Goal: Task Accomplishment & Management: Manage account settings

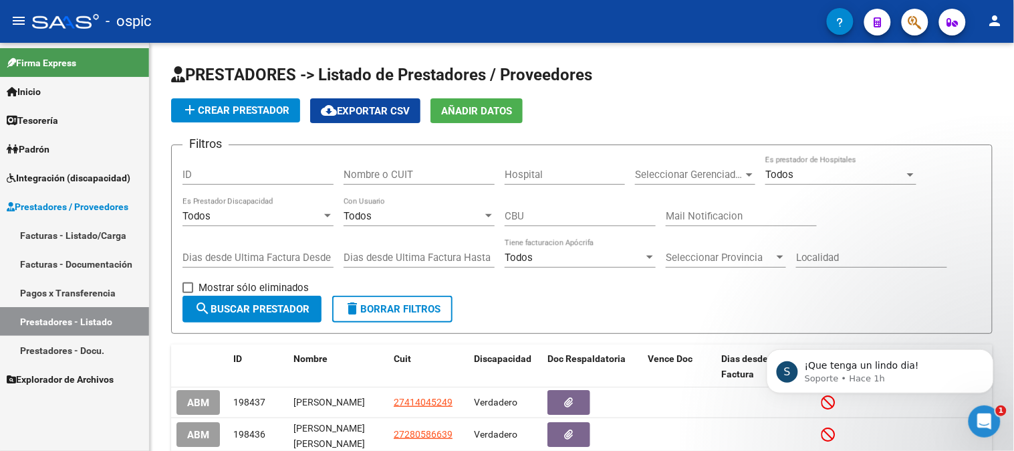
scroll to position [557, 0]
click at [417, 305] on span "delete Borrar Filtros" at bounding box center [392, 309] width 96 height 12
click at [72, 197] on link "Prestadores / Proveedores" at bounding box center [74, 206] width 149 height 29
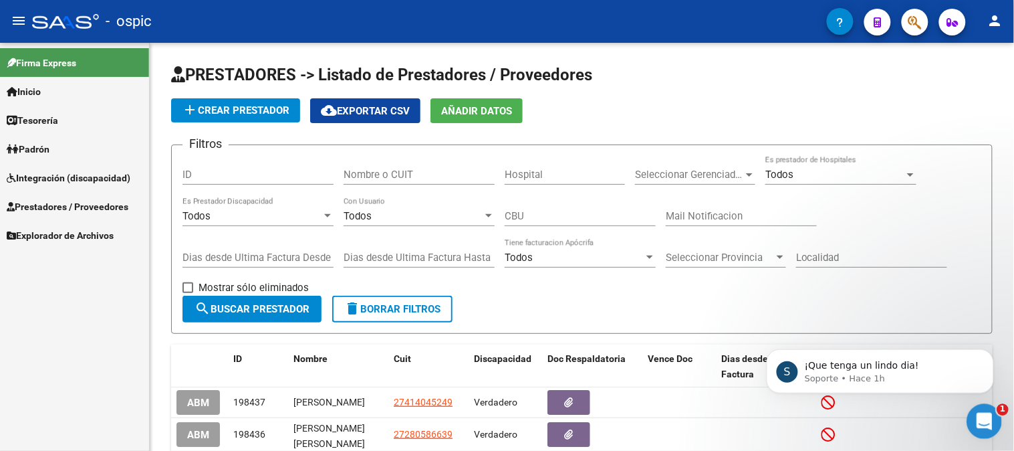
click at [991, 412] on div "Abrir Intercom Messenger" at bounding box center [982, 419] width 44 height 44
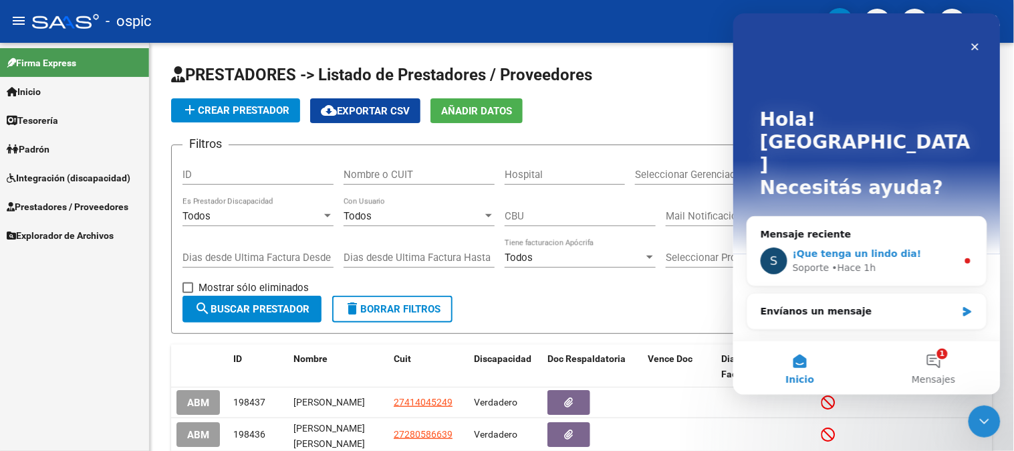
click at [875, 247] on span "¡Que tenga un lindo dia!" at bounding box center [856, 252] width 129 height 11
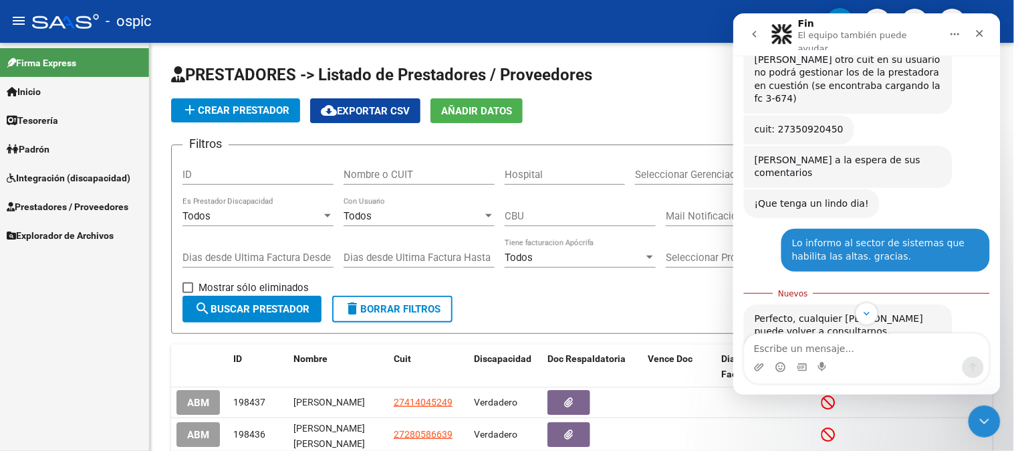
scroll to position [579, 0]
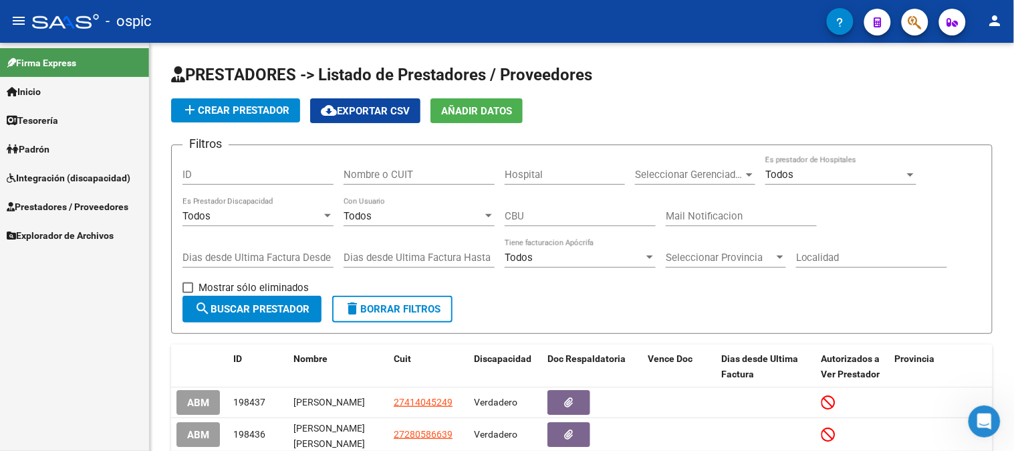
click at [47, 172] on span "Integración (discapacidad)" at bounding box center [69, 177] width 124 height 15
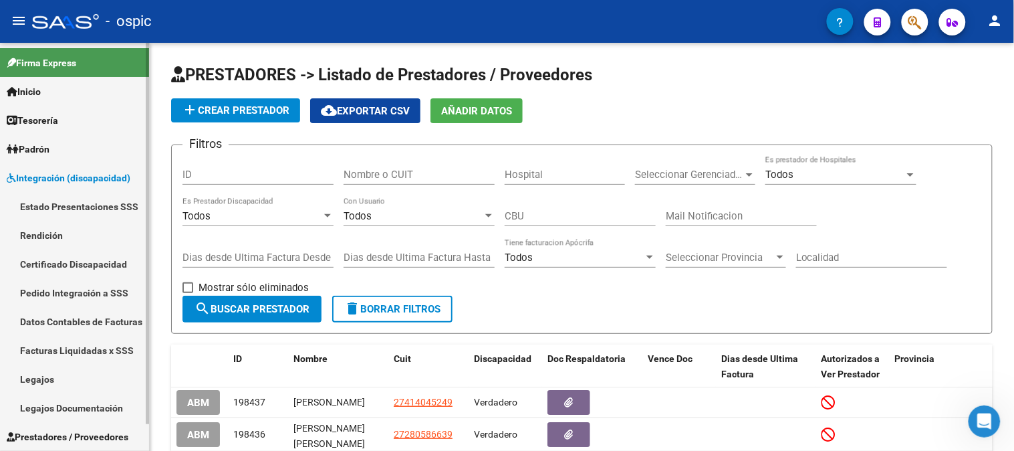
click at [72, 258] on link "Certificado Discapacidad" at bounding box center [74, 263] width 149 height 29
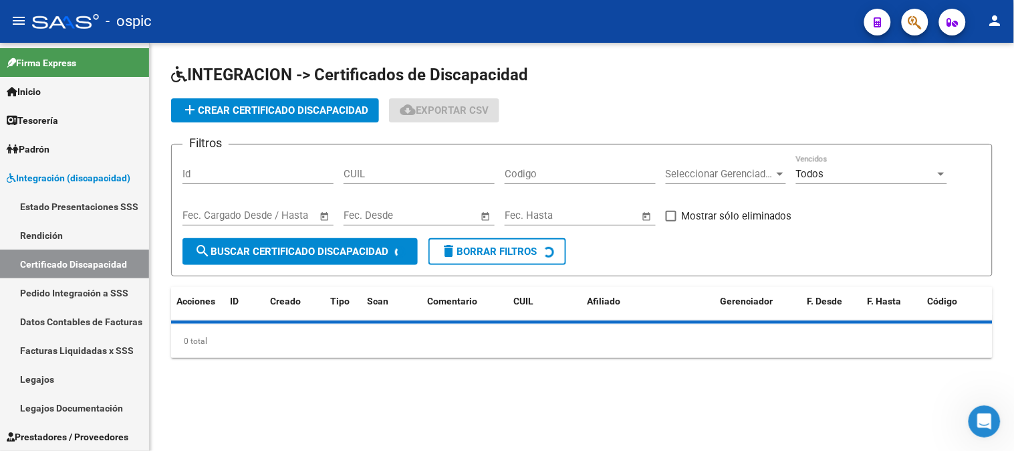
click at [406, 174] on input "CUIL" at bounding box center [419, 174] width 151 height 12
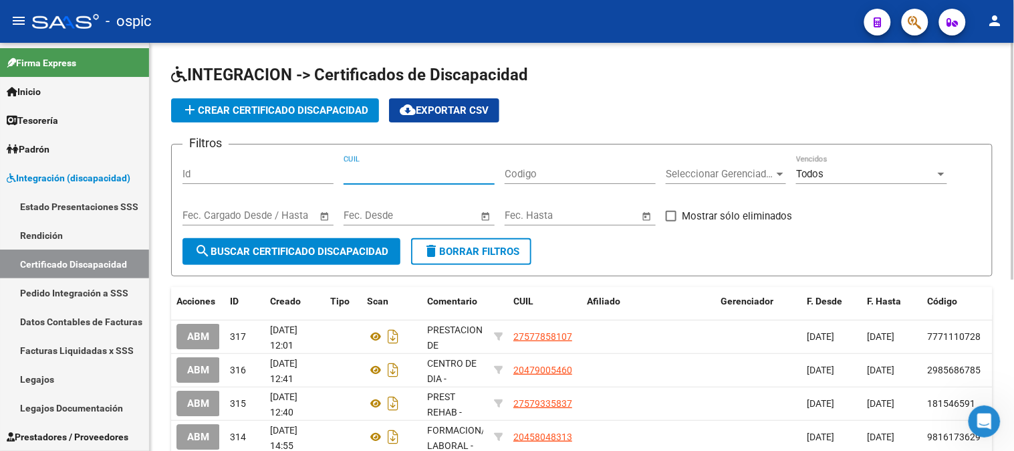
click at [378, 172] on input "CUIL" at bounding box center [419, 174] width 151 height 12
paste input "23-54764387-9"
type input "23-54764387-9"
click at [351, 244] on button "search Buscar Certificado Discapacidad" at bounding box center [291, 251] width 218 height 27
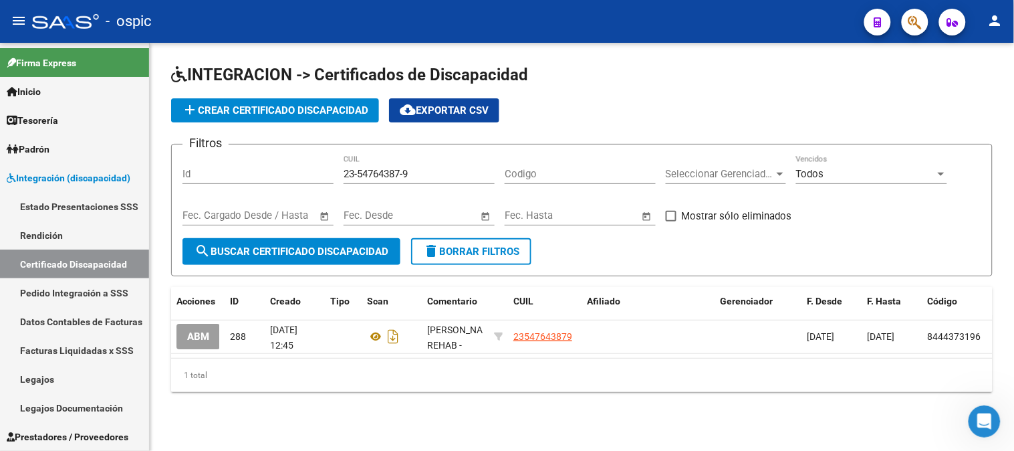
click at [225, 115] on span "add Crear Certificado Discapacidad" at bounding box center [275, 110] width 187 height 12
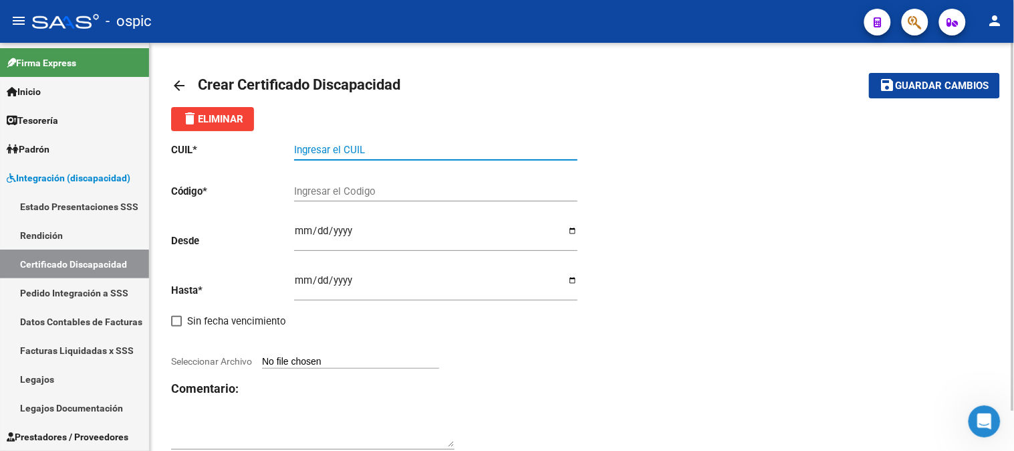
click at [368, 146] on input "Ingresar el CUIL" at bounding box center [435, 150] width 283 height 12
type input "20-58172556-7"
click at [360, 182] on div "Ingresar el Codigo" at bounding box center [435, 186] width 283 height 29
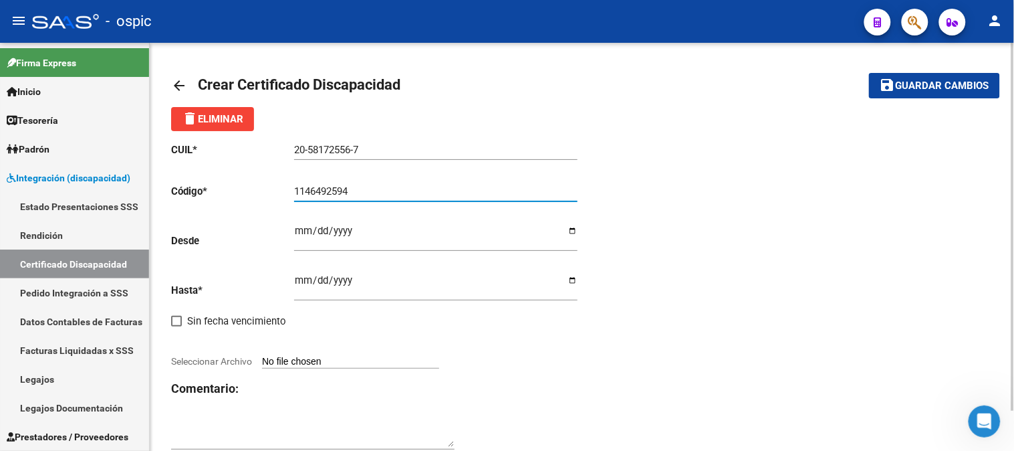
type input "1146492594"
click at [296, 229] on input "Ingresar fec. Desde" at bounding box center [435, 235] width 283 height 21
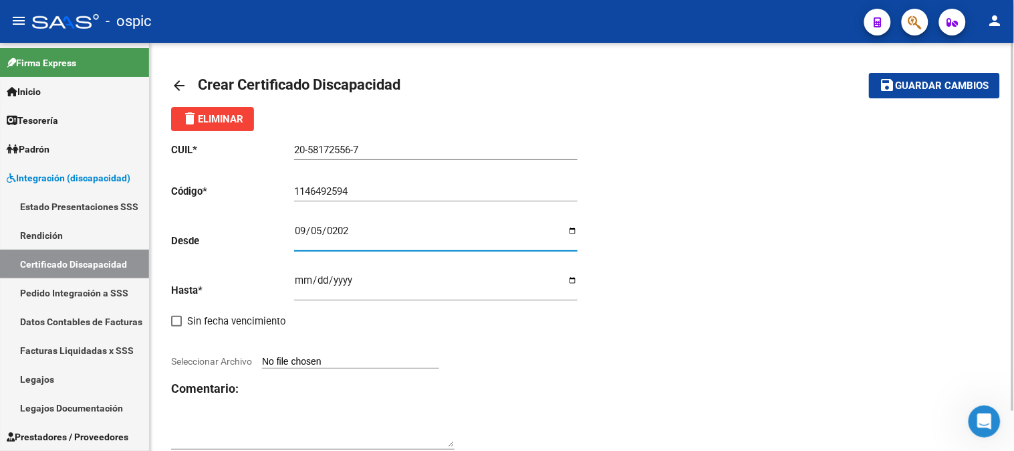
type input "2025-09-05"
click at [305, 279] on input "Ingresar fec. Hasta" at bounding box center [435, 285] width 283 height 21
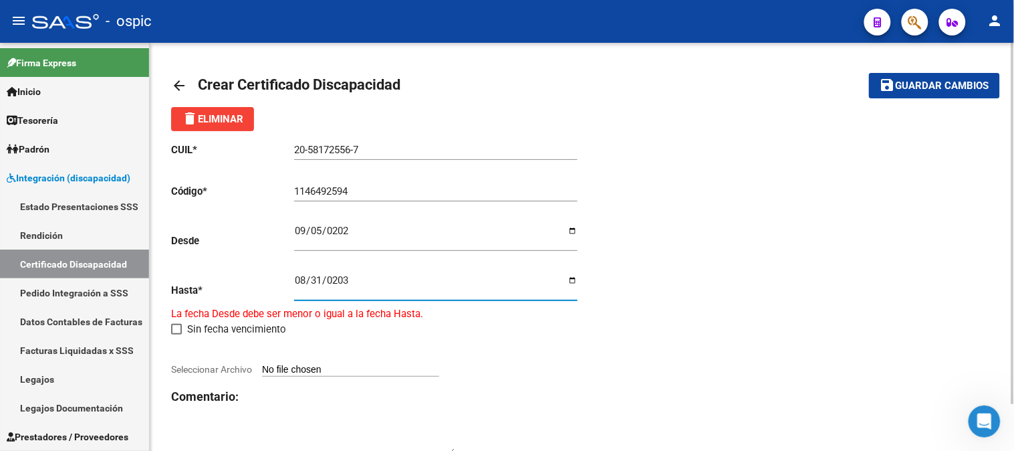
type input "2030-08-31"
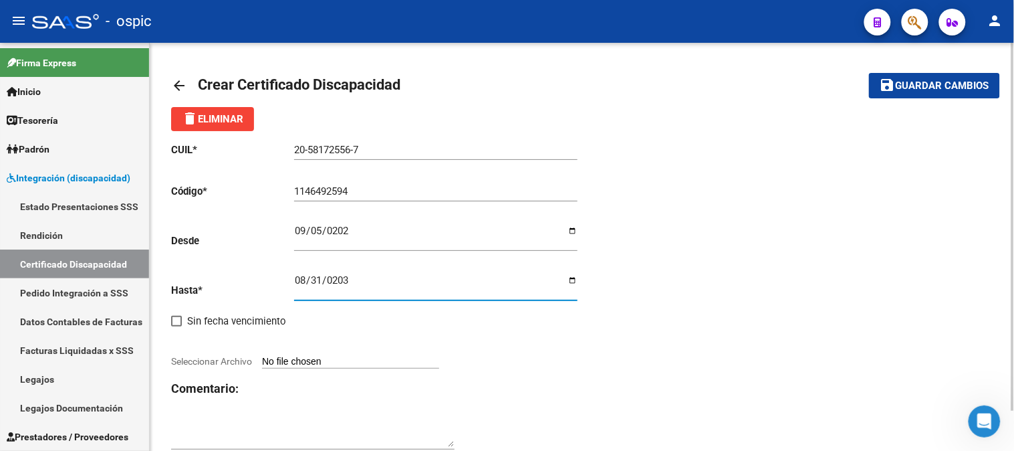
click at [335, 356] on input "Seleccionar Archivo" at bounding box center [350, 362] width 177 height 13
type input "C:\fakepath\ACEVEDO FERNANDEZ THIAGO CUD.pdf"
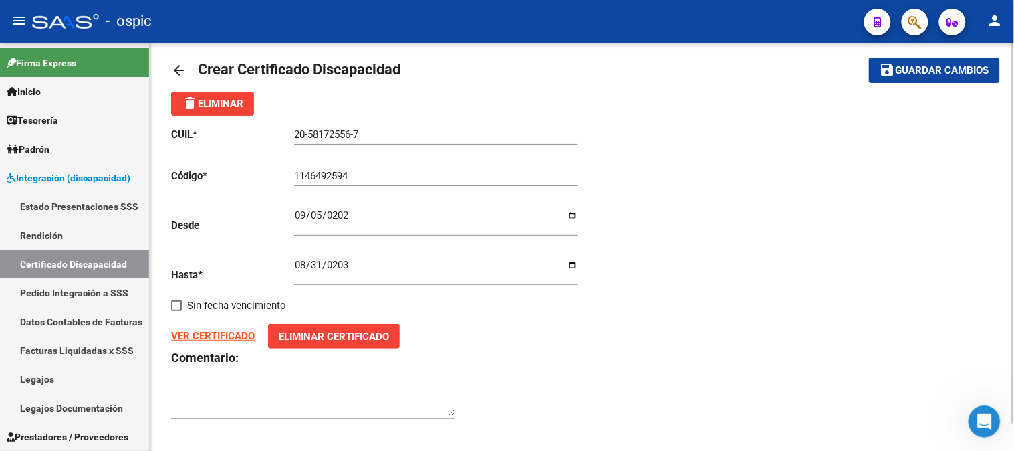
scroll to position [29, 0]
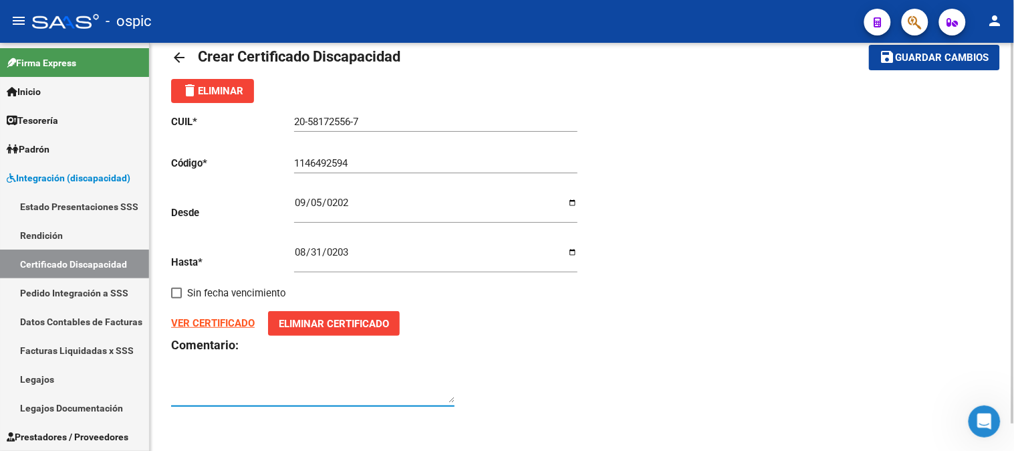
click at [219, 382] on textarea at bounding box center [312, 389] width 283 height 27
click at [322, 322] on span "Eliminar Certificado" at bounding box center [334, 324] width 110 height 12
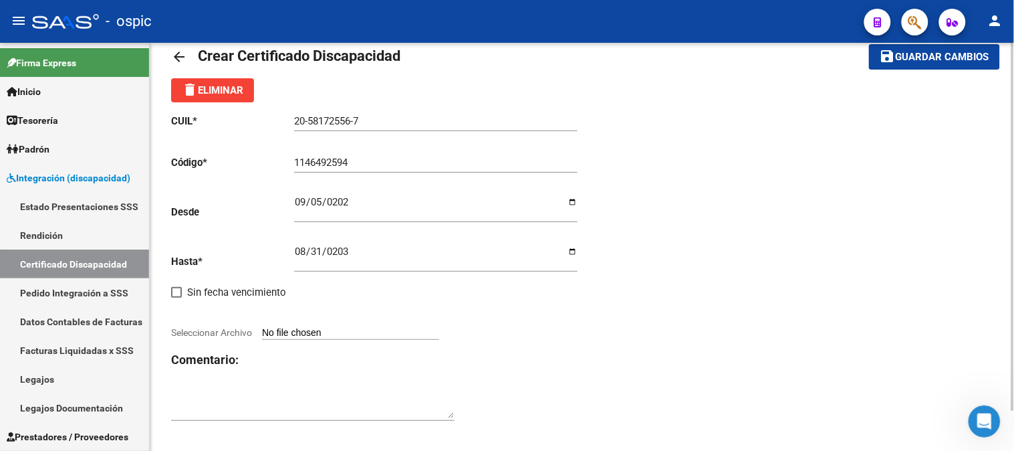
click at [302, 329] on input "Seleccionar Archivo" at bounding box center [350, 333] width 177 height 13
type input "C:\fakepath\CISNEROS BELTRAN CUD.pdf"
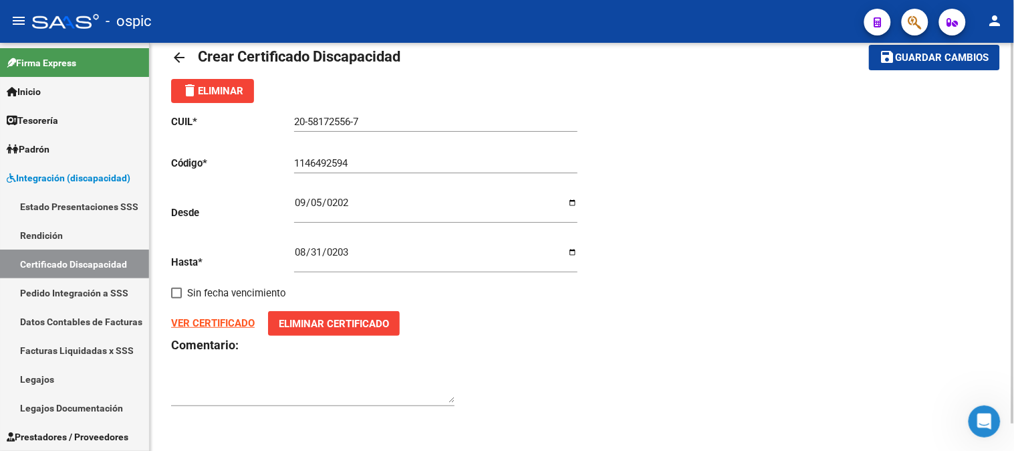
click at [269, 372] on div at bounding box center [312, 385] width 283 height 41
type textarea "PREST REHAB - PREST EDUCAT - SAIE - TRANSPORTE"
click at [918, 56] on span "Guardar cambios" at bounding box center [943, 58] width 94 height 12
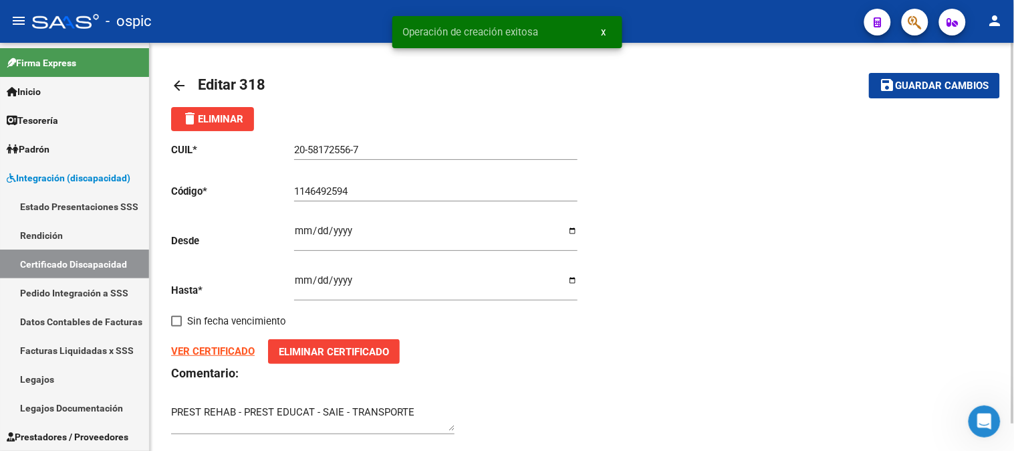
click at [175, 85] on mat-icon "arrow_back" at bounding box center [179, 86] width 16 height 16
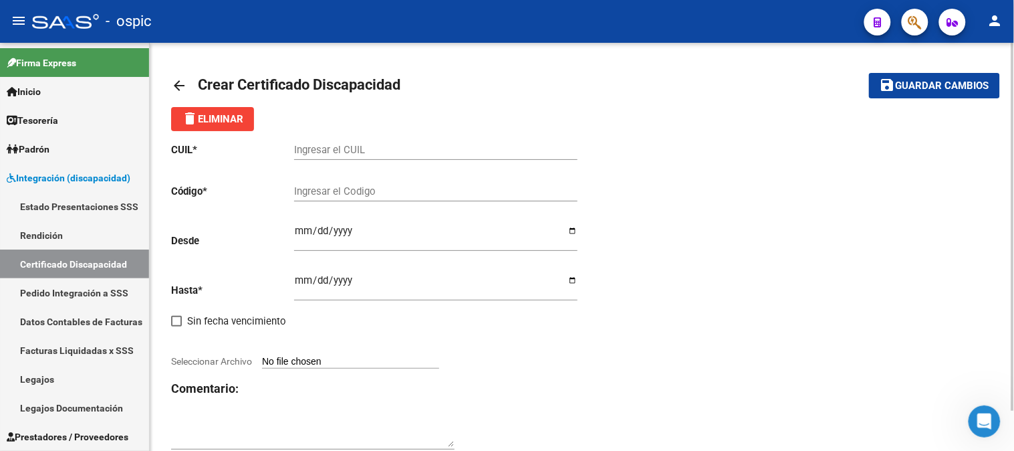
click at [177, 78] on mat-icon "arrow_back" at bounding box center [179, 86] width 16 height 16
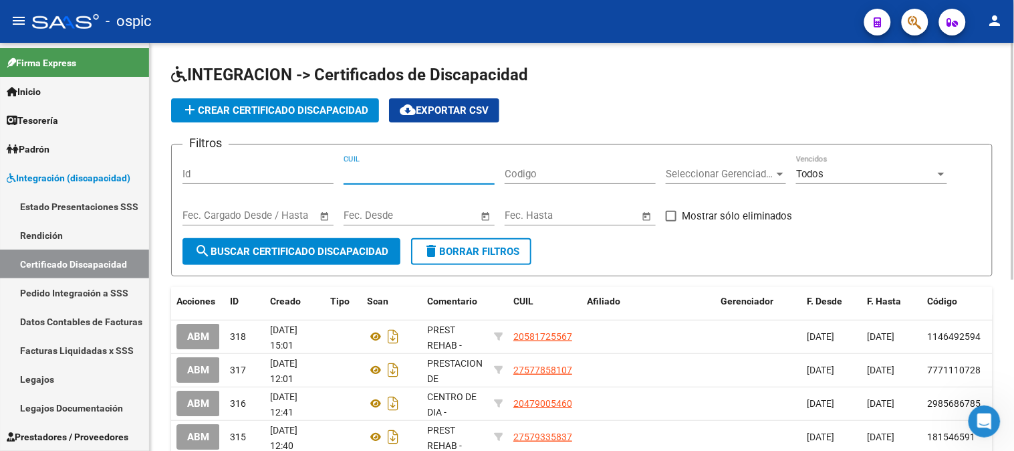
click at [393, 176] on input "CUIL" at bounding box center [419, 174] width 151 height 12
type input "20-58172556-7"
click at [359, 243] on button "search Buscar Certificado Discapacidad" at bounding box center [291, 251] width 218 height 27
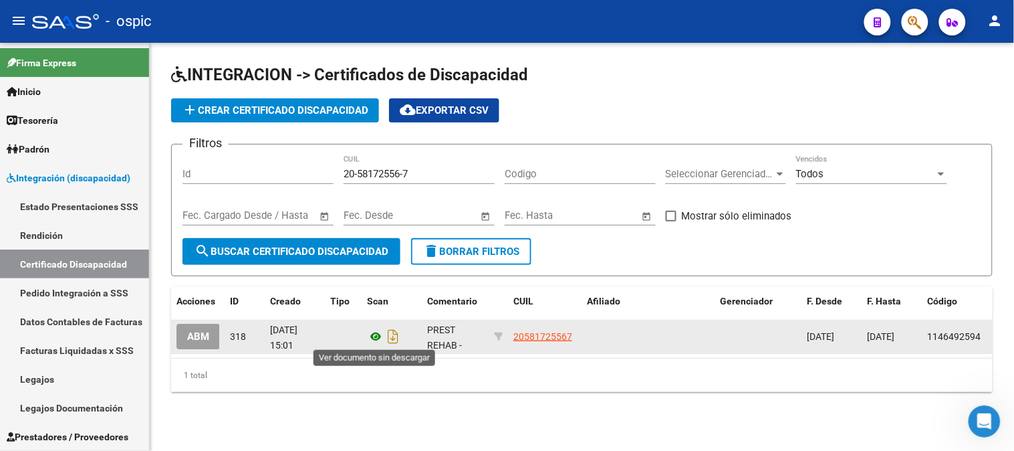
click at [377, 336] on icon at bounding box center [375, 336] width 17 height 16
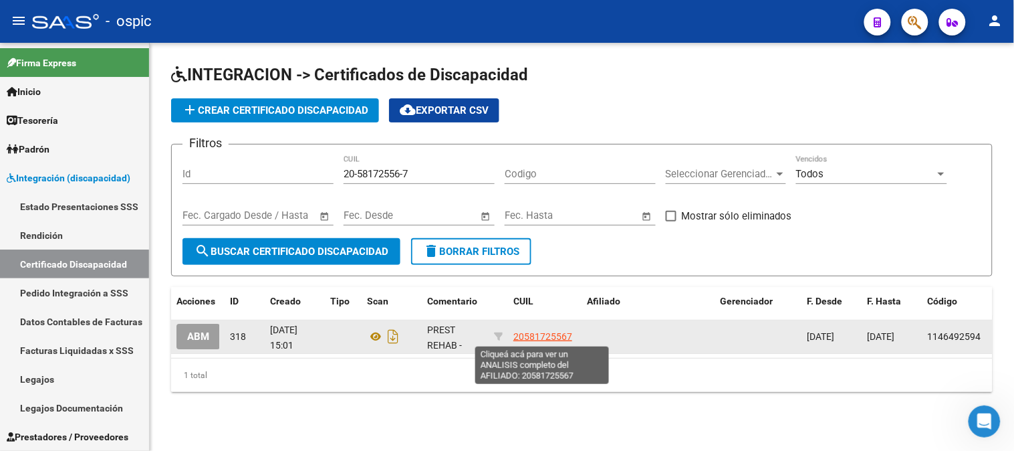
click at [557, 338] on span "20581725567" at bounding box center [542, 336] width 59 height 11
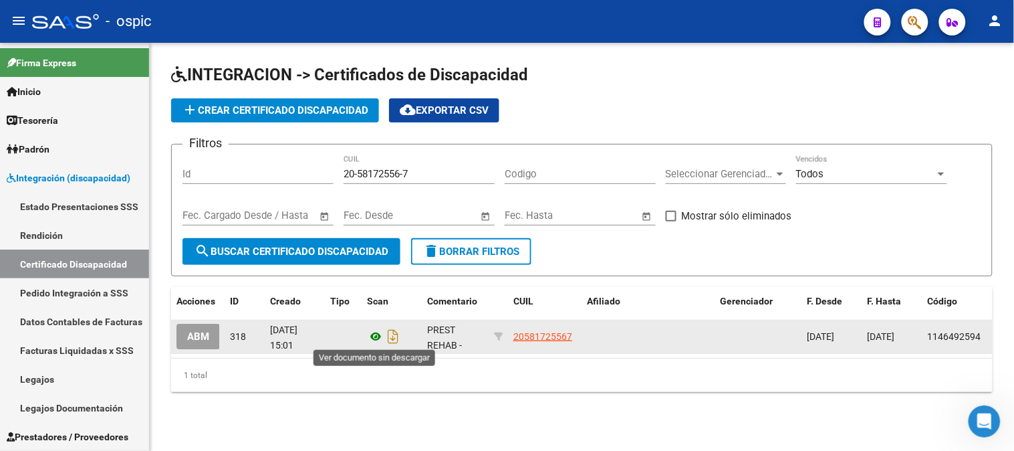
click at [377, 334] on icon at bounding box center [375, 336] width 17 height 16
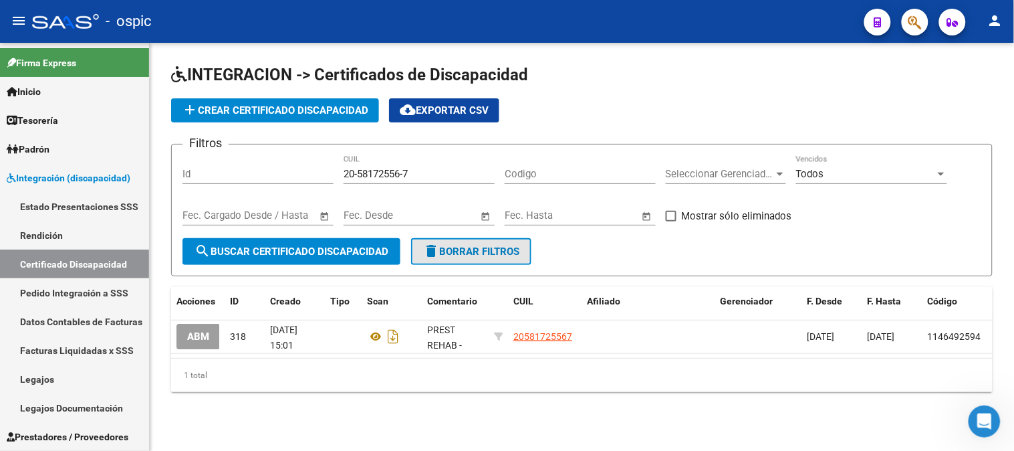
click at [455, 255] on span "delete Borrar Filtros" at bounding box center [471, 251] width 96 height 12
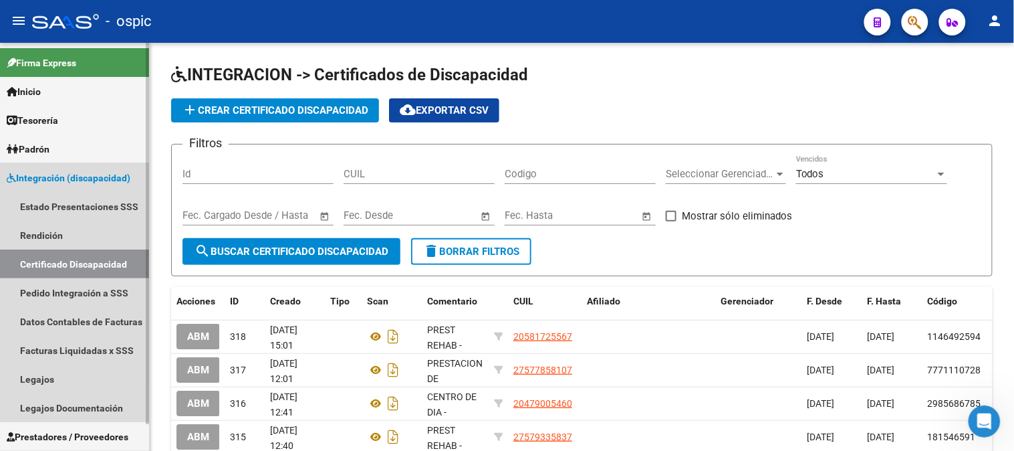
click at [61, 170] on span "Integración (discapacidad)" at bounding box center [69, 177] width 124 height 15
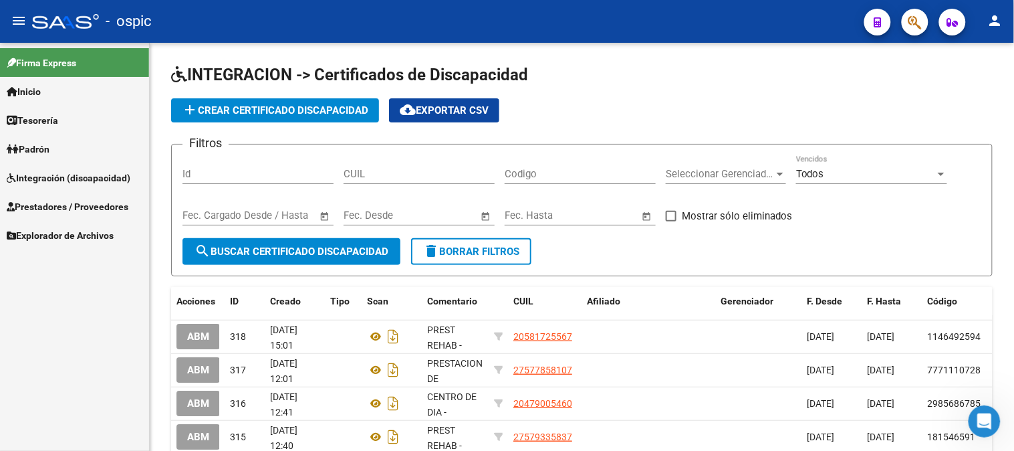
drag, startPoint x: 64, startPoint y: 199, endPoint x: 72, endPoint y: 221, distance: 22.8
click at [65, 199] on span "Prestadores / Proveedores" at bounding box center [68, 206] width 122 height 15
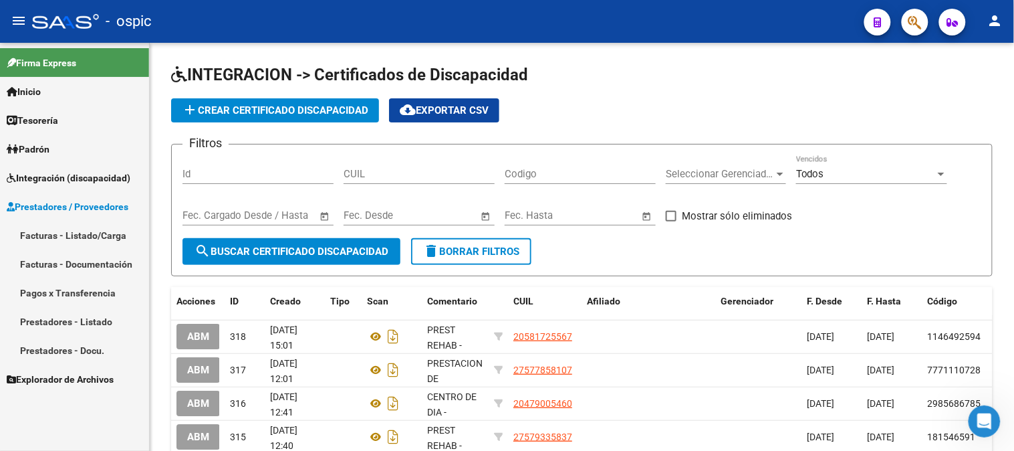
click at [70, 227] on link "Facturas - Listado/Carga" at bounding box center [74, 235] width 149 height 29
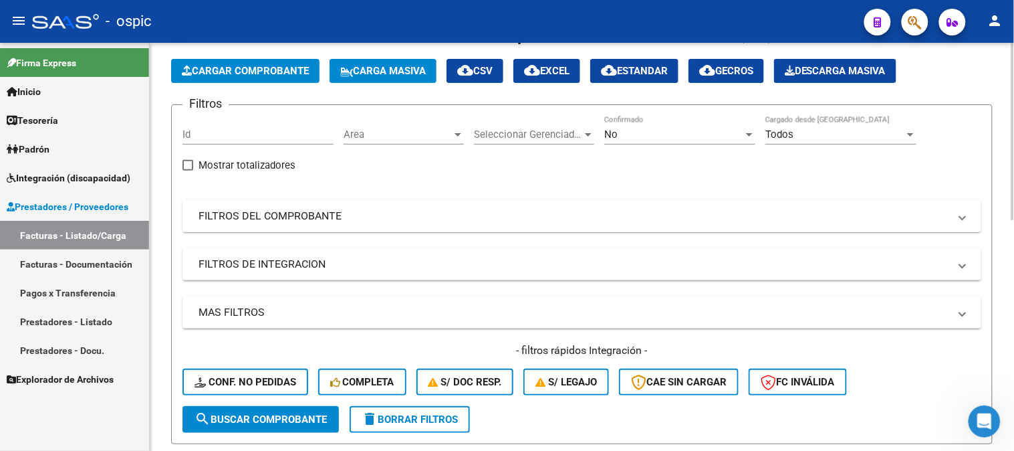
scroll to position [297, 0]
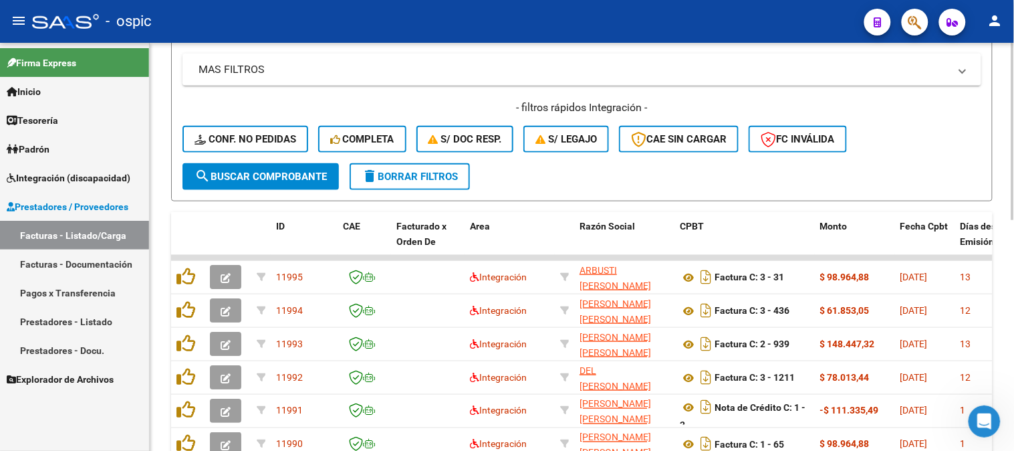
click at [437, 178] on span "delete Borrar Filtros" at bounding box center [410, 176] width 96 height 12
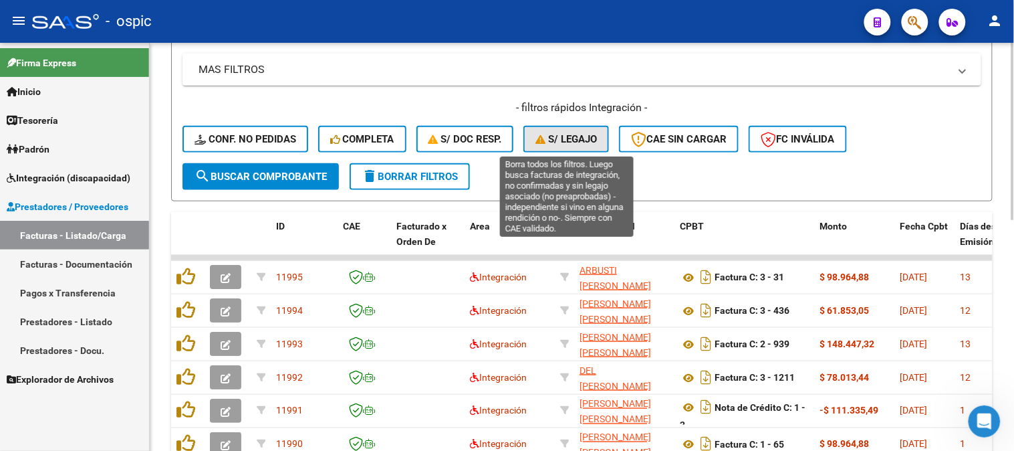
click at [573, 143] on span "S/ legajo" at bounding box center [565, 139] width 61 height 12
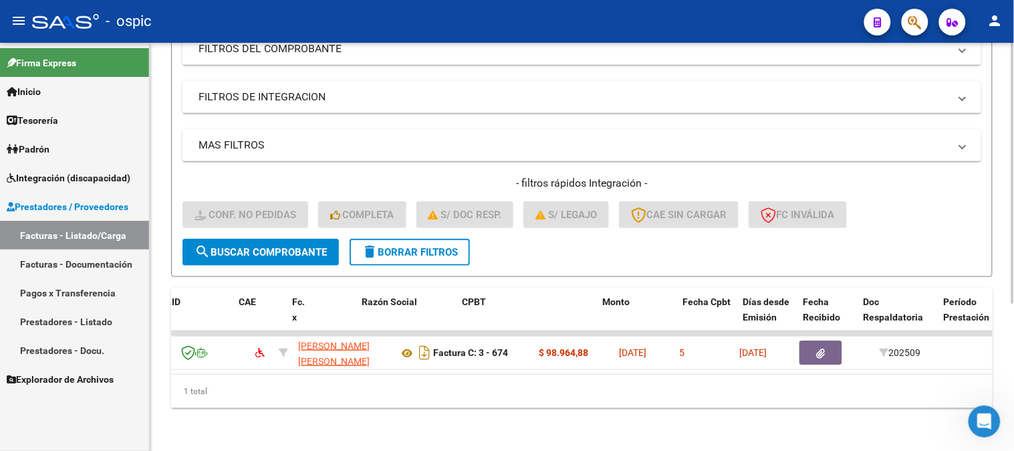
scroll to position [0, 0]
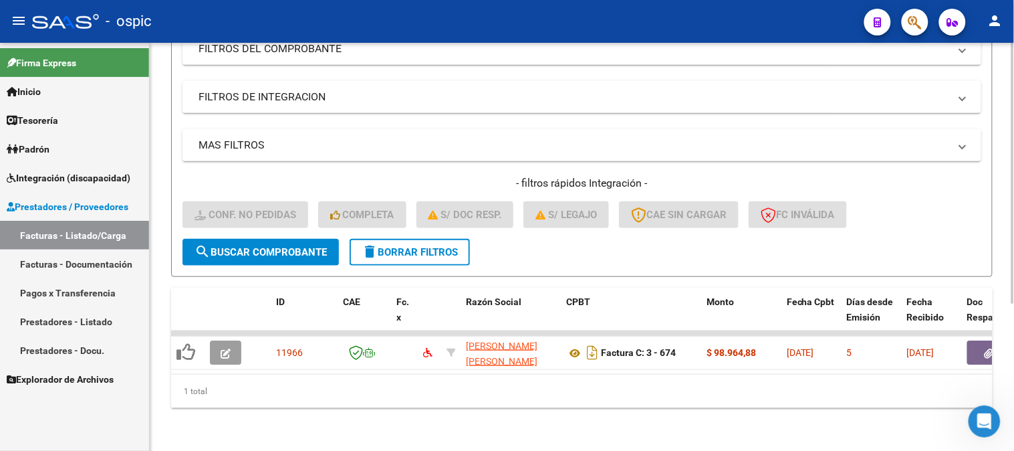
click at [408, 246] on span "delete Borrar Filtros" at bounding box center [410, 252] width 96 height 12
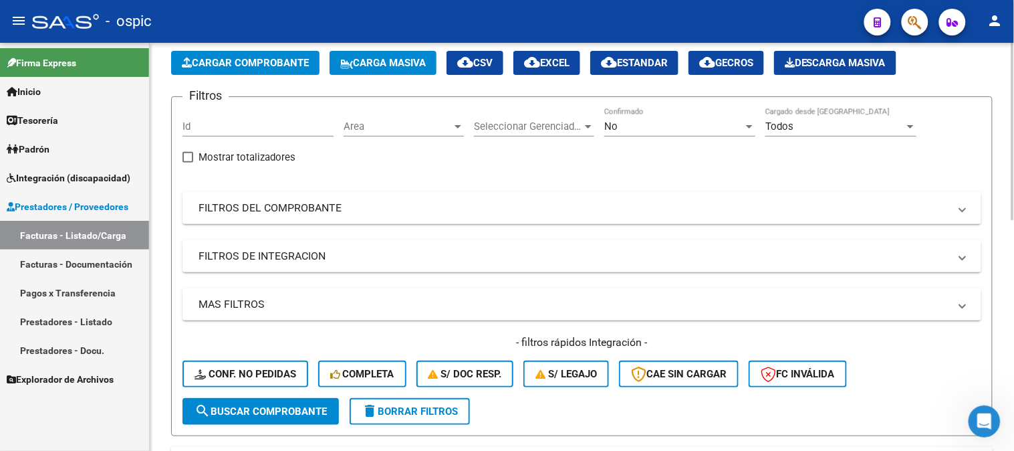
scroll to position [82, 0]
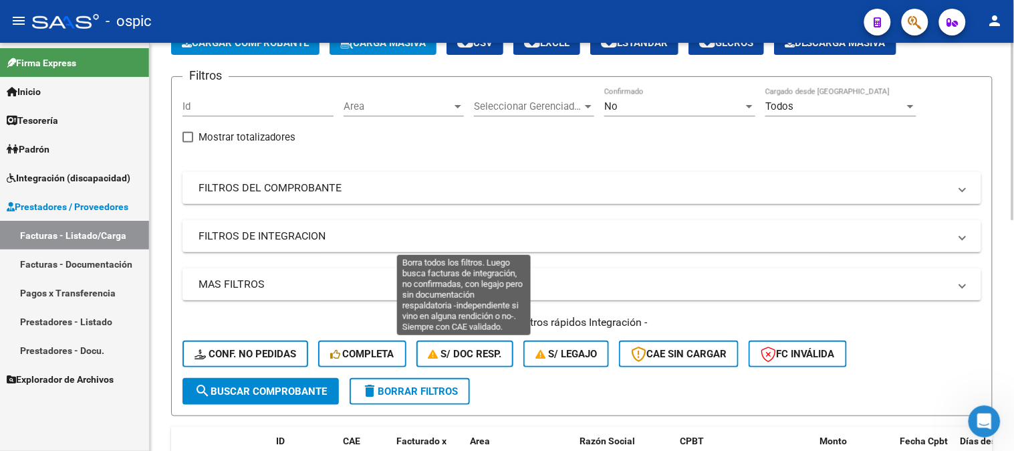
click at [463, 357] on span "S/ Doc Resp." at bounding box center [465, 354] width 74 height 12
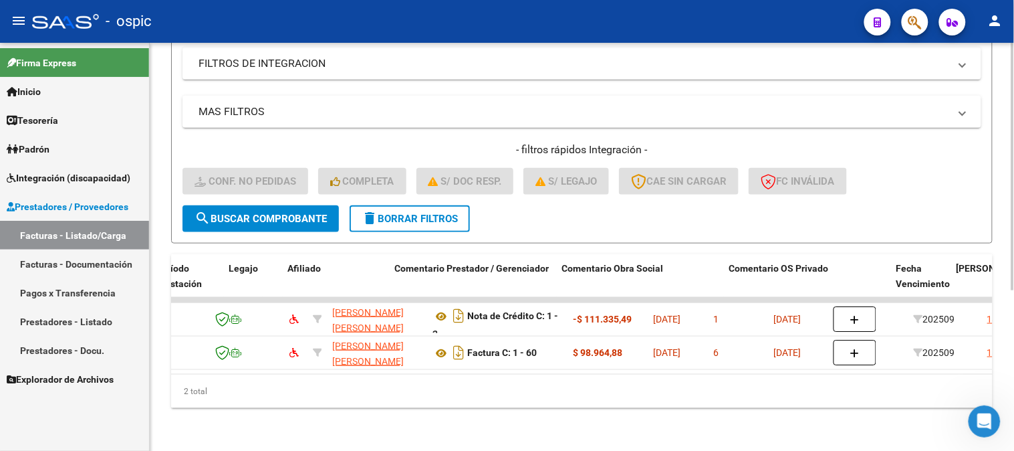
scroll to position [0, 0]
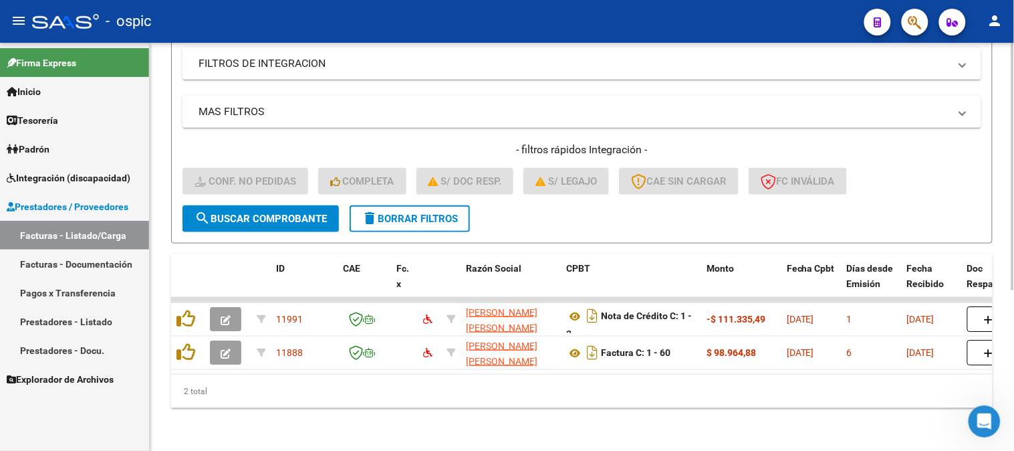
click at [444, 213] on span "delete Borrar Filtros" at bounding box center [410, 219] width 96 height 12
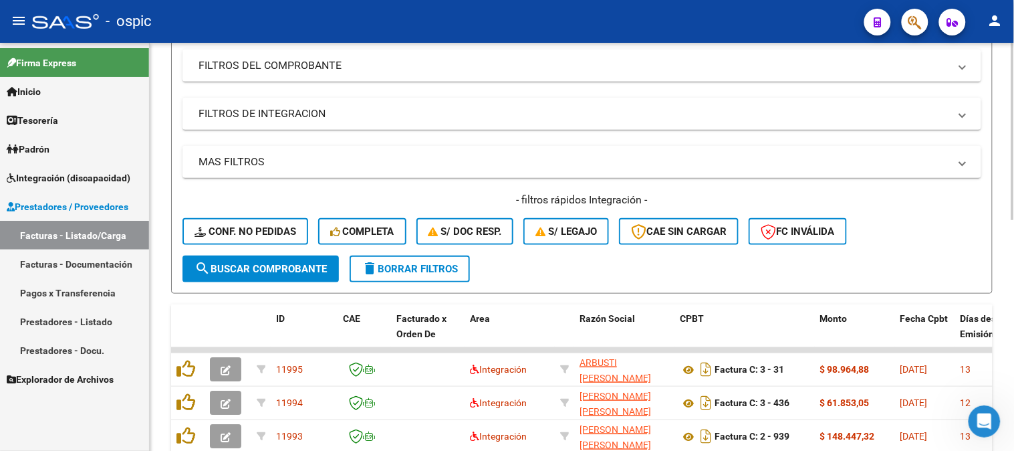
scroll to position [263, 0]
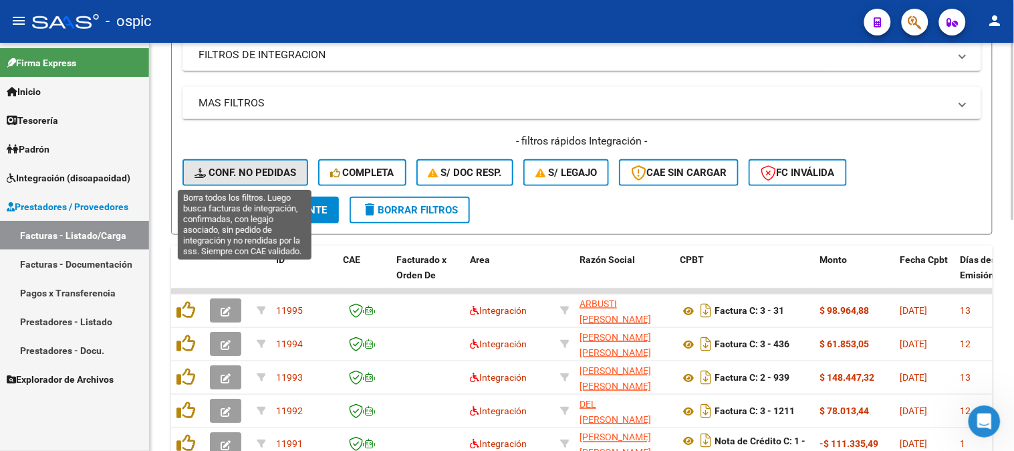
click at [267, 171] on span "Conf. no pedidas" at bounding box center [246, 172] width 102 height 12
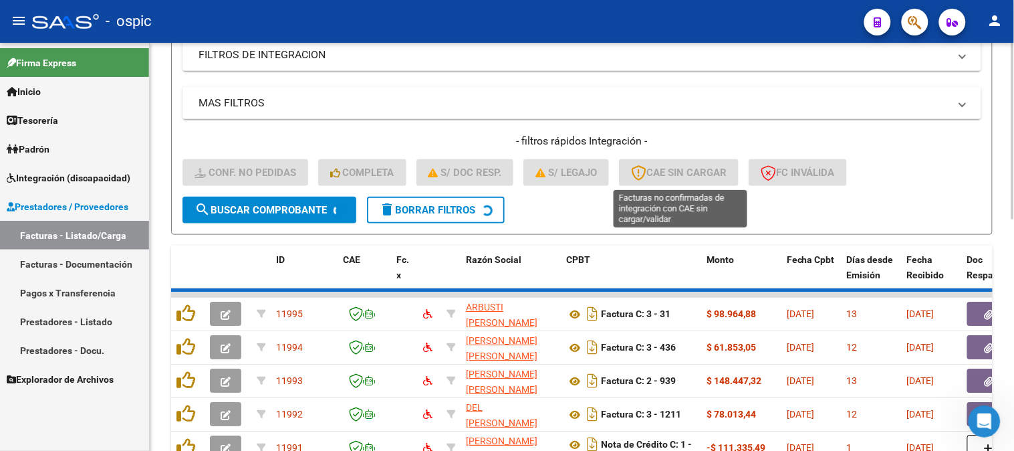
scroll to position [209, 0]
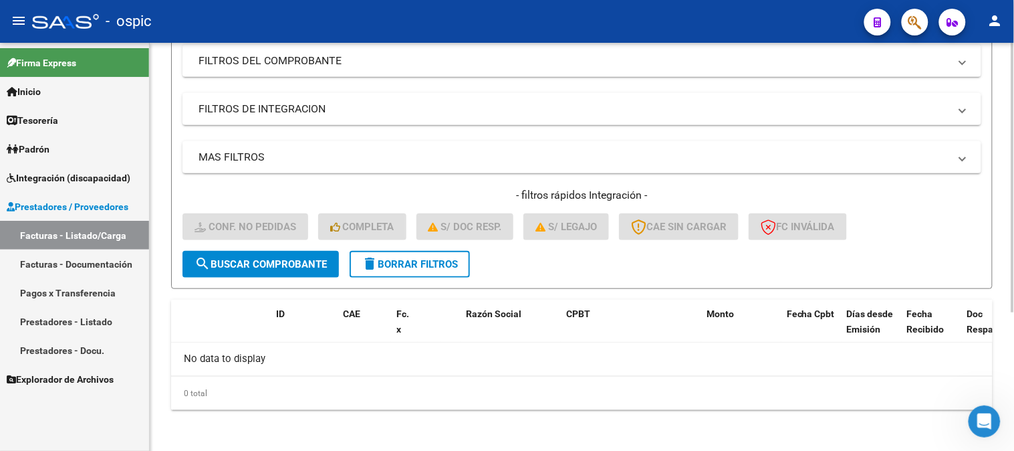
click at [382, 261] on span "delete Borrar Filtros" at bounding box center [410, 264] width 96 height 12
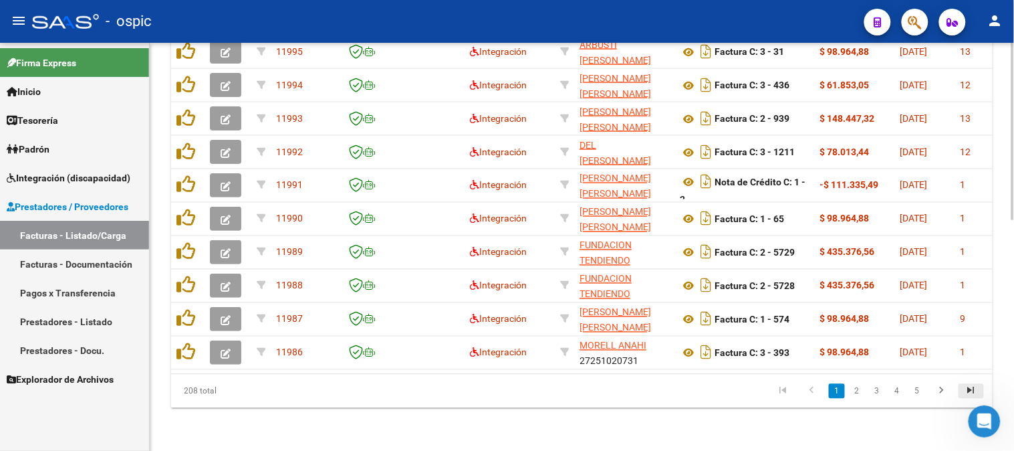
click at [973, 392] on icon "go to last page" at bounding box center [971, 392] width 17 height 16
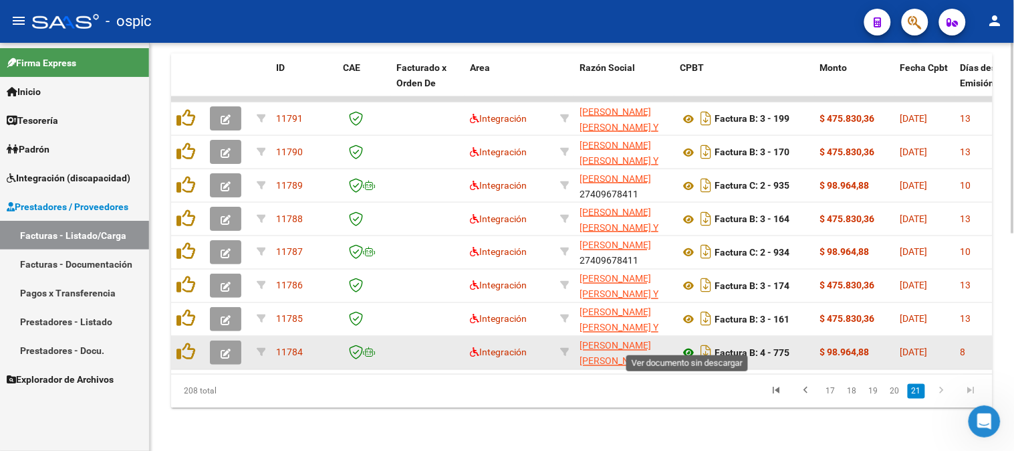
click at [691, 345] on icon at bounding box center [688, 353] width 17 height 16
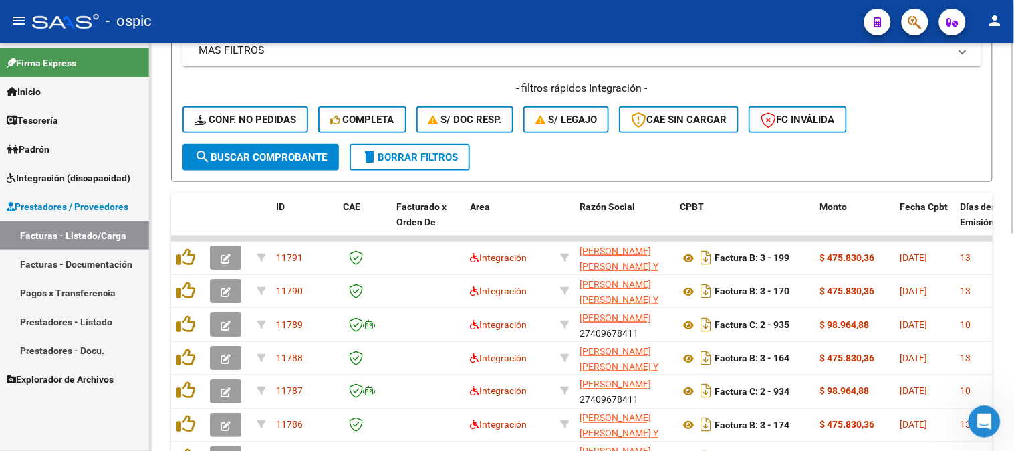
click at [388, 154] on span "delete Borrar Filtros" at bounding box center [410, 157] width 96 height 12
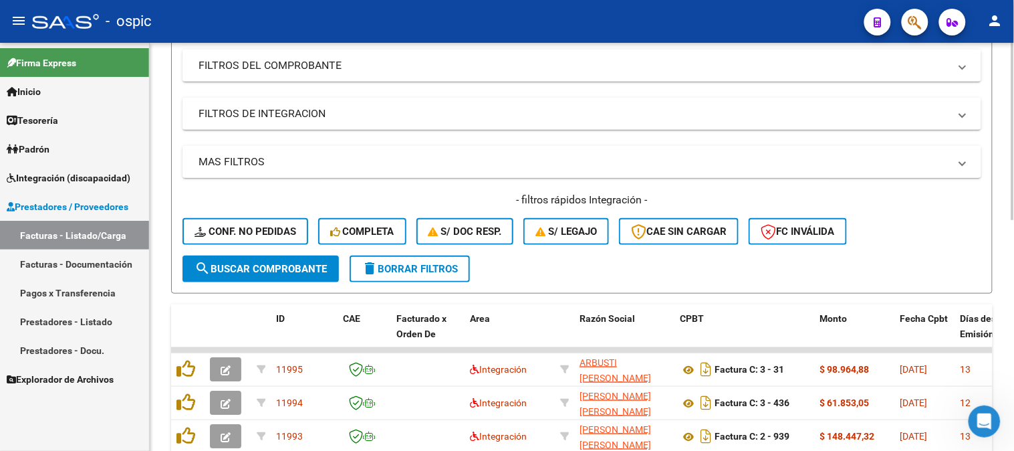
scroll to position [316, 0]
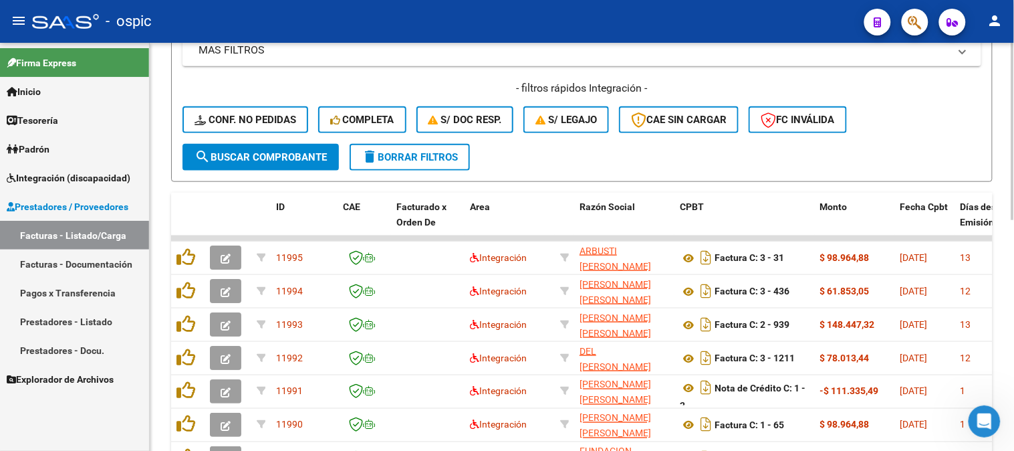
click at [424, 147] on button "delete Borrar Filtros" at bounding box center [410, 157] width 120 height 27
click at [398, 151] on span "delete Borrar Filtros" at bounding box center [410, 157] width 96 height 12
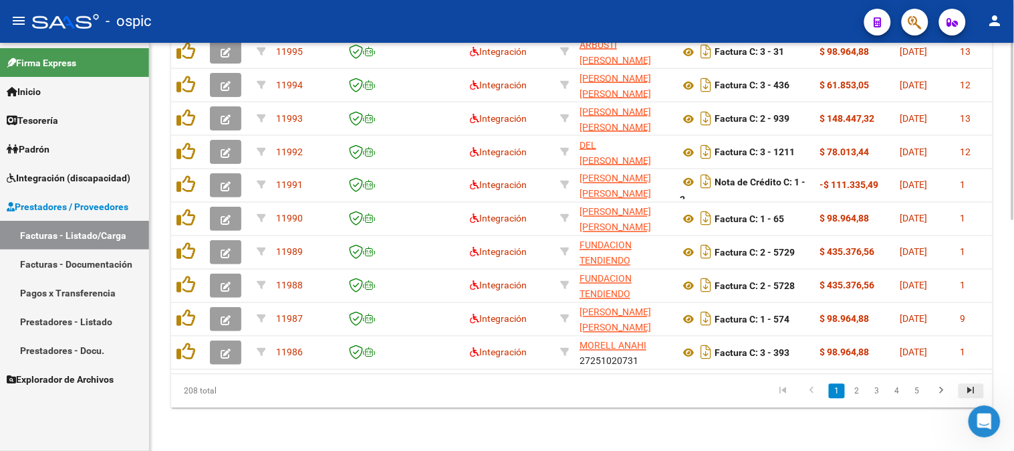
click at [970, 390] on icon "go to last page" at bounding box center [971, 392] width 17 height 16
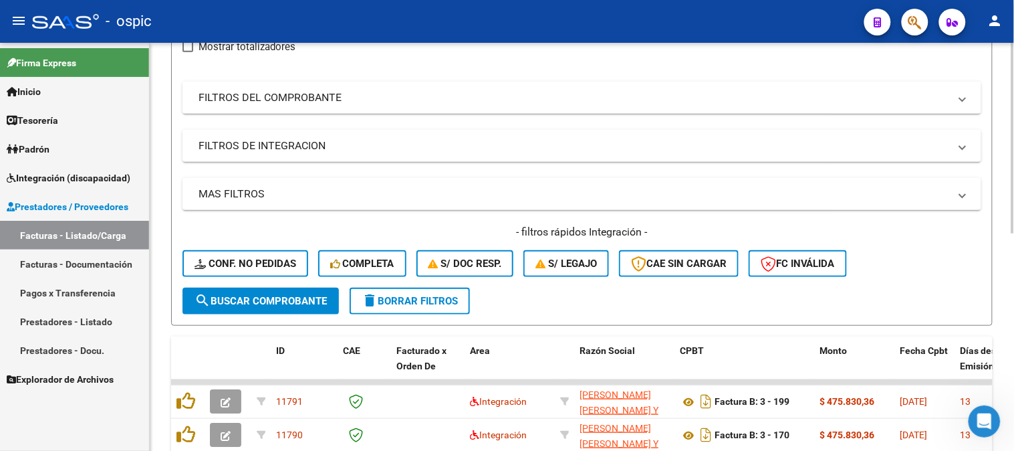
scroll to position [168, 0]
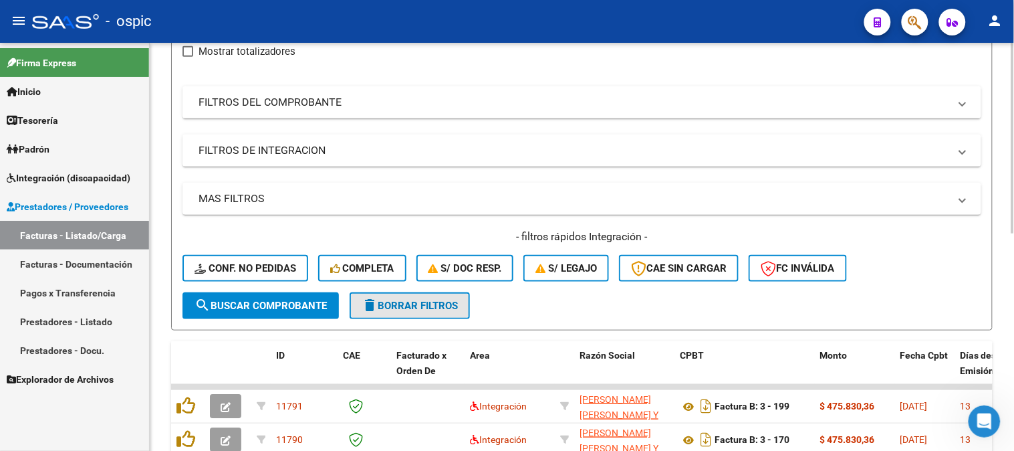
click at [390, 311] on button "delete Borrar Filtros" at bounding box center [410, 305] width 120 height 27
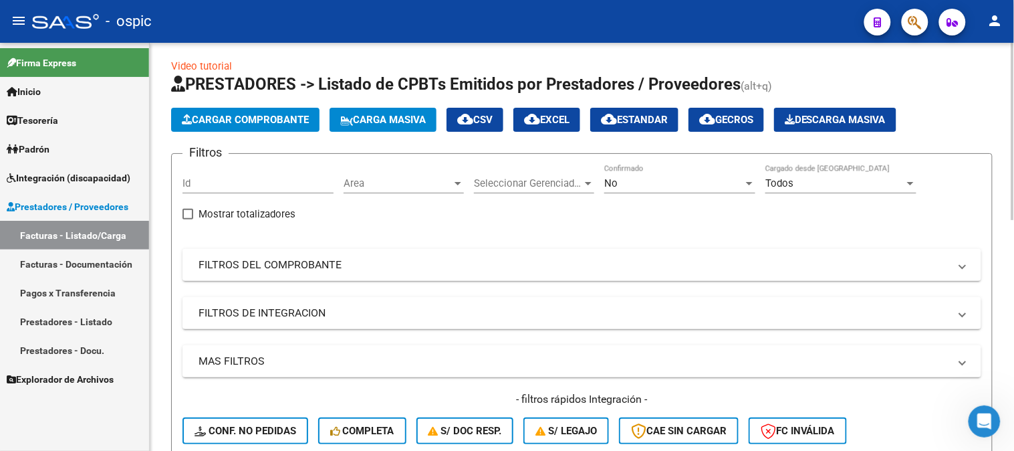
scroll to position [0, 0]
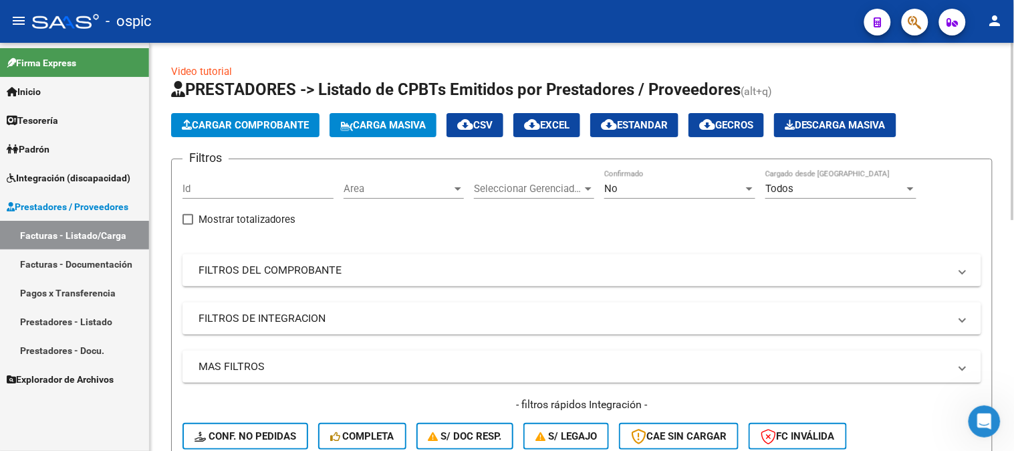
click at [671, 194] on div "No" at bounding box center [673, 188] width 139 height 12
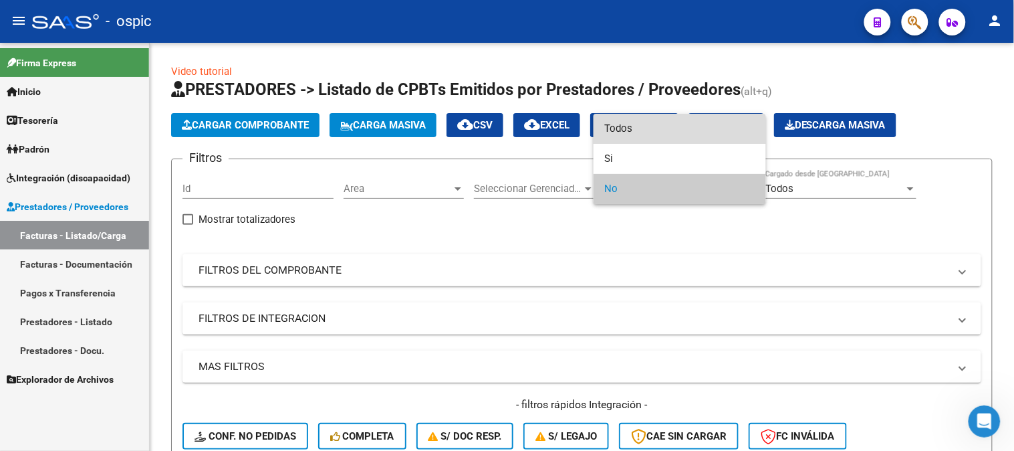
click at [637, 132] on span "Todos" at bounding box center [679, 129] width 151 height 30
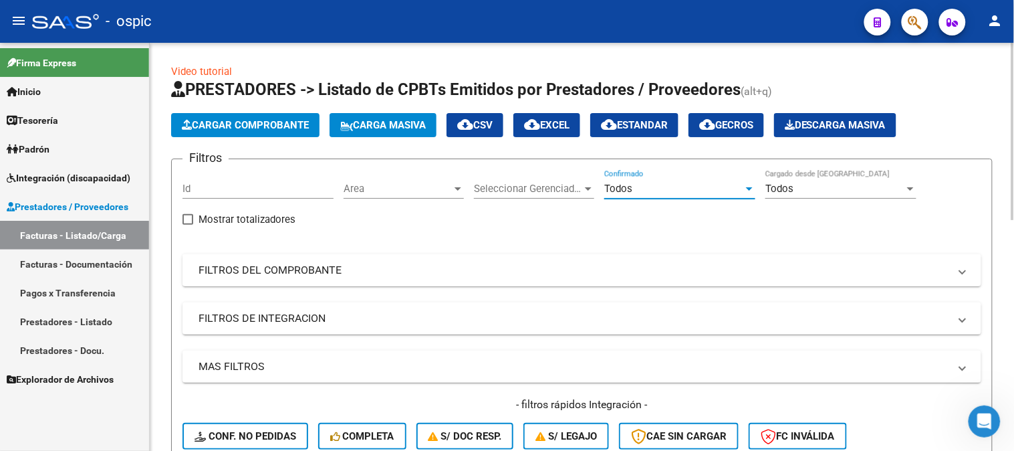
click at [252, 270] on mat-panel-title "FILTROS DEL COMPROBANTE" at bounding box center [574, 270] width 751 height 15
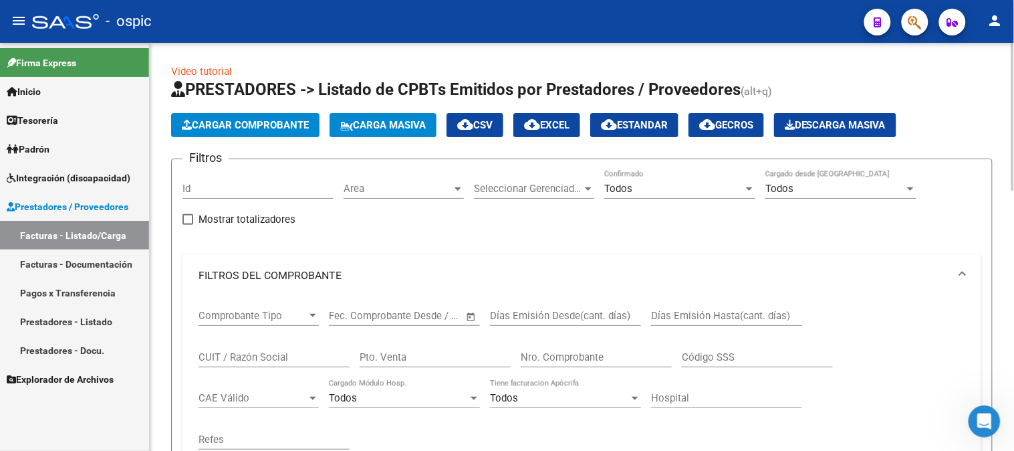
click at [263, 356] on input "CUIT / Razón Social" at bounding box center [274, 357] width 151 height 12
type input "V"
click at [658, 183] on div "Todos" at bounding box center [673, 188] width 139 height 12
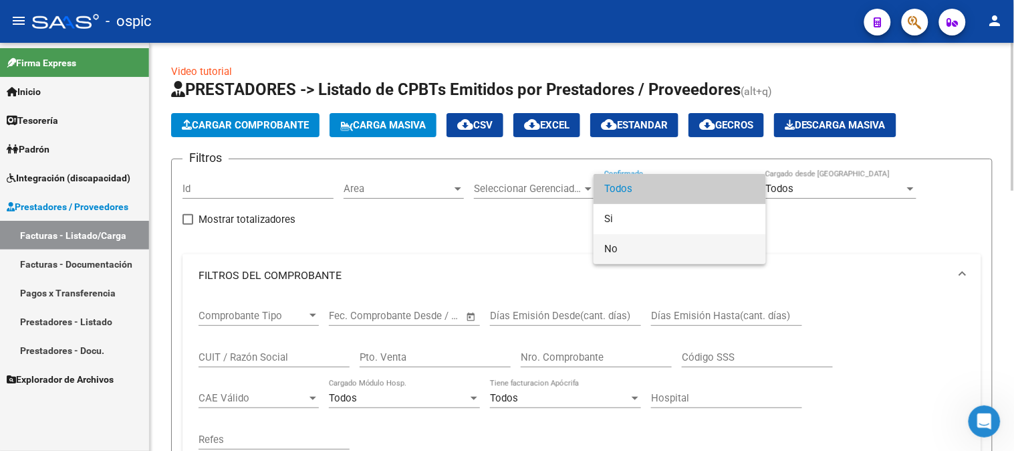
drag, startPoint x: 629, startPoint y: 242, endPoint x: 424, endPoint y: 279, distance: 208.6
click at [617, 247] on span "No" at bounding box center [679, 249] width 151 height 30
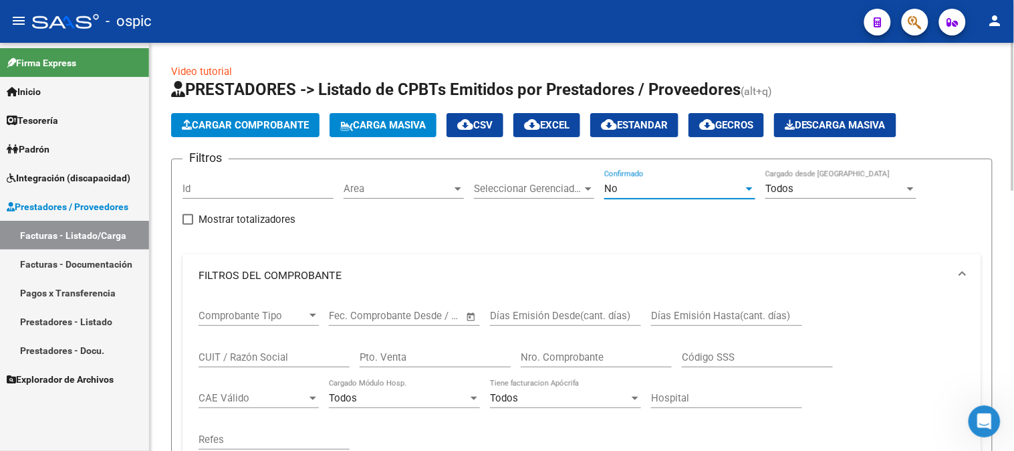
click at [289, 345] on div "CUIT / Razón Social" at bounding box center [274, 352] width 151 height 29
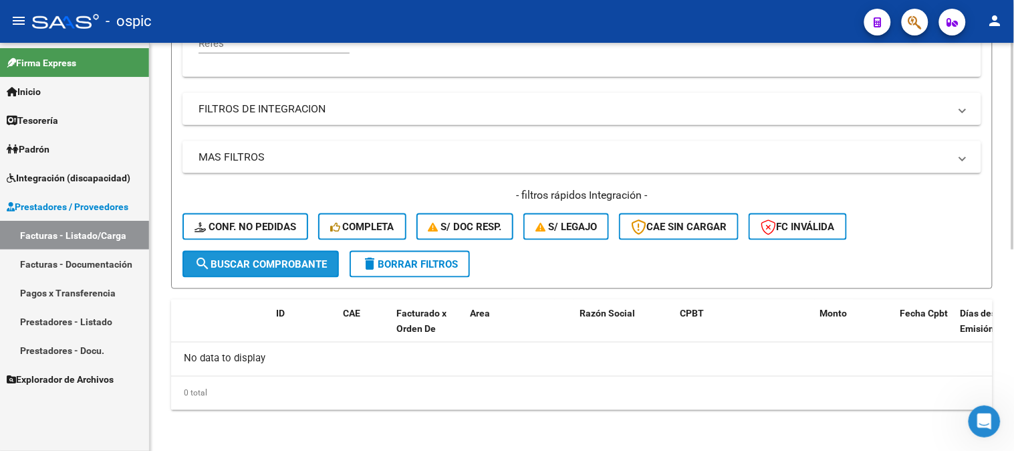
click at [261, 267] on span "search Buscar Comprobante" at bounding box center [261, 264] width 132 height 12
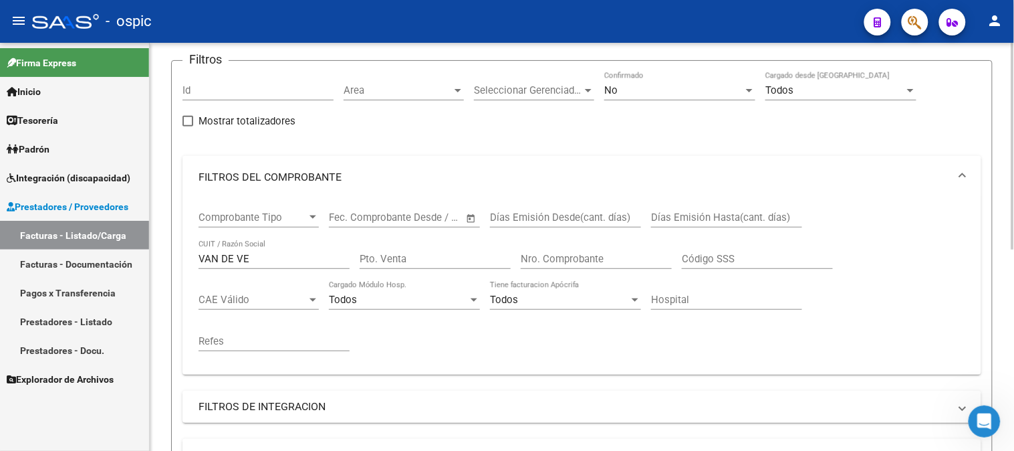
scroll to position [24, 0]
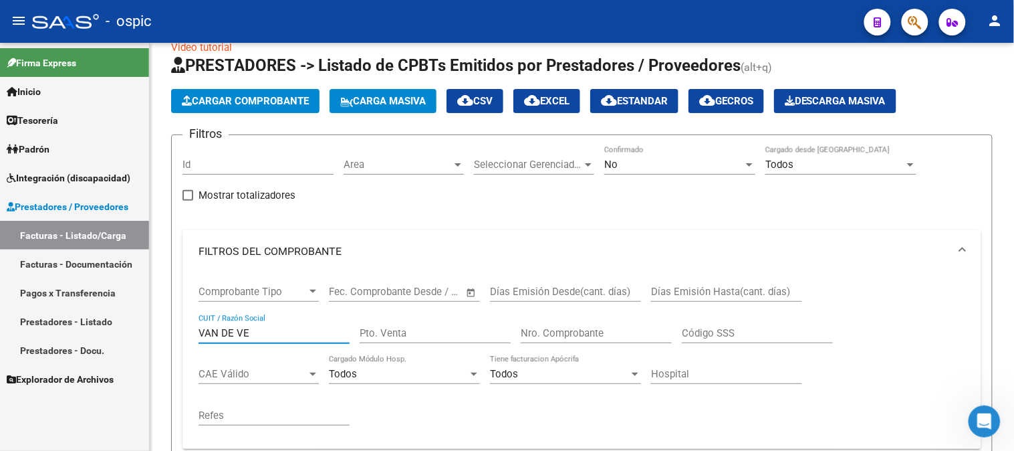
drag, startPoint x: 269, startPoint y: 336, endPoint x: 112, endPoint y: 329, distance: 157.9
click at [87, 332] on mat-sidenav-container "Firma Express Inicio Calendario SSS Instructivos Contacto OS Tesorería Extracto…" at bounding box center [507, 247] width 1014 height 408
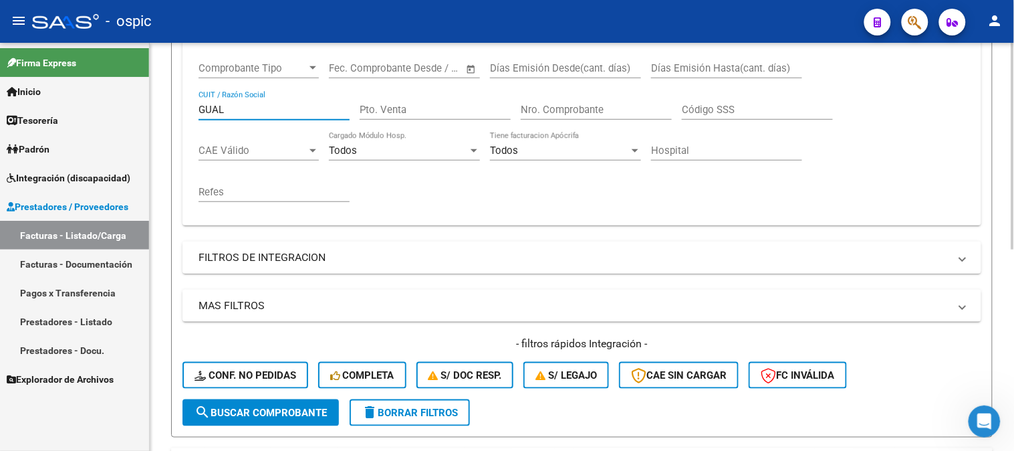
scroll to position [396, 0]
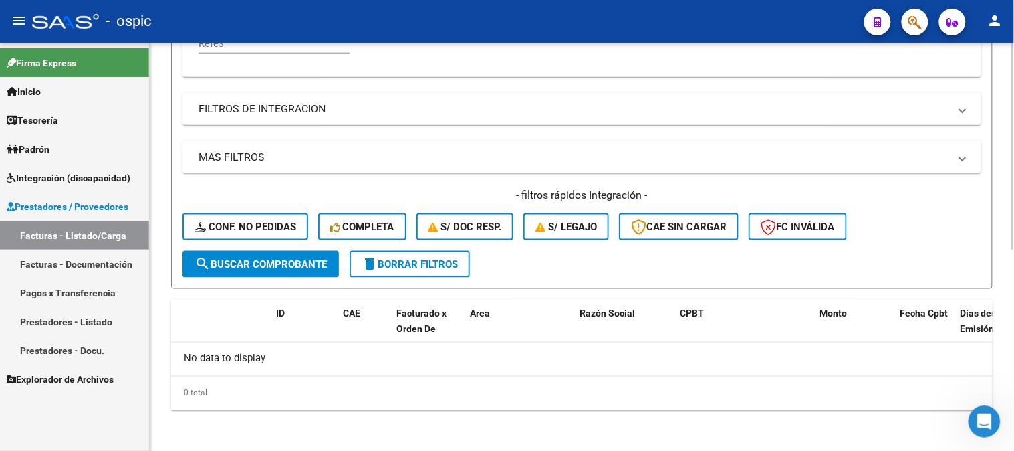
click at [301, 261] on span "search Buscar Comprobante" at bounding box center [261, 264] width 132 height 12
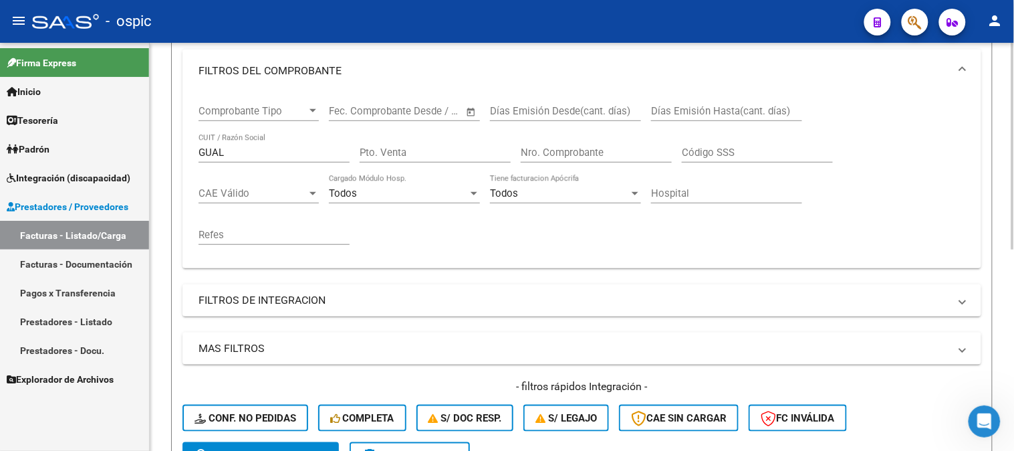
scroll to position [98, 0]
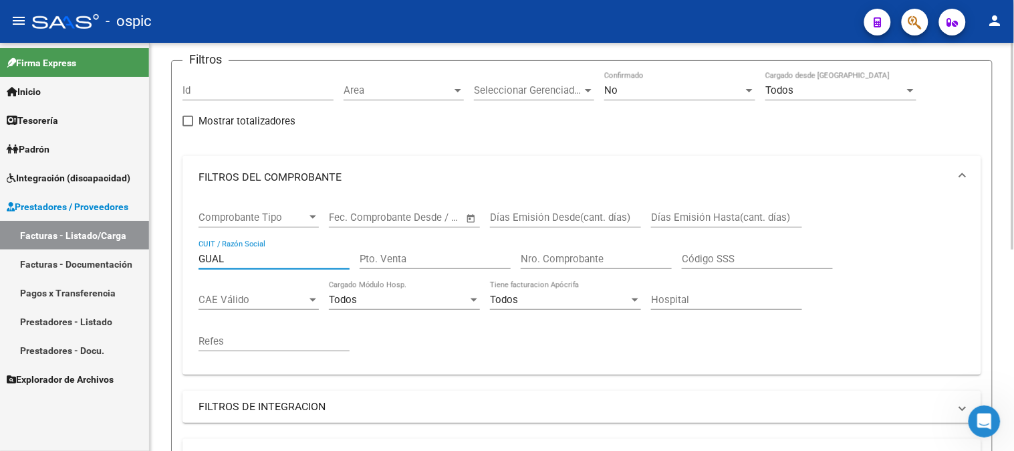
drag, startPoint x: 243, startPoint y: 263, endPoint x: 199, endPoint y: 252, distance: 45.4
click at [190, 257] on div "Comprobante Tipo Comprobante Tipo Fecha inicio – Fecha fin Fec. Comprobante Des…" at bounding box center [581, 287] width 799 height 176
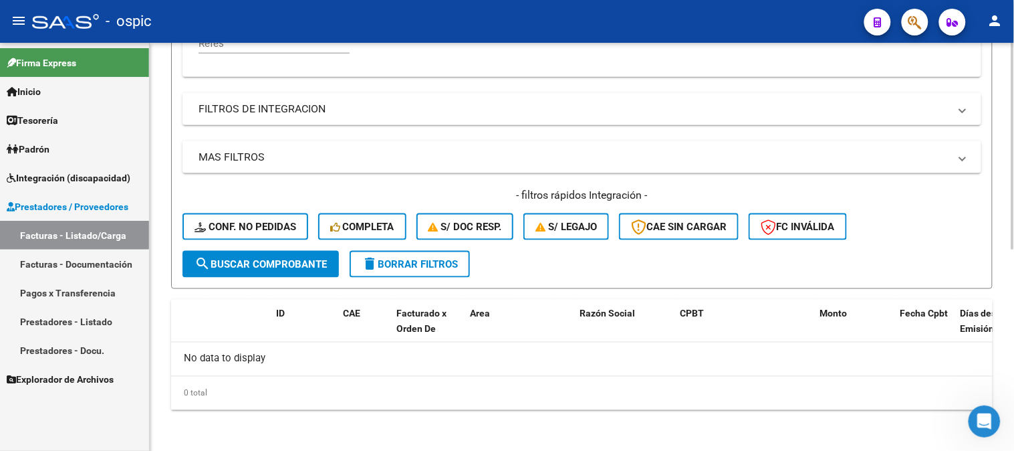
click at [295, 263] on span "search Buscar Comprobante" at bounding box center [261, 264] width 132 height 12
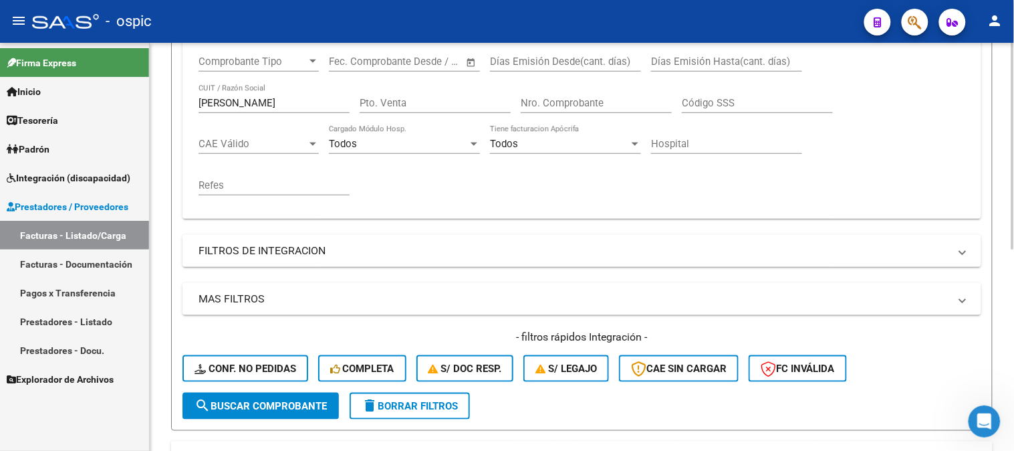
scroll to position [247, 0]
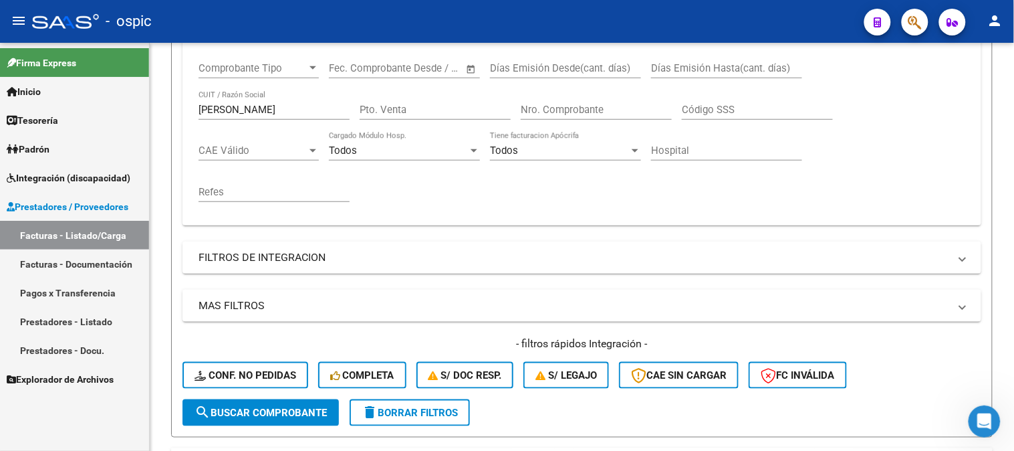
drag, startPoint x: 165, startPoint y: 112, endPoint x: 141, endPoint y: 109, distance: 24.3
click at [156, 111] on div "Video tutorial PRESTADORES -> Listado de CPBTs Emitidos por Prestadores / Prove…" at bounding box center [582, 198] width 864 height 806
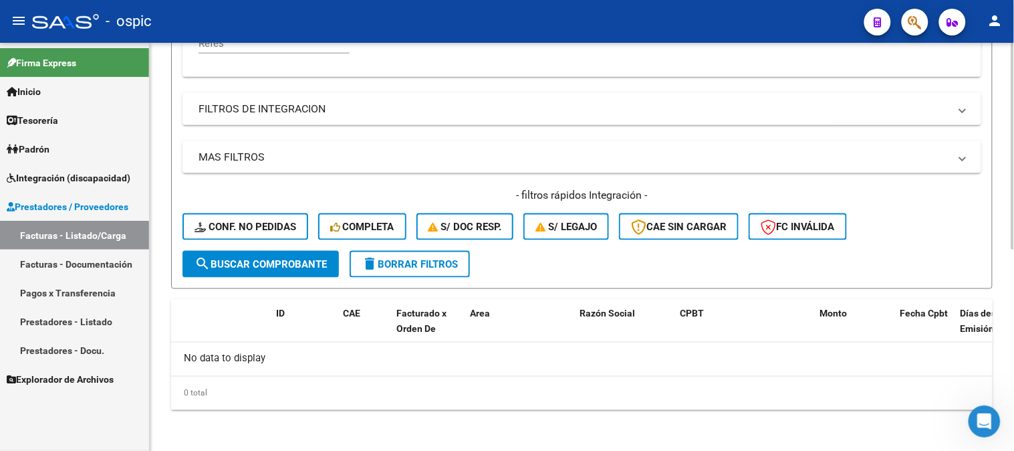
scroll to position [309, 0]
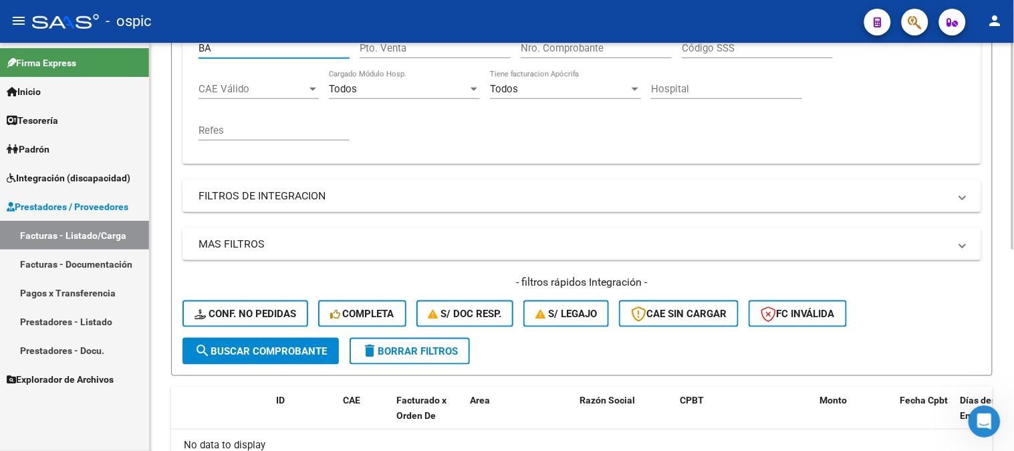
type input "B"
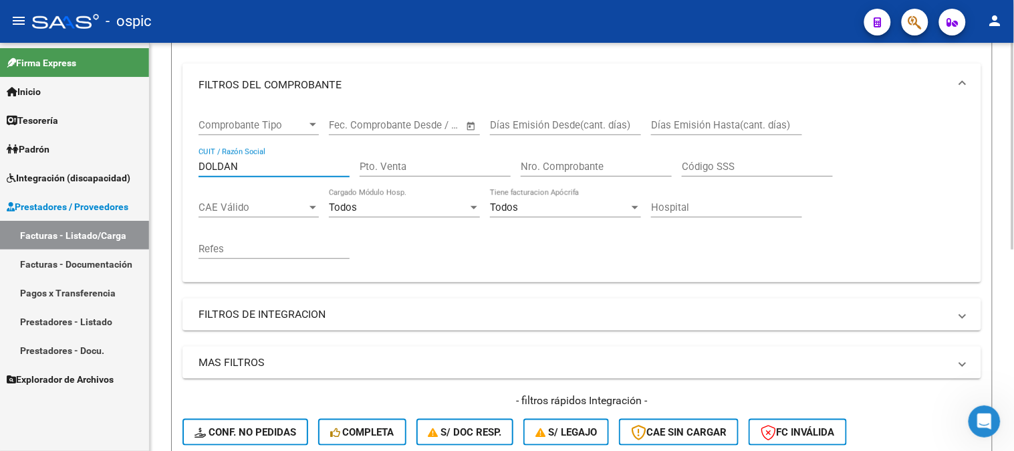
scroll to position [172, 0]
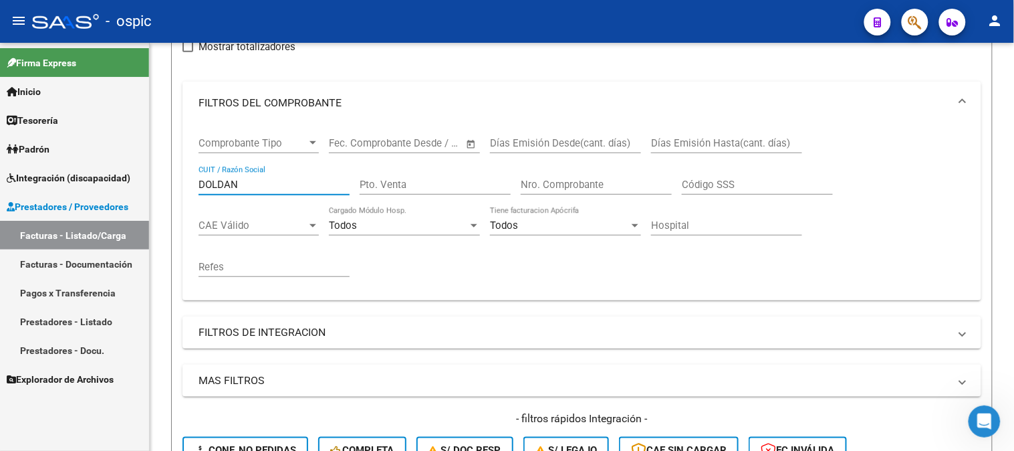
drag, startPoint x: 241, startPoint y: 185, endPoint x: 18, endPoint y: 124, distance: 230.9
click at [0, 124] on mat-sidenav-container "Firma Express Inicio Calendario SSS Instructivos Contacto OS Tesorería Extracto…" at bounding box center [507, 247] width 1014 height 408
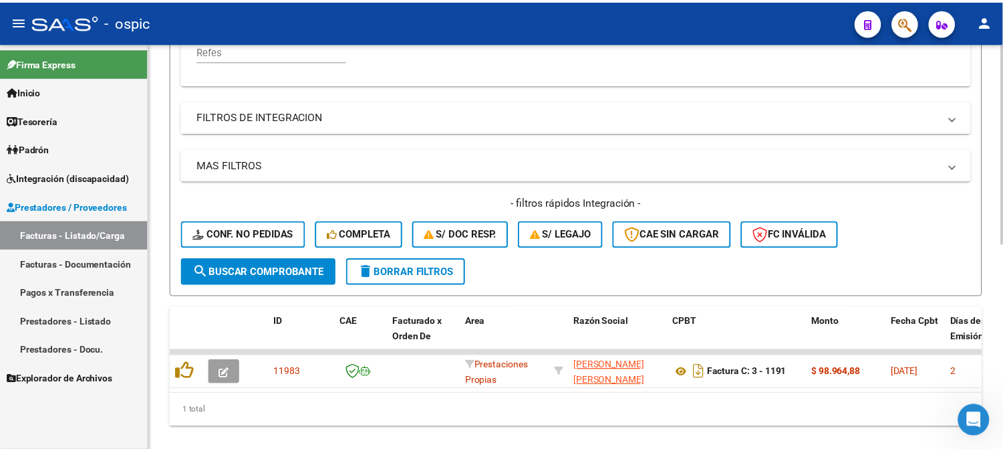
scroll to position [396, 0]
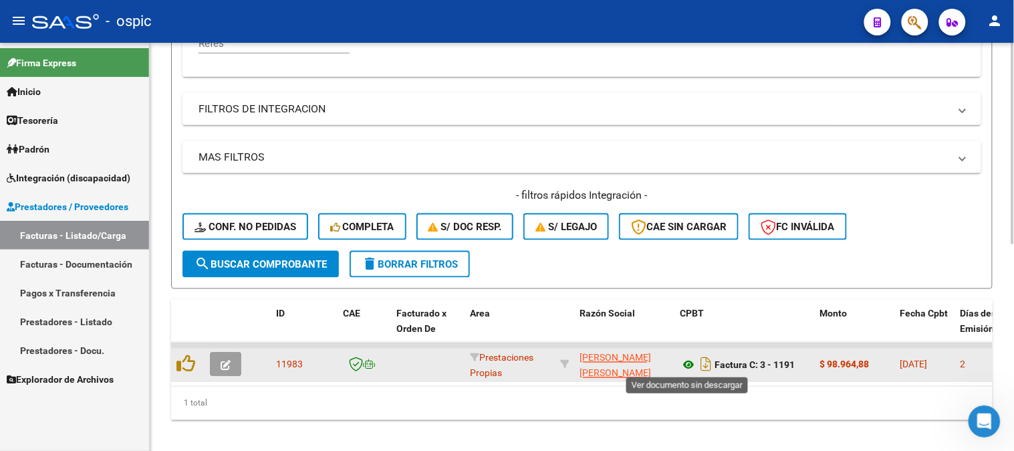
type input "BRUNETTI M"
click at [691, 359] on icon at bounding box center [688, 365] width 17 height 16
click at [235, 362] on button "button" at bounding box center [225, 364] width 31 height 24
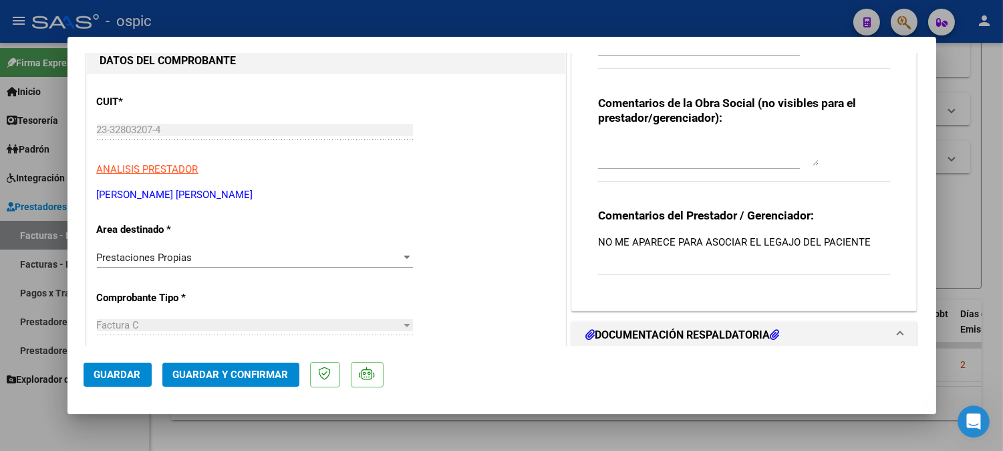
scroll to position [148, 0]
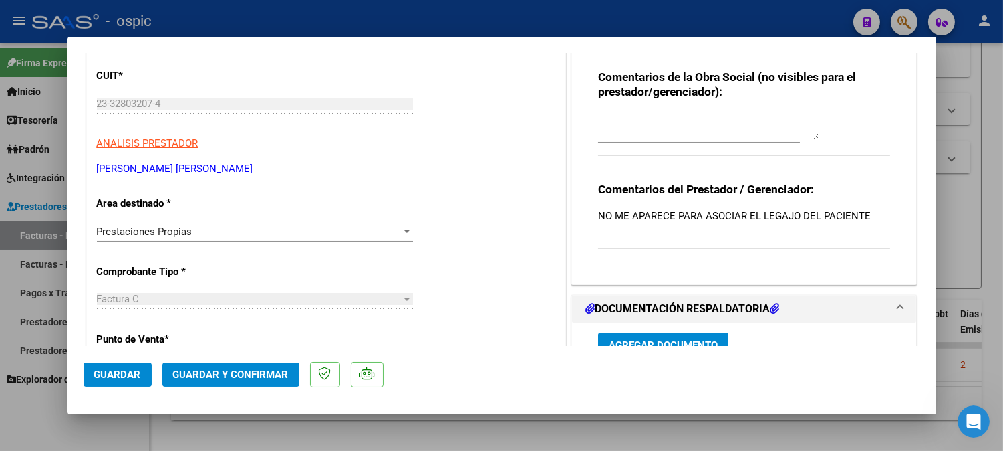
click at [156, 224] on div "Prestaciones Propias Seleccionar Area" at bounding box center [255, 231] width 316 height 20
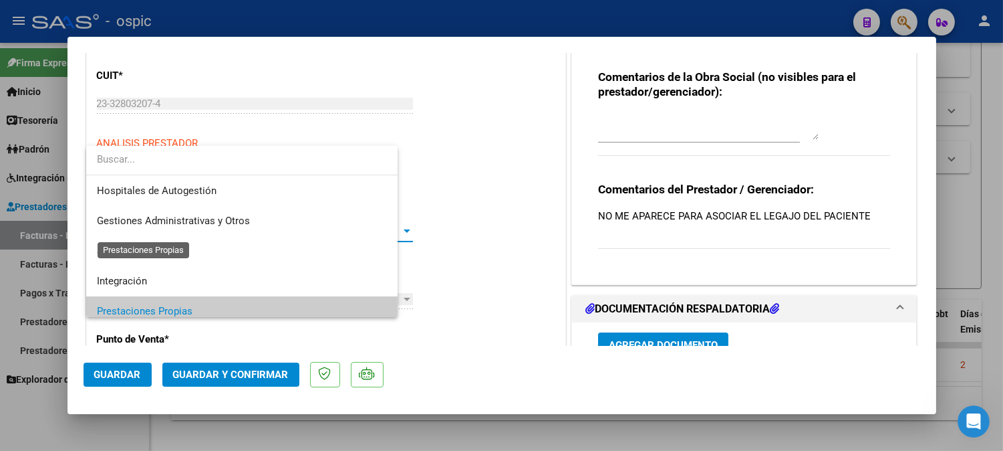
scroll to position [80, 0]
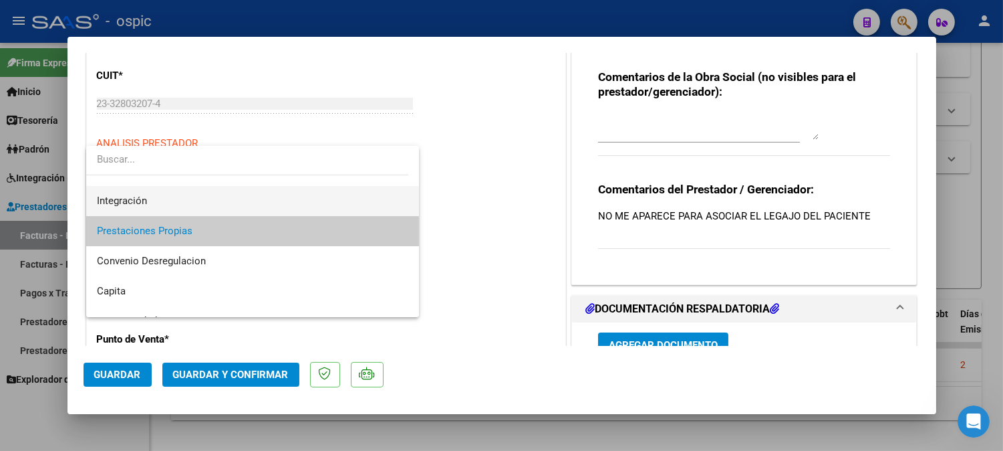
click at [152, 196] on span "Integración" at bounding box center [253, 201] width 312 height 30
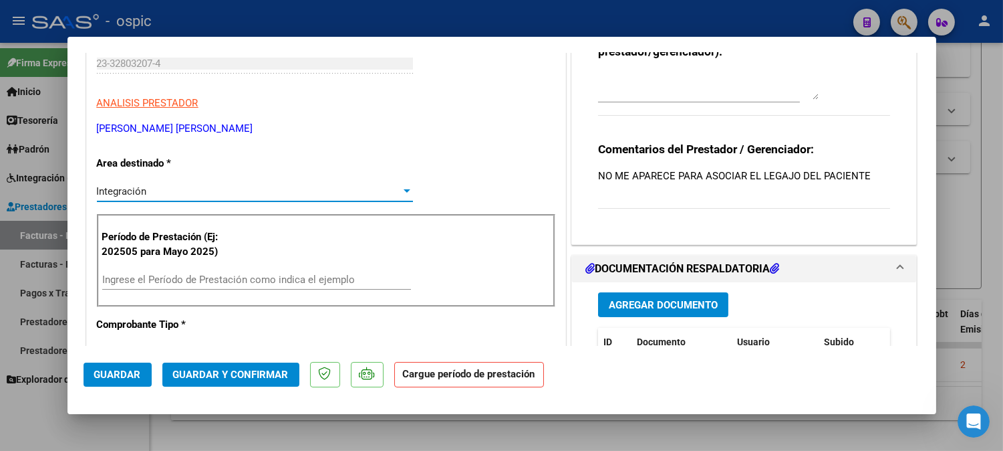
scroll to position [297, 0]
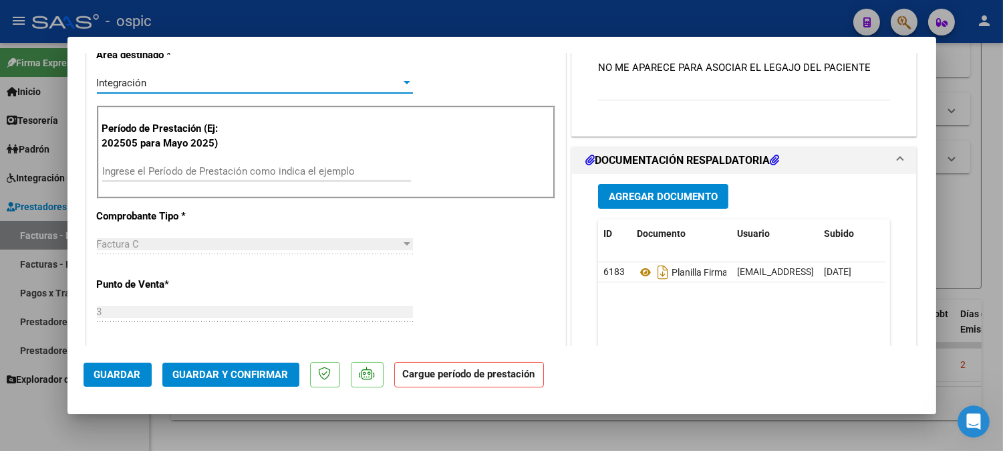
click at [219, 170] on input "Ingrese el Período de Prestación como indica el ejemplo" at bounding box center [256, 171] width 309 height 12
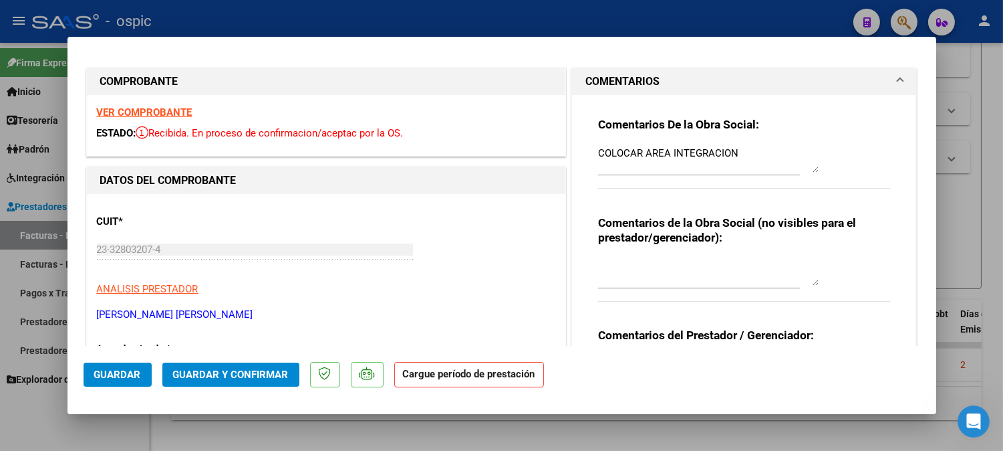
scroll to position [0, 0]
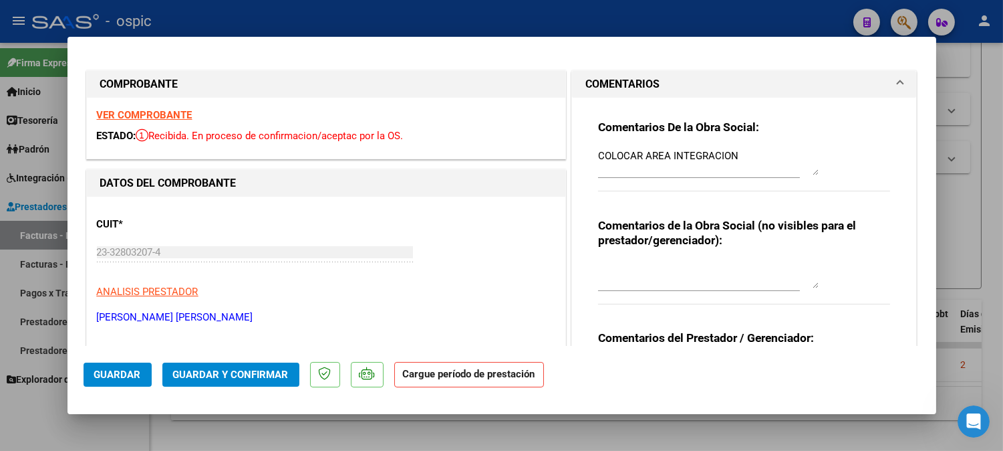
click at [116, 112] on strong "VER COMPROBANTE" at bounding box center [145, 115] width 96 height 12
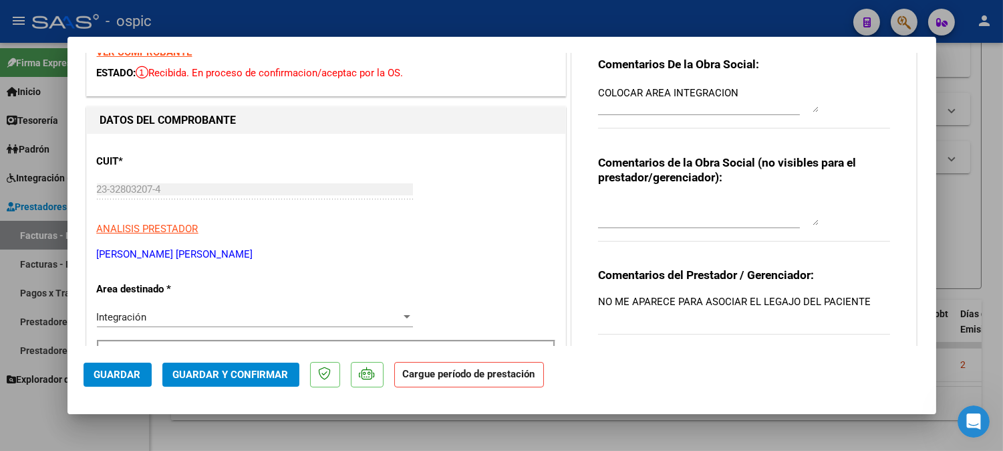
scroll to position [148, 0]
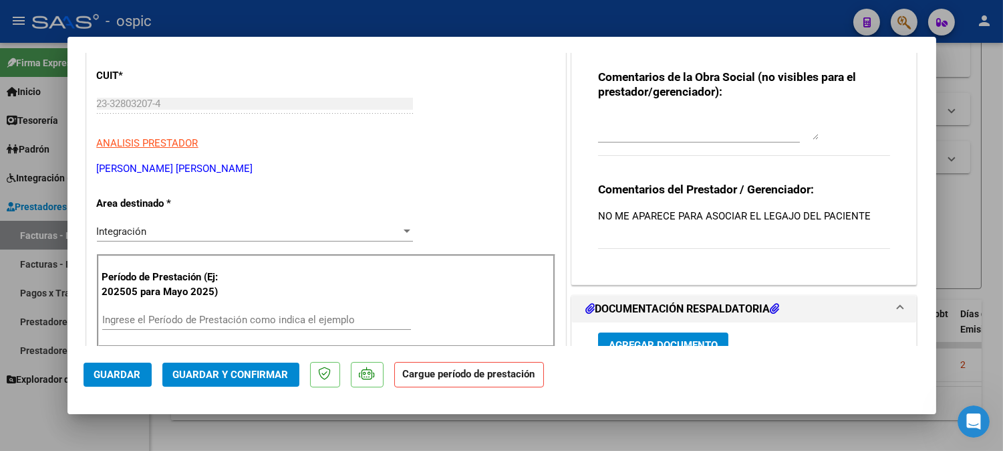
click at [171, 318] on input "Ingrese el Período de Prestación como indica el ejemplo" at bounding box center [256, 320] width 309 height 12
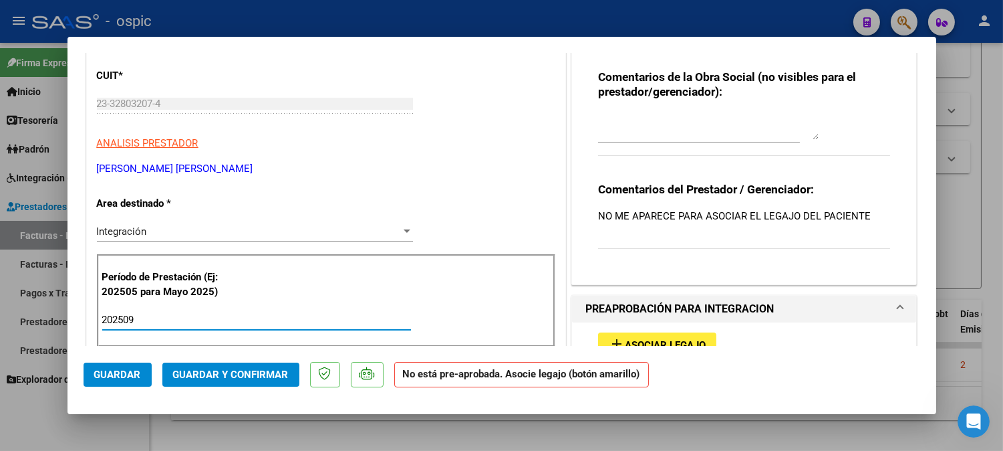
type input "202509"
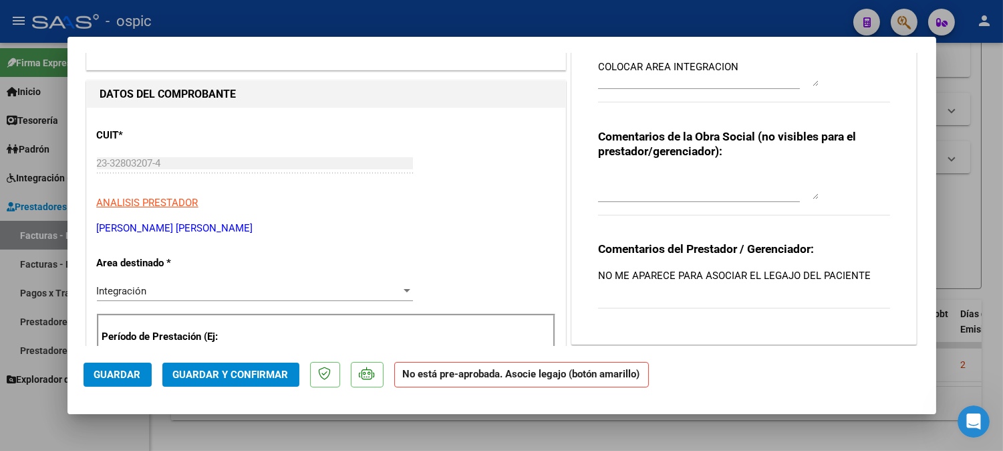
scroll to position [0, 0]
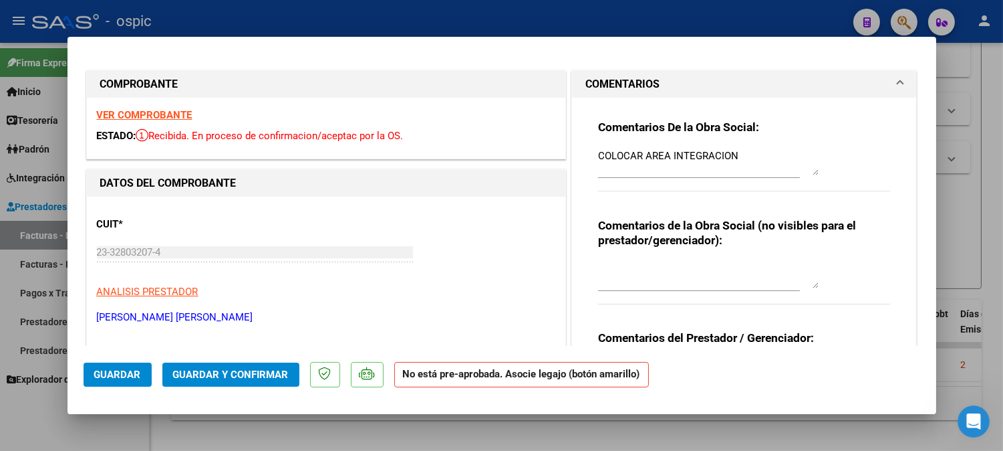
click at [699, 277] on textarea at bounding box center [708, 274] width 221 height 27
type textarea "KINESIO 8 SESIONES"
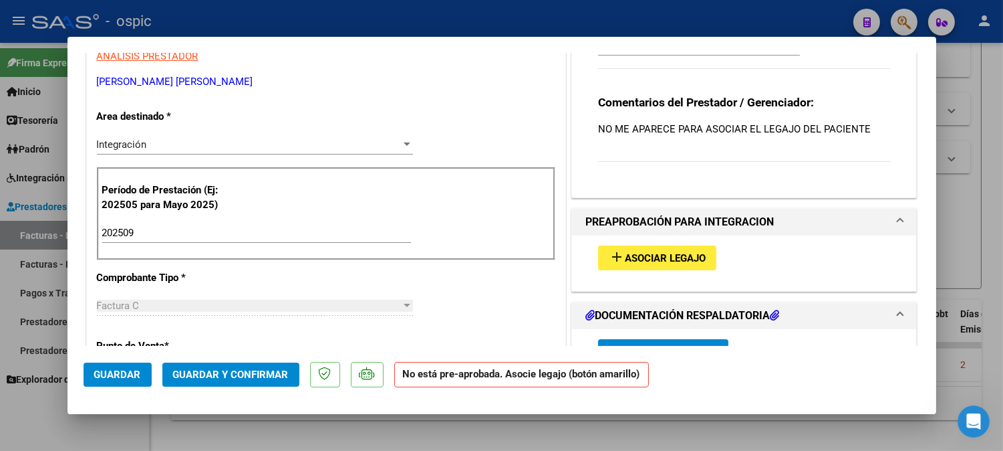
scroll to position [262, 0]
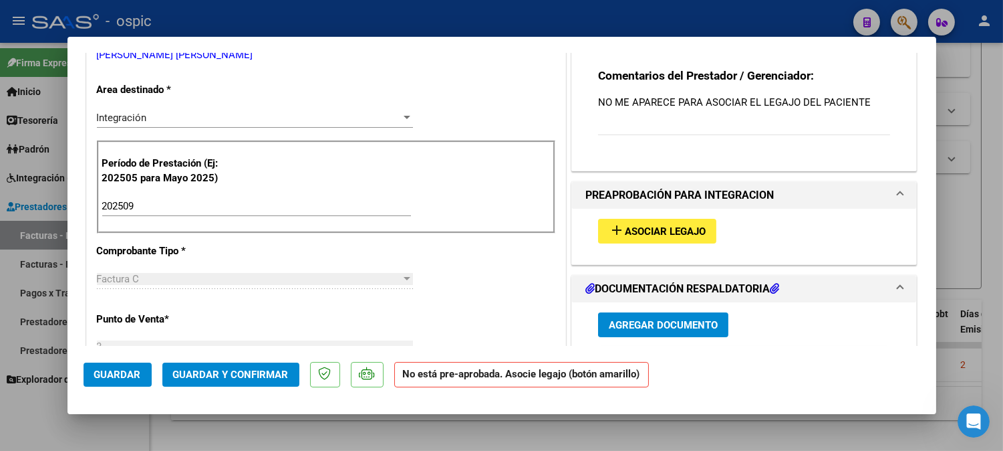
click at [687, 227] on span "Asociar Legajo" at bounding box center [665, 231] width 81 height 12
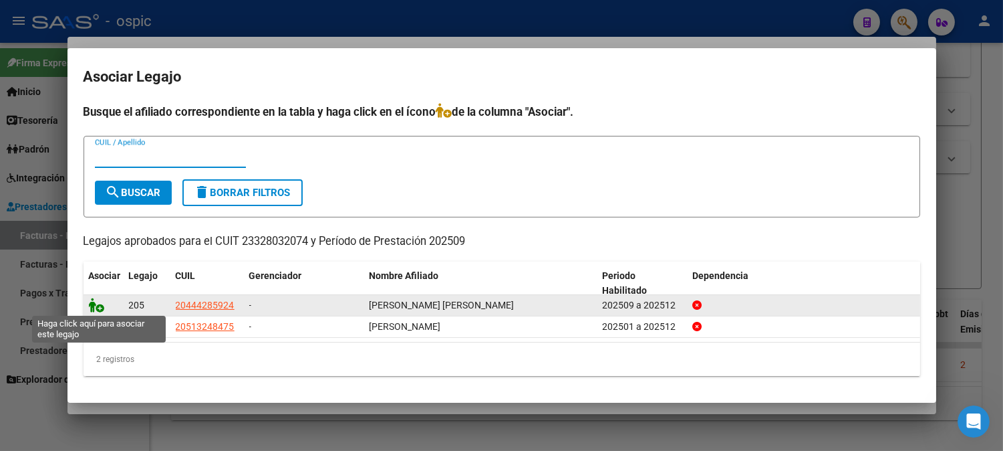
click at [97, 299] on icon at bounding box center [97, 304] width 16 height 15
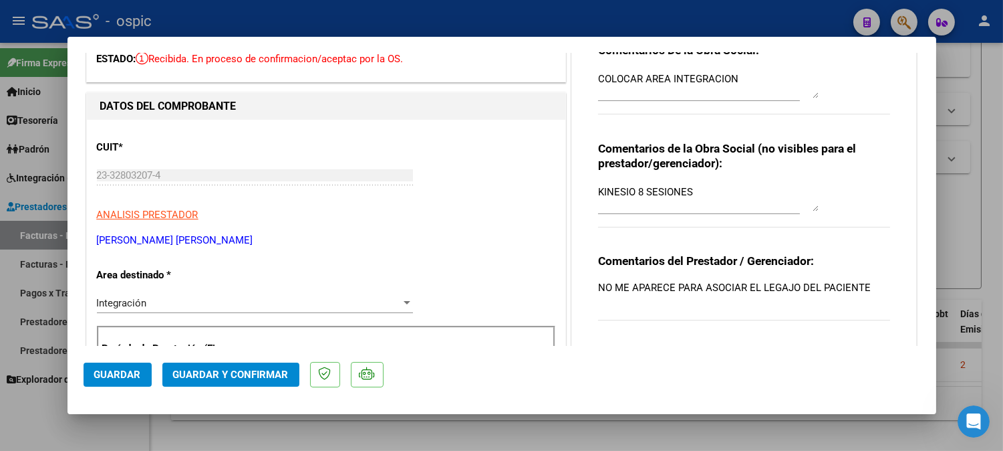
scroll to position [29, 0]
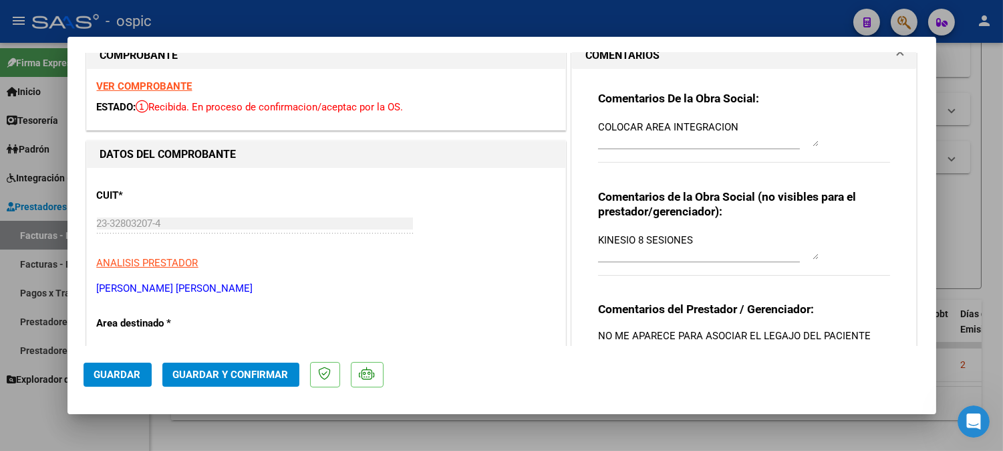
click at [733, 127] on textarea "COLOCAR AREA INTEGRACION" at bounding box center [708, 133] width 221 height 27
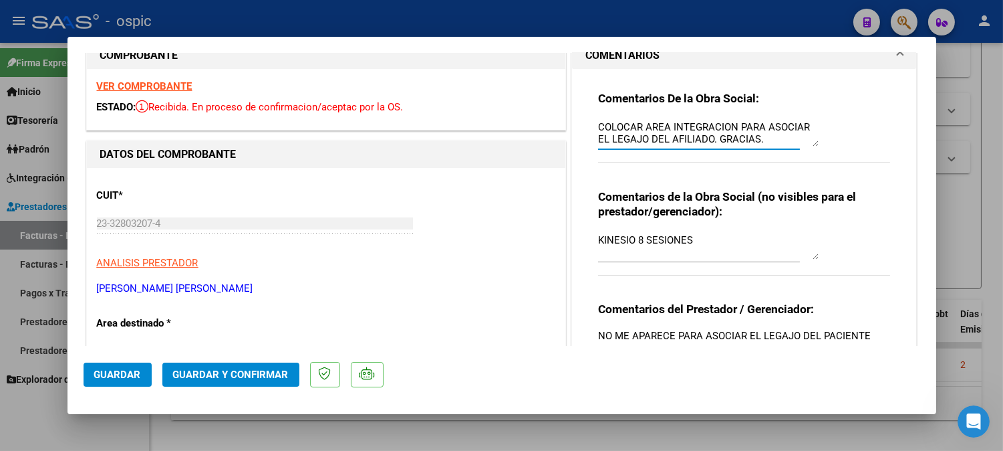
type textarea "COLOCAR AREA INTEGRACION PARA ASOCIAR EL LEGAJO DEL AFILIADO. GRACIAS."
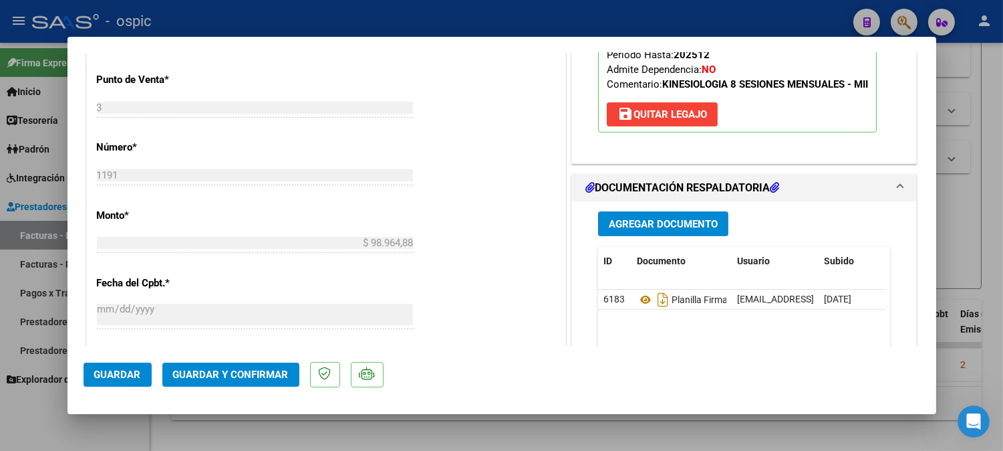
scroll to position [570, 0]
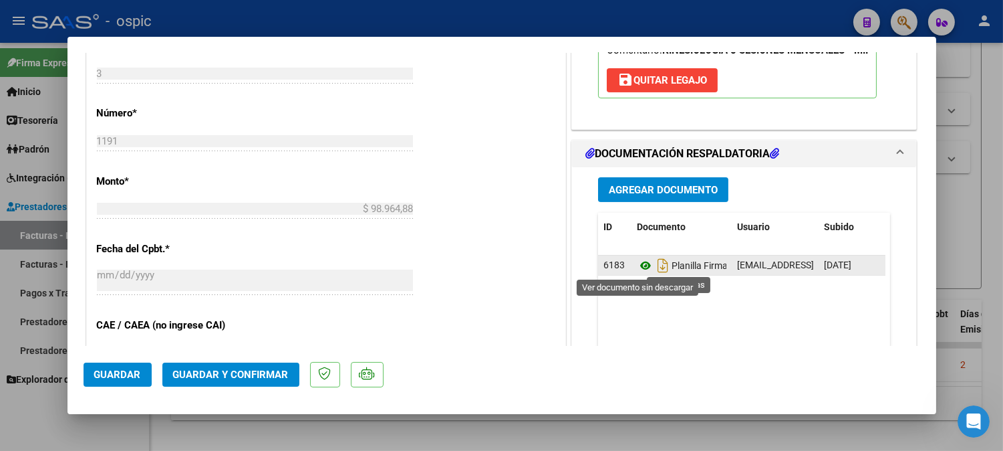
click at [637, 261] on icon at bounding box center [645, 265] width 17 height 16
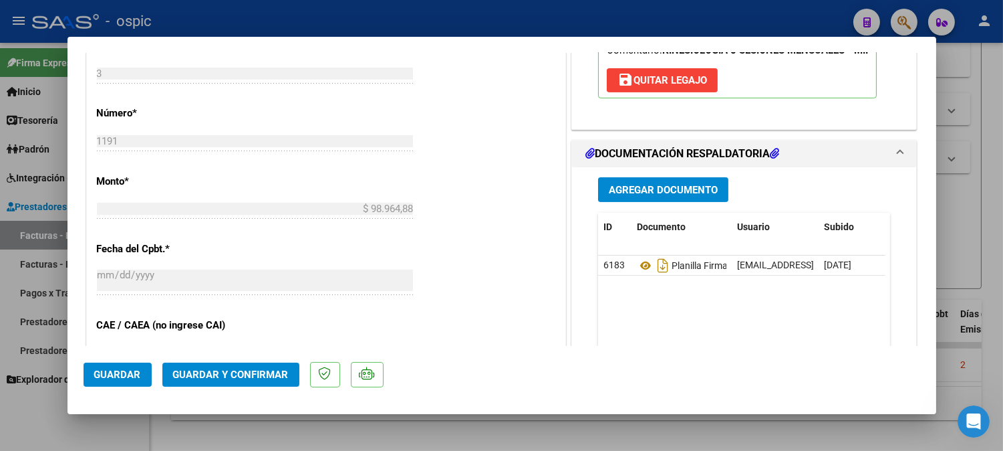
click at [242, 366] on button "Guardar y Confirmar" at bounding box center [230, 374] width 137 height 24
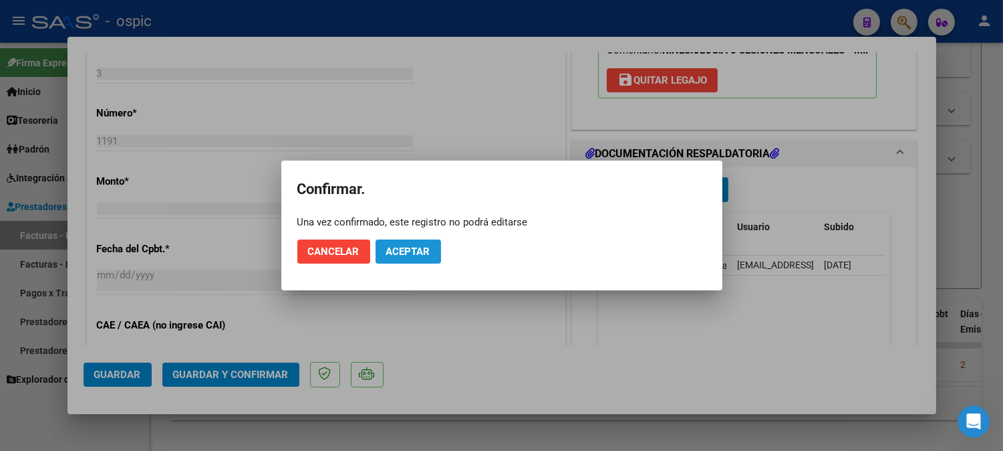
click at [400, 248] on span "Aceptar" at bounding box center [408, 251] width 44 height 12
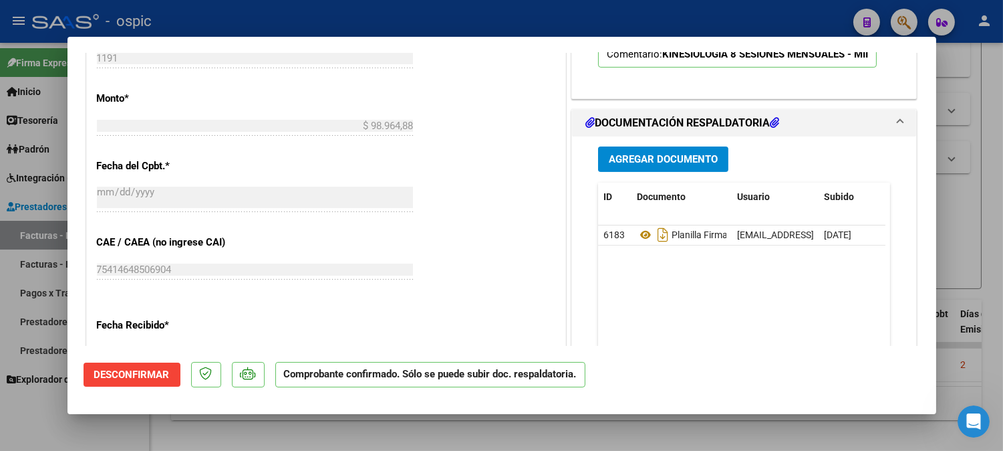
type input "$ 0,00"
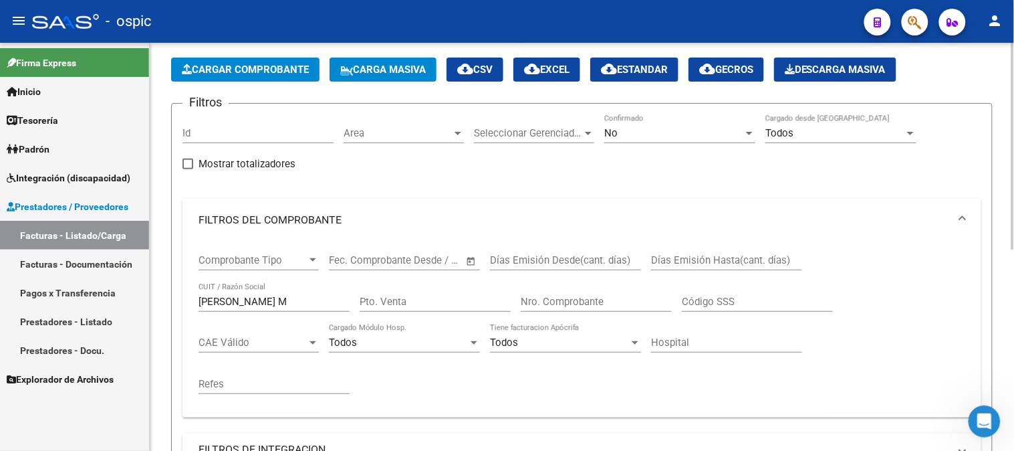
scroll to position [24, 0]
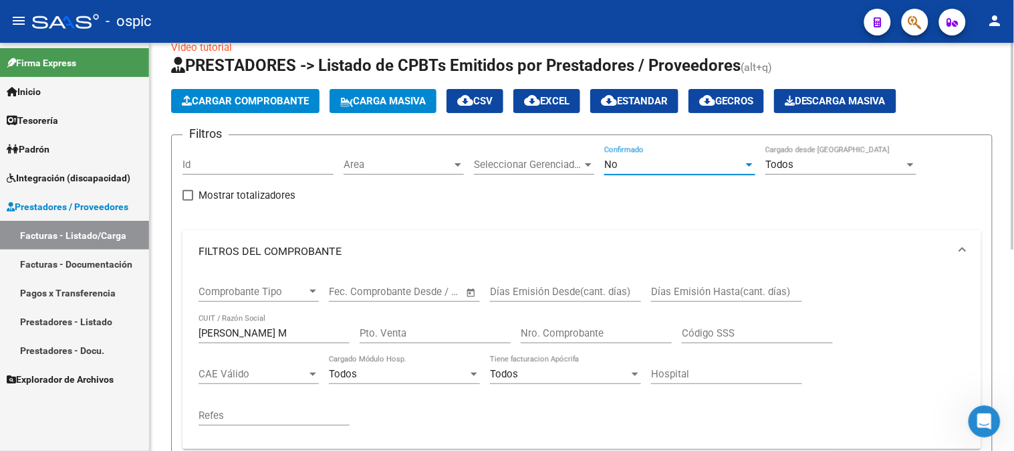
click at [626, 164] on div "No" at bounding box center [673, 164] width 139 height 12
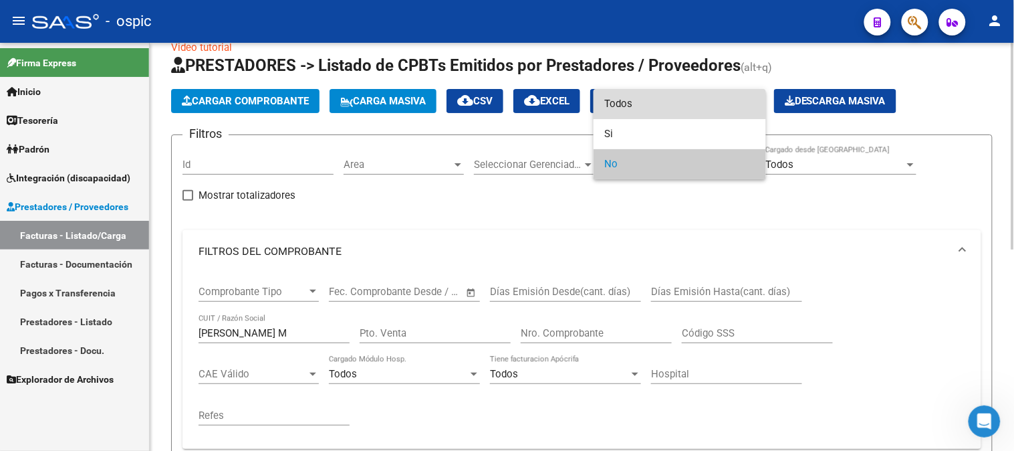
drag, startPoint x: 627, startPoint y: 102, endPoint x: 324, endPoint y: 310, distance: 367.3
click at [620, 104] on span "Todos" at bounding box center [679, 104] width 151 height 30
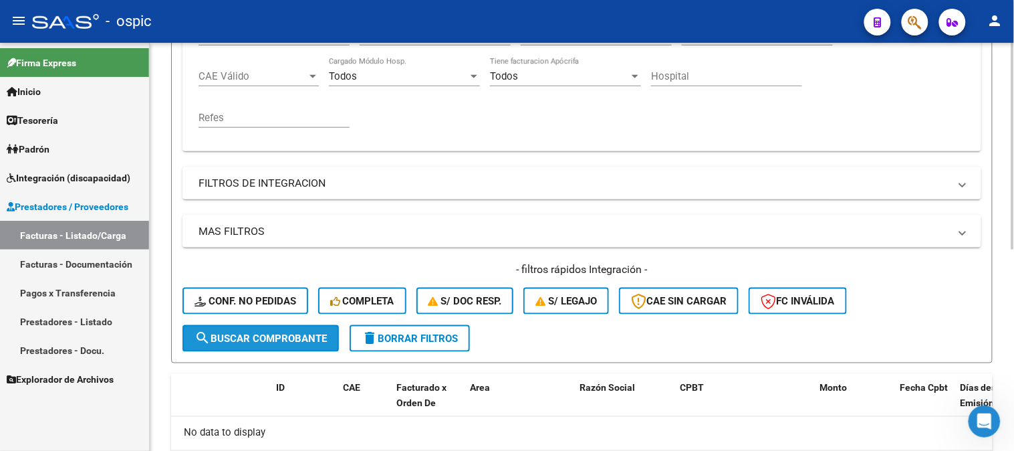
click at [267, 336] on span "search Buscar Comprobante" at bounding box center [261, 338] width 132 height 12
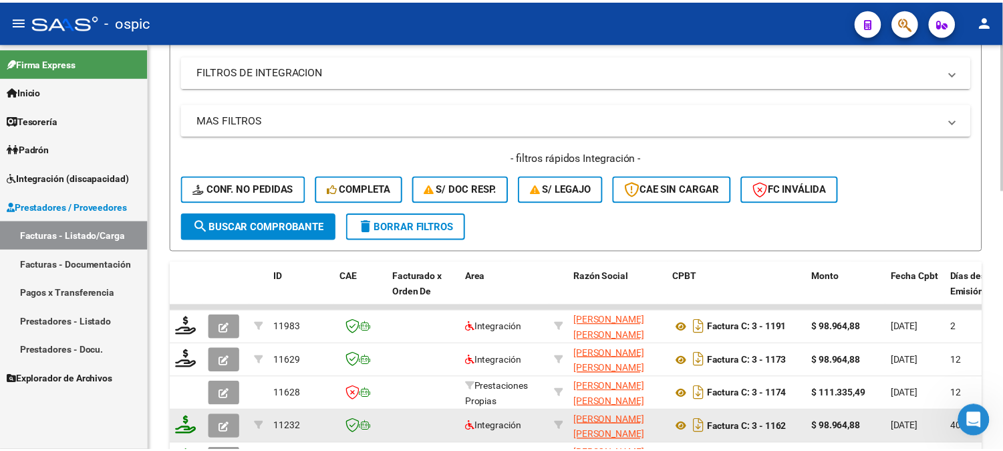
scroll to position [515, 0]
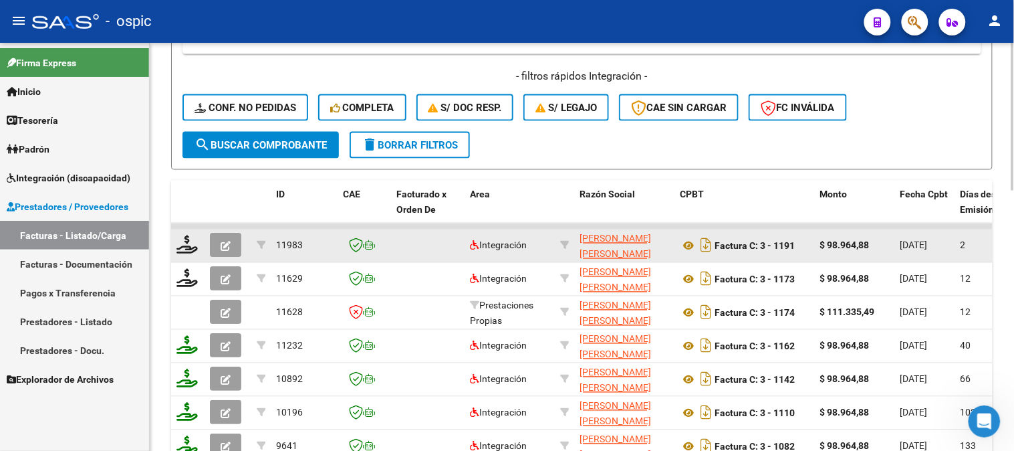
click at [229, 245] on icon "button" at bounding box center [226, 246] width 10 height 10
click at [190, 245] on icon at bounding box center [186, 244] width 21 height 19
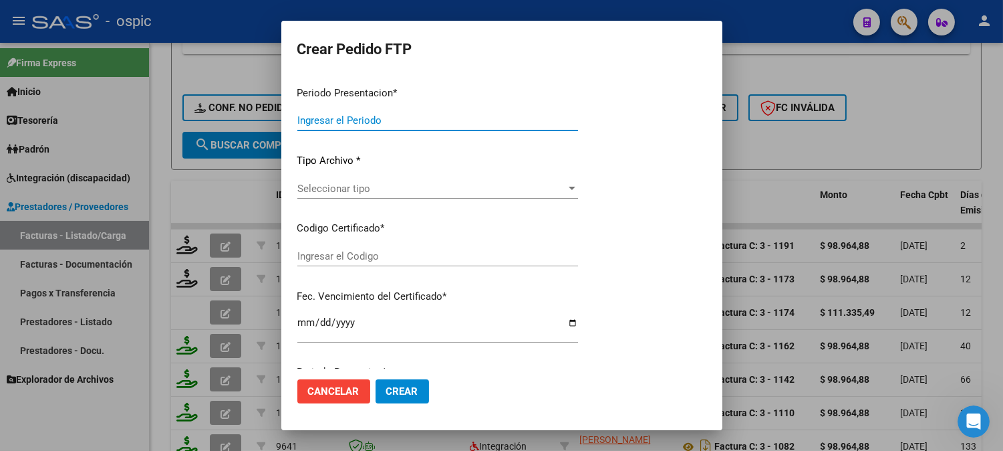
type input "202509"
type input "$ 98.964,88"
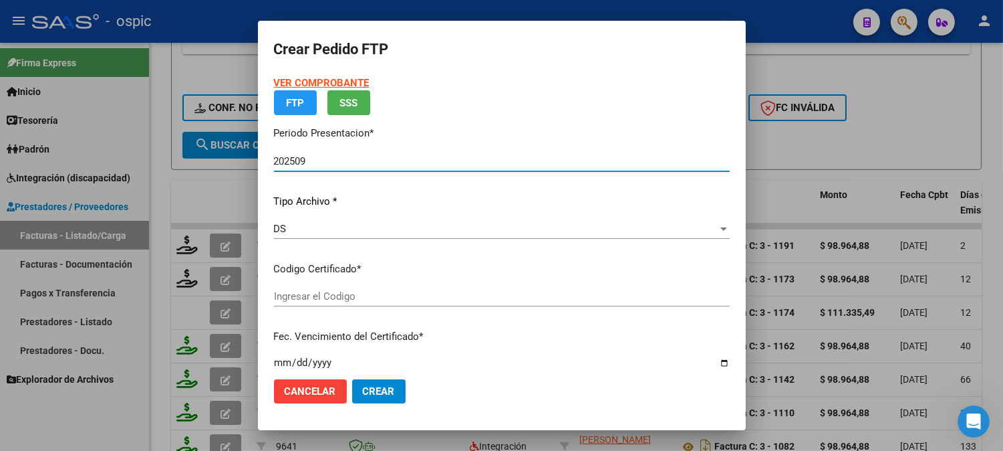
type input "582436931"
type input "2027-11-02"
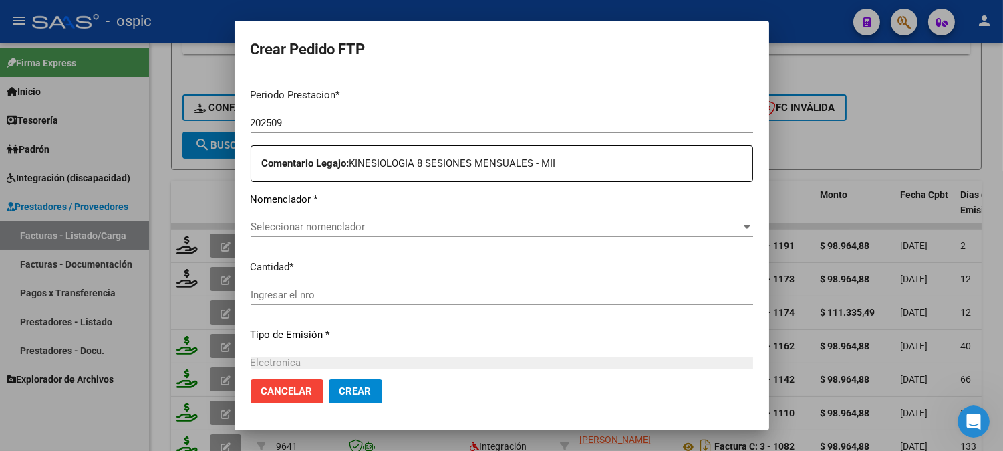
scroll to position [437, 0]
click at [591, 223] on span "Seleccionar nomenclador" at bounding box center [496, 225] width 491 height 12
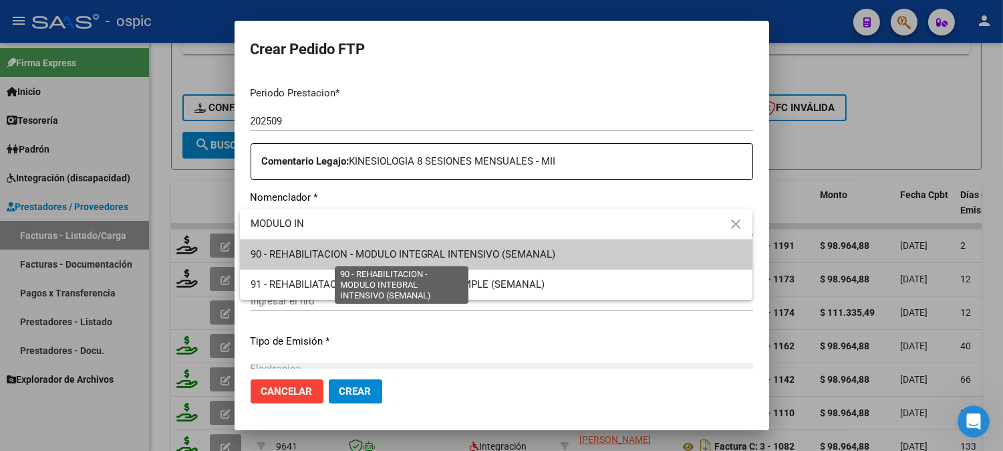
type input "MODULO IN"
click at [548, 255] on span "90 - REHABILITACION - MODULO INTEGRAL INTENSIVO (SEMANAL)" at bounding box center [403, 254] width 305 height 12
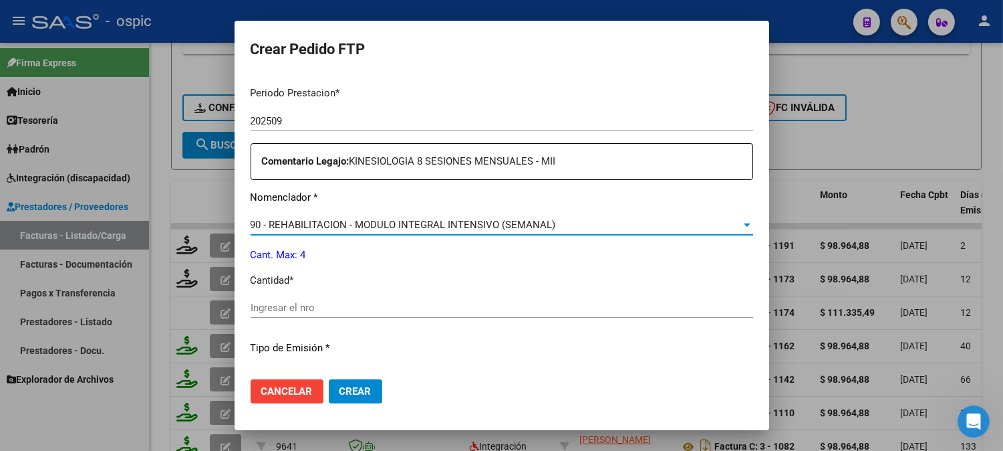
click at [441, 310] on input "Ingresar el nro" at bounding box center [502, 307] width 503 height 12
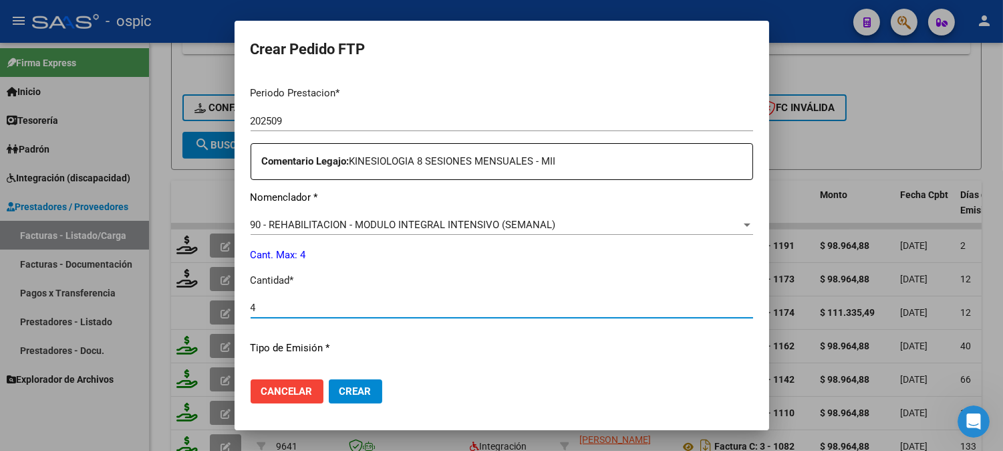
type input "4"
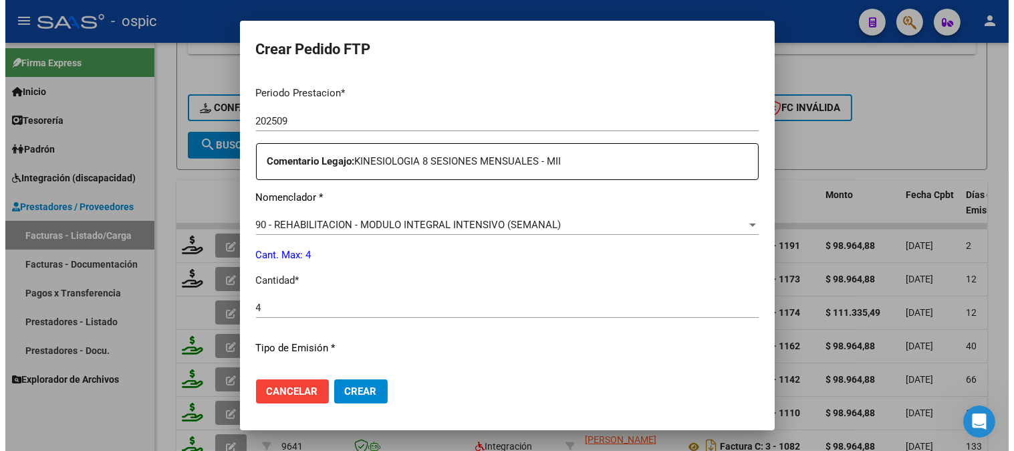
scroll to position [602, 0]
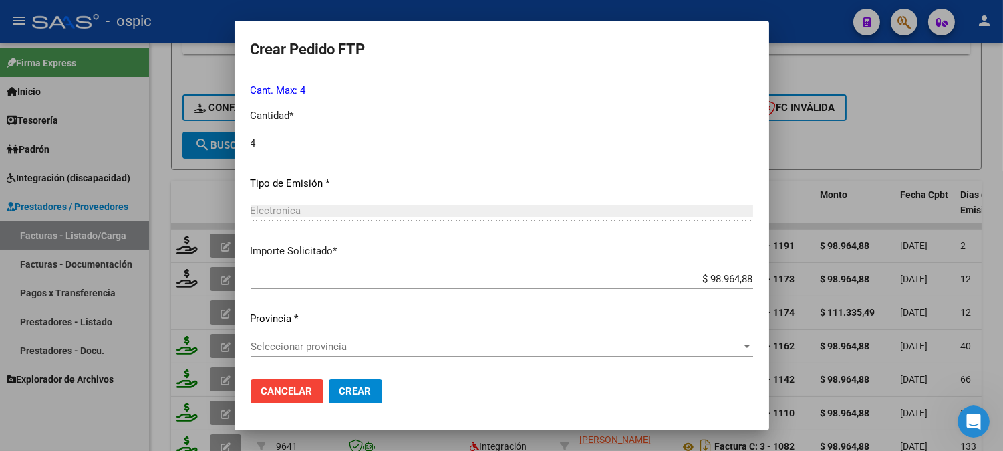
click at [322, 344] on span "Seleccionar provincia" at bounding box center [496, 346] width 491 height 12
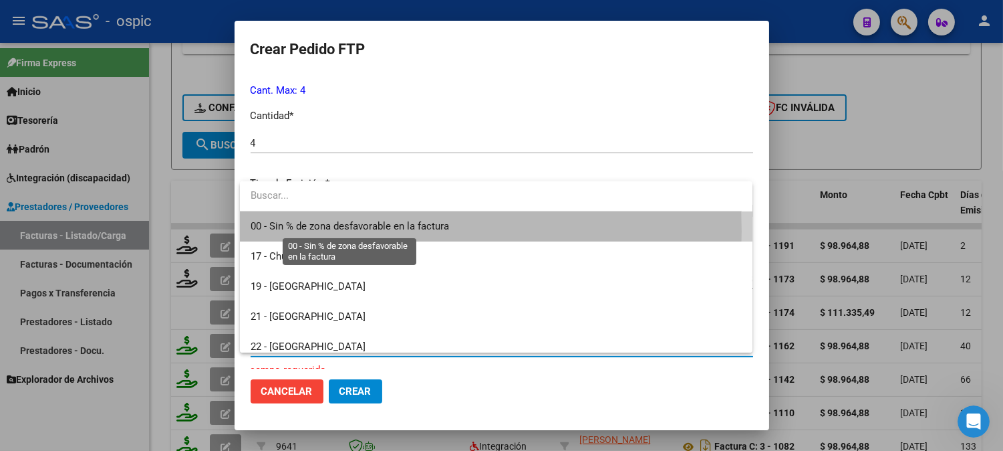
click at [310, 231] on span "00 - Sin % de zona desfavorable en la factura" at bounding box center [350, 226] width 199 height 12
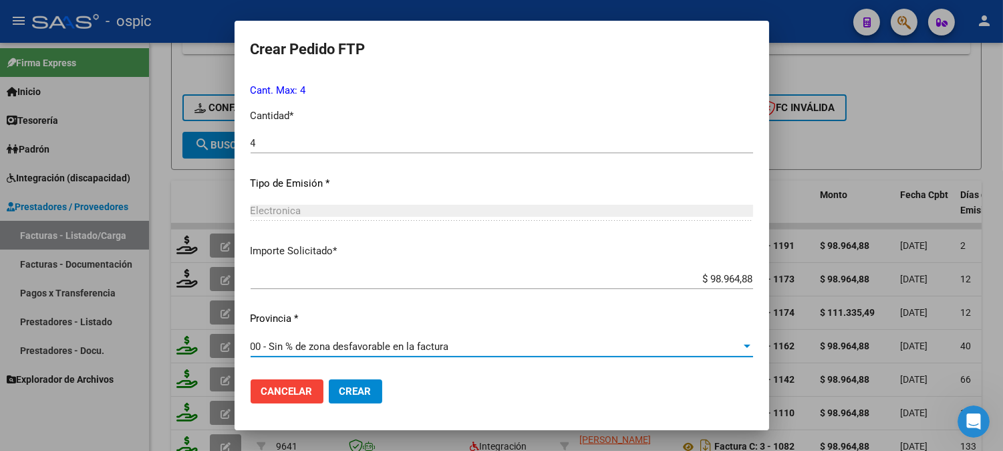
click at [348, 383] on button "Crear" at bounding box center [355, 391] width 53 height 24
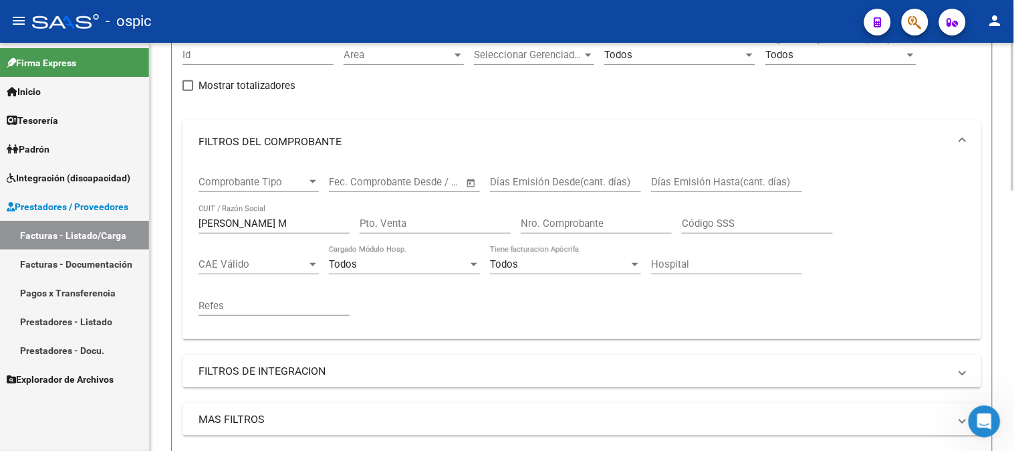
scroll to position [69, 0]
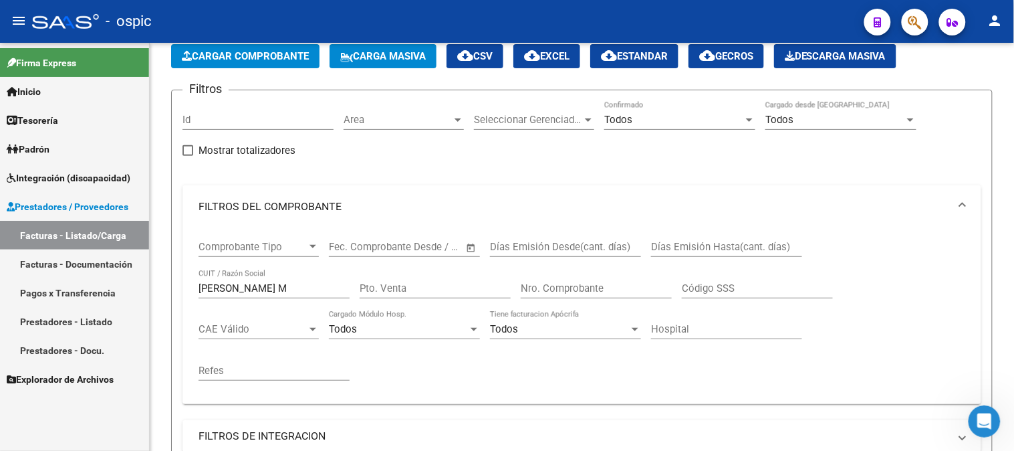
click at [76, 286] on mat-sidenav-container "Firma Express Inicio Calendario SSS Instructivos Contacto OS Tesorería Extracto…" at bounding box center [507, 247] width 1014 height 408
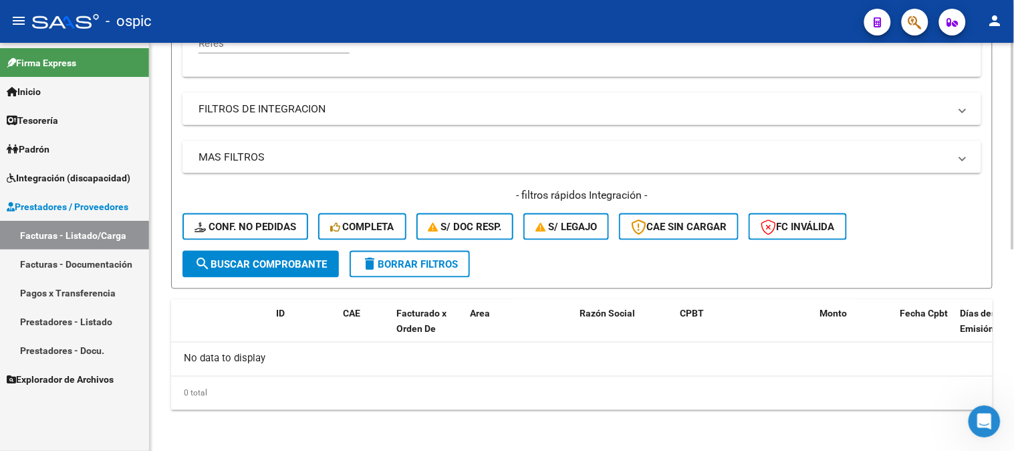
type input "GIMENEZ VALEN"
click at [277, 263] on span "search Buscar Comprobante" at bounding box center [261, 264] width 132 height 12
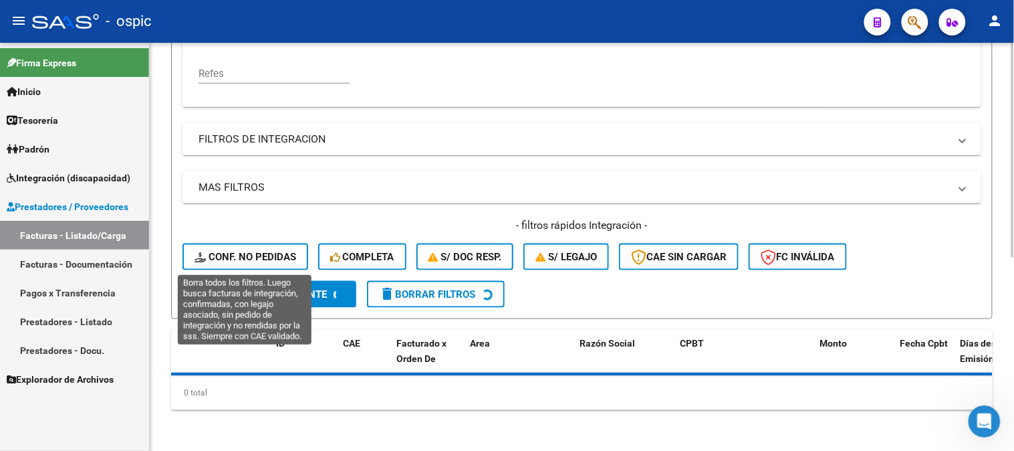
scroll to position [396, 0]
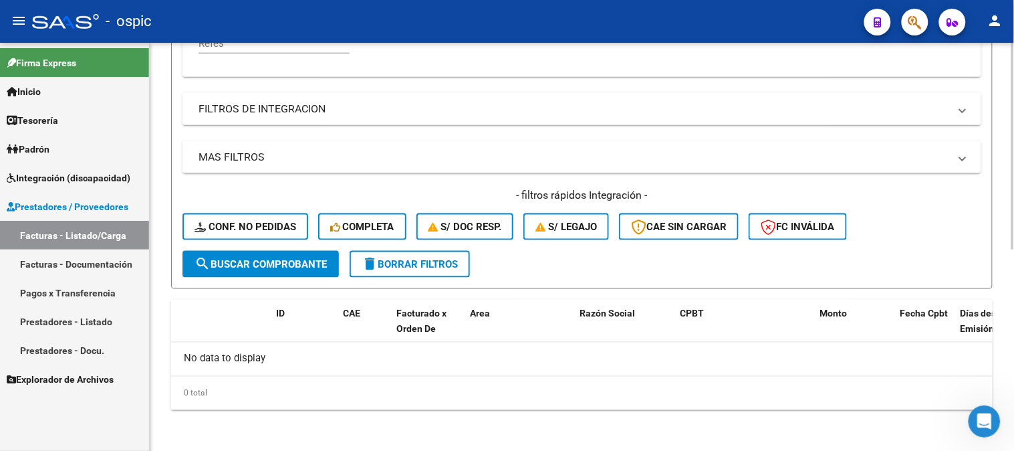
click at [419, 276] on form "Filtros Id Area Area Seleccionar Gerenciador Seleccionar Gerenciador Todos Conf…" at bounding box center [582, 26] width 822 height 526
click at [422, 265] on span "delete Borrar Filtros" at bounding box center [410, 264] width 96 height 12
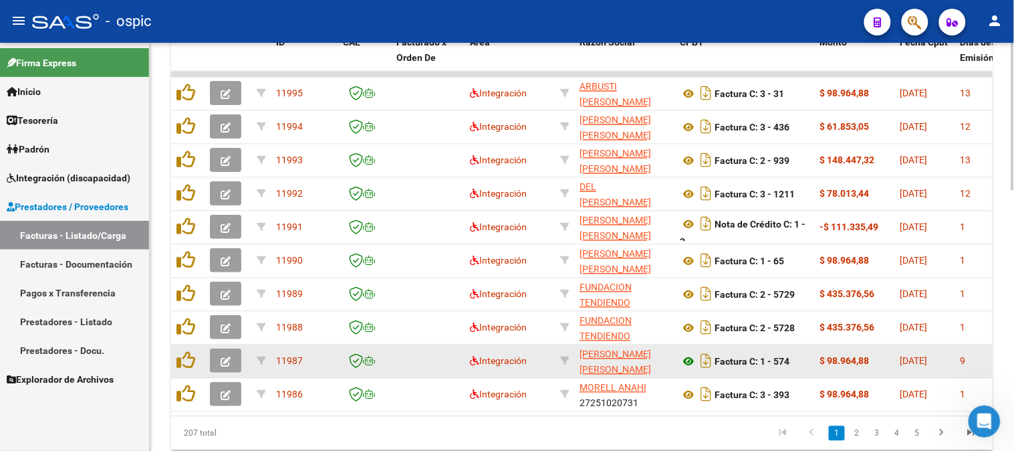
scroll to position [718, 0]
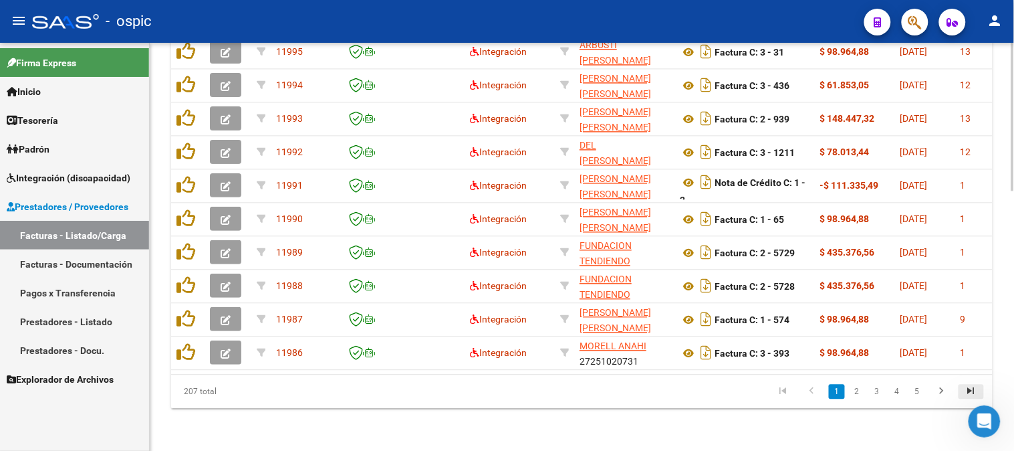
click at [970, 388] on icon "go to last page" at bounding box center [971, 392] width 17 height 16
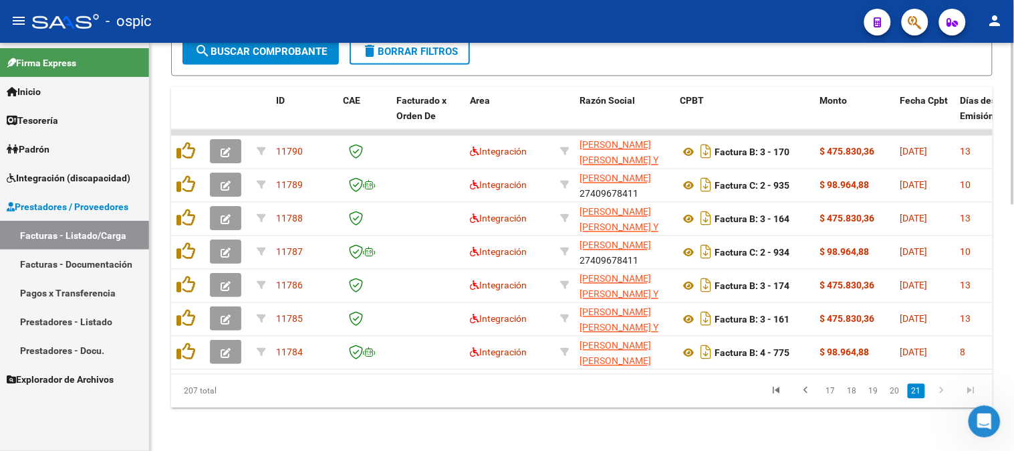
scroll to position [618, 0]
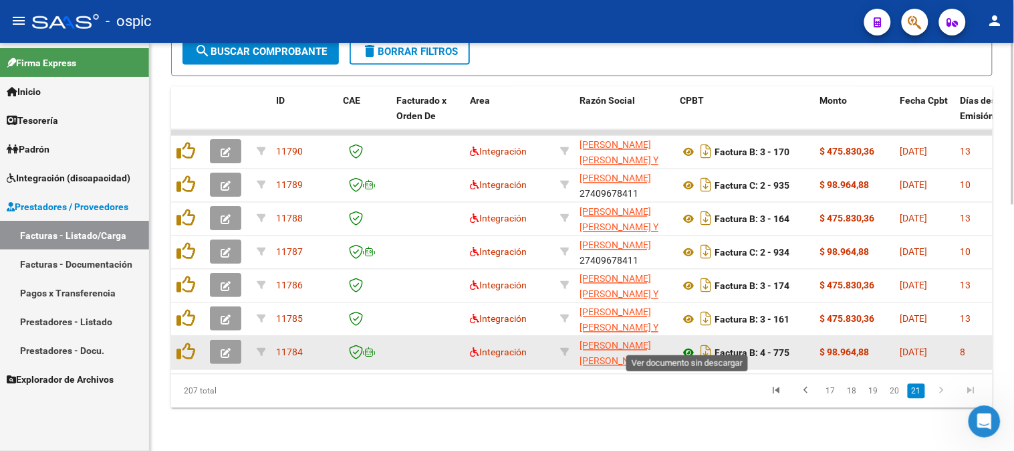
click at [689, 345] on icon at bounding box center [688, 353] width 17 height 16
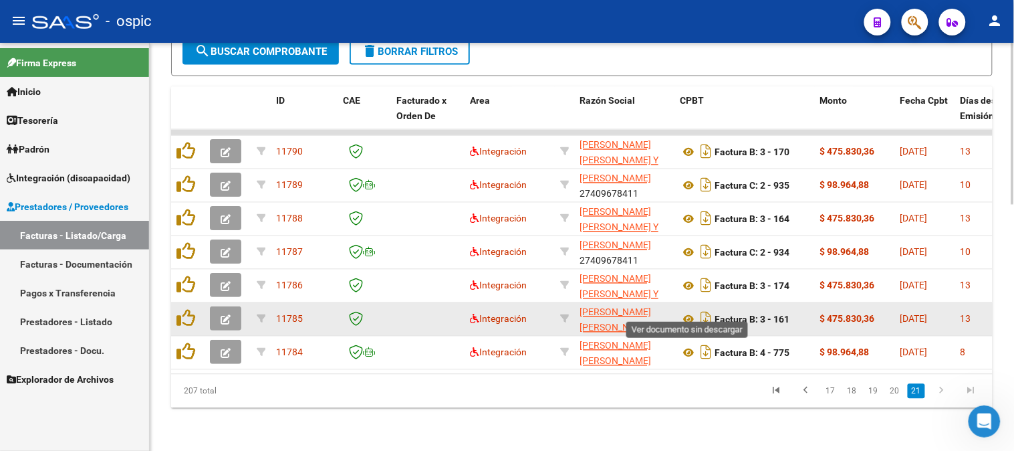
click at [690, 308] on div "Factura B: 3 - 161" at bounding box center [745, 318] width 130 height 21
click at [690, 312] on icon at bounding box center [688, 320] width 17 height 16
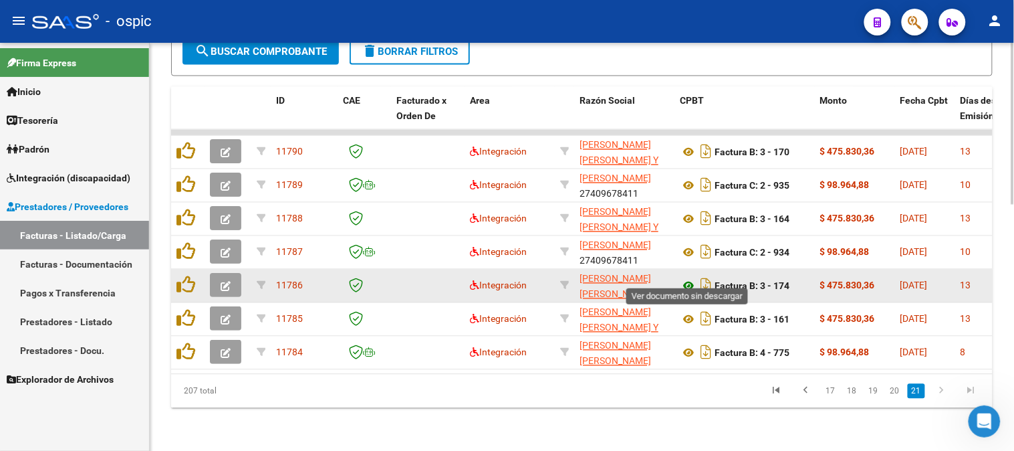
click at [686, 278] on icon at bounding box center [688, 286] width 17 height 16
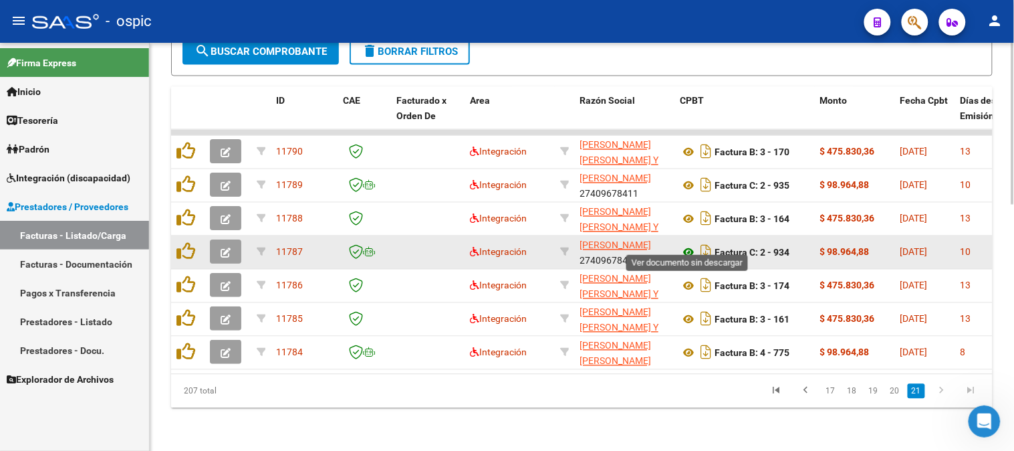
click at [687, 245] on icon at bounding box center [688, 253] width 17 height 16
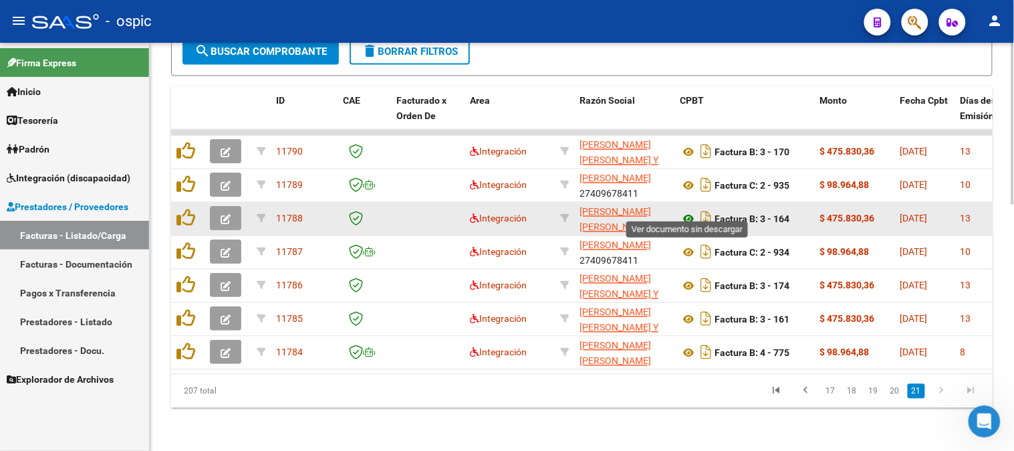
click at [686, 211] on icon at bounding box center [688, 219] width 17 height 16
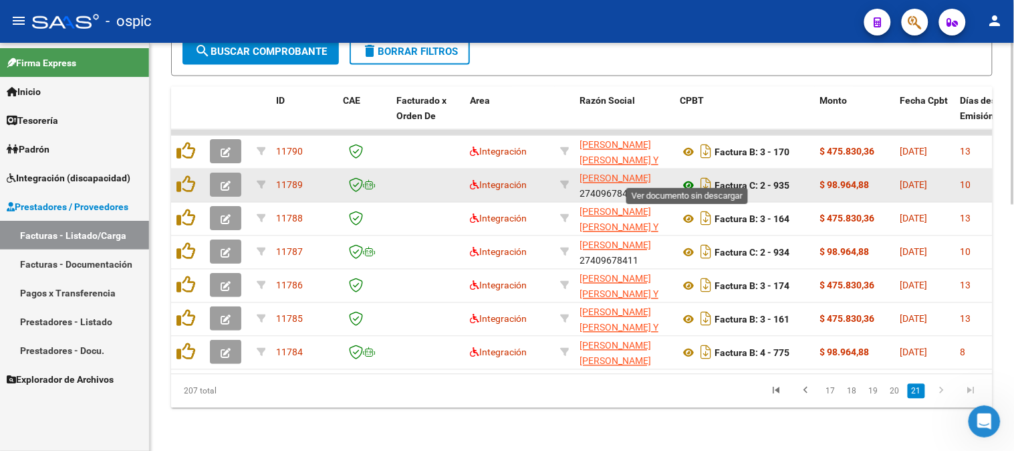
click at [691, 178] on icon at bounding box center [688, 186] width 17 height 16
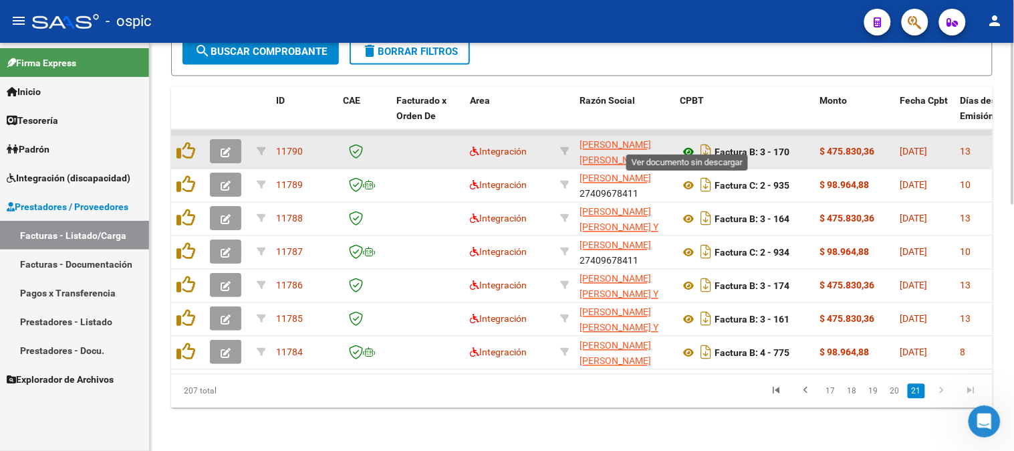
click at [686, 144] on icon at bounding box center [688, 152] width 17 height 16
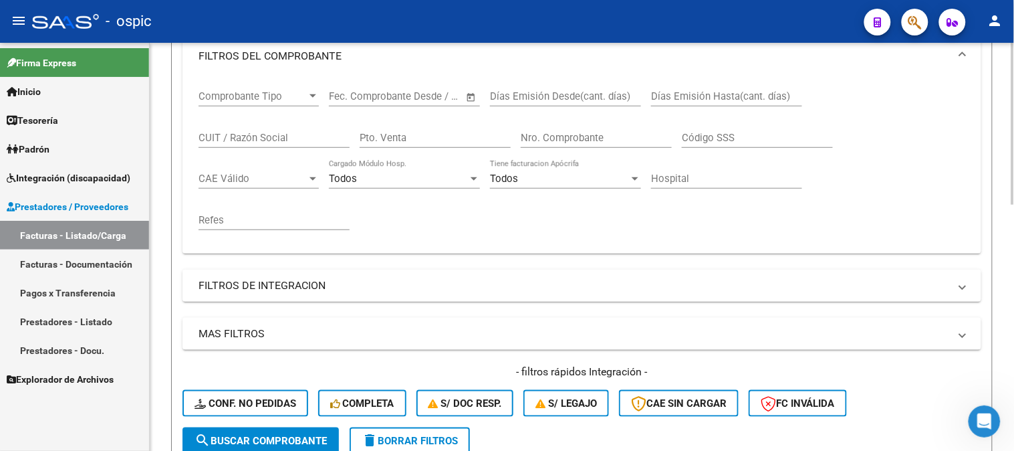
scroll to position [172, 0]
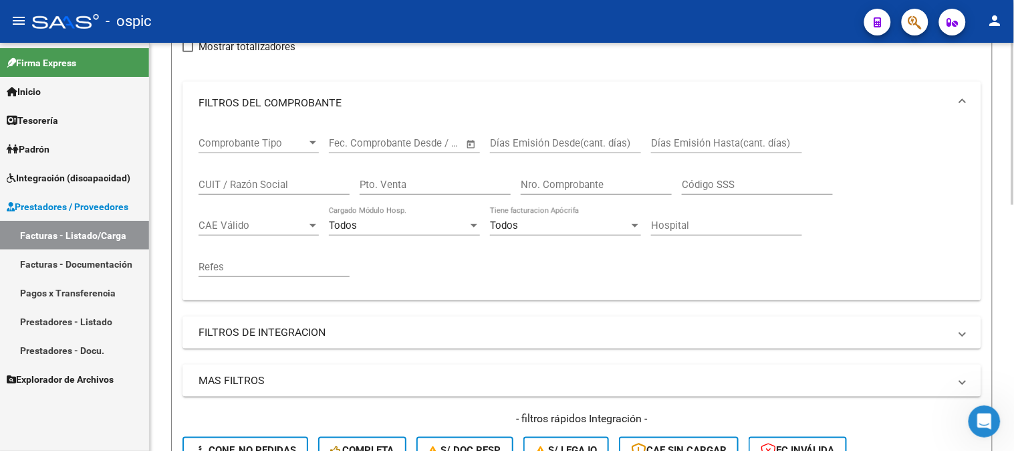
click at [412, 179] on input "Pto. Venta" at bounding box center [435, 184] width 151 height 12
type input "4"
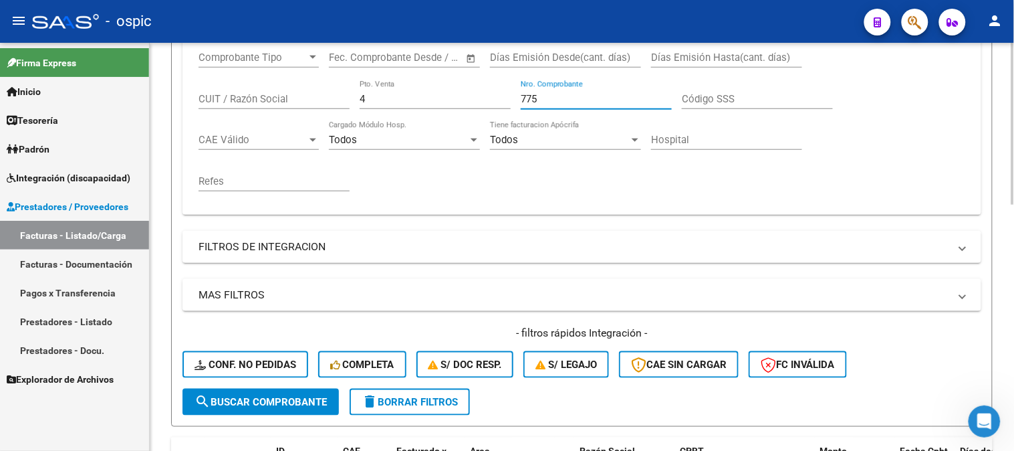
scroll to position [544, 0]
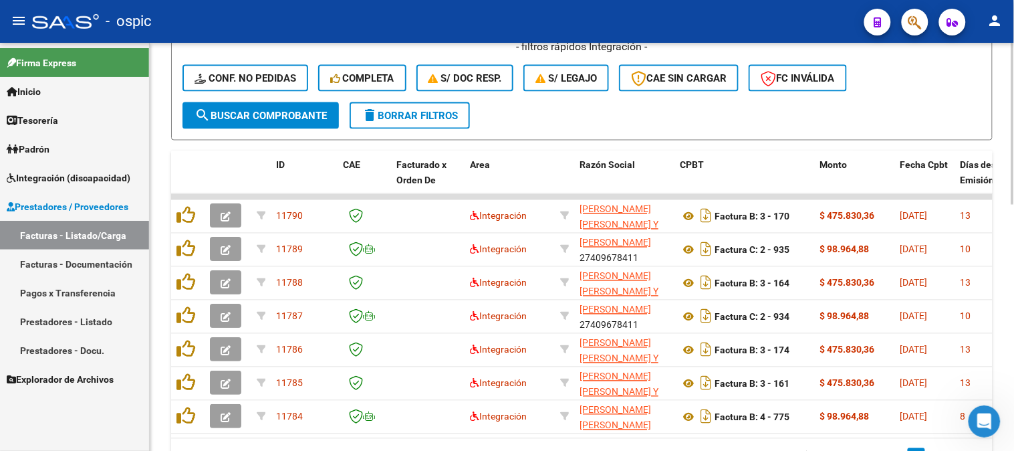
type input "775"
click at [256, 116] on span "search Buscar Comprobante" at bounding box center [261, 116] width 132 height 12
click at [221, 110] on span "search Buscar Comprobante" at bounding box center [261, 116] width 132 height 12
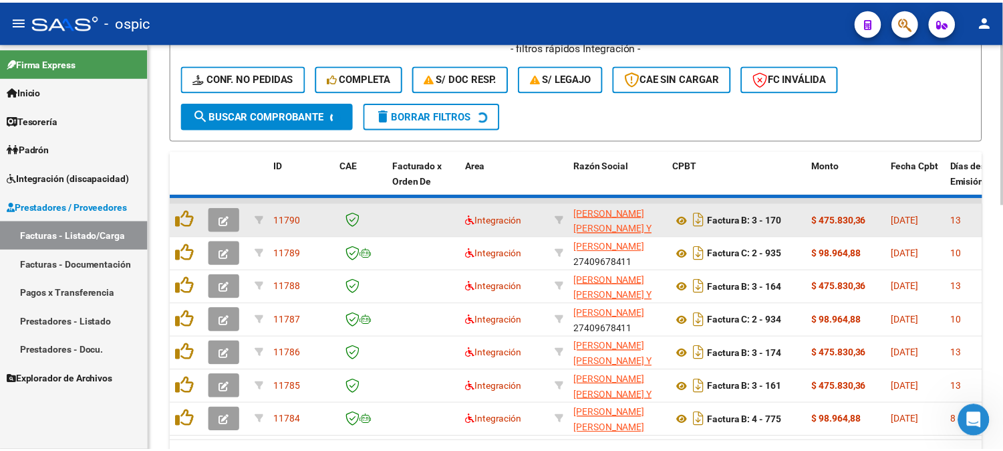
scroll to position [418, 0]
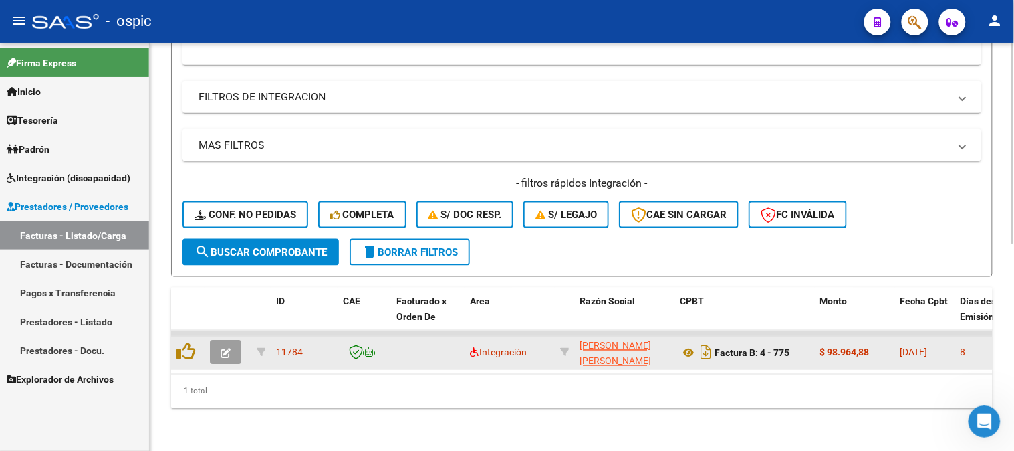
click at [225, 348] on icon "button" at bounding box center [226, 353] width 10 height 10
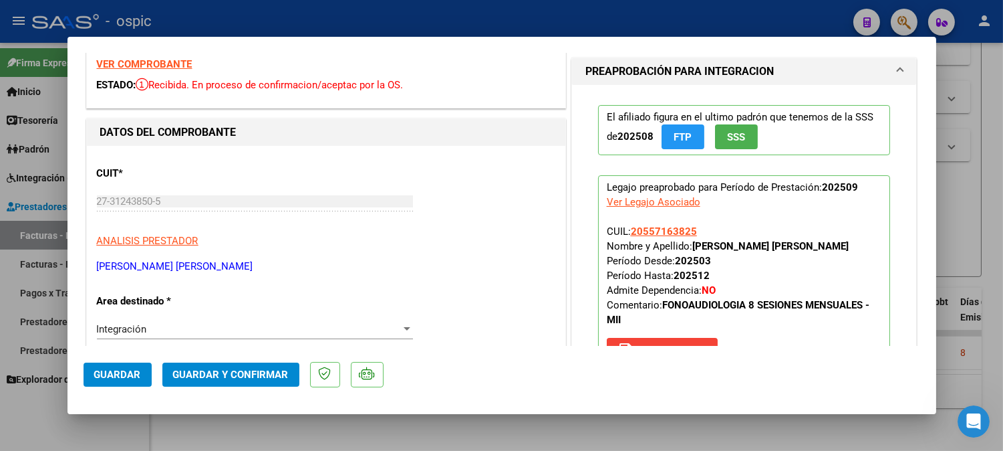
scroll to position [0, 0]
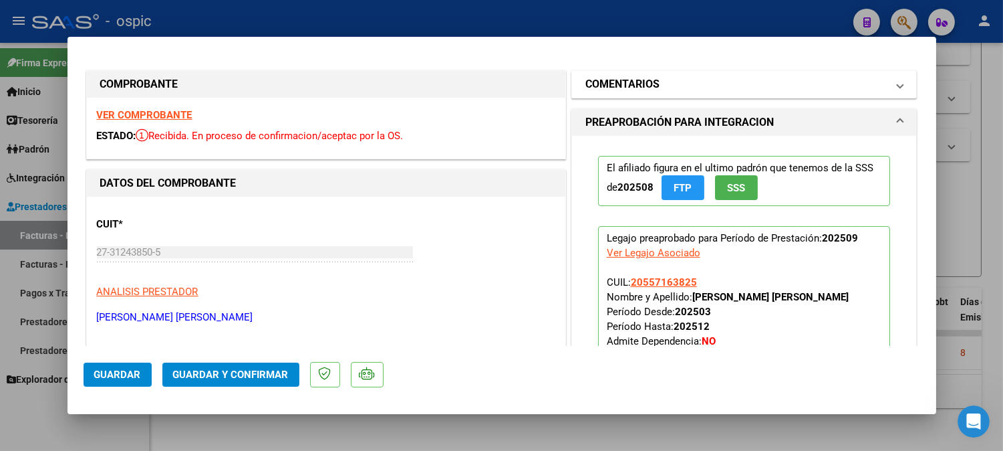
drag, startPoint x: 620, startPoint y: 78, endPoint x: 627, endPoint y: 96, distance: 19.2
click at [620, 80] on h1 "COMENTARIOS" at bounding box center [623, 84] width 74 height 16
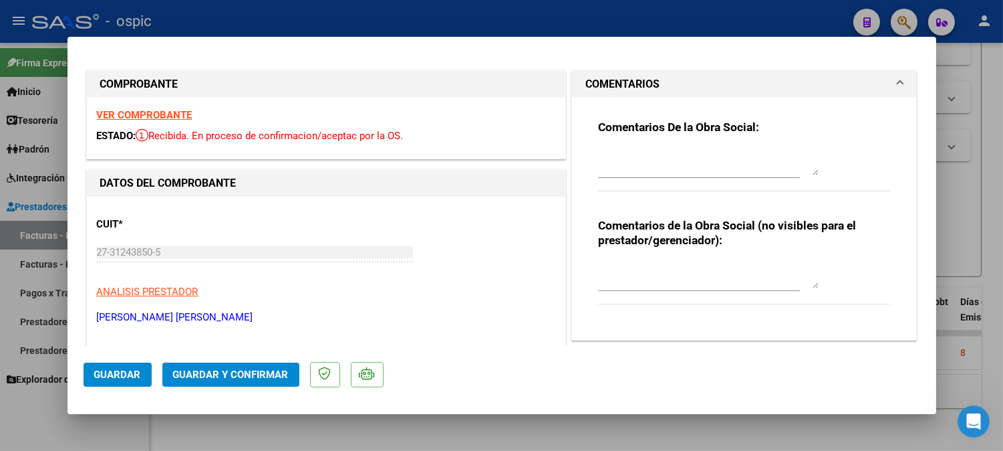
drag, startPoint x: 650, startPoint y: 259, endPoint x: 750, endPoint y: 272, distance: 101.1
click at [651, 261] on div at bounding box center [708, 275] width 221 height 32
type textarea "FONO 8 SESIONES"
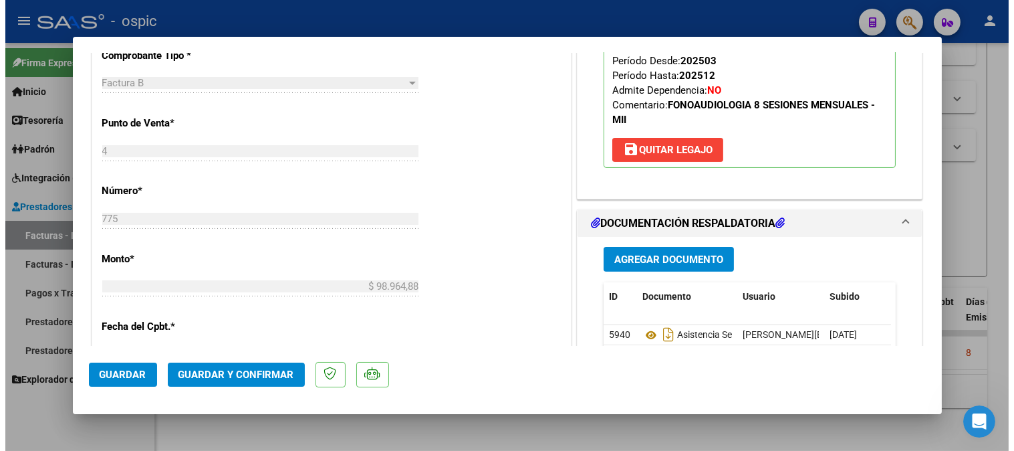
scroll to position [496, 0]
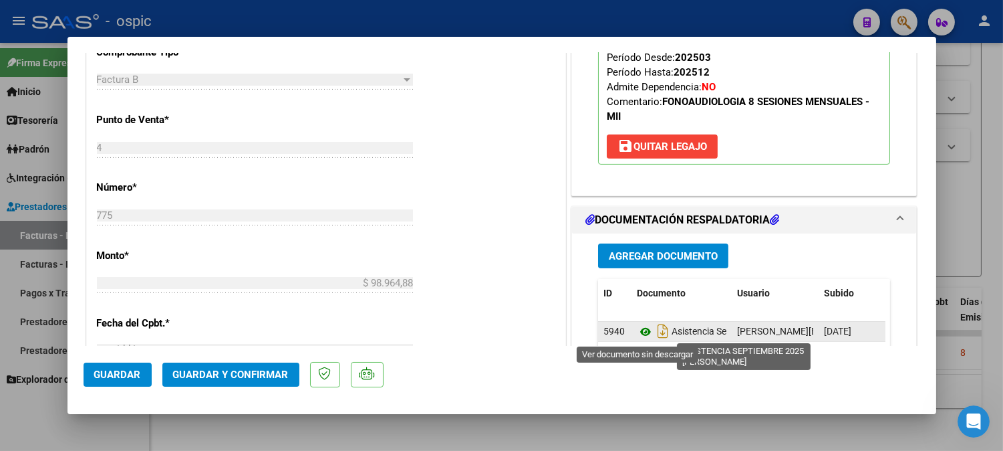
click at [643, 333] on icon at bounding box center [645, 332] width 17 height 16
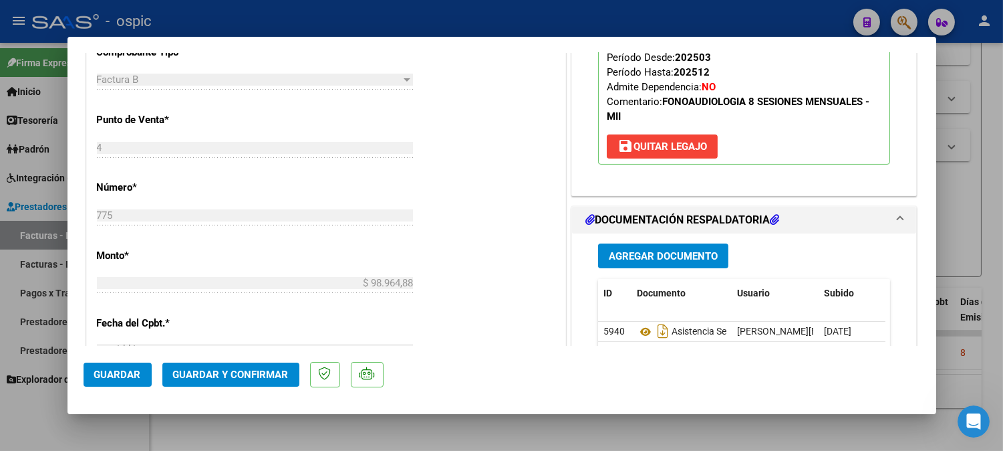
click at [270, 364] on button "Guardar y Confirmar" at bounding box center [230, 374] width 137 height 24
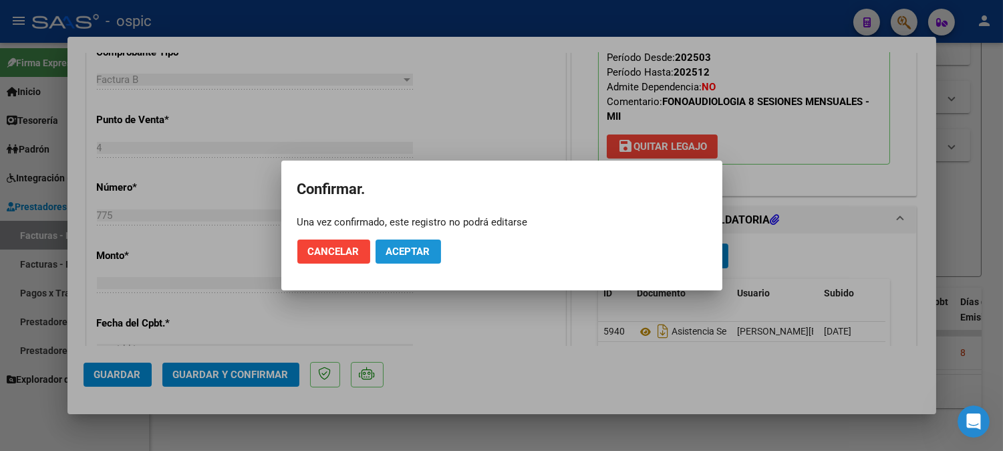
click at [415, 246] on span "Aceptar" at bounding box center [408, 251] width 44 height 12
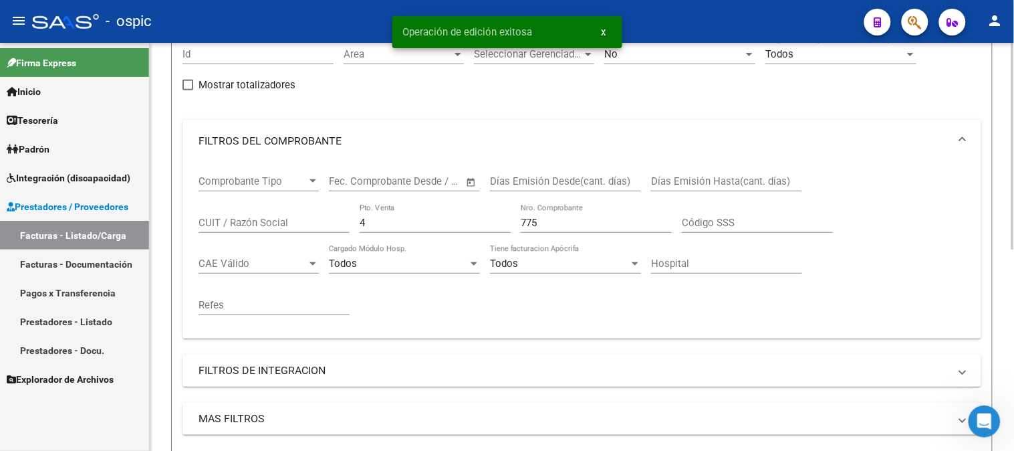
scroll to position [99, 0]
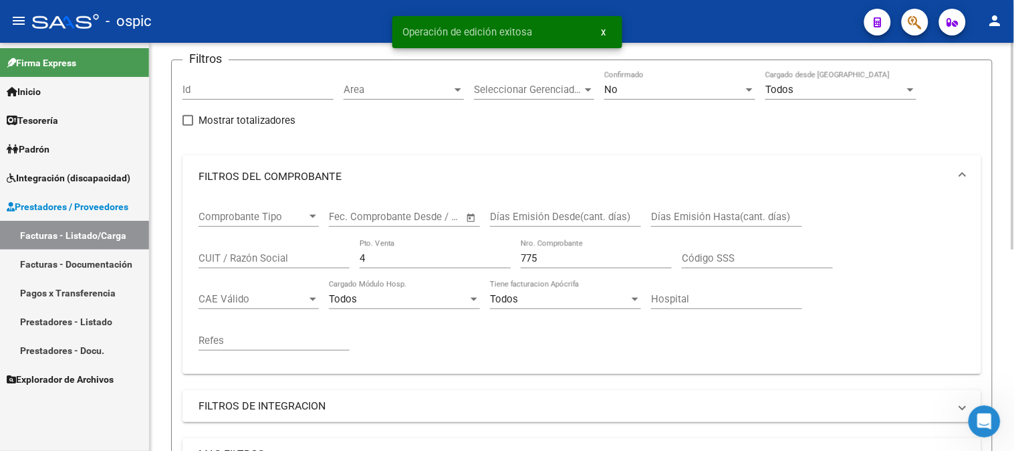
click at [624, 94] on div "No" at bounding box center [673, 90] width 139 height 12
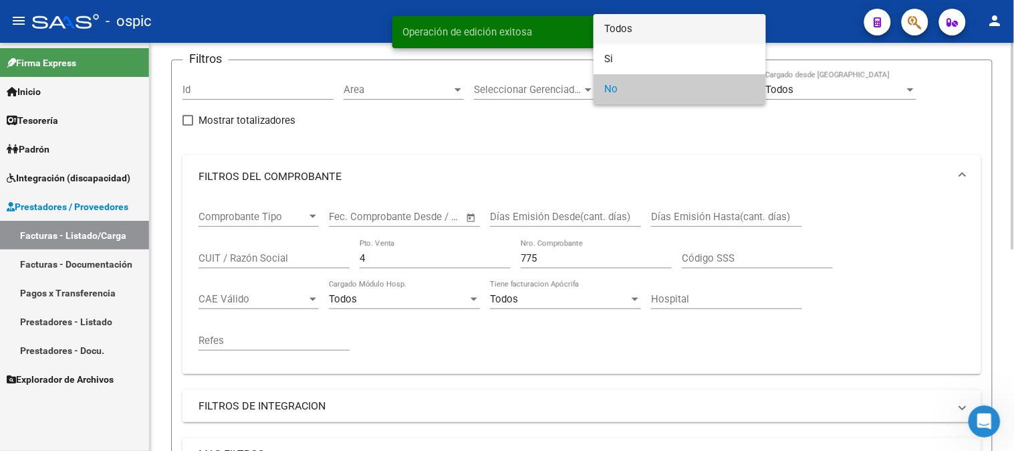
drag, startPoint x: 629, startPoint y: 31, endPoint x: 517, endPoint y: 100, distance: 132.1
click at [620, 36] on span "Todos" at bounding box center [679, 29] width 151 height 30
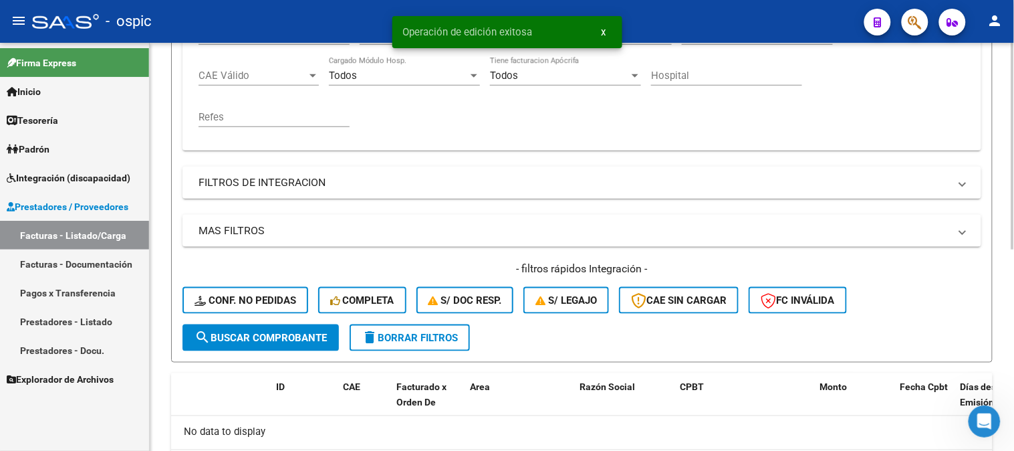
click at [265, 332] on span "search Buscar Comprobante" at bounding box center [261, 338] width 132 height 12
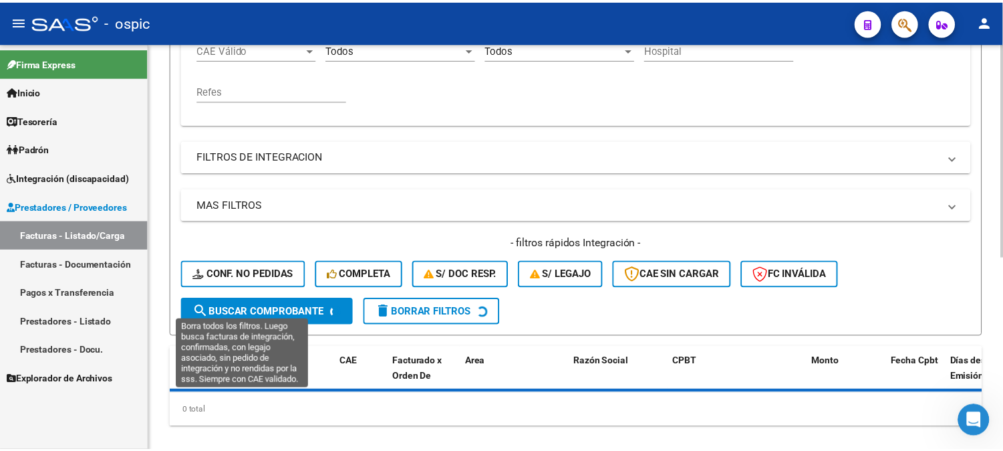
scroll to position [366, 0]
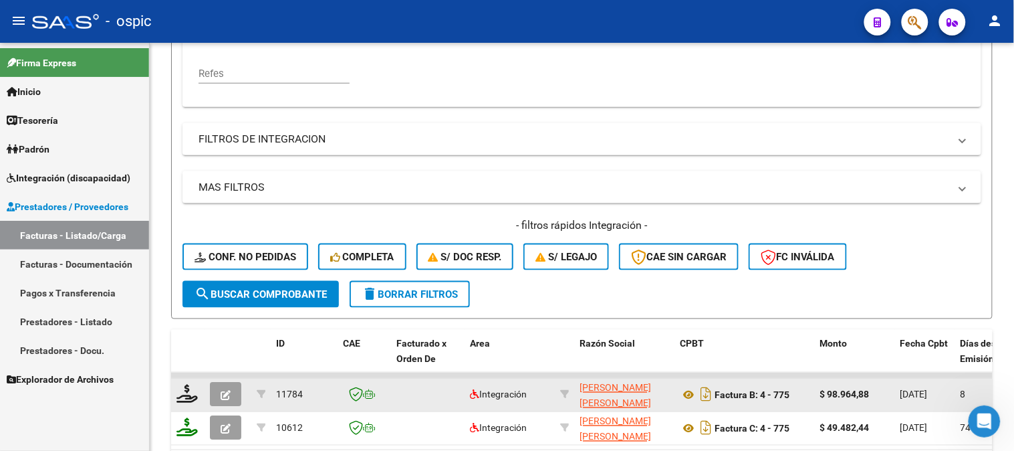
click at [225, 386] on button "button" at bounding box center [225, 394] width 31 height 24
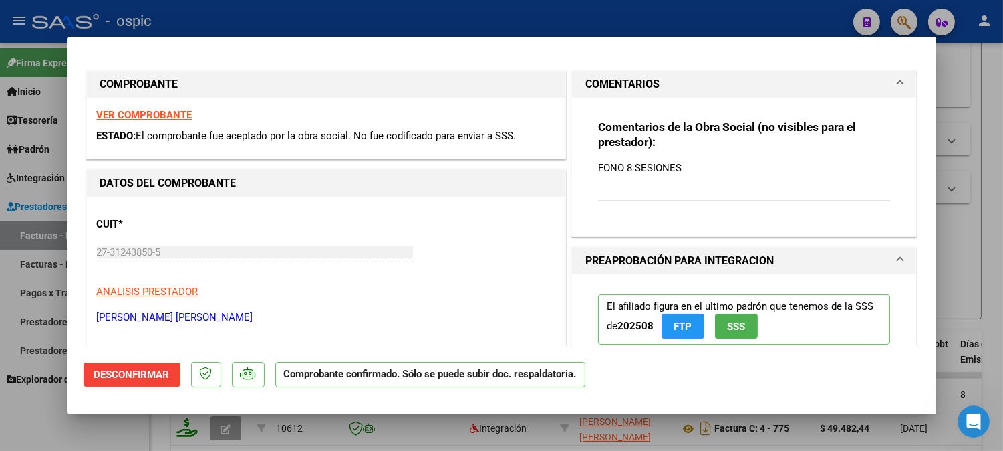
type input "$ 0,00"
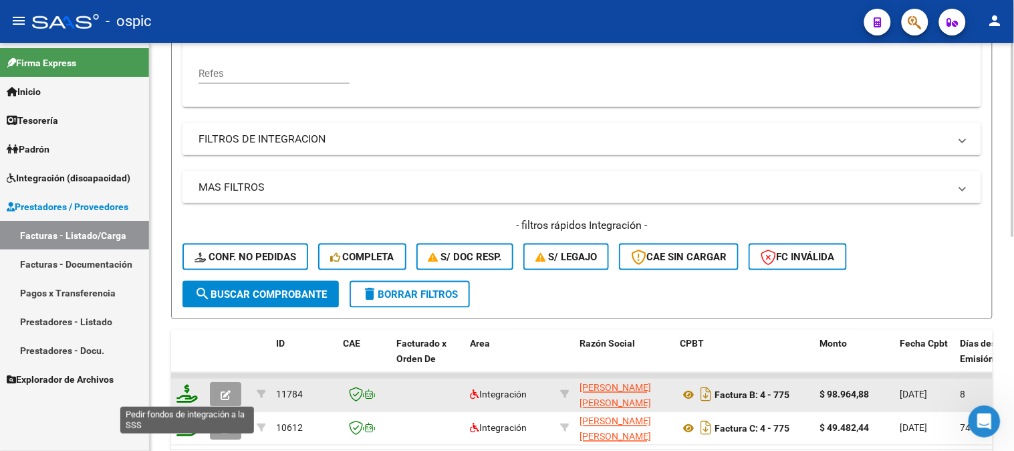
click at [183, 384] on icon at bounding box center [186, 393] width 21 height 19
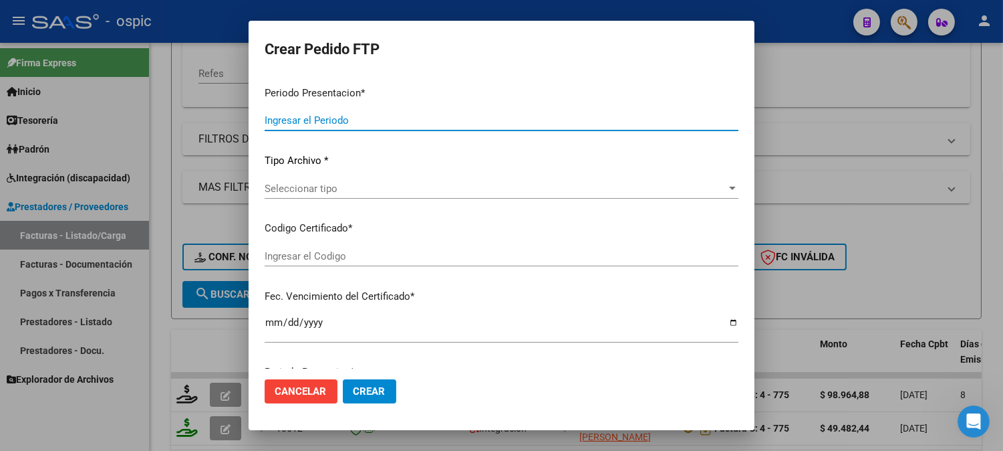
type input "202509"
type input "$ 98.964,88"
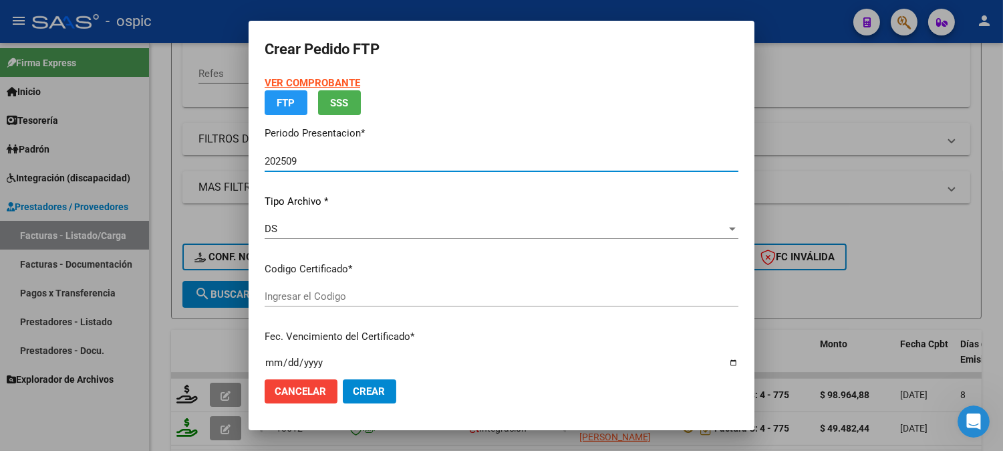
type input "4619133886"
type input "2027-06-07"
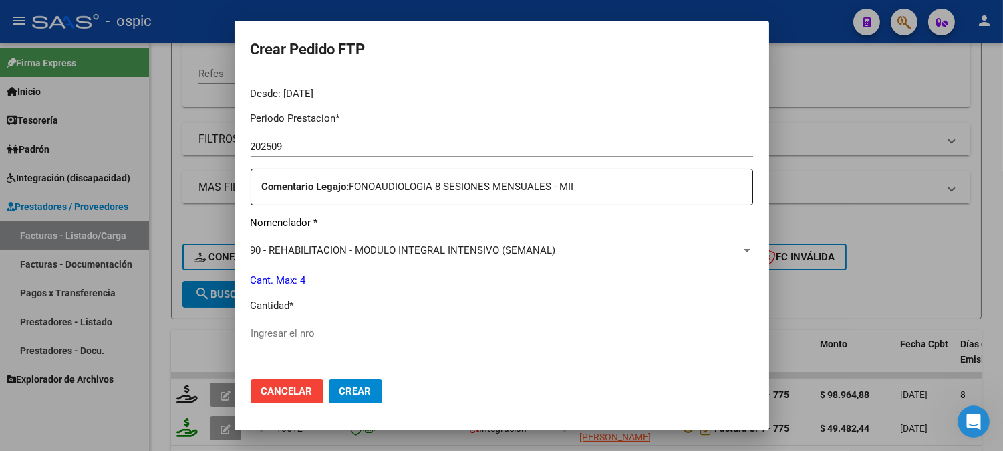
scroll to position [419, 0]
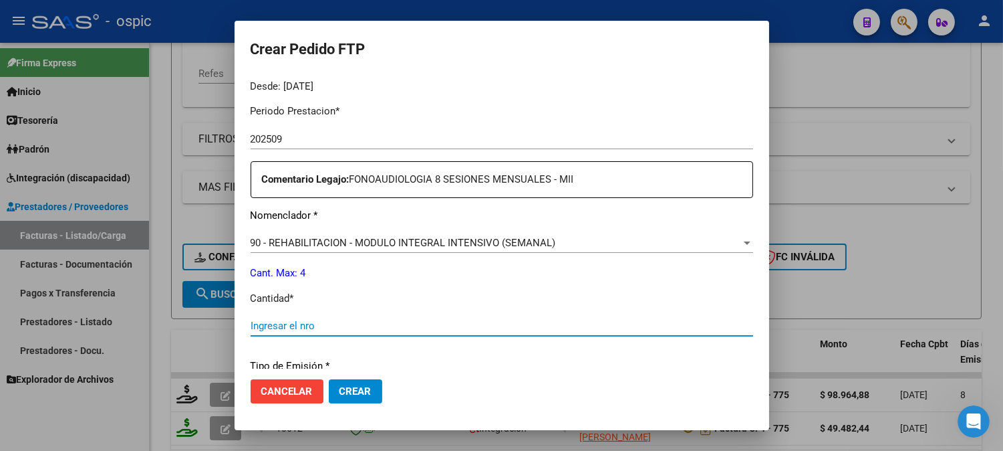
click at [524, 321] on input "Ingresar el nro" at bounding box center [502, 326] width 503 height 12
type input "4"
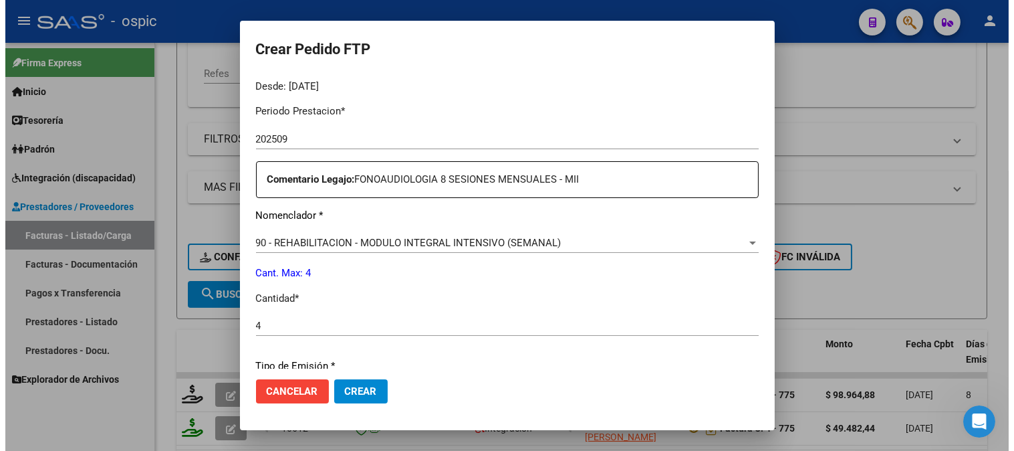
scroll to position [602, 0]
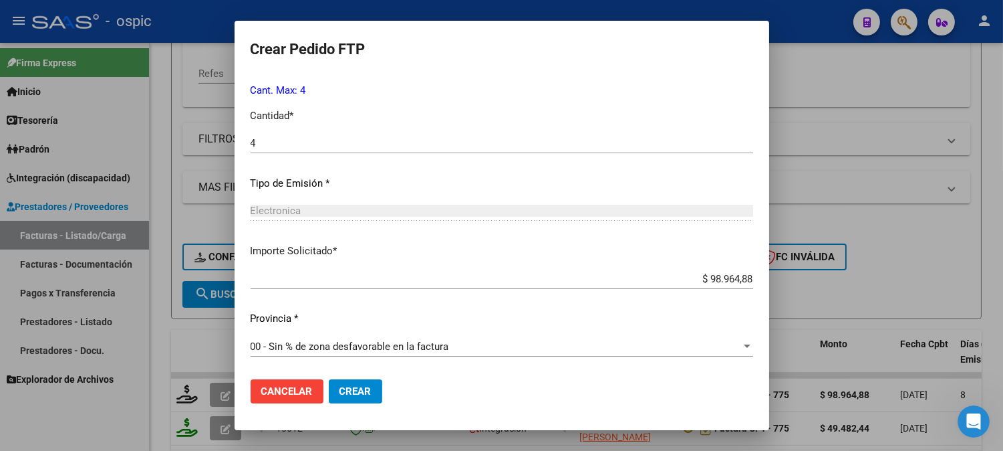
drag, startPoint x: 360, startPoint y: 386, endPoint x: 418, endPoint y: 374, distance: 59.9
click at [361, 386] on span "Crear" at bounding box center [356, 391] width 32 height 12
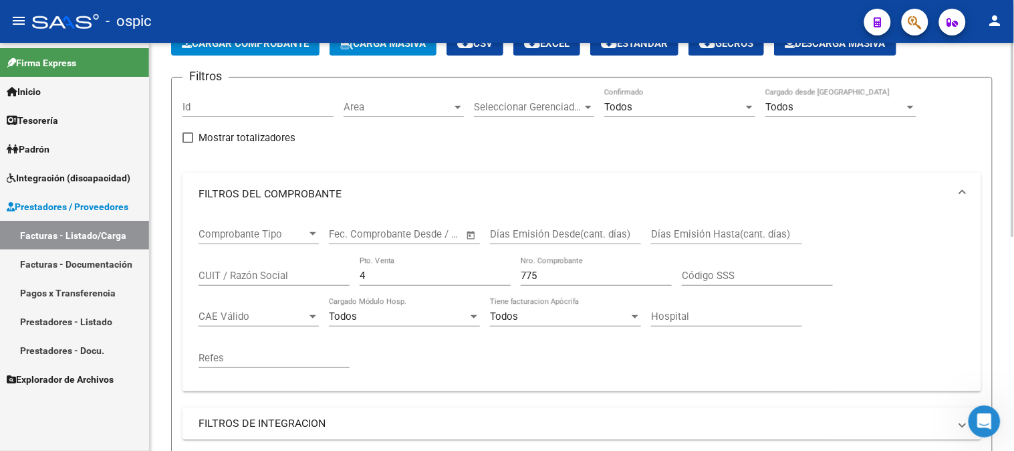
scroll to position [69, 0]
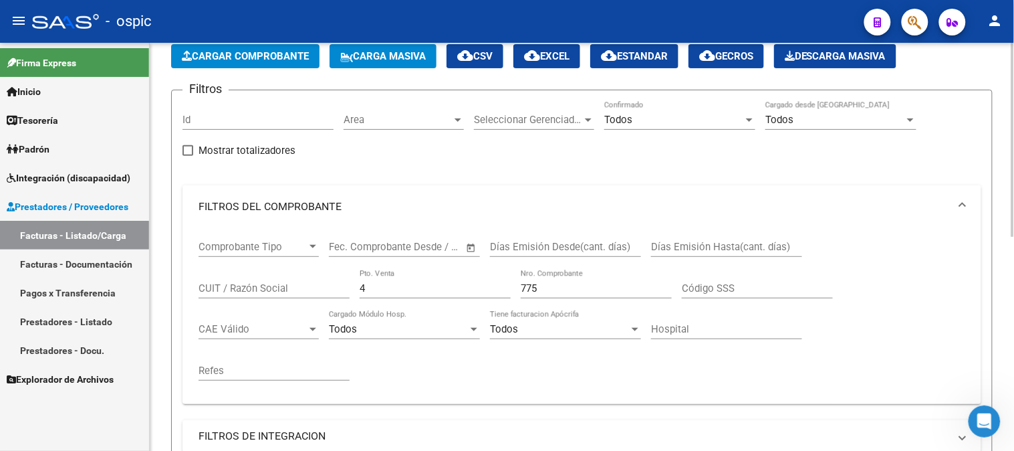
drag, startPoint x: 332, startPoint y: 291, endPoint x: 311, endPoint y: 291, distance: 20.7
click at [312, 291] on div "Comprobante Tipo Comprobante Tipo Fecha inicio – Fecha fin Fec. Comprobante Des…" at bounding box center [582, 310] width 767 height 165
type input "3"
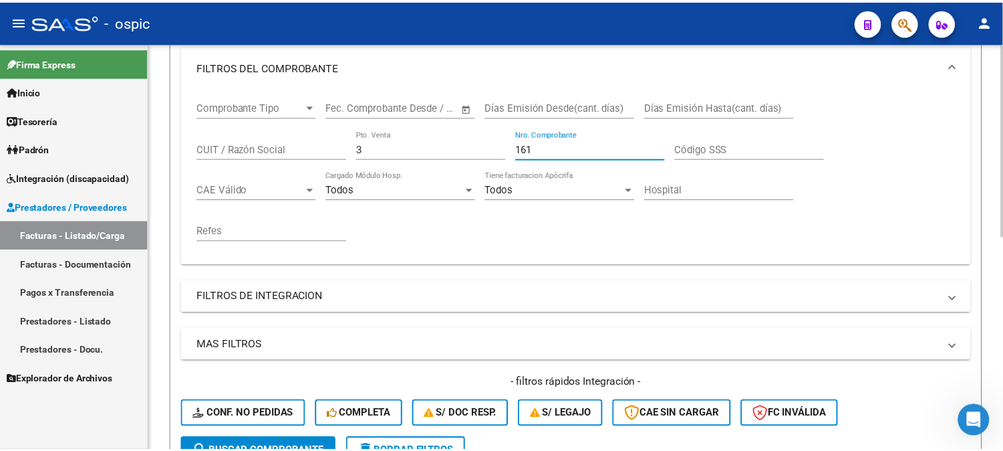
scroll to position [451, 0]
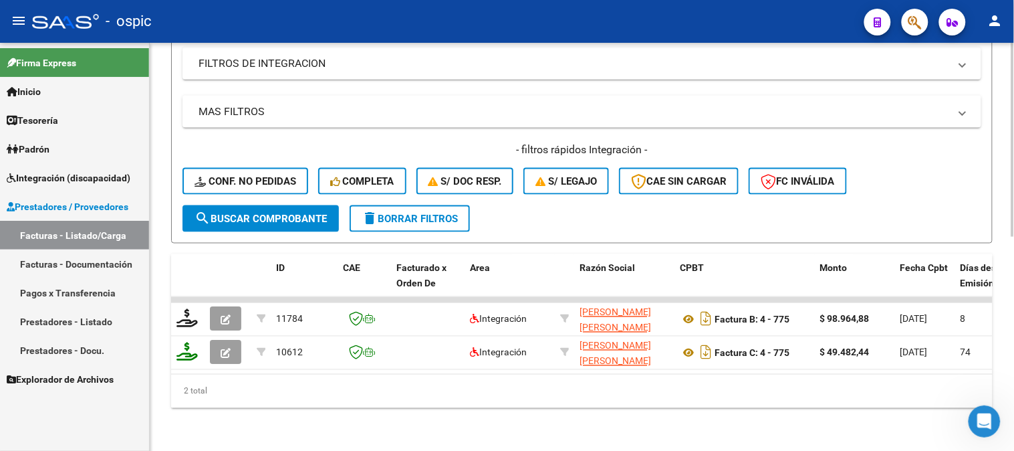
type input "161"
click at [277, 213] on span "search Buscar Comprobante" at bounding box center [261, 219] width 132 height 12
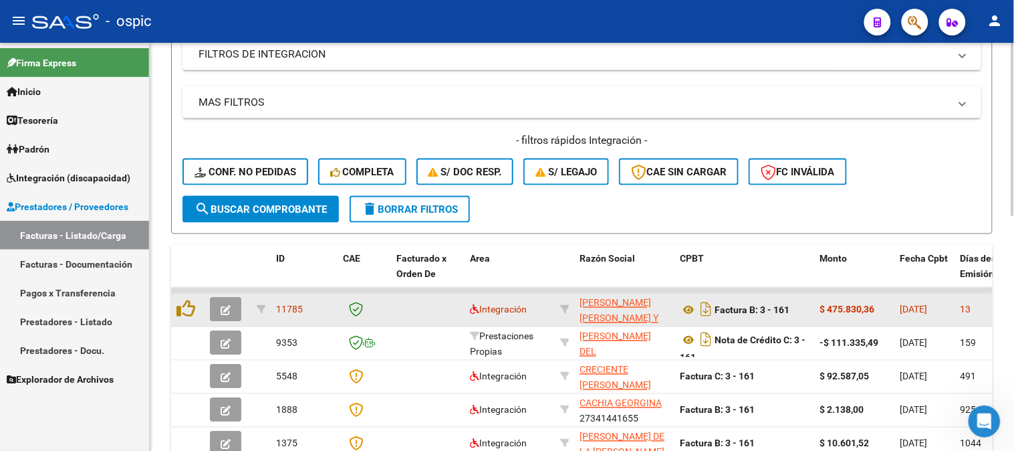
click at [225, 303] on span "button" at bounding box center [226, 309] width 10 height 12
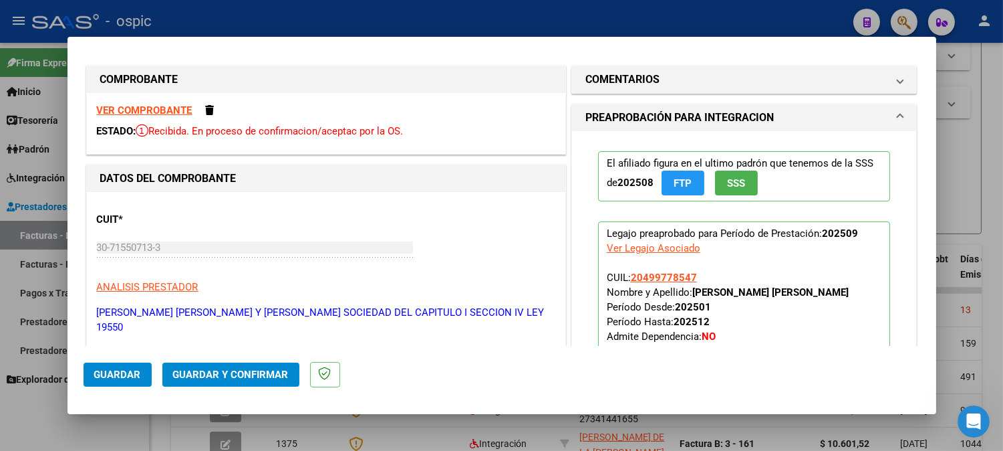
scroll to position [0, 0]
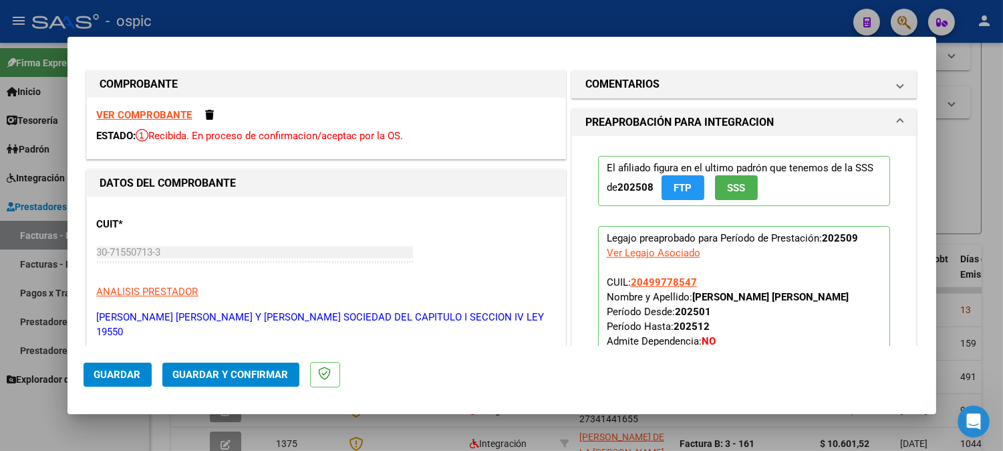
drag, startPoint x: 634, startPoint y: 85, endPoint x: 649, endPoint y: 134, distance: 51.2
click at [635, 85] on h1 "COMENTARIOS" at bounding box center [623, 84] width 74 height 16
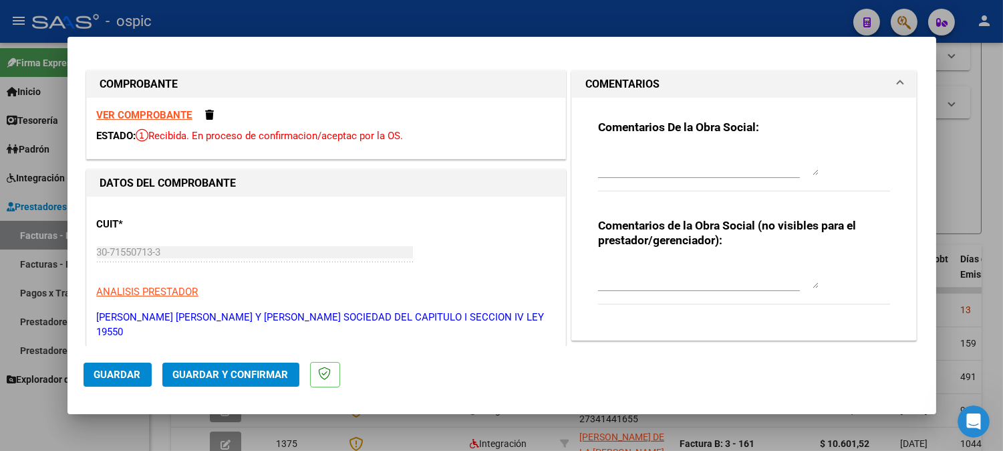
click at [678, 257] on div "Comentarios de la Obra Social (no visibles para el prestador/gerenciador):" at bounding box center [744, 268] width 293 height 101
drag, startPoint x: 676, startPoint y: 284, endPoint x: 683, endPoint y: 278, distance: 9.5
click at [678, 282] on textarea at bounding box center [708, 274] width 221 height 27
type textarea "SAIE"
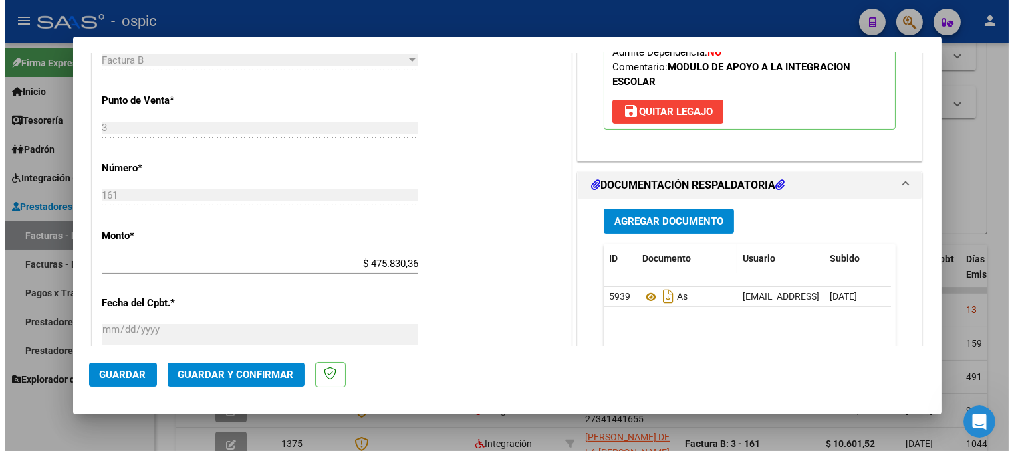
scroll to position [533, 0]
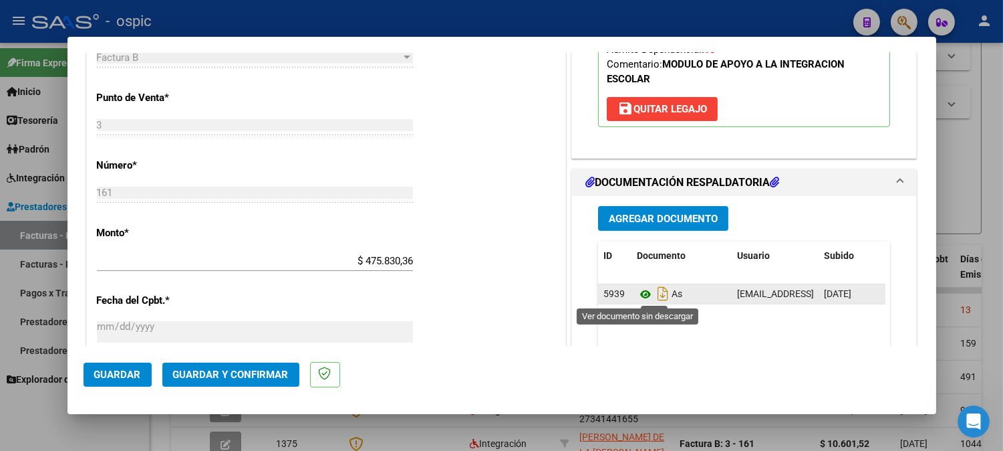
click at [642, 295] on icon at bounding box center [645, 294] width 17 height 16
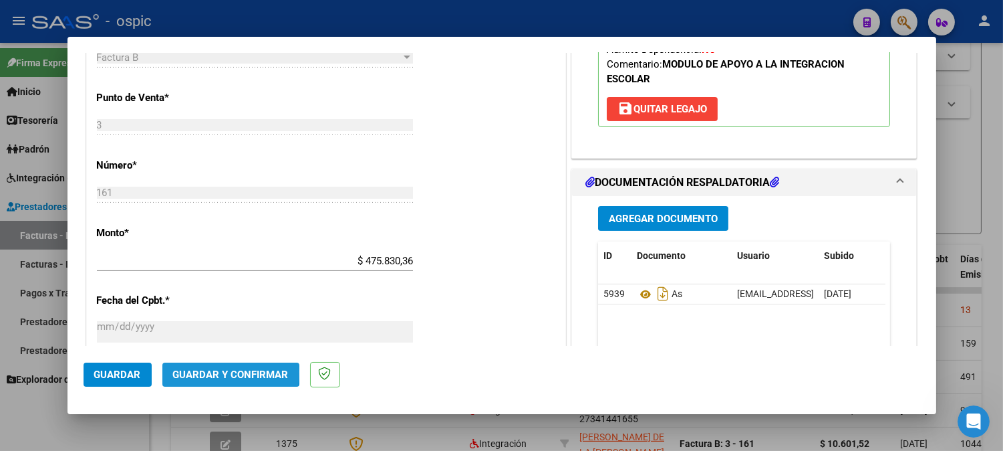
click at [217, 372] on span "Guardar y Confirmar" at bounding box center [231, 374] width 116 height 12
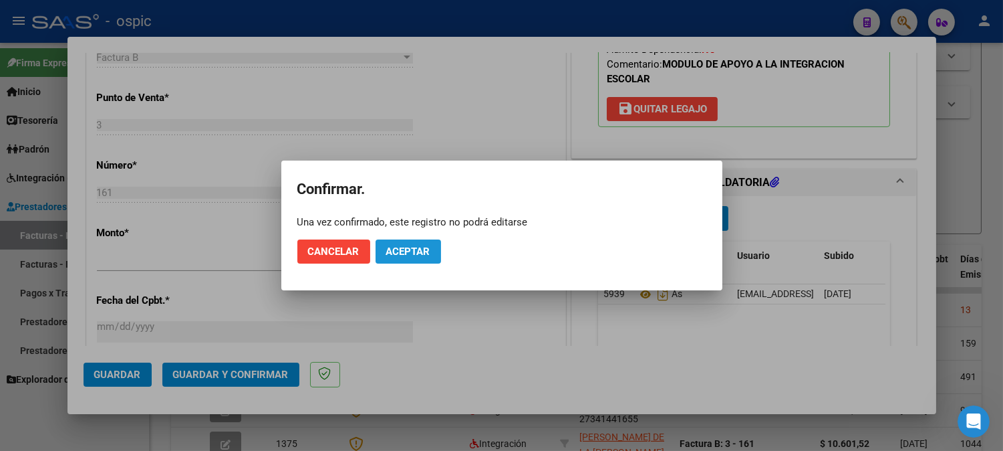
click at [409, 250] on span "Aceptar" at bounding box center [408, 251] width 44 height 12
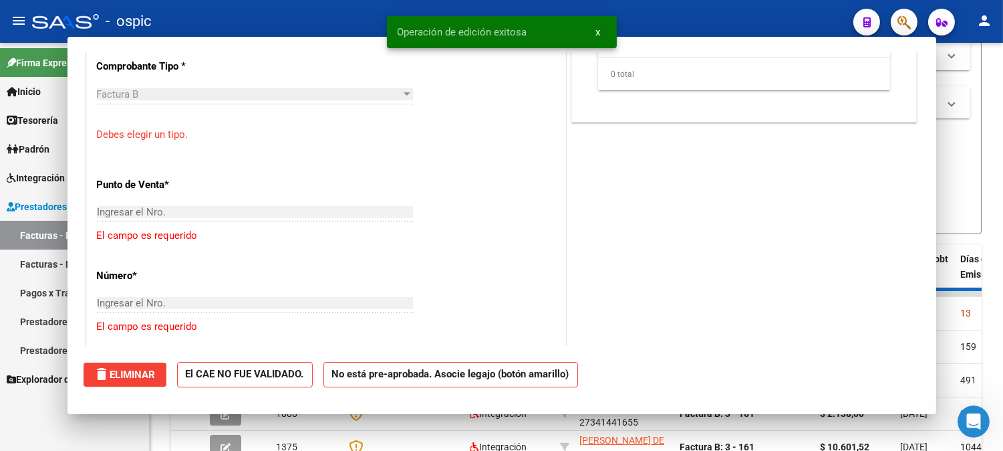
scroll to position [0, 0]
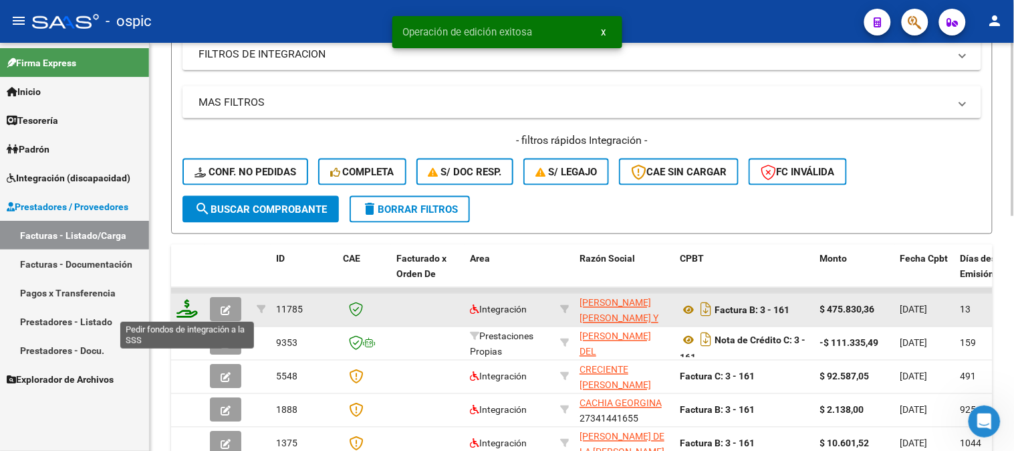
click at [188, 310] on icon at bounding box center [186, 308] width 21 height 19
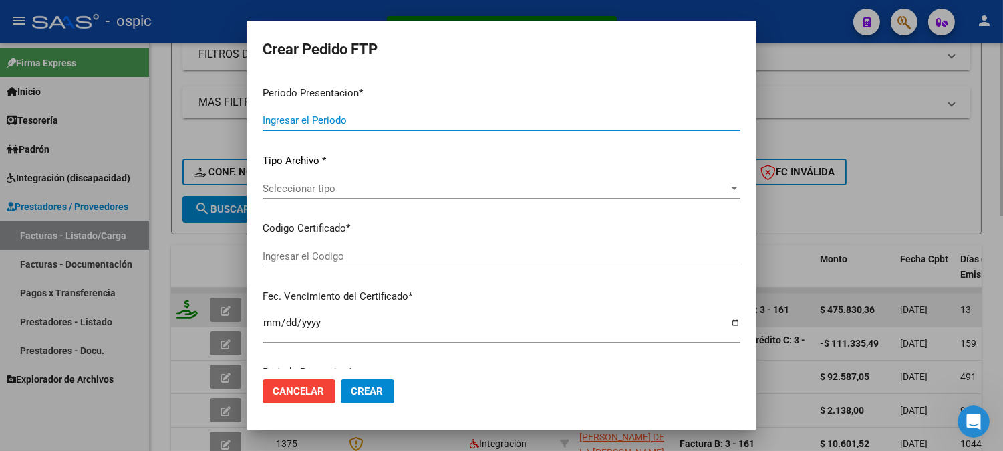
type input "202509"
type input "$ 475.830,36"
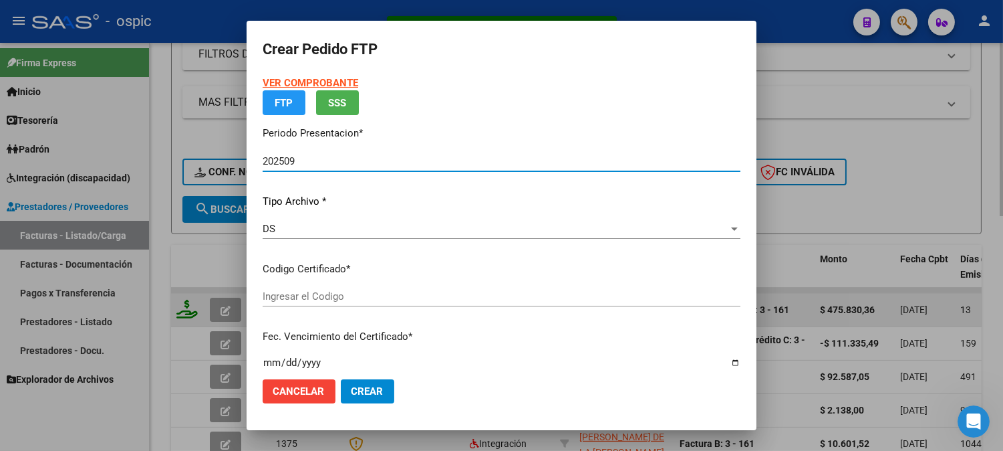
type input "0000000000000000000000000000007796601647"
type input "2025-11-08"
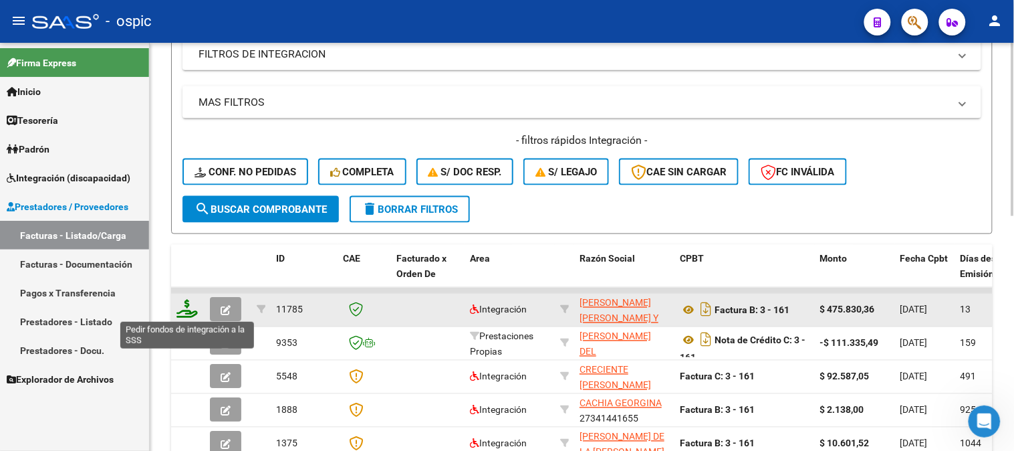
click at [189, 312] on icon at bounding box center [186, 308] width 21 height 19
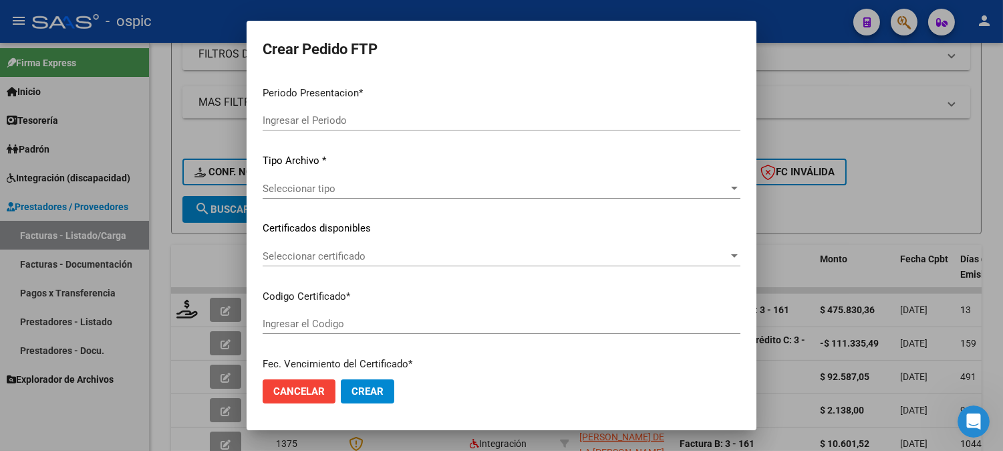
type input "202509"
type input "$ 475.830,36"
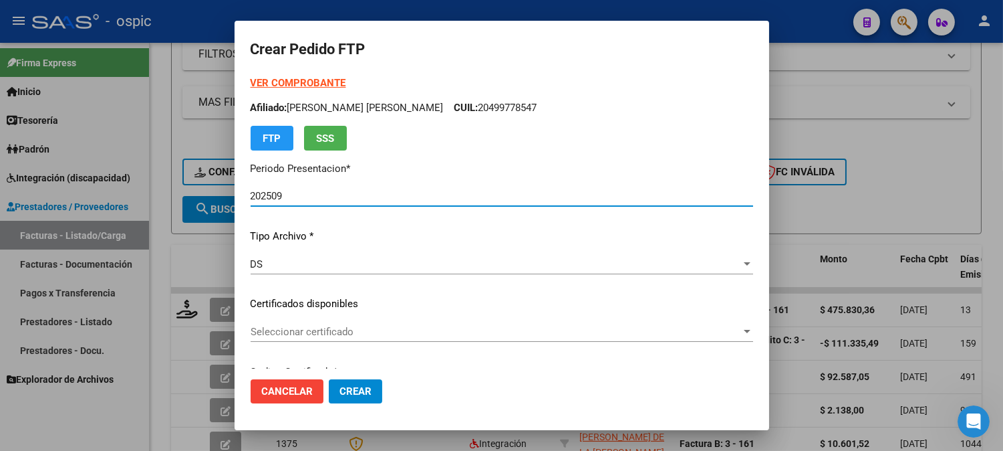
type input "0000000000000000000000000000007796601647"
type input "2025-11-08"
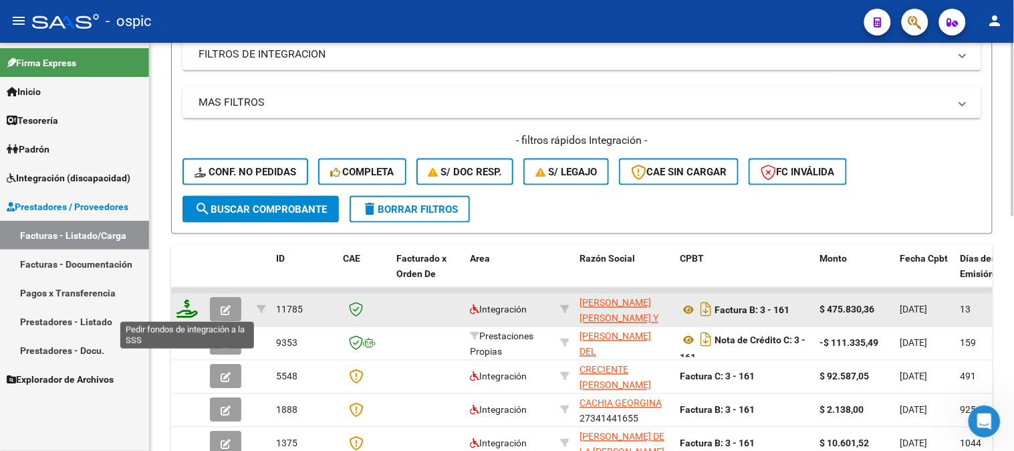
click at [184, 301] on icon at bounding box center [186, 308] width 21 height 19
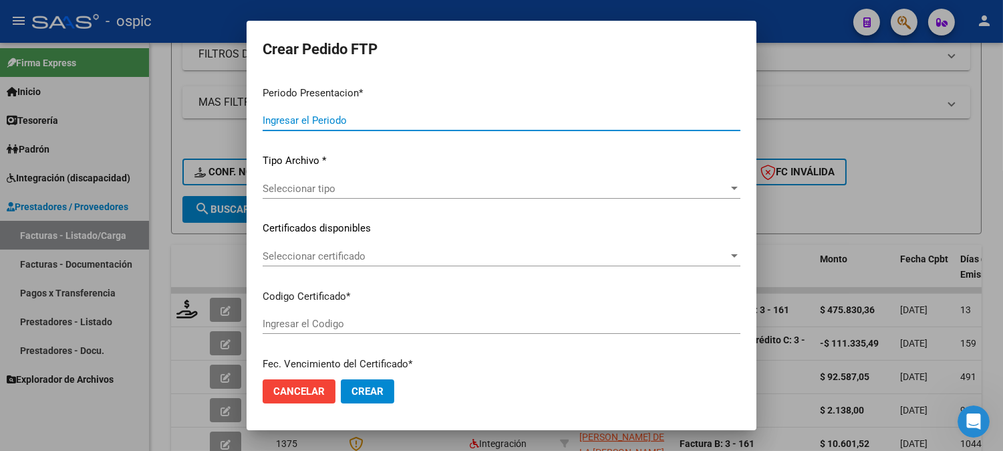
type input "202509"
type input "$ 475.830,36"
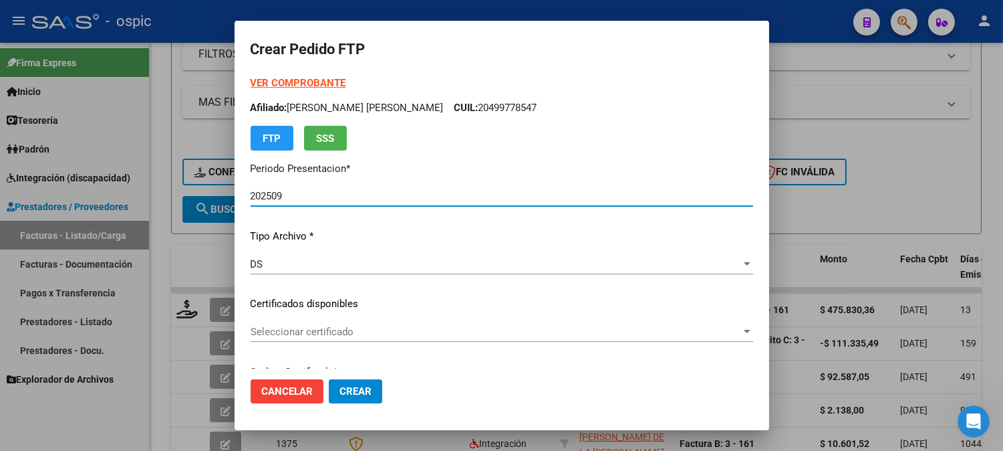
type input "0000000000000000000000000000007796601647"
type input "2025-11-08"
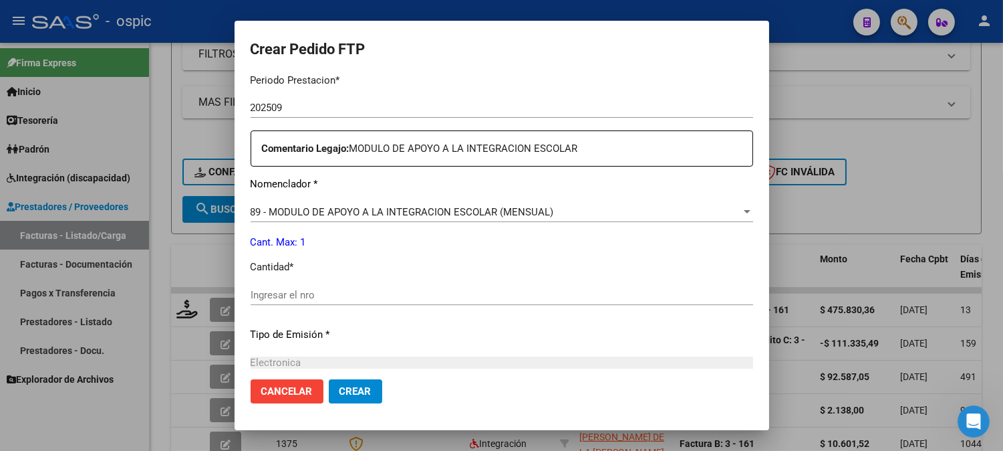
scroll to position [445, 0]
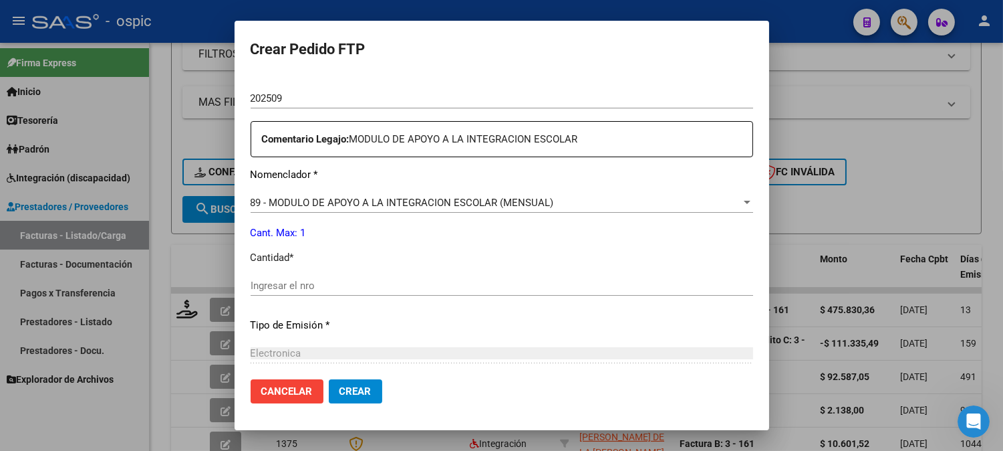
click at [467, 295] on div "Ingresar el nro" at bounding box center [502, 291] width 503 height 33
click at [471, 285] on input "Ingresar el nro" at bounding box center [502, 285] width 503 height 12
type input "1"
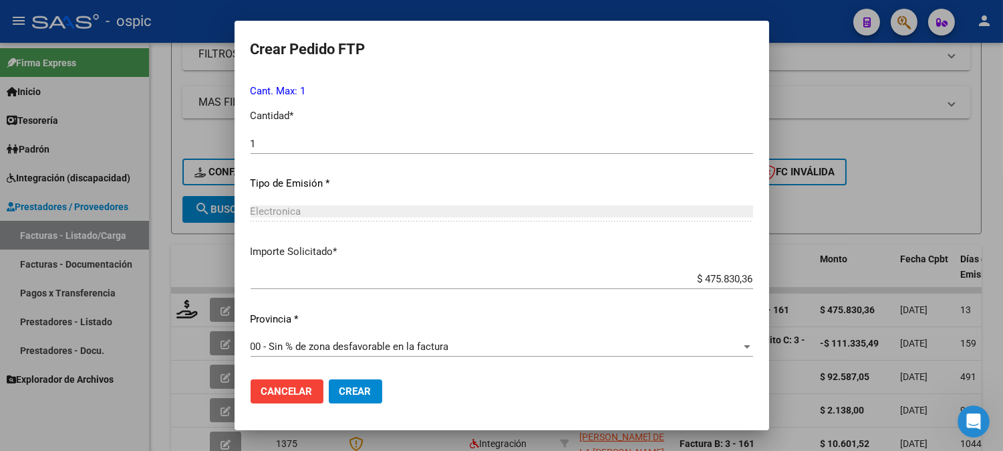
click at [356, 390] on span "Crear" at bounding box center [356, 391] width 32 height 12
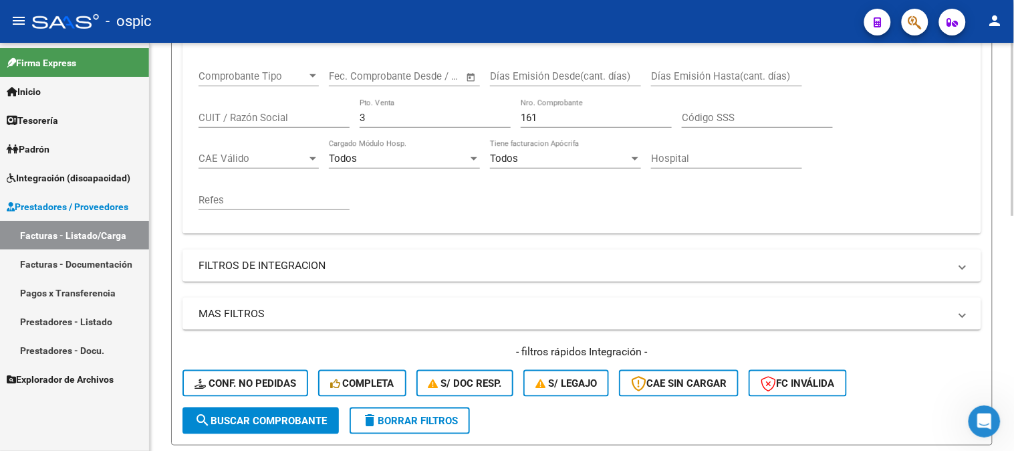
scroll to position [154, 0]
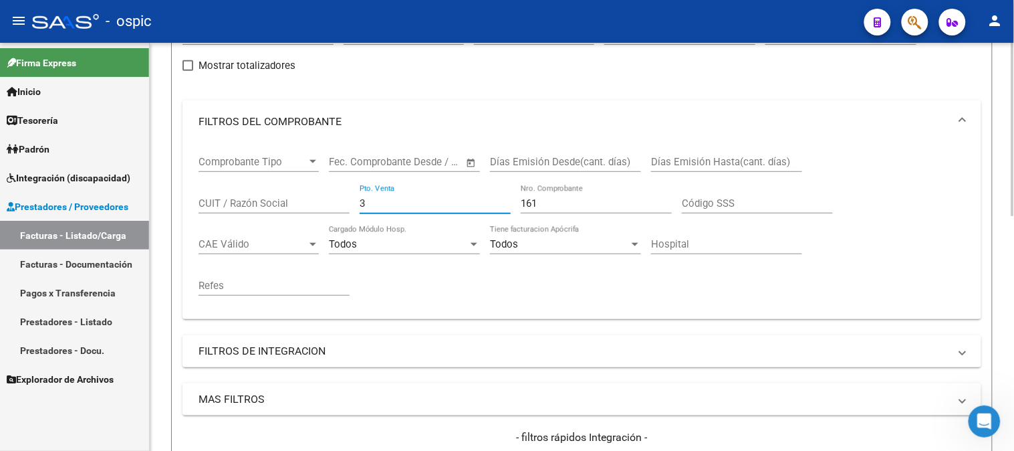
drag, startPoint x: 379, startPoint y: 199, endPoint x: 222, endPoint y: 192, distance: 157.2
click at [225, 197] on div "Comprobante Tipo Comprobante Tipo Fecha inicio – Fecha fin Fec. Comprobante Des…" at bounding box center [582, 225] width 767 height 165
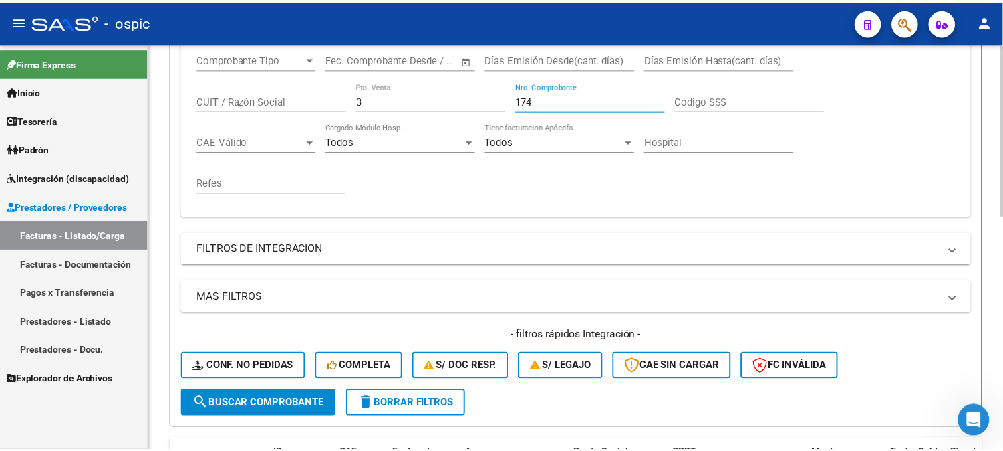
scroll to position [451, 0]
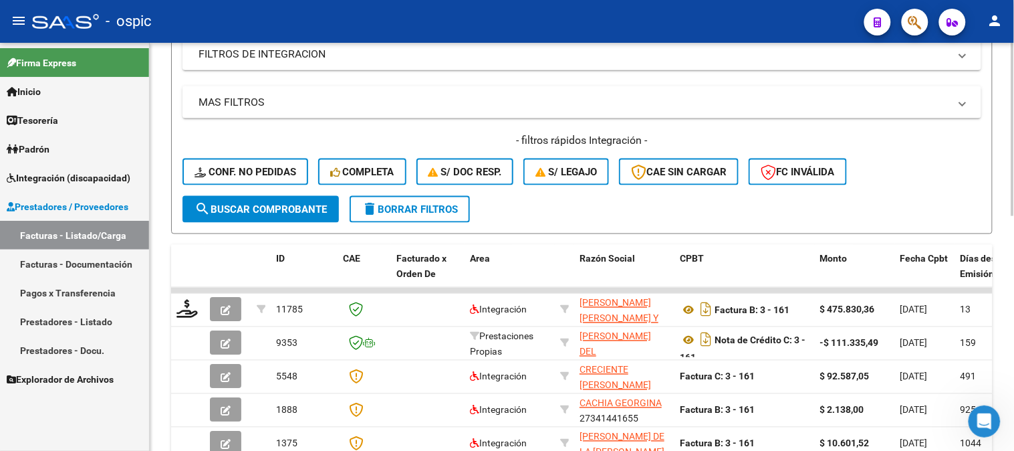
type input "174"
click at [297, 211] on span "search Buscar Comprobante" at bounding box center [261, 209] width 132 height 12
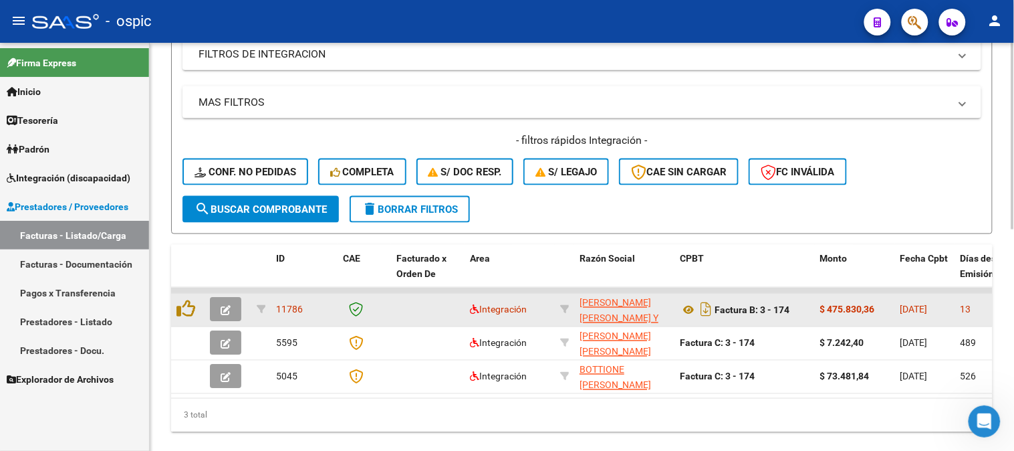
click at [223, 303] on span "button" at bounding box center [226, 309] width 10 height 12
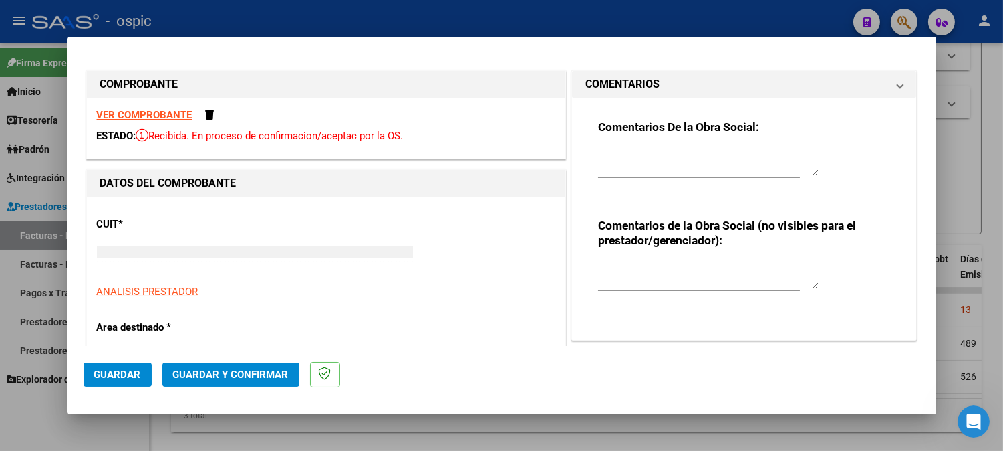
type input "$ 0,00"
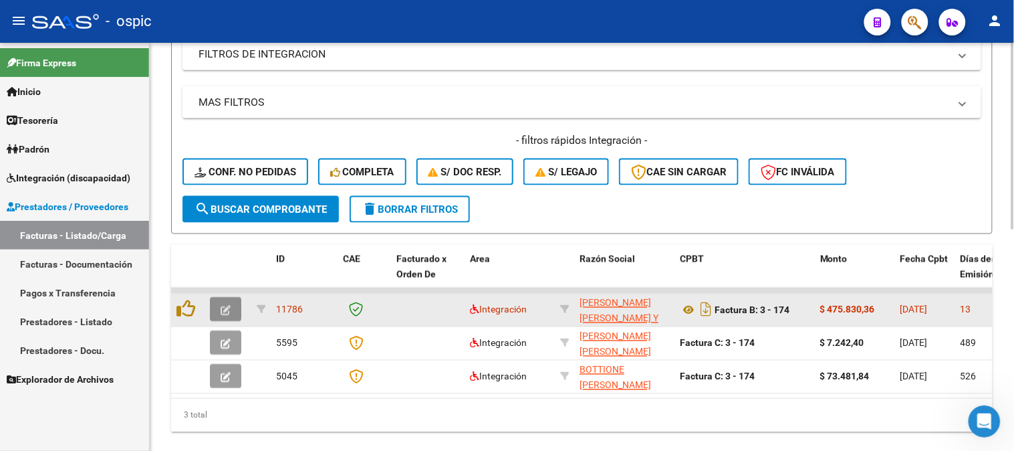
click at [225, 308] on icon "button" at bounding box center [226, 310] width 10 height 10
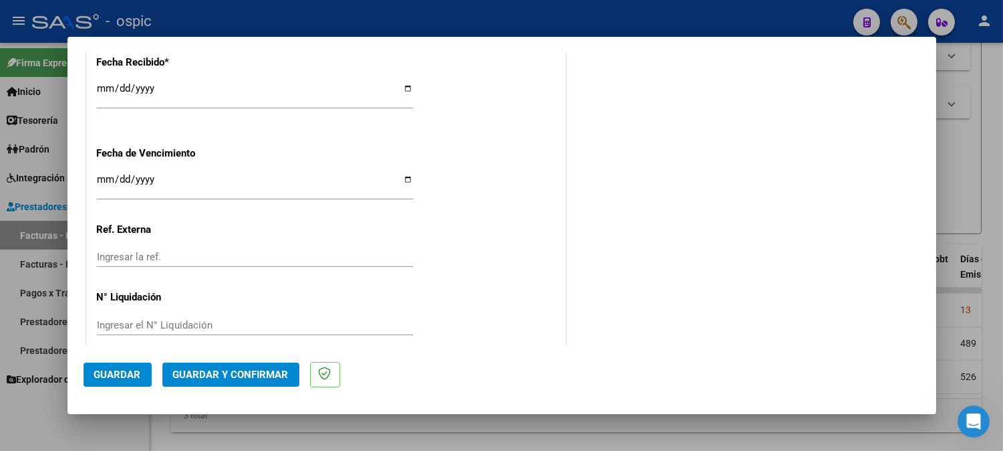
scroll to position [0, 0]
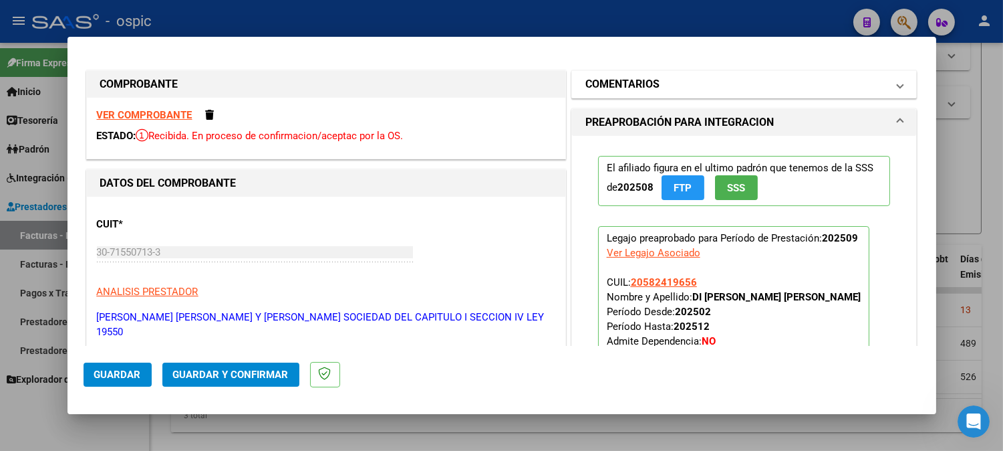
drag, startPoint x: 689, startPoint y: 85, endPoint x: 691, endPoint y: 231, distance: 146.4
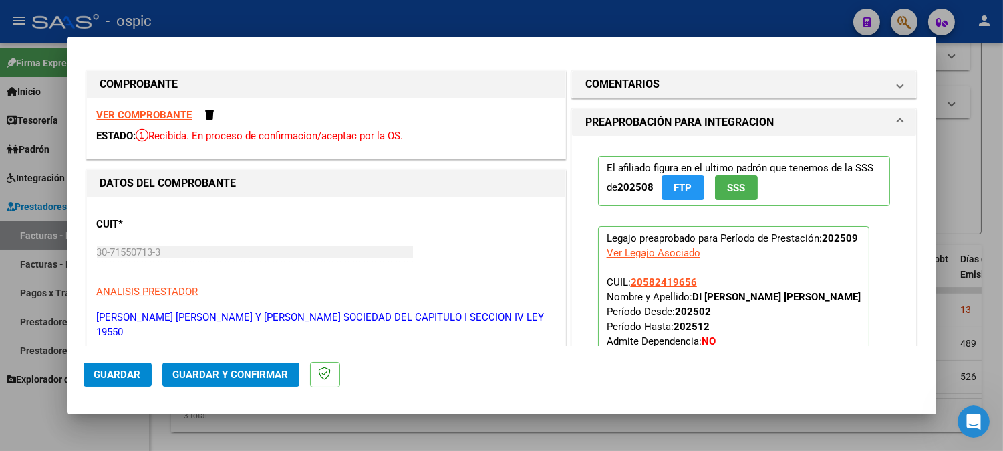
click at [689, 86] on mat-panel-title "COMENTARIOS" at bounding box center [737, 84] width 302 height 16
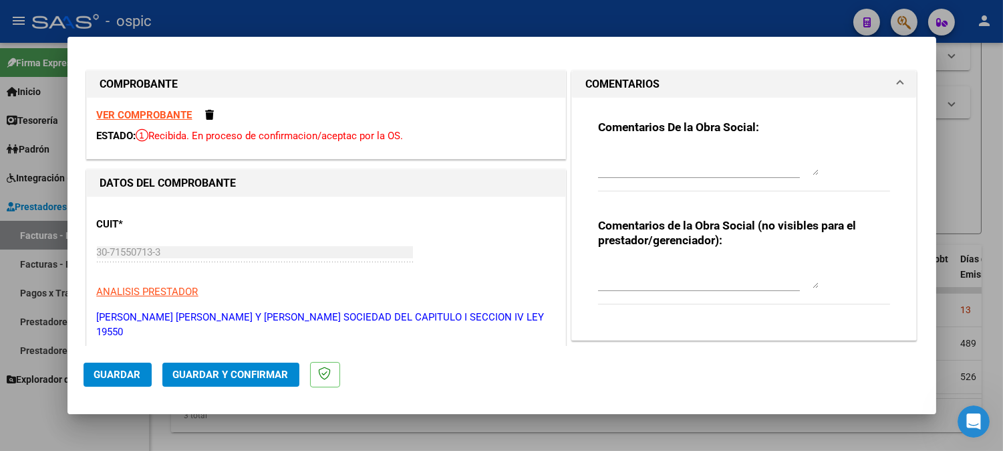
click at [664, 259] on div at bounding box center [708, 275] width 221 height 32
type textarea "SAIE"
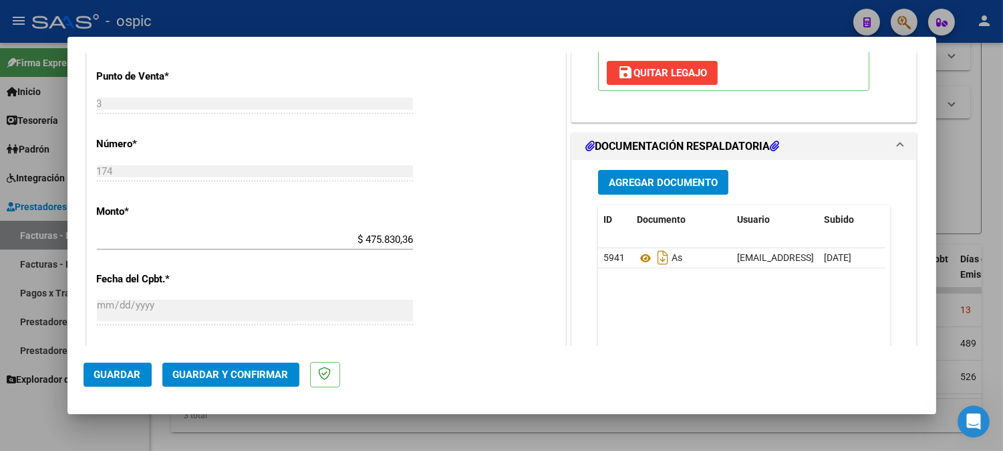
scroll to position [572, 0]
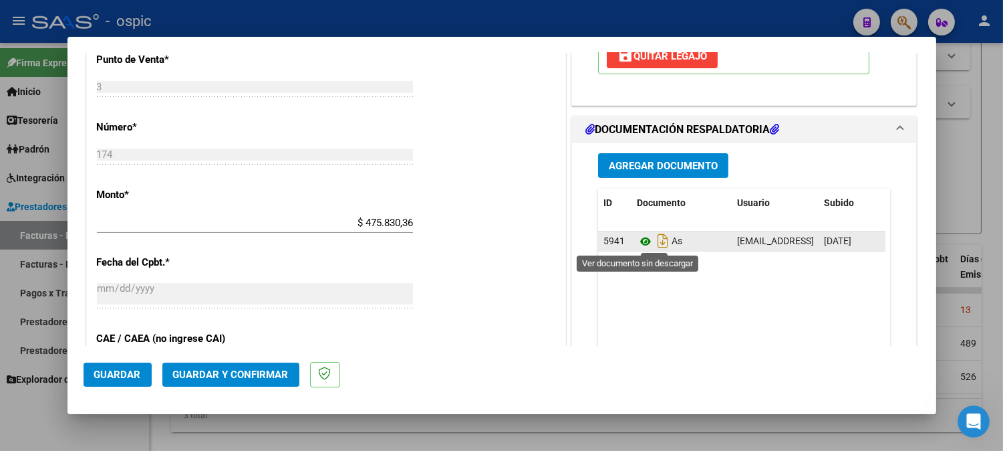
click at [640, 237] on icon at bounding box center [645, 241] width 17 height 16
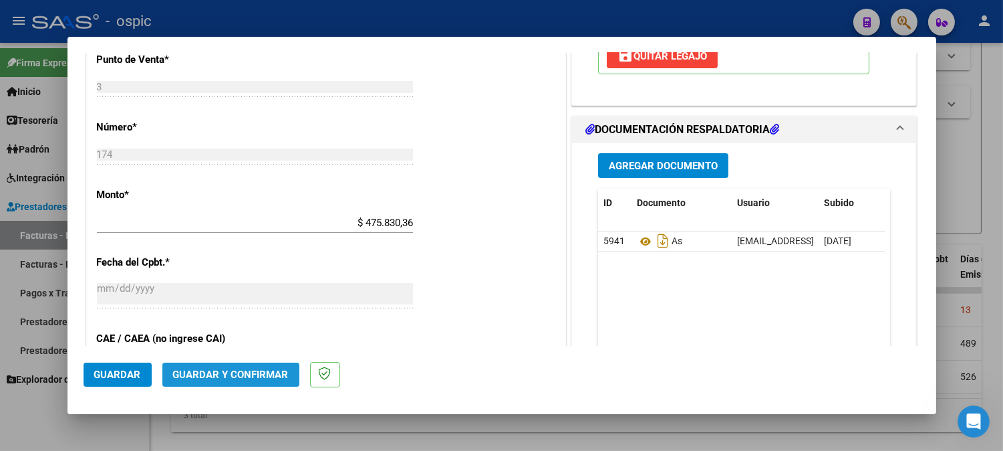
click at [235, 364] on button "Guardar y Confirmar" at bounding box center [230, 374] width 137 height 24
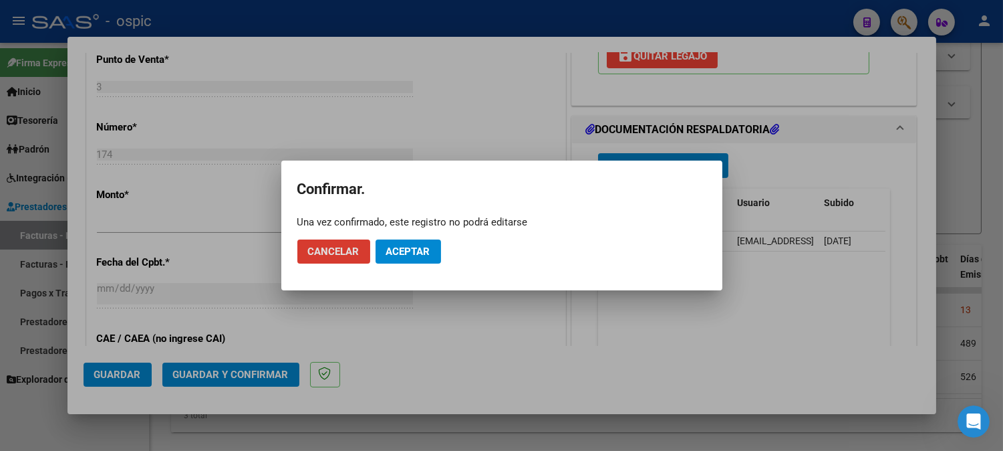
click at [410, 243] on button "Aceptar" at bounding box center [409, 251] width 66 height 24
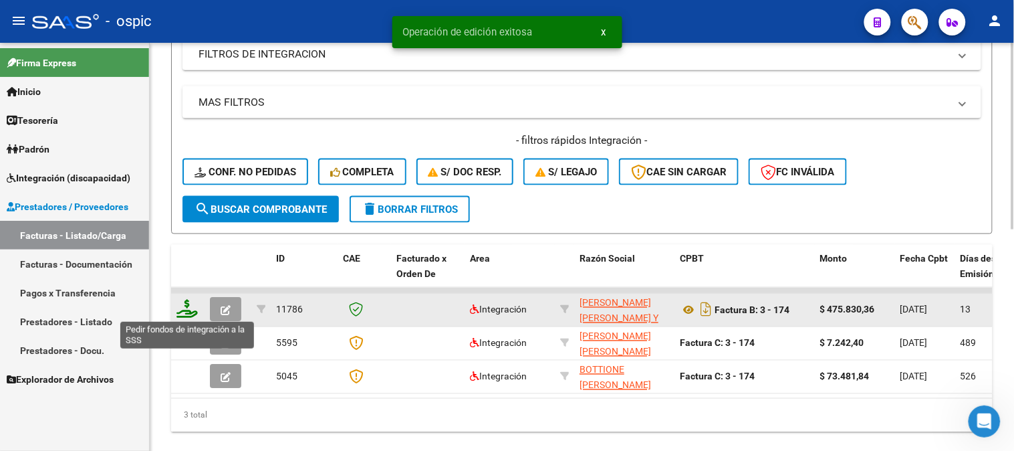
click at [186, 305] on icon at bounding box center [186, 308] width 21 height 19
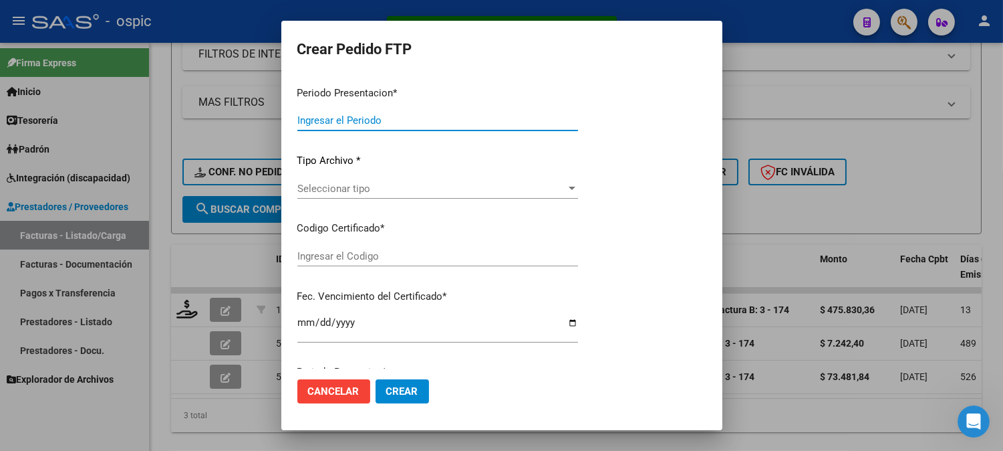
type input "202509"
type input "$ 475.830,36"
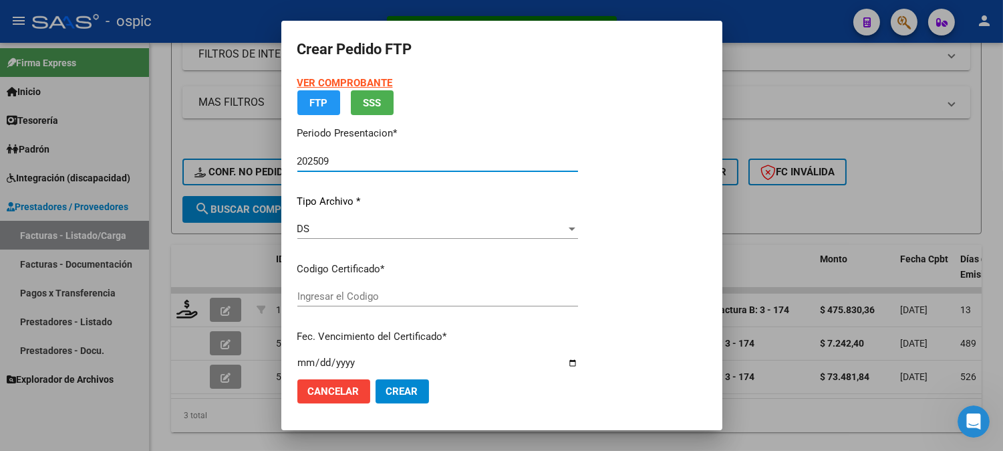
type input "0000000000000000000000000000004039076759"
type input "2028-04-02"
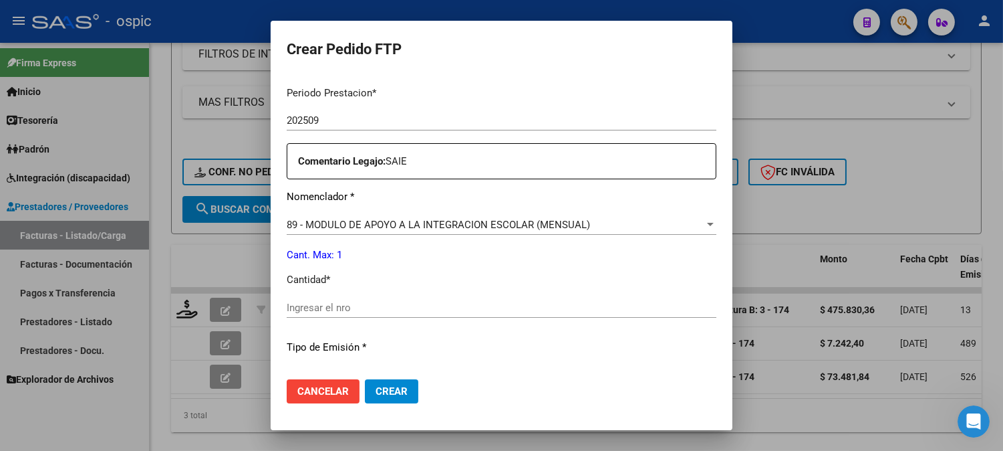
scroll to position [425, 0]
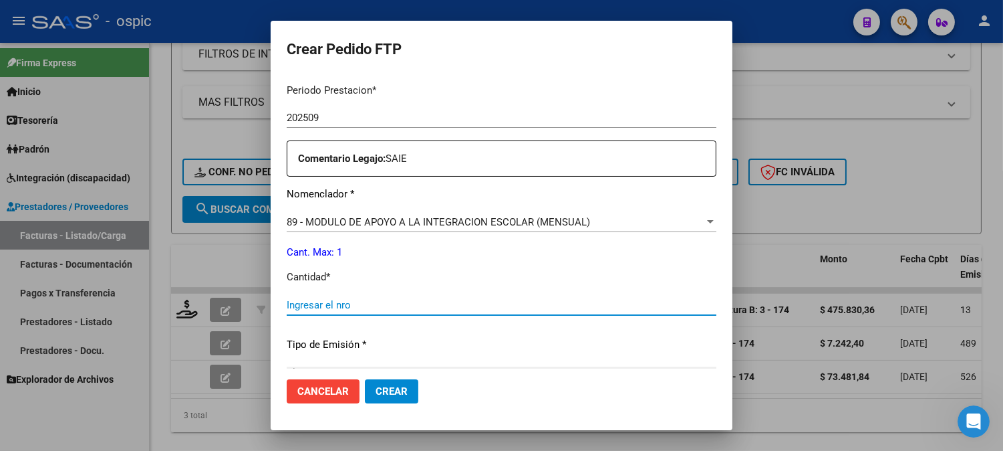
click at [473, 302] on input "Ingresar el nro" at bounding box center [502, 305] width 430 height 12
type input "1"
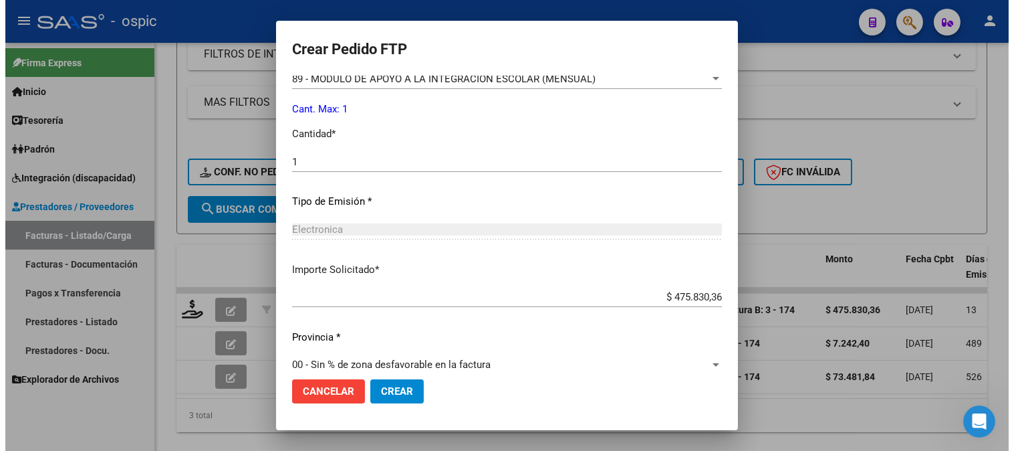
scroll to position [575, 0]
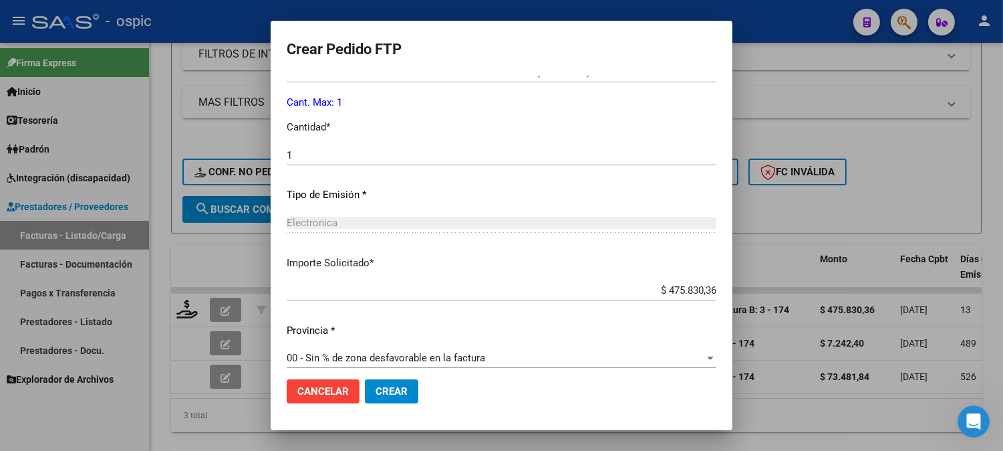
drag, startPoint x: 366, startPoint y: 384, endPoint x: 508, endPoint y: 336, distance: 149.7
click at [368, 384] on button "Crear" at bounding box center [391, 391] width 53 height 24
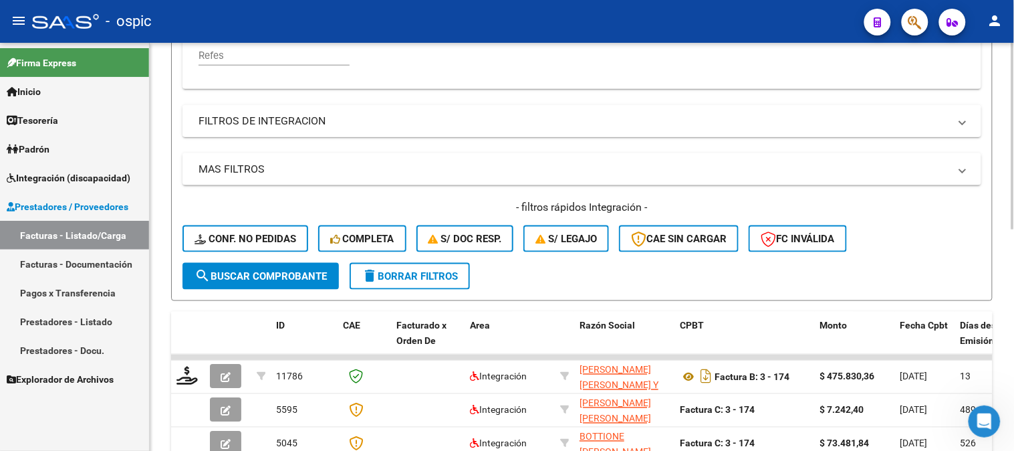
scroll to position [154, 0]
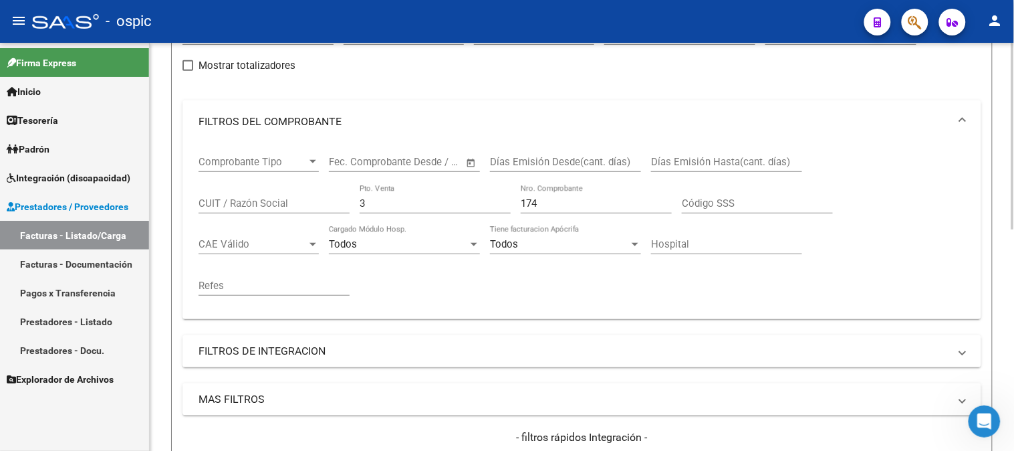
click at [245, 203] on div "Comprobante Tipo Comprobante Tipo Fecha inicio – Fecha fin Fec. Comprobante Des…" at bounding box center [582, 225] width 767 height 165
type input "2"
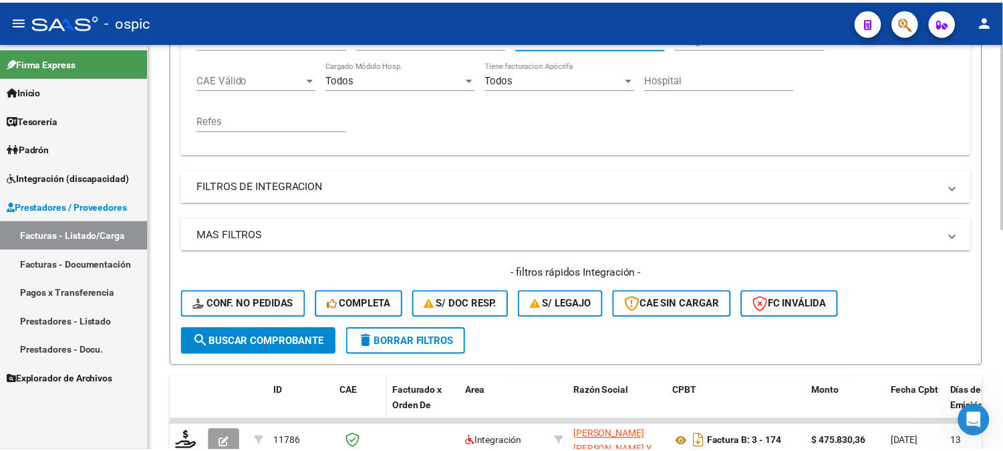
scroll to position [484, 0]
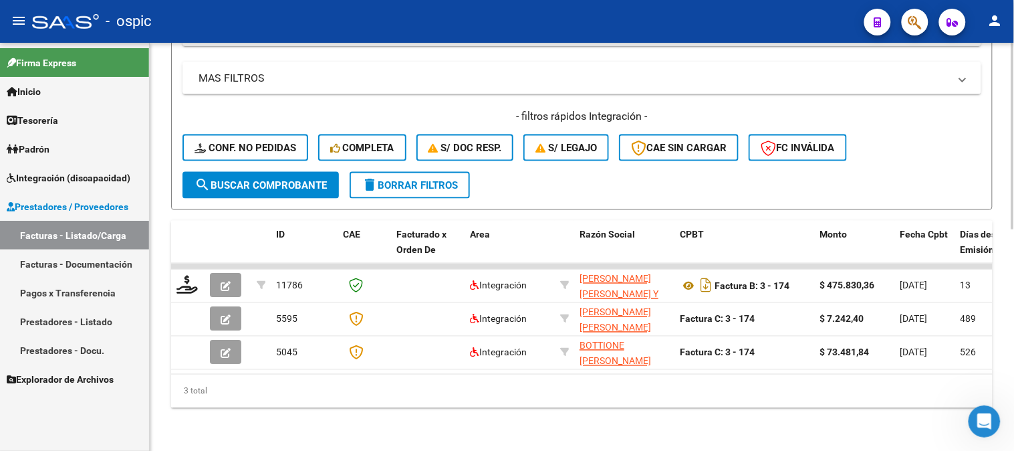
type input "934"
click at [254, 179] on span "search Buscar Comprobante" at bounding box center [261, 185] width 132 height 12
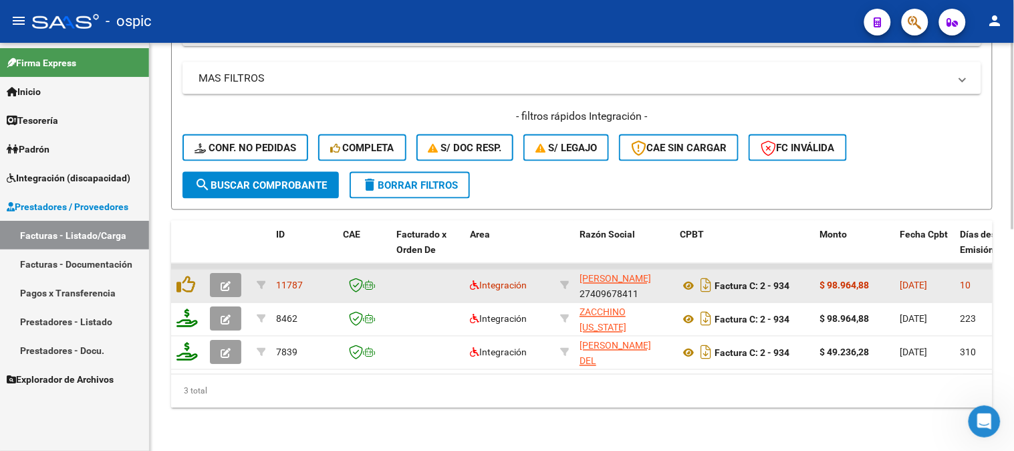
click at [223, 281] on icon "button" at bounding box center [226, 286] width 10 height 10
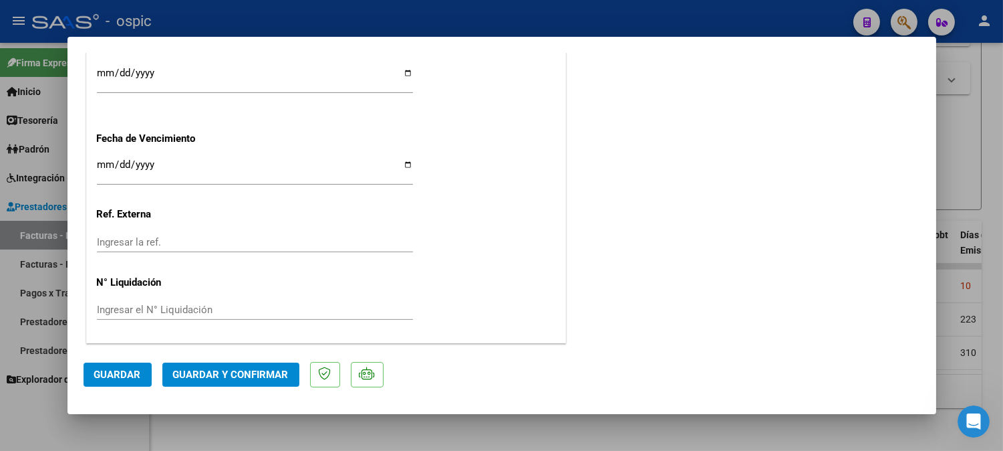
scroll to position [0, 0]
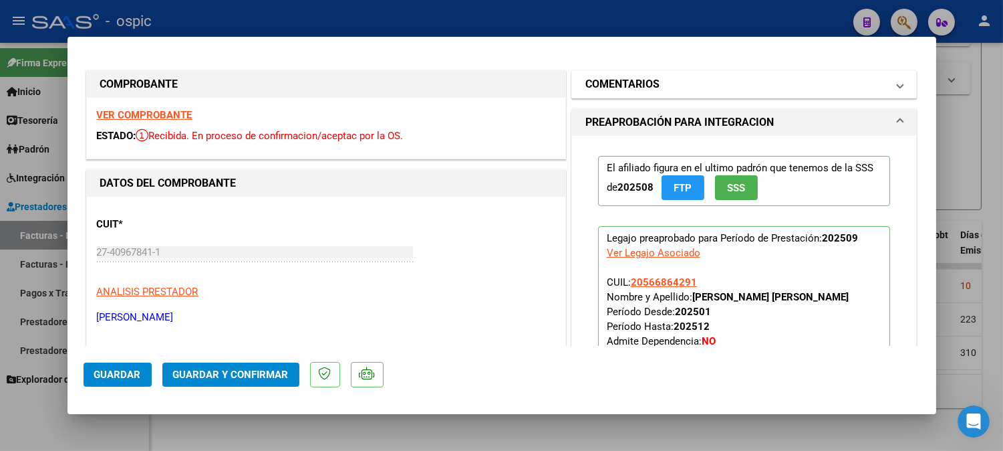
drag, startPoint x: 665, startPoint y: 78, endPoint x: 665, endPoint y: 118, distance: 40.1
click at [665, 79] on mat-panel-title "COMENTARIOS" at bounding box center [737, 84] width 302 height 16
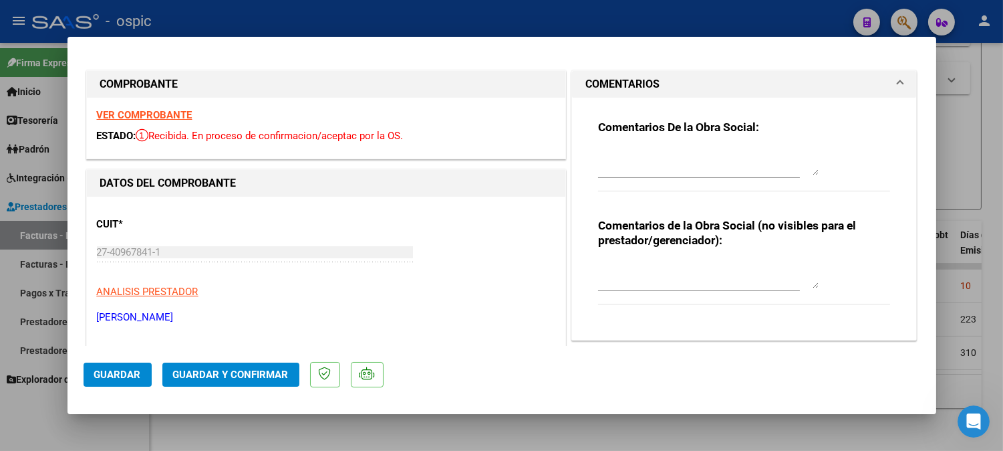
click at [631, 261] on div at bounding box center [708, 275] width 221 height 32
type textarea "PSP 8 SESIONES"
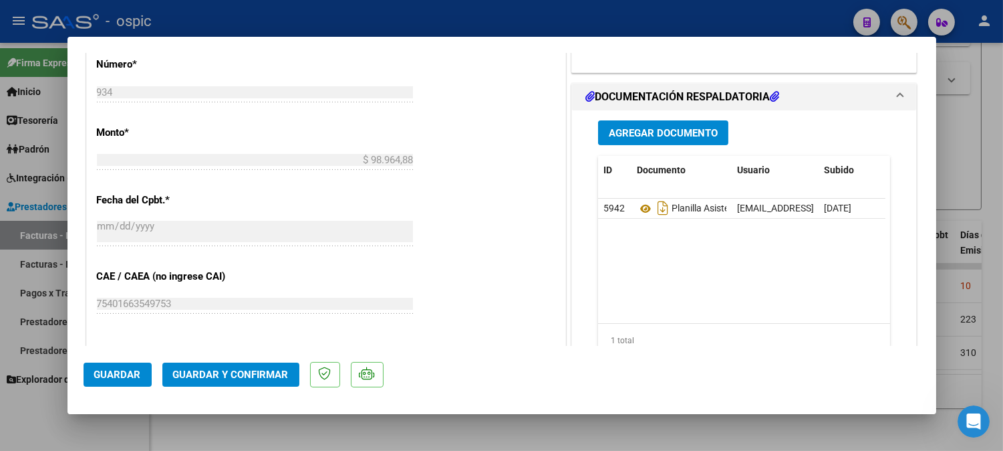
scroll to position [626, 0]
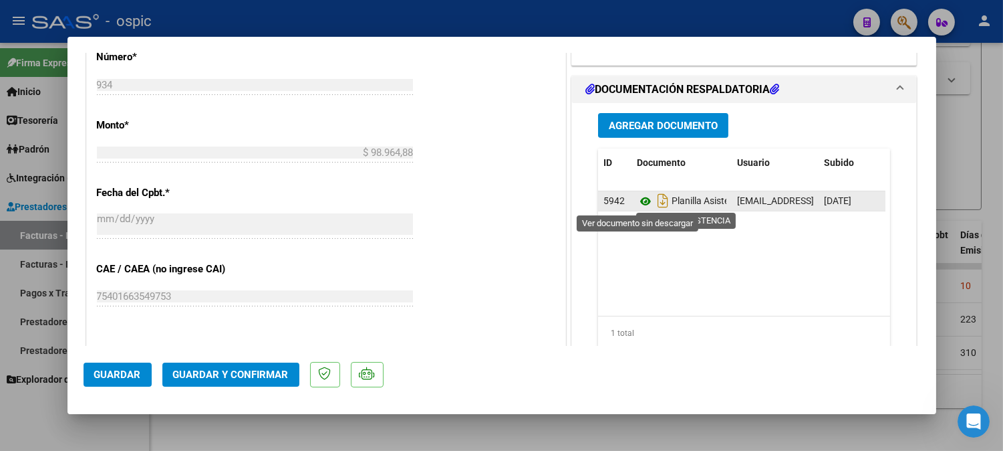
click at [638, 199] on icon at bounding box center [645, 201] width 17 height 16
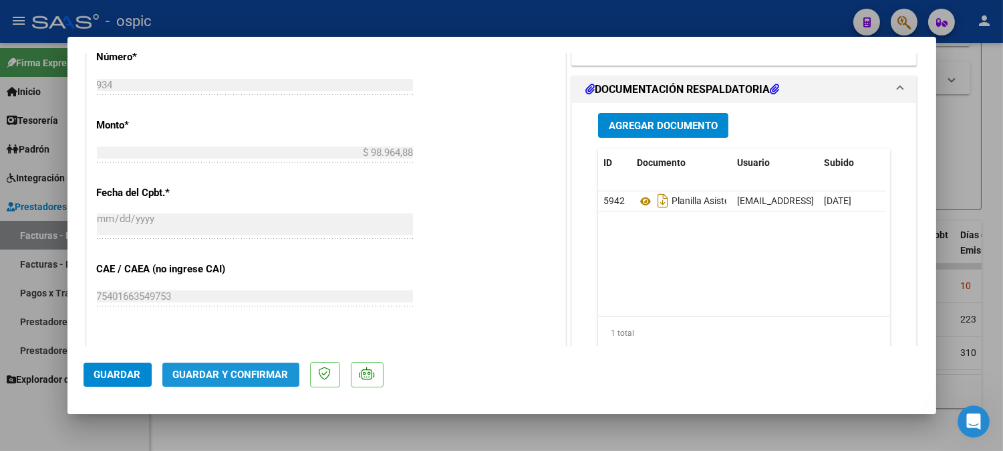
drag, startPoint x: 276, startPoint y: 362, endPoint x: 306, endPoint y: 338, distance: 38.9
click at [276, 362] on mat-dialog-actions "Guardar Guardar y Confirmar" at bounding box center [502, 372] width 837 height 53
click at [252, 373] on span "Guardar y Confirmar" at bounding box center [231, 374] width 116 height 12
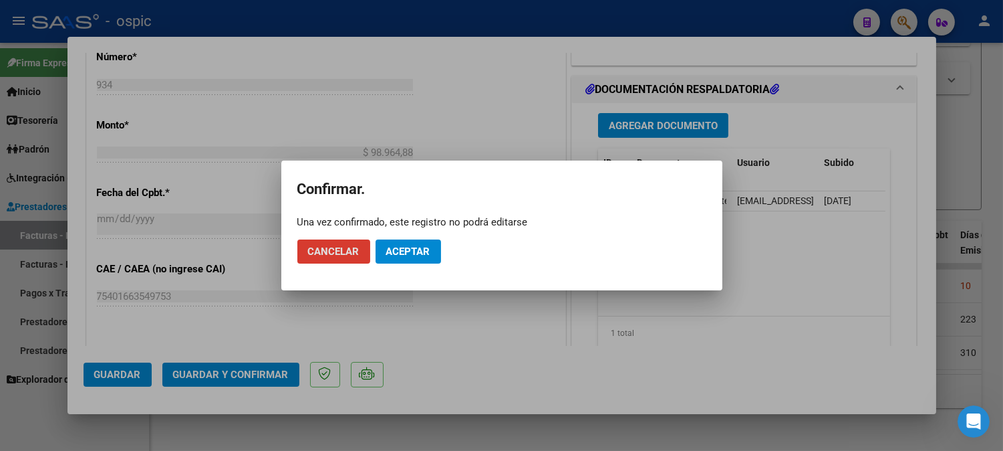
click at [384, 254] on button "Aceptar" at bounding box center [409, 251] width 66 height 24
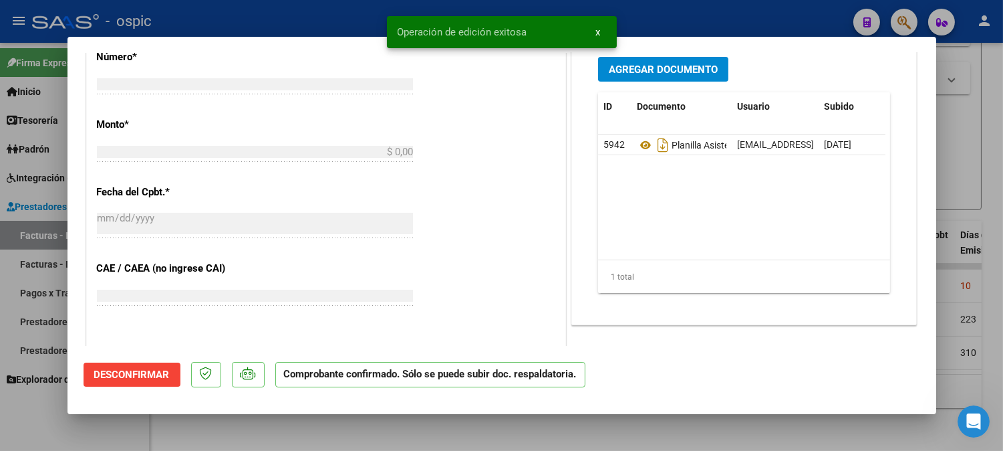
scroll to position [0, 0]
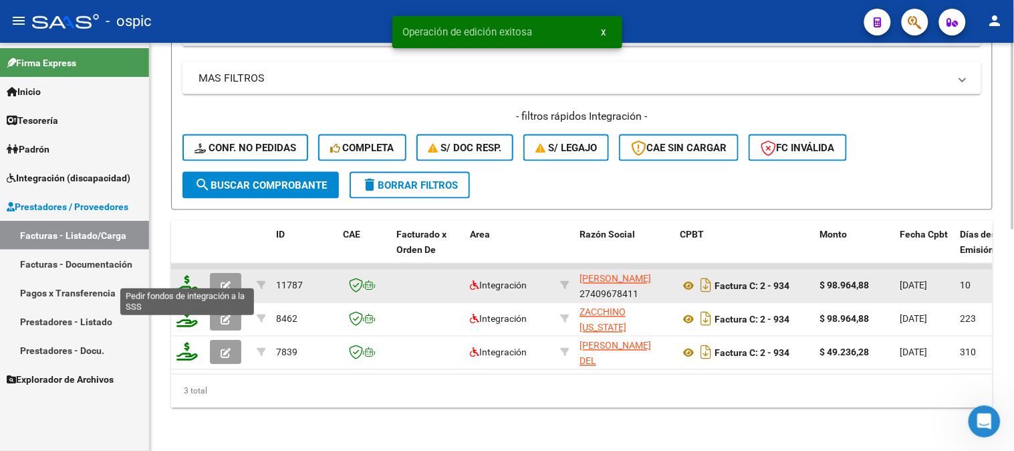
click at [187, 275] on icon at bounding box center [186, 284] width 21 height 19
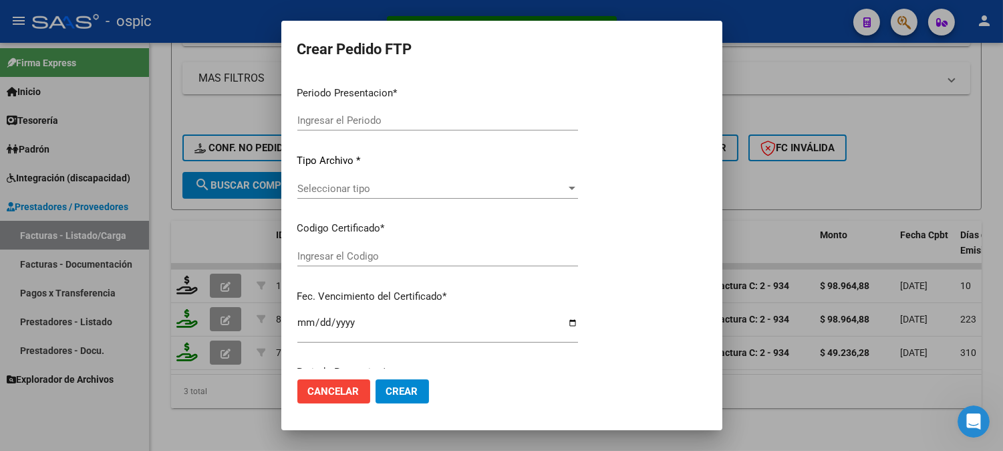
type input "202509"
type input "$ 98.964,88"
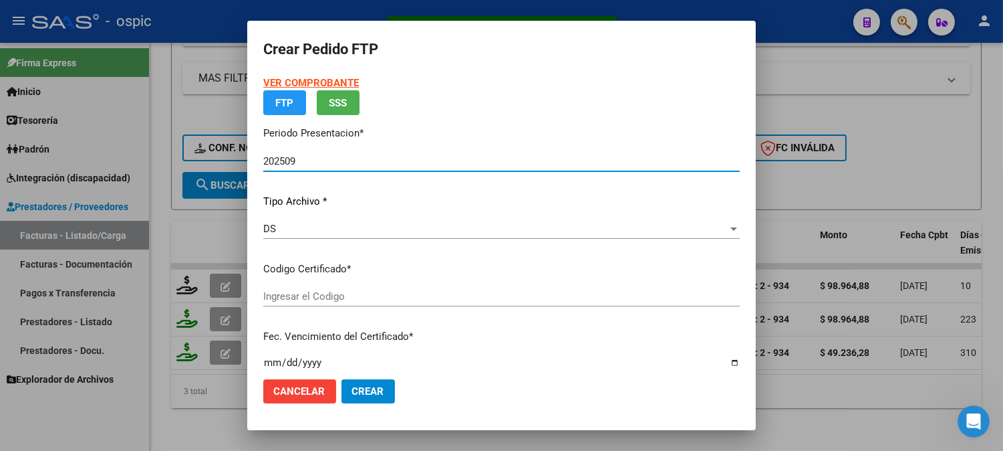
type input "0000000000000000000000000000006558759538"
type input "2026-04-01"
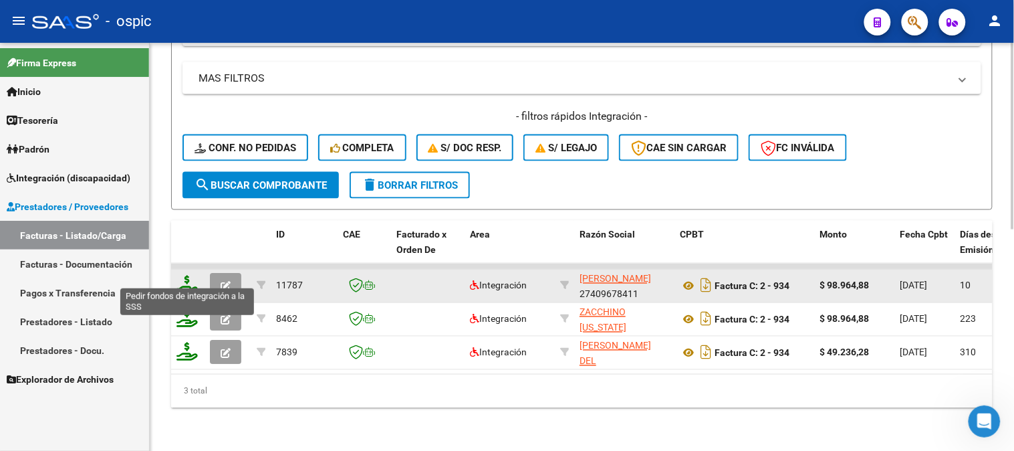
click at [189, 275] on icon at bounding box center [186, 284] width 21 height 19
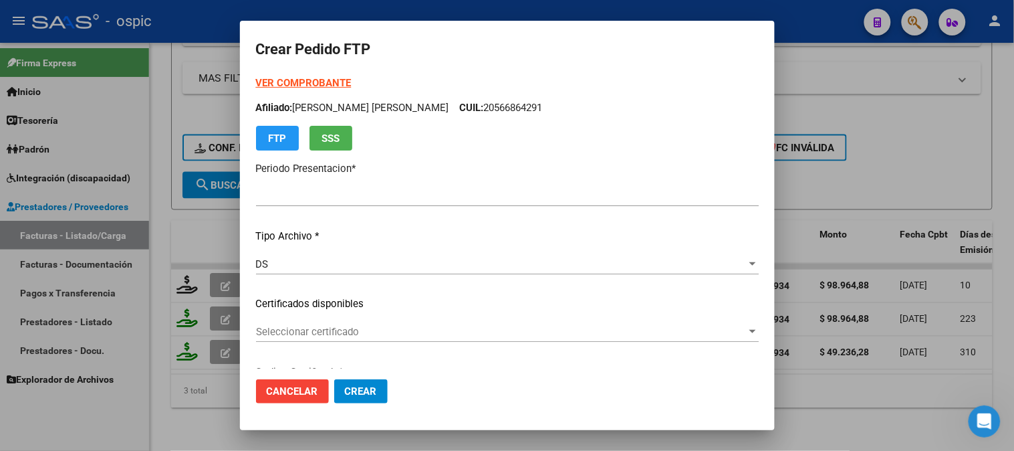
type input "202509"
type input "$ 98.964,88"
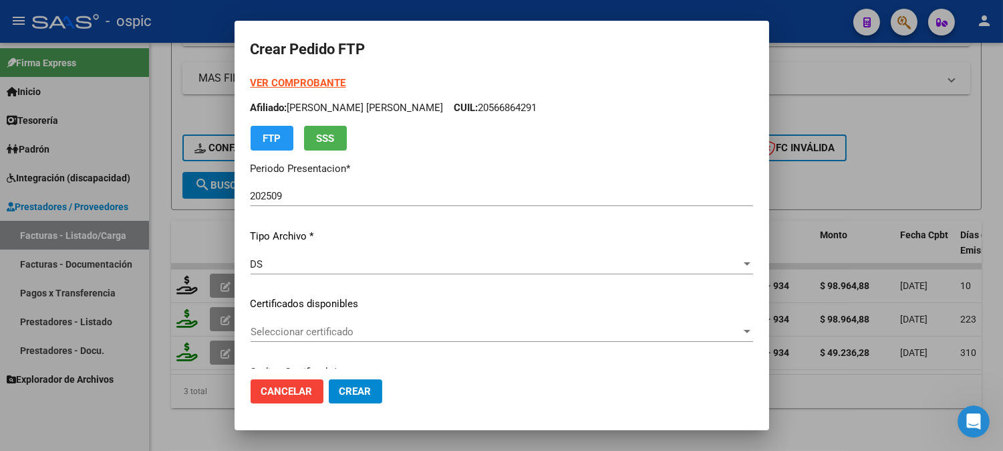
type input "0000000000000000000000000000006558759538"
type input "2026-04-01"
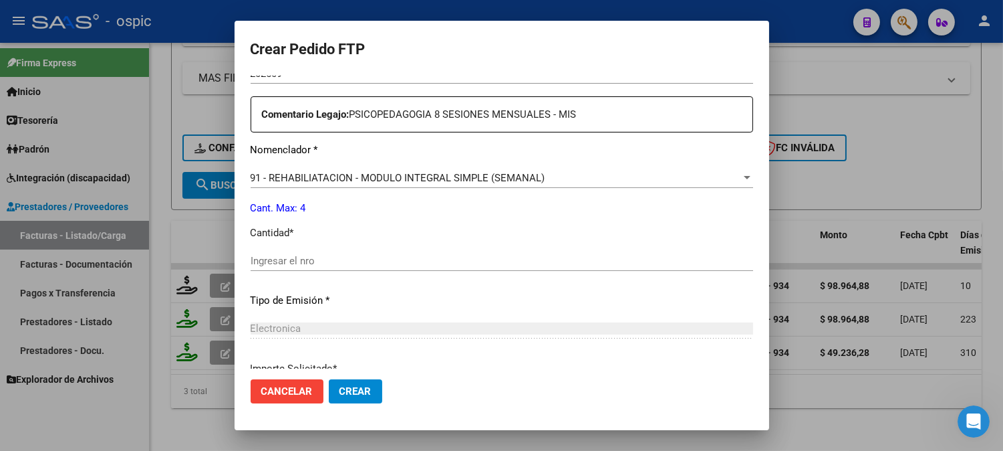
scroll to position [471, 0]
click at [517, 262] on input "Ingresar el nro" at bounding box center [502, 259] width 503 height 12
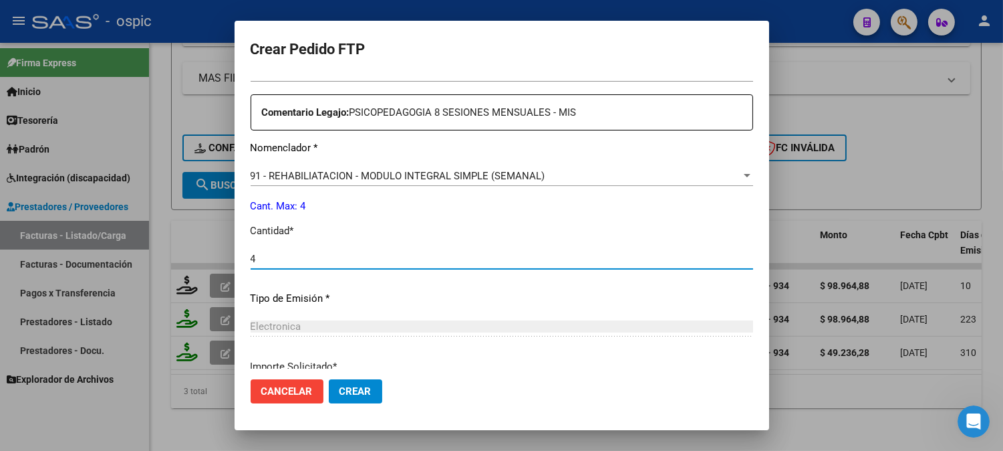
type input "4"
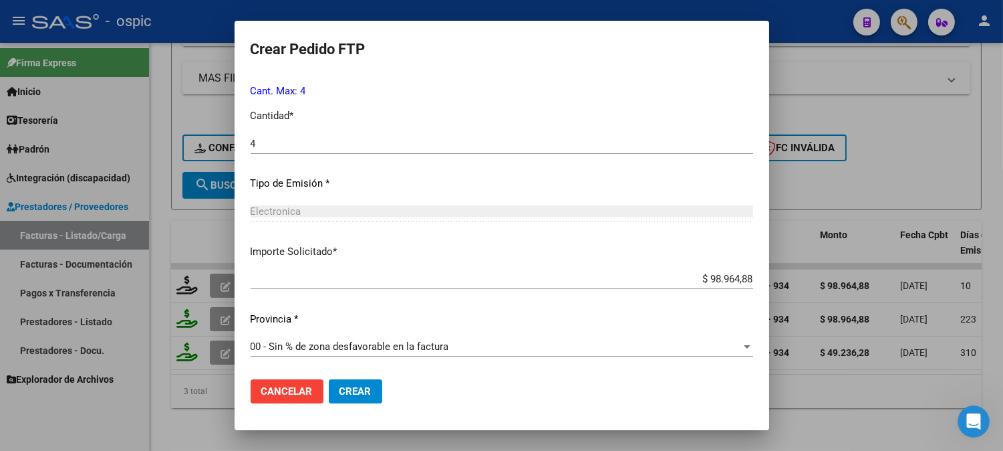
click at [359, 390] on span "Crear" at bounding box center [356, 391] width 32 height 12
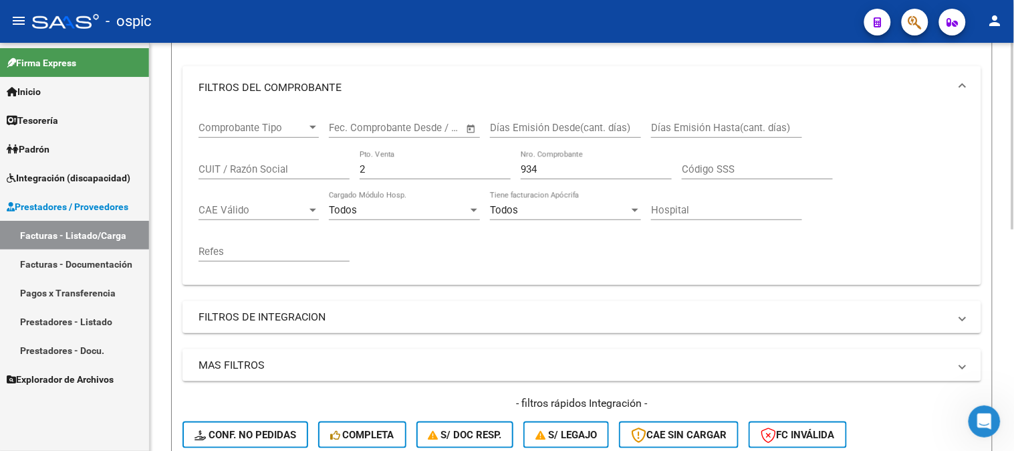
scroll to position [187, 0]
drag, startPoint x: 412, startPoint y: 169, endPoint x: 107, endPoint y: 166, distance: 305.5
click at [108, 171] on mat-sidenav-container "Firma Express Inicio Calendario SSS Instructivos Contacto OS Tesorería Extracto…" at bounding box center [507, 247] width 1014 height 408
type input "3"
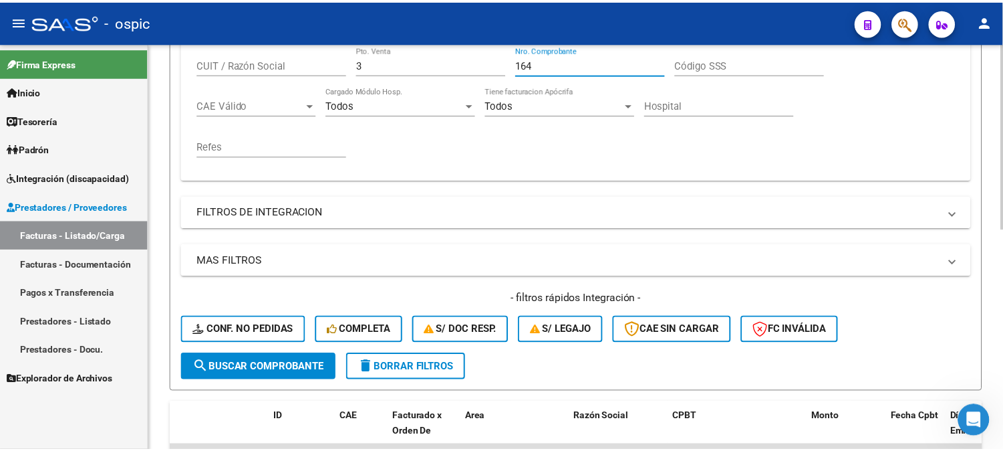
scroll to position [484, 0]
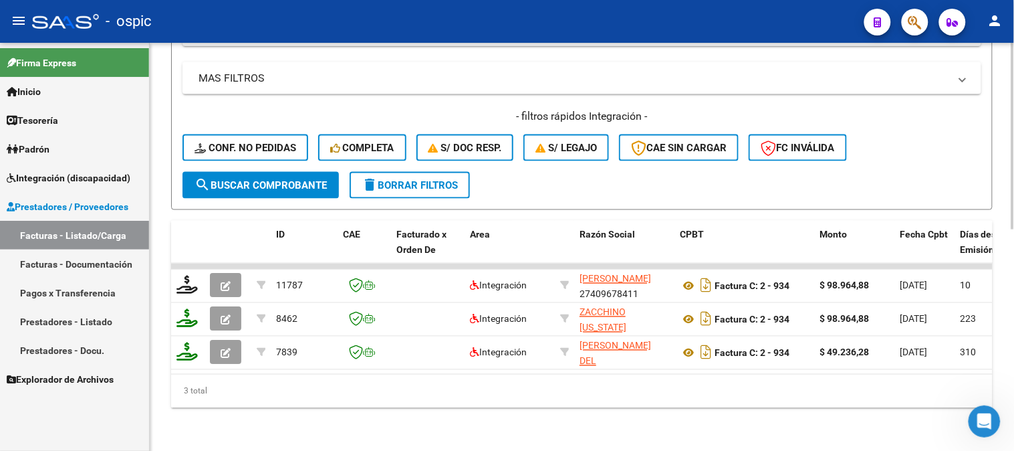
type input "164"
click at [285, 172] on button "search Buscar Comprobante" at bounding box center [260, 185] width 156 height 27
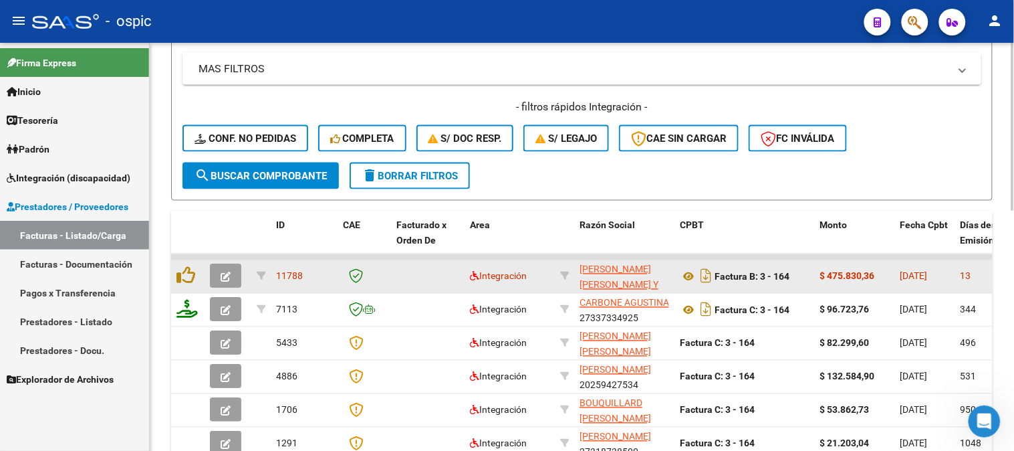
click at [231, 265] on button "button" at bounding box center [225, 276] width 31 height 24
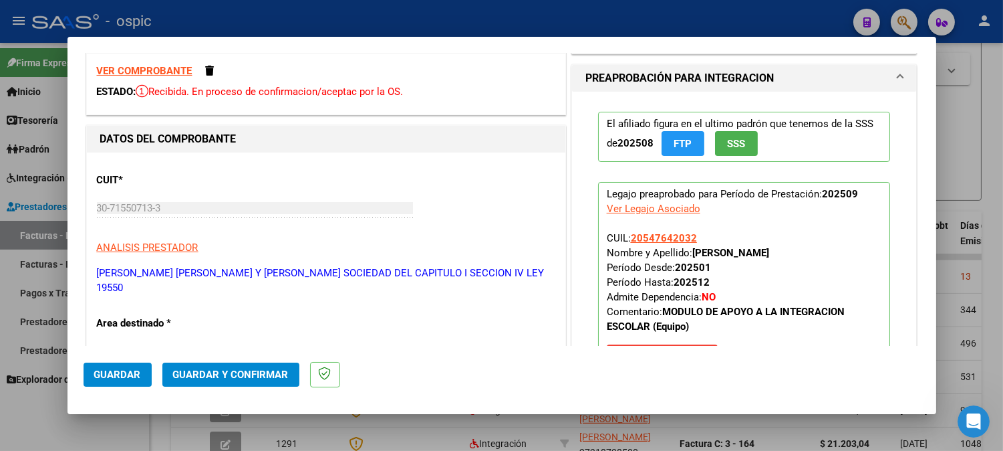
scroll to position [0, 0]
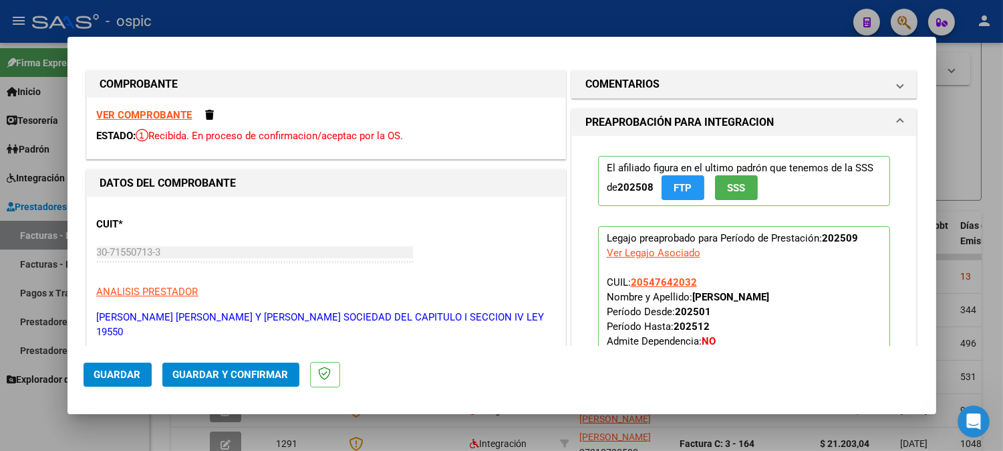
drag, startPoint x: 654, startPoint y: 78, endPoint x: 657, endPoint y: 197, distance: 119.0
click at [654, 80] on mat-panel-title "COMENTARIOS" at bounding box center [737, 84] width 302 height 16
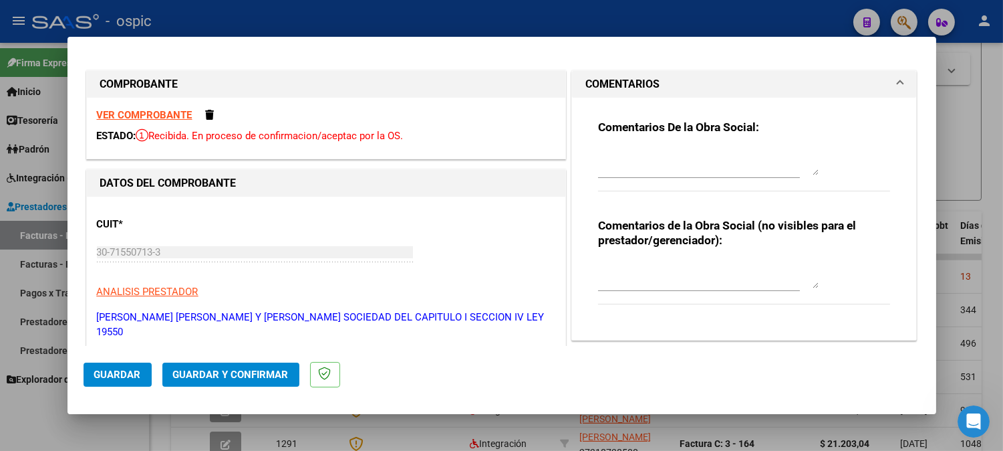
click at [651, 264] on textarea at bounding box center [708, 274] width 221 height 27
type textarea "S"
type textarea "SAIE"
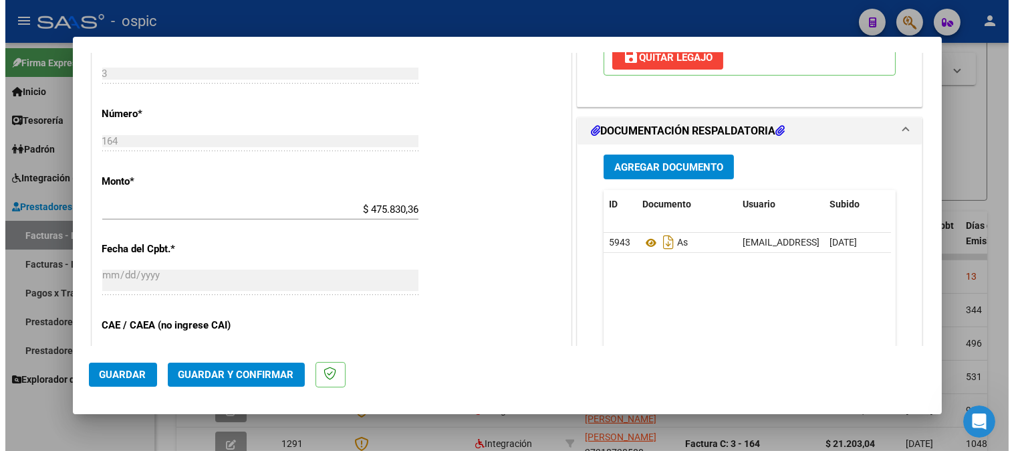
scroll to position [589, 0]
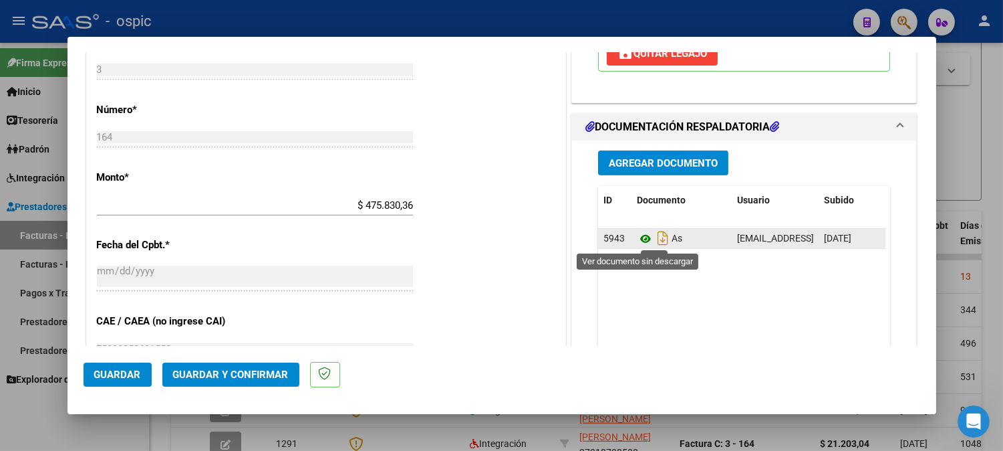
click at [637, 238] on icon at bounding box center [645, 239] width 17 height 16
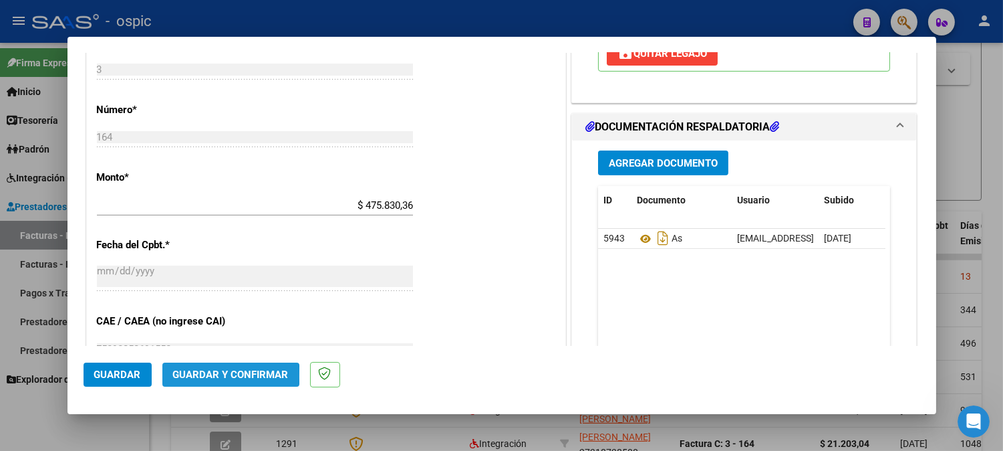
click at [208, 376] on span "Guardar y Confirmar" at bounding box center [231, 374] width 116 height 12
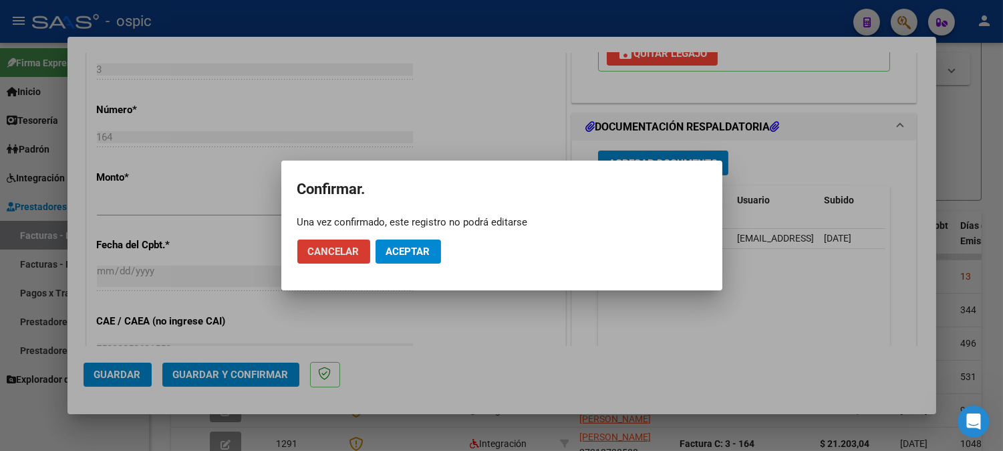
click at [393, 250] on span "Aceptar" at bounding box center [408, 251] width 44 height 12
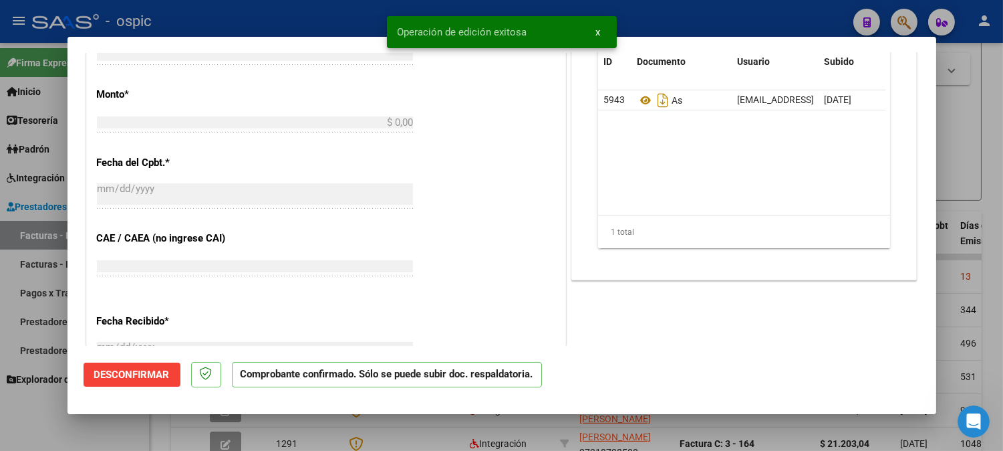
scroll to position [0, 0]
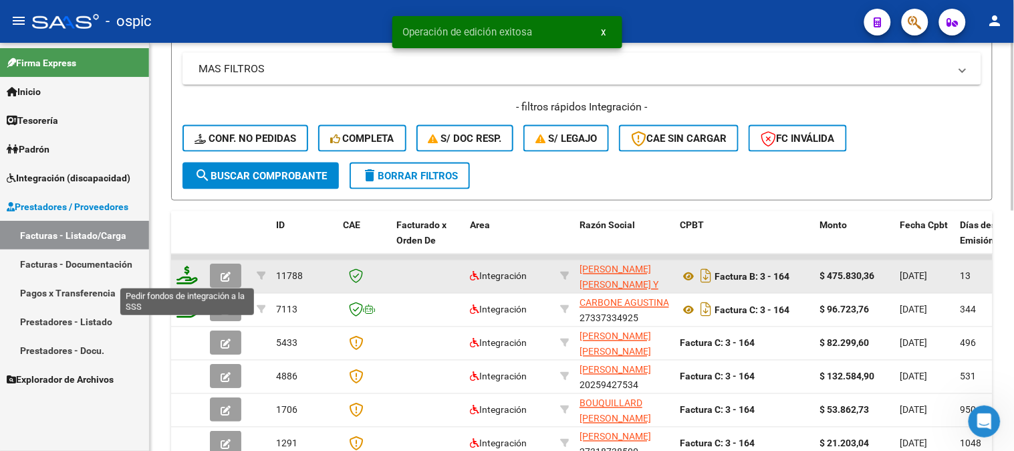
click at [189, 276] on icon at bounding box center [186, 275] width 21 height 19
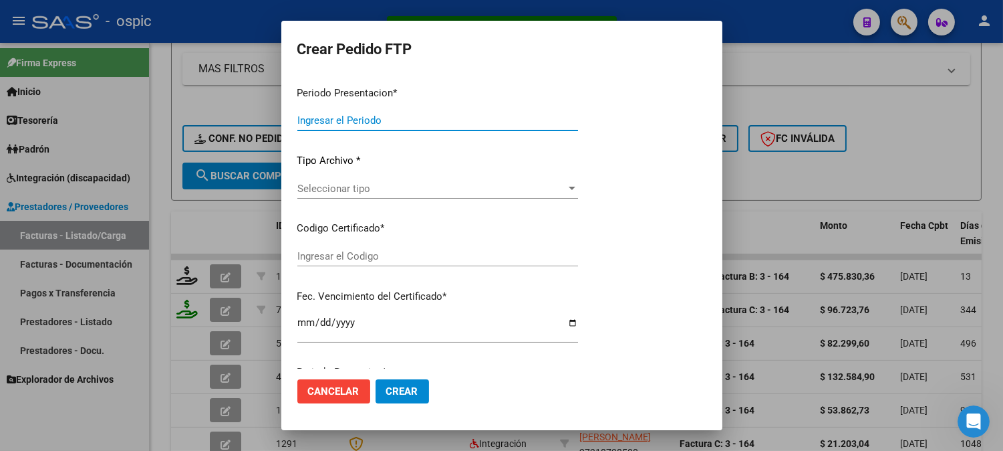
type input "202509"
type input "$ 475.830,36"
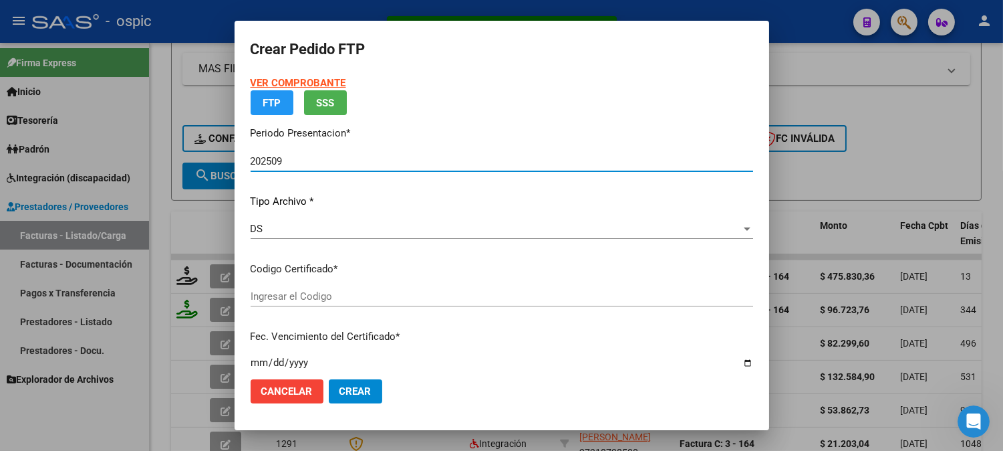
type input "0000000000000000000000000000002022496428"
type input "2026-05-04"
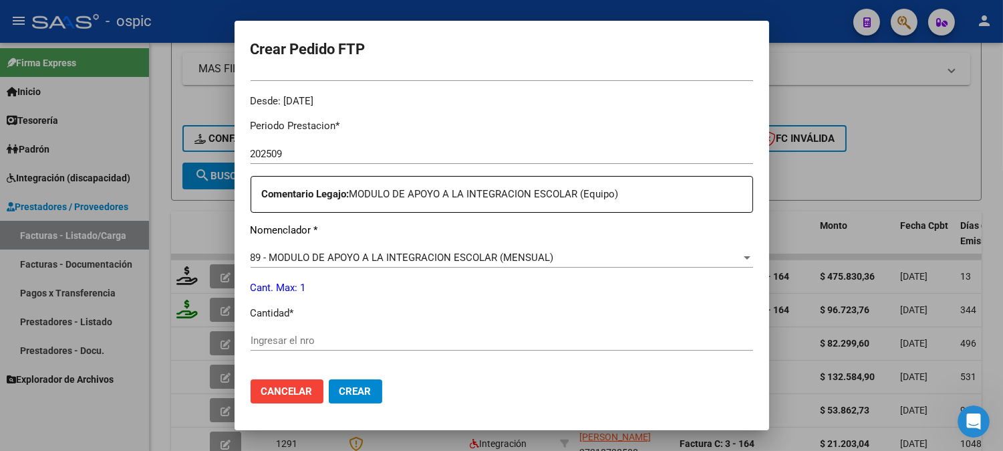
scroll to position [417, 0]
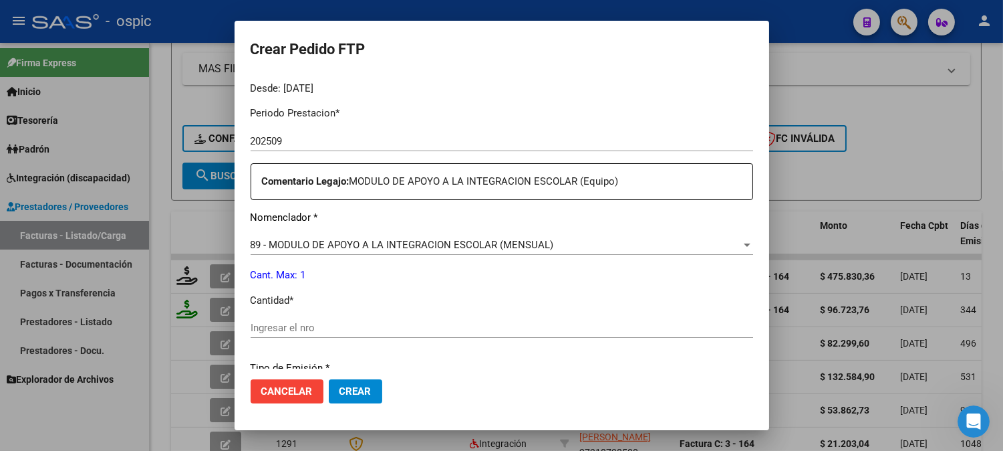
drag, startPoint x: 488, startPoint y: 334, endPoint x: 944, endPoint y: 283, distance: 458.7
click at [488, 333] on div "Ingresar el nro" at bounding box center [502, 328] width 503 height 20
type input "1"
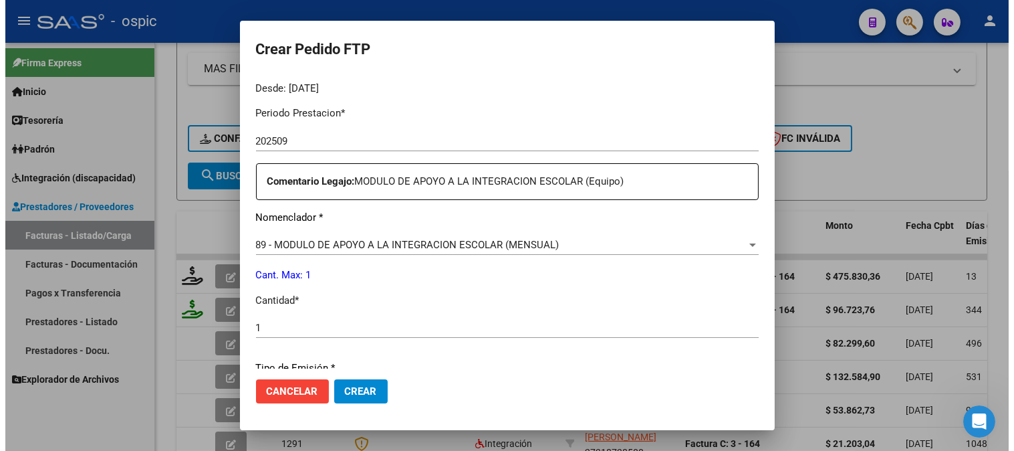
scroll to position [602, 0]
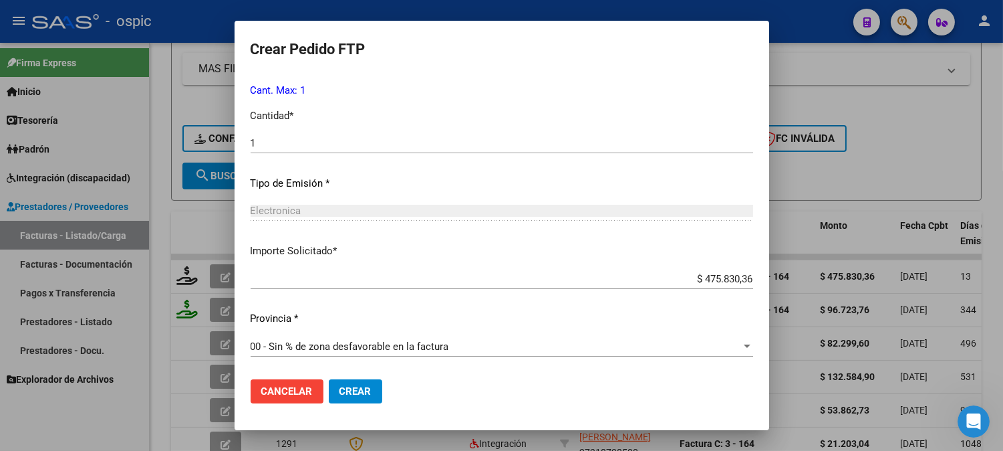
click at [350, 385] on span "Crear" at bounding box center [356, 391] width 32 height 12
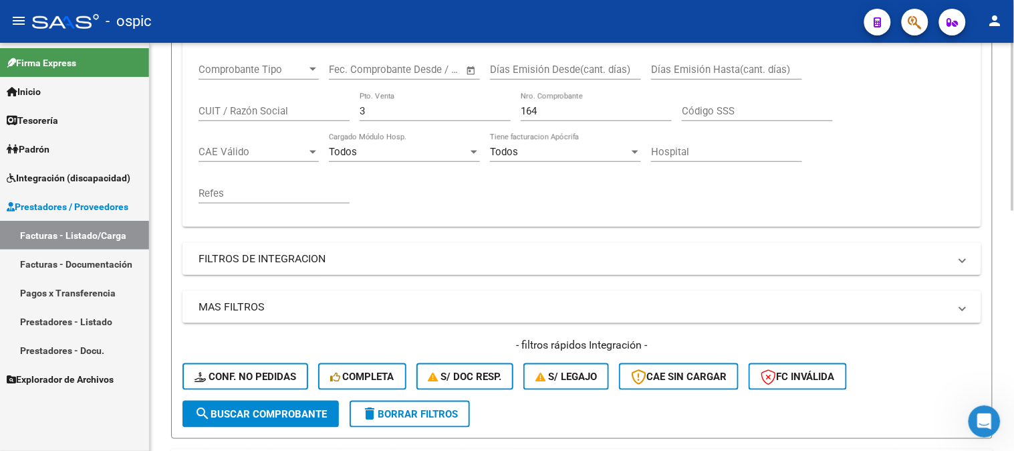
scroll to position [187, 0]
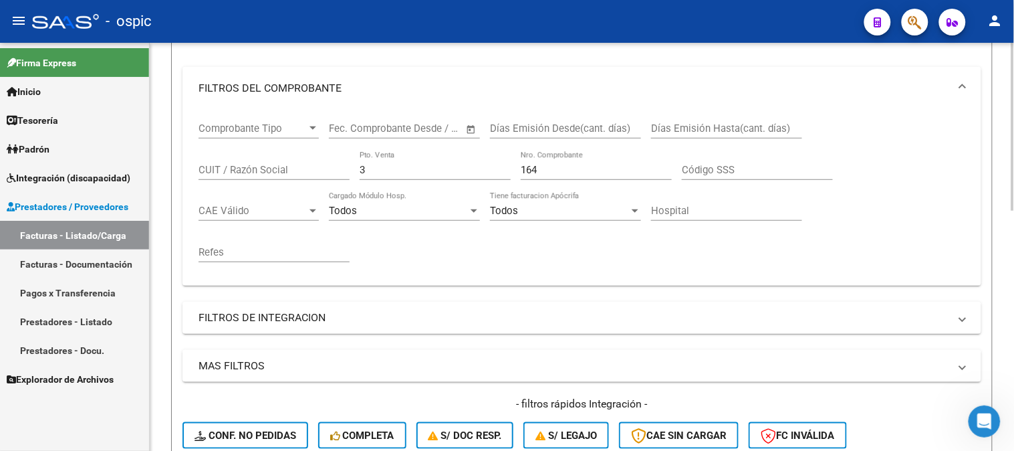
drag, startPoint x: 389, startPoint y: 171, endPoint x: 177, endPoint y: 172, distance: 211.9
click at [205, 172] on div "Comprobante Tipo Comprobante Tipo Fecha inicio – Fecha fin Fec. Comprobante Des…" at bounding box center [582, 192] width 767 height 165
type input "2"
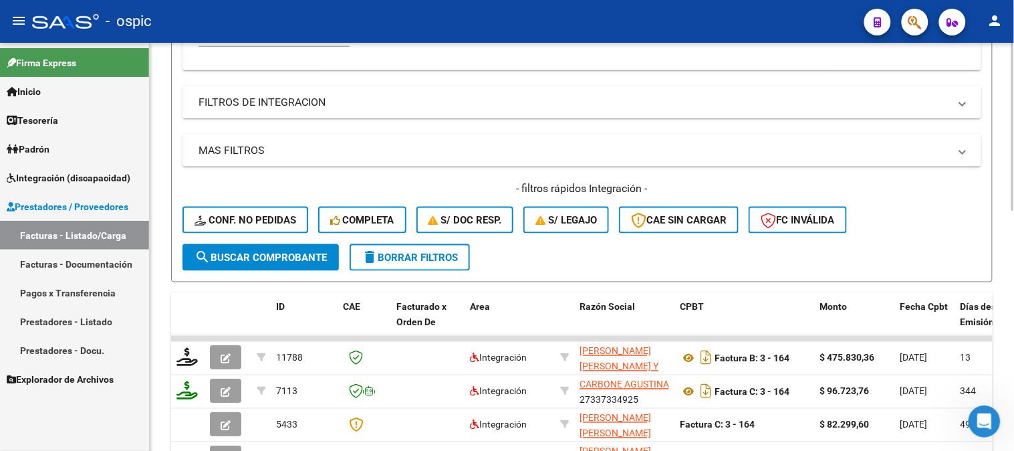
scroll to position [558, 0]
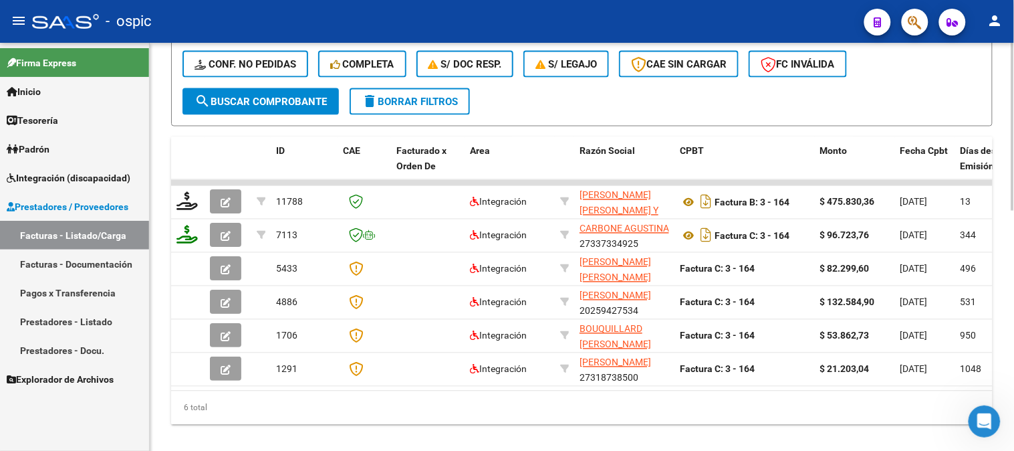
type input "935"
click at [273, 107] on button "search Buscar Comprobante" at bounding box center [260, 101] width 156 height 27
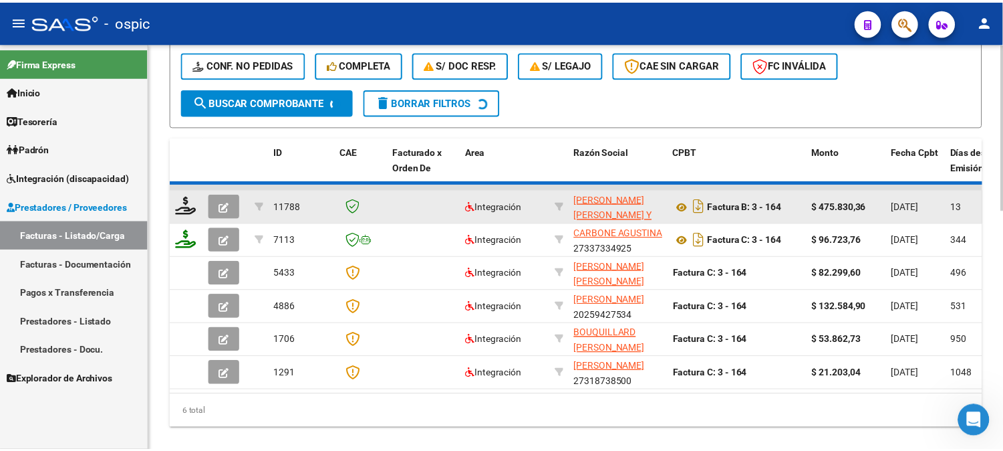
scroll to position [551, 0]
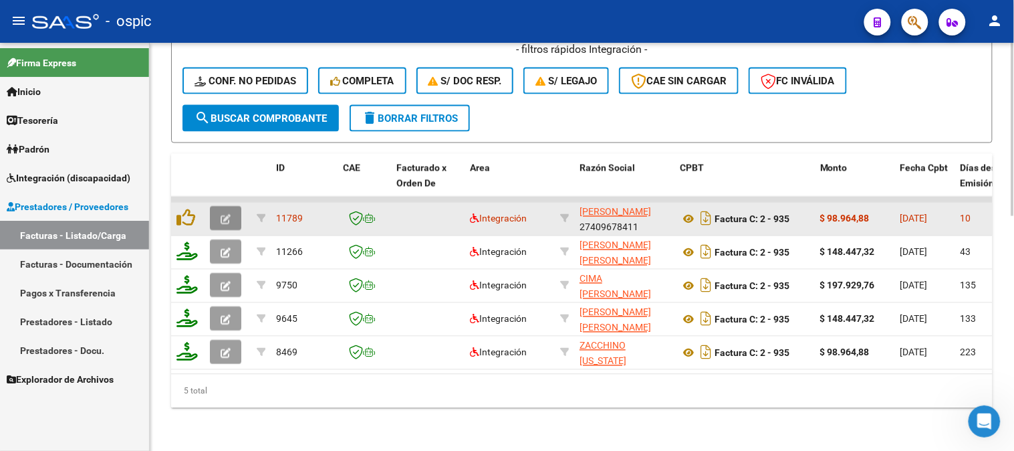
click at [218, 207] on button "button" at bounding box center [225, 219] width 31 height 24
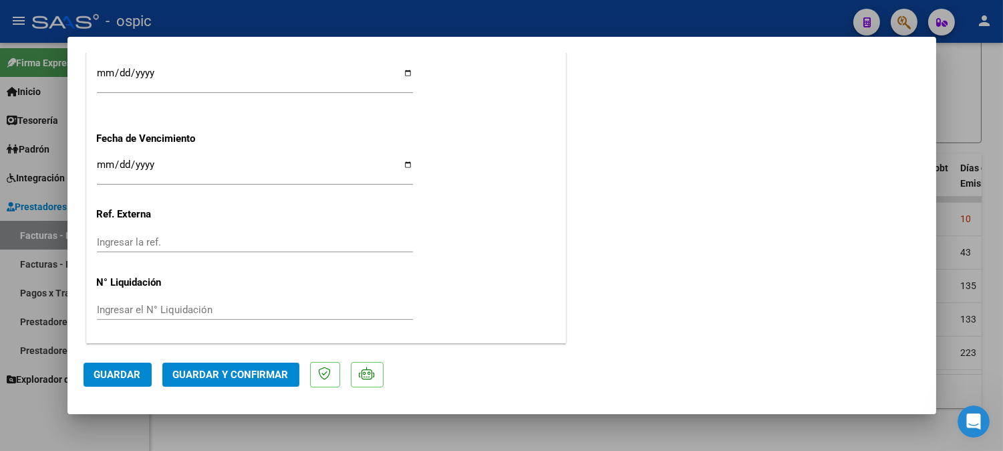
scroll to position [0, 0]
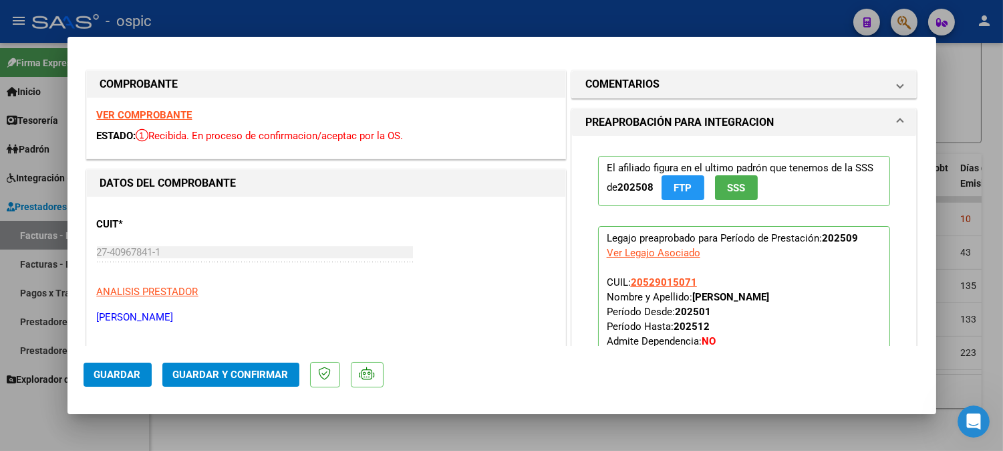
drag, startPoint x: 656, startPoint y: 88, endPoint x: 660, endPoint y: 112, distance: 25.1
click at [656, 90] on mat-panel-title "COMENTARIOS" at bounding box center [737, 84] width 302 height 16
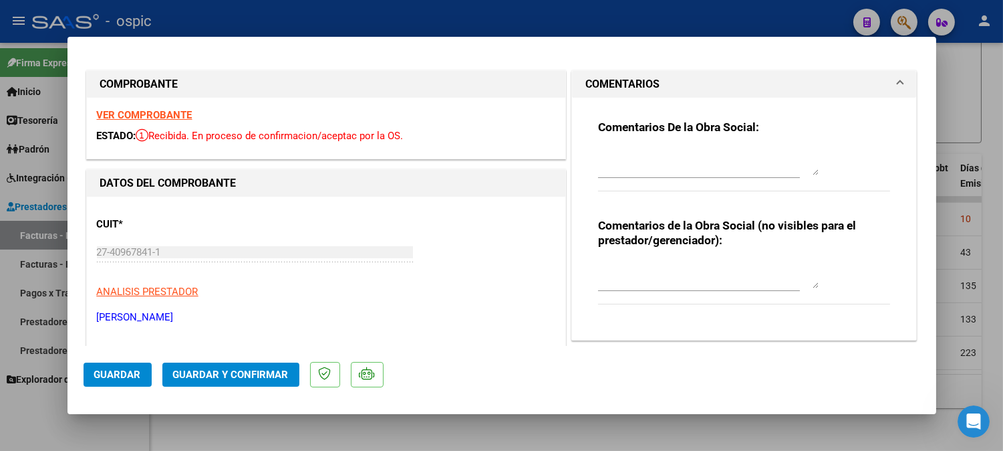
click at [664, 257] on div "Comentarios de la Obra Social (no visibles para el prestador/gerenciador):" at bounding box center [744, 268] width 293 height 101
click at [692, 271] on textarea at bounding box center [708, 274] width 221 height 27
type textarea "PSP 8 SESIONES"
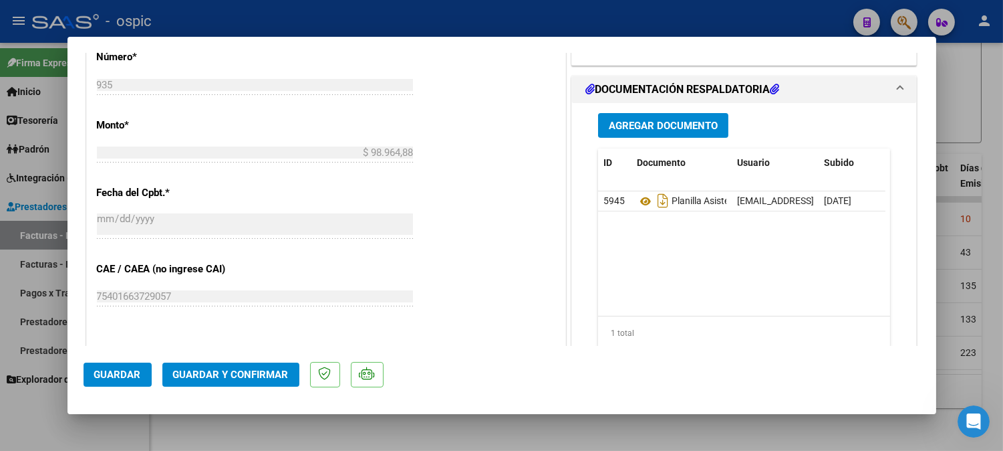
scroll to position [630, 0]
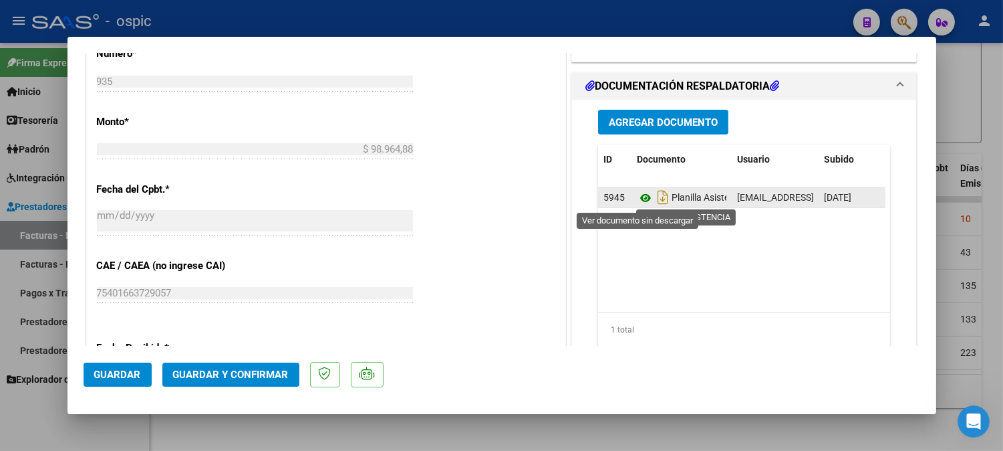
click at [639, 197] on icon at bounding box center [645, 198] width 17 height 16
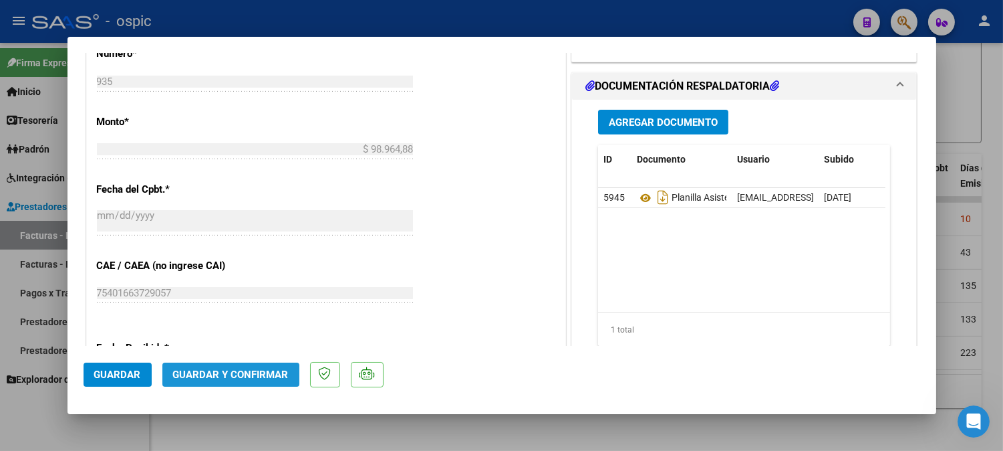
click at [239, 378] on span "Guardar y Confirmar" at bounding box center [231, 374] width 116 height 12
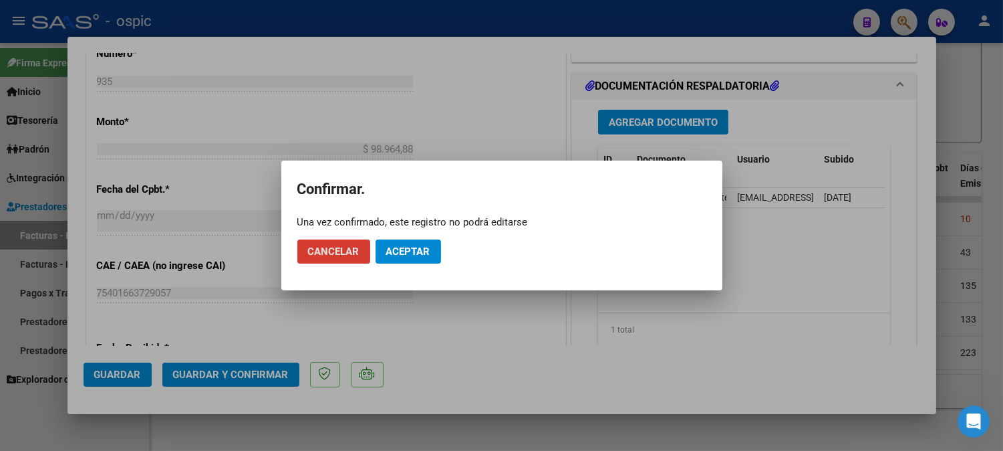
click at [398, 252] on span "Aceptar" at bounding box center [408, 251] width 44 height 12
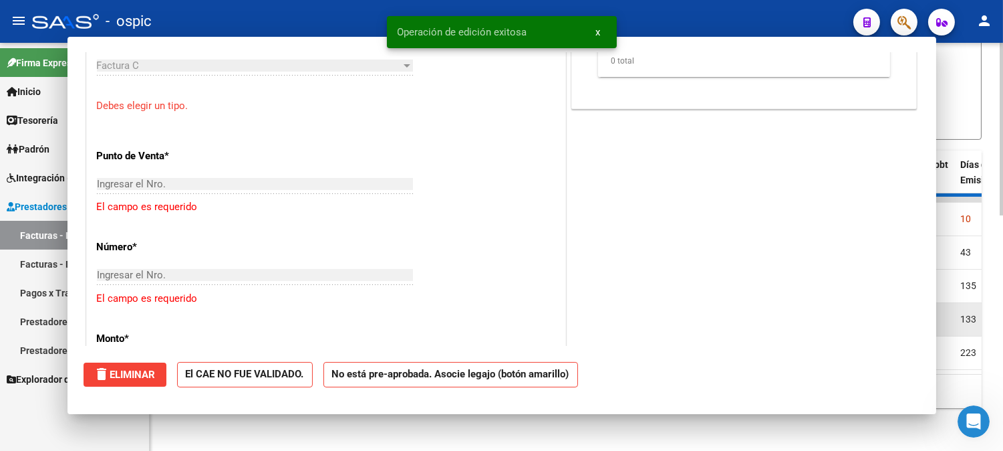
scroll to position [0, 0]
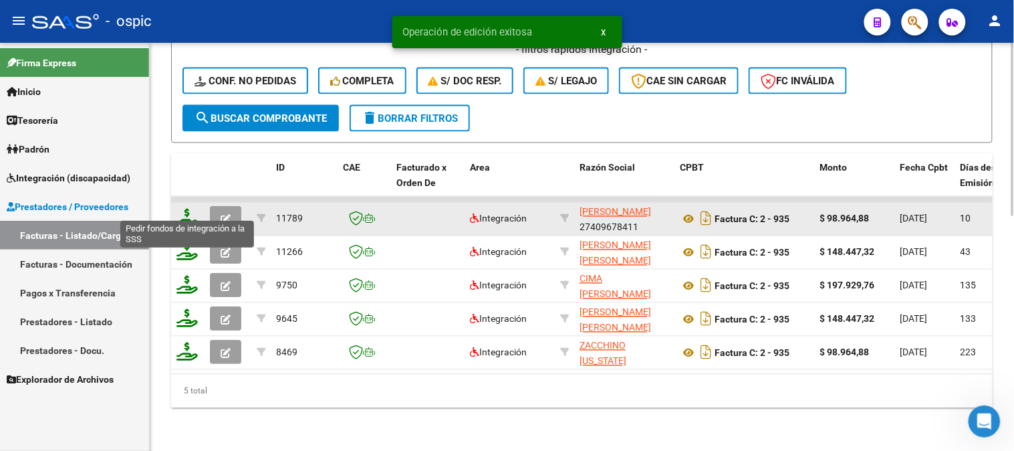
click at [184, 209] on icon at bounding box center [186, 218] width 21 height 19
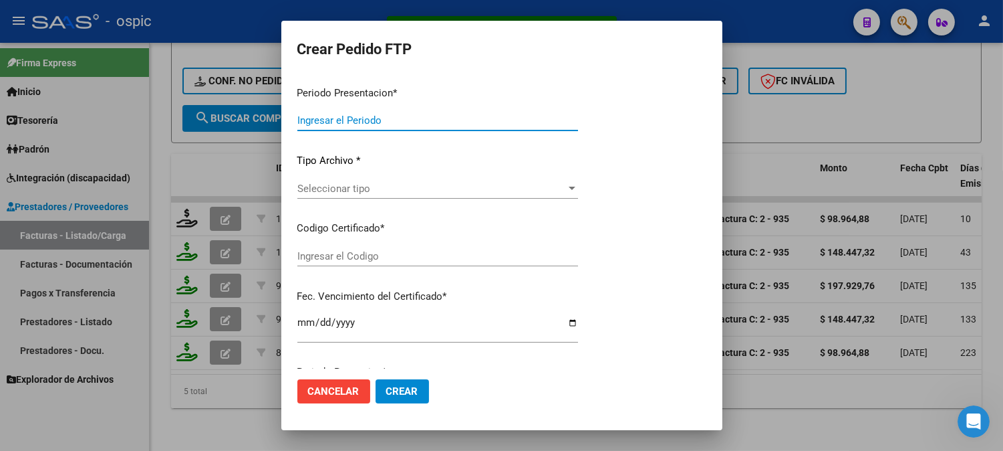
type input "202509"
type input "$ 98.964,88"
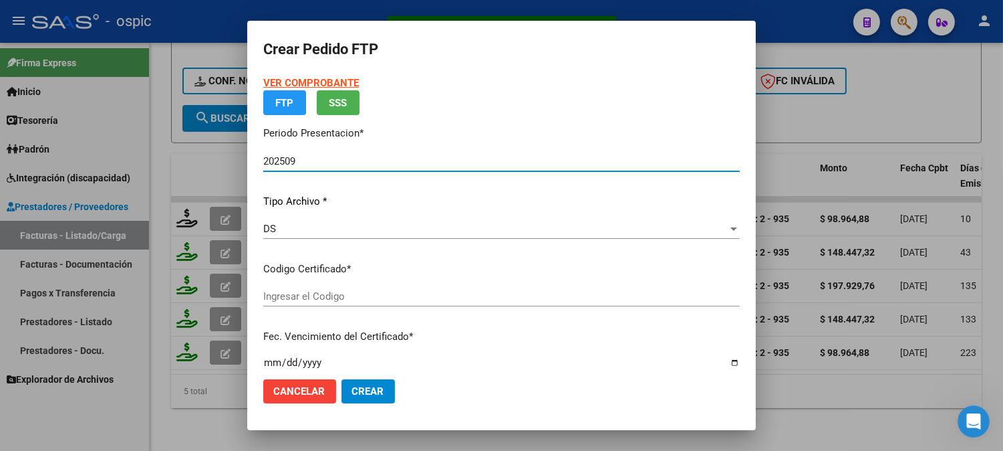
type input "3718504050"
type input "2029-03-26"
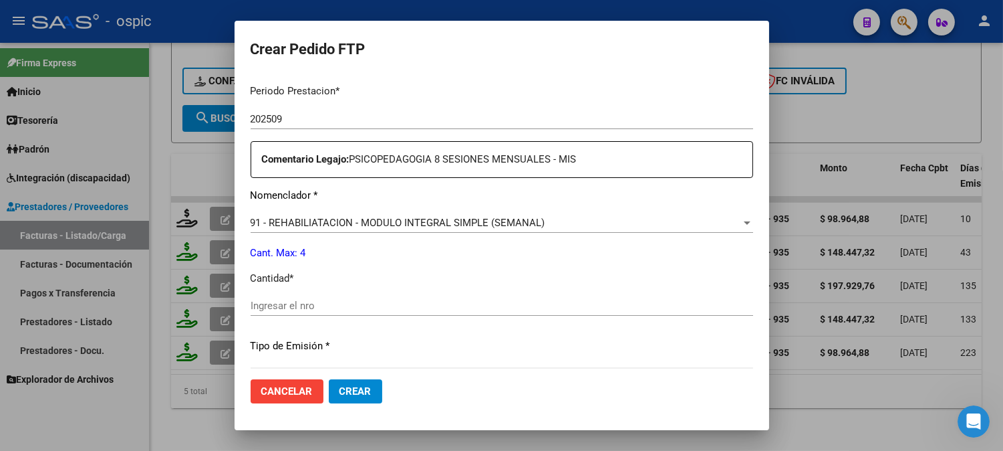
scroll to position [443, 0]
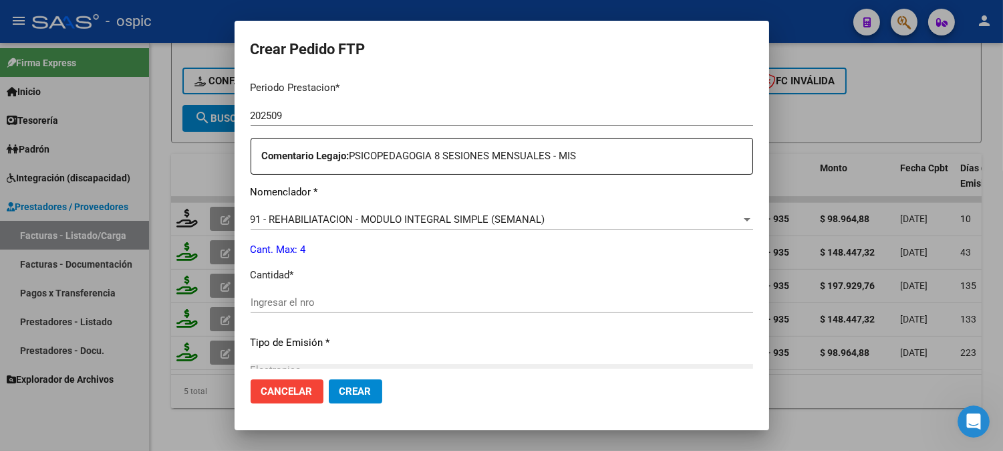
click at [477, 301] on input "Ingresar el nro" at bounding box center [502, 302] width 503 height 12
type input "4"
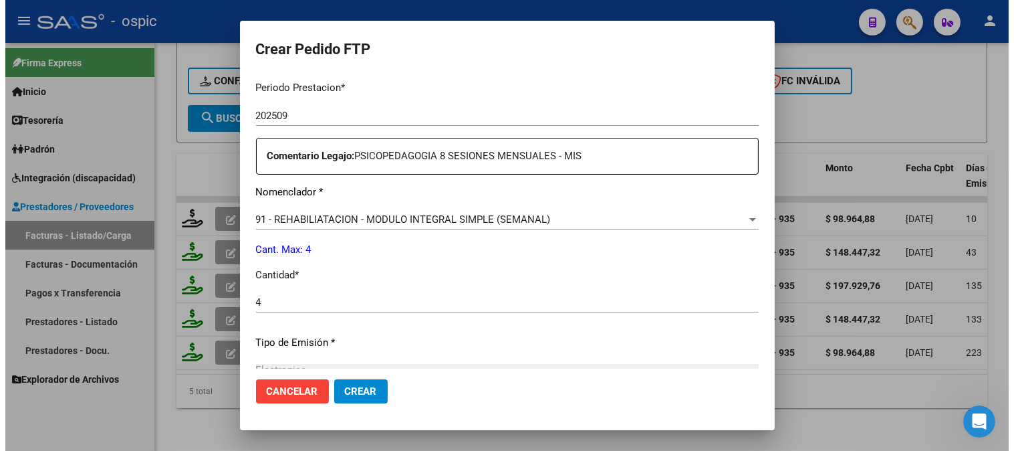
scroll to position [602, 0]
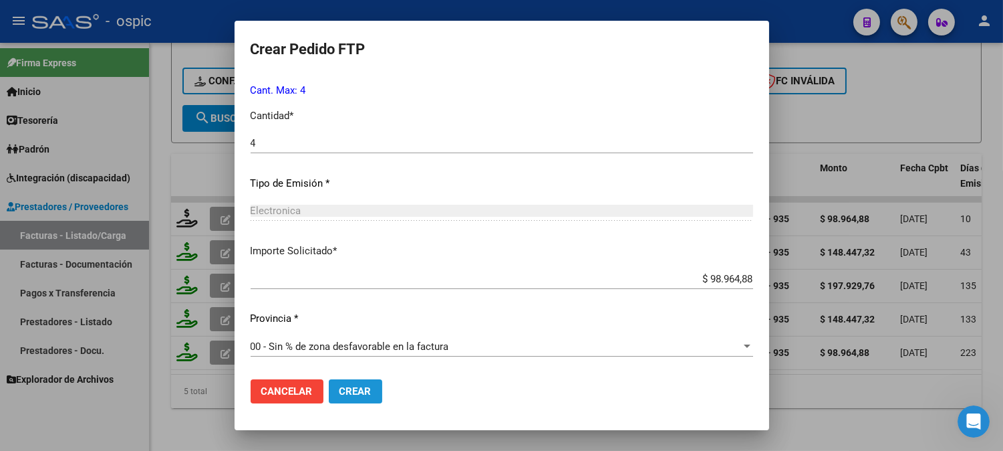
click at [350, 389] on span "Crear" at bounding box center [356, 391] width 32 height 12
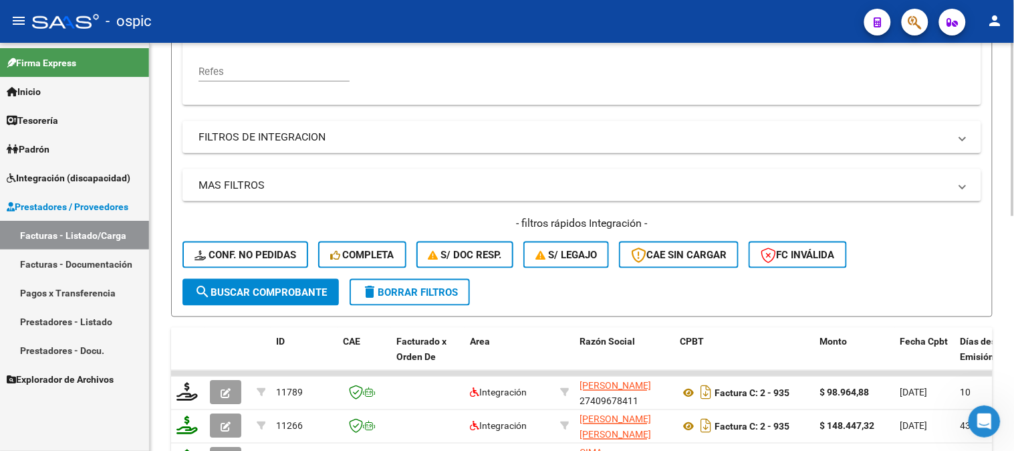
scroll to position [180, 0]
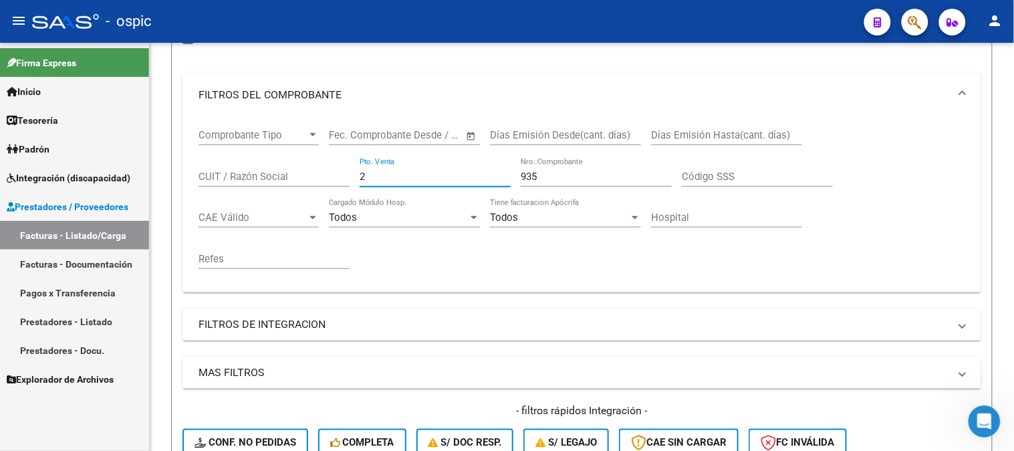
drag, startPoint x: 312, startPoint y: 172, endPoint x: 126, endPoint y: 138, distance: 189.1
click at [135, 149] on mat-sidenav-container "Firma Express Inicio Calendario SSS Instructivos Contacto OS Tesorería Extracto…" at bounding box center [507, 247] width 1014 height 408
type input "3"
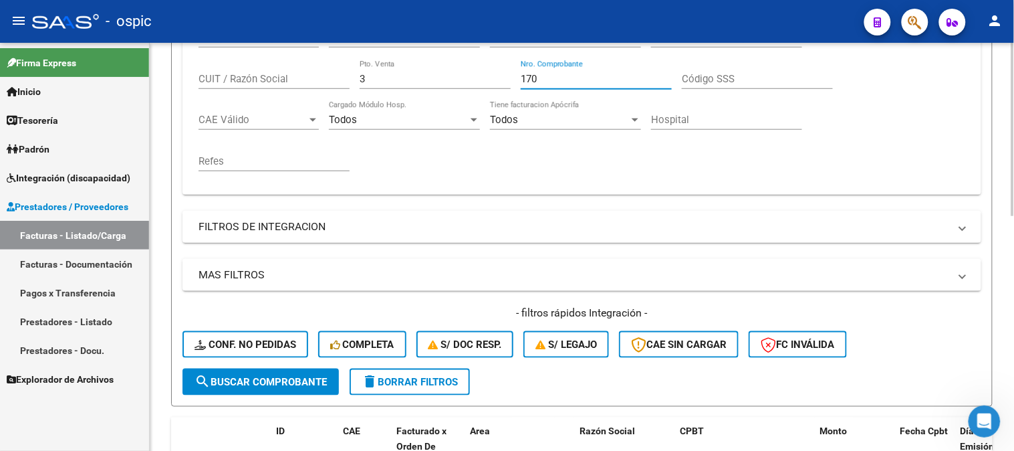
scroll to position [551, 0]
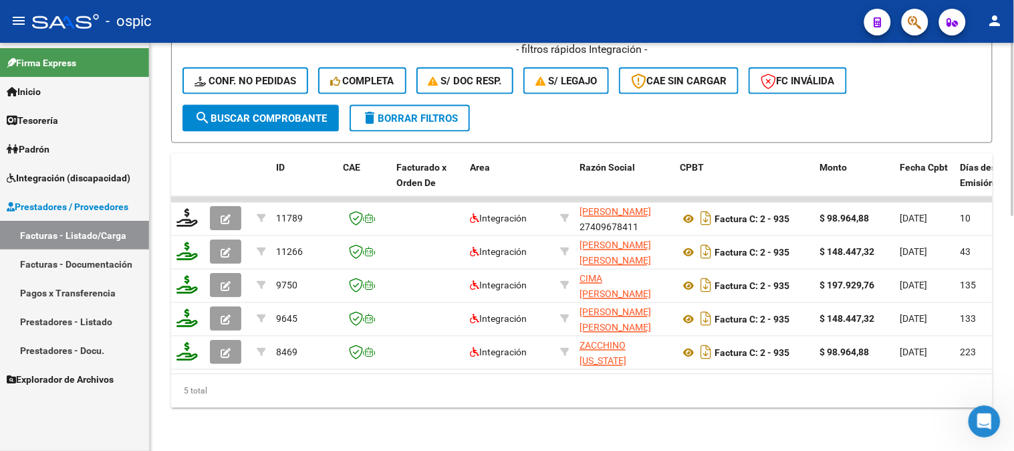
type input "170"
click at [253, 114] on span "search Buscar Comprobante" at bounding box center [261, 118] width 132 height 12
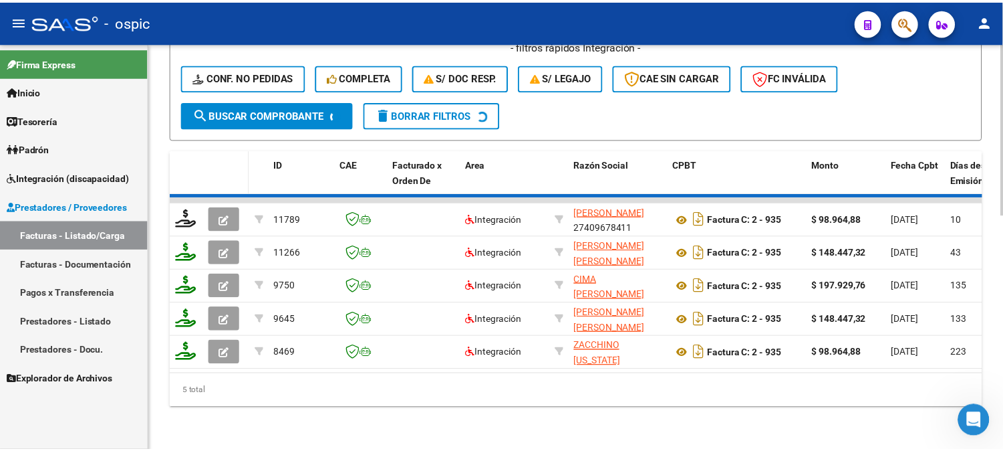
scroll to position [485, 0]
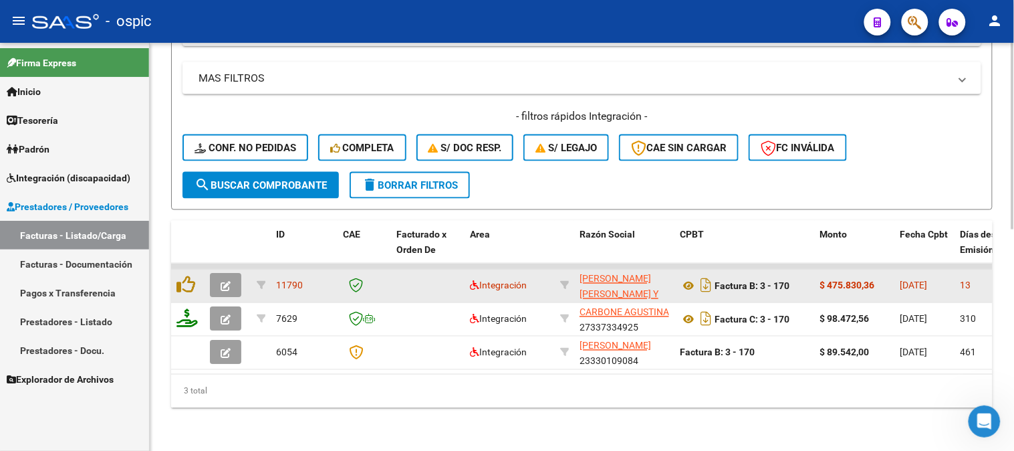
click at [226, 281] on icon "button" at bounding box center [226, 286] width 10 height 10
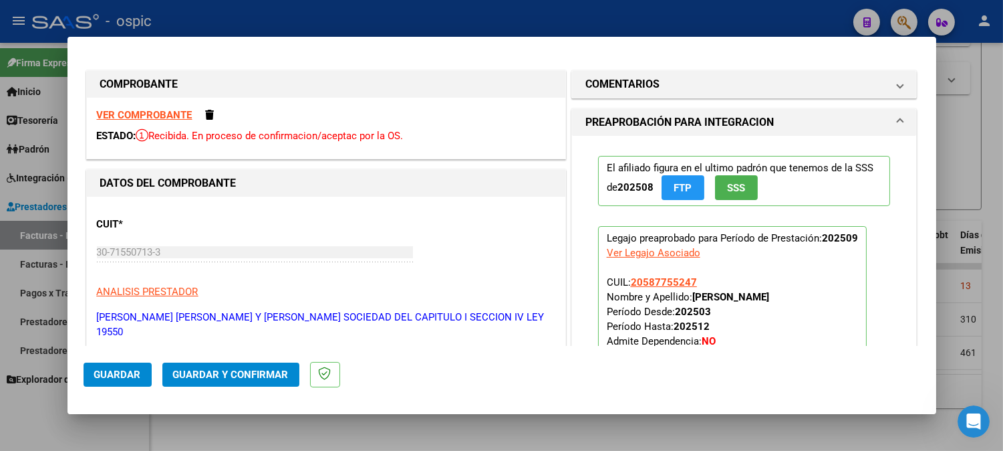
type input "$ 0,00"
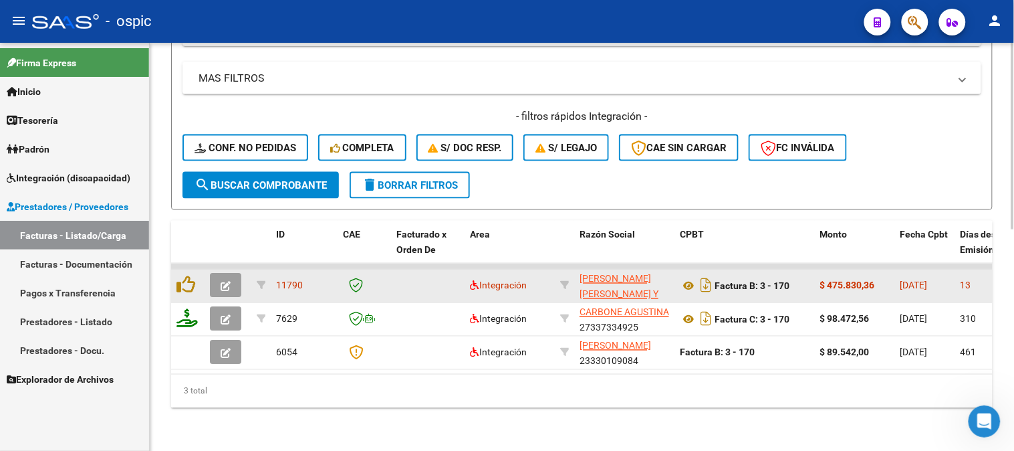
click at [235, 273] on button "button" at bounding box center [225, 285] width 31 height 24
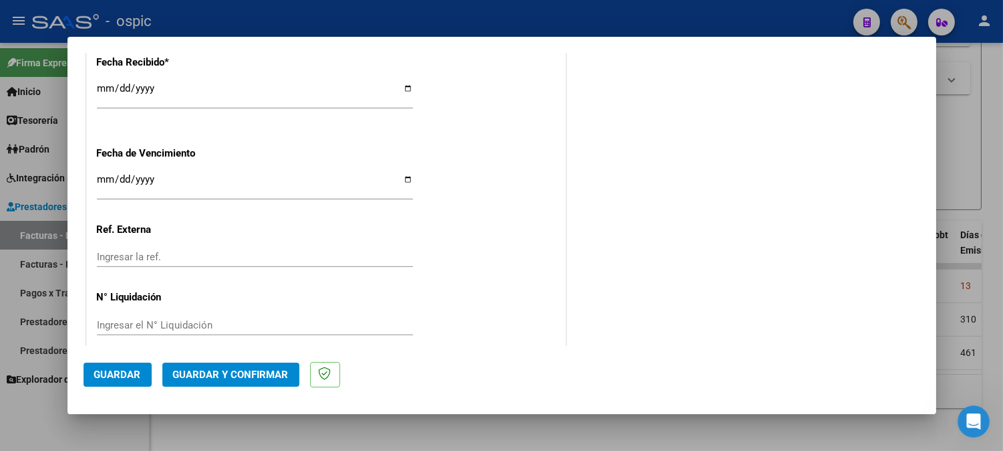
scroll to position [0, 0]
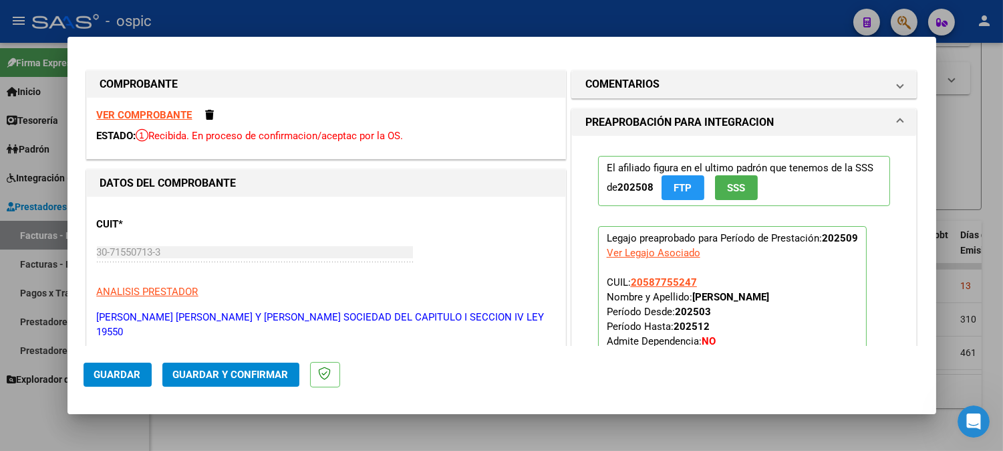
drag, startPoint x: 670, startPoint y: 78, endPoint x: 670, endPoint y: 164, distance: 86.9
click at [670, 79] on mat-panel-title "COMENTARIOS" at bounding box center [737, 84] width 302 height 16
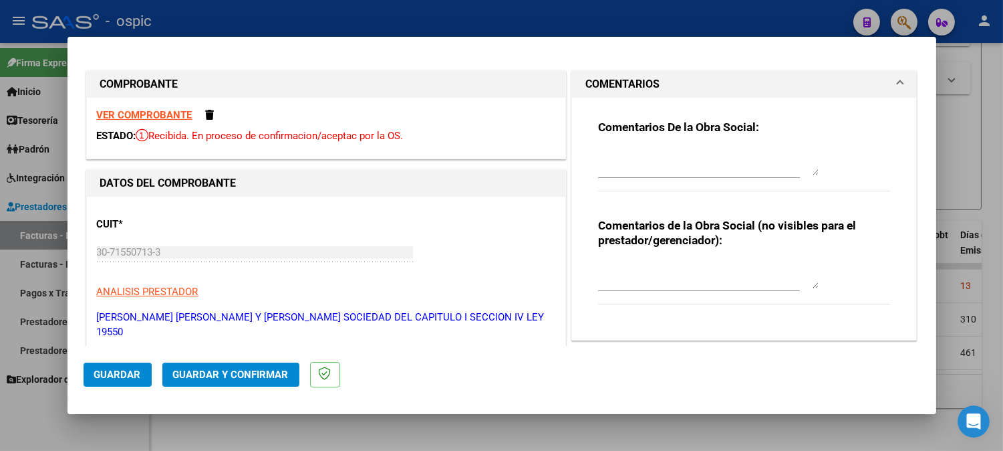
click at [648, 267] on textarea at bounding box center [708, 274] width 221 height 27
type textarea "SAIE"
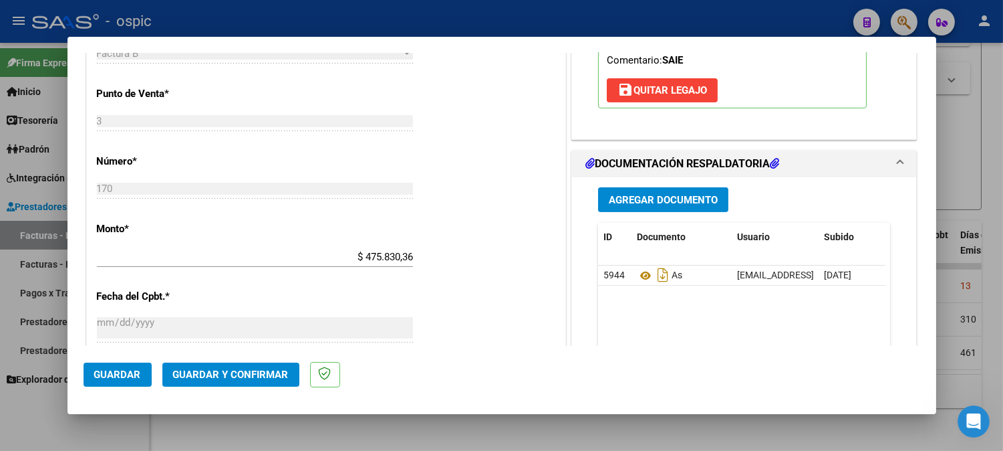
scroll to position [633, 0]
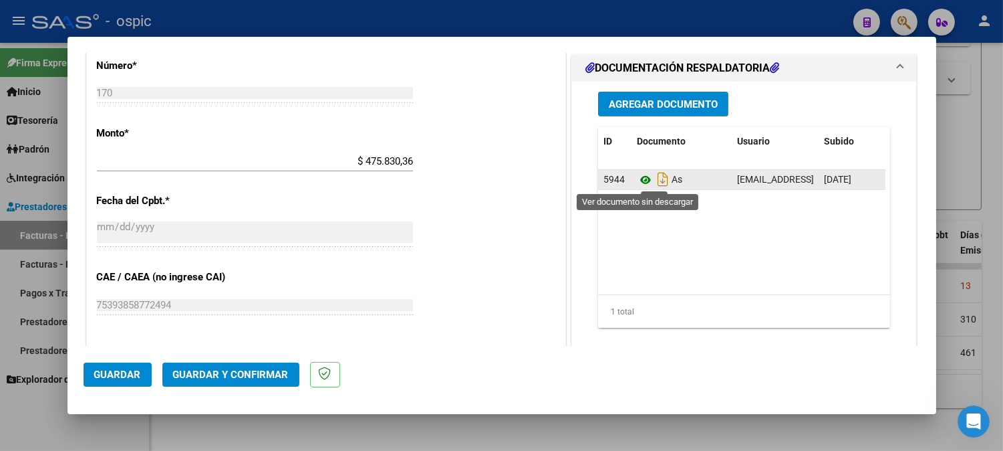
click at [642, 178] on icon at bounding box center [645, 180] width 17 height 16
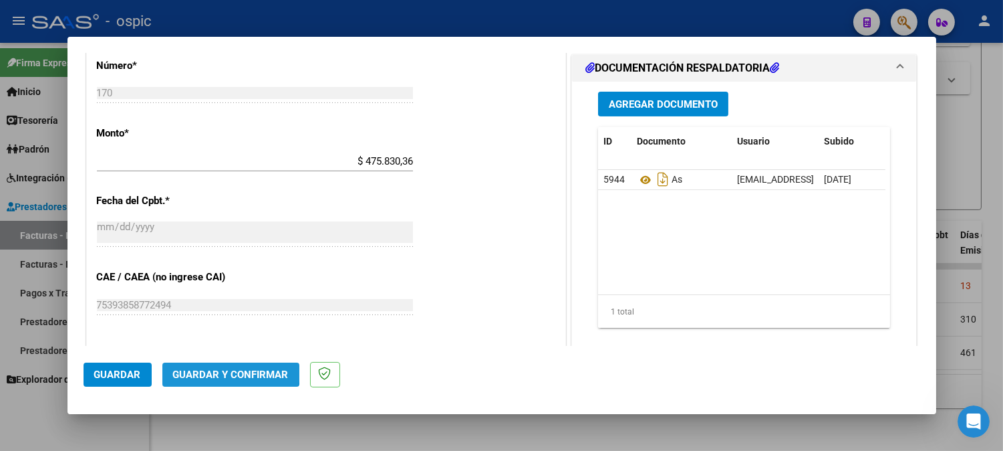
click at [223, 366] on button "Guardar y Confirmar" at bounding box center [230, 374] width 137 height 24
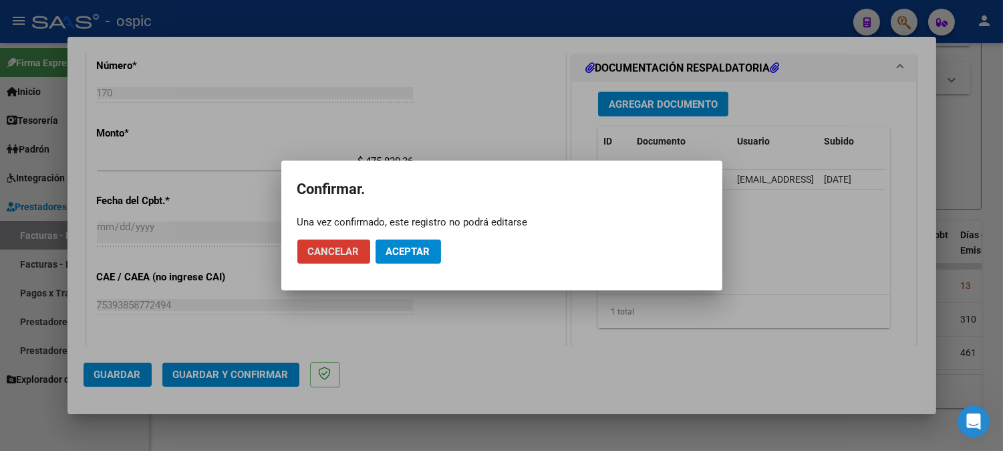
click at [408, 255] on span "Aceptar" at bounding box center [408, 251] width 44 height 12
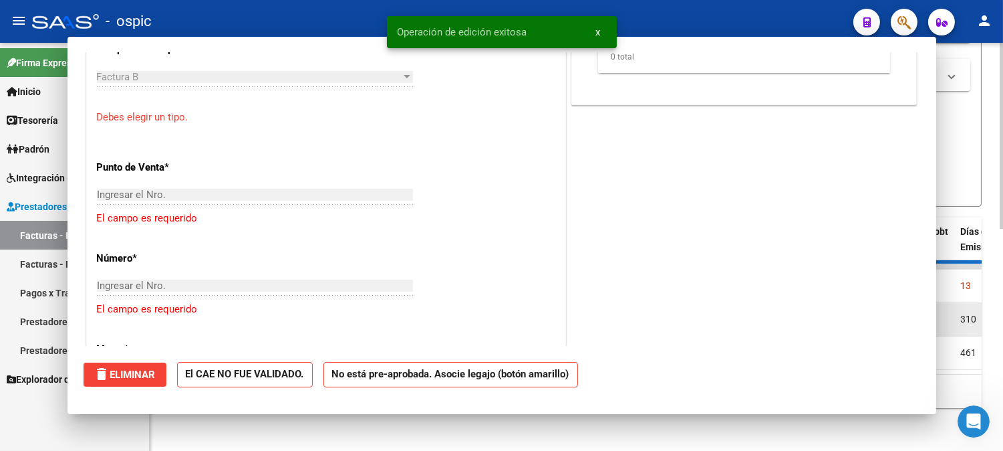
scroll to position [0, 0]
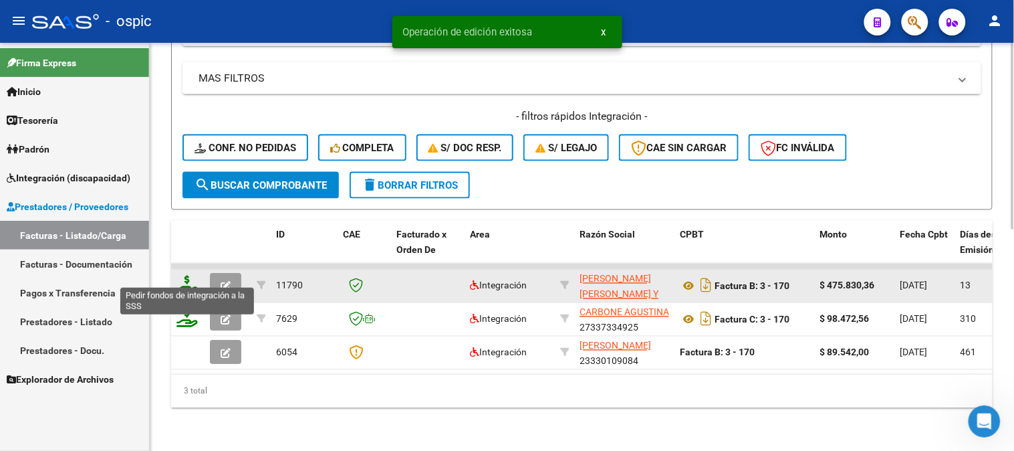
click at [186, 275] on icon at bounding box center [186, 284] width 21 height 19
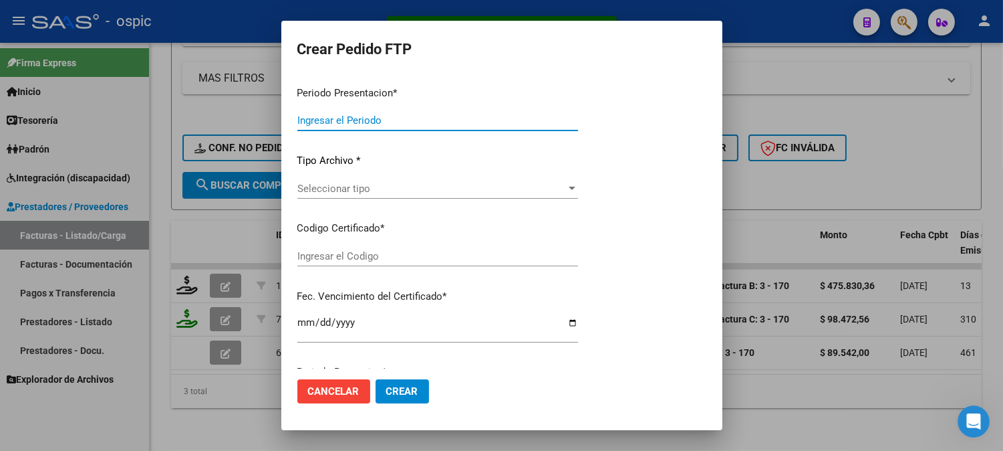
type input "202509"
type input "$ 475.830,36"
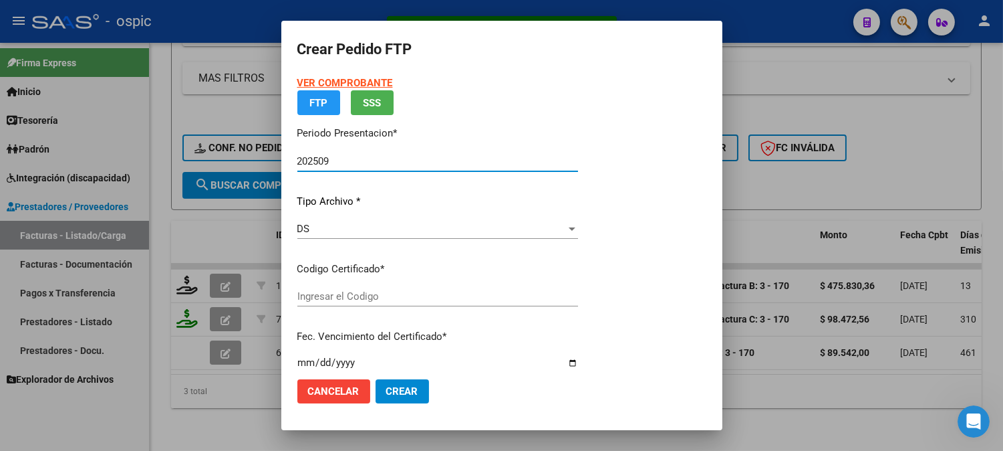
type input "2002150959"
type input "2030-03-28"
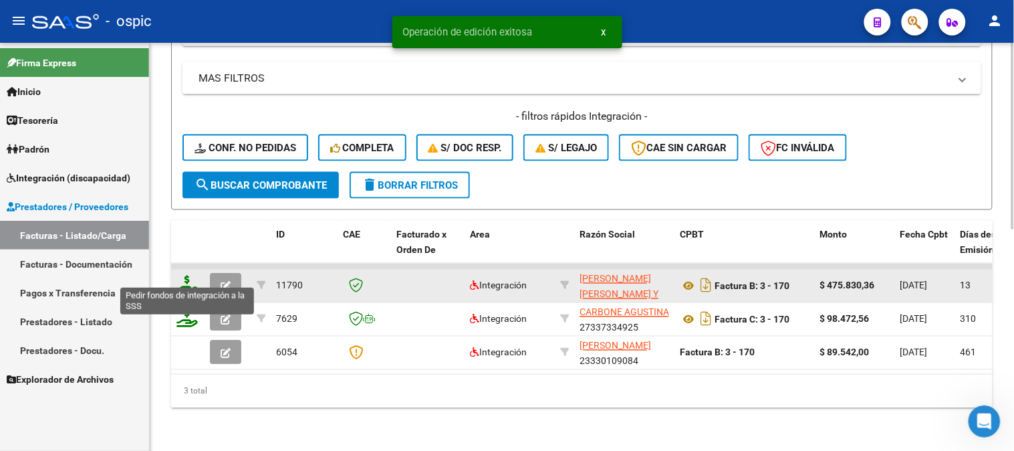
click at [185, 275] on icon at bounding box center [186, 284] width 21 height 19
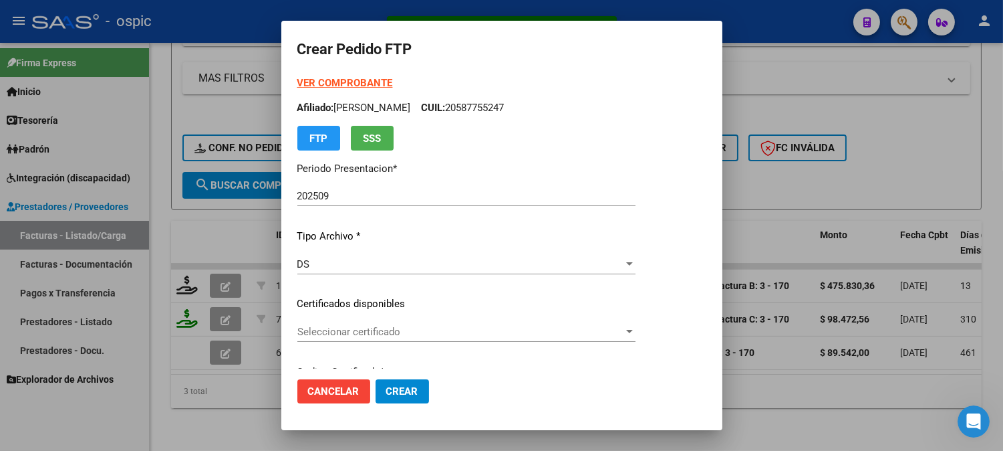
type input "2002150959"
type input "2030-03-28"
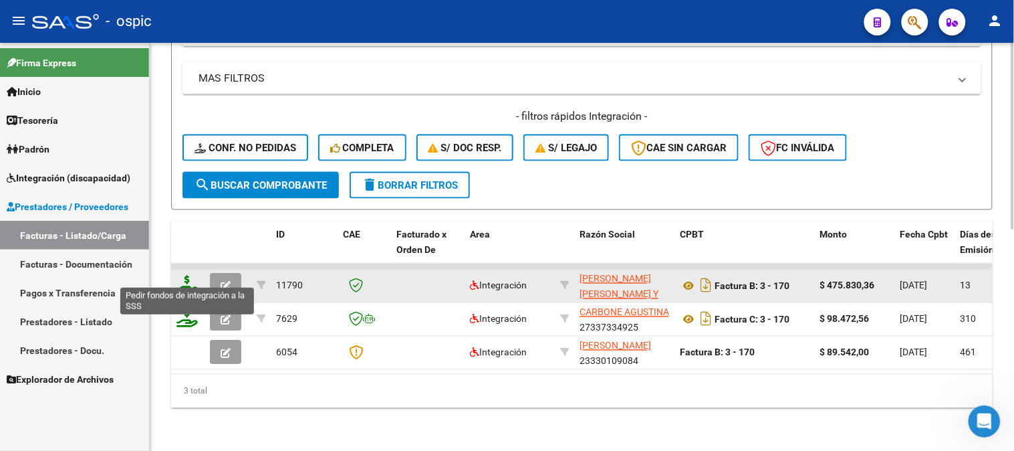
click at [188, 275] on icon at bounding box center [186, 284] width 21 height 19
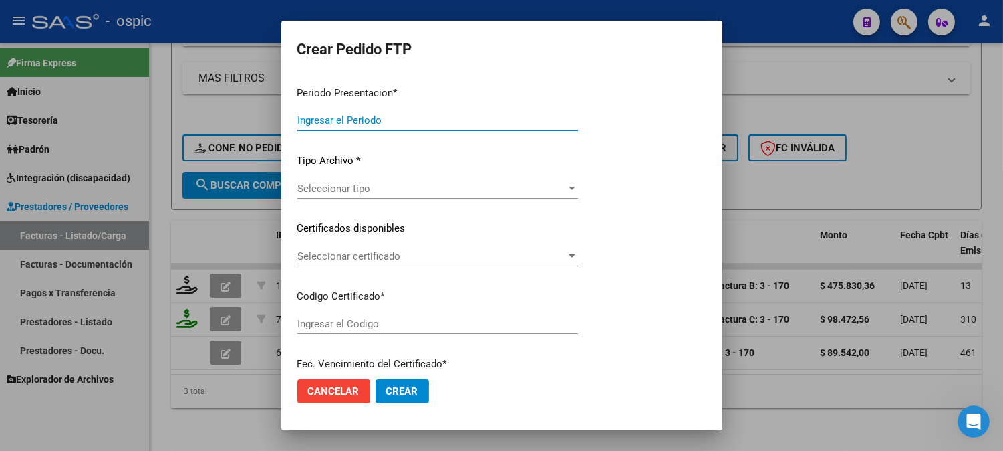
type input "202509"
type input "$ 475.830,36"
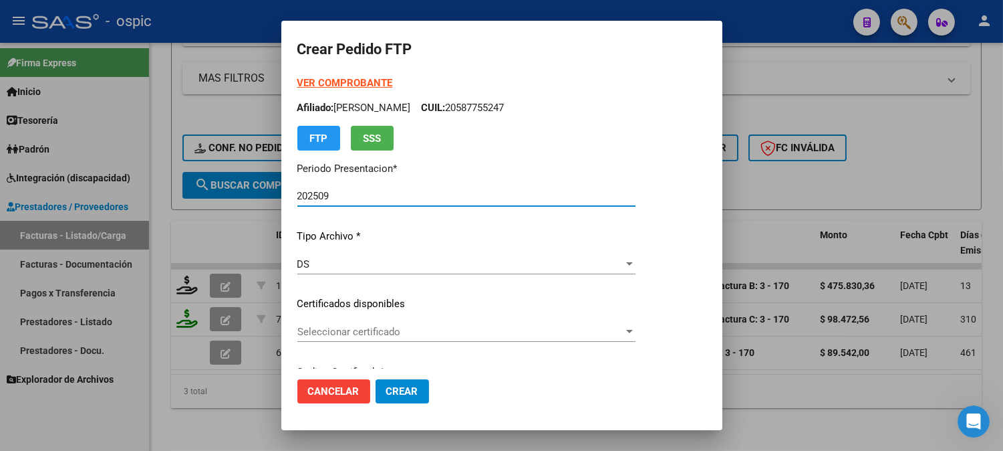
type input "2002150959"
type input "2030-03-28"
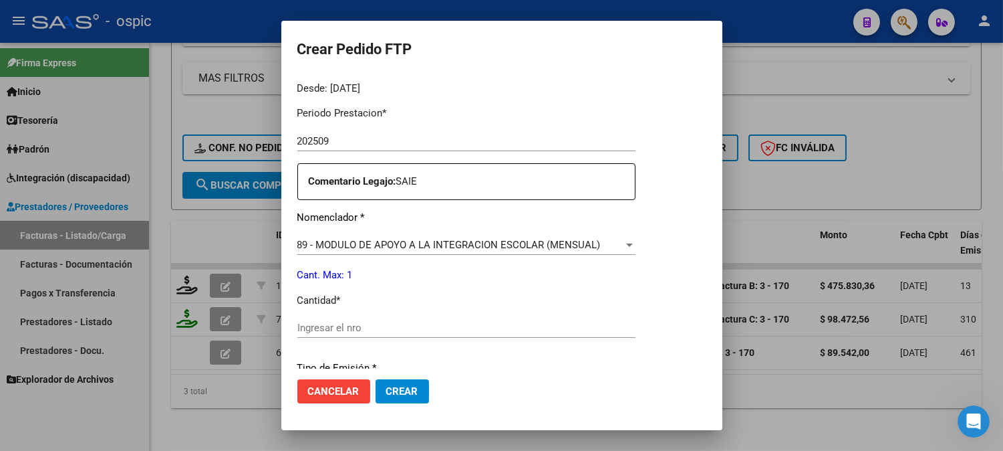
scroll to position [422, 0]
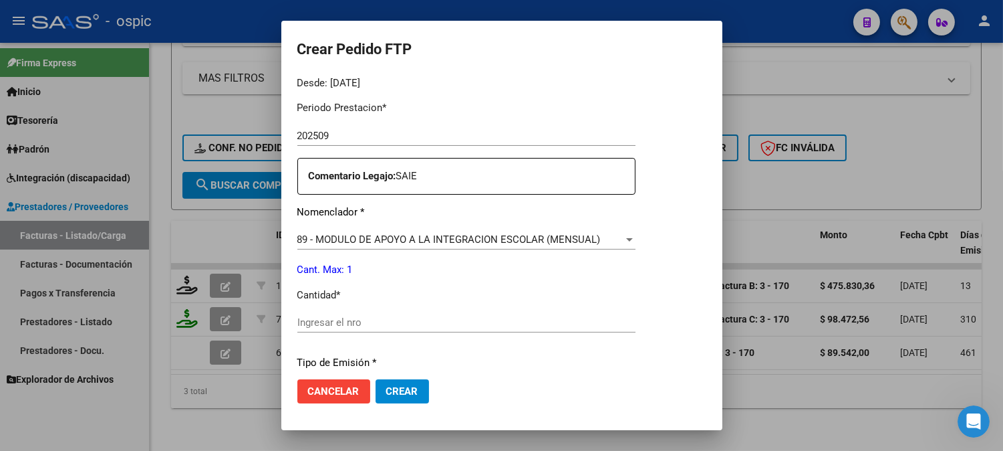
click at [491, 319] on input "Ingresar el nro" at bounding box center [466, 322] width 338 height 12
type input "1"
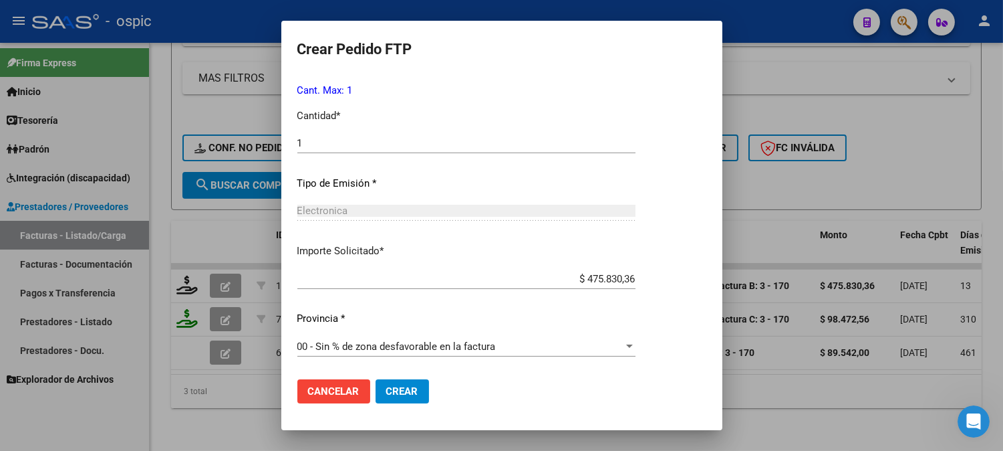
drag, startPoint x: 405, startPoint y: 392, endPoint x: 430, endPoint y: 389, distance: 25.0
click at [406, 392] on span "Crear" at bounding box center [402, 391] width 32 height 12
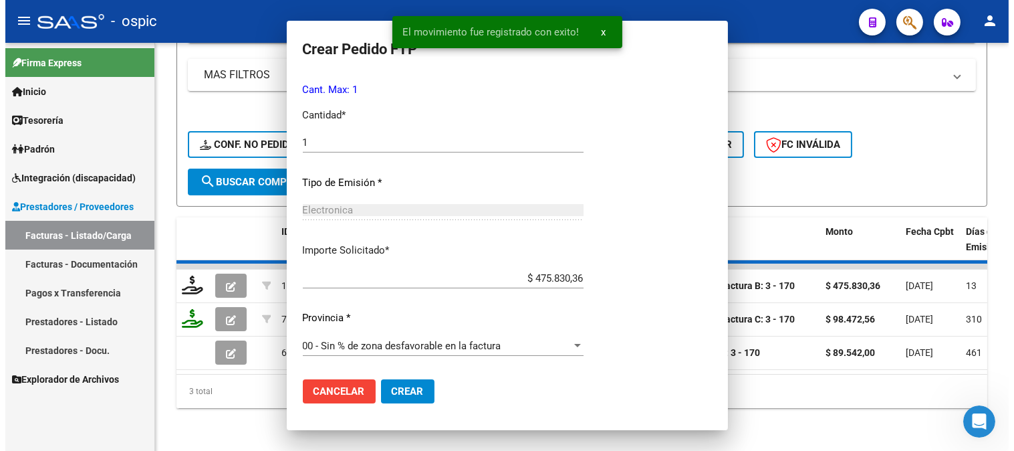
scroll to position [0, 0]
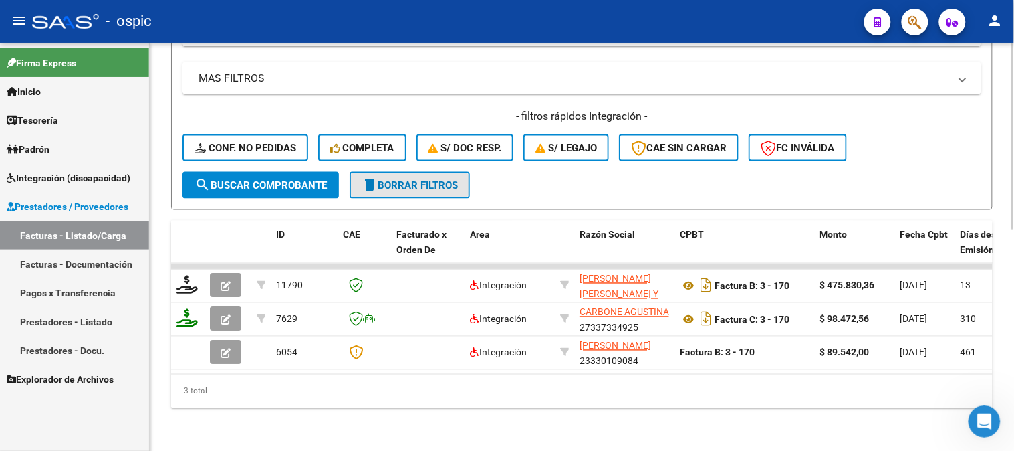
click at [397, 179] on span "delete Borrar Filtros" at bounding box center [410, 185] width 96 height 12
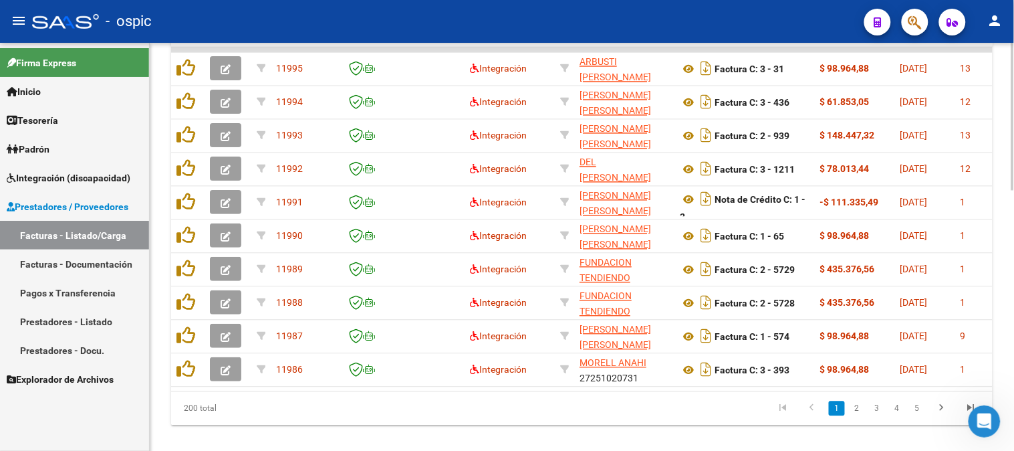
scroll to position [681, 0]
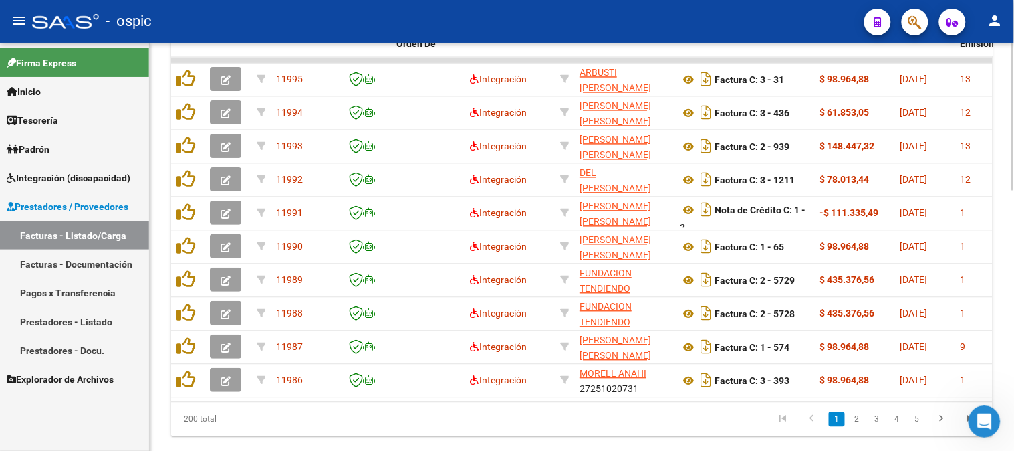
click at [1013, 364] on div at bounding box center [1012, 367] width 3 height 148
click at [967, 428] on icon "go to last page" at bounding box center [971, 420] width 17 height 16
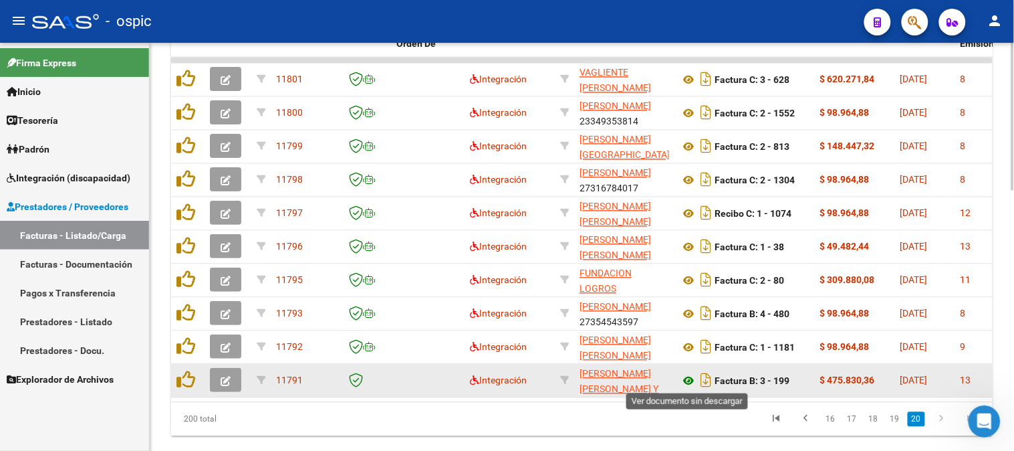
click at [693, 377] on icon at bounding box center [688, 381] width 17 height 16
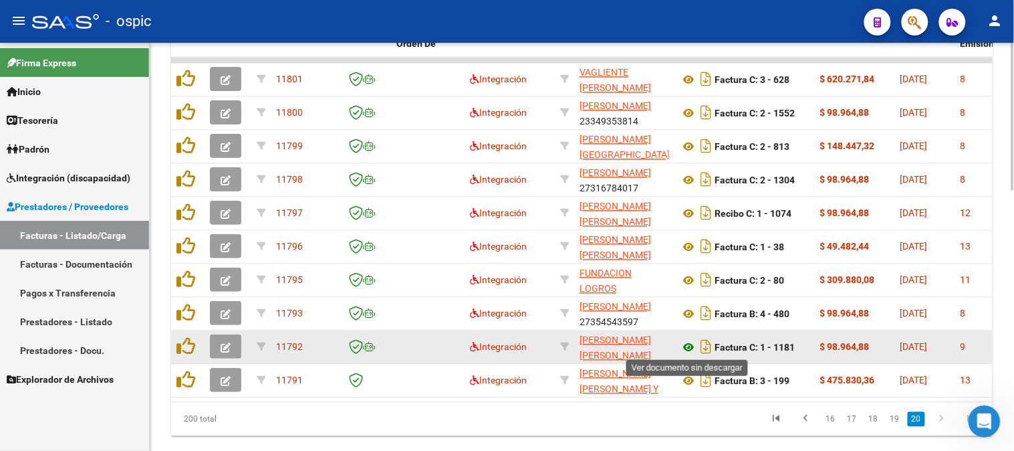
click at [687, 346] on icon at bounding box center [688, 348] width 17 height 16
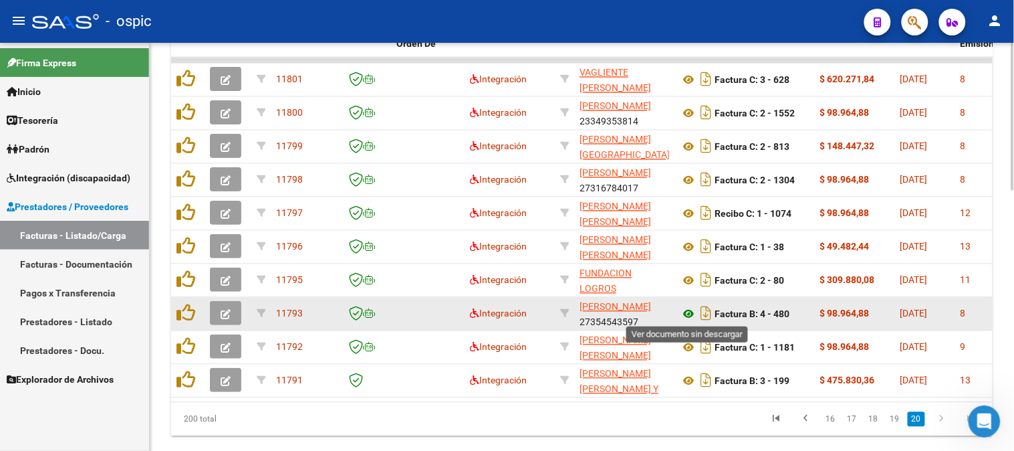
click at [686, 310] on icon at bounding box center [688, 314] width 17 height 16
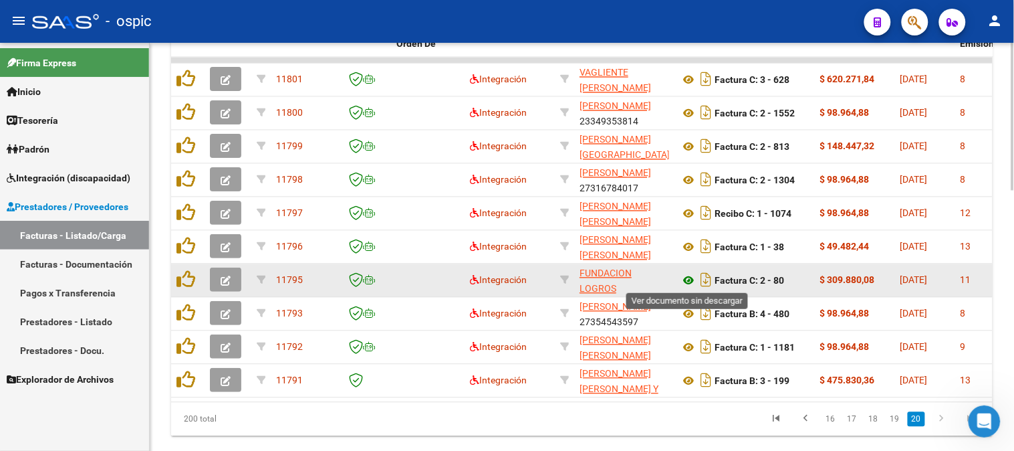
click at [689, 278] on icon at bounding box center [688, 281] width 17 height 16
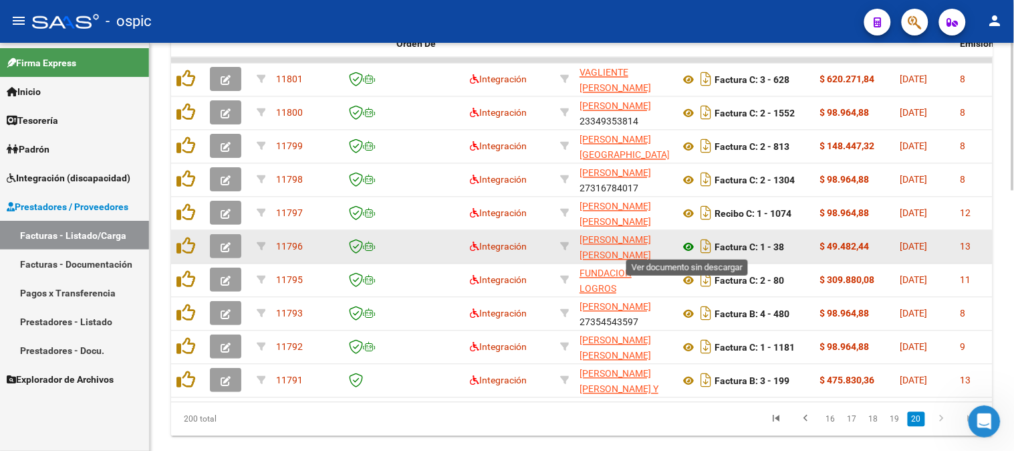
click at [686, 239] on icon at bounding box center [688, 247] width 17 height 16
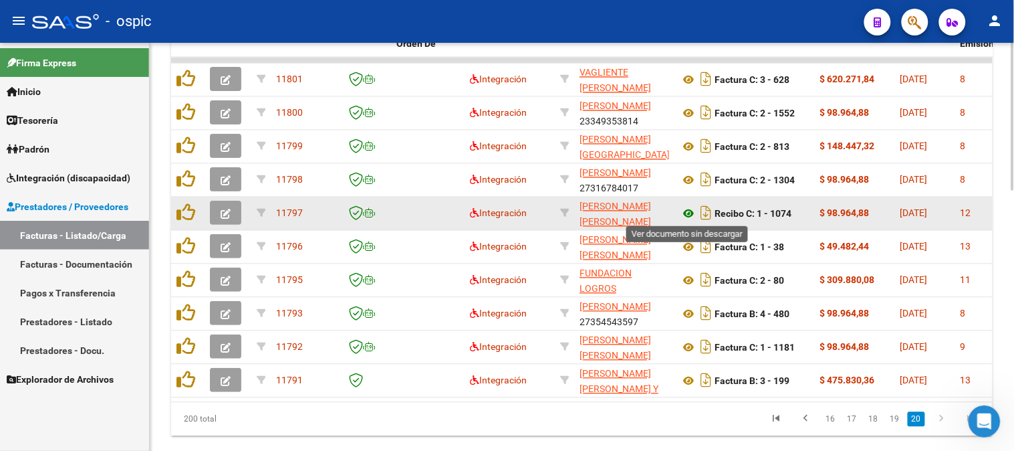
click at [693, 209] on icon at bounding box center [688, 214] width 17 height 16
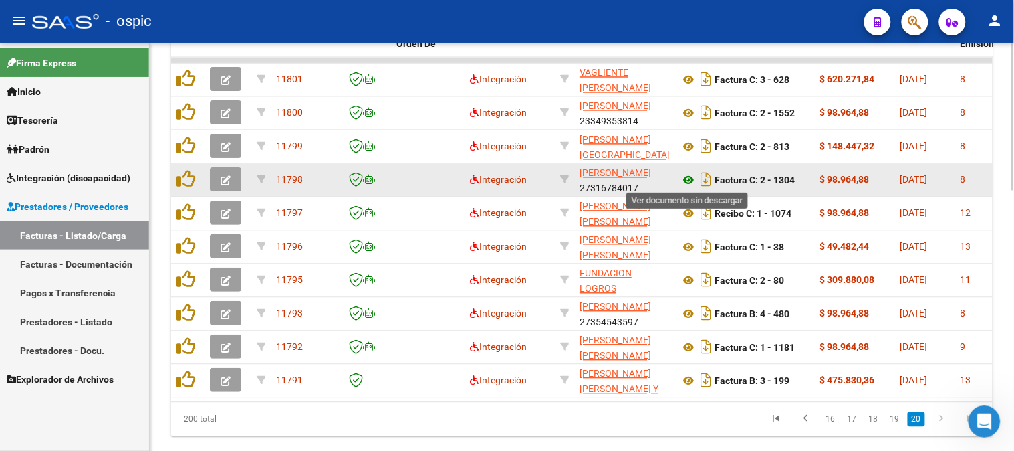
click at [685, 178] on icon at bounding box center [688, 180] width 17 height 16
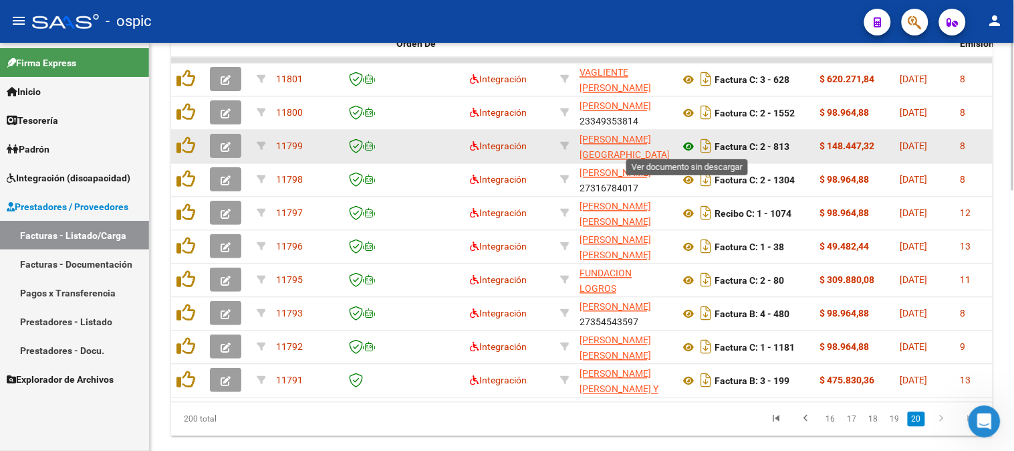
click at [691, 141] on icon at bounding box center [688, 147] width 17 height 16
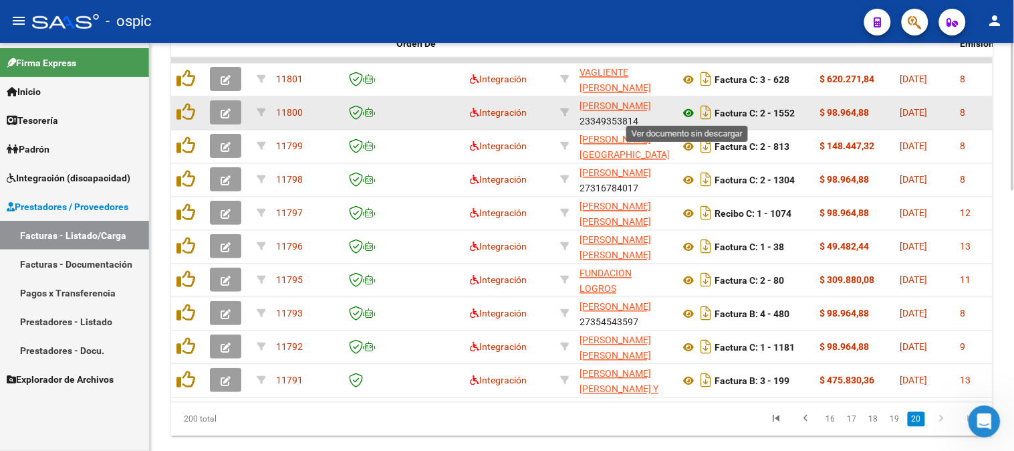
click at [689, 110] on icon at bounding box center [688, 114] width 17 height 16
click at [691, 109] on icon at bounding box center [688, 114] width 17 height 16
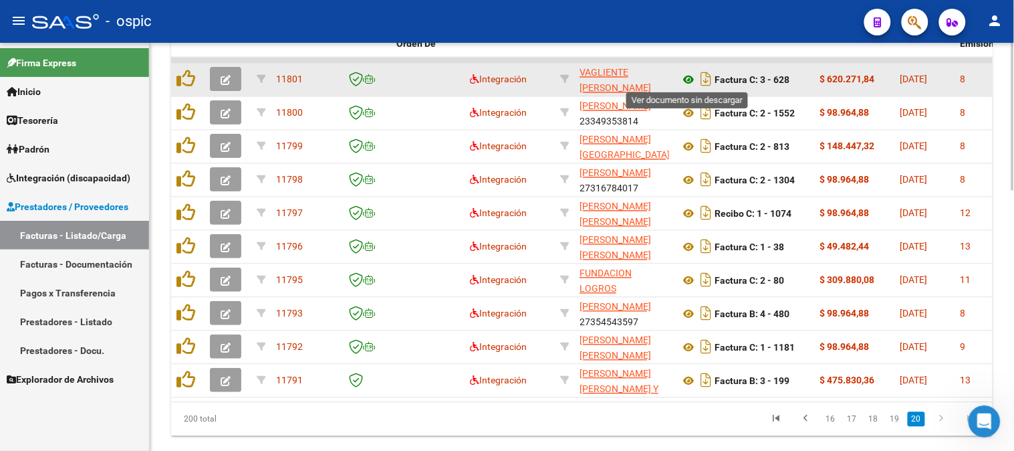
click at [691, 76] on icon at bounding box center [688, 80] width 17 height 16
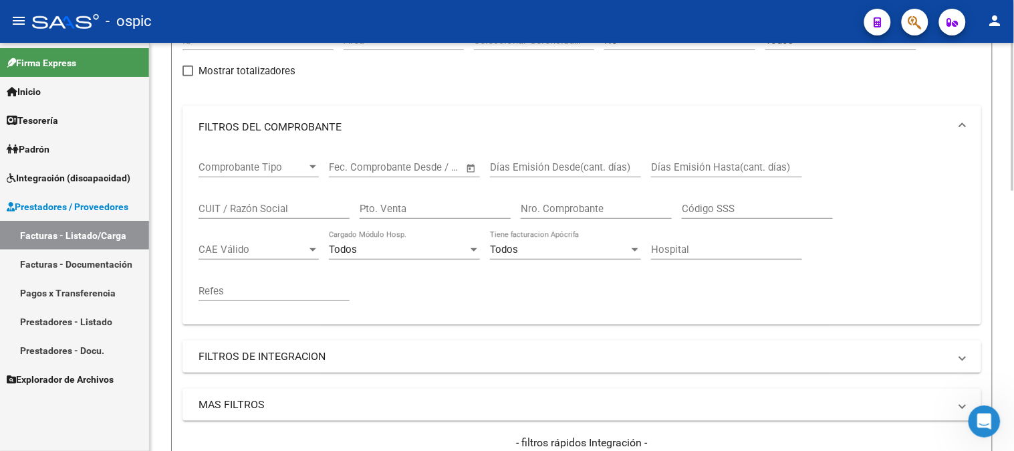
scroll to position [0, 0]
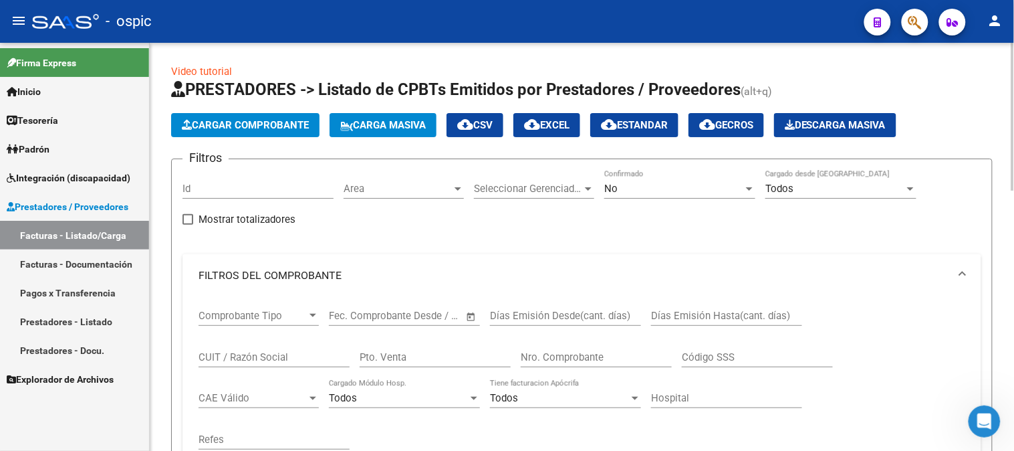
click at [630, 178] on div "No Confirmado" at bounding box center [679, 184] width 151 height 29
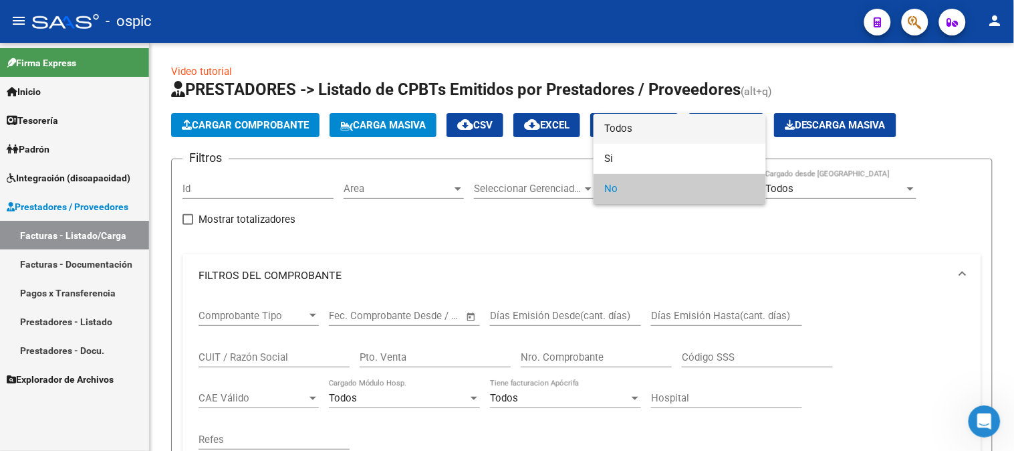
click at [617, 125] on span "Todos" at bounding box center [679, 129] width 151 height 30
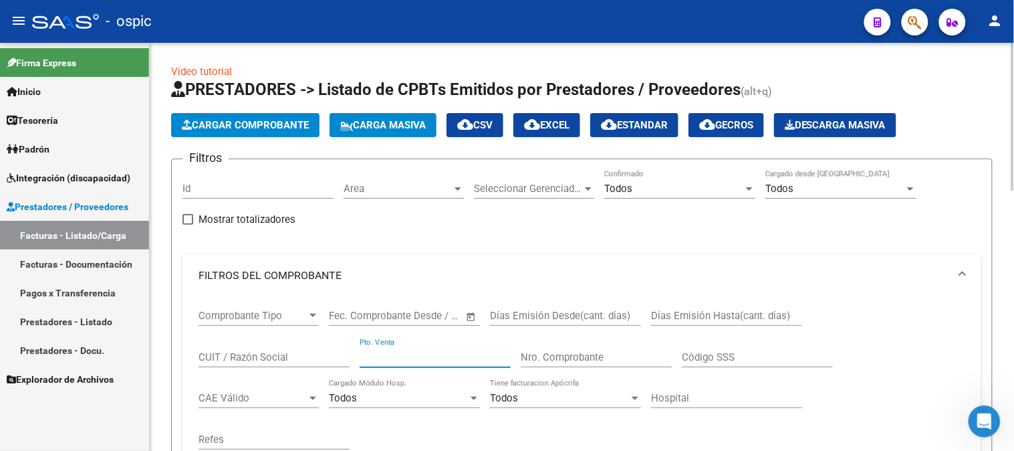
click at [417, 363] on input "Pto. Venta" at bounding box center [435, 357] width 151 height 12
type input "3"
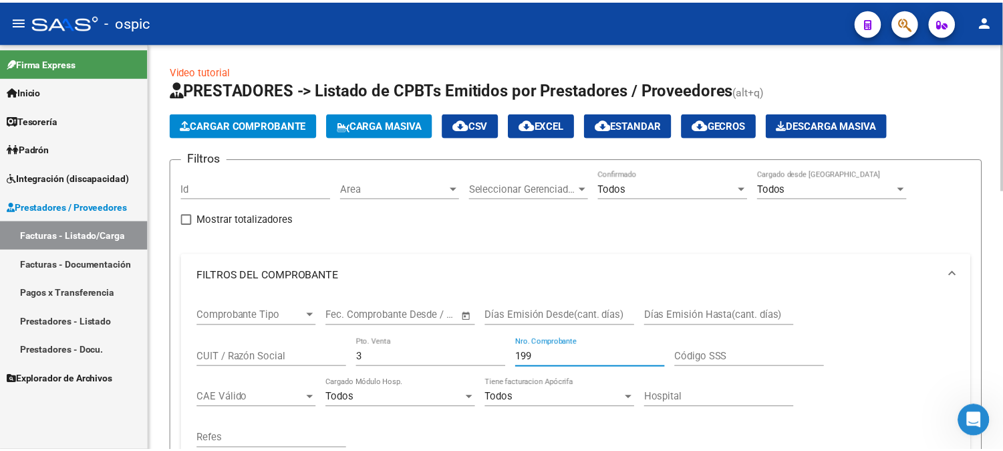
scroll to position [371, 0]
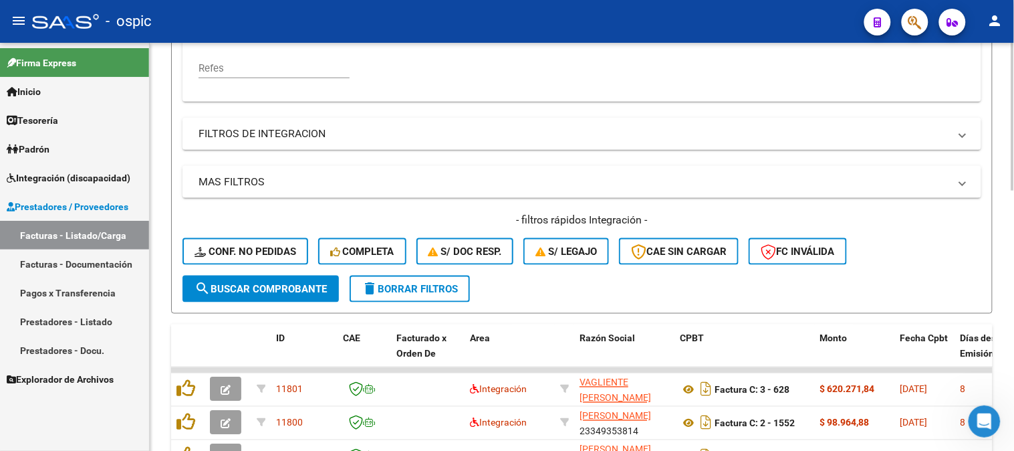
type input "199"
click at [255, 283] on span "search Buscar Comprobante" at bounding box center [261, 289] width 132 height 12
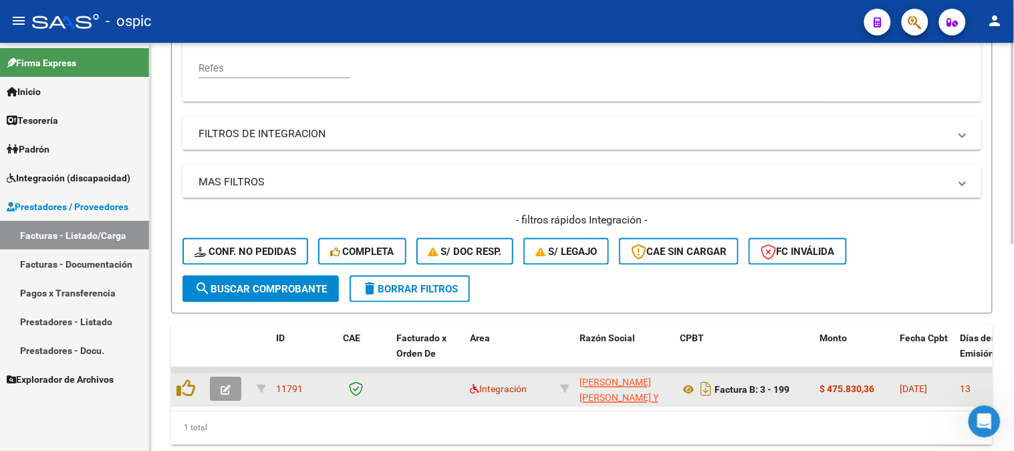
click at [222, 381] on button "button" at bounding box center [225, 389] width 31 height 24
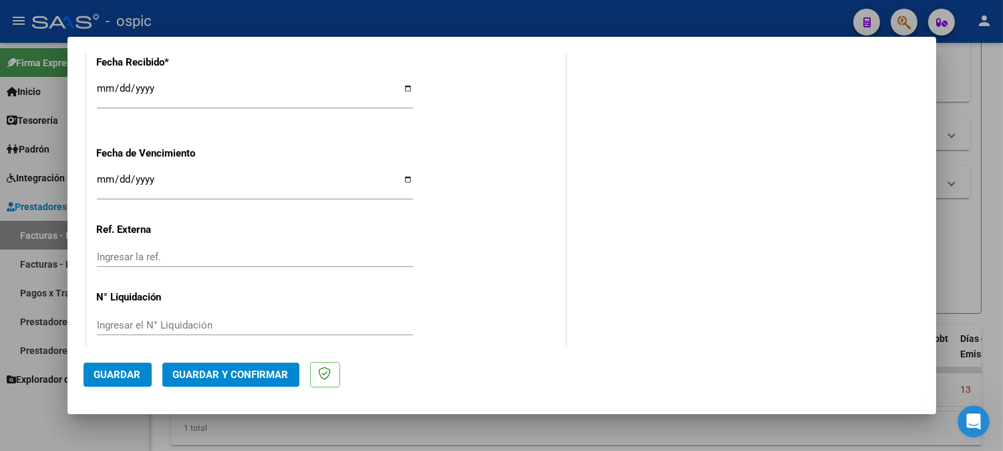
scroll to position [0, 0]
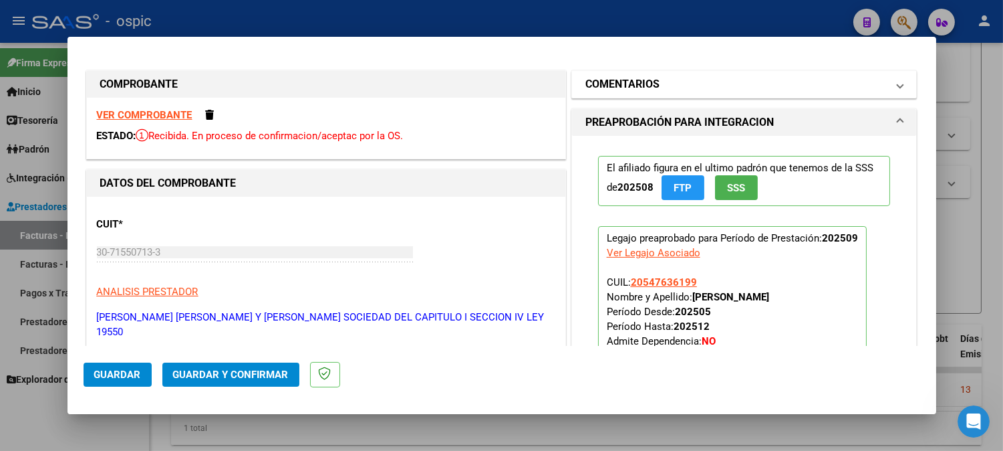
click at [711, 84] on mat-panel-title "COMENTARIOS" at bounding box center [737, 84] width 302 height 16
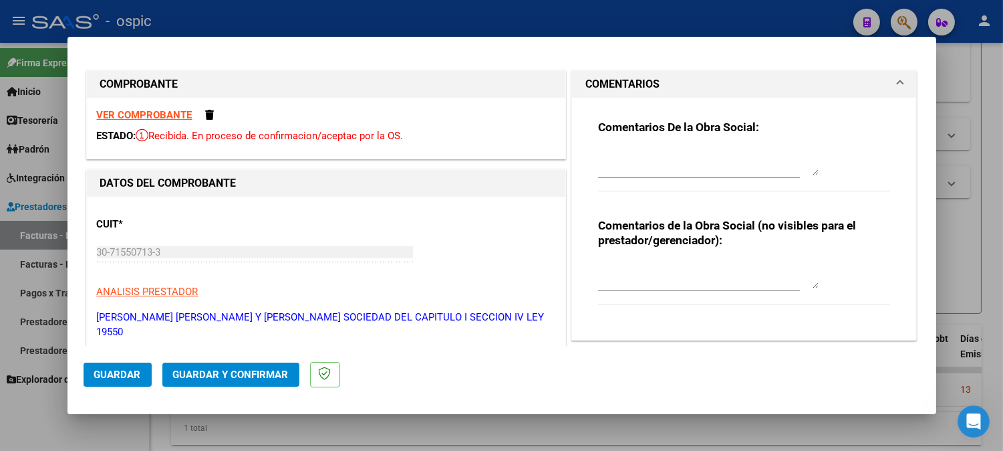
drag, startPoint x: 662, startPoint y: 265, endPoint x: 867, endPoint y: 320, distance: 211.6
click at [677, 277] on textarea at bounding box center [708, 274] width 221 height 27
type textarea "SAIE"
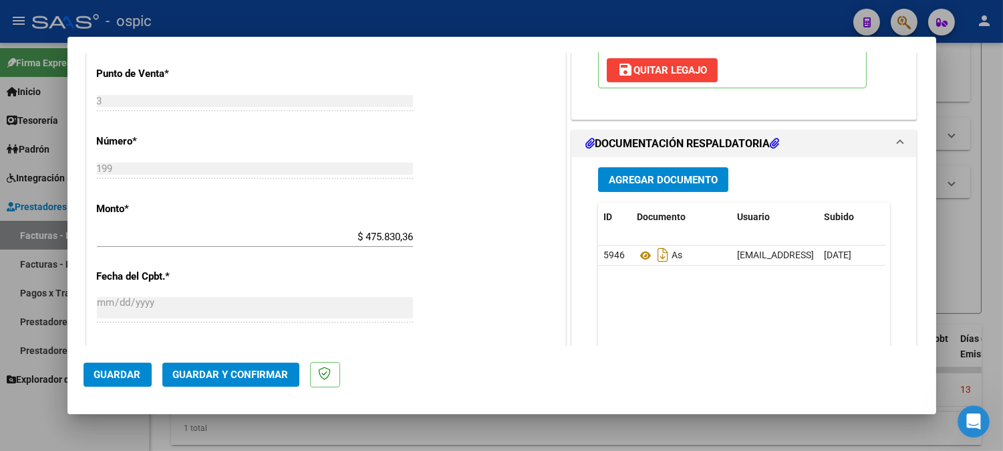
scroll to position [578, 0]
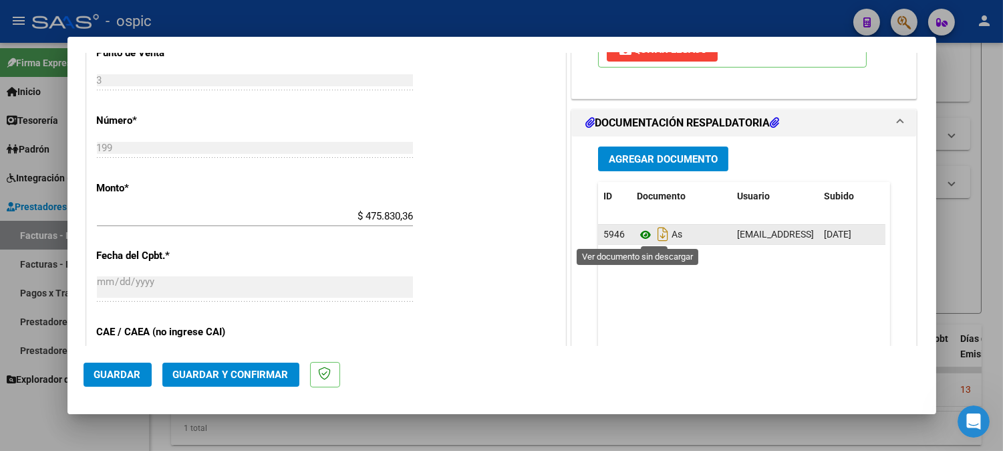
click at [638, 235] on icon at bounding box center [645, 235] width 17 height 16
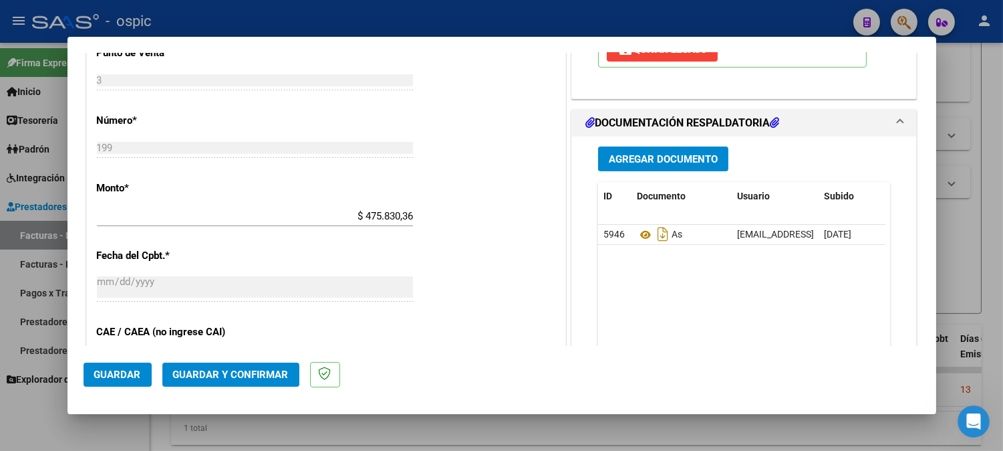
click at [241, 368] on span "Guardar y Confirmar" at bounding box center [231, 374] width 116 height 12
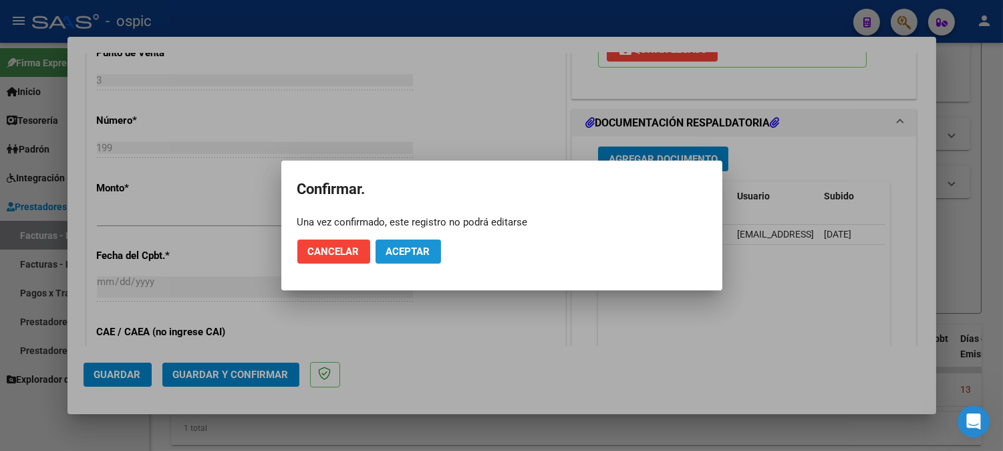
click at [384, 252] on button "Aceptar" at bounding box center [409, 251] width 66 height 24
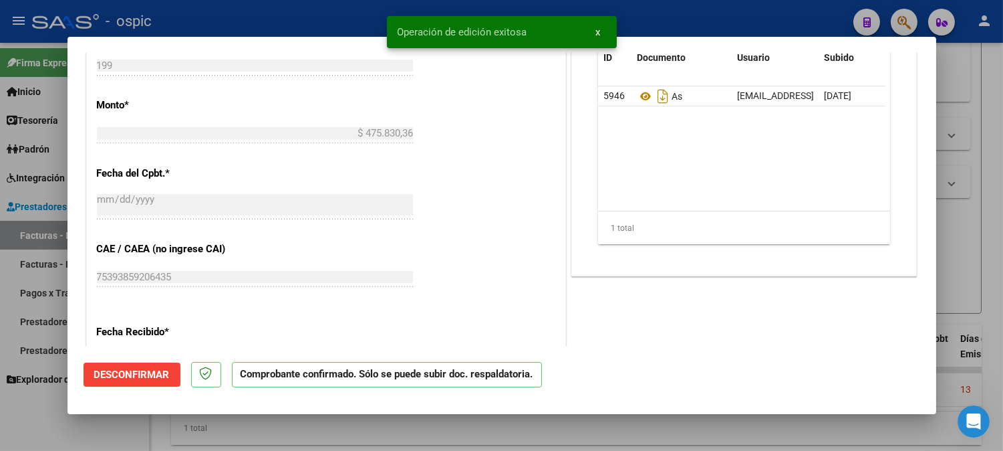
type input "$ 0,00"
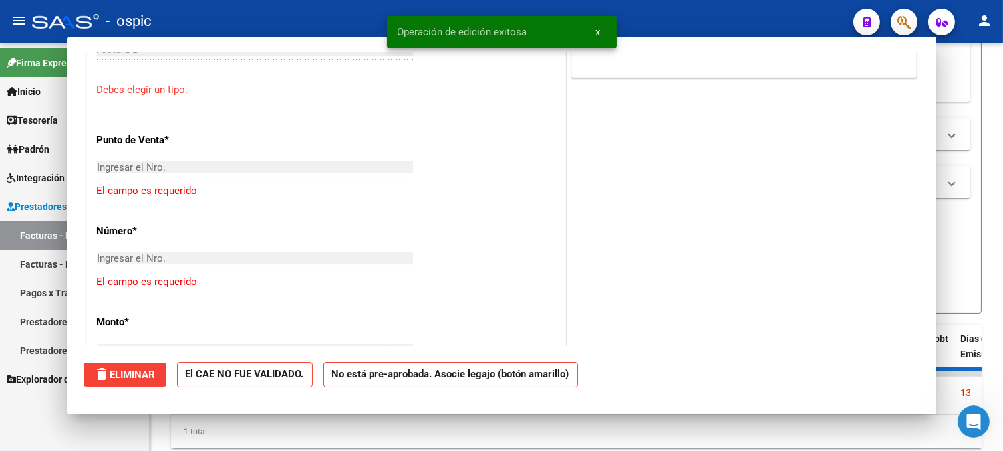
scroll to position [602, 0]
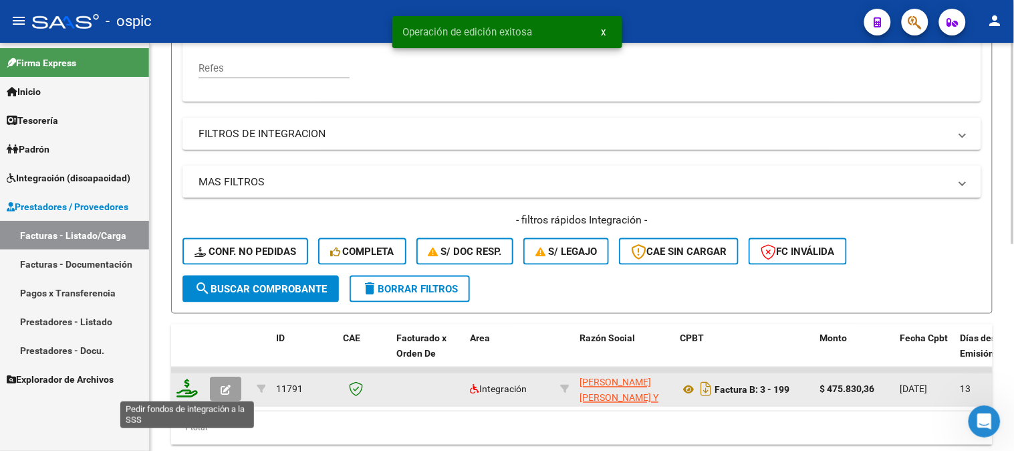
click at [189, 388] on icon at bounding box center [186, 388] width 21 height 19
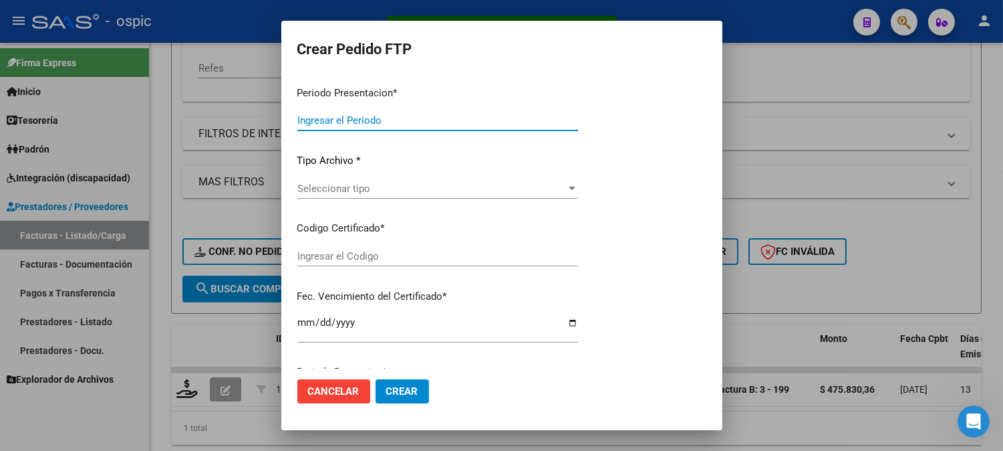
type input "202509"
type input "$ 475.830,36"
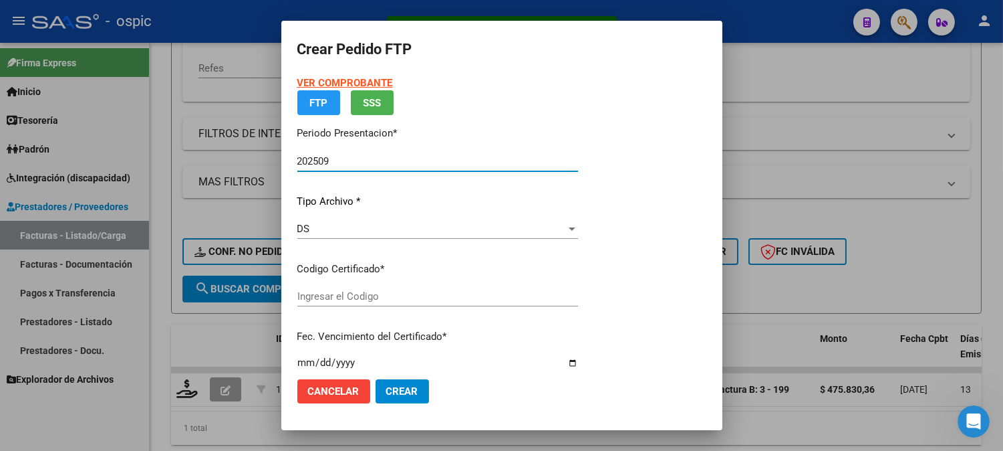
type input "5901614371"
type input "2028-02-28"
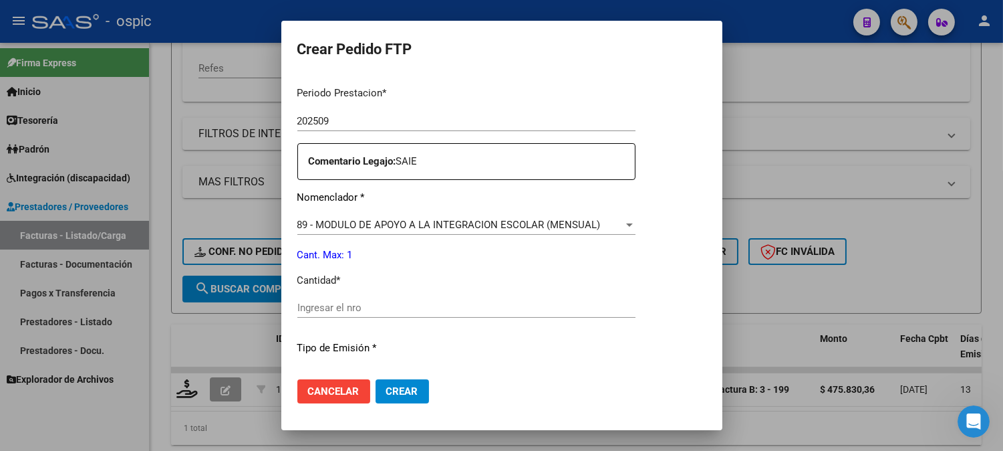
scroll to position [443, 0]
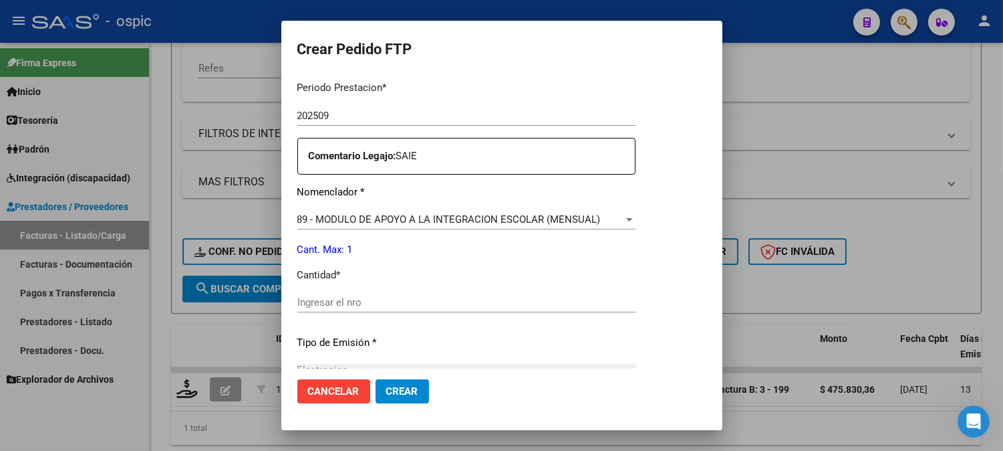
click at [537, 309] on div "Ingresar el nro" at bounding box center [466, 302] width 338 height 20
type input "1"
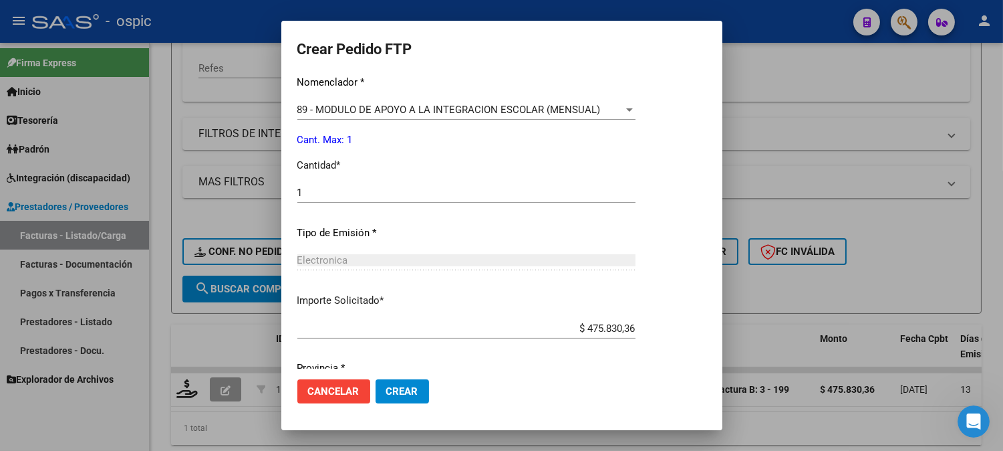
scroll to position [602, 0]
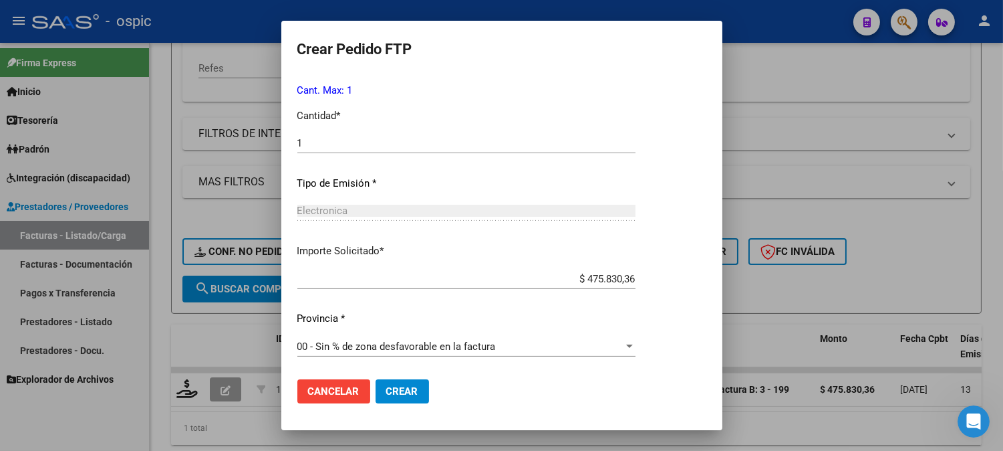
click at [411, 388] on span "Crear" at bounding box center [402, 391] width 32 height 12
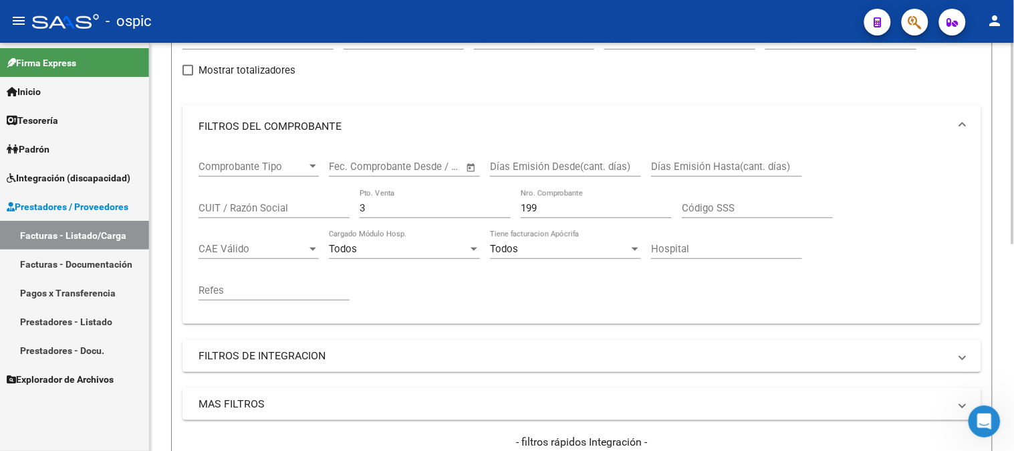
scroll to position [148, 0]
drag, startPoint x: 314, startPoint y: 206, endPoint x: 197, endPoint y: 206, distance: 117.0
click at [219, 206] on div "Comprobante Tipo Comprobante Tipo Fecha inicio – Fecha fin Fec. Comprobante Des…" at bounding box center [582, 230] width 767 height 165
type input "1"
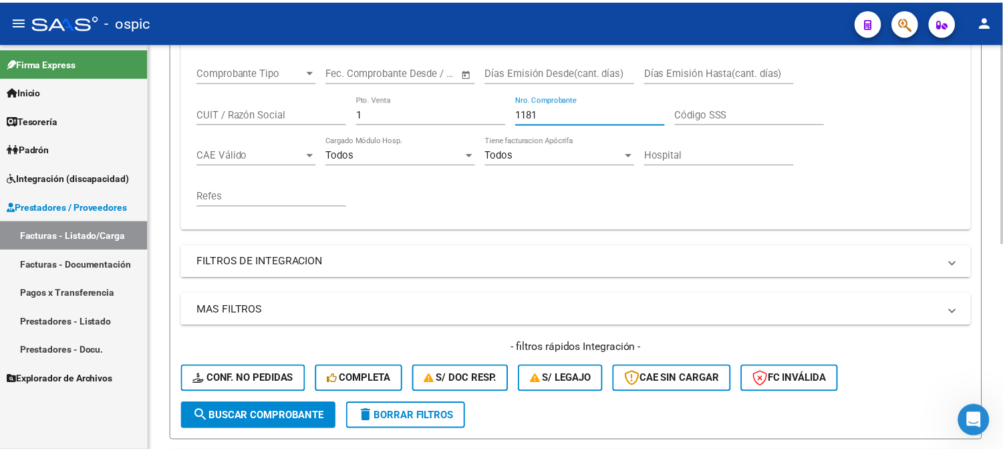
scroll to position [417, 0]
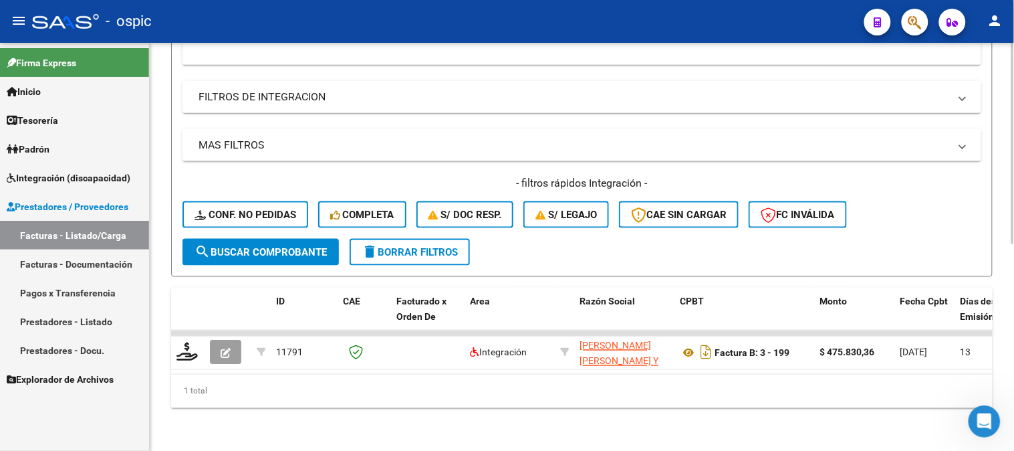
type input "1181"
click at [290, 246] on span "search Buscar Comprobante" at bounding box center [261, 252] width 132 height 12
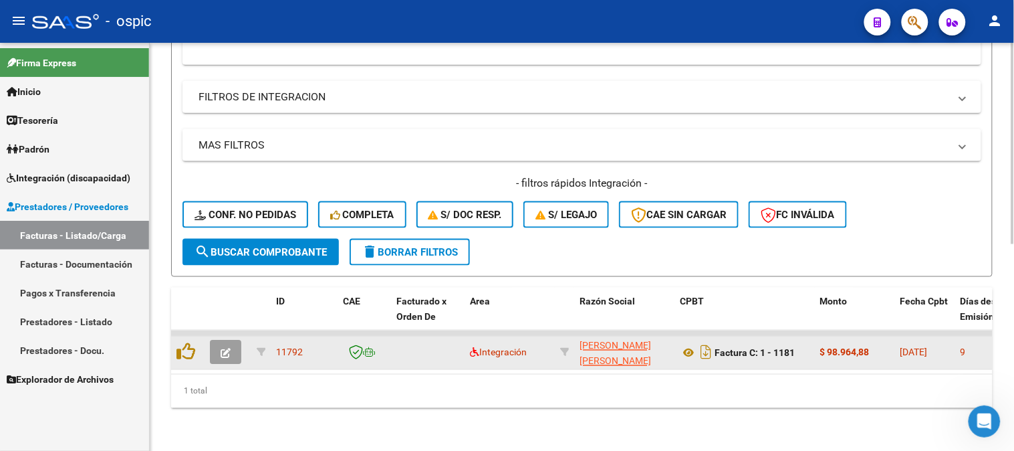
click at [225, 348] on icon "button" at bounding box center [226, 353] width 10 height 10
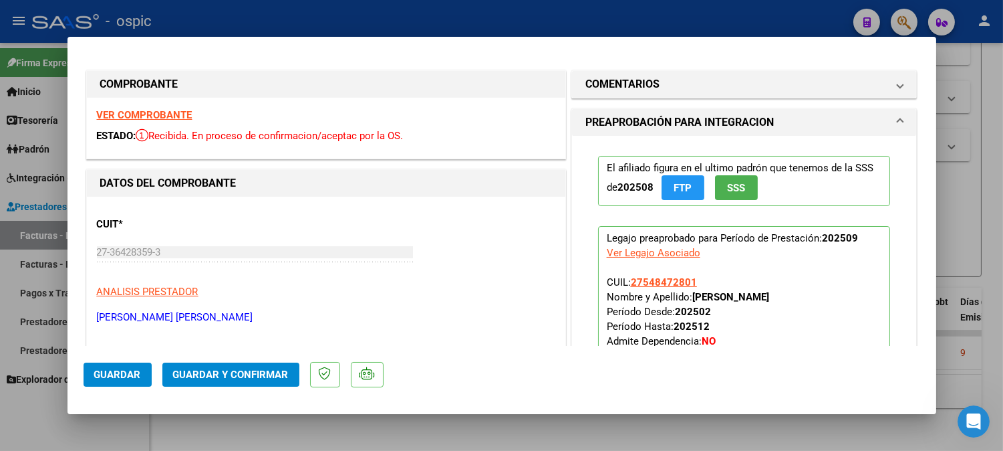
type input "$ 0,00"
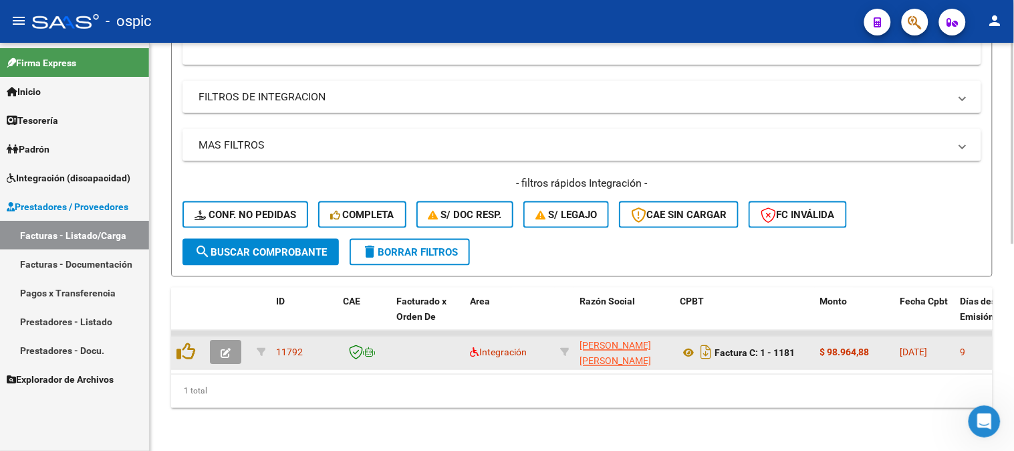
click at [221, 348] on icon "button" at bounding box center [226, 353] width 10 height 10
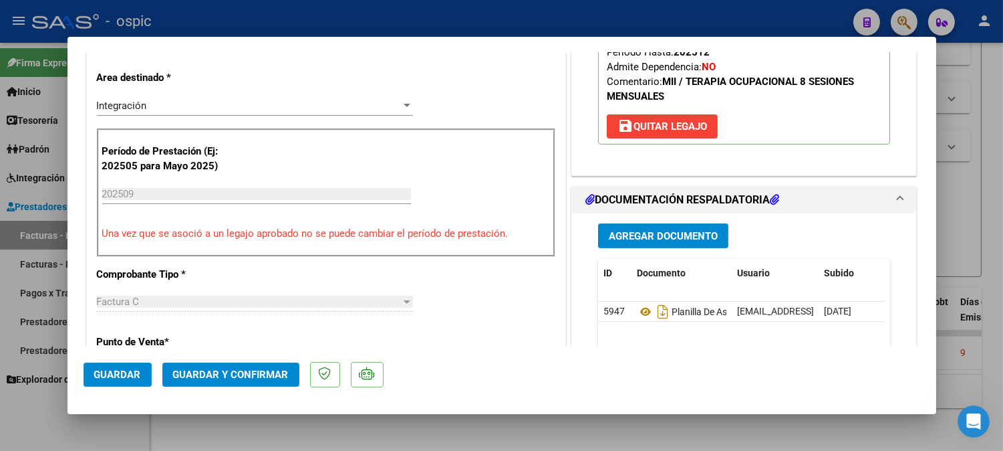
scroll to position [0, 0]
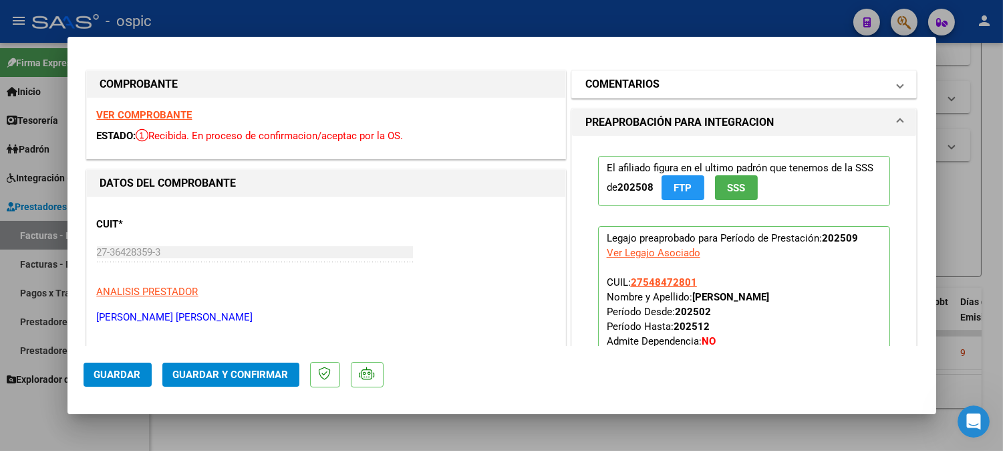
click at [626, 83] on h1 "COMENTARIOS" at bounding box center [623, 84] width 74 height 16
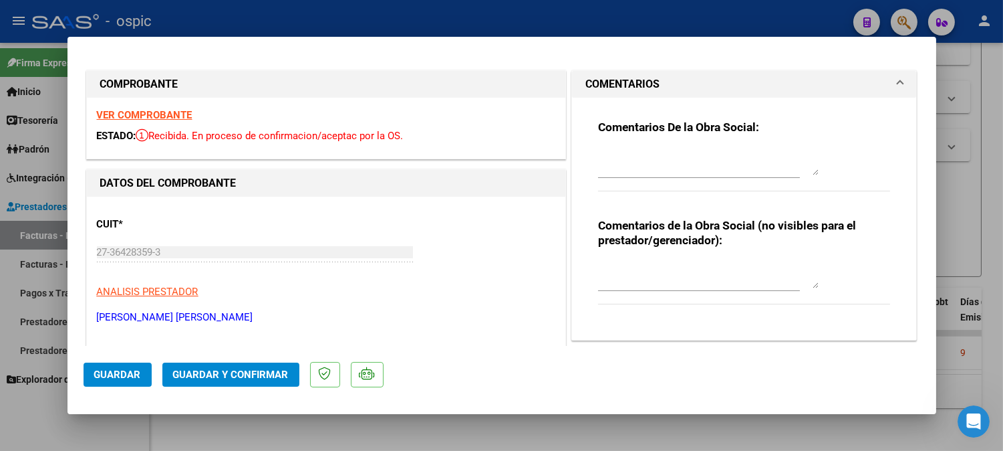
drag, startPoint x: 634, startPoint y: 268, endPoint x: 696, endPoint y: 279, distance: 63.2
click at [638, 266] on textarea at bounding box center [708, 274] width 221 height 27
type textarea "T.O 8 SESIONES"
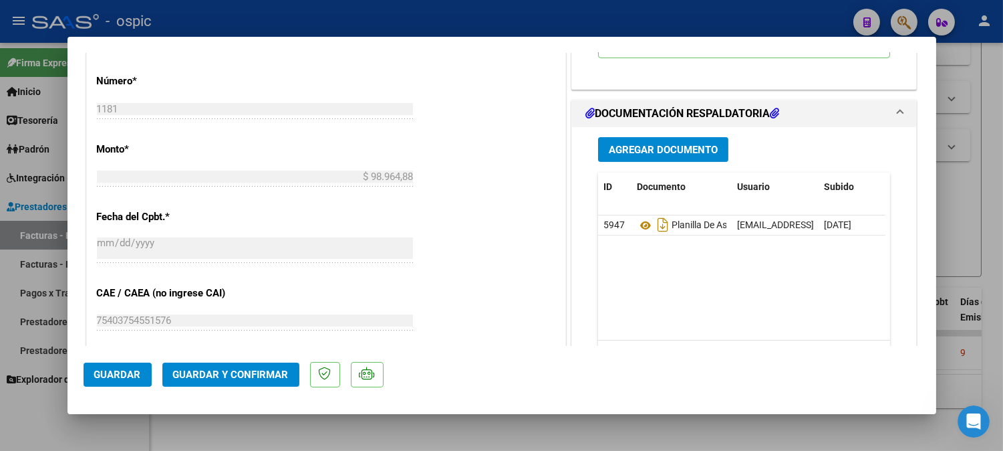
scroll to position [610, 0]
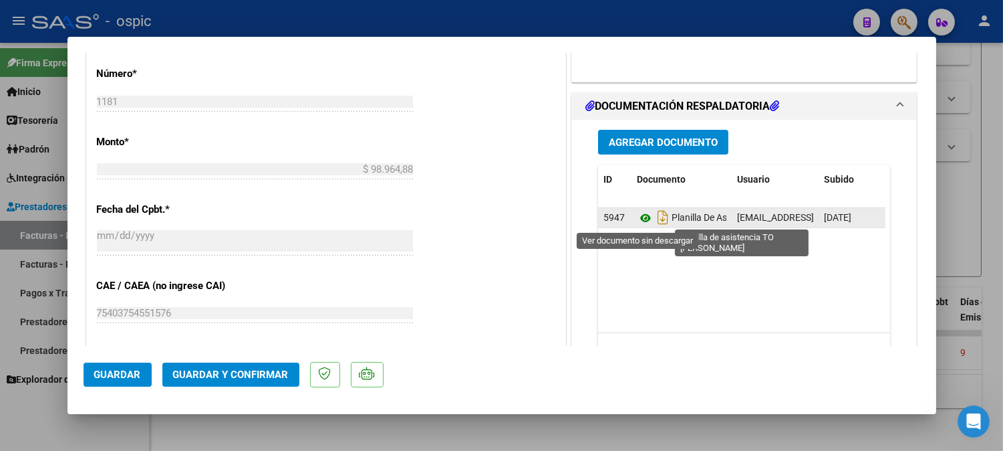
click at [638, 218] on icon at bounding box center [645, 218] width 17 height 16
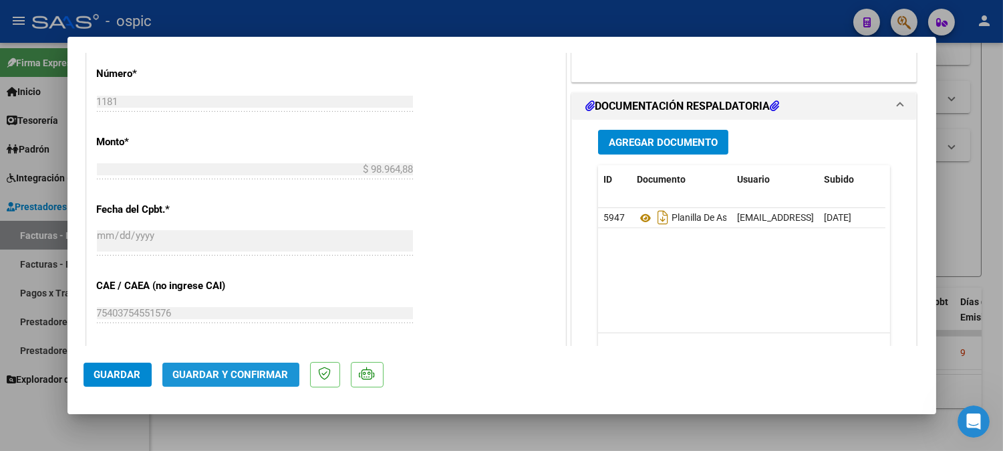
click at [246, 376] on span "Guardar y Confirmar" at bounding box center [231, 374] width 116 height 12
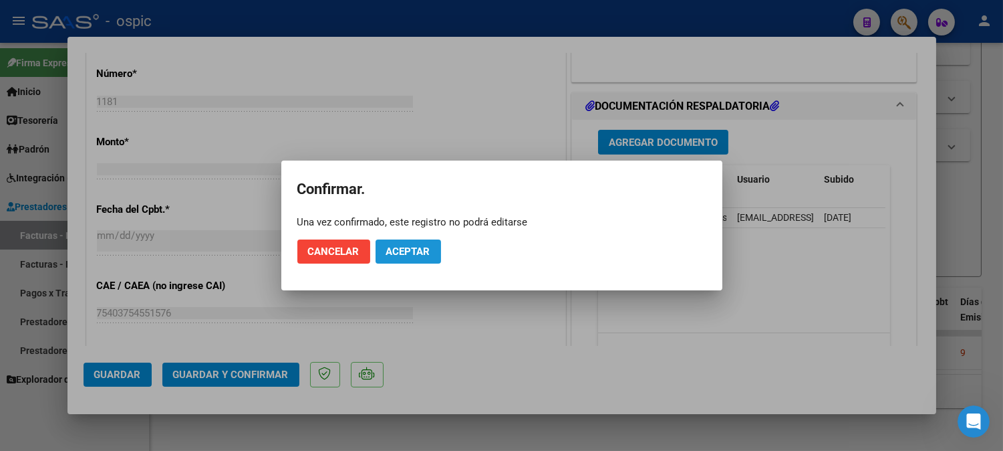
click at [418, 245] on span "Aceptar" at bounding box center [408, 251] width 44 height 12
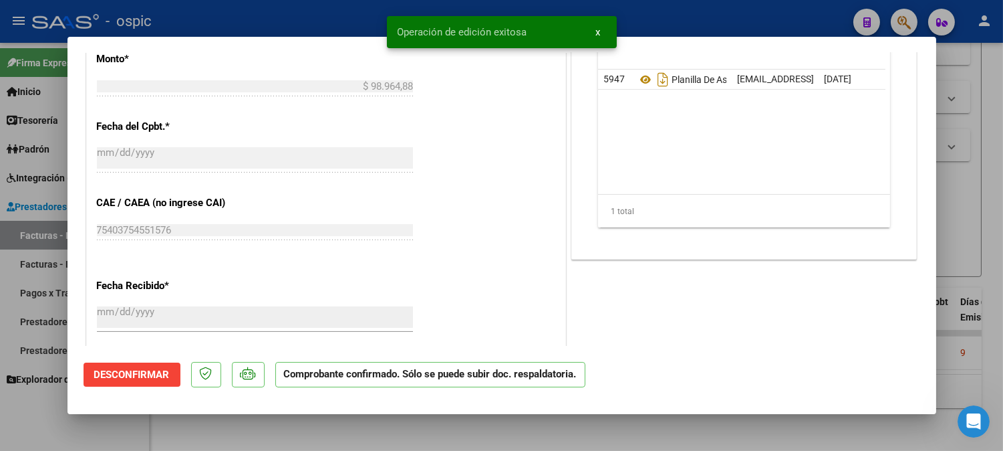
type input "$ 0,00"
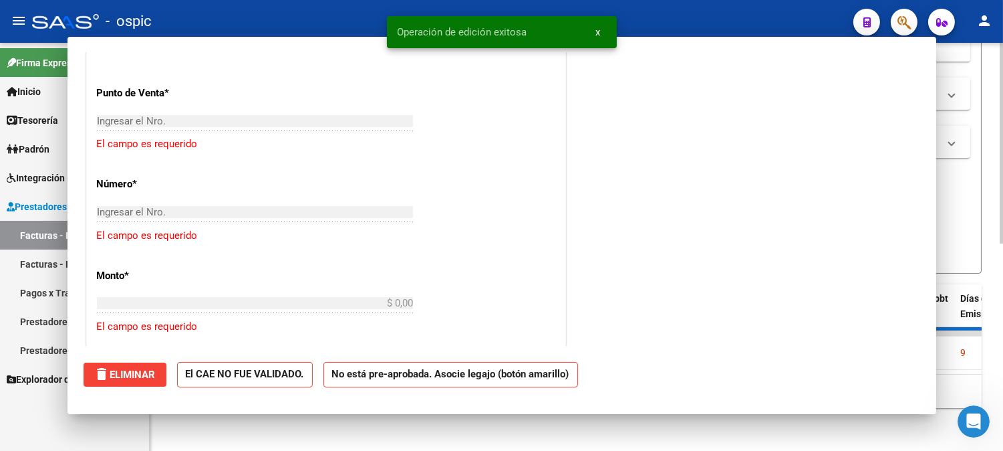
scroll to position [633, 0]
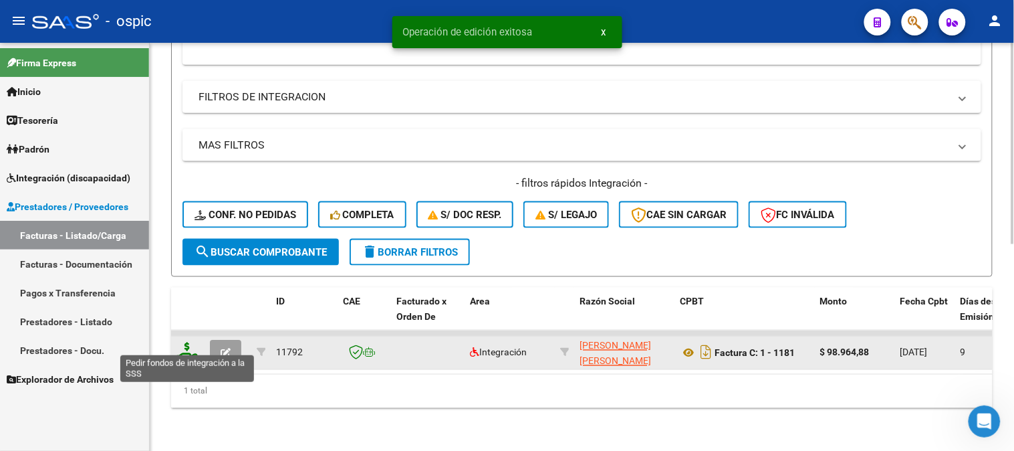
click at [189, 342] on icon at bounding box center [186, 351] width 21 height 19
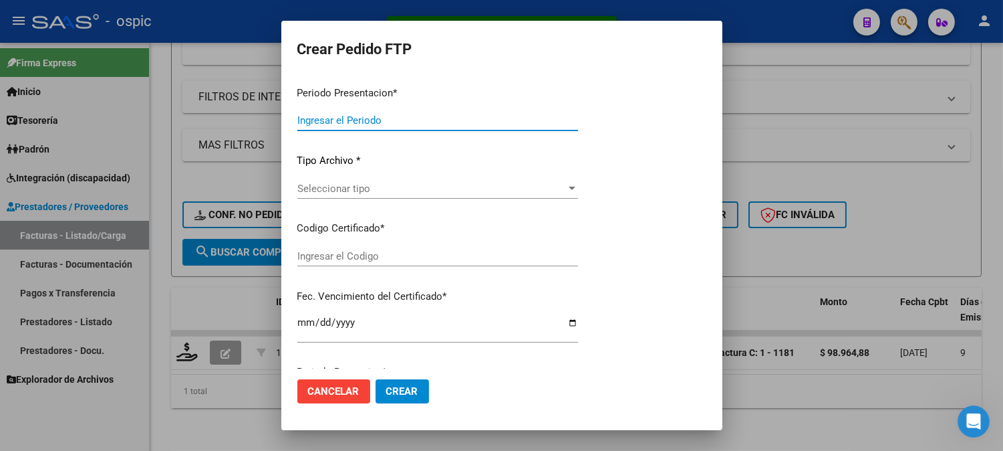
type input "202509"
type input "$ 98.964,88"
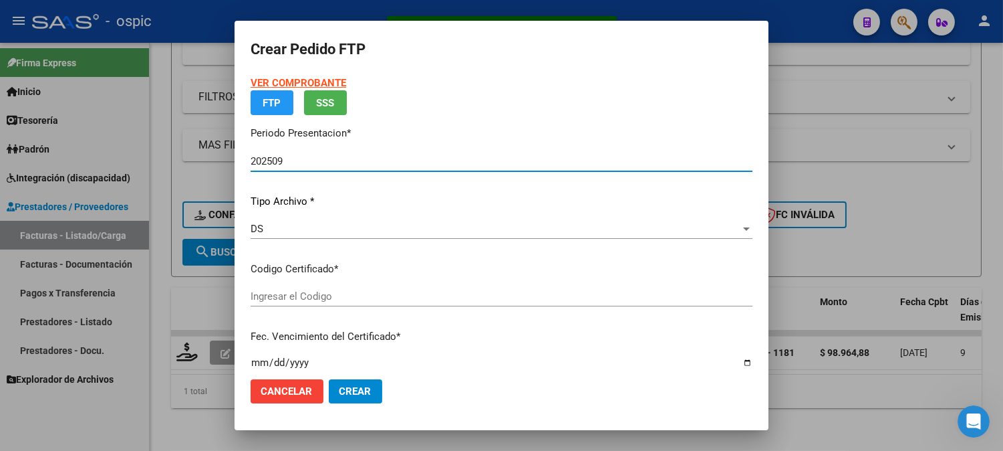
type input "0000000000000000000000000000009069200712"
type input "2033-07-01"
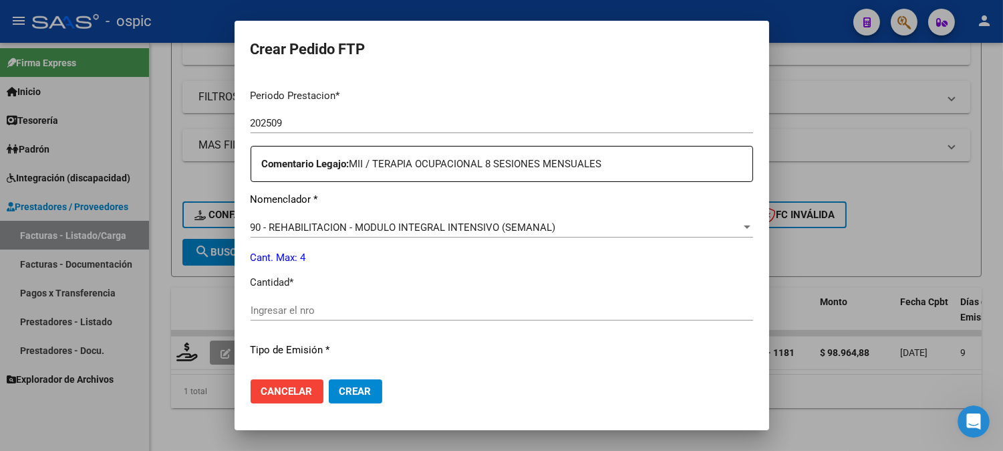
scroll to position [428, 0]
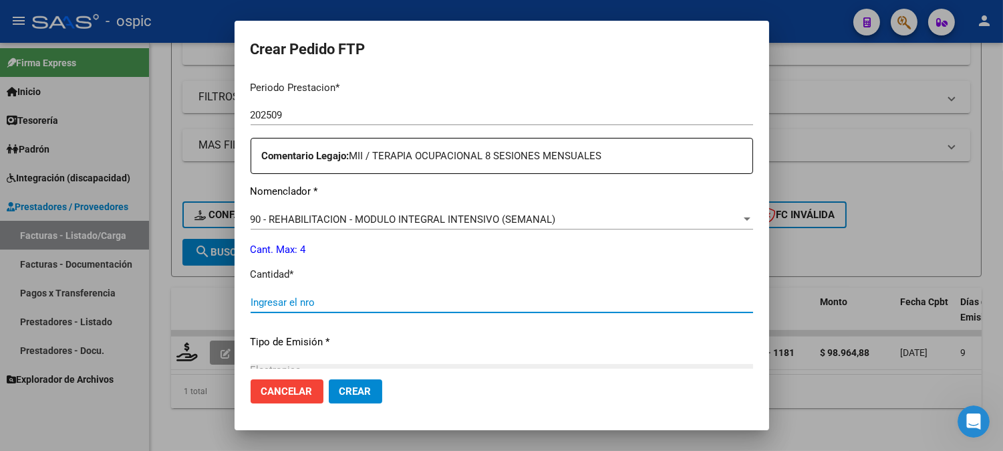
click at [523, 298] on input "Ingresar el nro" at bounding box center [502, 302] width 503 height 12
type input "4"
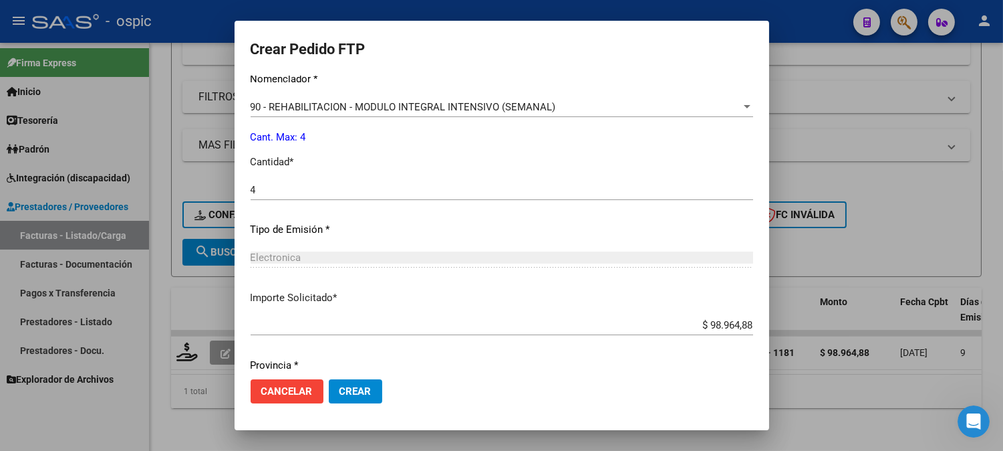
scroll to position [586, 0]
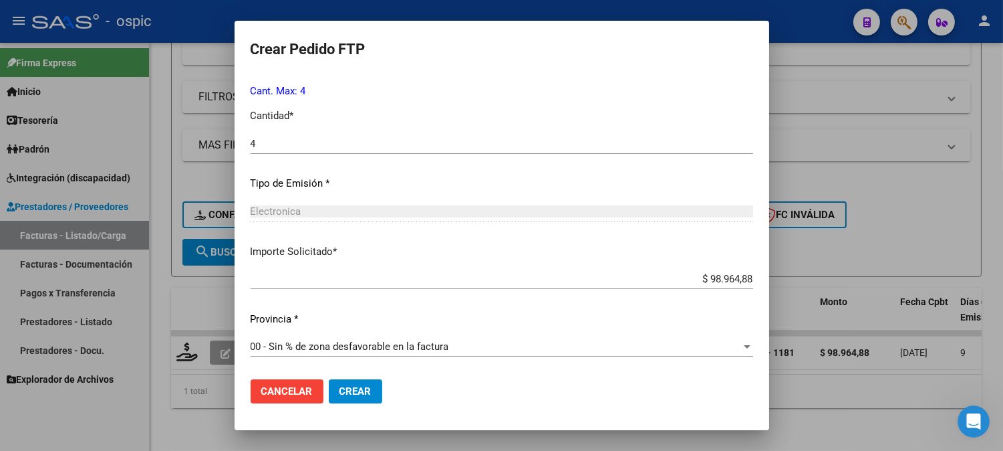
click at [353, 380] on button "Crear" at bounding box center [355, 391] width 53 height 24
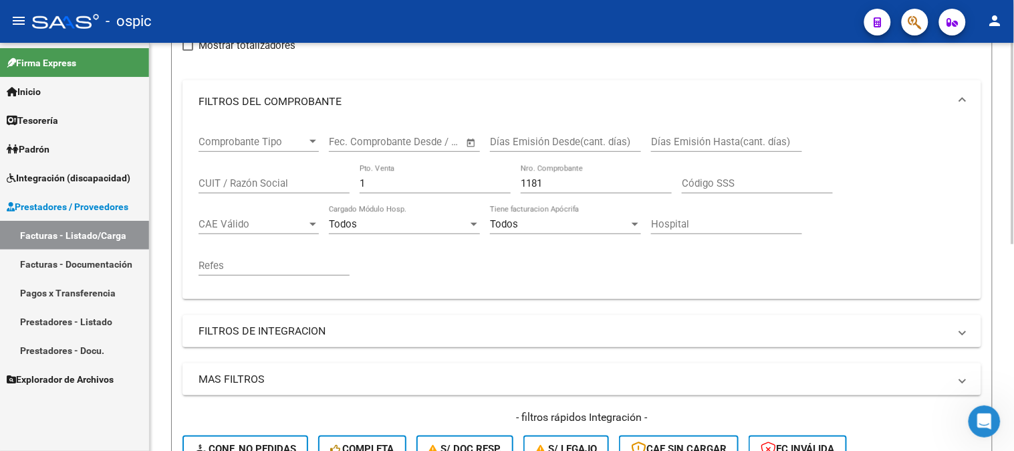
scroll to position [120, 0]
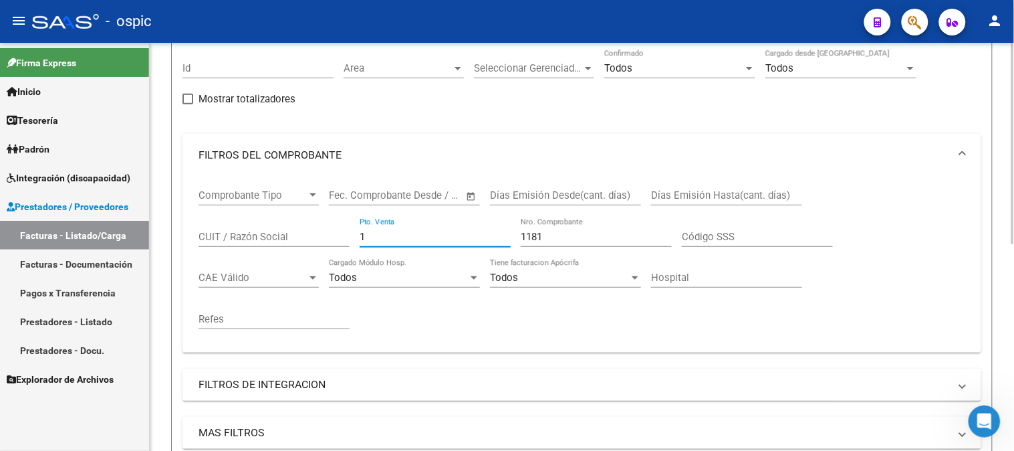
drag, startPoint x: 380, startPoint y: 239, endPoint x: 217, endPoint y: 223, distance: 163.9
click at [251, 223] on div "Comprobante Tipo Comprobante Tipo Fecha inicio – Fecha fin Fec. Comprobante Des…" at bounding box center [582, 258] width 767 height 165
type input "4"
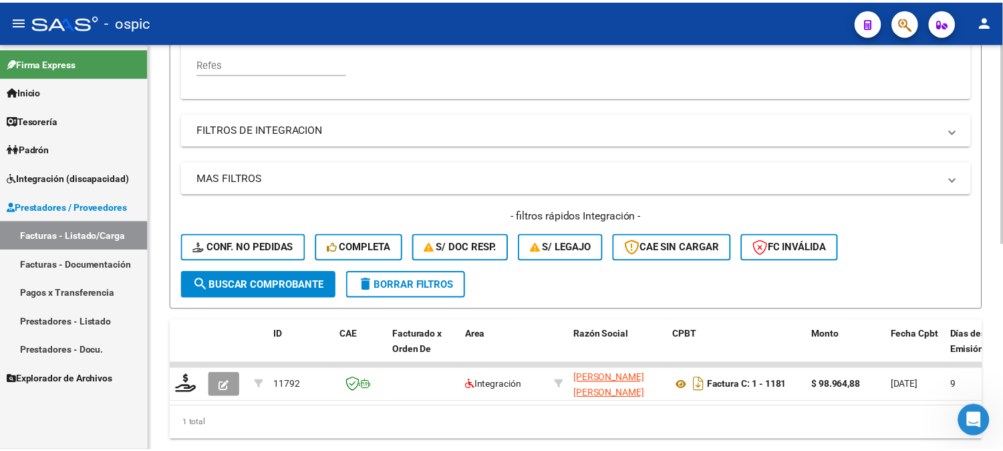
scroll to position [417, 0]
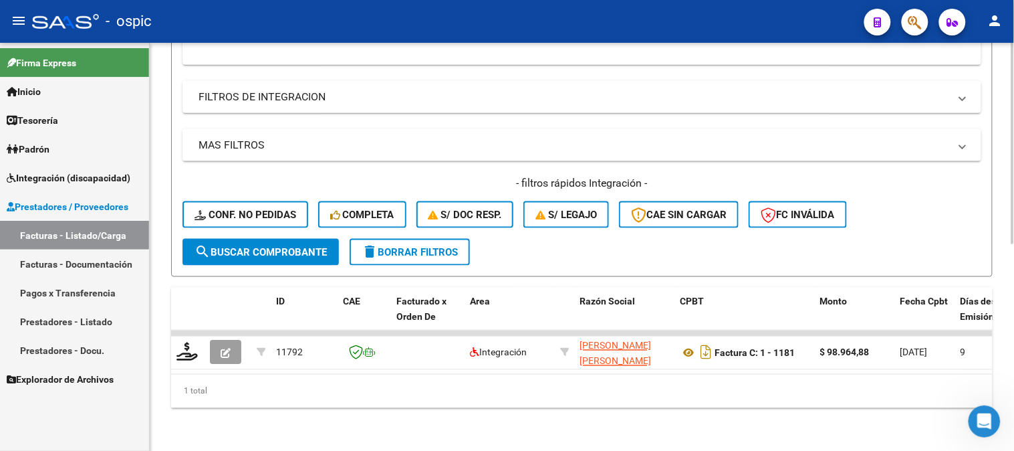
type input "480"
click at [265, 239] on button "search Buscar Comprobante" at bounding box center [260, 252] width 156 height 27
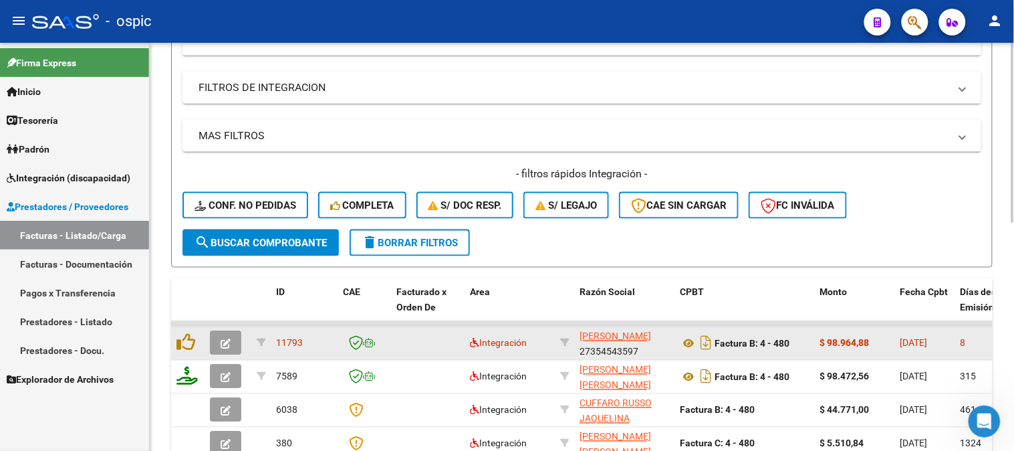
click at [224, 339] on icon "button" at bounding box center [226, 344] width 10 height 10
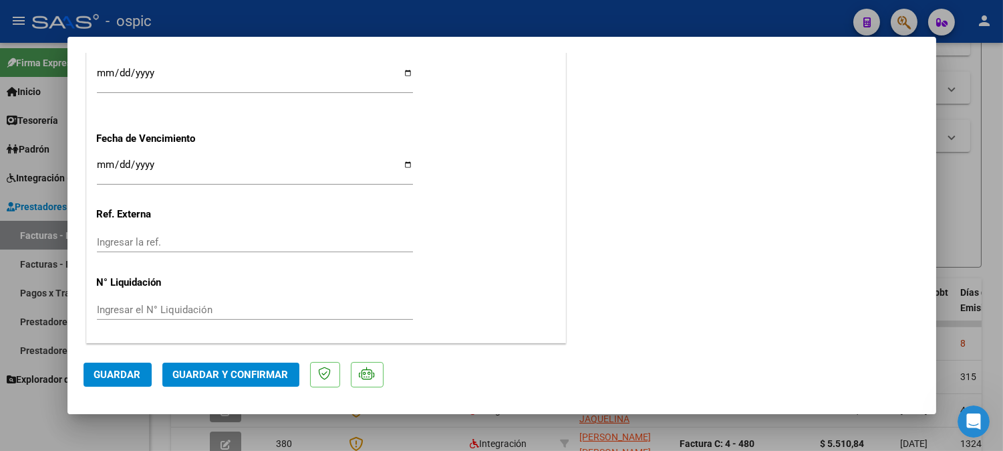
scroll to position [0, 0]
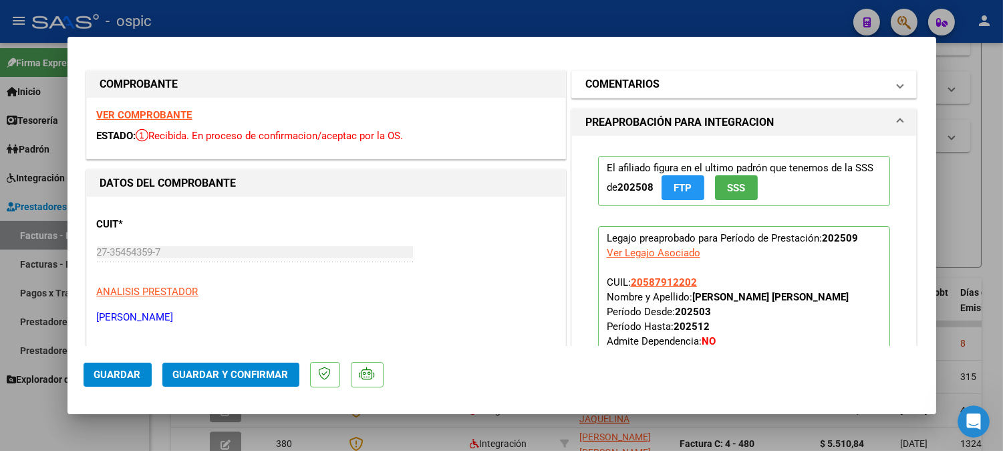
click at [628, 75] on mat-expansion-panel-header "COMENTARIOS" at bounding box center [744, 84] width 345 height 27
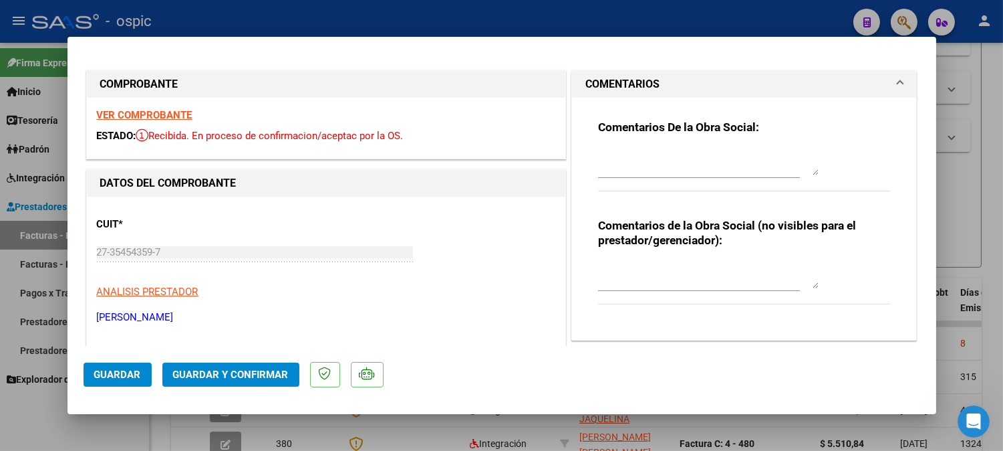
click at [638, 259] on div at bounding box center [708, 275] width 221 height 32
type textarea "FONO 8 SESIONES"
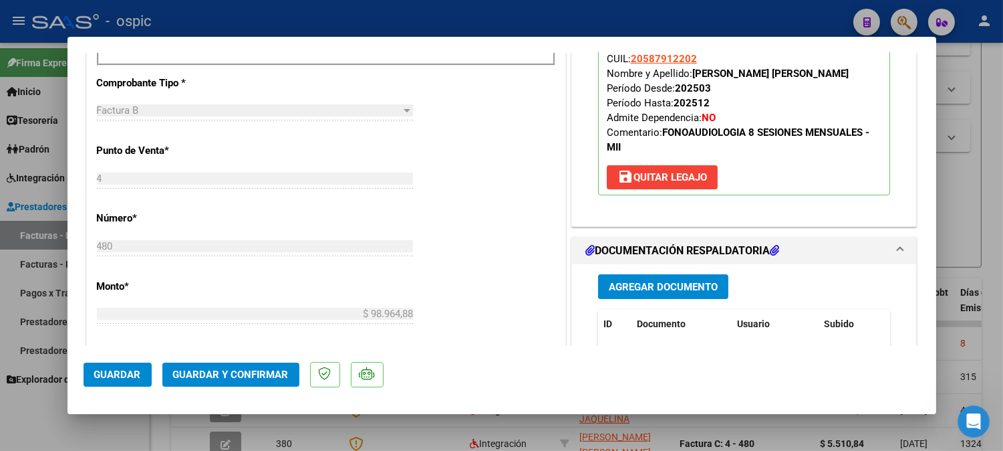
scroll to position [582, 0]
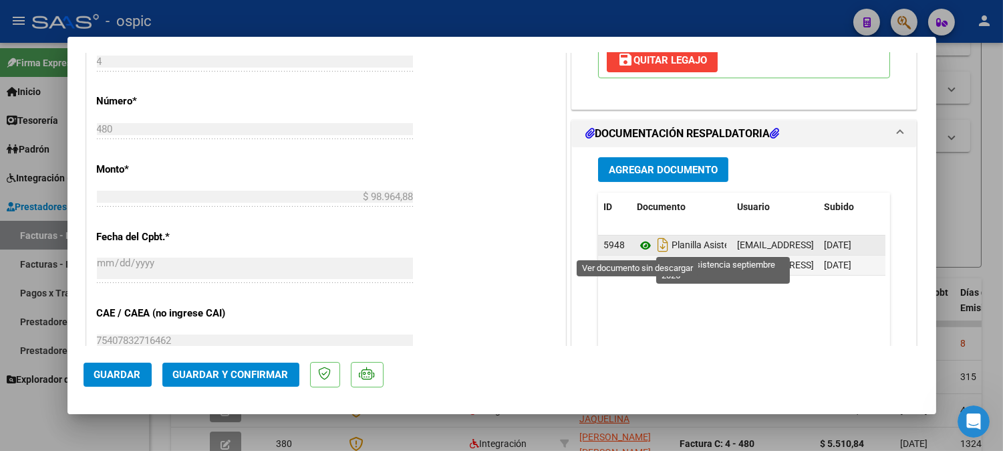
click at [642, 244] on icon at bounding box center [645, 245] width 17 height 16
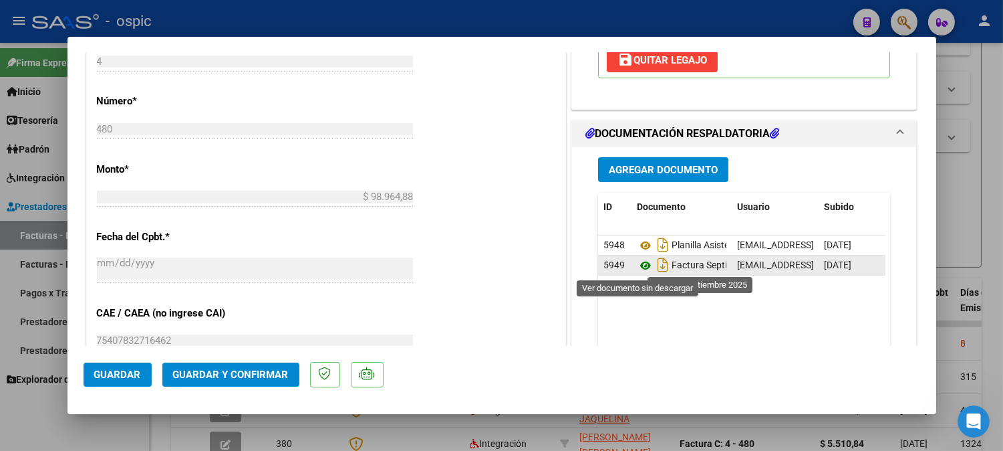
click at [637, 265] on icon at bounding box center [645, 265] width 17 height 16
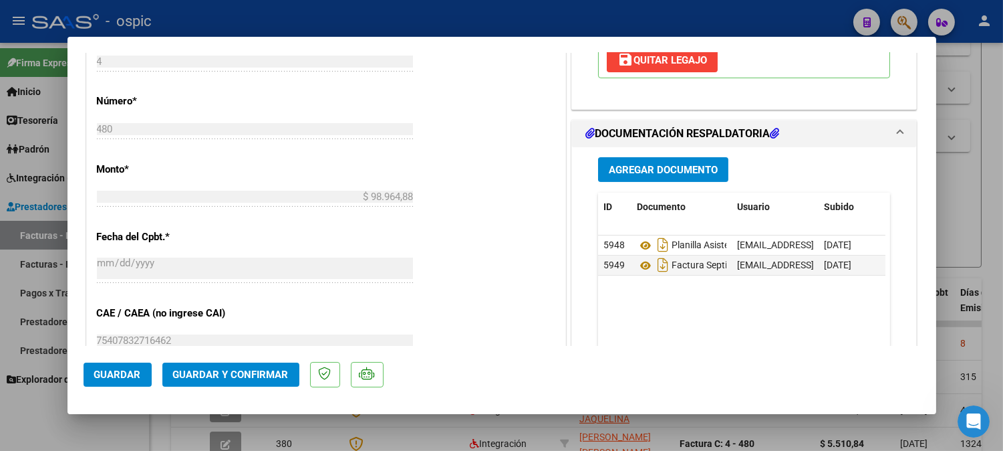
scroll to position [0, 0]
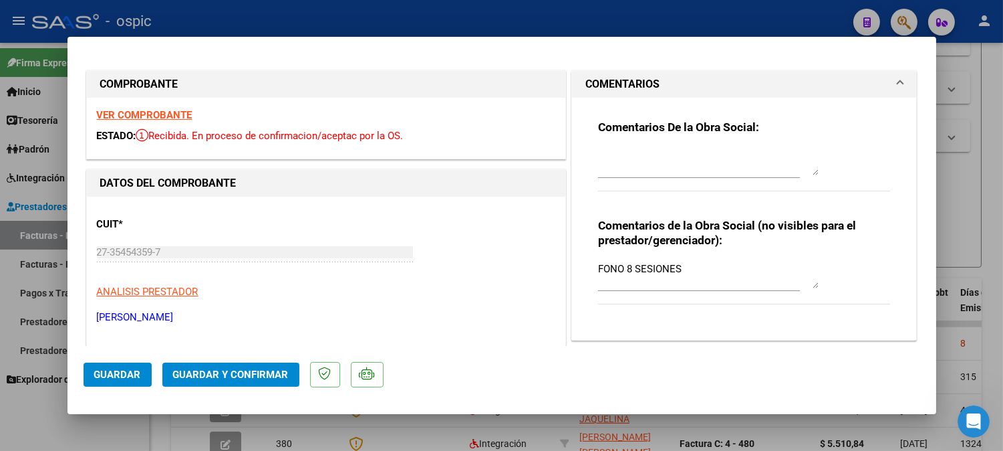
click at [636, 142] on div "Comentarios De la Obra Social:" at bounding box center [744, 163] width 293 height 86
click at [638, 157] on textarea at bounding box center [708, 161] width 221 height 27
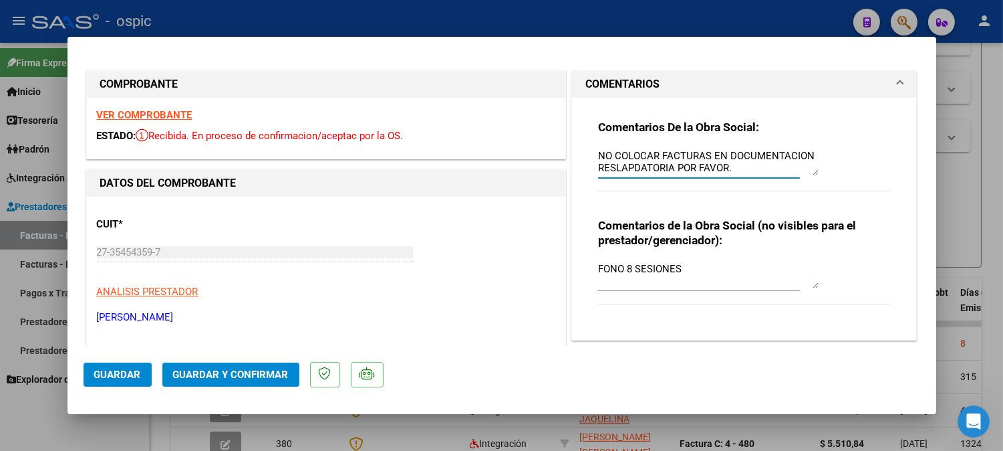
click at [629, 168] on textarea "NO COLOCAR FACTURAS EN DOCUMENTACION RESLAPDATORIA POR FAVOR." at bounding box center [708, 161] width 221 height 27
type textarea "NO COLOCAR FACTURAS EN DOCUMENTACION RESPALDATORIA POR FAVOR."
click at [252, 376] on span "Guardar y Confirmar" at bounding box center [231, 374] width 116 height 12
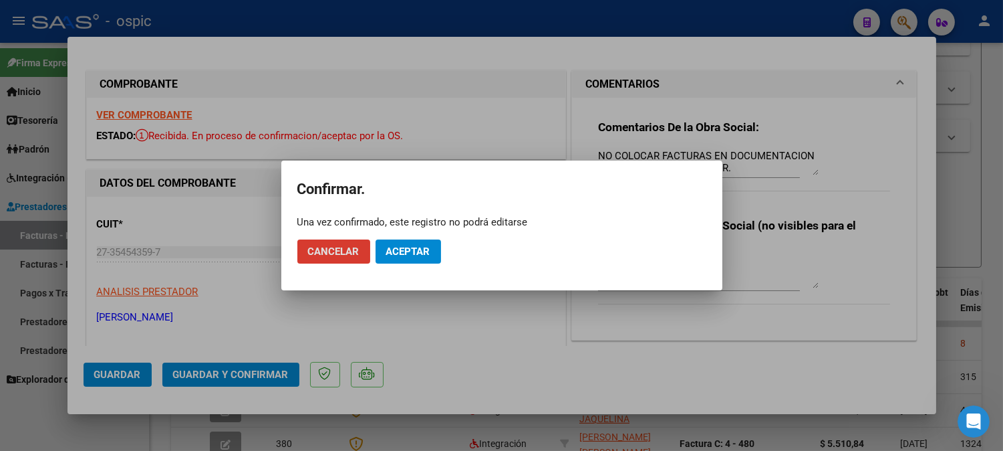
click at [403, 250] on span "Aceptar" at bounding box center [408, 251] width 44 height 12
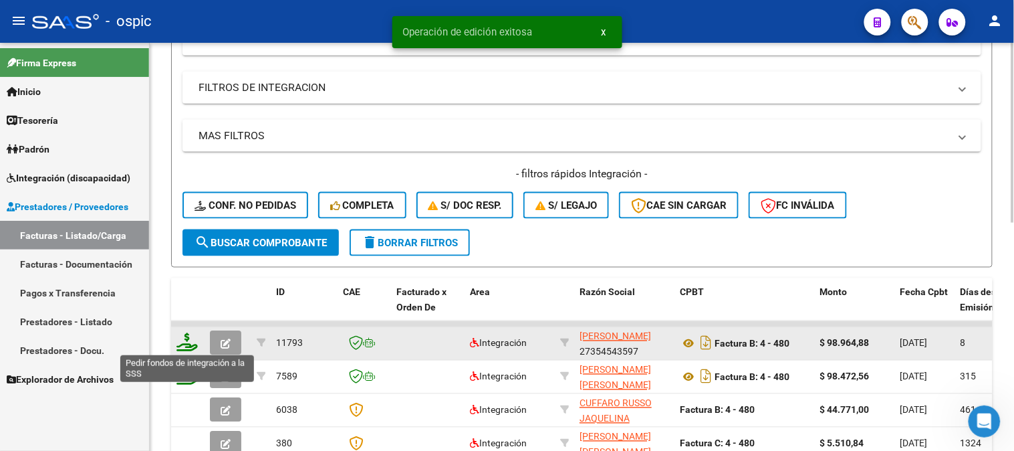
click at [186, 341] on icon at bounding box center [186, 342] width 21 height 19
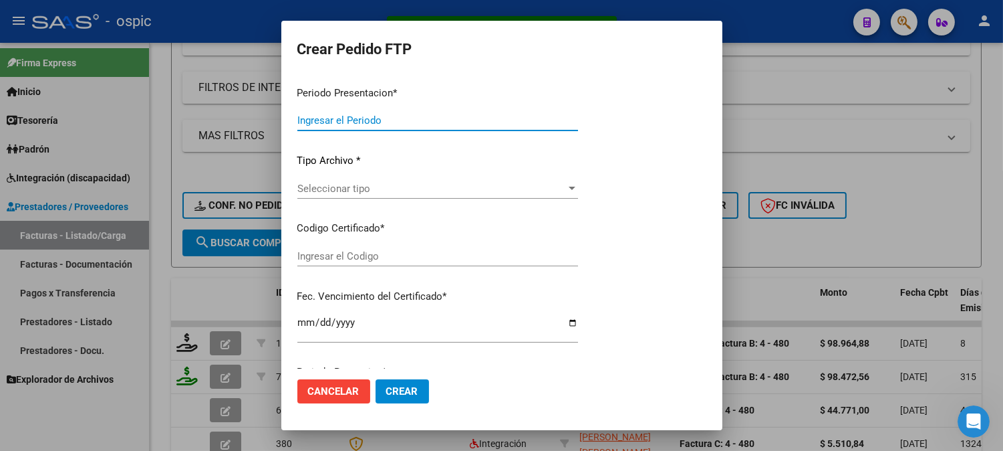
type input "202509"
type input "$ 98.964,88"
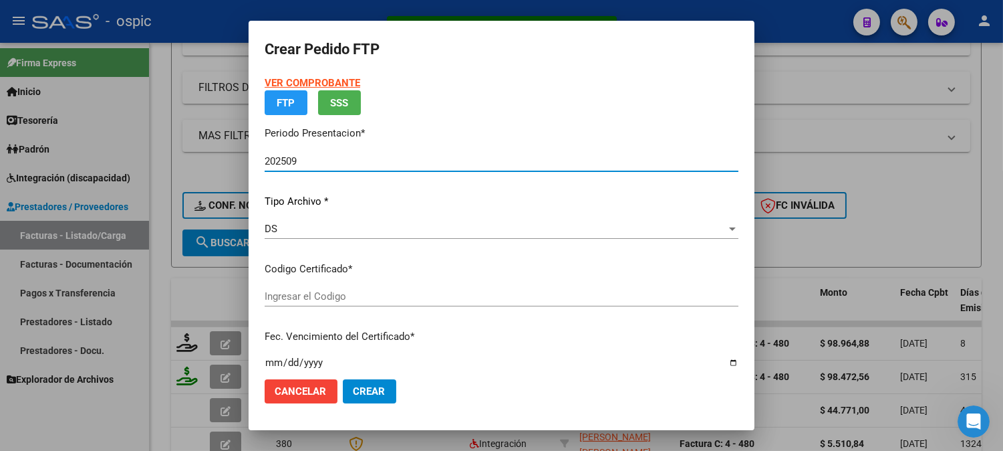
type input "2886119631"
type input "2029-09-30"
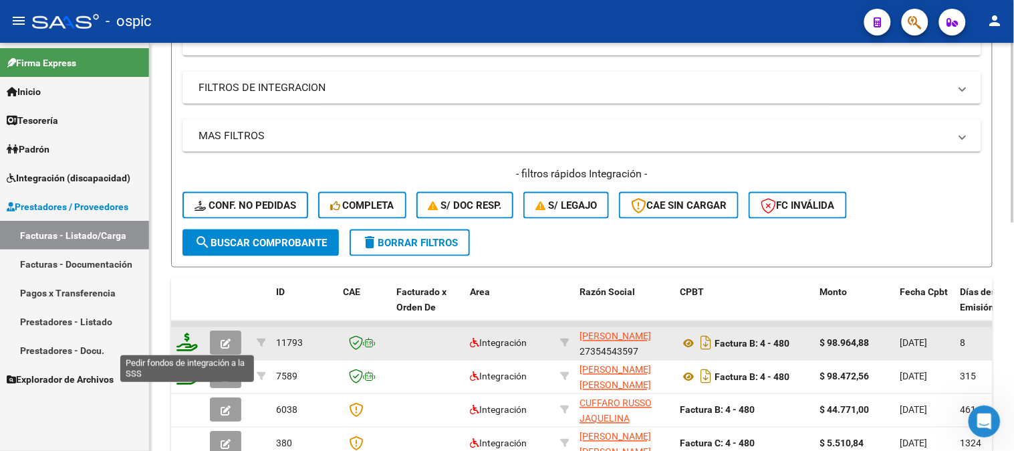
click at [185, 337] on icon at bounding box center [186, 342] width 21 height 19
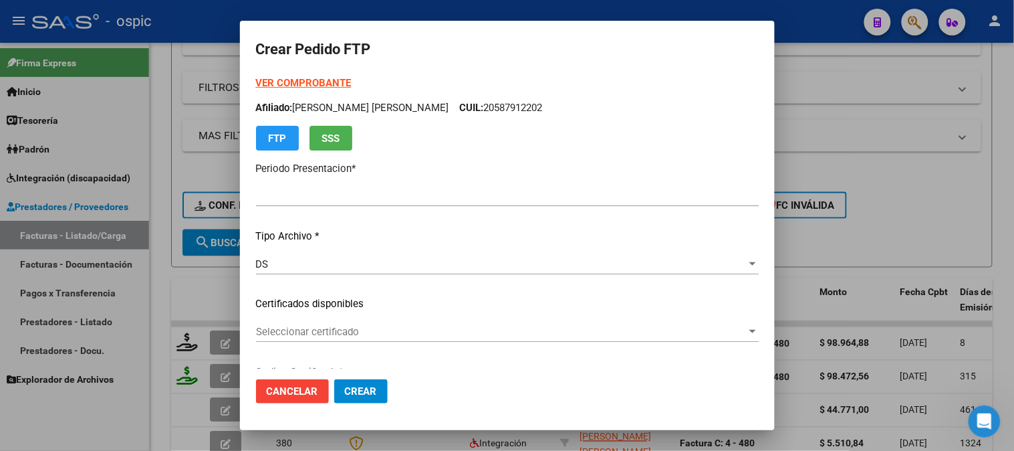
type input "202509"
type input "$ 98.964,88"
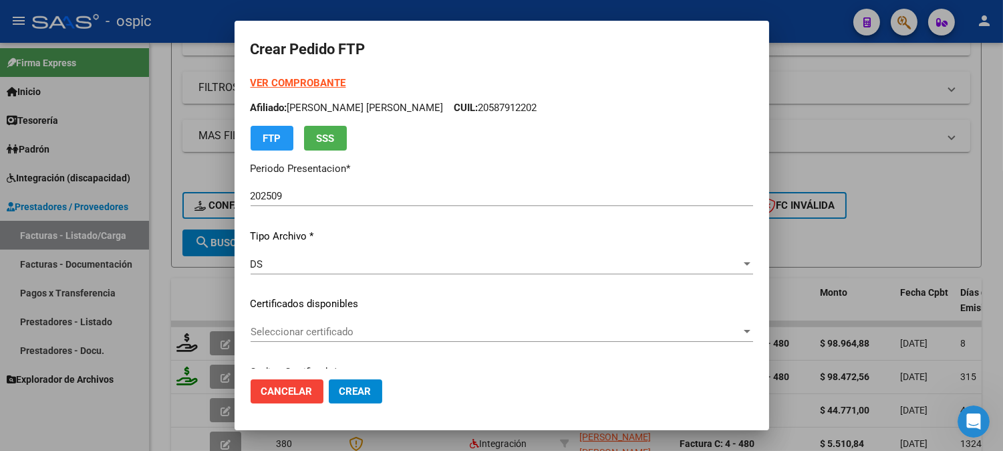
type input "2886119631"
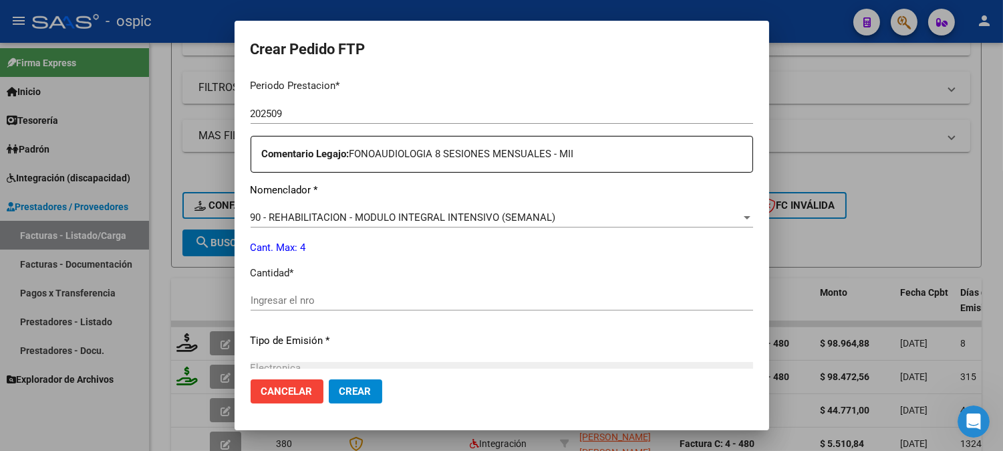
scroll to position [455, 0]
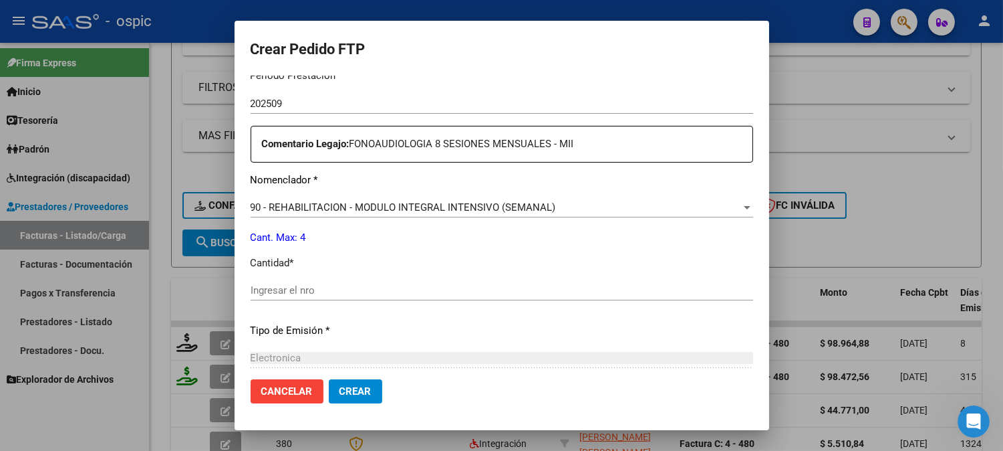
click at [507, 291] on input "Ingresar el nro" at bounding box center [502, 290] width 503 height 12
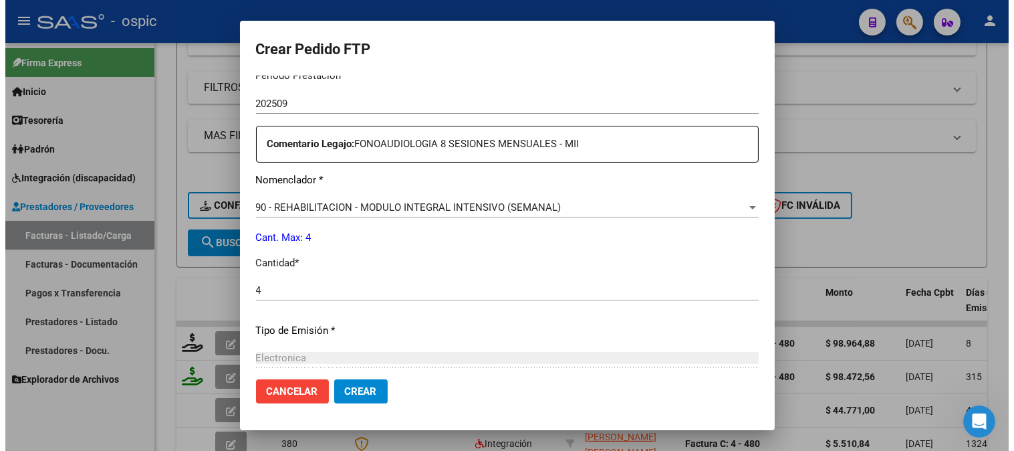
scroll to position [602, 0]
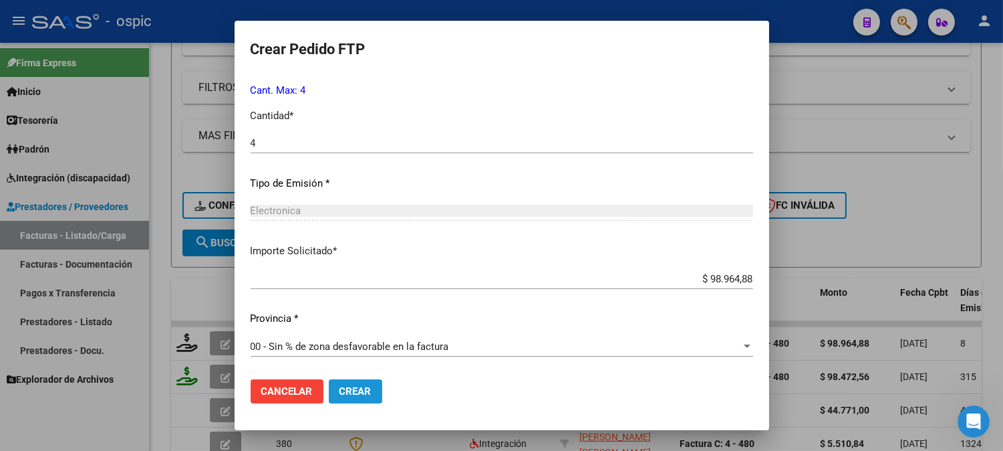
click at [364, 396] on span "Crear" at bounding box center [356, 391] width 32 height 12
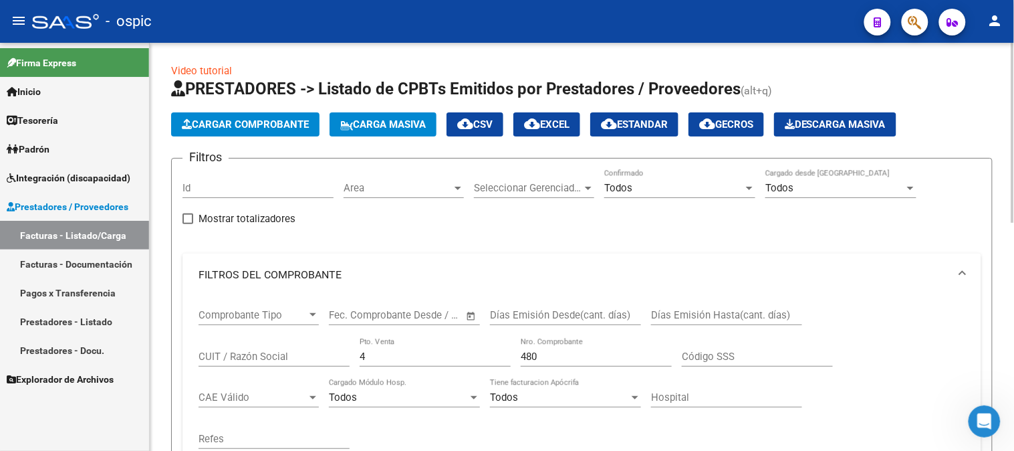
scroll to position [0, 0]
drag, startPoint x: 279, startPoint y: 354, endPoint x: 199, endPoint y: 358, distance: 79.6
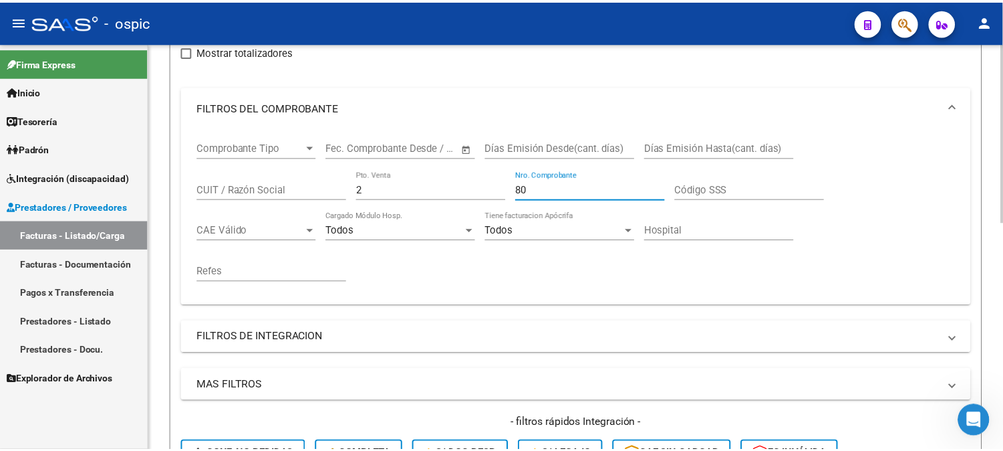
scroll to position [445, 0]
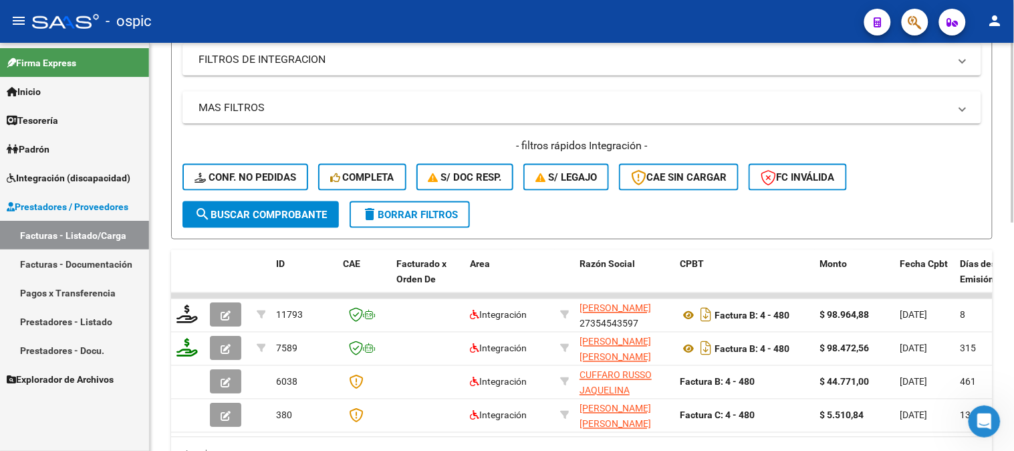
click at [265, 211] on span "search Buscar Comprobante" at bounding box center [261, 215] width 132 height 12
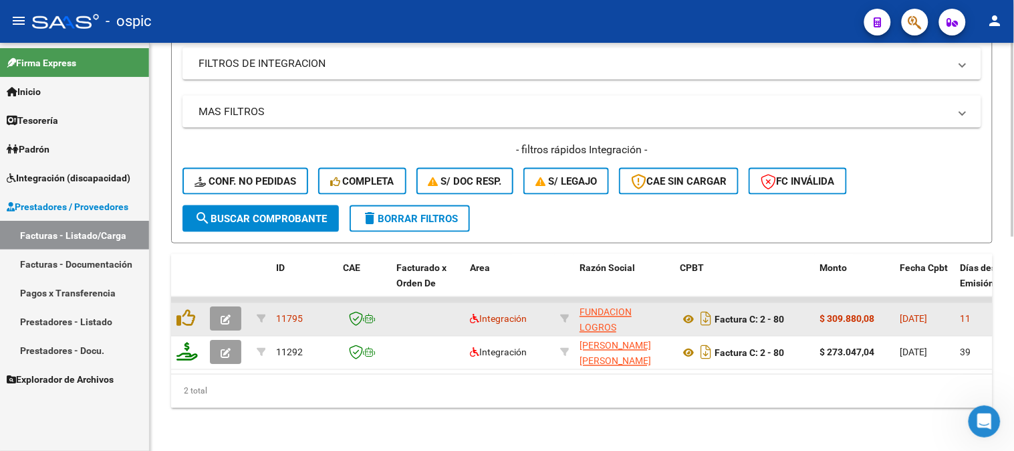
click at [231, 315] on button "button" at bounding box center [225, 319] width 31 height 24
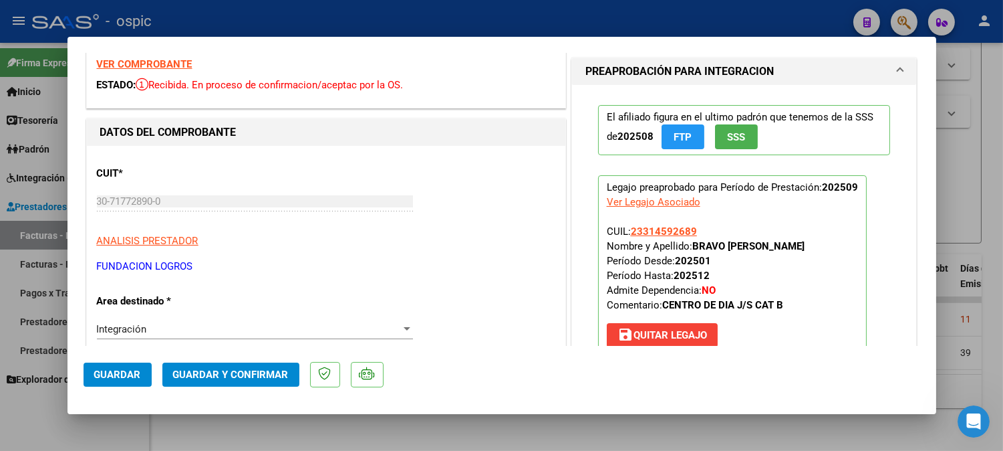
scroll to position [0, 0]
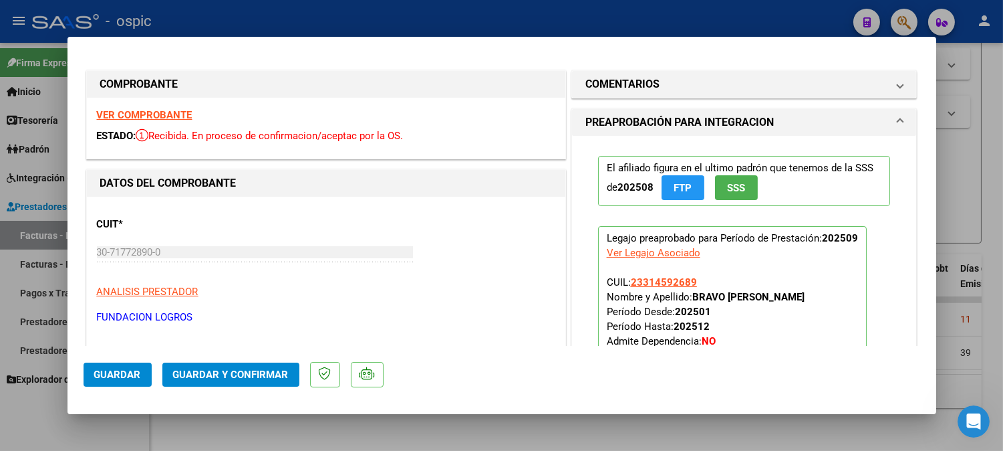
drag, startPoint x: 697, startPoint y: 75, endPoint x: 628, endPoint y: 225, distance: 165.4
click at [697, 77] on mat-expansion-panel-header "COMENTARIOS" at bounding box center [744, 84] width 345 height 27
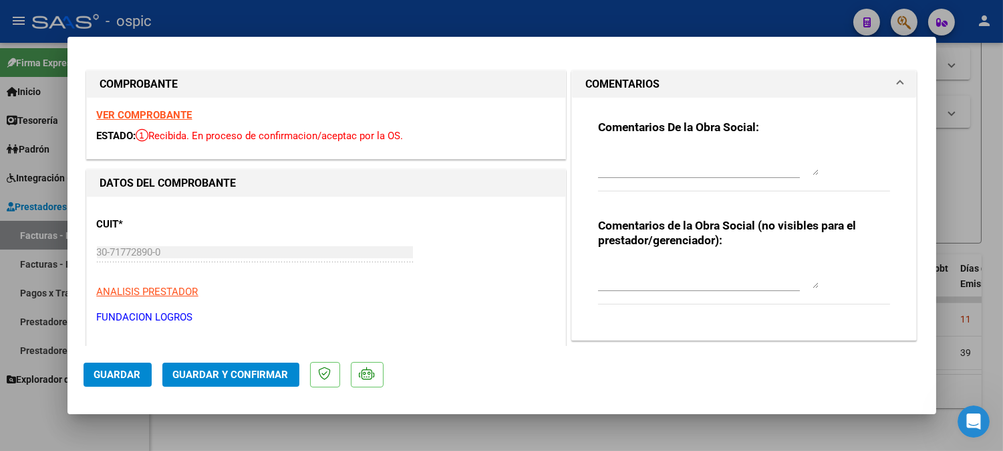
drag, startPoint x: 613, startPoint y: 269, endPoint x: 633, endPoint y: 274, distance: 20.6
click at [614, 269] on textarea at bounding box center [708, 274] width 221 height 27
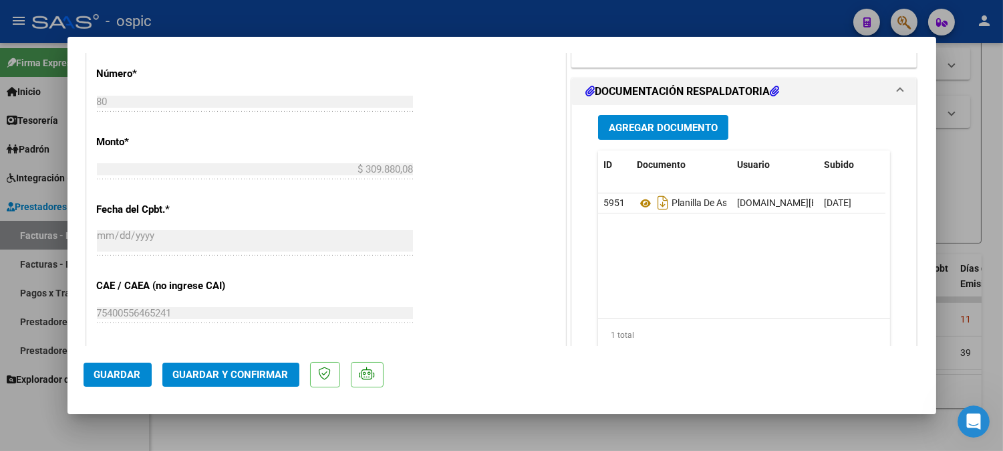
scroll to position [623, 0]
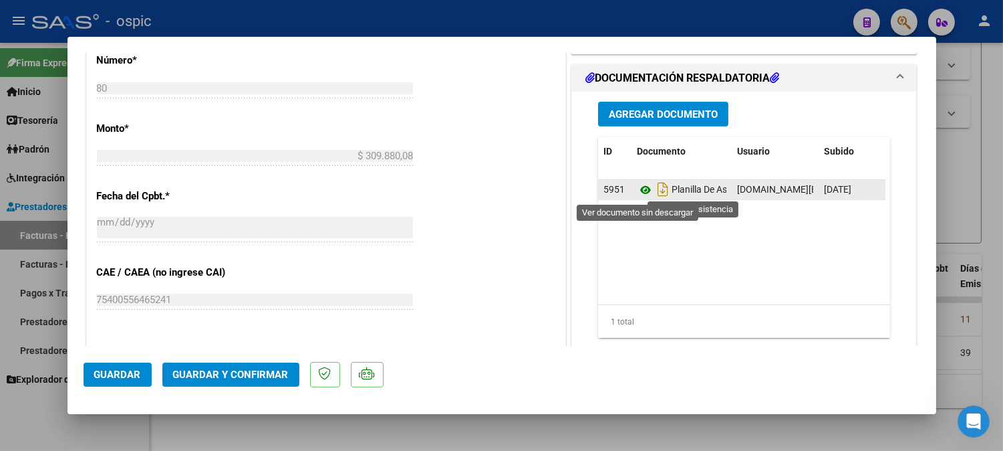
click at [642, 190] on icon at bounding box center [645, 190] width 17 height 16
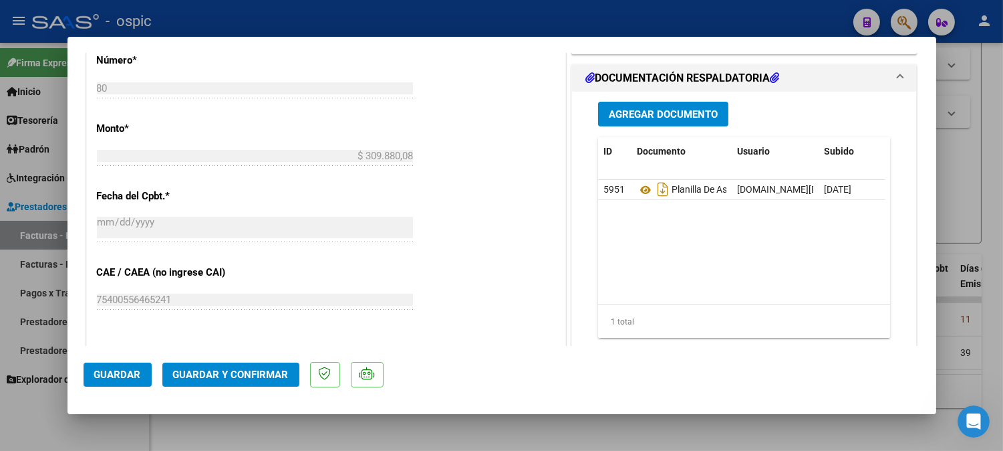
click at [278, 366] on button "Guardar y Confirmar" at bounding box center [230, 374] width 137 height 24
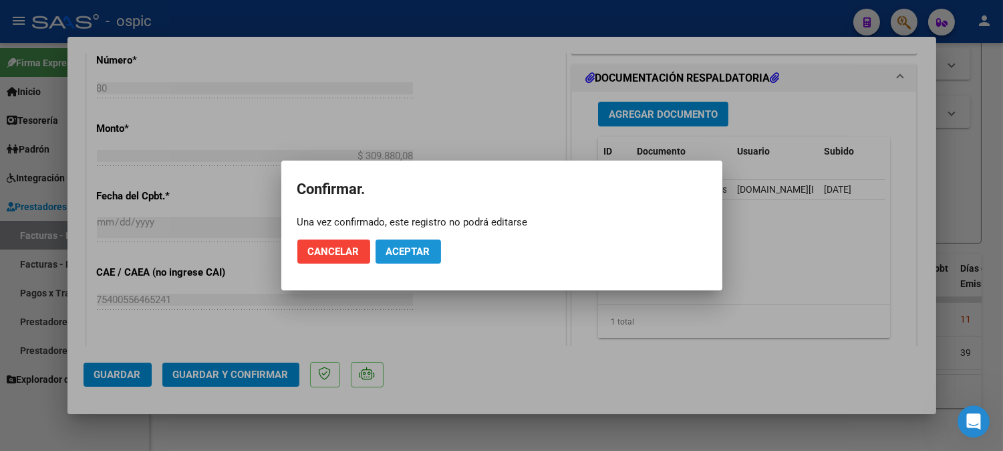
click at [416, 243] on button "Aceptar" at bounding box center [409, 251] width 66 height 24
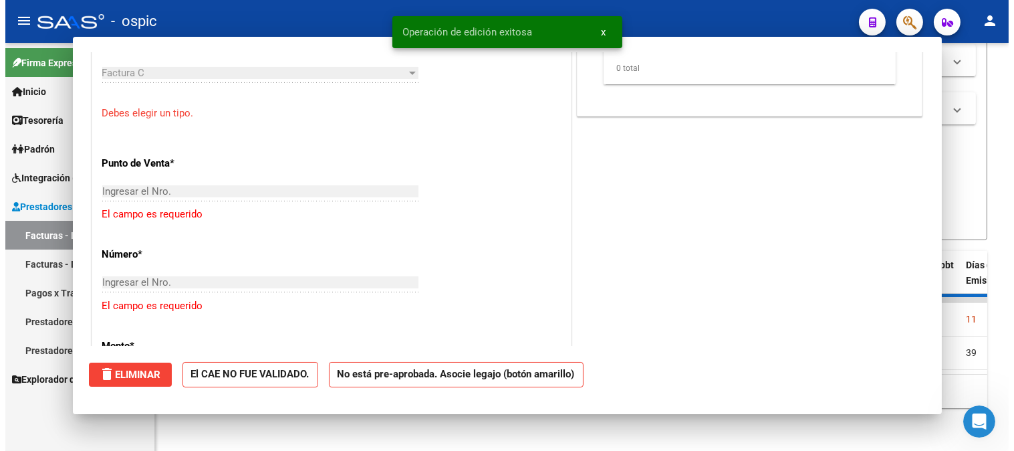
scroll to position [0, 0]
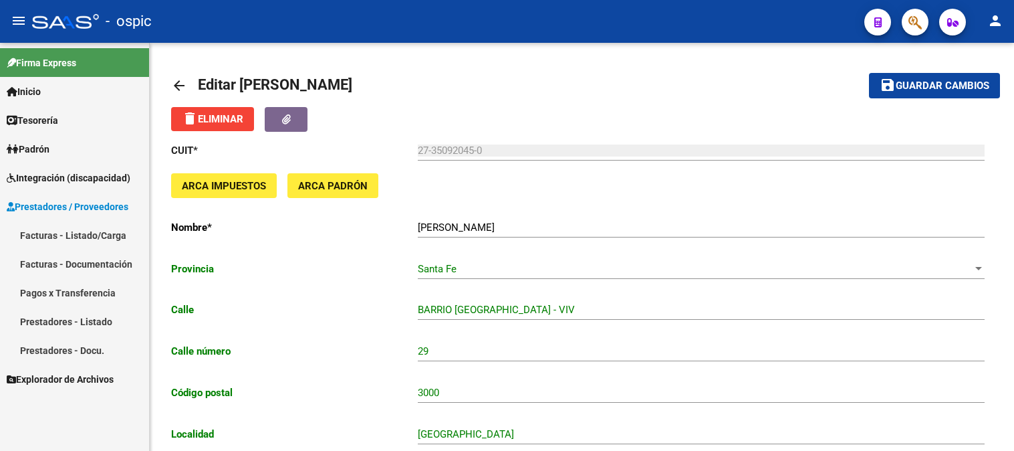
click at [78, 174] on span "Integración (discapacidad)" at bounding box center [69, 177] width 124 height 15
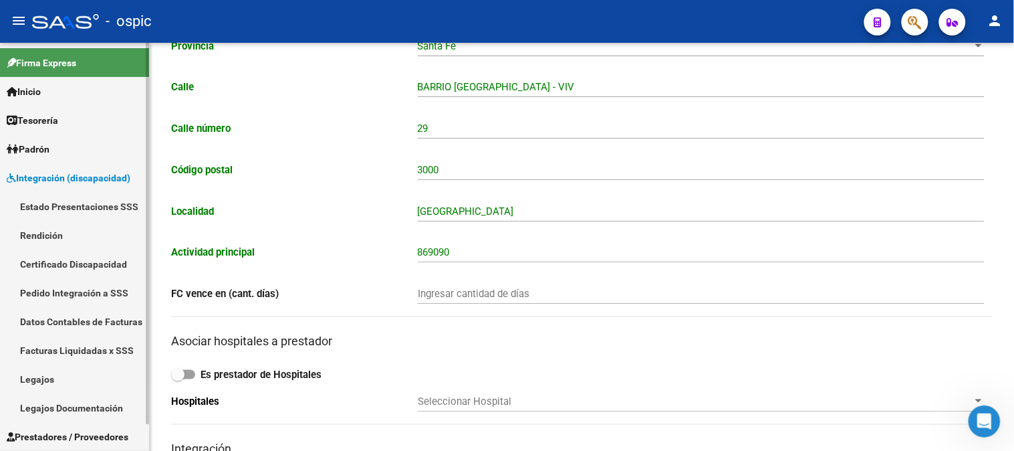
click at [97, 268] on link "Certificado Discapacidad" at bounding box center [74, 263] width 149 height 29
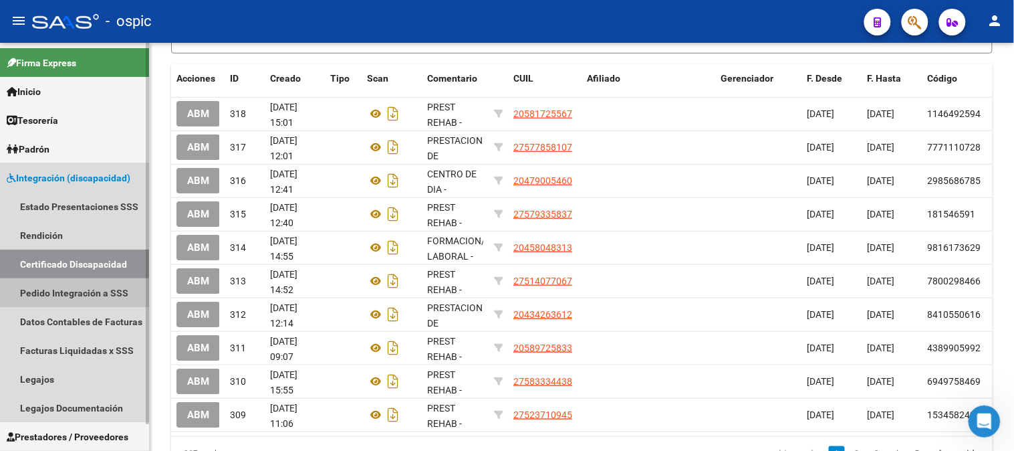
click at [64, 289] on link "Pedido Integración a SSS" at bounding box center [74, 292] width 149 height 29
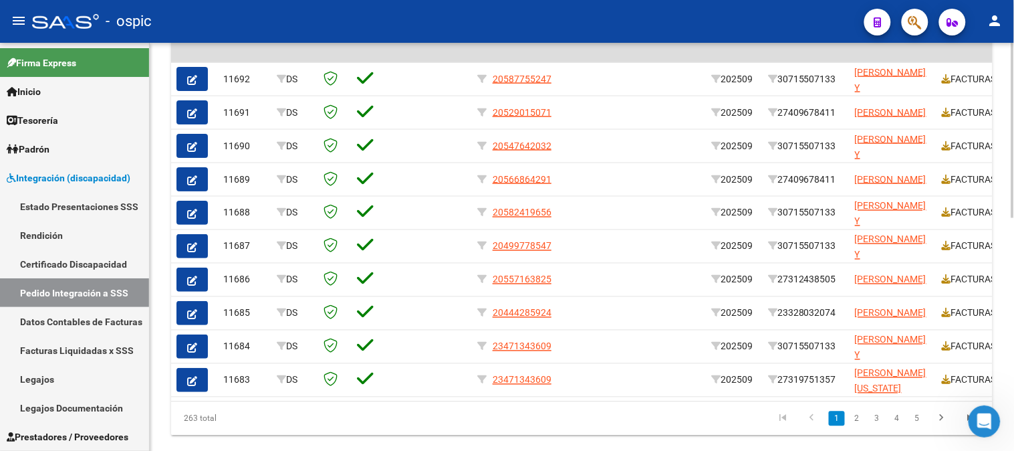
scroll to position [501, 0]
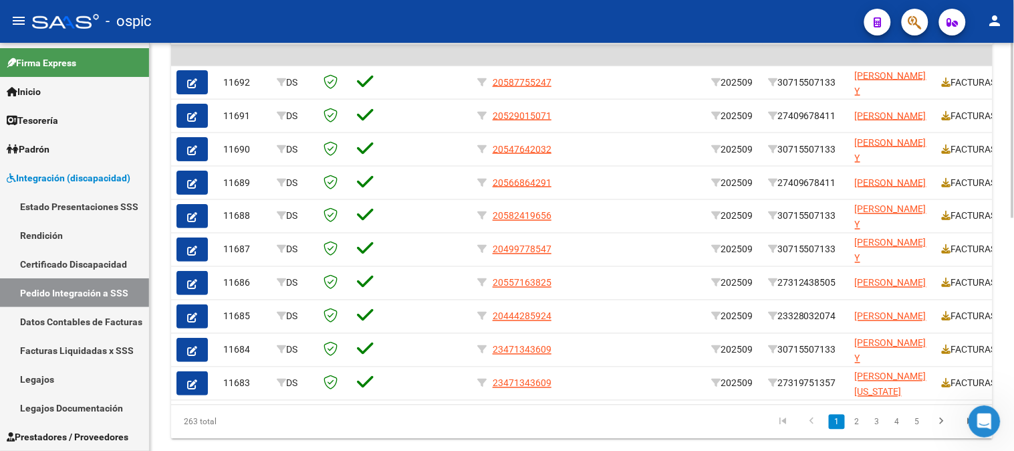
click at [1013, 287] on div at bounding box center [1012, 349] width 3 height 175
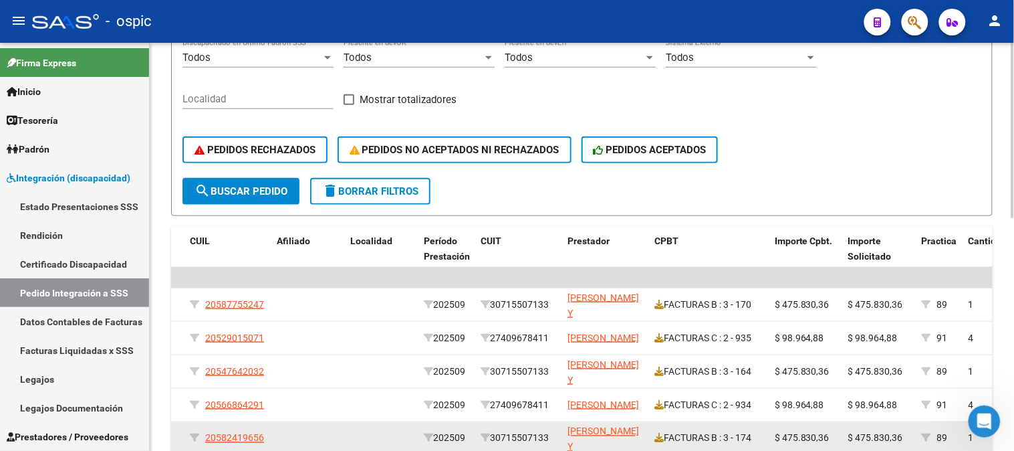
scroll to position [278, 0]
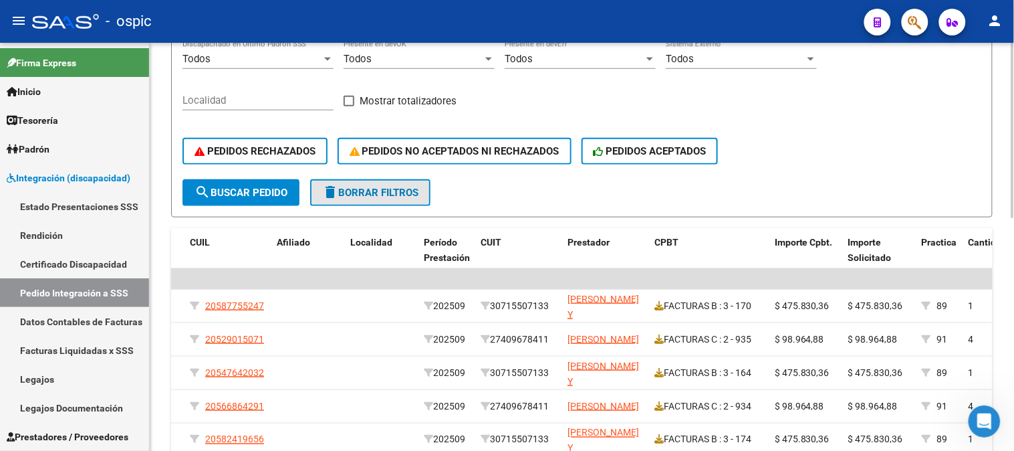
click at [388, 190] on span "delete Borrar Filtros" at bounding box center [370, 193] width 96 height 12
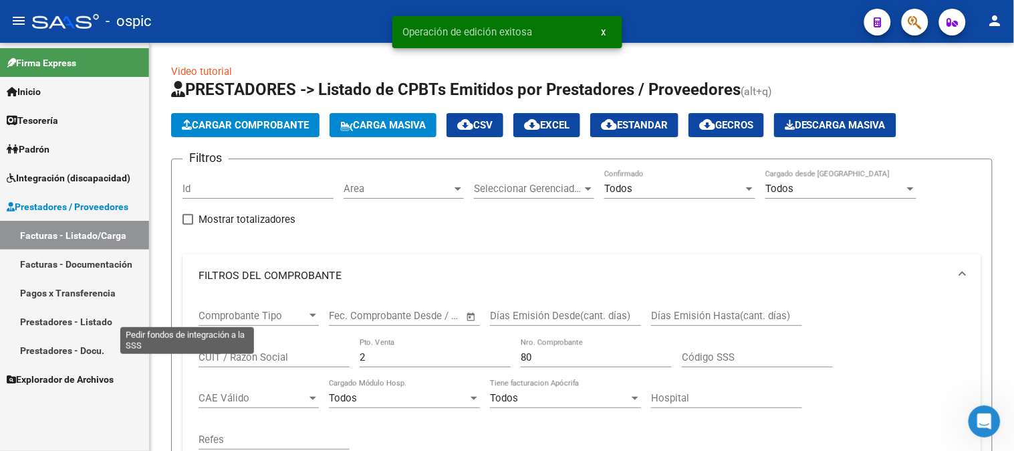
scroll to position [445, 0]
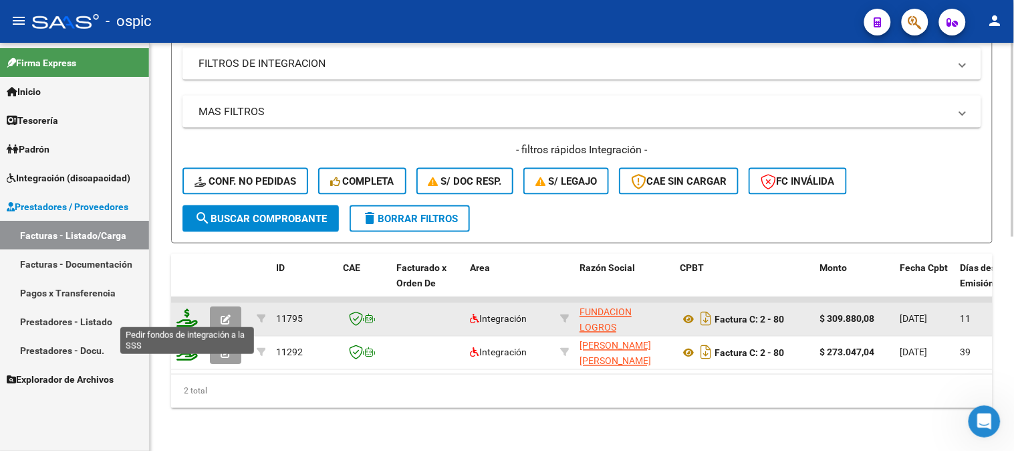
click at [179, 309] on icon at bounding box center [186, 318] width 21 height 19
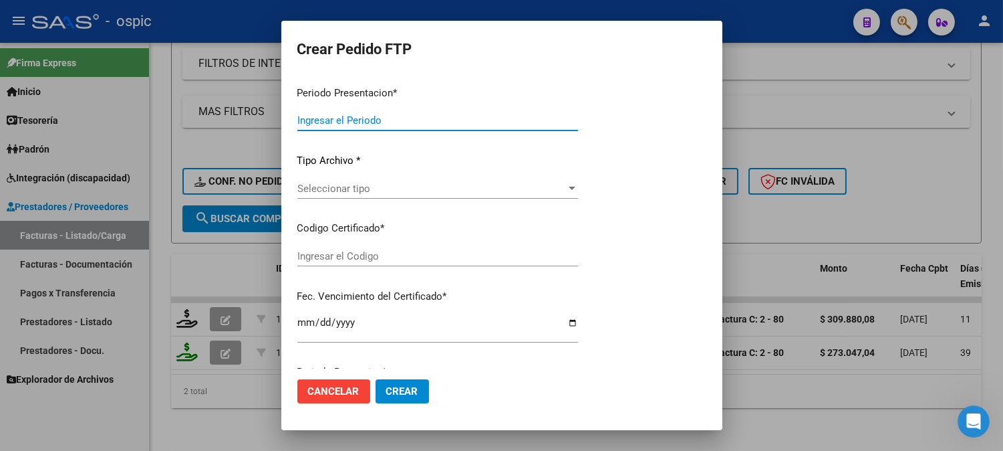
type input "202509"
type input "$ 309.880,08"
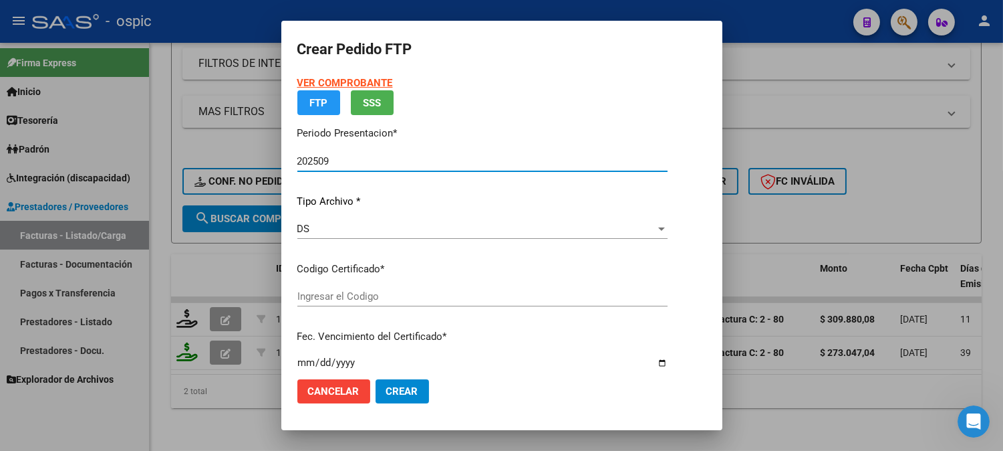
type input "0000000000000000000000000000005238923289"
type input "2034-01-31"
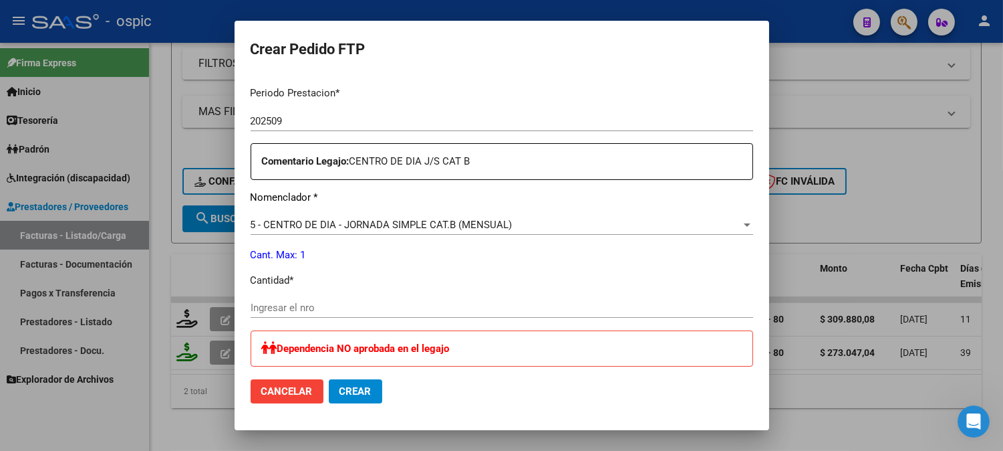
scroll to position [440, 0]
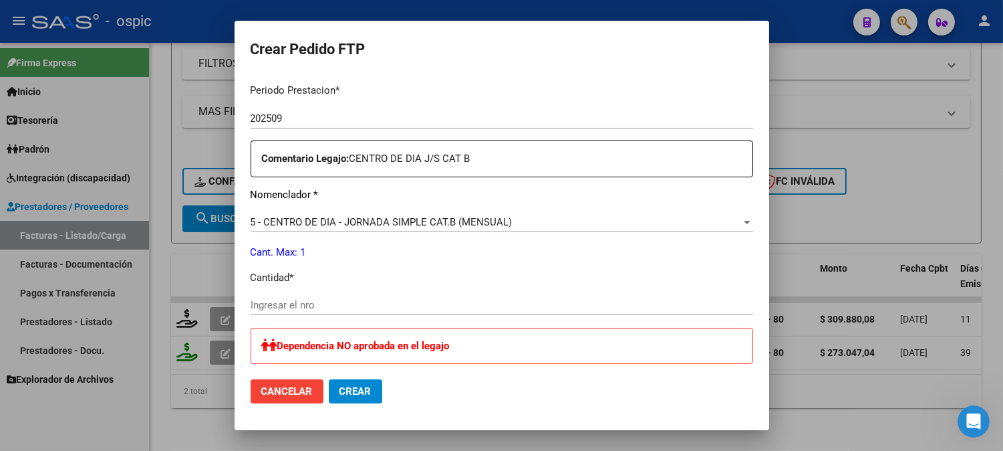
click at [442, 308] on input "Ingresar el nro" at bounding box center [502, 305] width 503 height 12
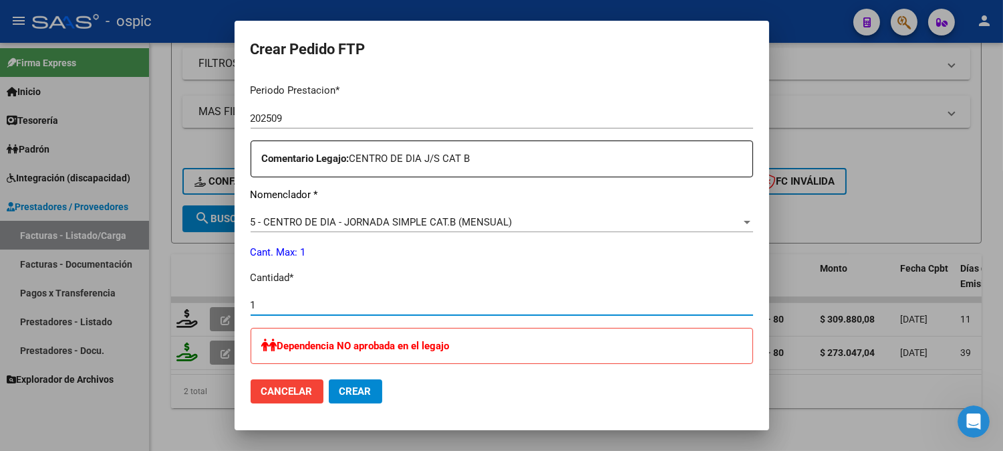
type input "1"
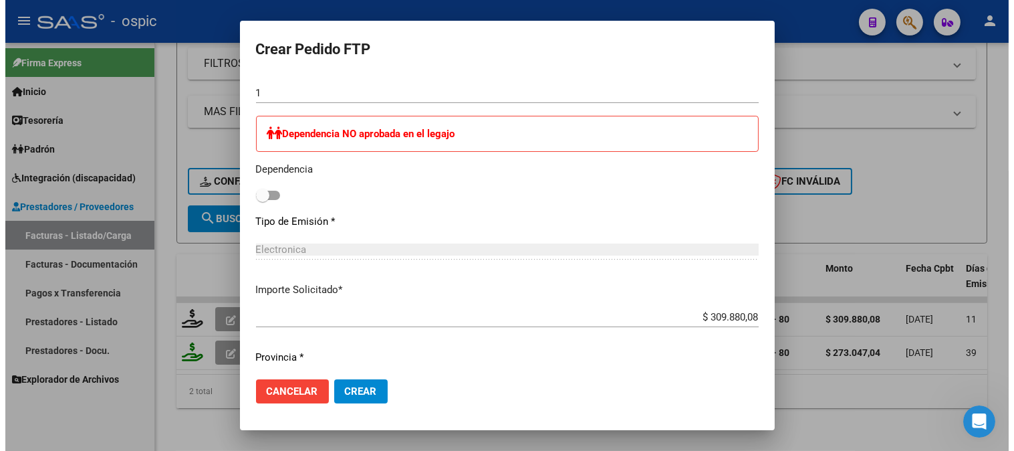
scroll to position [690, 0]
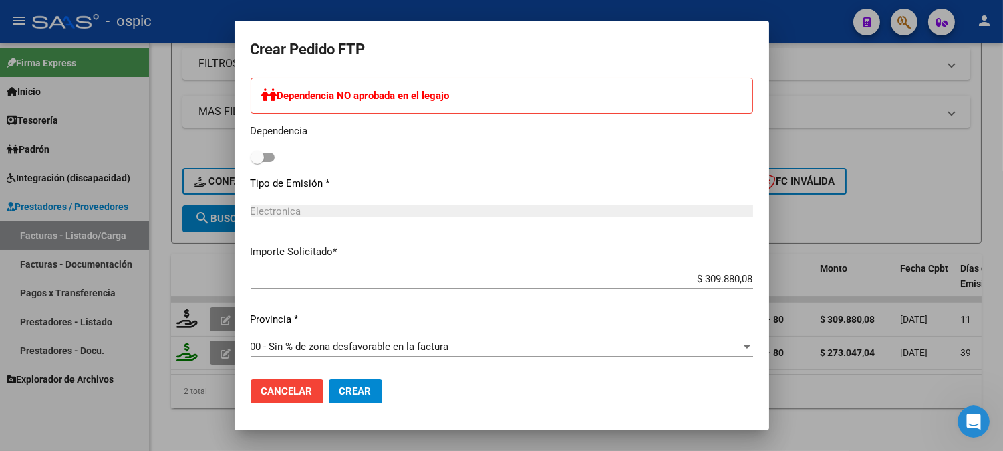
drag, startPoint x: 368, startPoint y: 382, endPoint x: 372, endPoint y: 377, distance: 7.1
click at [368, 382] on button "Crear" at bounding box center [355, 391] width 53 height 24
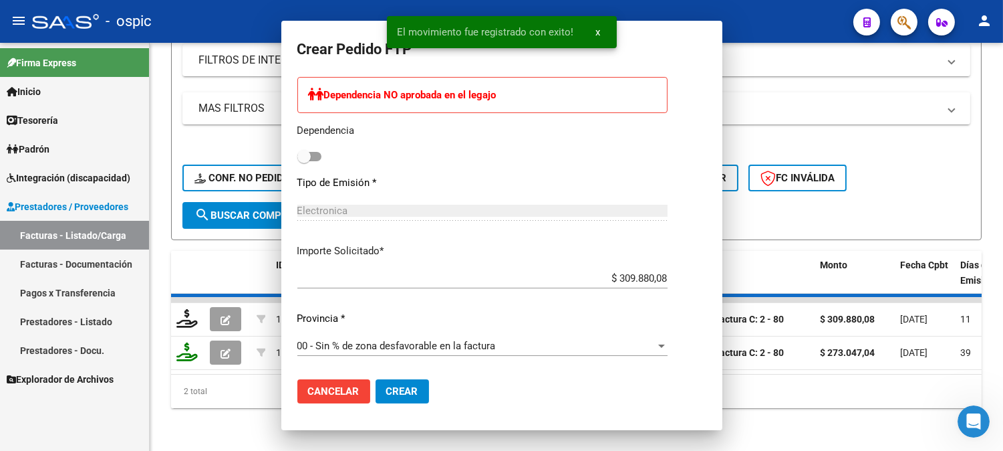
scroll to position [0, 0]
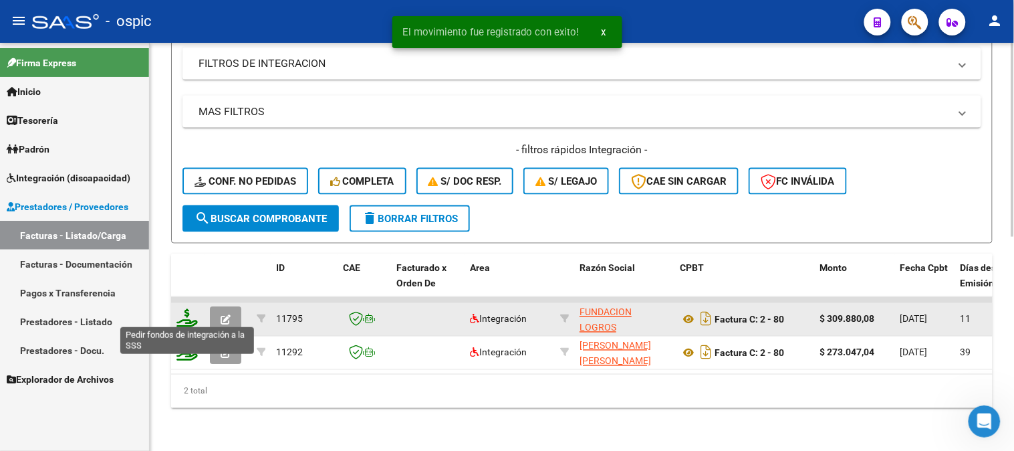
click at [188, 318] on icon at bounding box center [186, 318] width 21 height 19
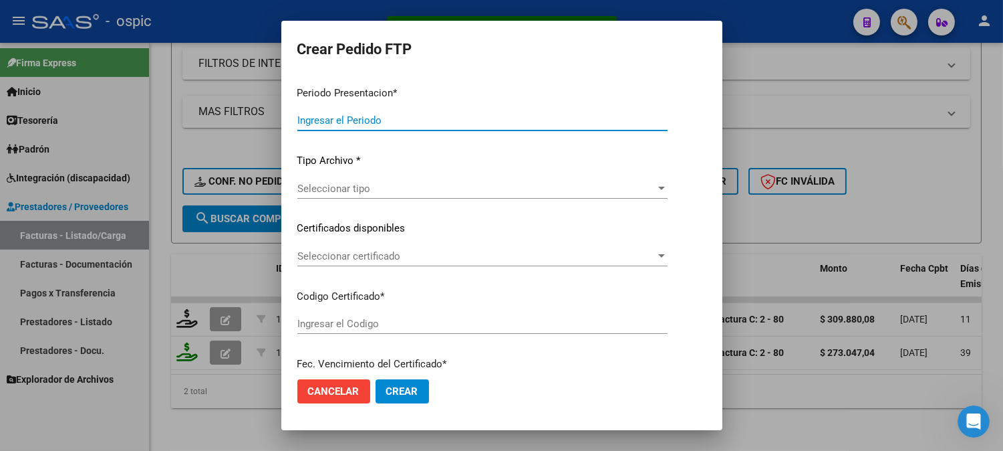
type input "202509"
type input "$ 309.880,08"
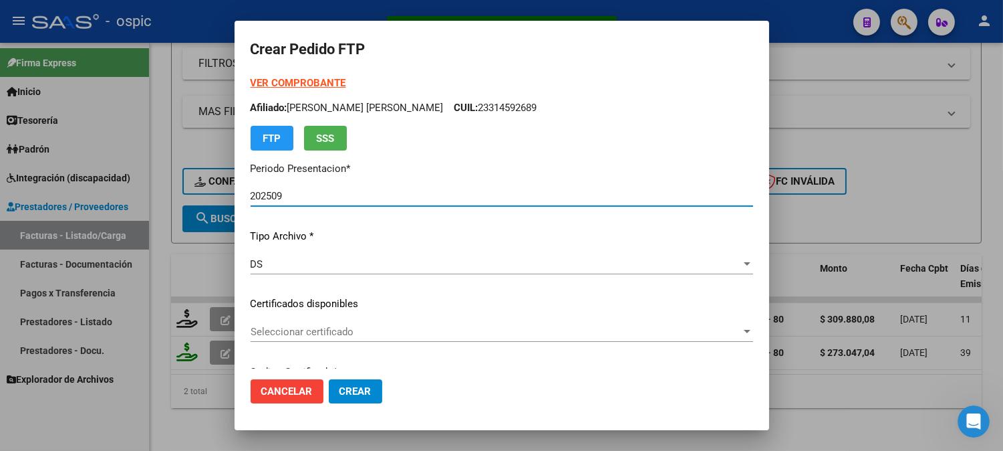
type input "0000000000000000000000000000005238923289"
type input "2034-01-31"
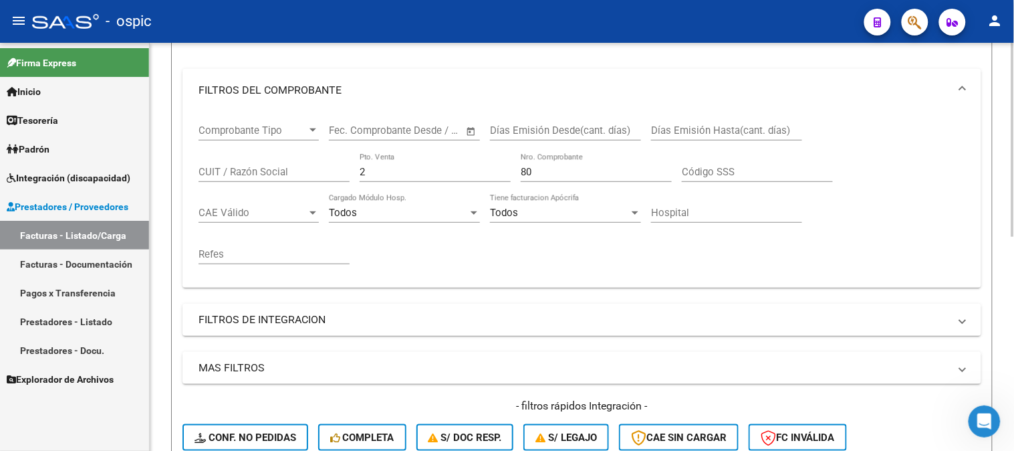
scroll to position [148, 0]
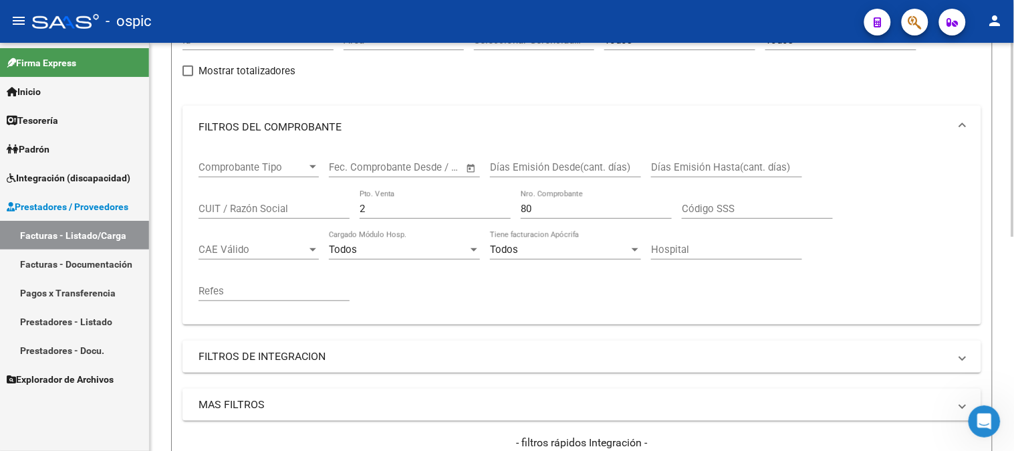
drag, startPoint x: 378, startPoint y: 211, endPoint x: 192, endPoint y: 188, distance: 187.9
click at [196, 189] on div "Comprobante Tipo Comprobante Tipo Fecha inicio – Fecha fin Fec. Comprobante Des…" at bounding box center [581, 236] width 799 height 176
type input "1"
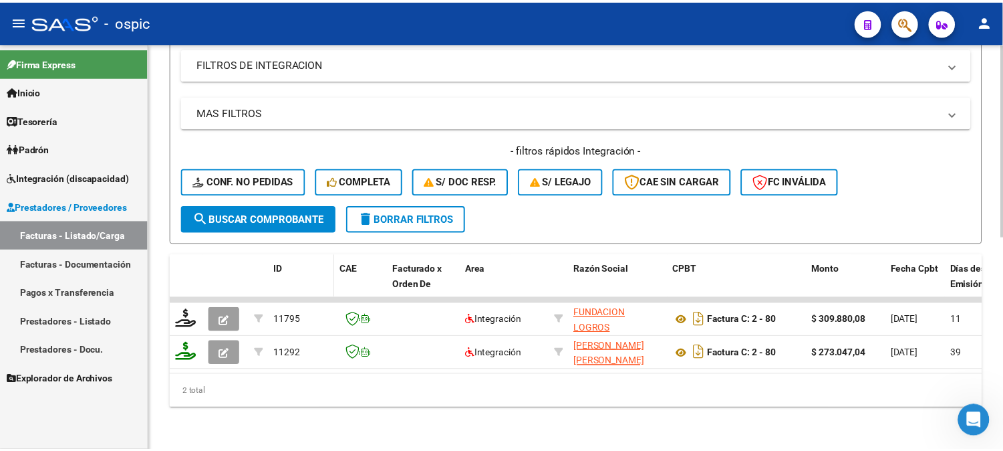
scroll to position [451, 0]
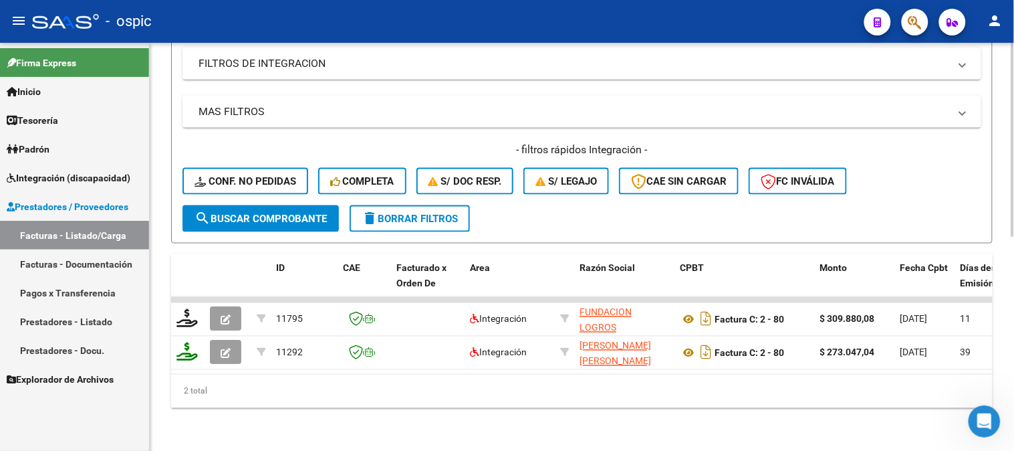
type input "38"
click at [267, 215] on button "search Buscar Comprobante" at bounding box center [260, 218] width 156 height 27
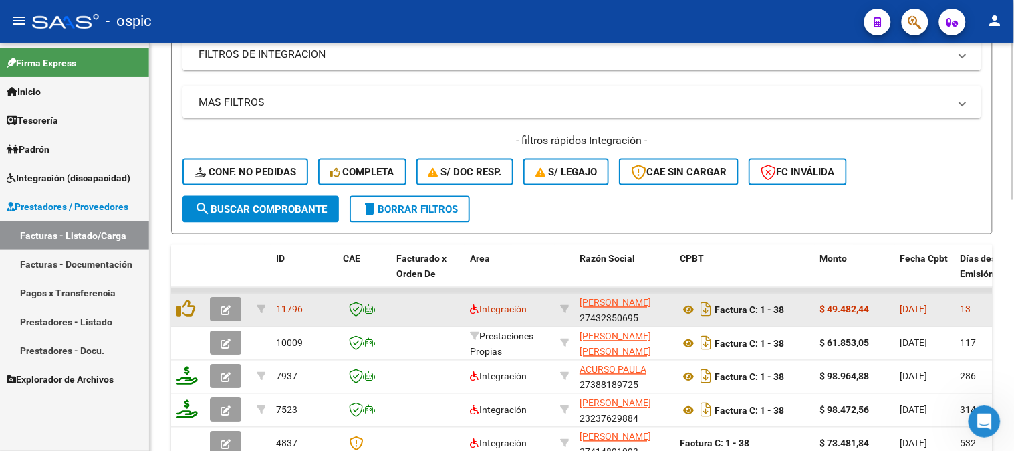
click at [221, 305] on icon "button" at bounding box center [226, 310] width 10 height 10
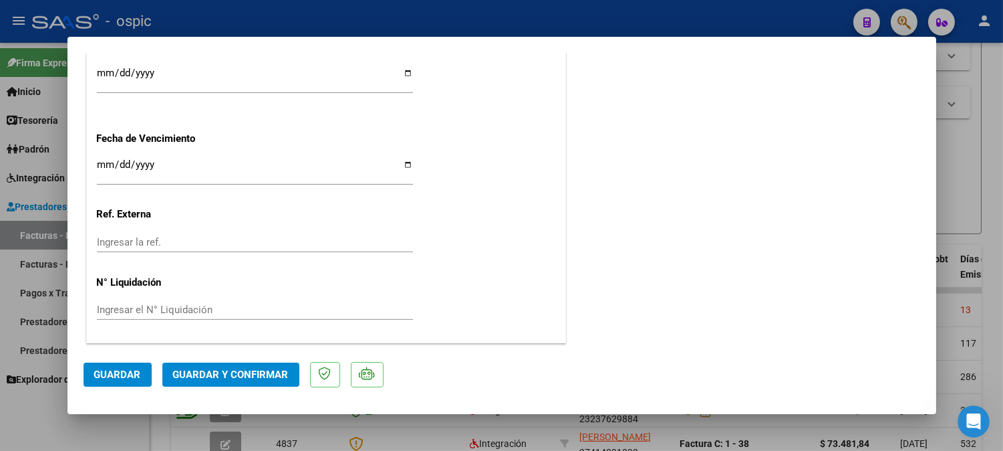
scroll to position [0, 0]
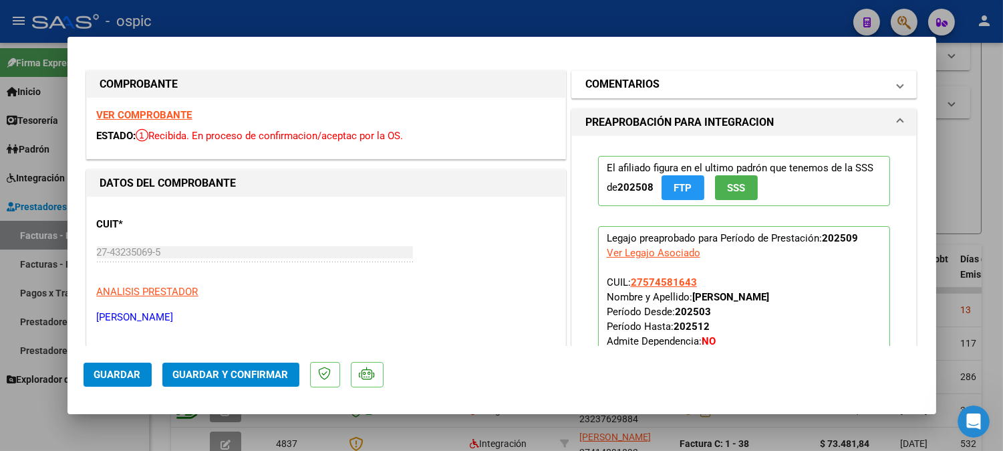
drag, startPoint x: 717, startPoint y: 84, endPoint x: 715, endPoint y: 97, distance: 13.4
click at [717, 84] on mat-panel-title "COMENTARIOS" at bounding box center [737, 84] width 302 height 16
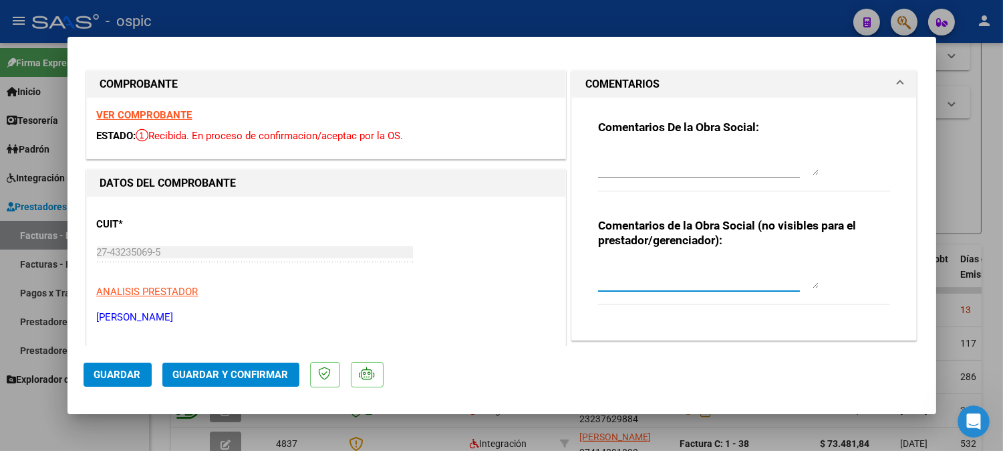
click at [658, 266] on textarea at bounding box center [708, 274] width 221 height 27
type textarea "FONO 4 SESIONES"
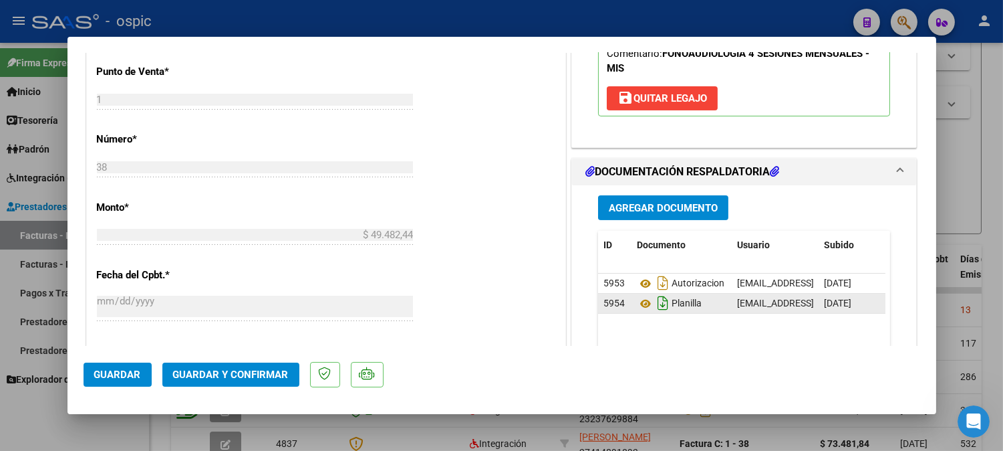
scroll to position [551, 0]
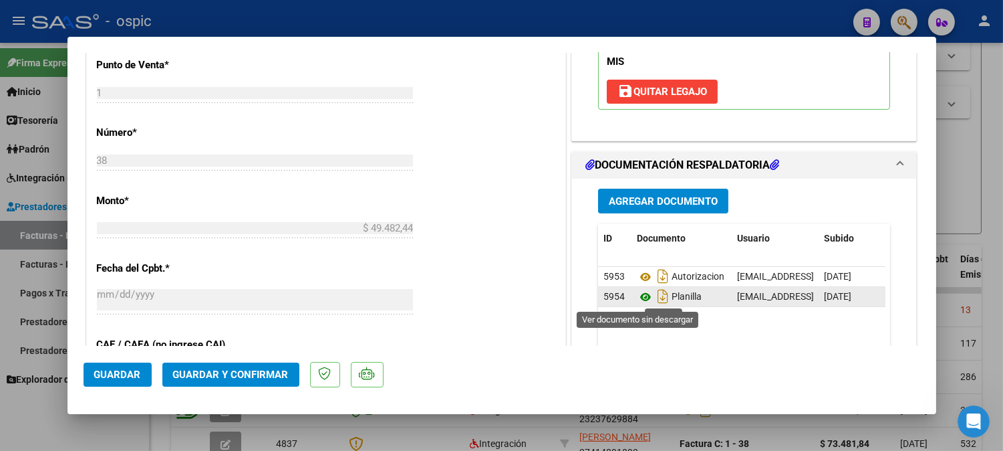
click at [637, 291] on icon at bounding box center [645, 297] width 17 height 16
click at [245, 366] on button "Guardar y Confirmar" at bounding box center [230, 374] width 137 height 24
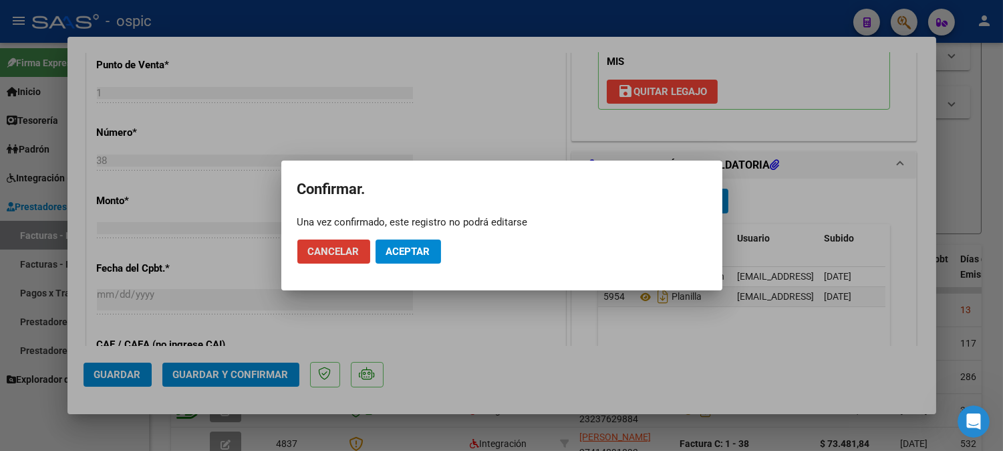
click at [388, 252] on span "Aceptar" at bounding box center [408, 251] width 44 height 12
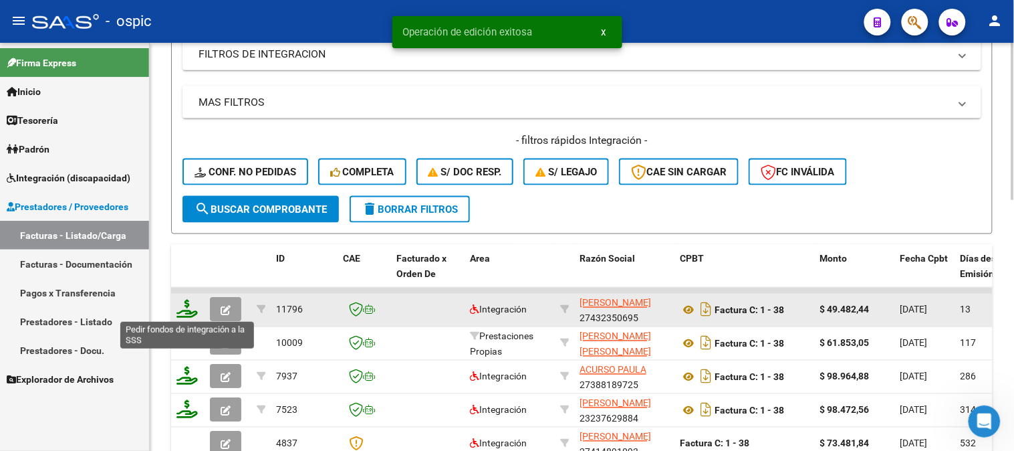
click at [186, 303] on icon at bounding box center [186, 308] width 21 height 19
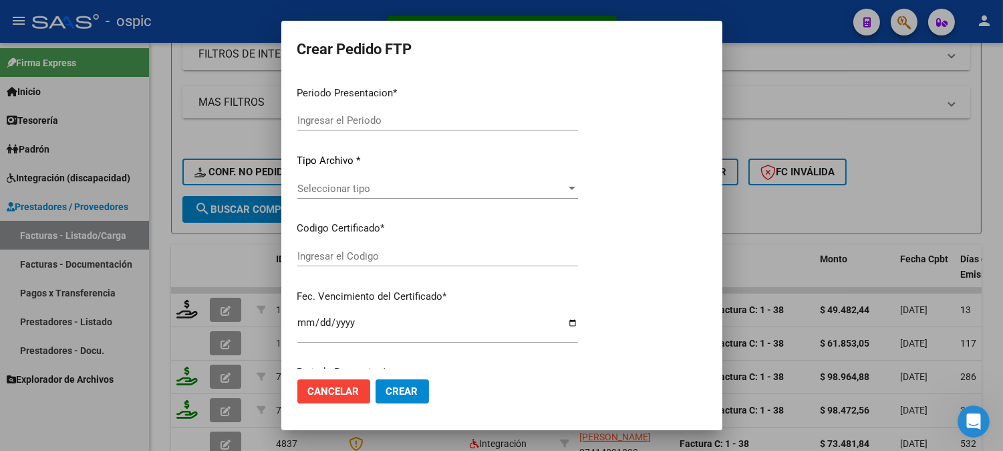
type input "202509"
type input "$ 49.482,44"
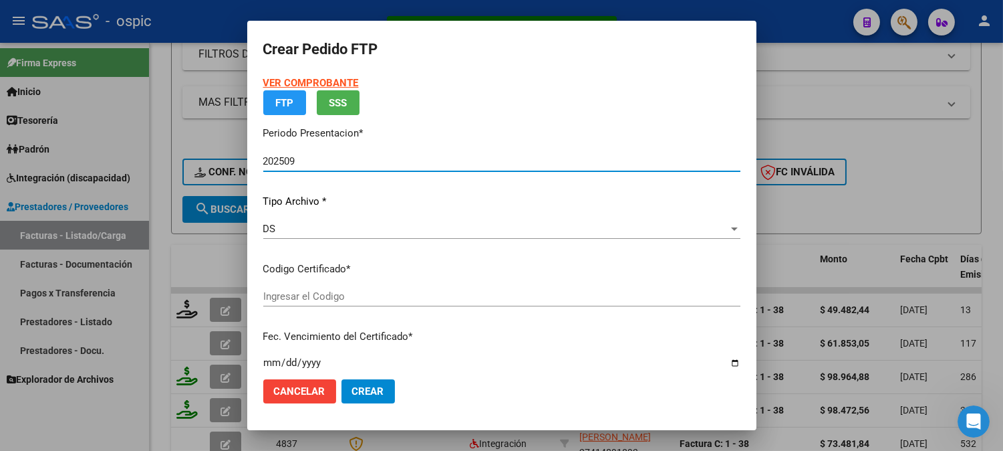
type input "7307952561"
type input "2028-02-28"
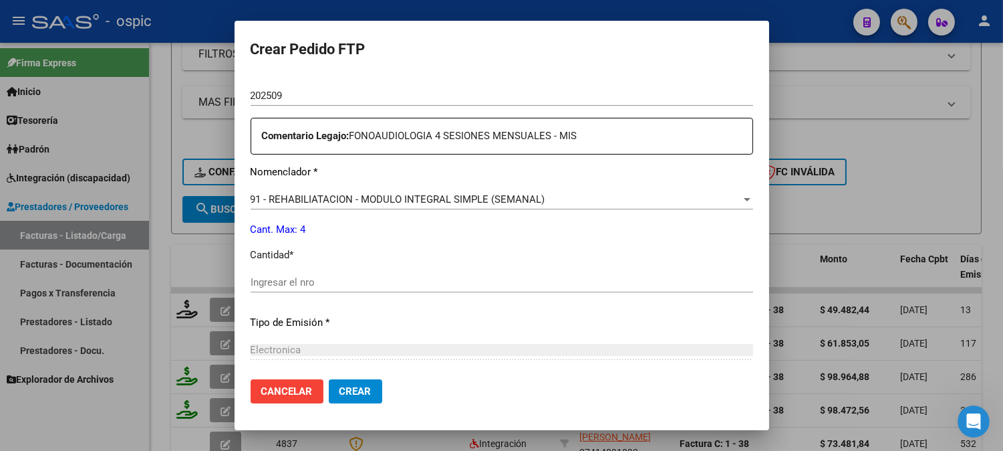
scroll to position [465, 0]
click at [501, 271] on div "Ingresar el nro" at bounding box center [502, 280] width 503 height 20
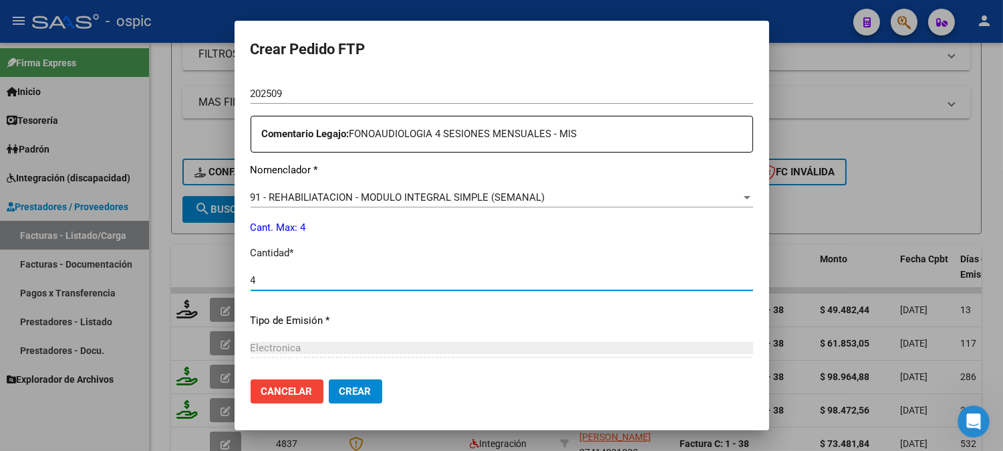
type input "4"
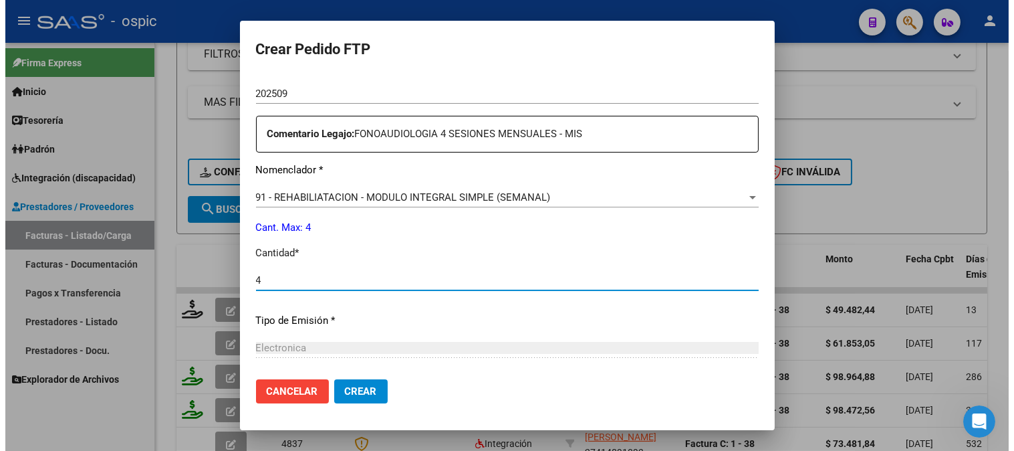
scroll to position [602, 0]
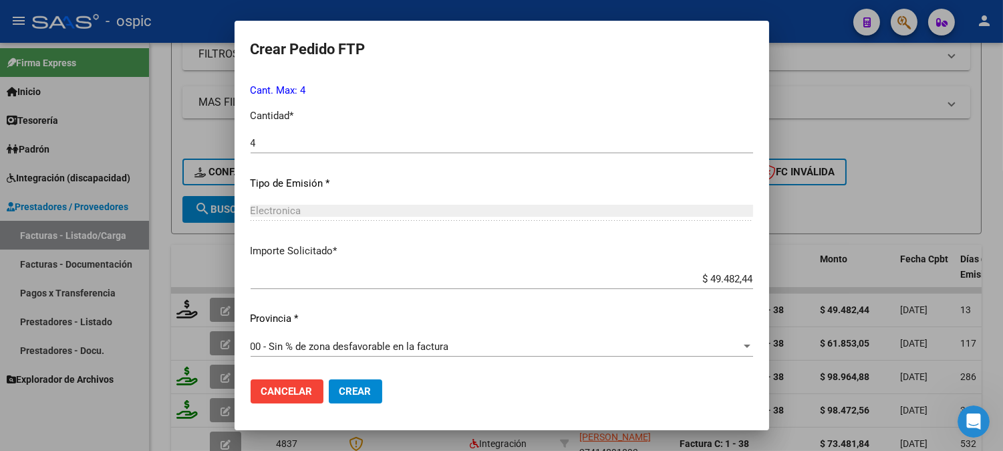
click at [359, 385] on span "Crear" at bounding box center [356, 391] width 32 height 12
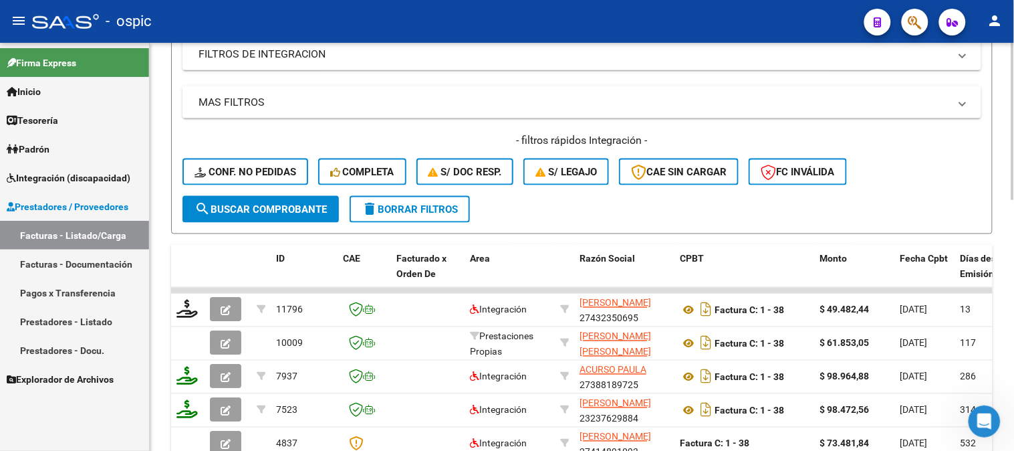
scroll to position [154, 0]
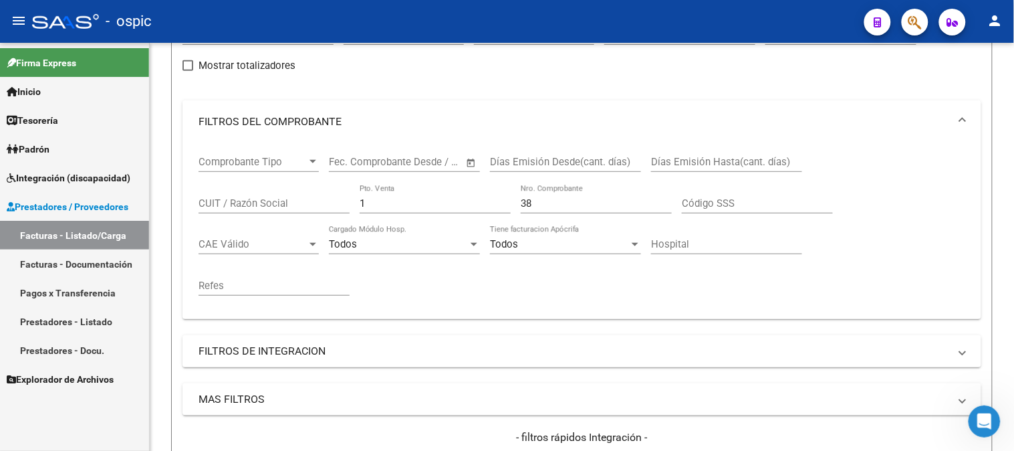
drag, startPoint x: 369, startPoint y: 203, endPoint x: 42, endPoint y: 193, distance: 327.0
click at [151, 201] on div "Video tutorial PRESTADORES -> Listado de CPBTs Emitidos por Prestadores / Prove…" at bounding box center [582, 413] width 864 height 1049
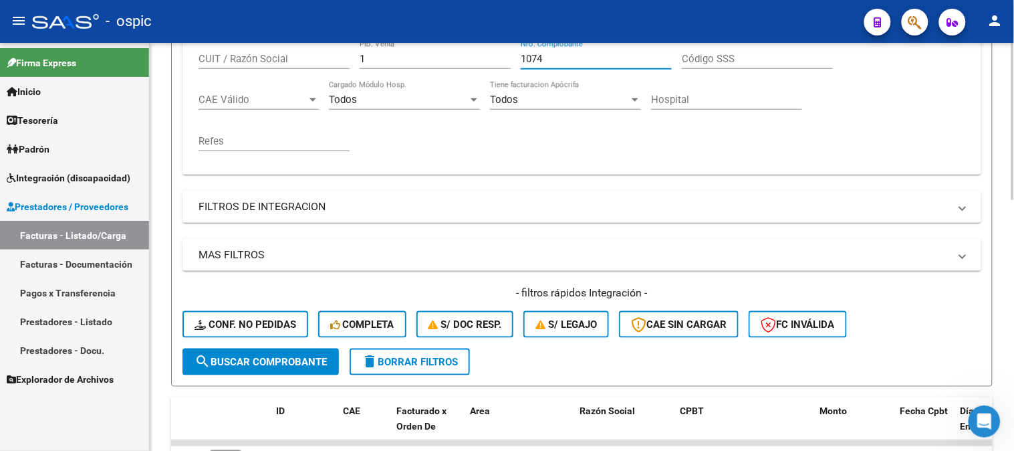
scroll to position [376, 0]
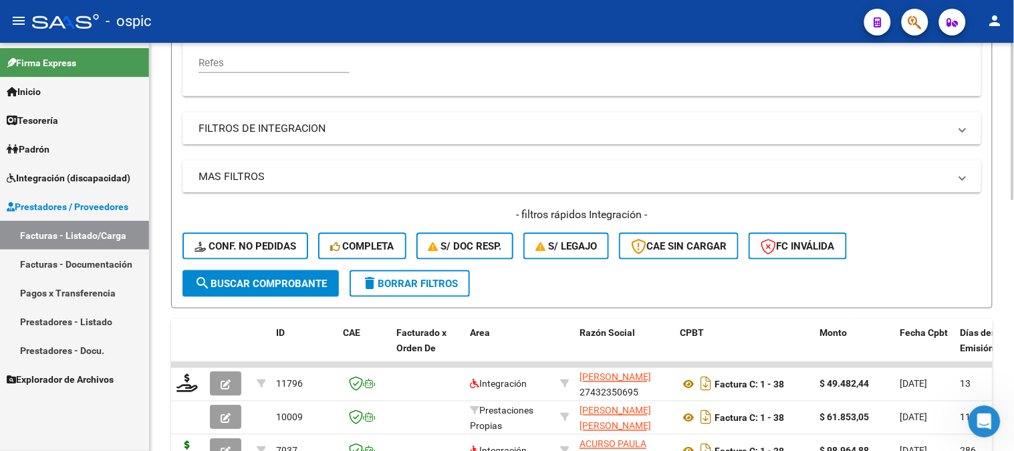
type input "1074"
drag, startPoint x: 251, startPoint y: 277, endPoint x: 252, endPoint y: 261, distance: 16.1
click at [251, 277] on span "search Buscar Comprobante" at bounding box center [261, 283] width 132 height 12
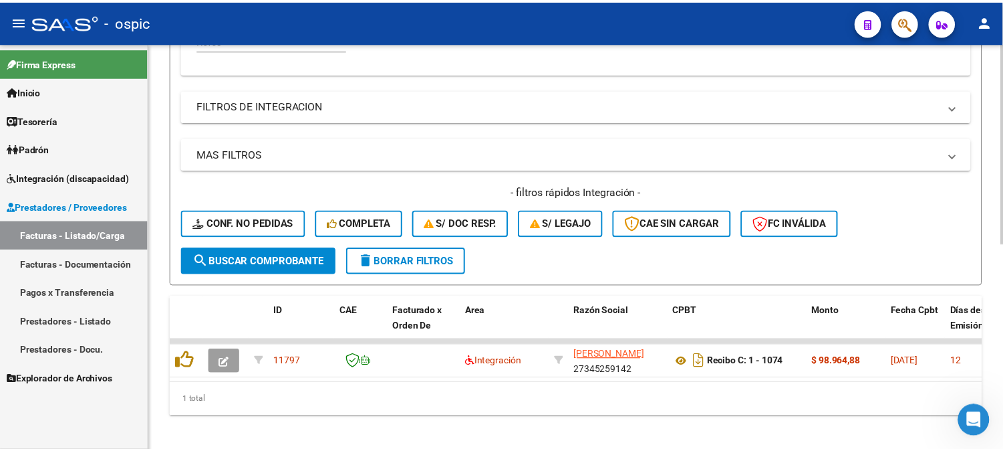
scroll to position [417, 0]
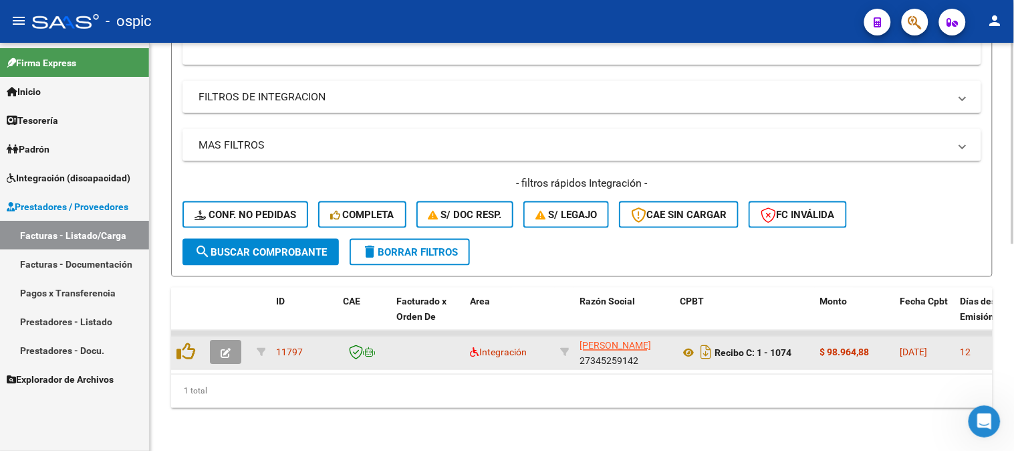
click at [224, 348] on icon "button" at bounding box center [226, 353] width 10 height 10
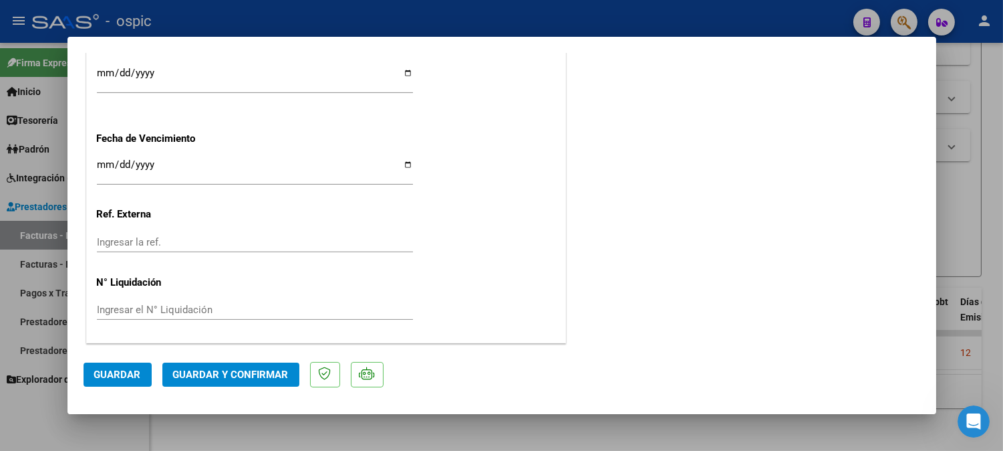
scroll to position [0, 0]
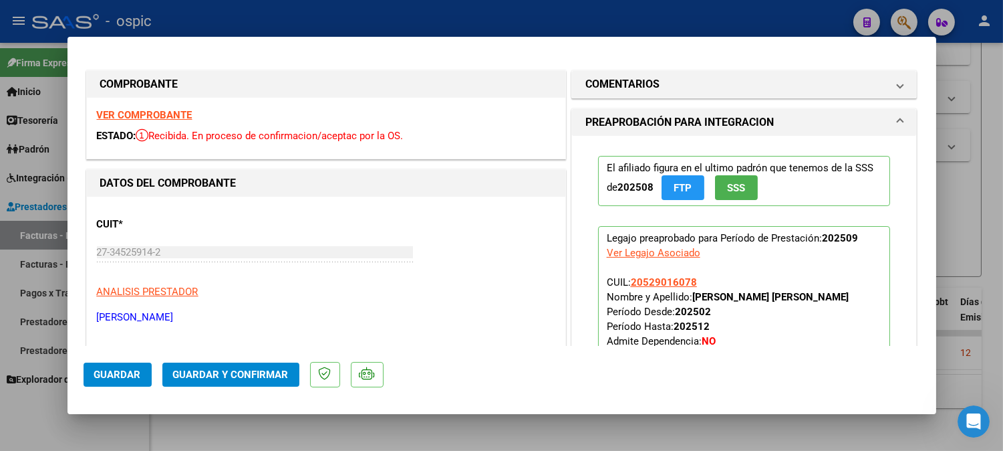
drag, startPoint x: 670, startPoint y: 76, endPoint x: 681, endPoint y: 271, distance: 195.5
click at [670, 77] on mat-panel-title "COMENTARIOS" at bounding box center [737, 84] width 302 height 16
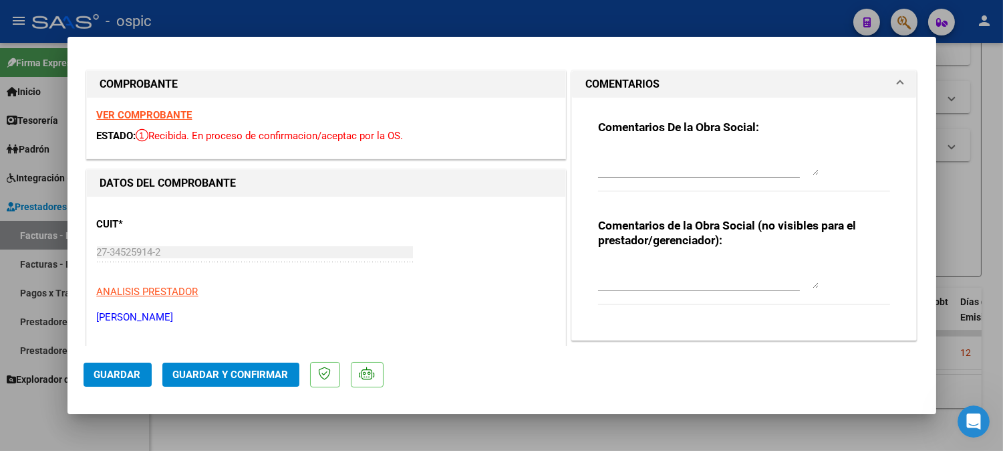
click at [676, 270] on textarea at bounding box center [708, 274] width 221 height 27
type textarea "PSP 8 SESIONES"
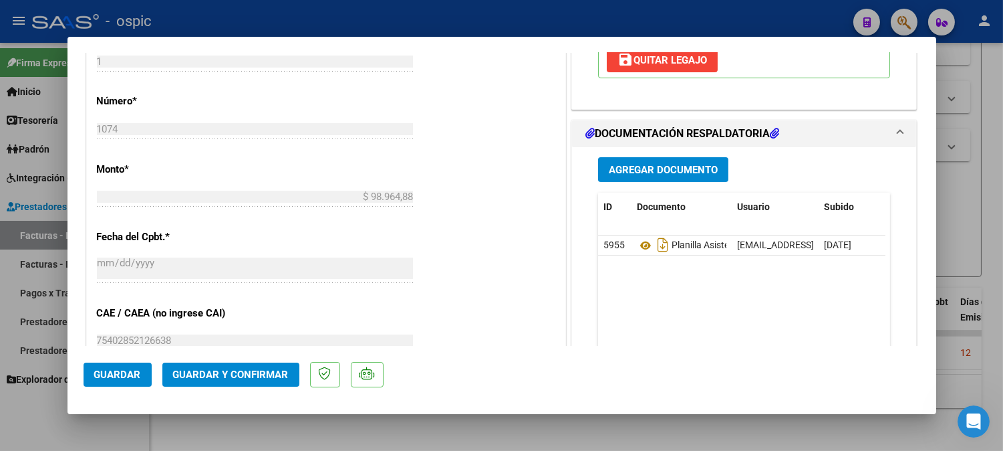
scroll to position [589, 0]
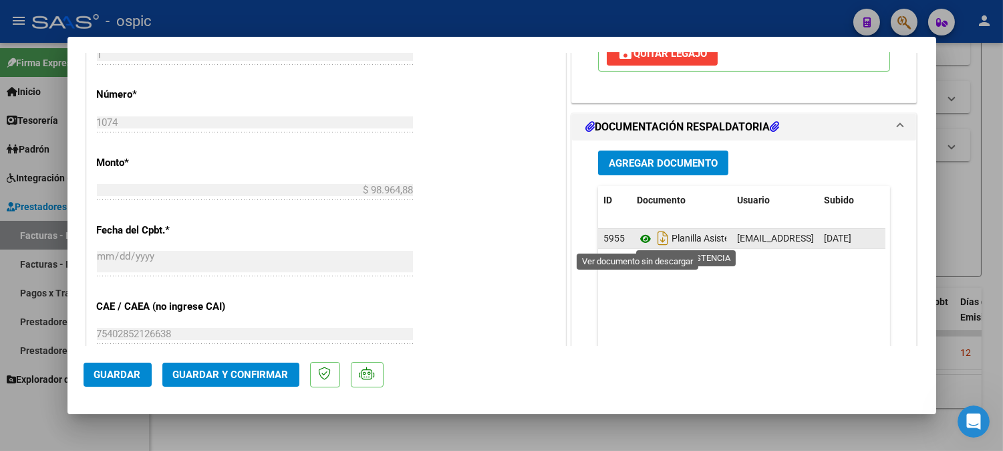
click at [637, 239] on icon at bounding box center [645, 239] width 17 height 16
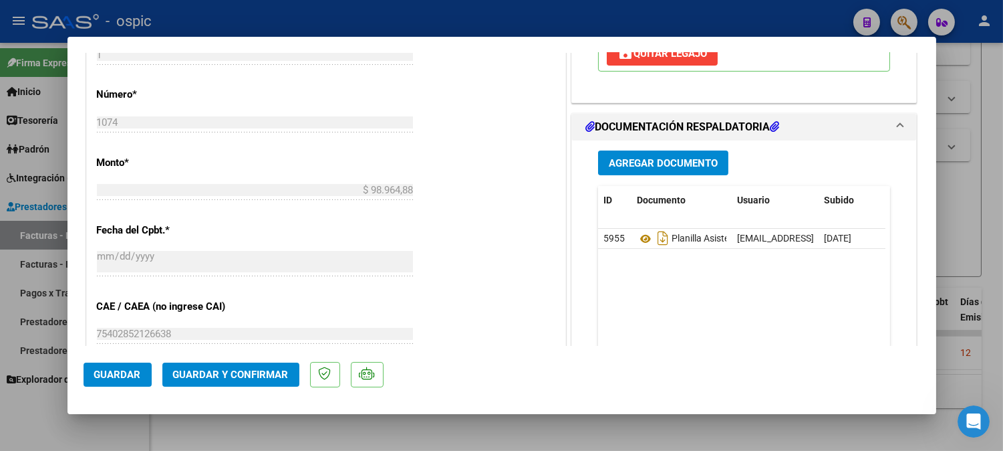
click at [241, 373] on span "Guardar y Confirmar" at bounding box center [231, 374] width 116 height 12
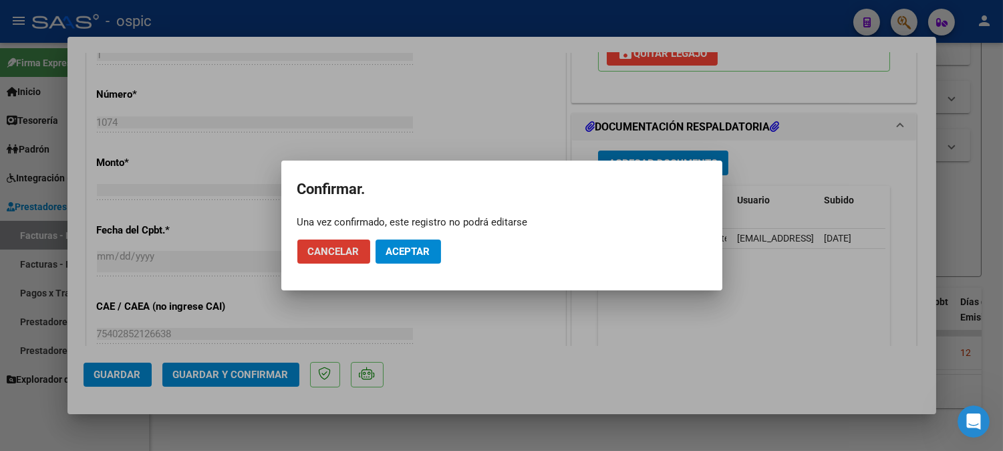
click at [408, 253] on span "Aceptar" at bounding box center [408, 251] width 44 height 12
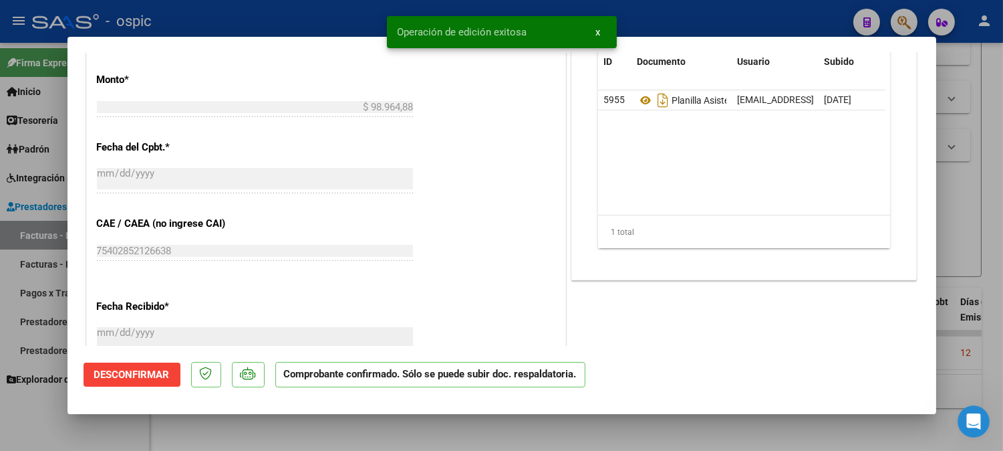
type input "$ 0,00"
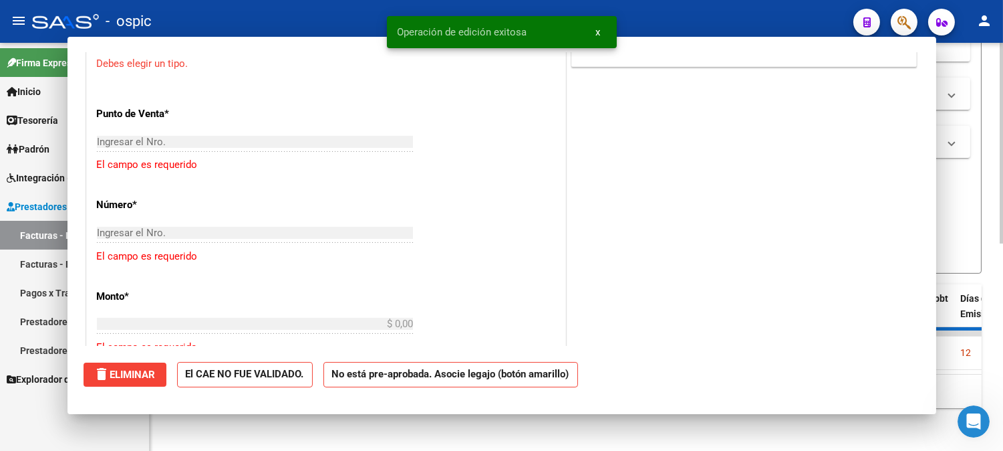
scroll to position [612, 0]
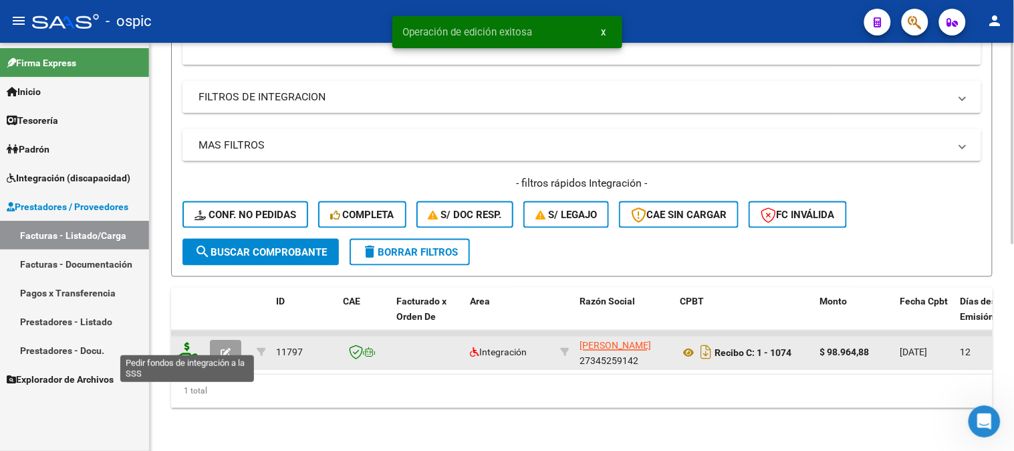
click at [186, 342] on icon at bounding box center [186, 351] width 21 height 19
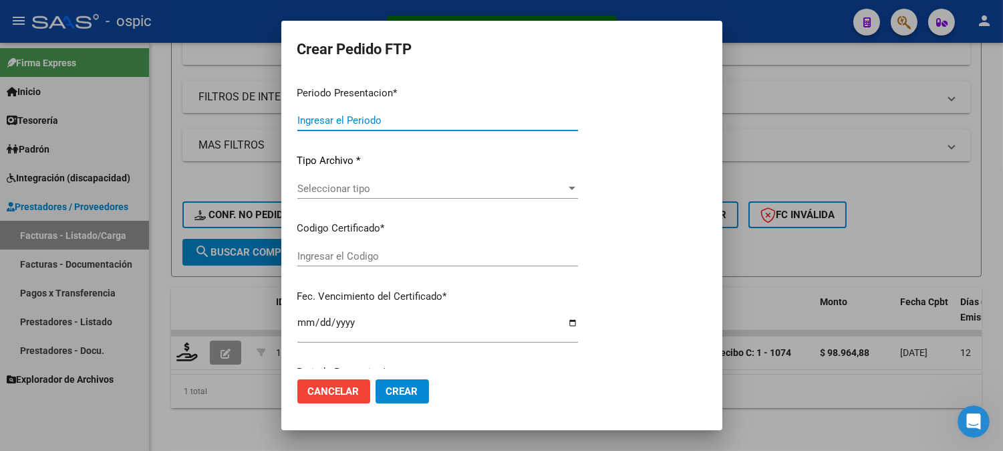
type input "202509"
type input "$ 98.964,88"
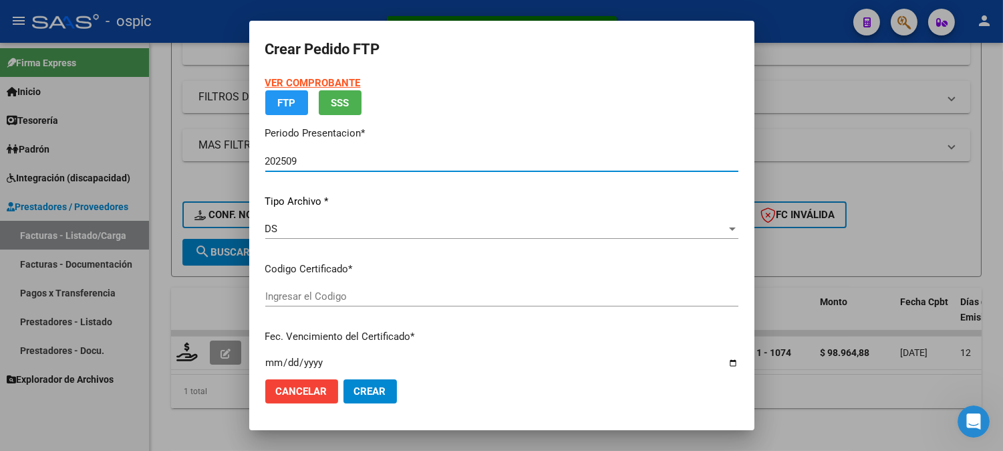
type input "0000000000000000000000000000002915351489"
type input "2026-11-10"
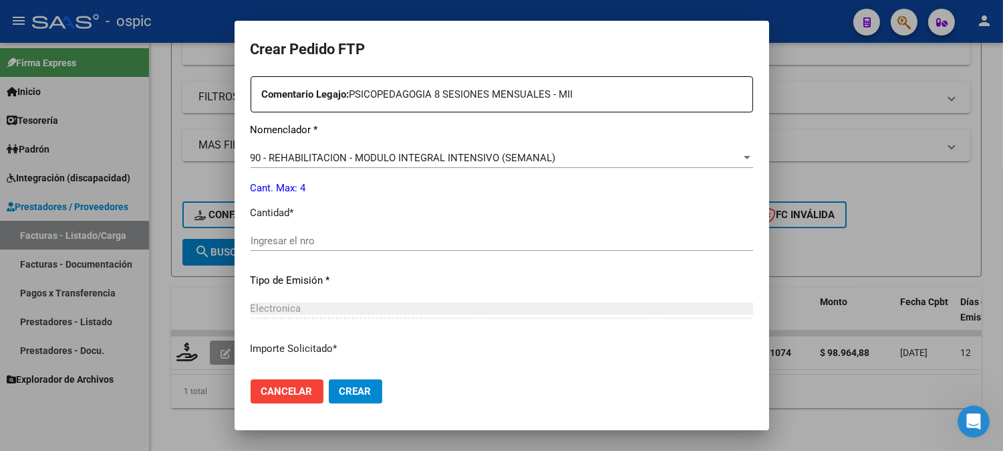
scroll to position [493, 0]
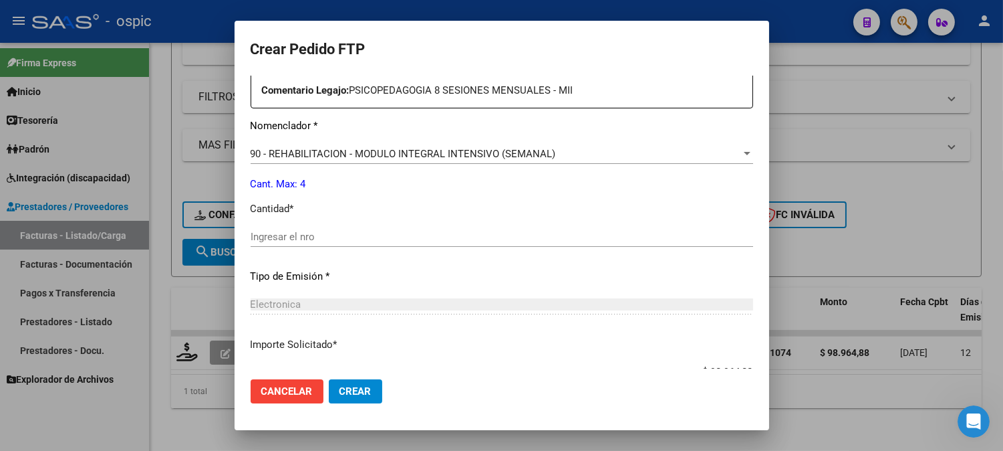
click at [543, 242] on div "Ingresar el nro" at bounding box center [502, 237] width 503 height 20
type input "4"
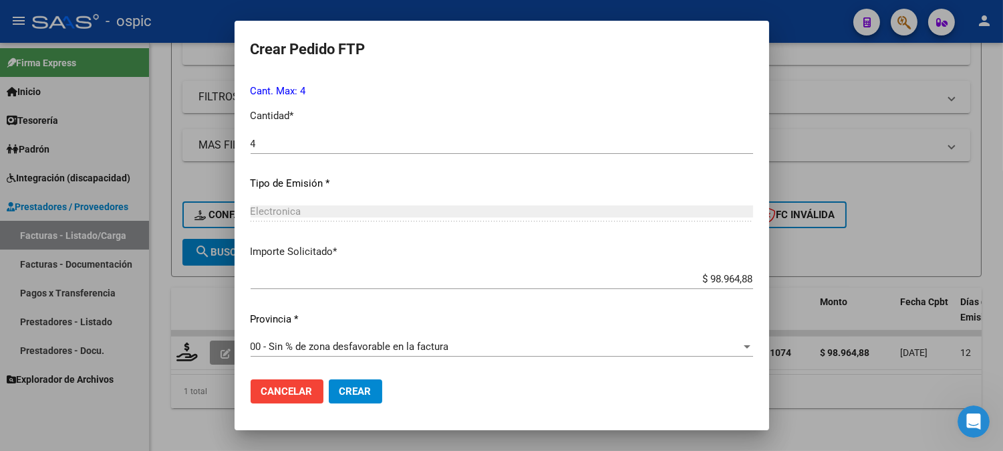
click at [366, 390] on span "Crear" at bounding box center [356, 391] width 32 height 12
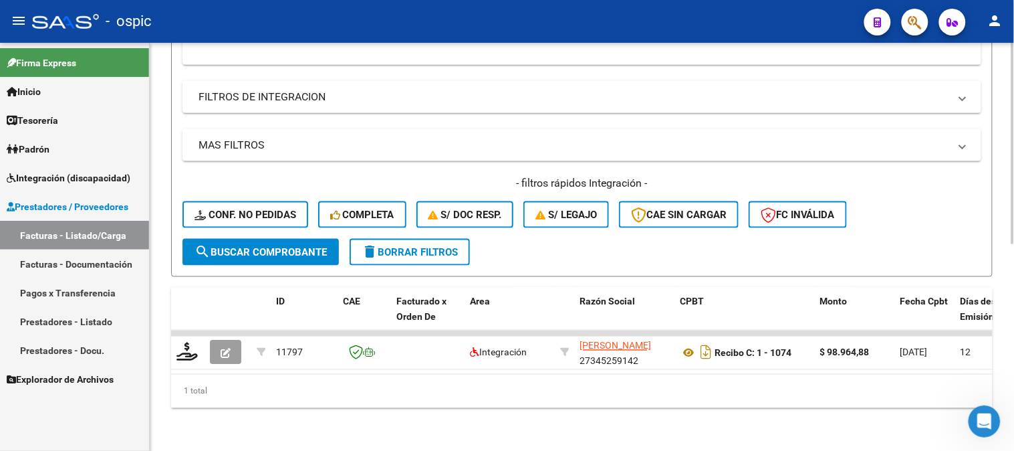
scroll to position [120, 0]
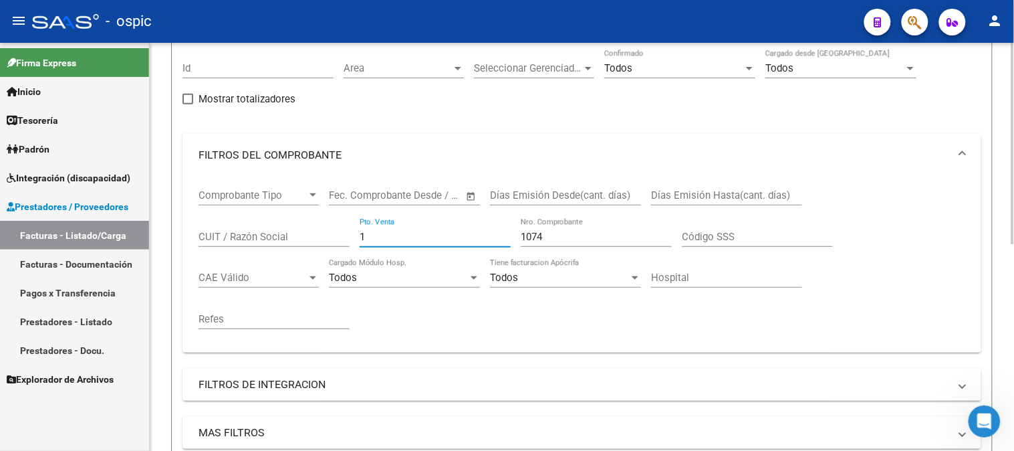
drag, startPoint x: 400, startPoint y: 239, endPoint x: 195, endPoint y: 235, distance: 205.2
click at [188, 239] on div "Comprobante Tipo Comprobante Tipo Fecha inicio – Fecha fin Fec. Comprobante Des…" at bounding box center [581, 264] width 799 height 176
type input "2"
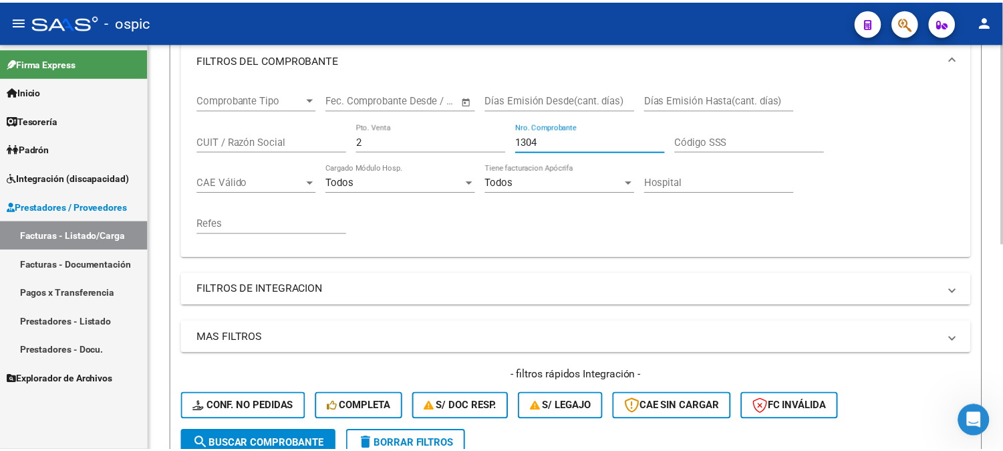
scroll to position [417, 0]
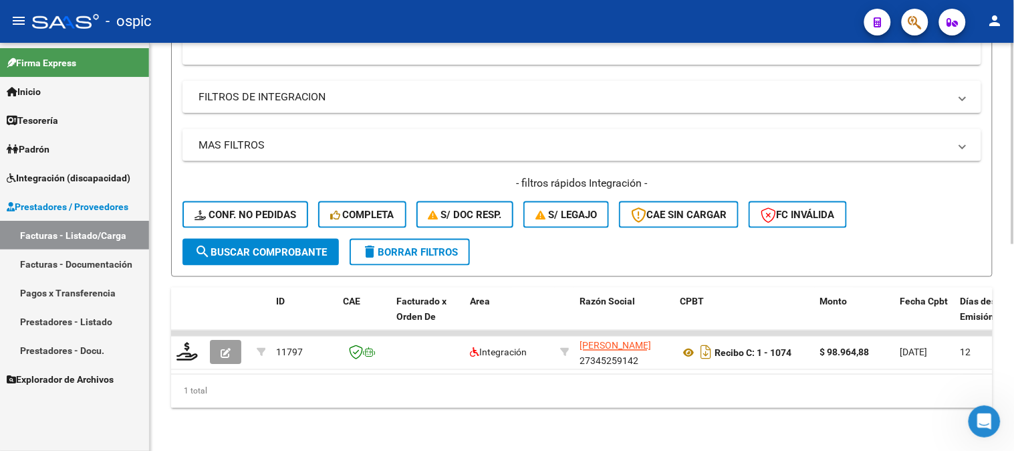
type input "1304"
drag, startPoint x: 249, startPoint y: 241, endPoint x: 234, endPoint y: 222, distance: 24.3
click at [248, 246] on span "search Buscar Comprobante" at bounding box center [261, 252] width 132 height 12
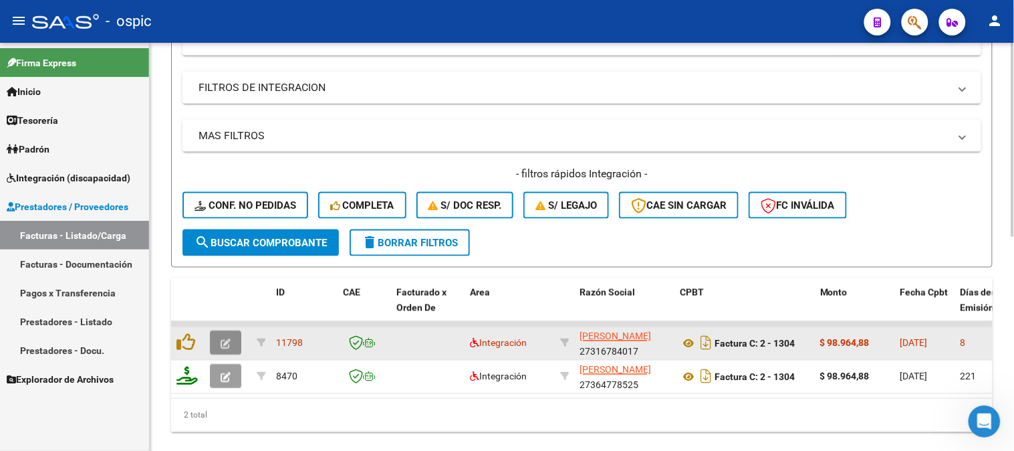
click at [222, 339] on icon "button" at bounding box center [226, 344] width 10 height 10
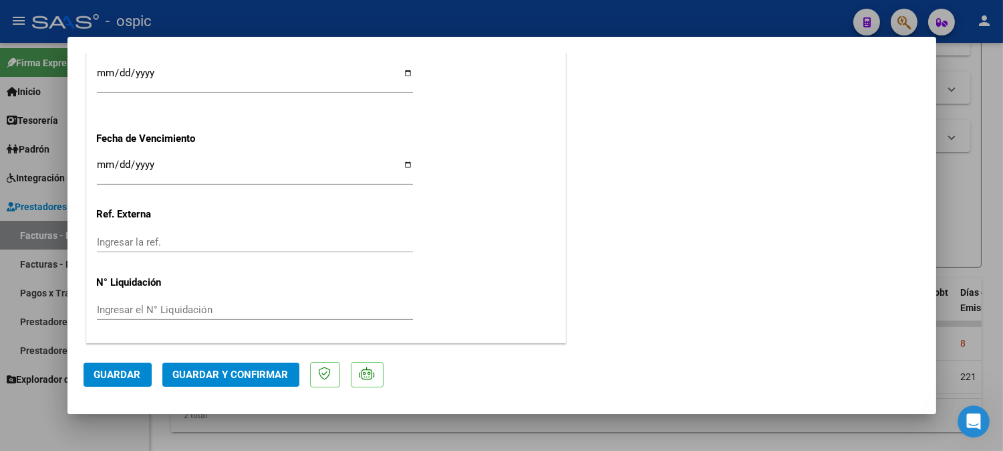
scroll to position [0, 0]
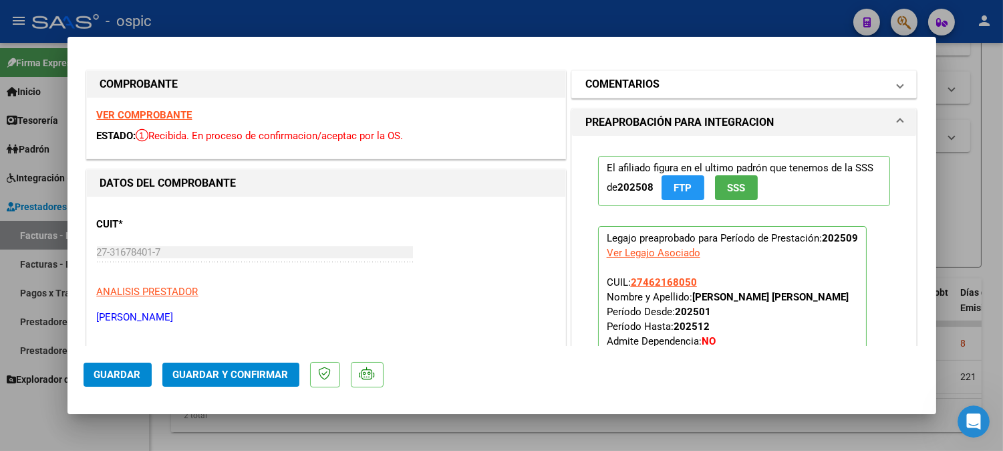
click at [682, 87] on mat-panel-title "COMENTARIOS" at bounding box center [737, 84] width 302 height 16
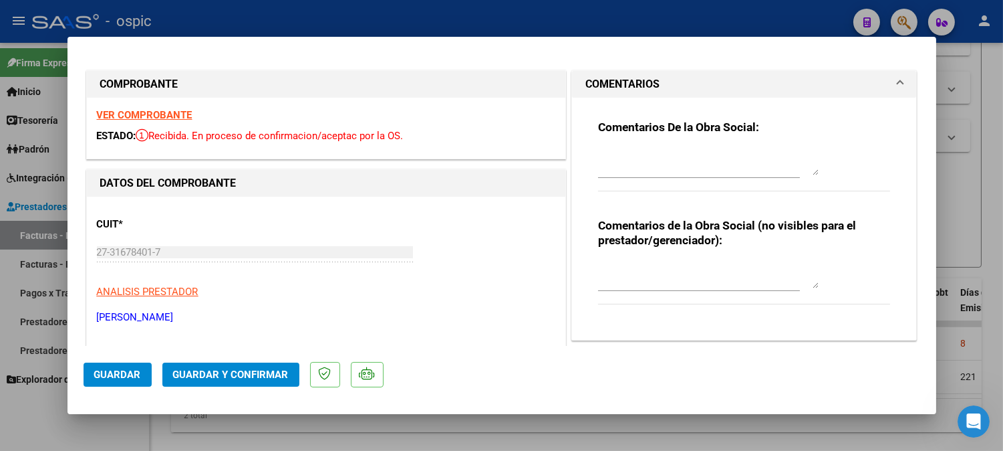
click at [664, 271] on textarea at bounding box center [708, 274] width 221 height 27
type textarea "PSICO 8 SESIONES"
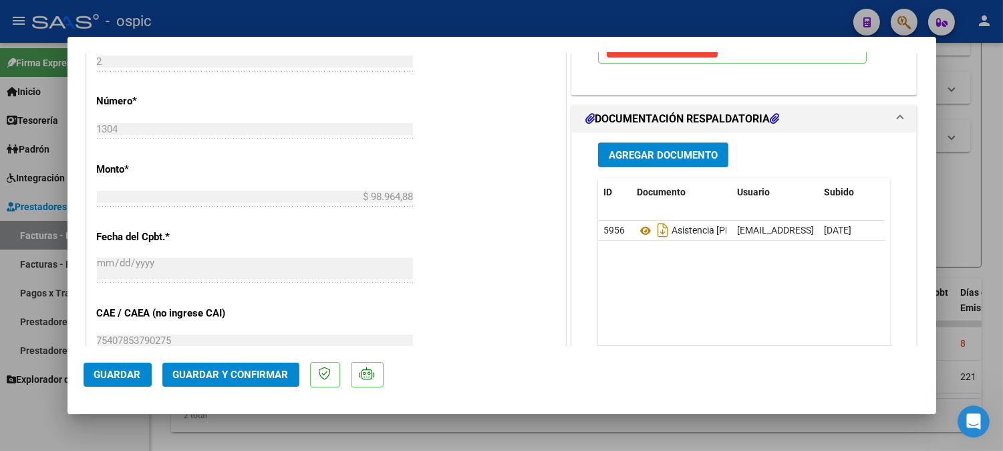
scroll to position [585, 0]
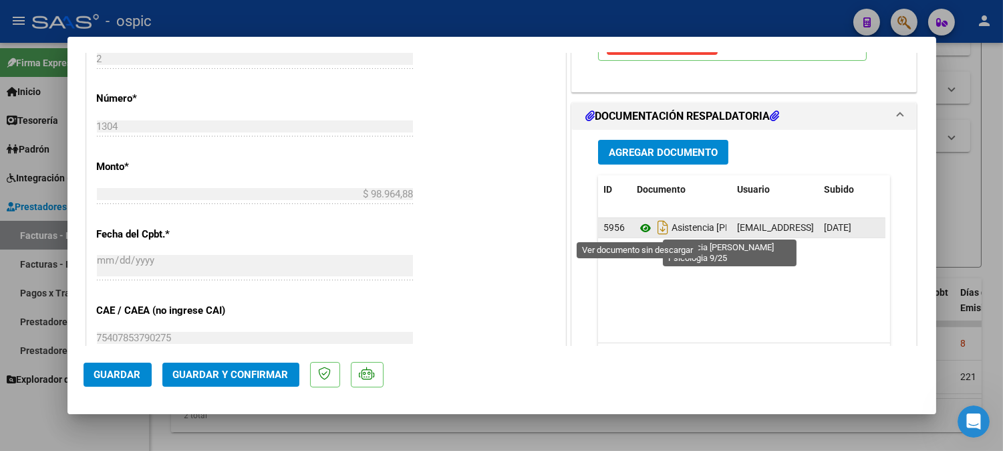
click at [642, 227] on icon at bounding box center [645, 228] width 17 height 16
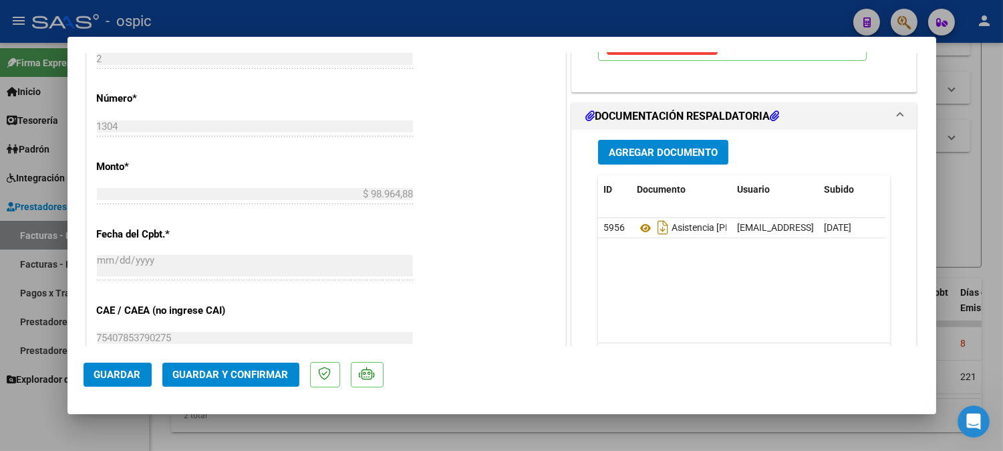
click at [255, 362] on mat-dialog-actions "Guardar Guardar y Confirmar" at bounding box center [502, 372] width 837 height 53
click at [255, 370] on span "Guardar y Confirmar" at bounding box center [231, 374] width 116 height 12
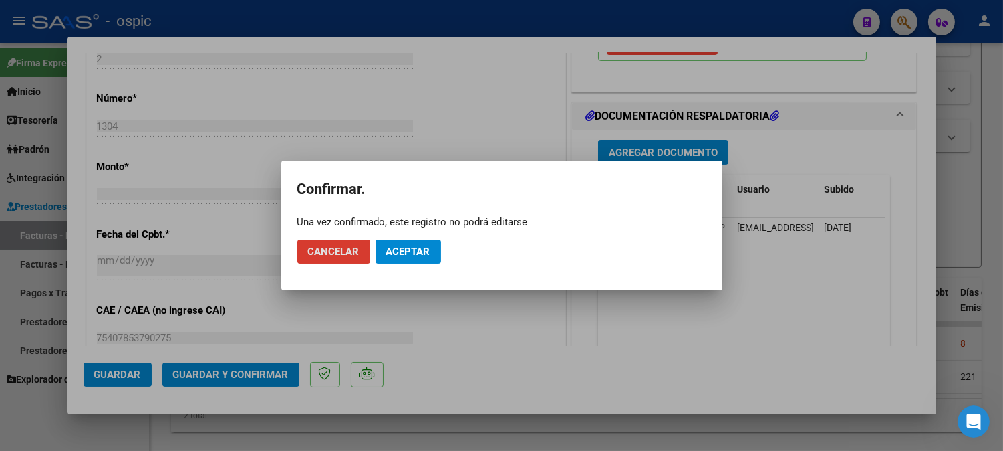
click at [401, 245] on span "Aceptar" at bounding box center [408, 251] width 44 height 12
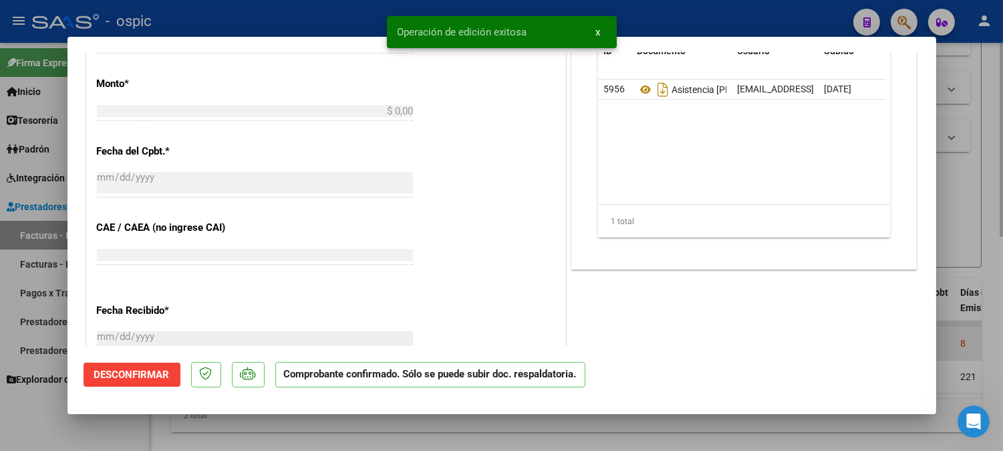
scroll to position [0, 0]
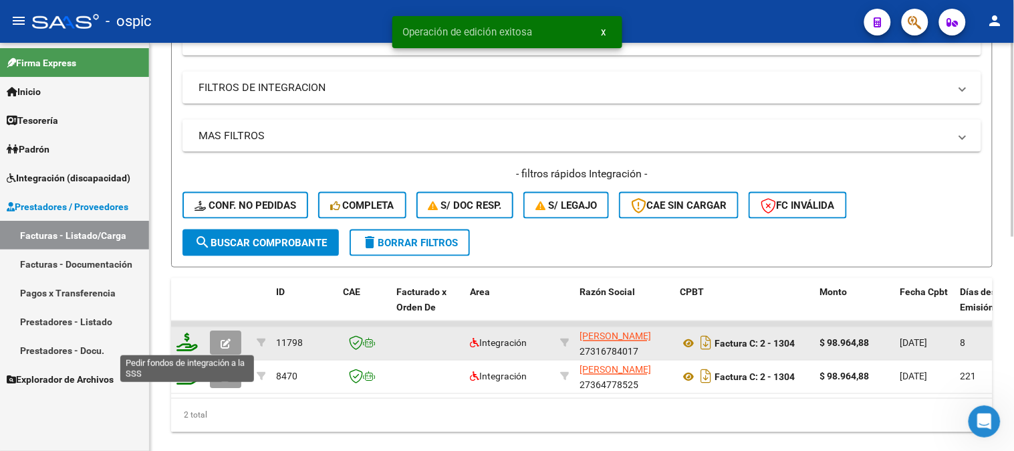
click at [186, 336] on icon at bounding box center [186, 342] width 21 height 19
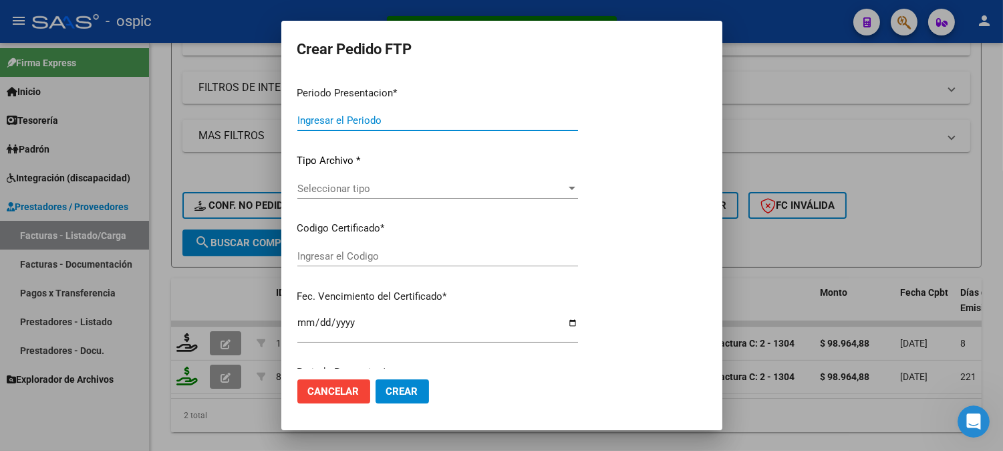
type input "202509"
type input "$ 98.964,88"
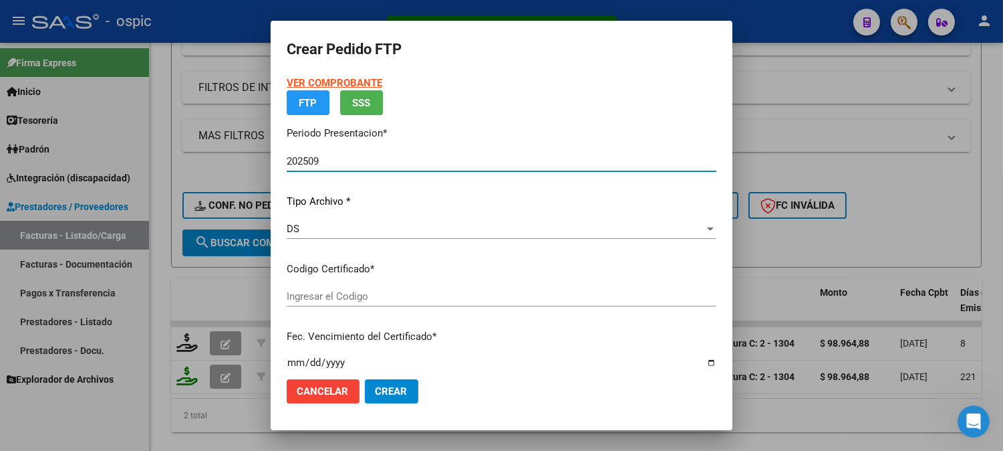
type input "30577428526"
type input "2035-01-31"
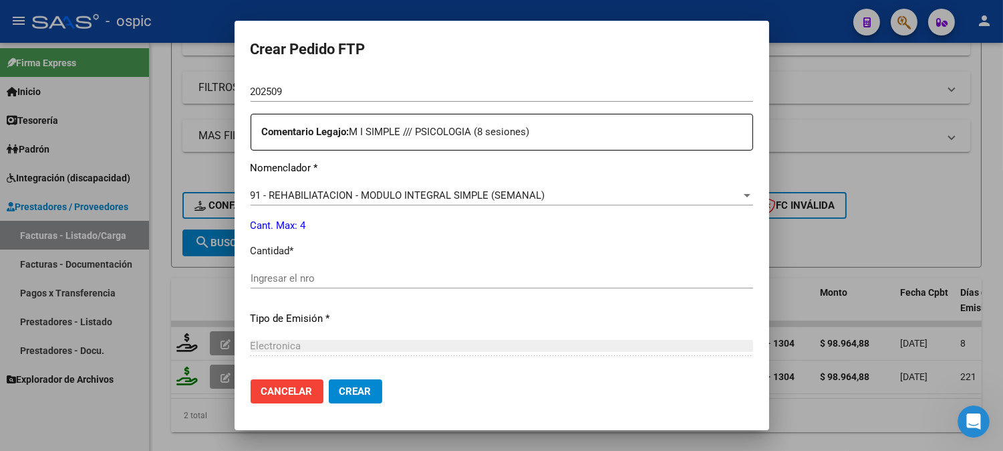
scroll to position [470, 0]
click at [464, 270] on input "Ingresar el nro" at bounding box center [502, 275] width 503 height 12
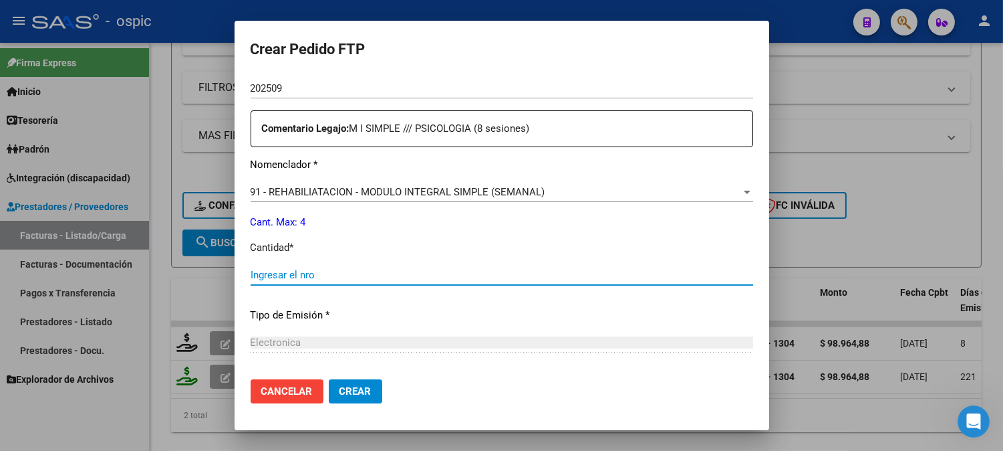
type input "1"
type input "4"
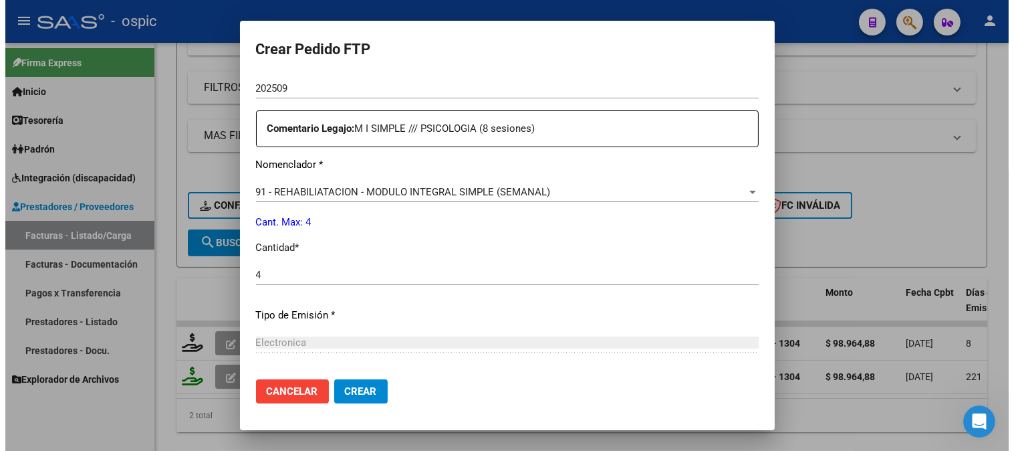
scroll to position [602, 0]
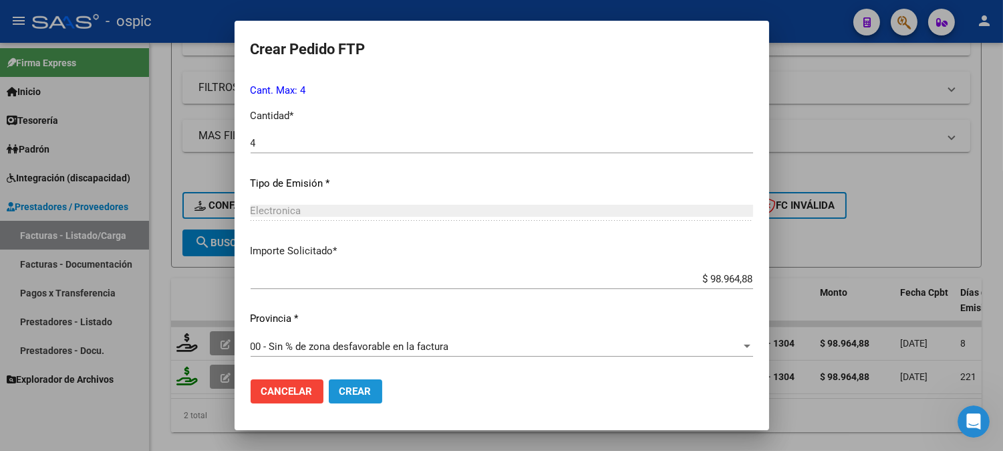
click at [352, 384] on button "Crear" at bounding box center [355, 391] width 53 height 24
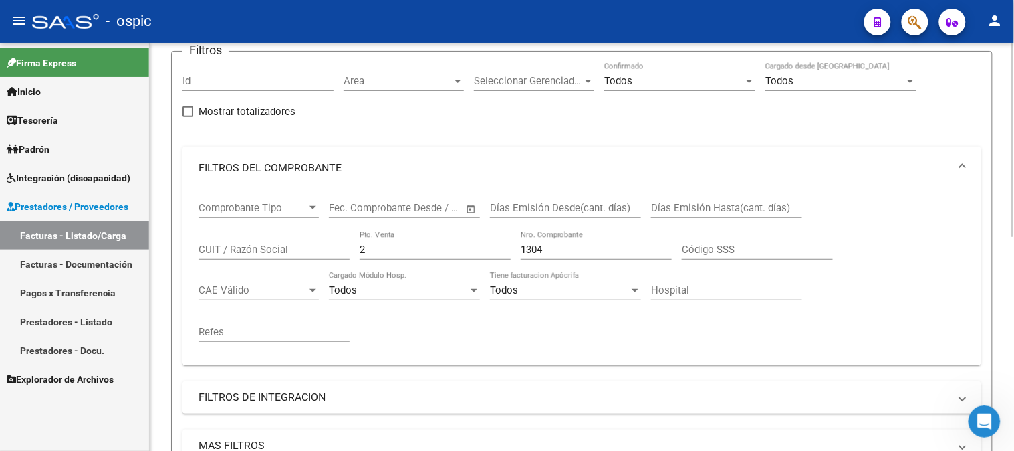
scroll to position [45, 0]
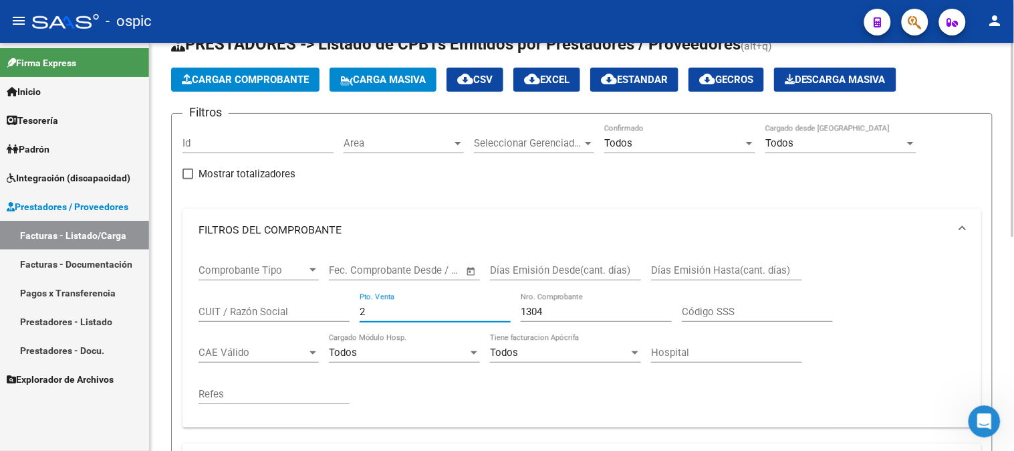
drag, startPoint x: 386, startPoint y: 314, endPoint x: 294, endPoint y: 298, distance: 93.6
click at [271, 310] on div "Comprobante Tipo Comprobante Tipo Fecha inicio – Fecha fin Fec. Comprobante Des…" at bounding box center [582, 333] width 767 height 165
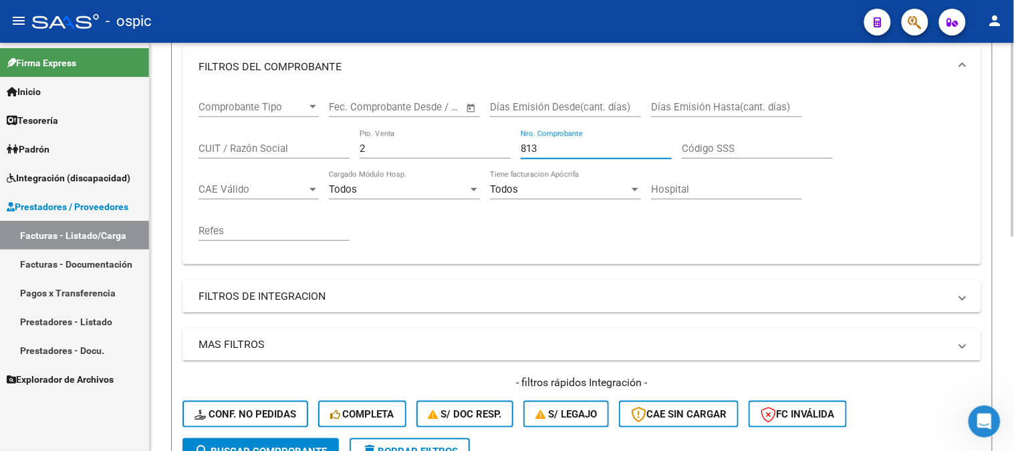
scroll to position [120, 0]
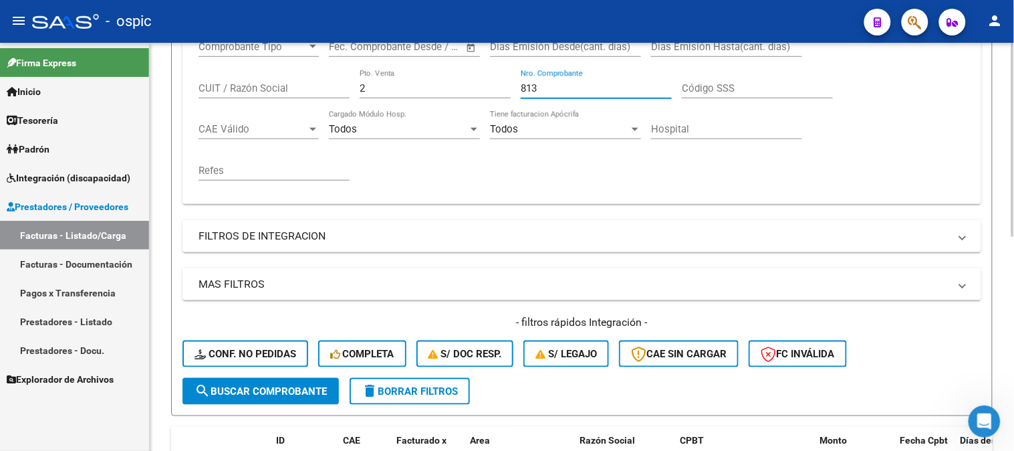
type input "813"
drag, startPoint x: 277, startPoint y: 394, endPoint x: 277, endPoint y: 342, distance: 52.1
click at [277, 392] on span "search Buscar Comprobante" at bounding box center [261, 391] width 132 height 12
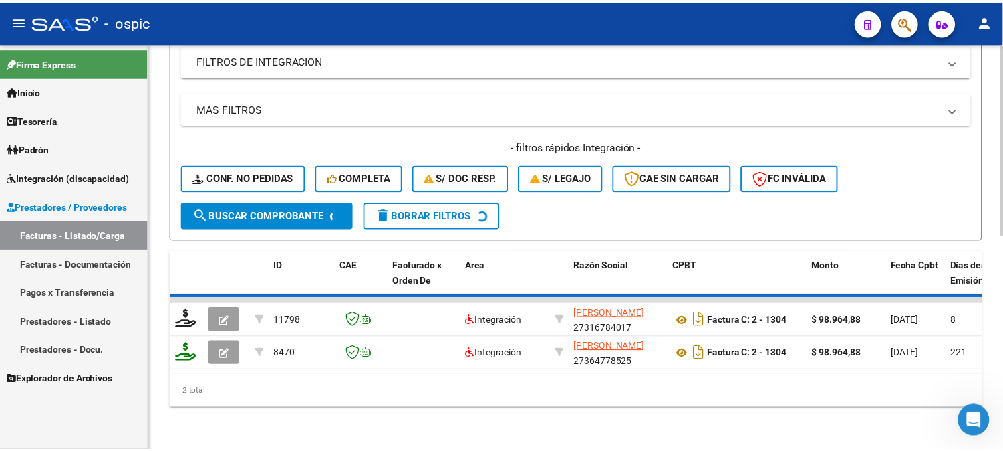
scroll to position [455, 0]
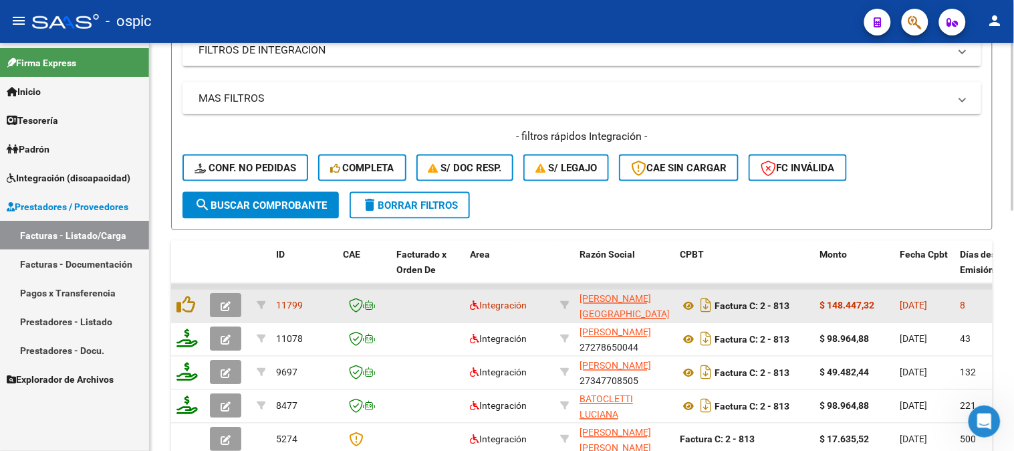
click at [225, 305] on icon "button" at bounding box center [226, 306] width 10 height 10
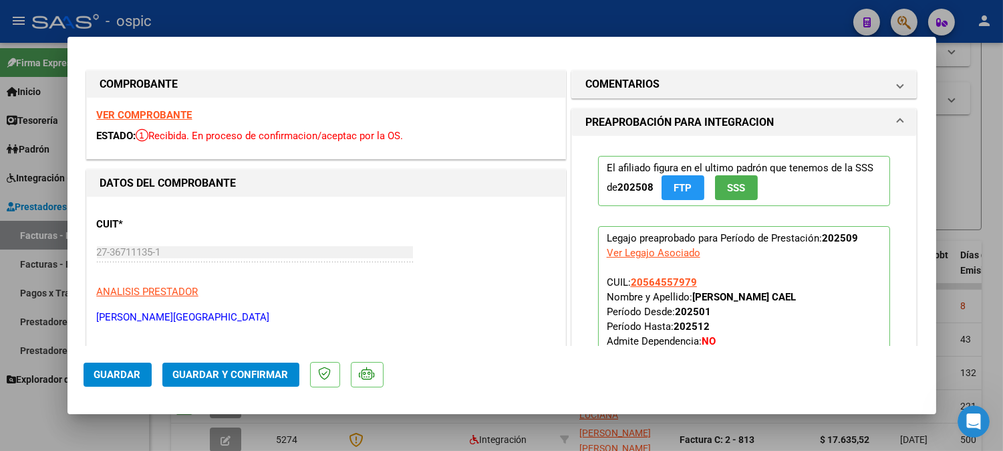
type input "$ 0,00"
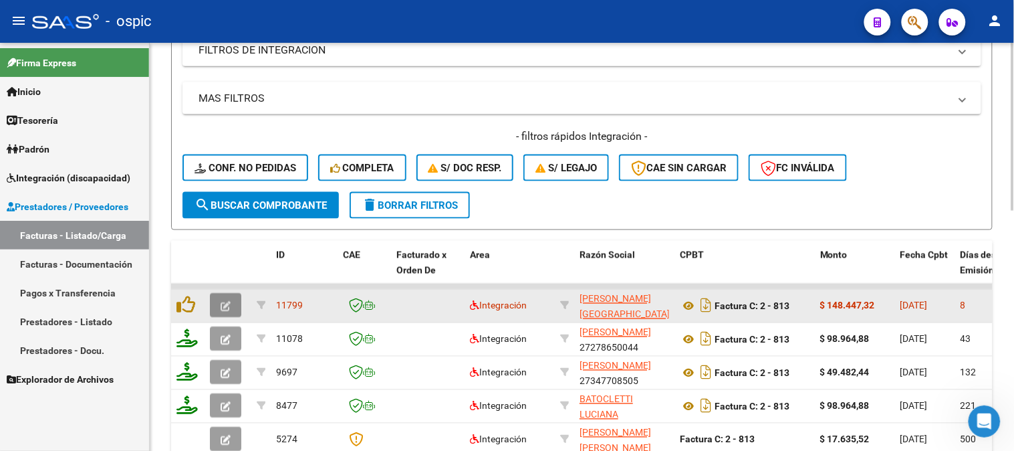
click at [227, 301] on icon "button" at bounding box center [226, 306] width 10 height 10
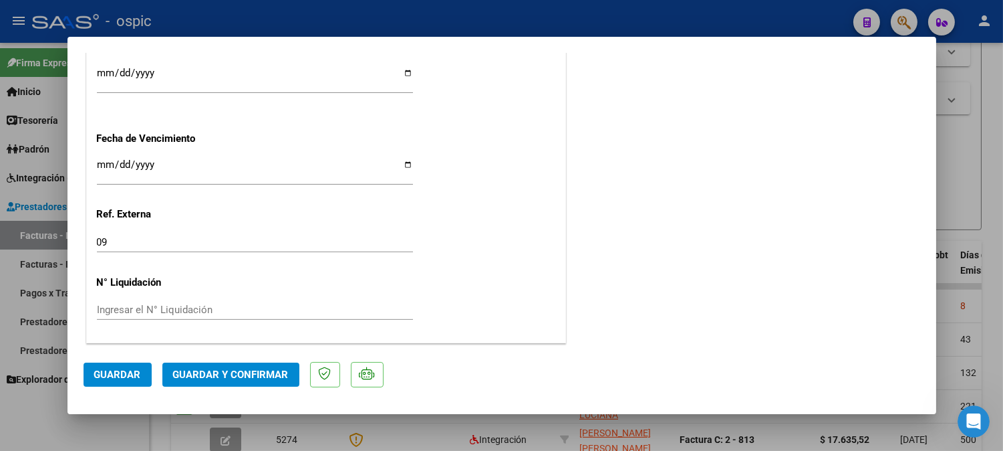
scroll to position [0, 0]
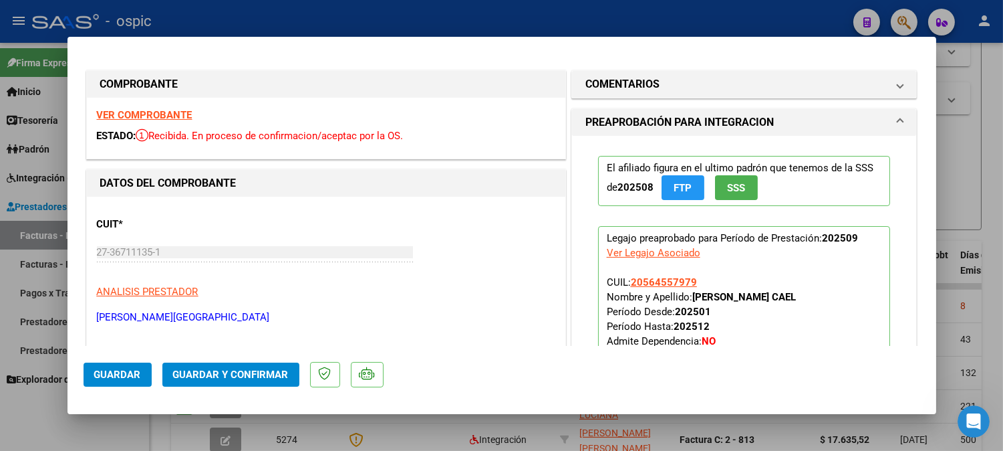
drag, startPoint x: 699, startPoint y: 83, endPoint x: 683, endPoint y: 269, distance: 187.2
click at [698, 88] on mat-panel-title "COMENTARIOS" at bounding box center [737, 84] width 302 height 16
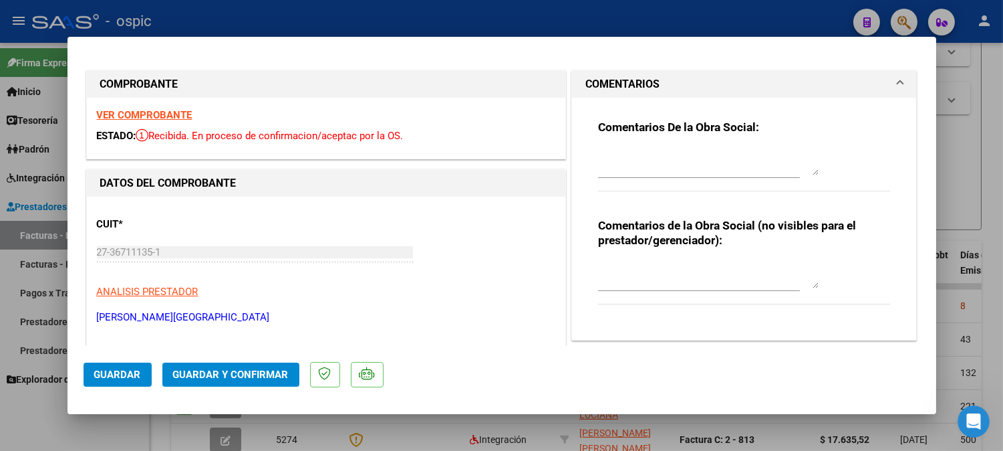
click at [673, 265] on textarea at bounding box center [708, 274] width 221 height 27
type textarea "PSP 12 SESIONES"
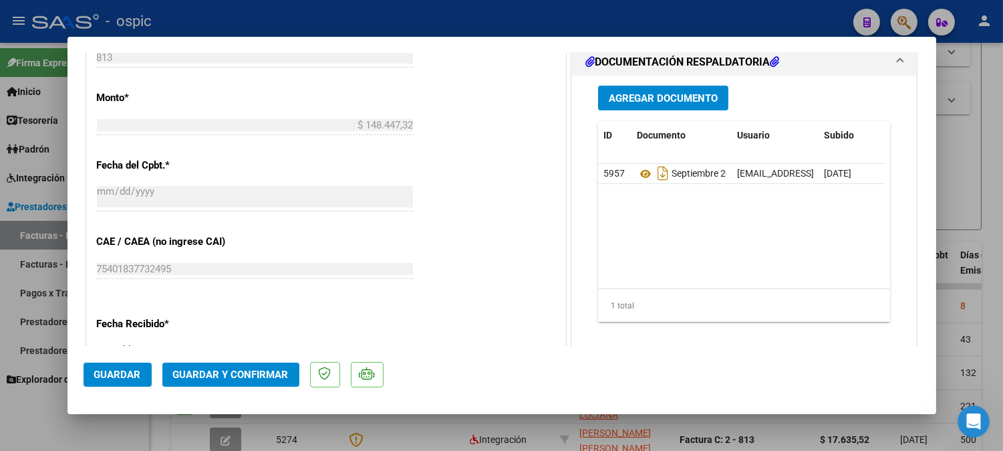
scroll to position [657, 0]
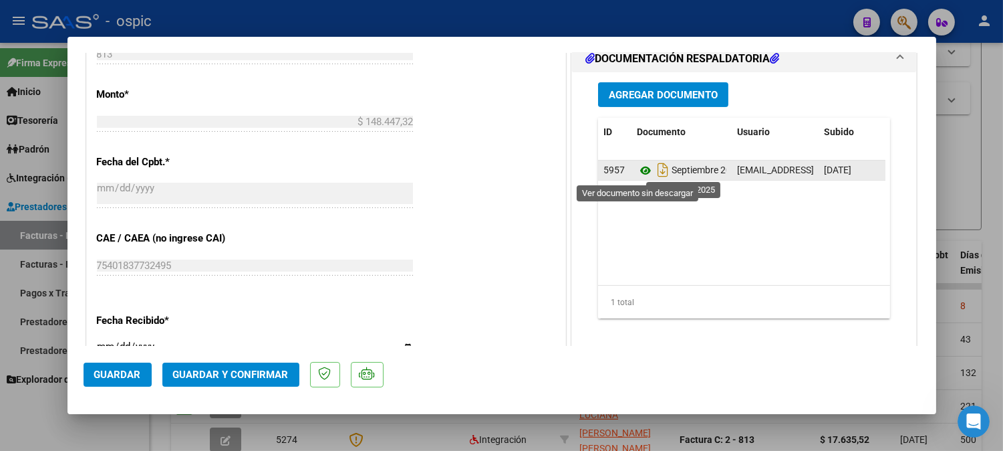
click at [638, 169] on icon at bounding box center [645, 170] width 17 height 16
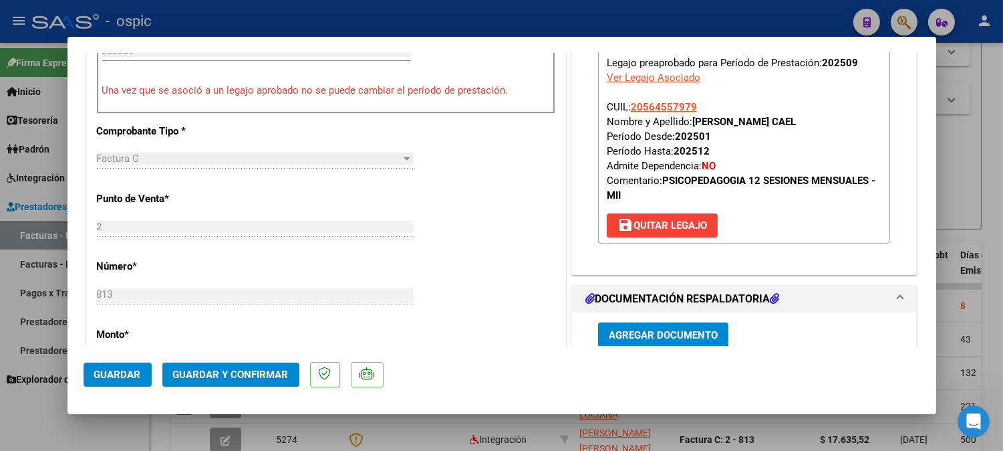
scroll to position [386, 0]
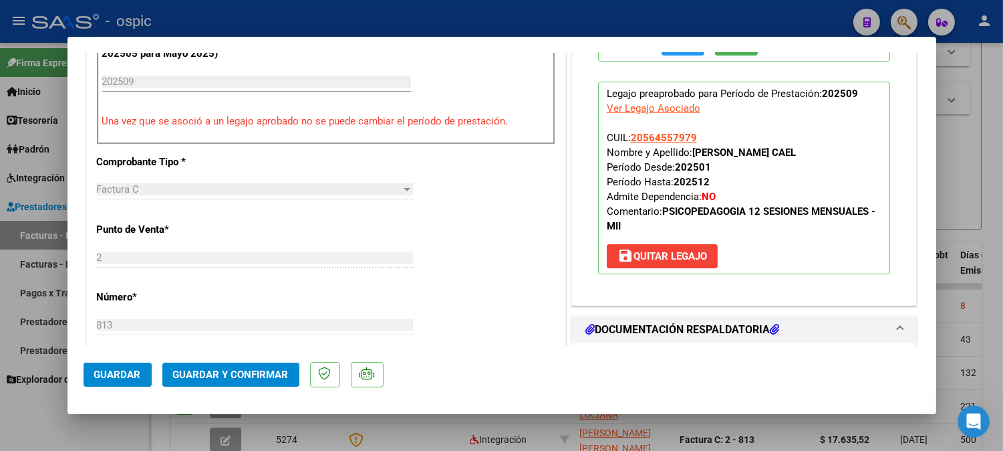
click at [237, 375] on span "Guardar y Confirmar" at bounding box center [231, 374] width 116 height 12
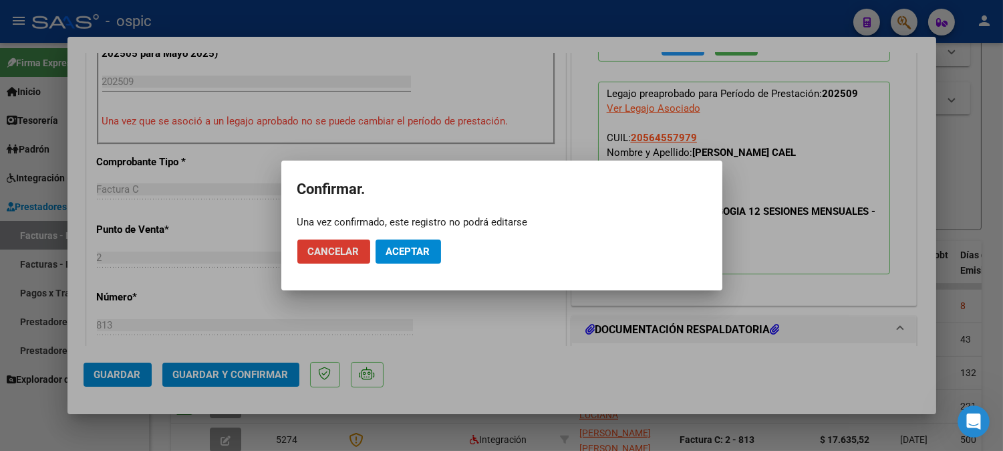
click at [402, 247] on span "Aceptar" at bounding box center [408, 251] width 44 height 12
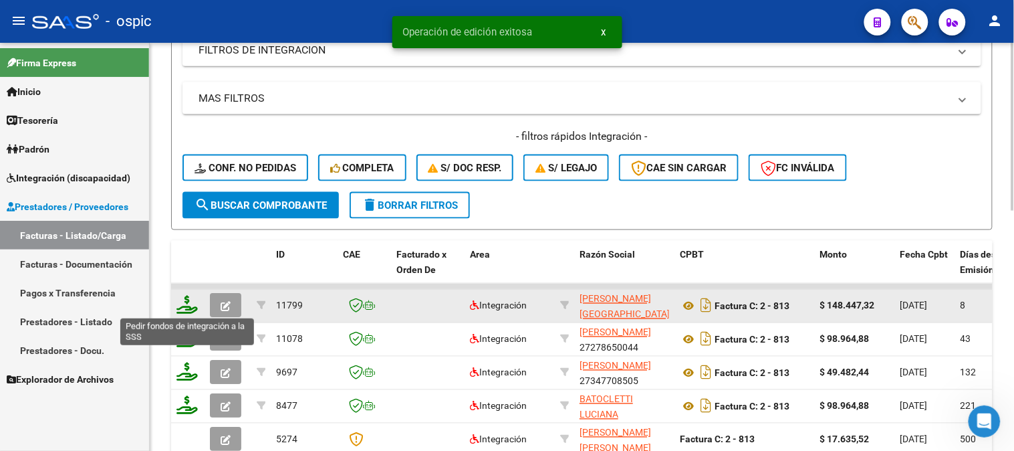
click at [189, 302] on icon at bounding box center [186, 304] width 21 height 19
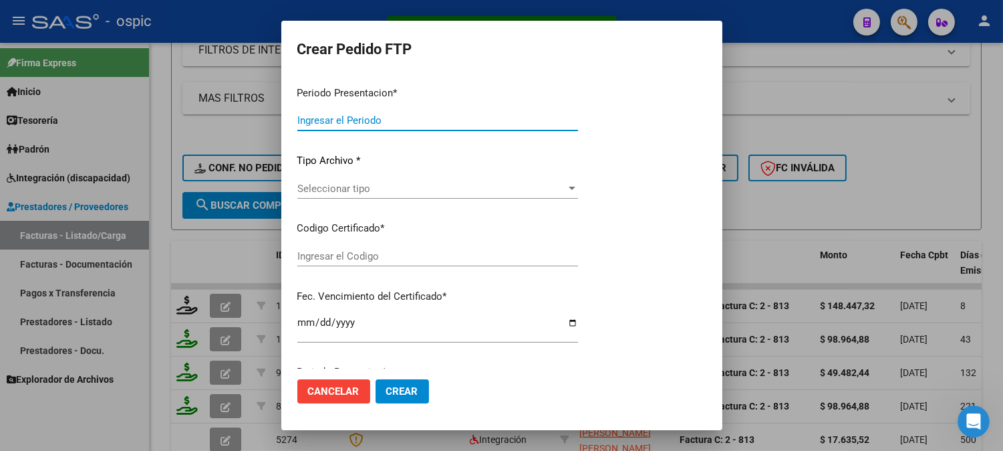
type input "202509"
type input "$ 148.447,32"
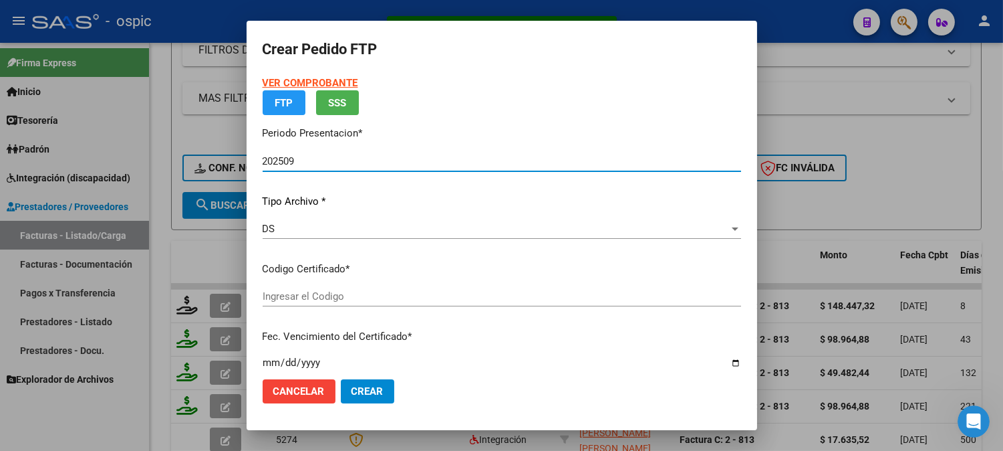
type input "9915748551"
type input "2029-08-31"
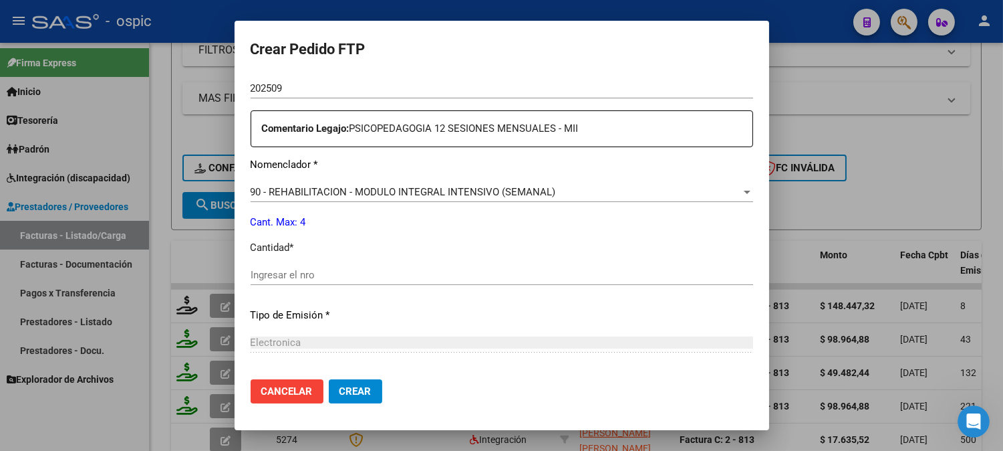
scroll to position [475, 0]
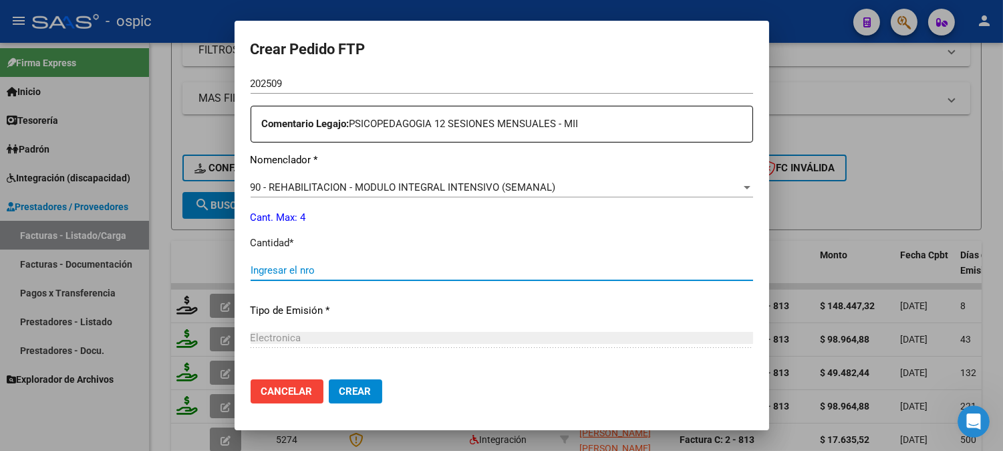
click at [458, 271] on input "Ingresar el nro" at bounding box center [502, 270] width 503 height 12
type input "4"
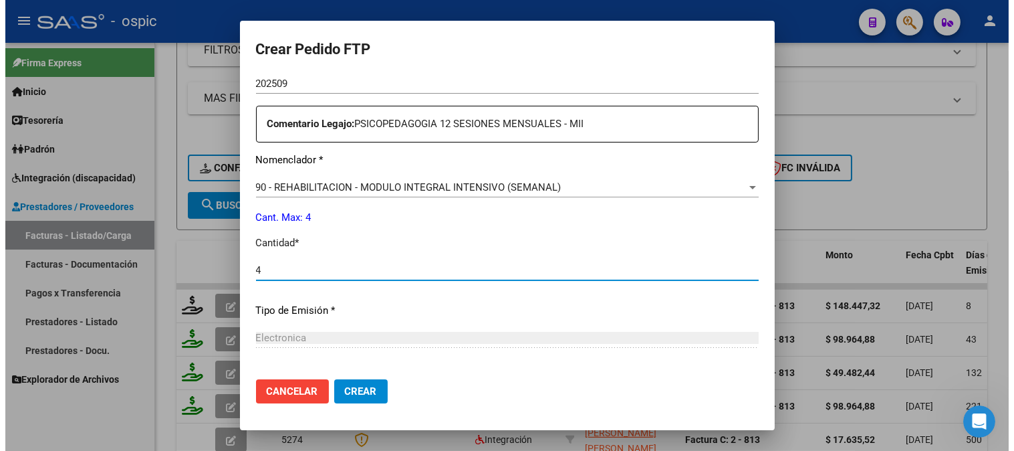
scroll to position [602, 0]
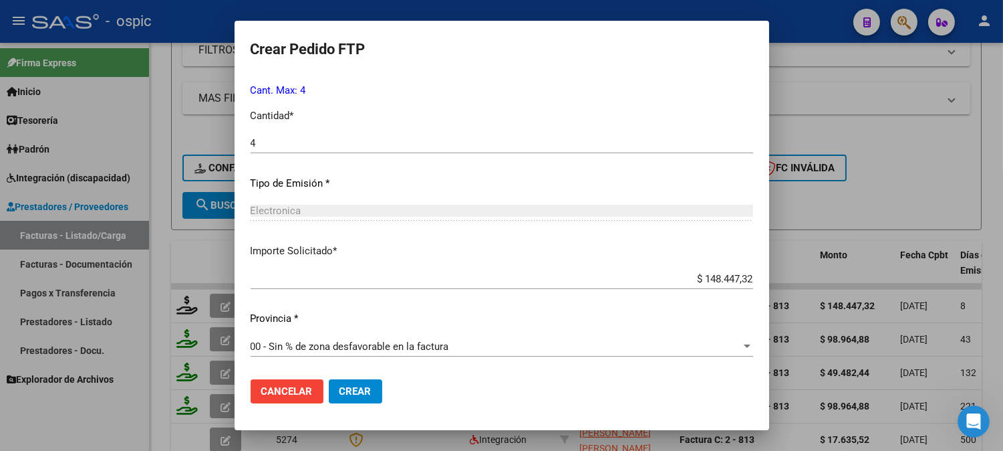
drag, startPoint x: 364, startPoint y: 388, endPoint x: 441, endPoint y: 358, distance: 82.5
click at [364, 388] on span "Crear" at bounding box center [356, 391] width 32 height 12
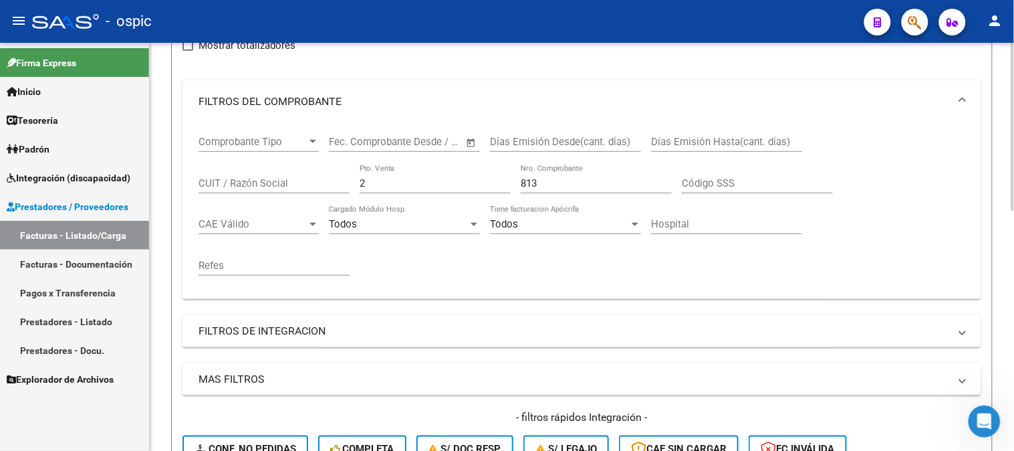
scroll to position [157, 0]
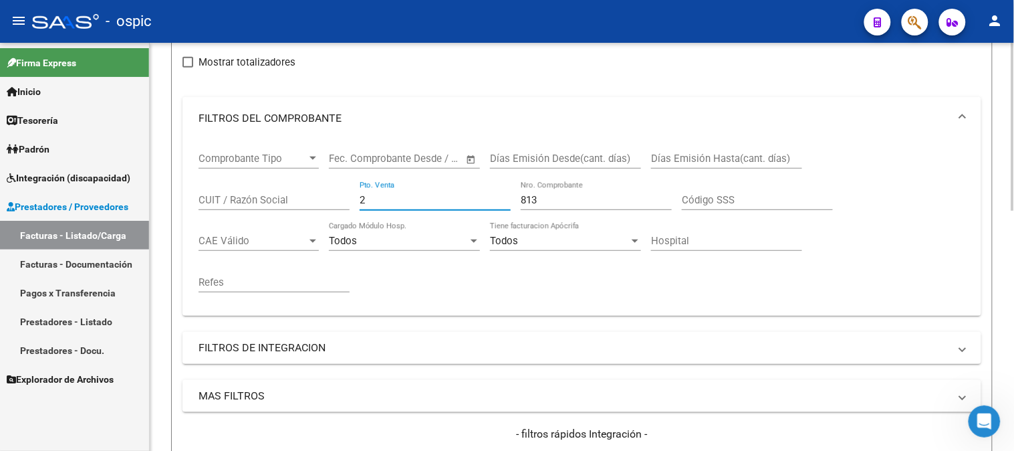
drag, startPoint x: 306, startPoint y: 180, endPoint x: 284, endPoint y: 175, distance: 22.7
click at [285, 175] on div "Comprobante Tipo Comprobante Tipo Fecha inicio – Fecha fin Fec. Comprobante Des…" at bounding box center [582, 222] width 767 height 165
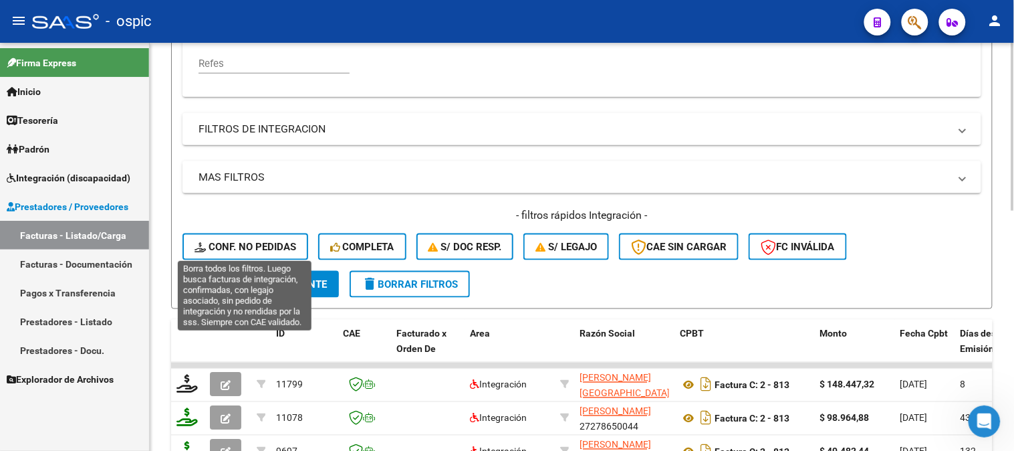
scroll to position [380, 0]
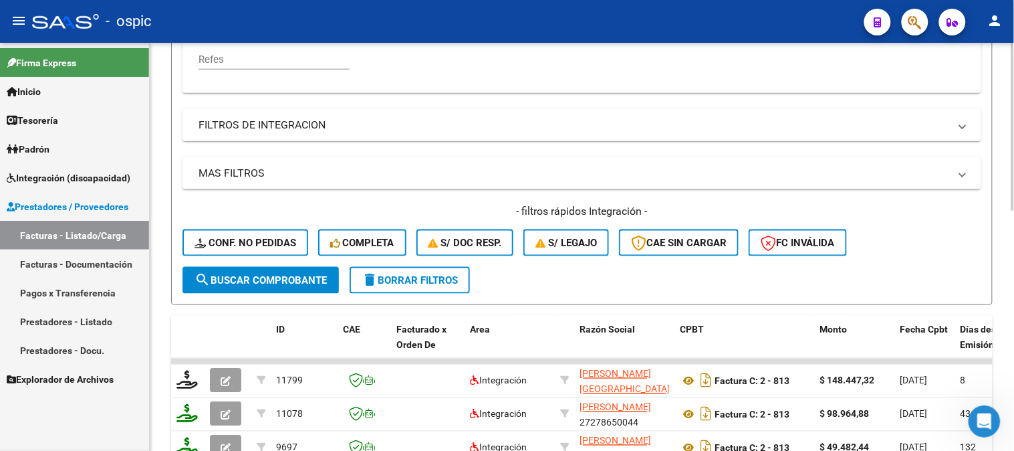
type input "1552"
click at [256, 275] on span "search Buscar Comprobante" at bounding box center [261, 280] width 132 height 12
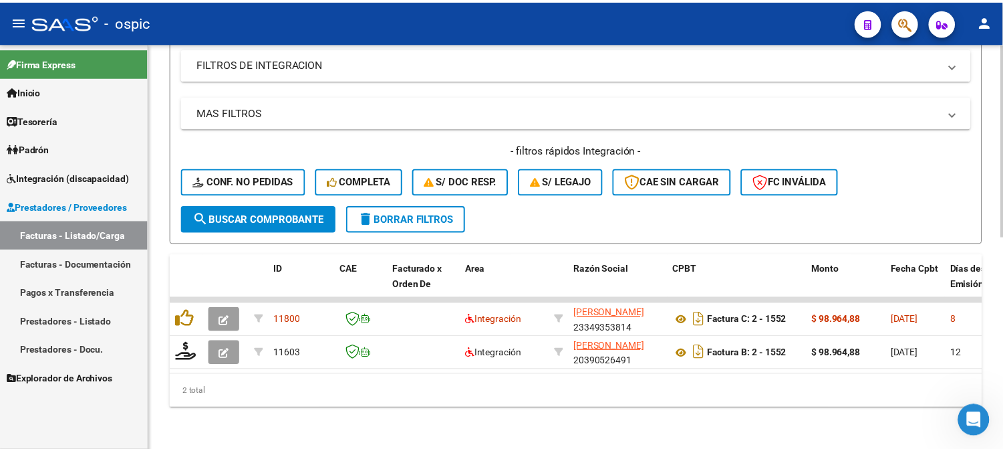
scroll to position [451, 0]
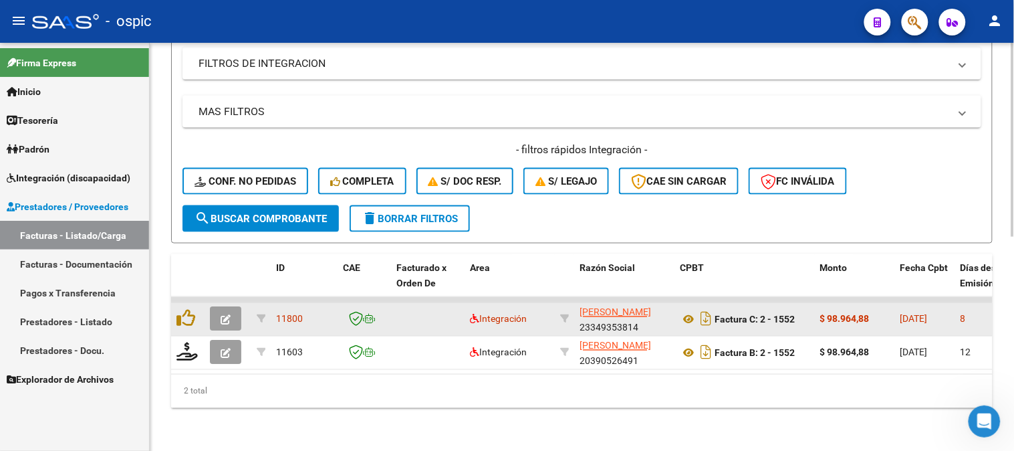
click at [225, 307] on button "button" at bounding box center [225, 319] width 31 height 24
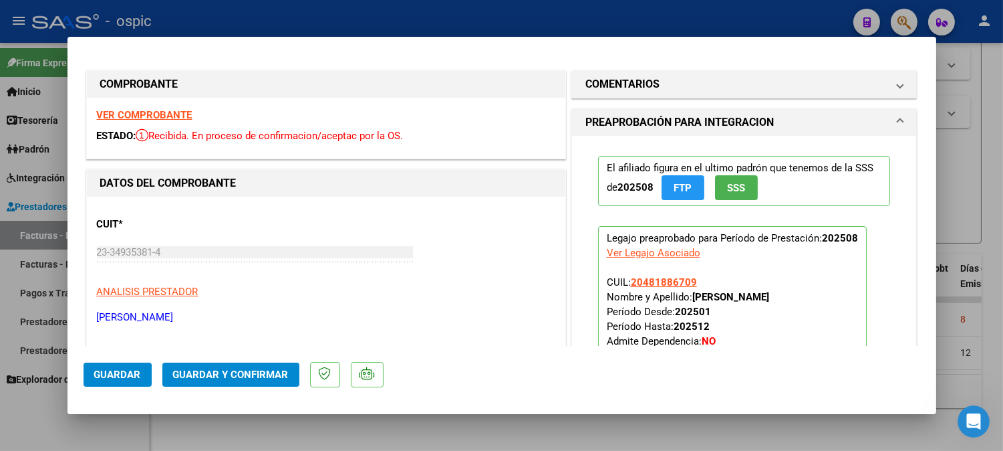
type input "$ 0,00"
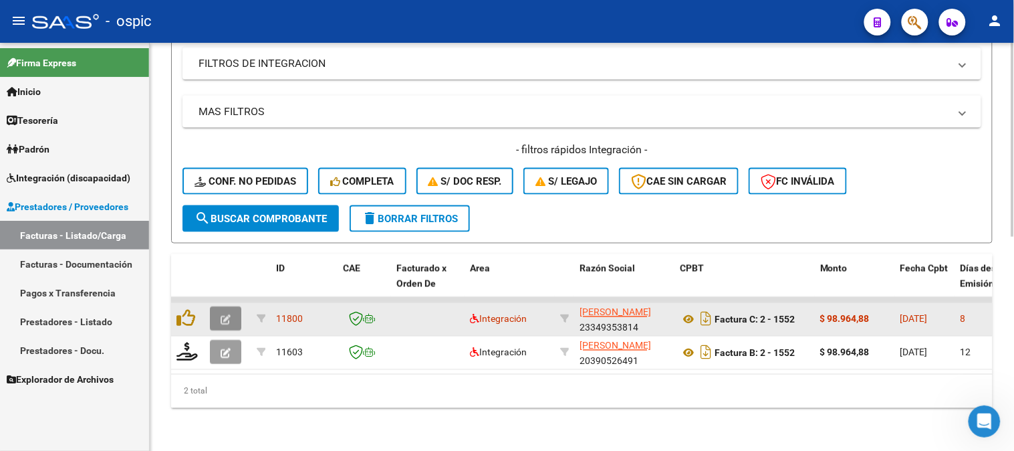
click at [225, 315] on icon "button" at bounding box center [226, 320] width 10 height 10
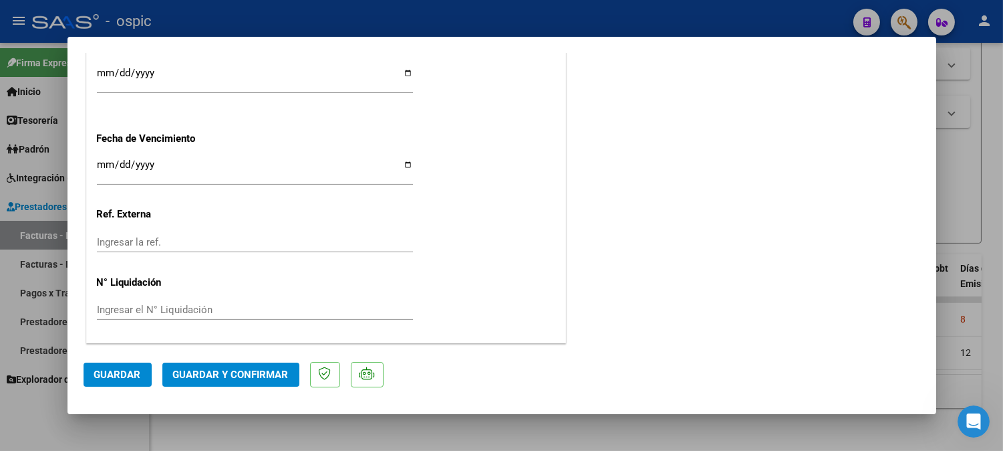
scroll to position [0, 0]
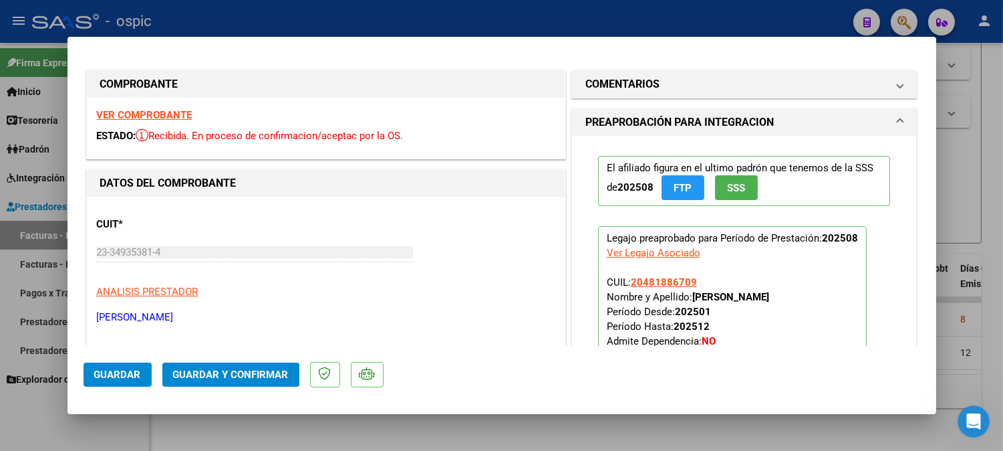
drag, startPoint x: 703, startPoint y: 87, endPoint x: 684, endPoint y: 213, distance: 127.2
click at [703, 88] on mat-panel-title "COMENTARIOS" at bounding box center [737, 84] width 302 height 16
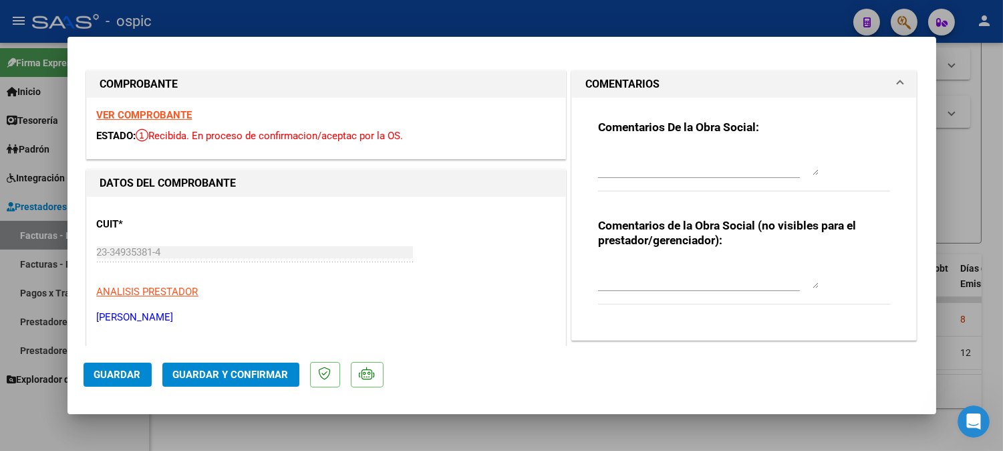
click at [671, 261] on div at bounding box center [708, 275] width 221 height 32
type textarea "FONO 8 SESIONES"
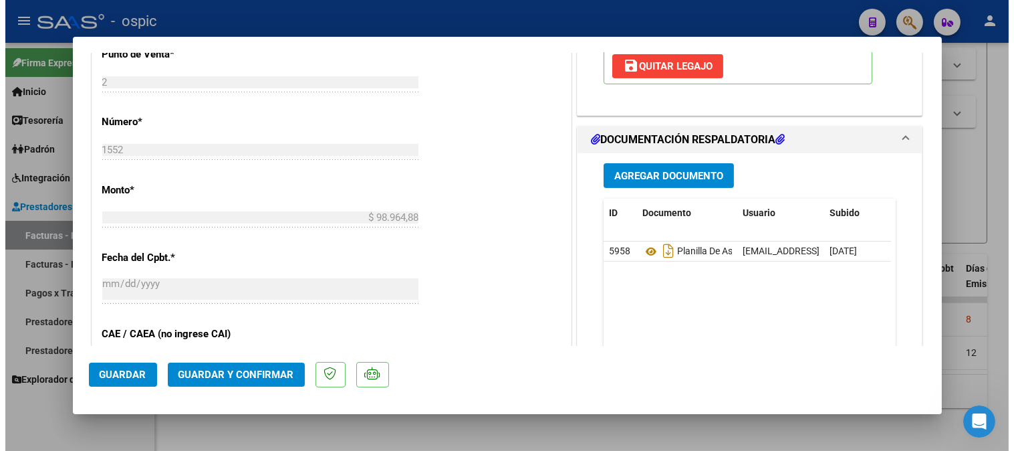
scroll to position [565, 0]
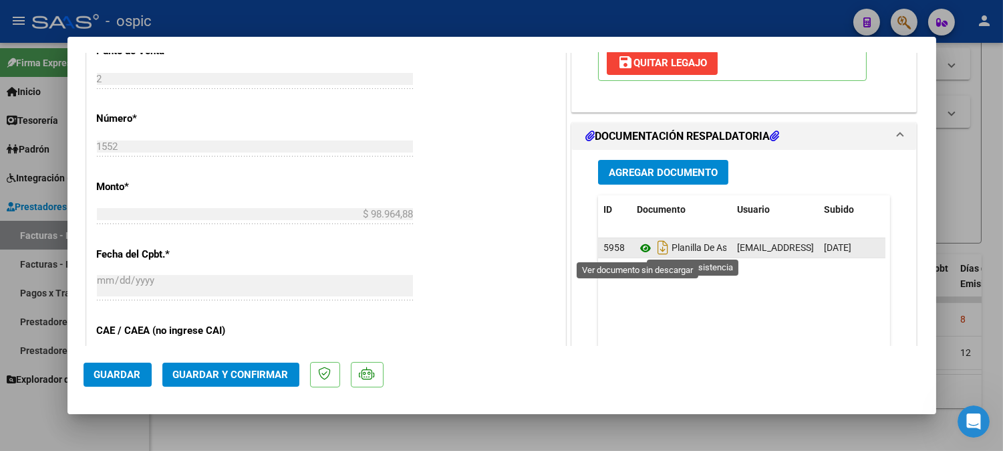
click at [638, 244] on icon at bounding box center [645, 248] width 17 height 16
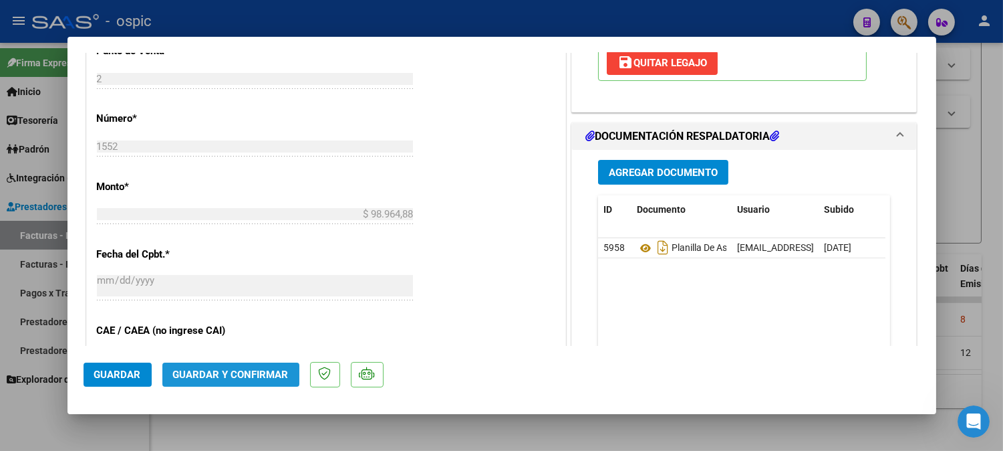
click at [252, 370] on span "Guardar y Confirmar" at bounding box center [231, 374] width 116 height 12
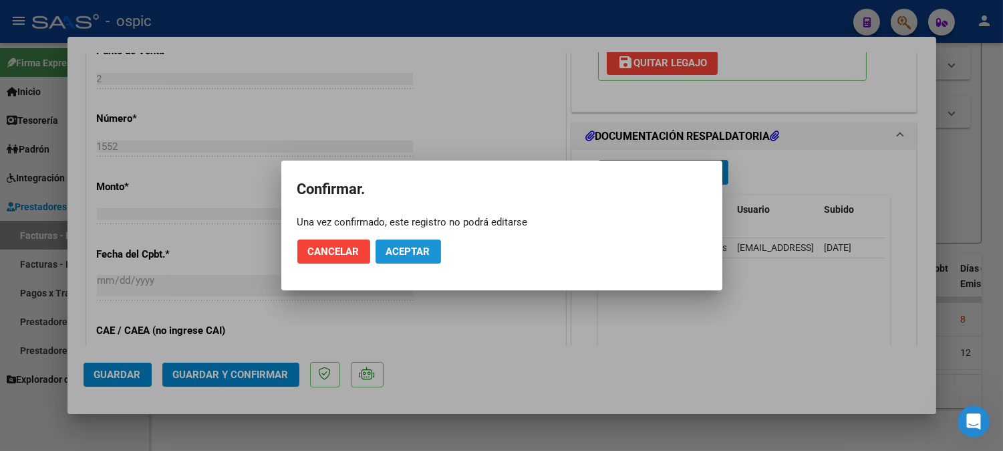
click at [413, 248] on span "Aceptar" at bounding box center [408, 251] width 44 height 12
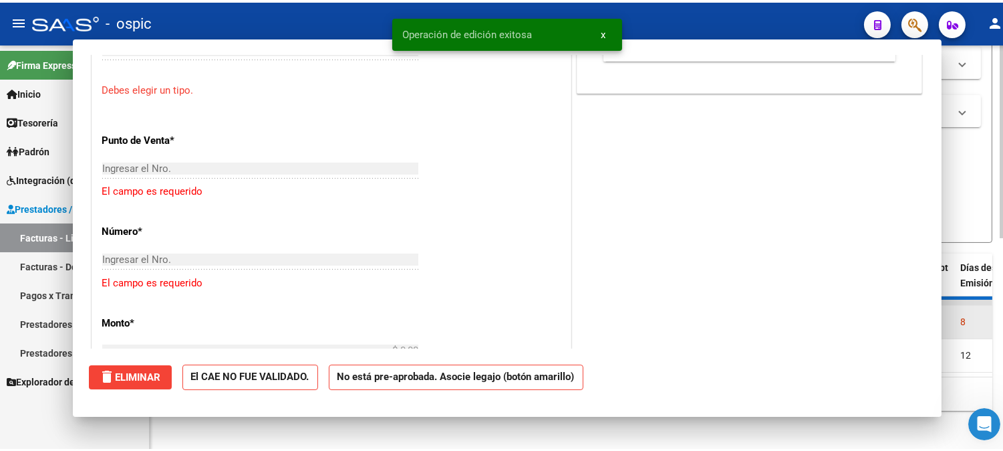
scroll to position [0, 0]
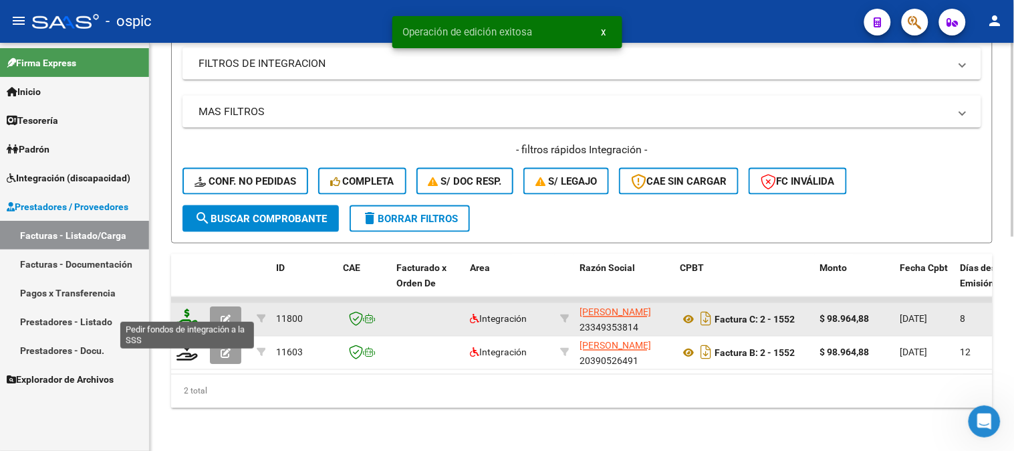
click at [186, 309] on icon at bounding box center [186, 318] width 21 height 19
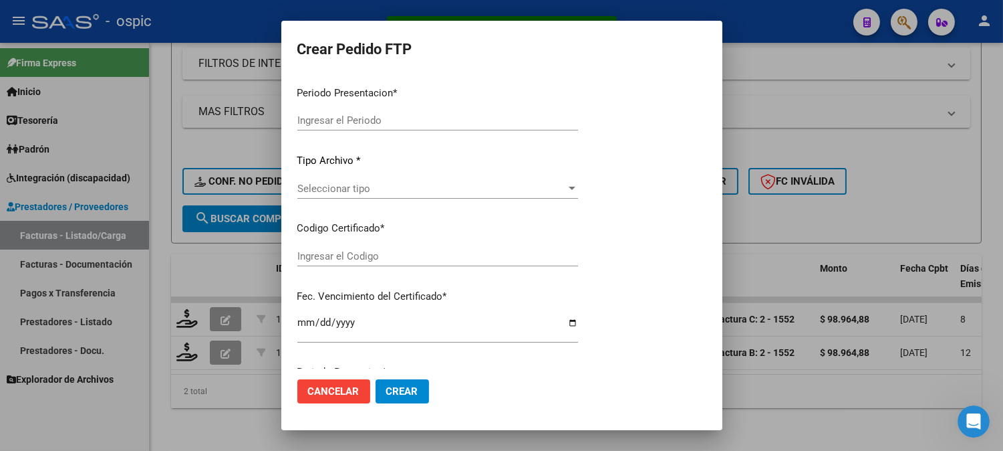
type input "202509"
type input "202508"
type input "$ 98.964,88"
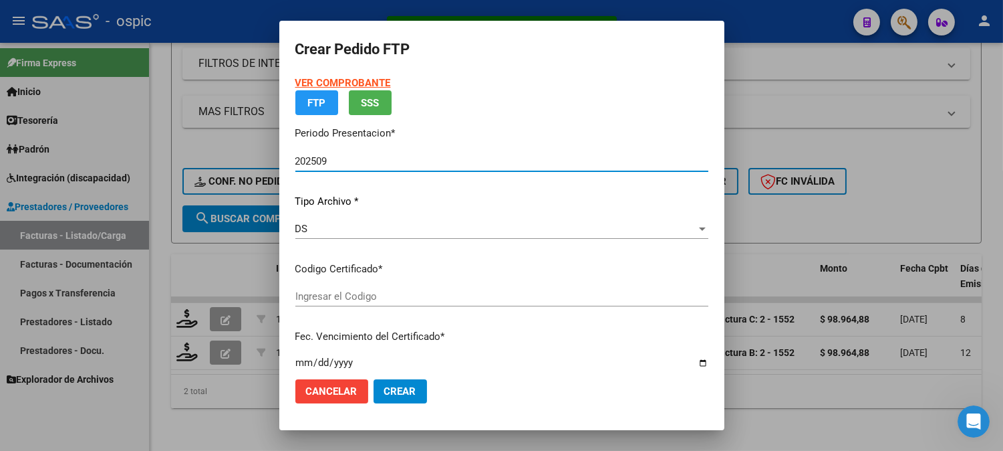
type input "8899284654"
type input "2030-05-31"
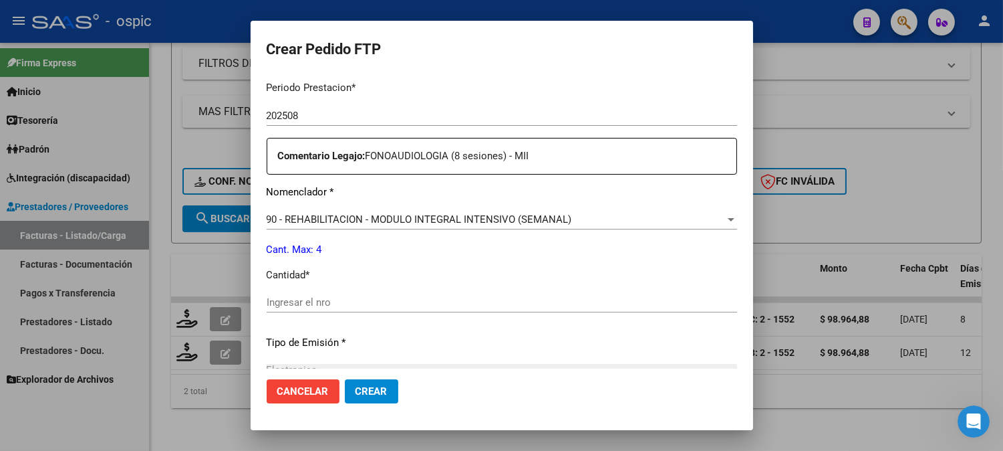
scroll to position [445, 0]
click at [468, 303] on input "Ingresar el nro" at bounding box center [502, 300] width 471 height 12
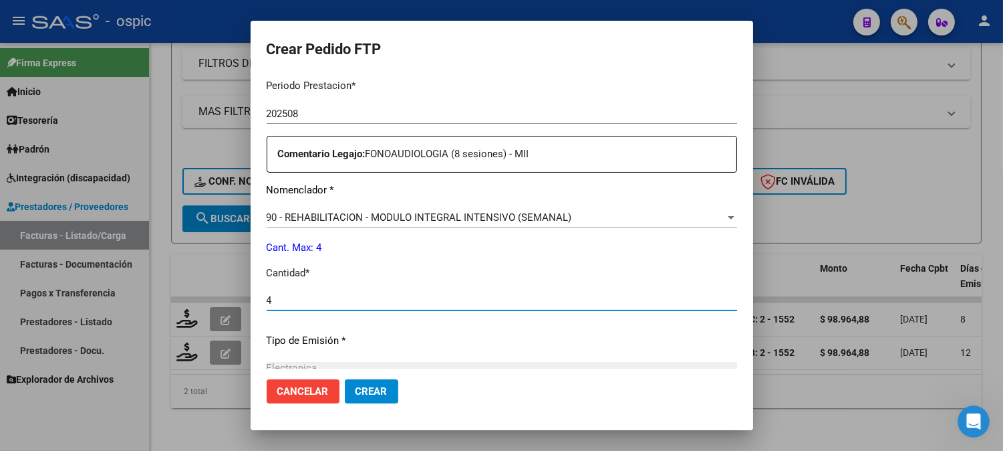
type input "4"
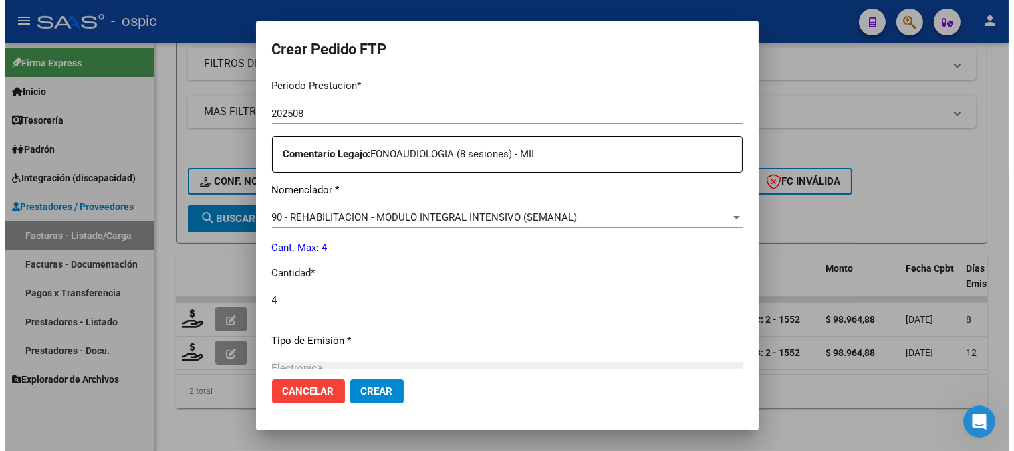
scroll to position [602, 0]
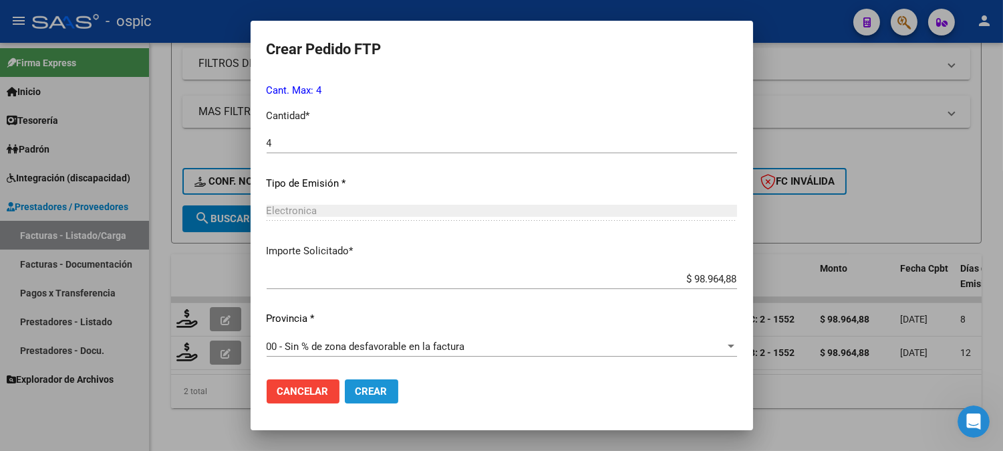
click at [356, 388] on span "Crear" at bounding box center [372, 391] width 32 height 12
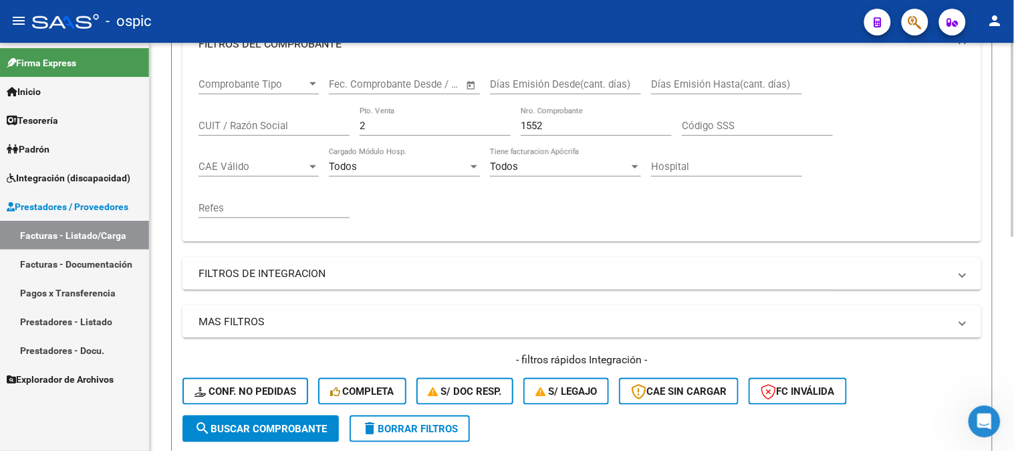
scroll to position [154, 0]
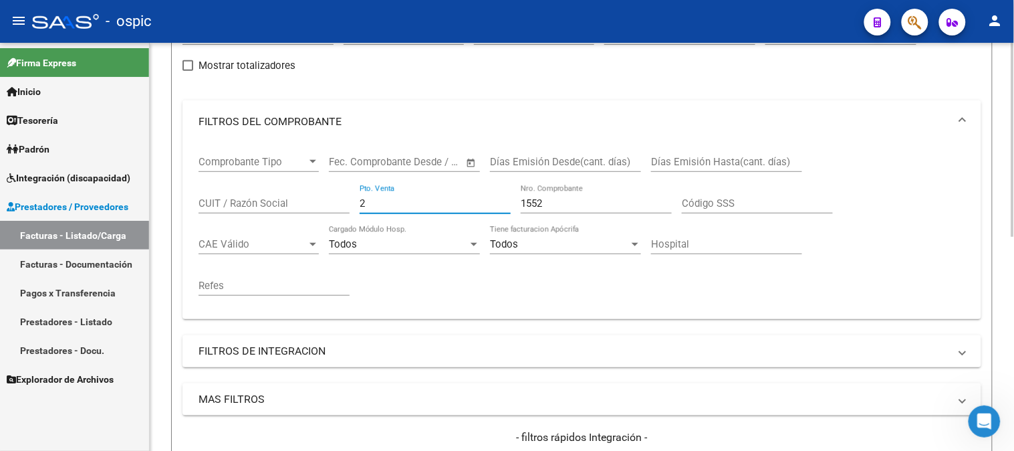
drag, startPoint x: 401, startPoint y: 204, endPoint x: 211, endPoint y: 204, distance: 189.8
click at [224, 204] on div "Comprobante Tipo Comprobante Tipo Fecha inicio – Fecha fin Fec. Comprobante Des…" at bounding box center [582, 225] width 767 height 165
type input "3"
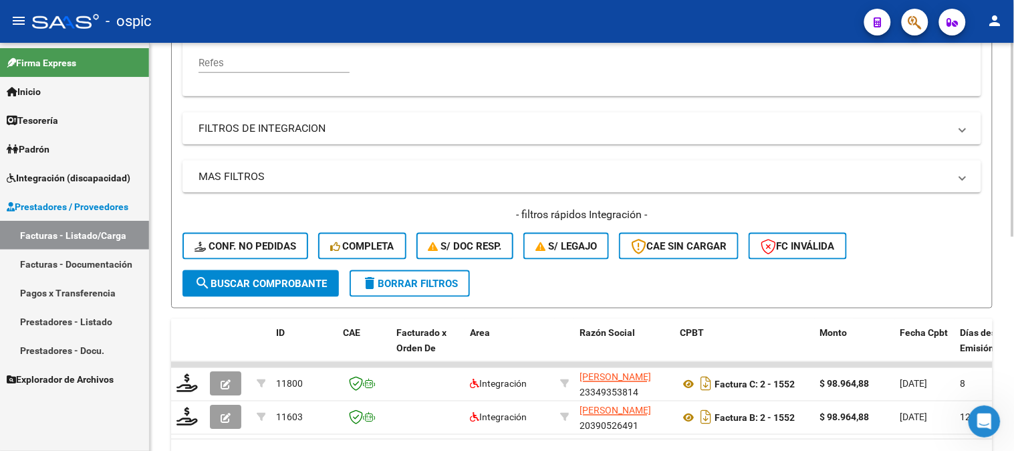
type input "628"
click at [257, 279] on span "search Buscar Comprobante" at bounding box center [261, 283] width 132 height 12
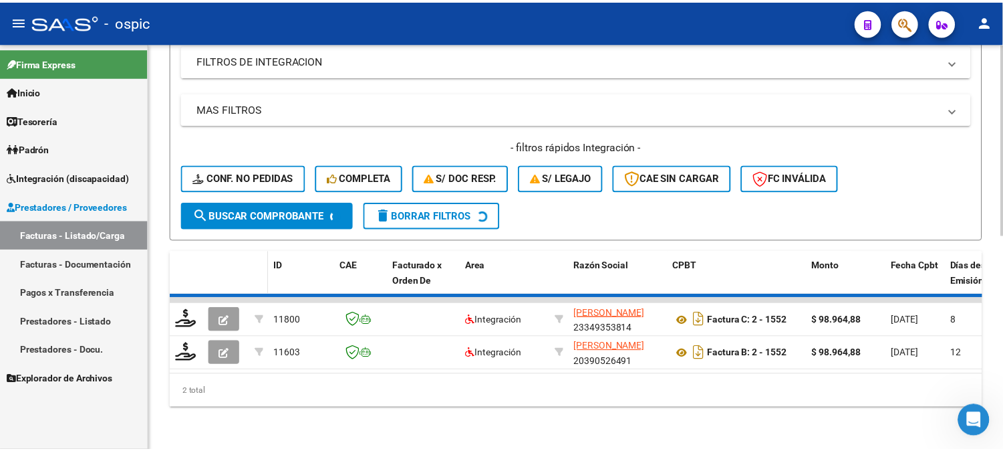
scroll to position [455, 0]
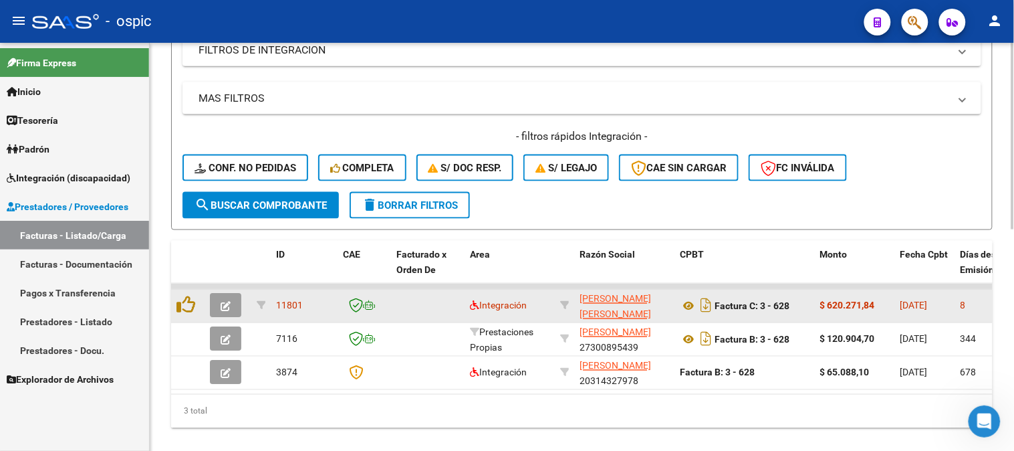
click at [221, 301] on icon "button" at bounding box center [226, 306] width 10 height 10
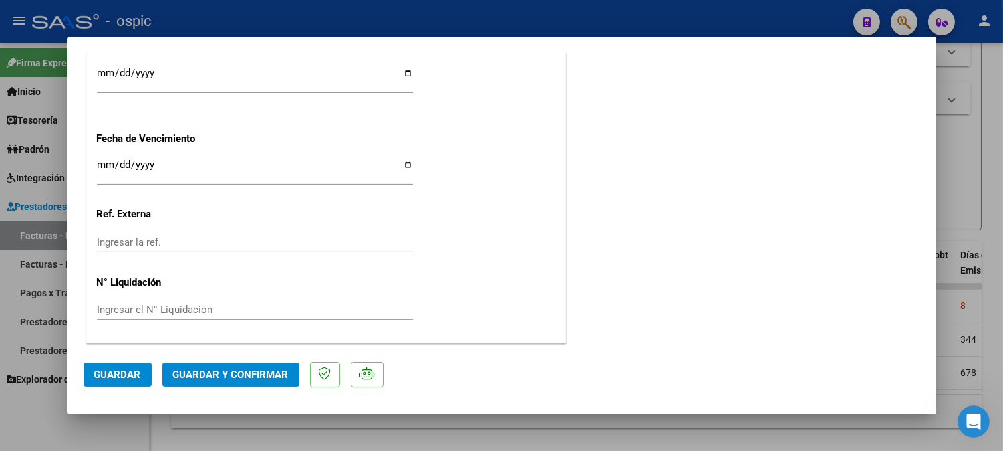
scroll to position [0, 0]
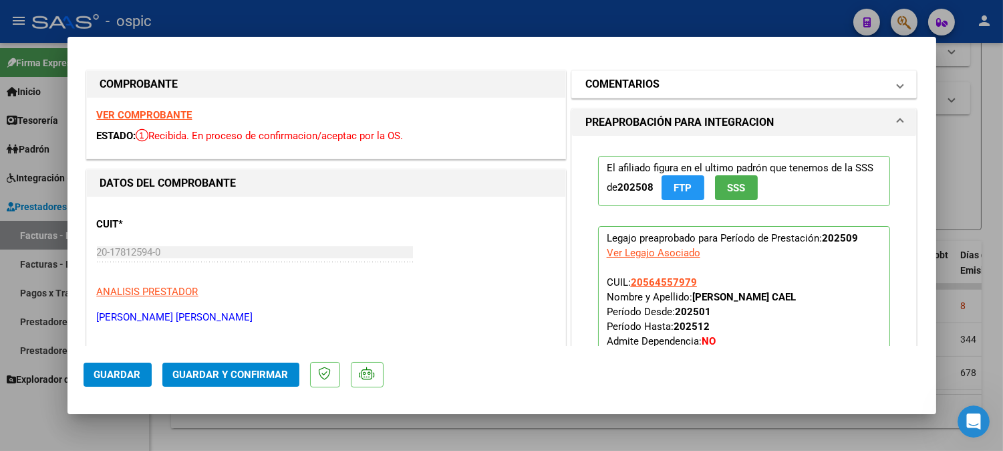
click at [653, 90] on mat-panel-title "COMENTARIOS" at bounding box center [737, 84] width 302 height 16
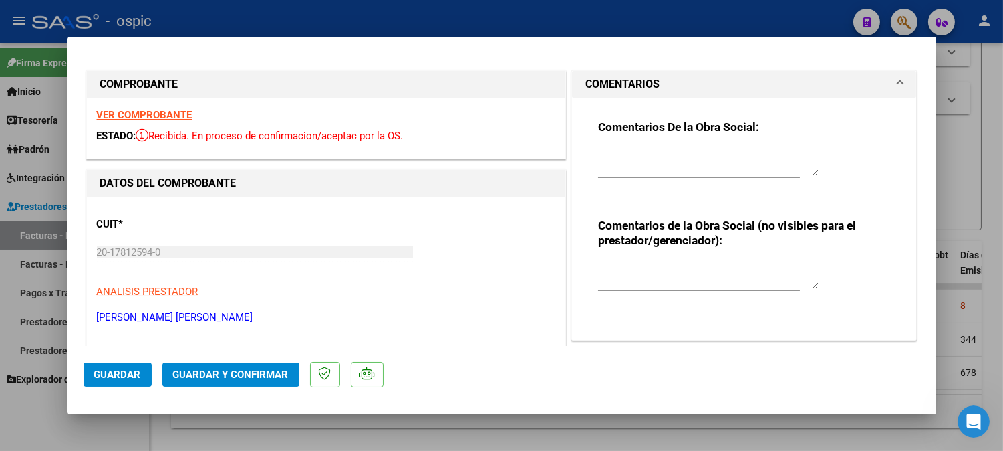
drag, startPoint x: 653, startPoint y: 257, endPoint x: 654, endPoint y: 266, distance: 9.4
click at [654, 261] on div "Comentarios de la Obra Social (no visibles para el prestador/gerenciador):" at bounding box center [744, 268] width 293 height 101
drag, startPoint x: 654, startPoint y: 266, endPoint x: 655, endPoint y: 257, distance: 8.8
click at [656, 263] on textarea at bounding box center [708, 274] width 221 height 27
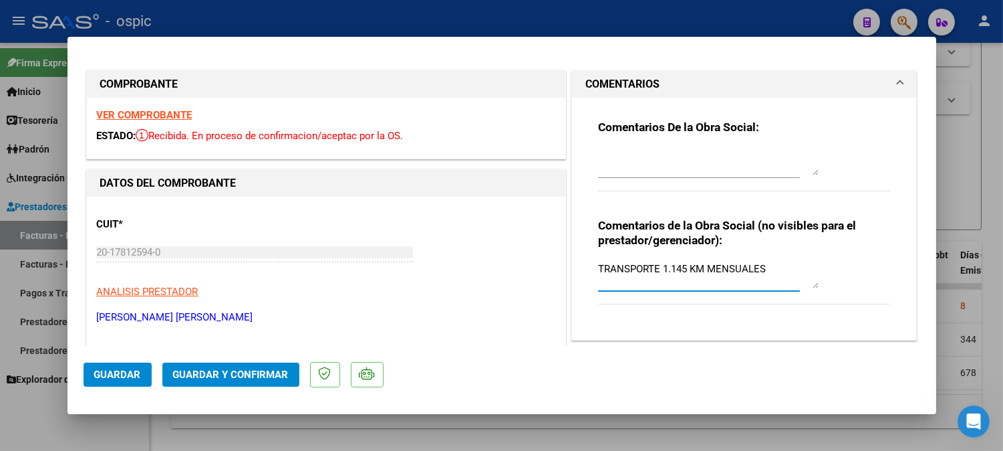
type textarea "TRANSPORTE 1.145 KM MENSUALES"
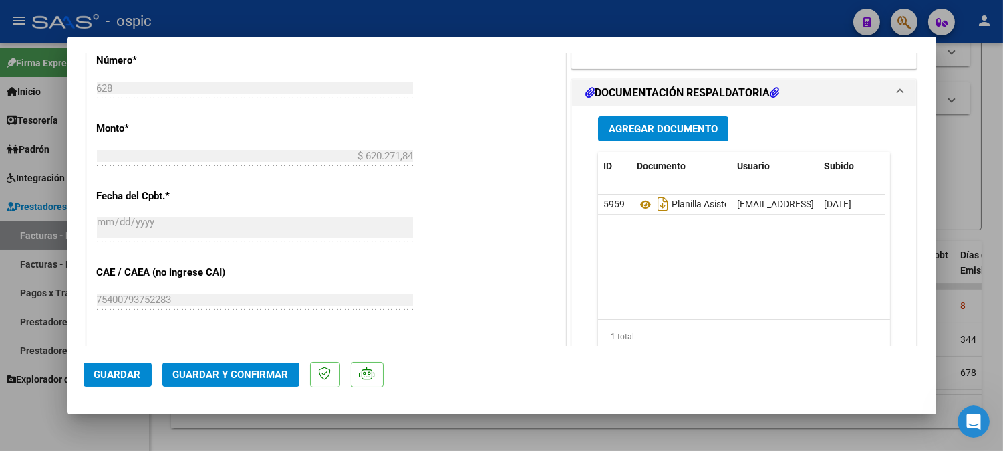
scroll to position [630, 0]
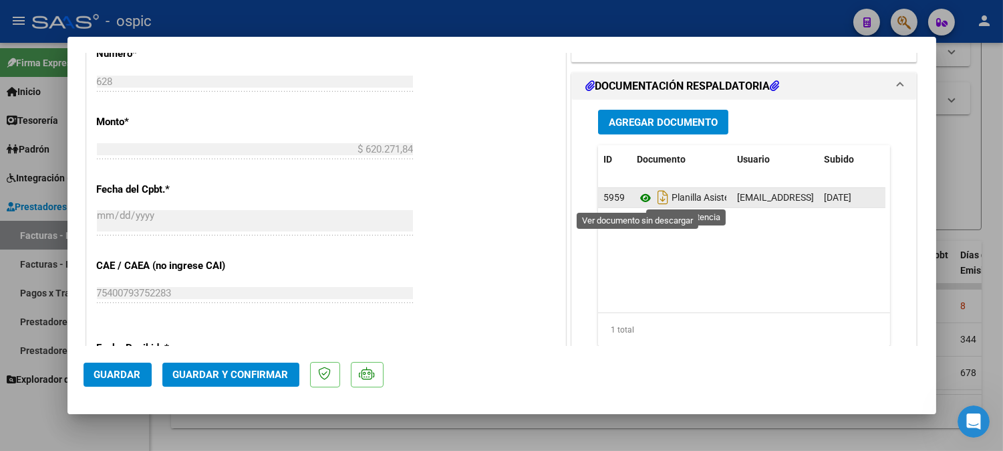
click at [638, 197] on icon at bounding box center [645, 198] width 17 height 16
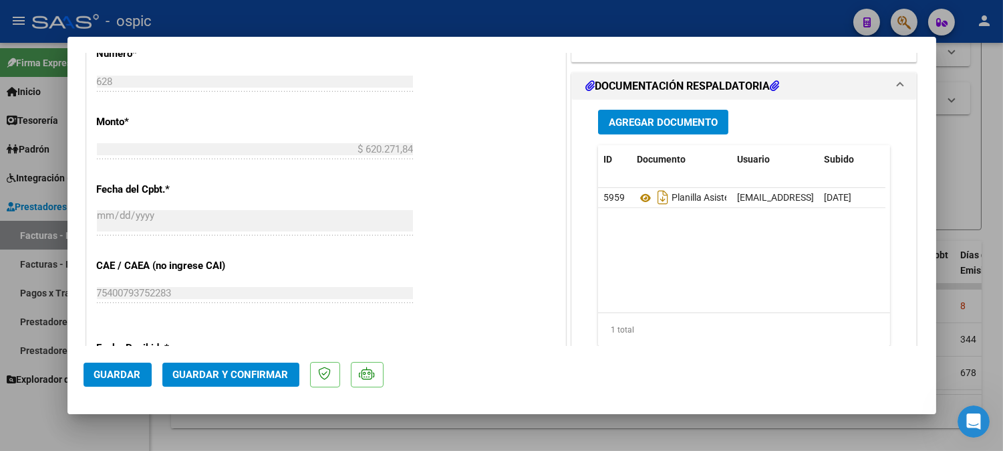
click at [237, 373] on span "Guardar y Confirmar" at bounding box center [231, 374] width 116 height 12
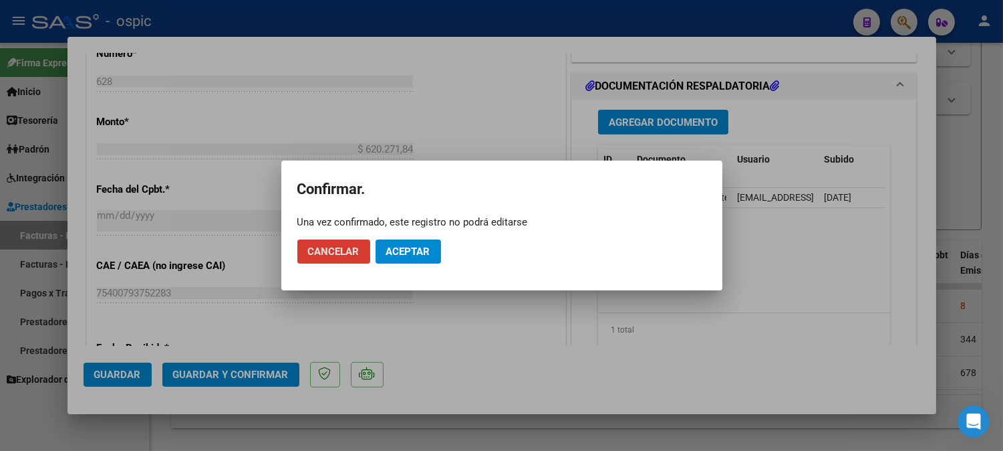
click at [402, 252] on span "Aceptar" at bounding box center [408, 251] width 44 height 12
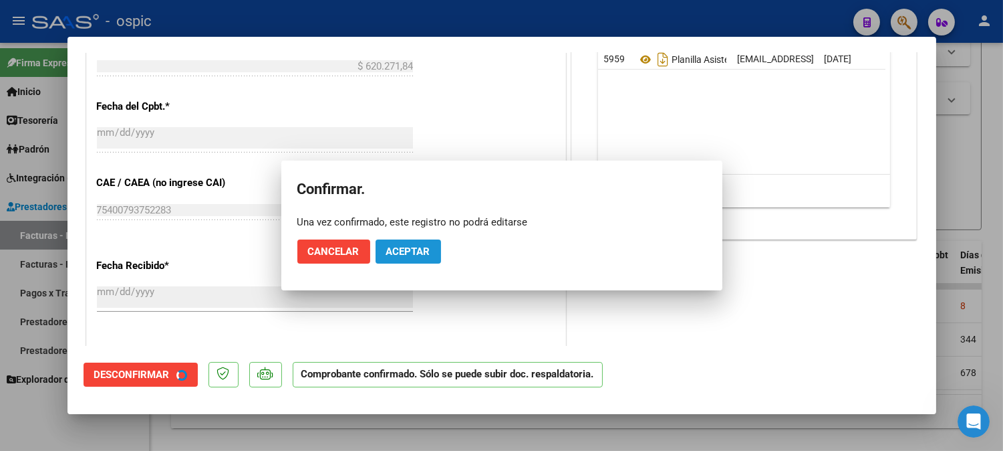
scroll to position [547, 0]
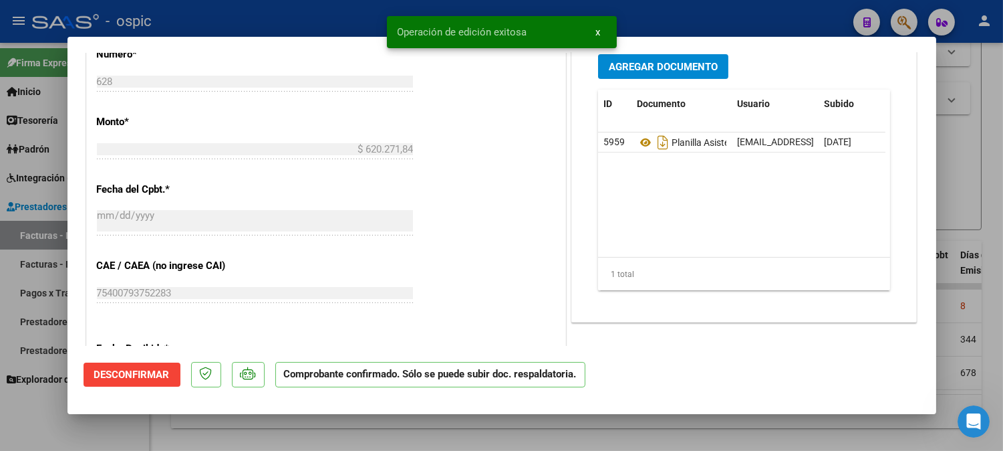
type input "$ 0,00"
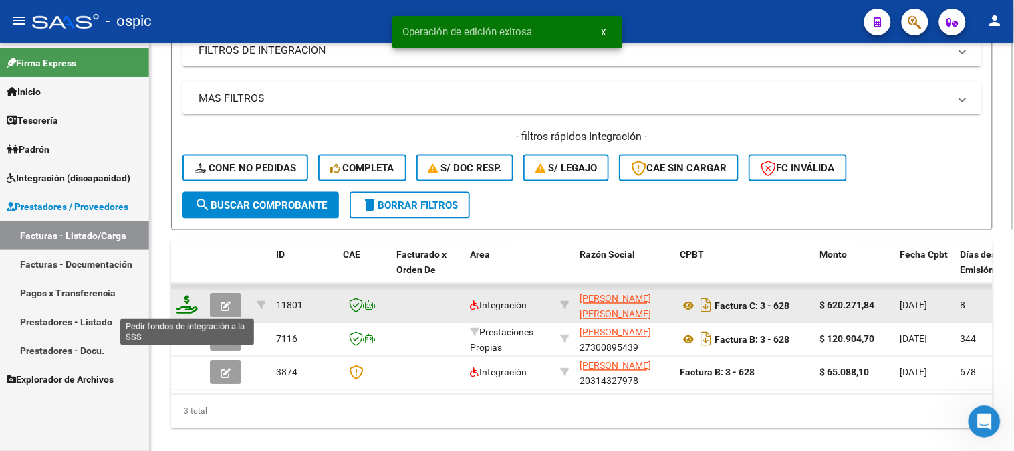
click at [185, 302] on icon at bounding box center [186, 304] width 21 height 19
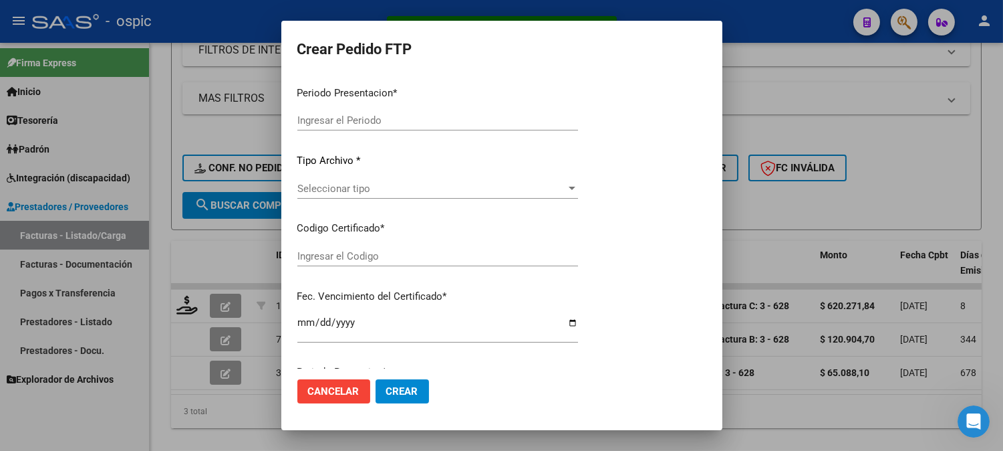
type input "202509"
type input "$ 620.271,84"
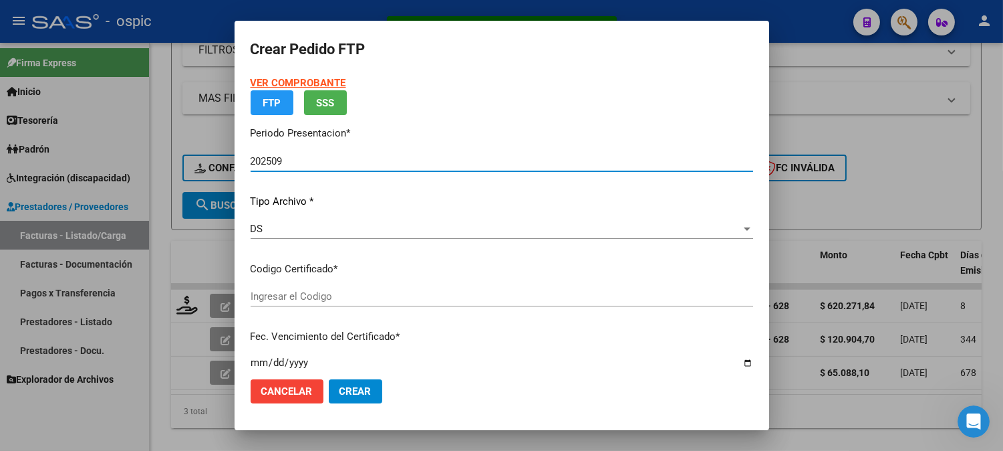
type input "9915748551"
type input "2029-08-31"
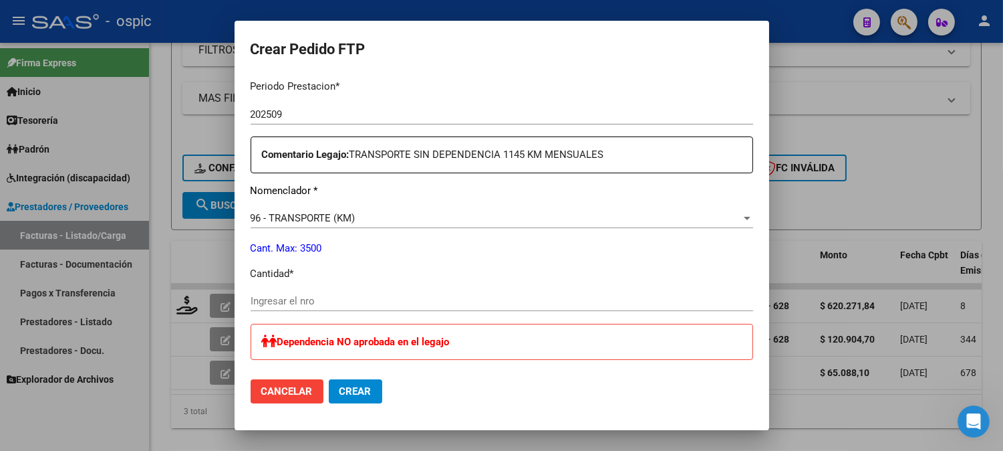
scroll to position [451, 0]
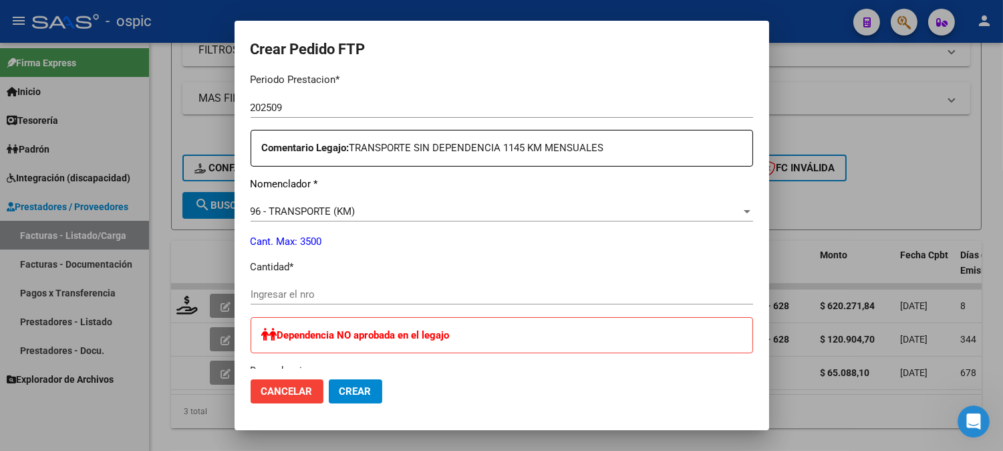
click at [443, 289] on input "Ingresar el nro" at bounding box center [502, 294] width 503 height 12
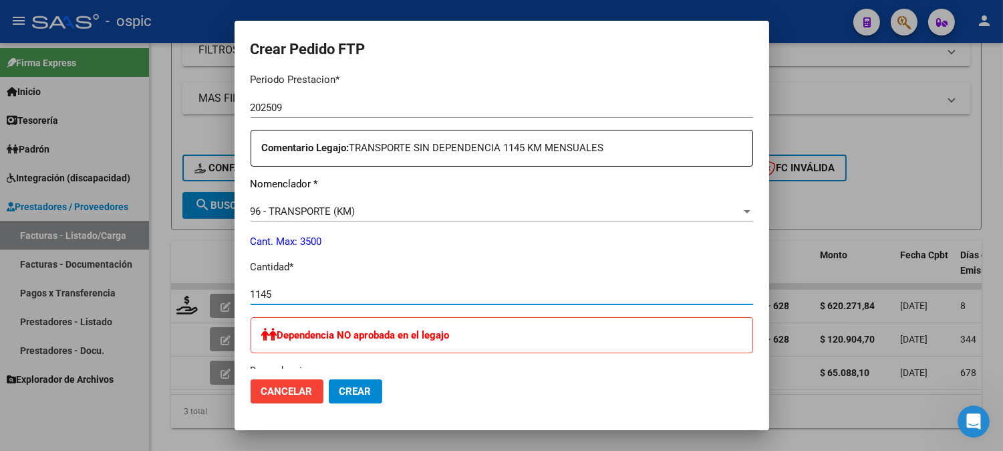
type input "1145"
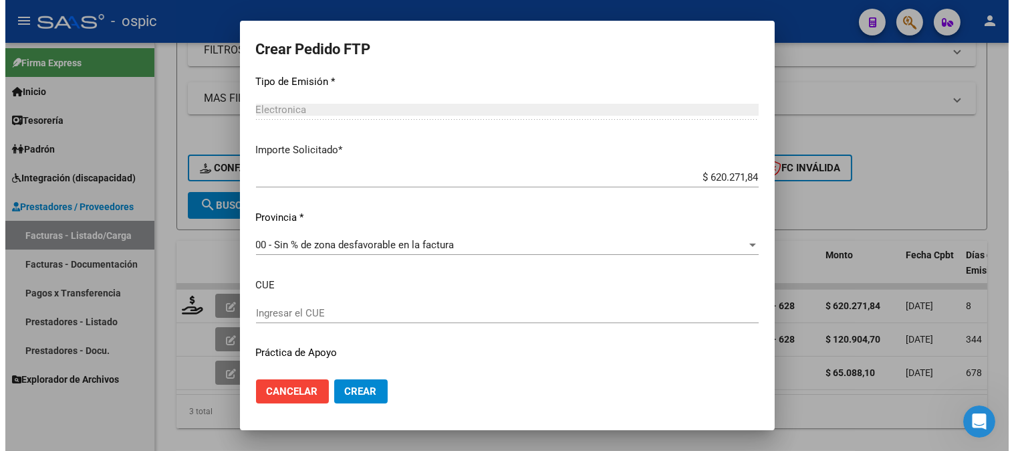
scroll to position [825, 0]
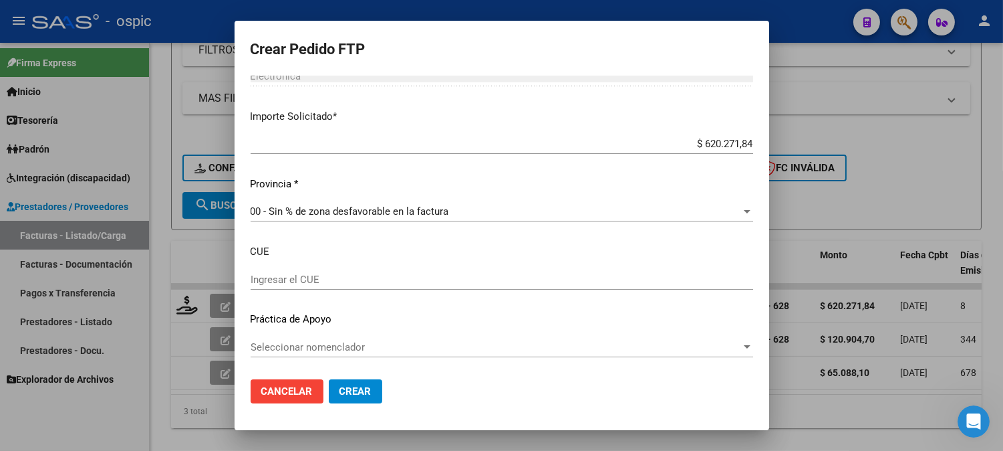
drag, startPoint x: 348, startPoint y: 392, endPoint x: 366, endPoint y: 384, distance: 20.4
click at [348, 392] on span "Crear" at bounding box center [356, 391] width 32 height 12
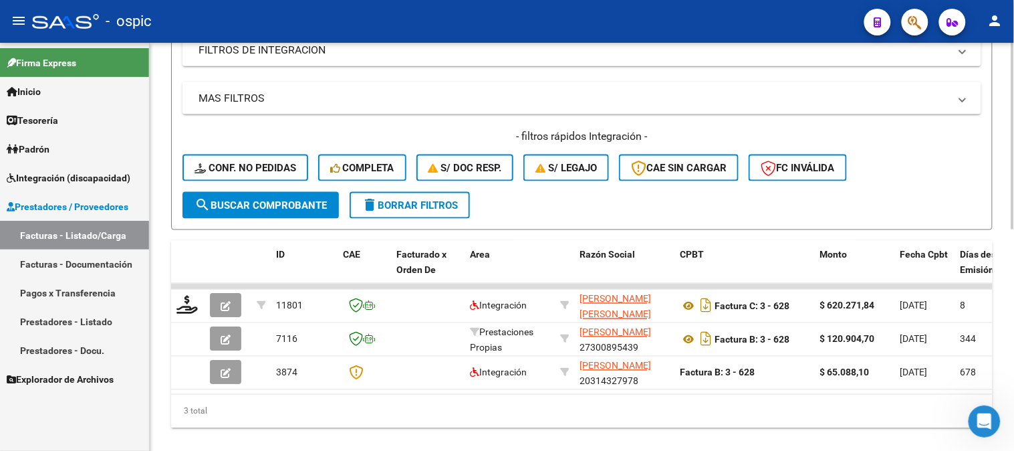
click at [412, 211] on button "delete Borrar Filtros" at bounding box center [410, 205] width 120 height 27
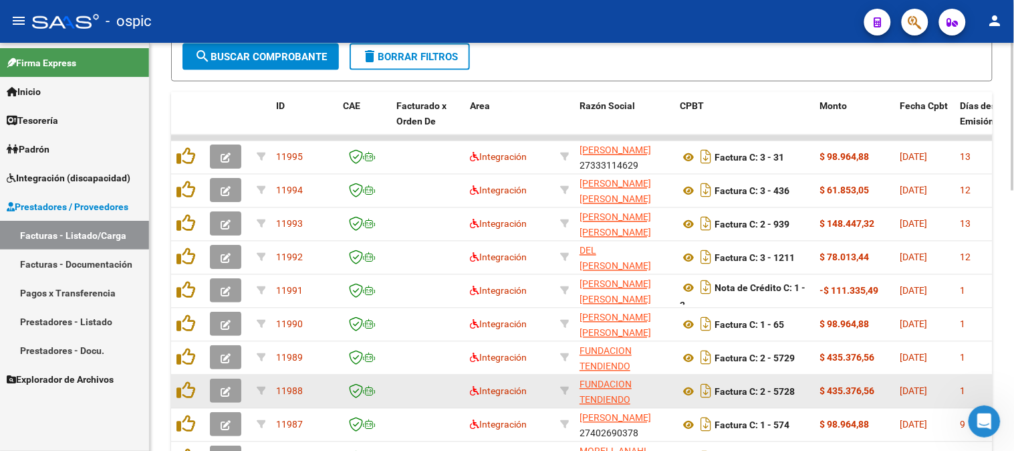
scroll to position [27, 0]
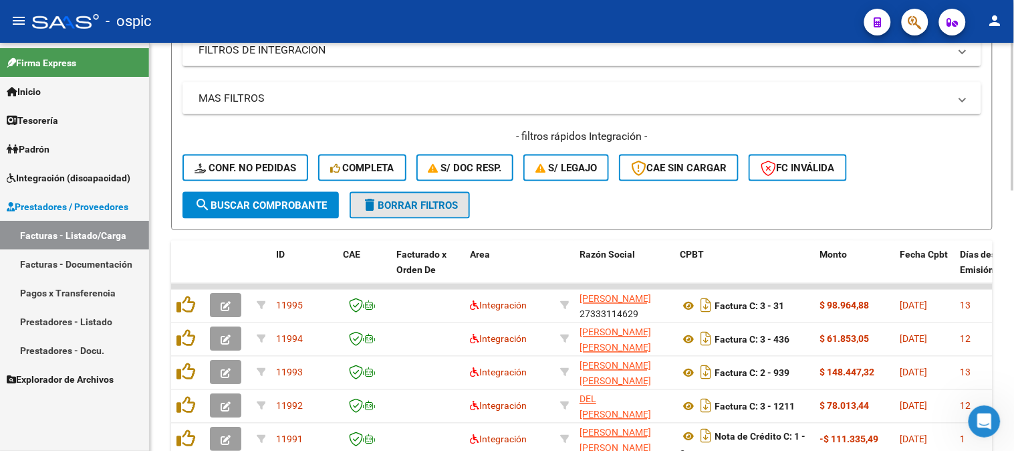
click at [422, 207] on span "delete Borrar Filtros" at bounding box center [410, 205] width 96 height 12
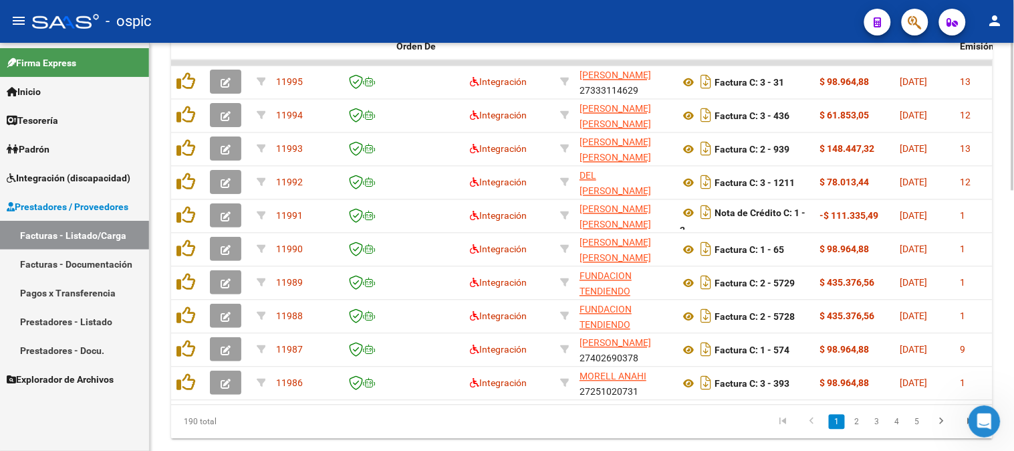
scroll to position [682, 0]
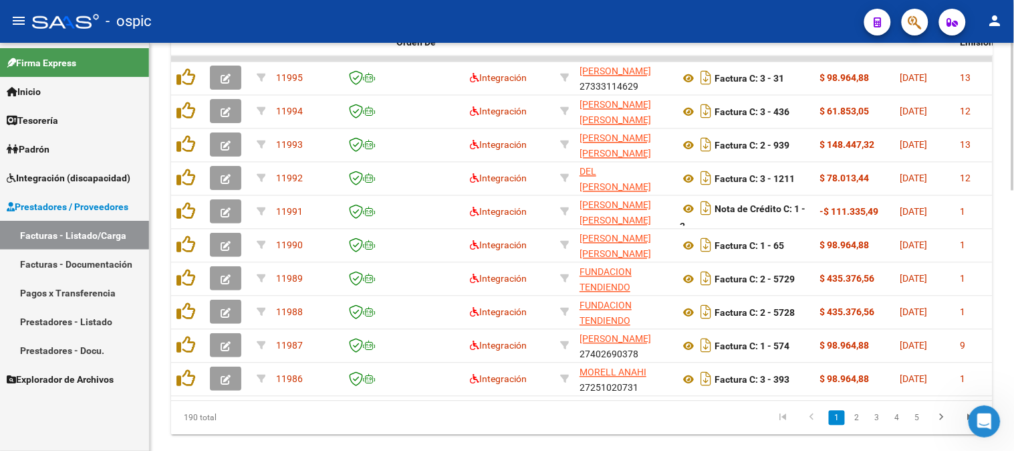
click at [1013, 338] on div at bounding box center [1012, 367] width 3 height 148
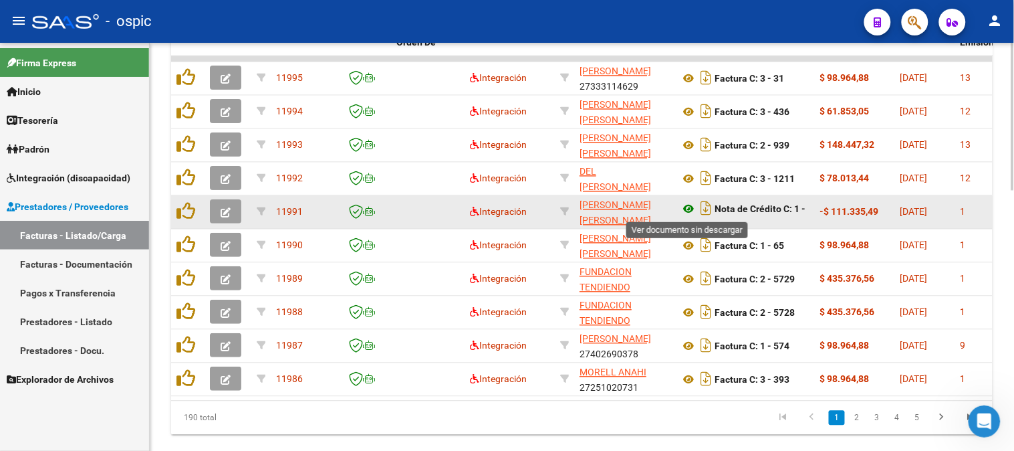
click at [689, 209] on icon at bounding box center [688, 209] width 17 height 16
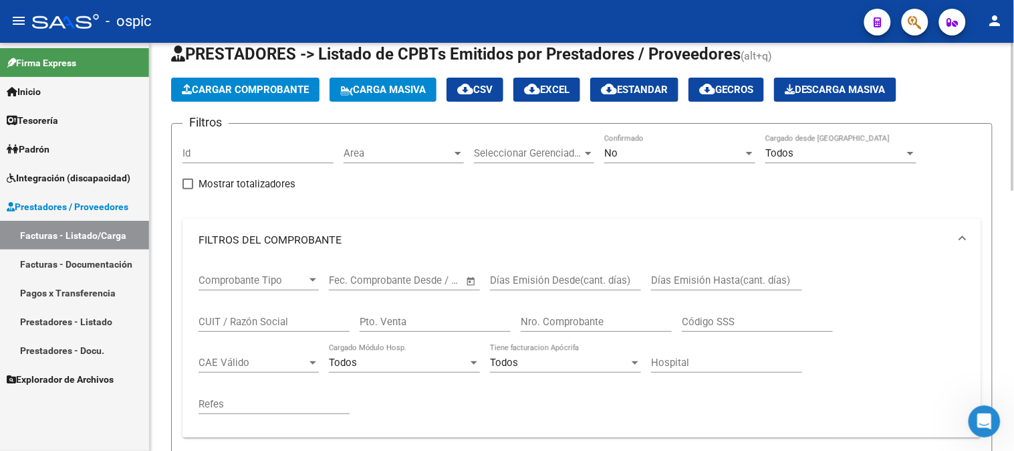
scroll to position [0, 0]
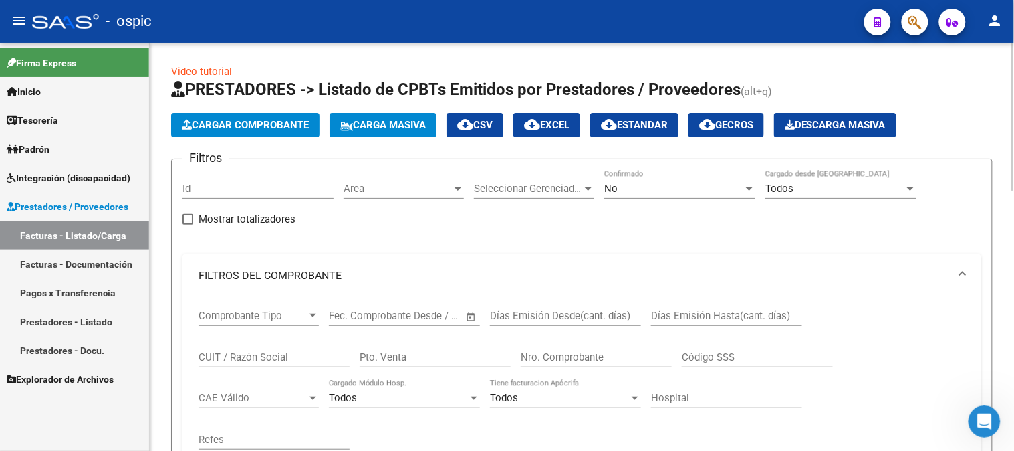
click at [291, 349] on div "CUIT / Razón Social" at bounding box center [274, 352] width 151 height 29
type input "LOPEZ MARIA"
click at [610, 184] on span "No" at bounding box center [610, 188] width 13 height 12
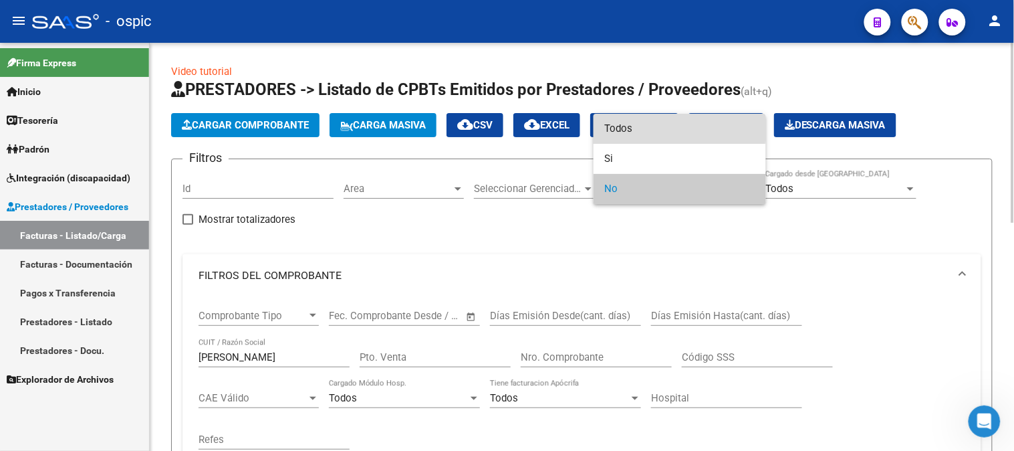
drag, startPoint x: 645, startPoint y: 128, endPoint x: 281, endPoint y: 207, distance: 372.1
click at [616, 132] on span "Todos" at bounding box center [679, 129] width 151 height 30
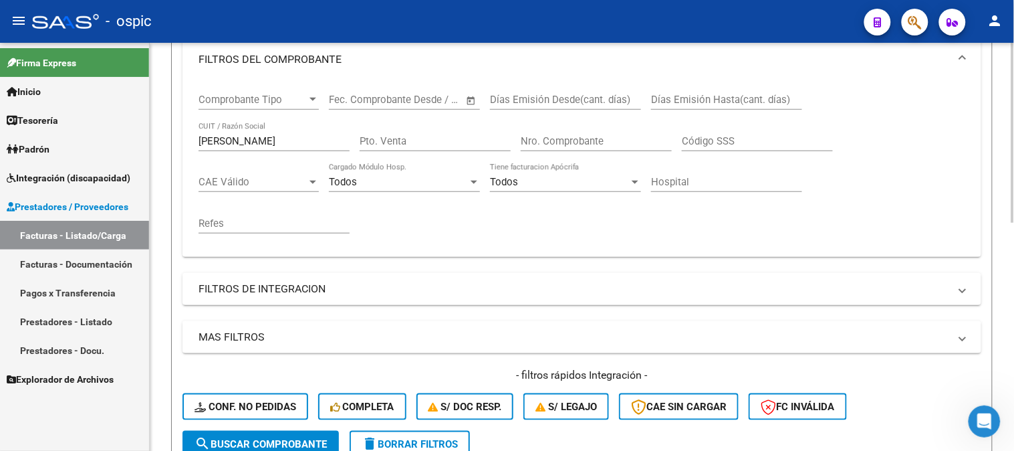
scroll to position [223, 0]
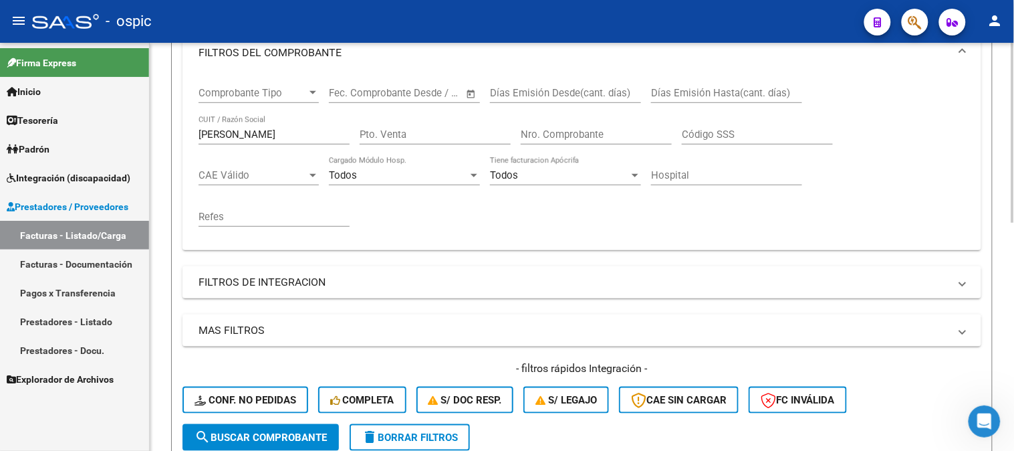
drag, startPoint x: 272, startPoint y: 429, endPoint x: 287, endPoint y: 390, distance: 42.3
click at [272, 428] on button "search Buscar Comprobante" at bounding box center [260, 437] width 156 height 27
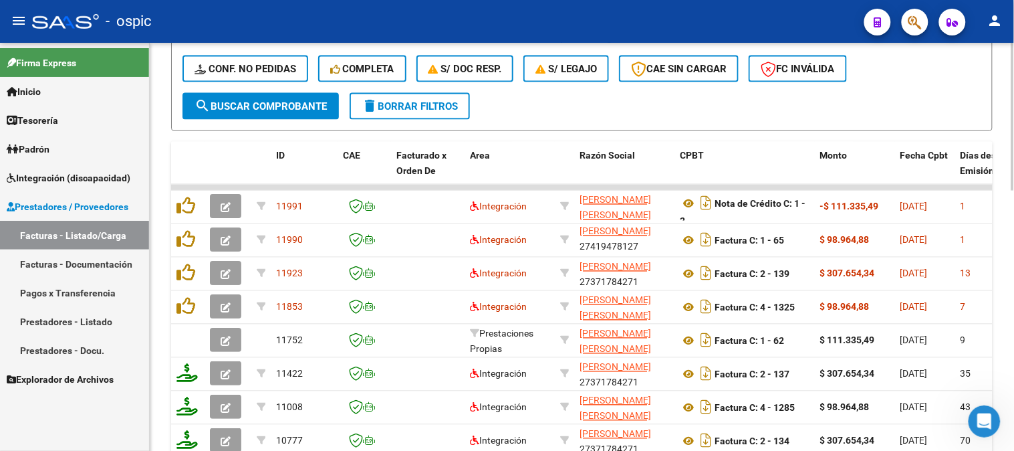
scroll to position [572, 0]
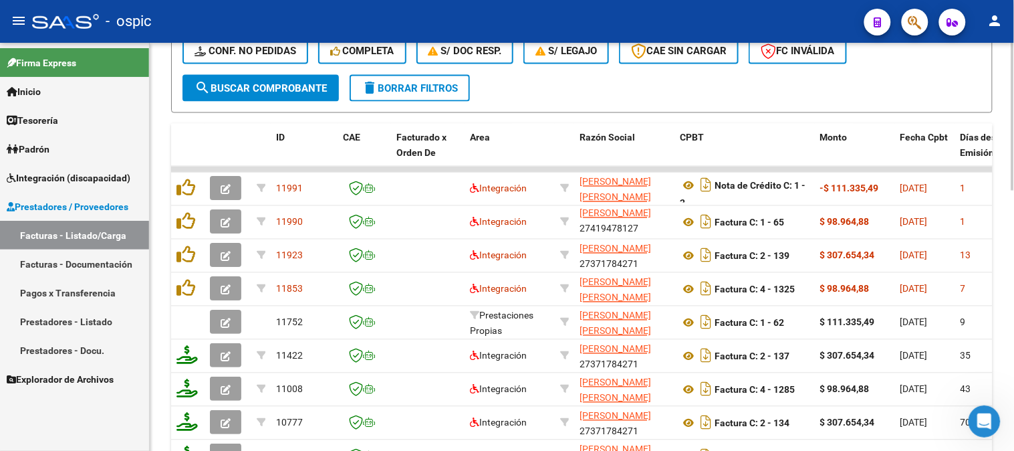
click at [1013, 372] on div at bounding box center [1012, 327] width 3 height 148
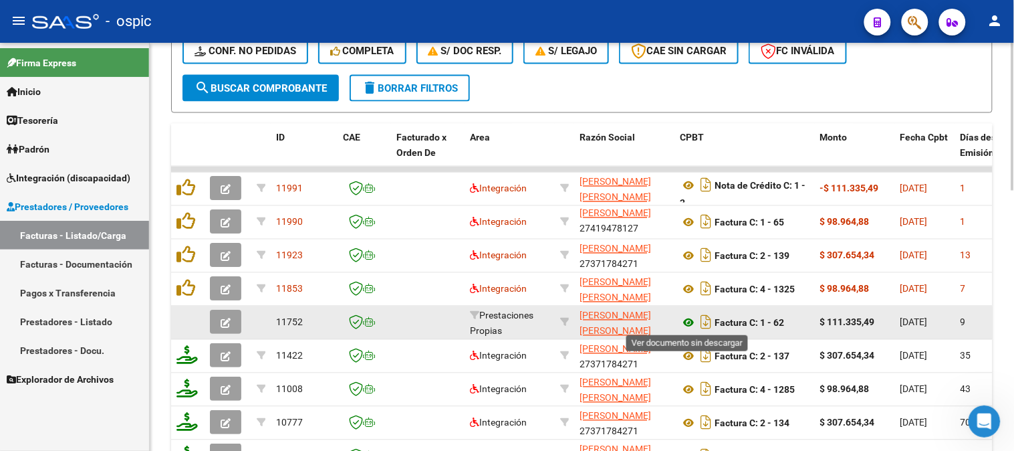
click at [690, 318] on icon at bounding box center [688, 323] width 17 height 16
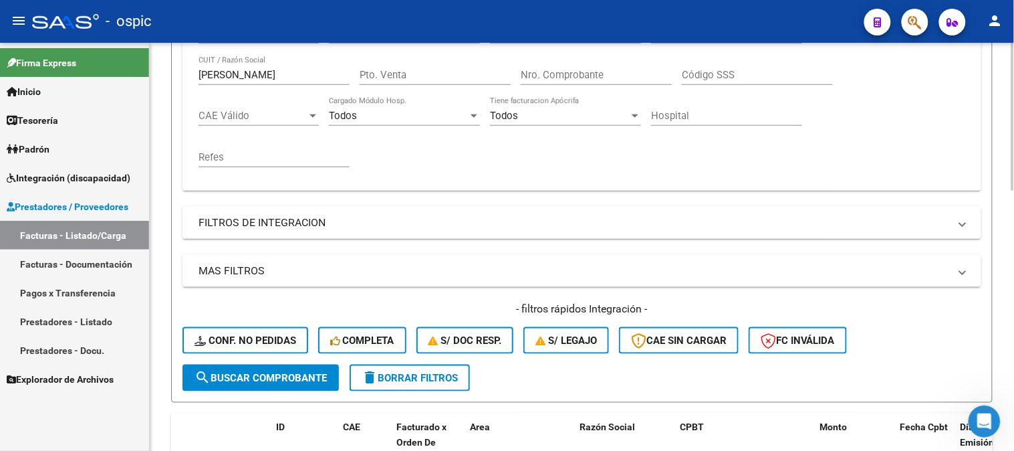
scroll to position [275, 0]
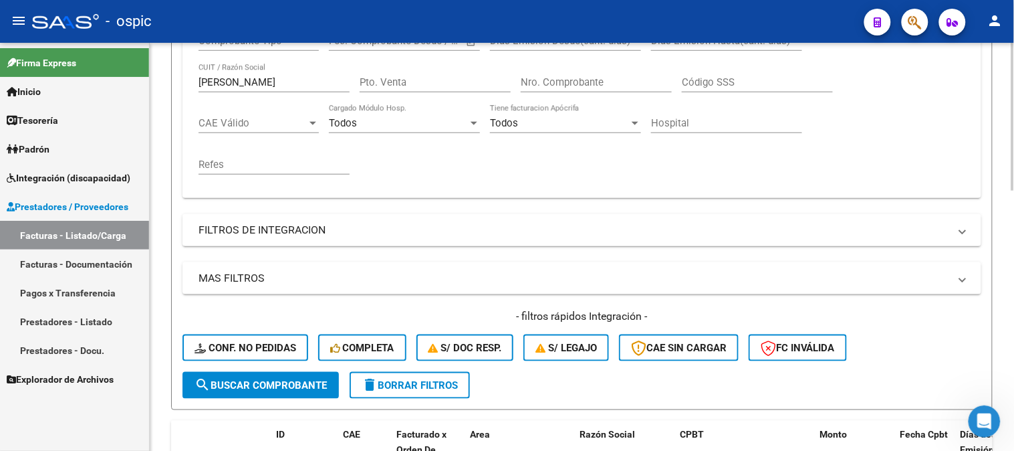
drag, startPoint x: 285, startPoint y: 381, endPoint x: 294, endPoint y: 326, distance: 56.2
click at [285, 380] on span "search Buscar Comprobante" at bounding box center [261, 385] width 132 height 12
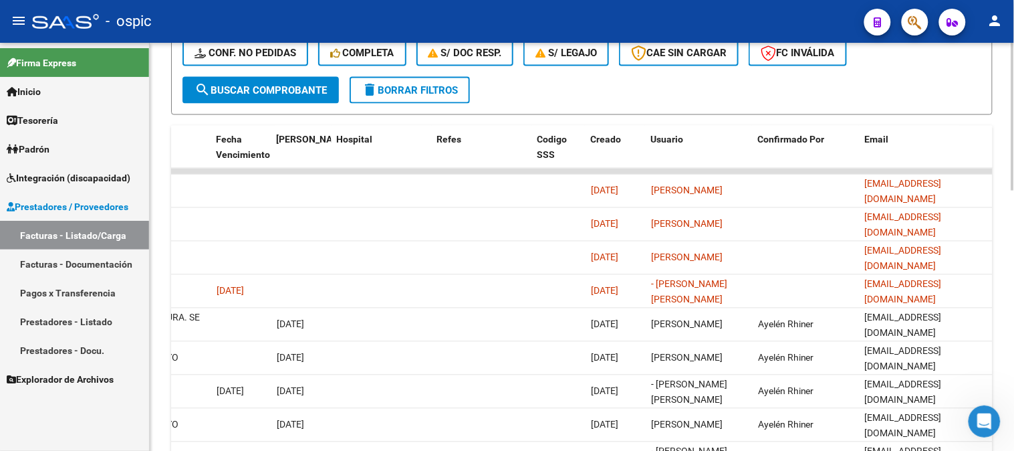
scroll to position [0, 14]
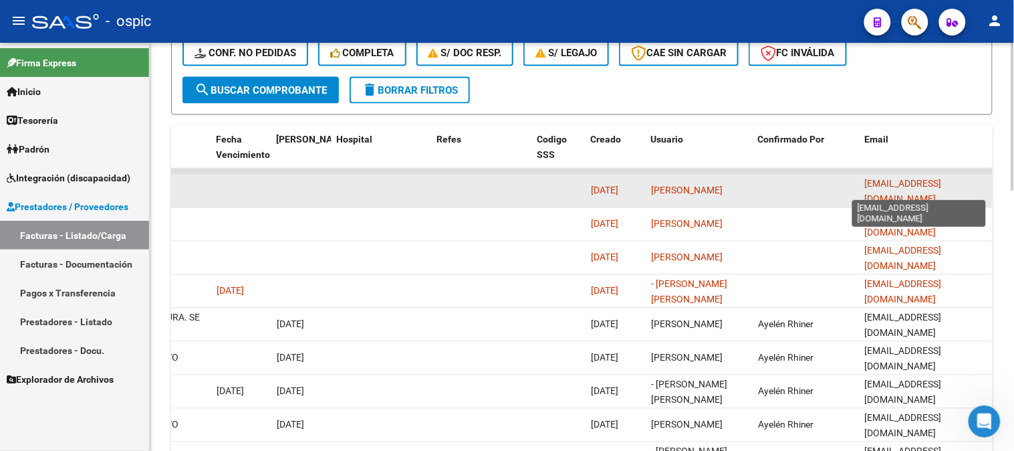
drag, startPoint x: 864, startPoint y: 188, endPoint x: 985, endPoint y: 184, distance: 120.4
click at [942, 184] on span "florencialopezpujato@gmail.com" at bounding box center [903, 191] width 77 height 26
copy span "florencialopezpujato@gmail.com"
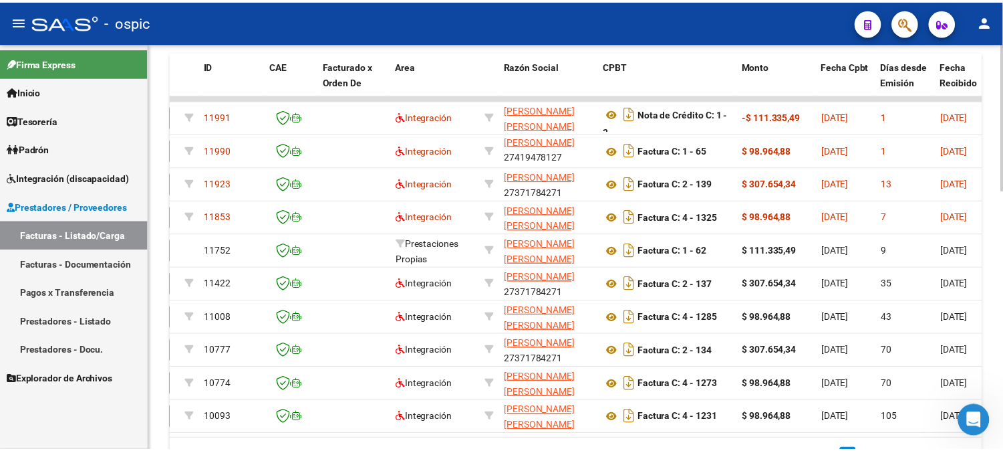
scroll to position [0, 0]
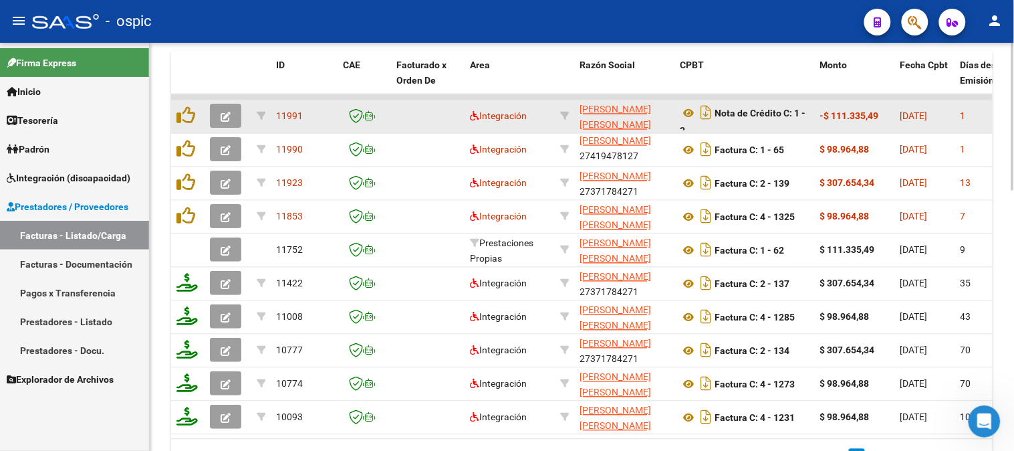
click at [225, 112] on icon "button" at bounding box center [226, 117] width 10 height 10
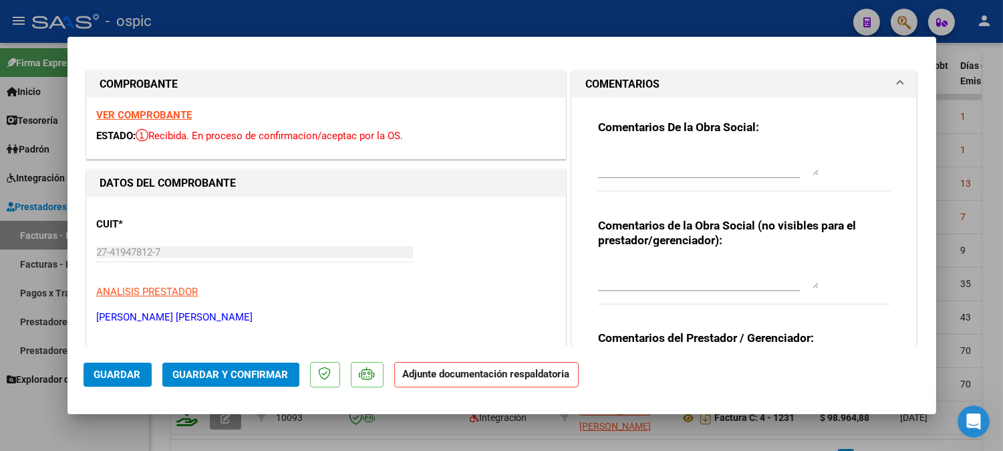
scroll to position [148, 0]
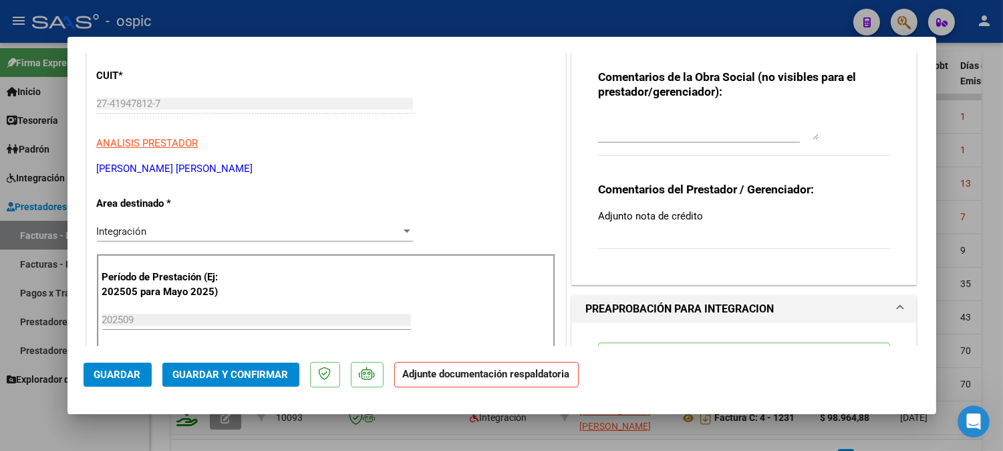
click at [151, 223] on div "Integración Seleccionar Area" at bounding box center [255, 231] width 316 height 20
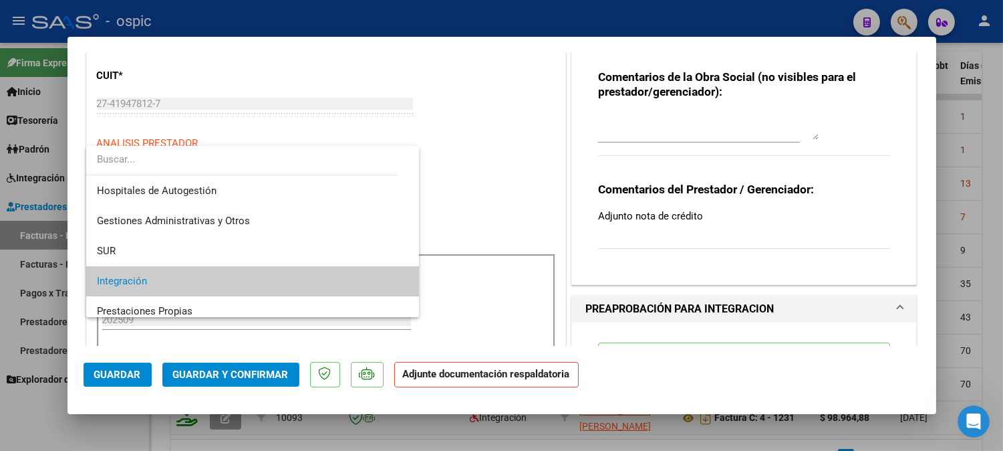
scroll to position [49, 0]
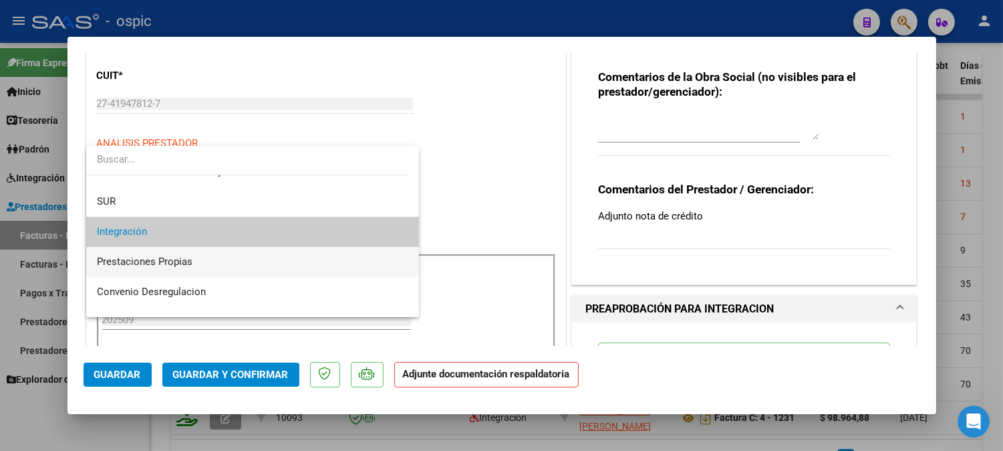
click at [162, 257] on span "Prestaciones Propias" at bounding box center [145, 261] width 96 height 12
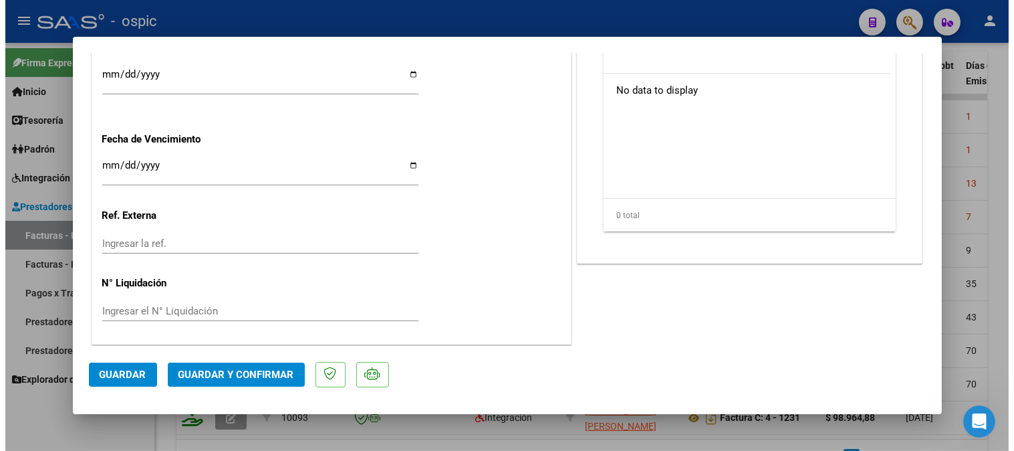
scroll to position [0, 0]
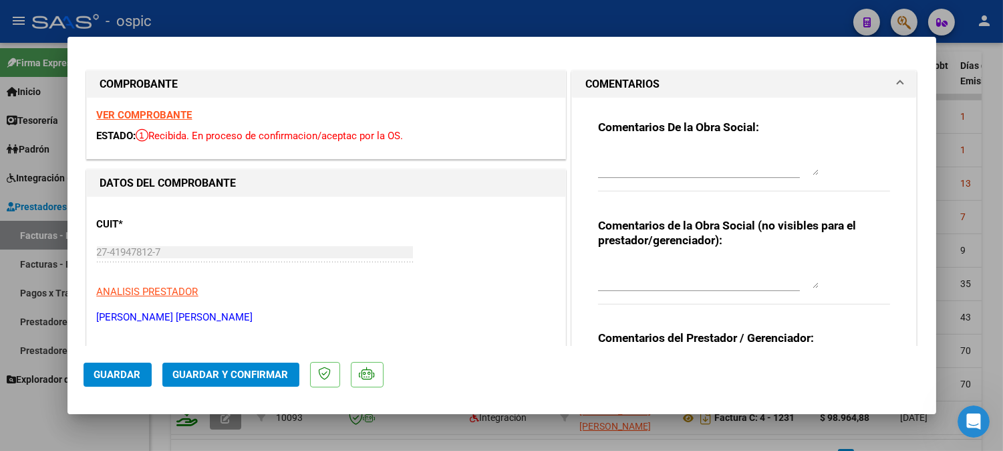
click at [672, 277] on textarea at bounding box center [708, 274] width 221 height 27
click at [695, 271] on textarea "CORRESPONDE A FC 1-62" at bounding box center [708, 274] width 221 height 27
type textarea "CORRESPONDE A FC 1- 62"
click at [261, 364] on button "Guardar y Confirmar" at bounding box center [230, 374] width 137 height 24
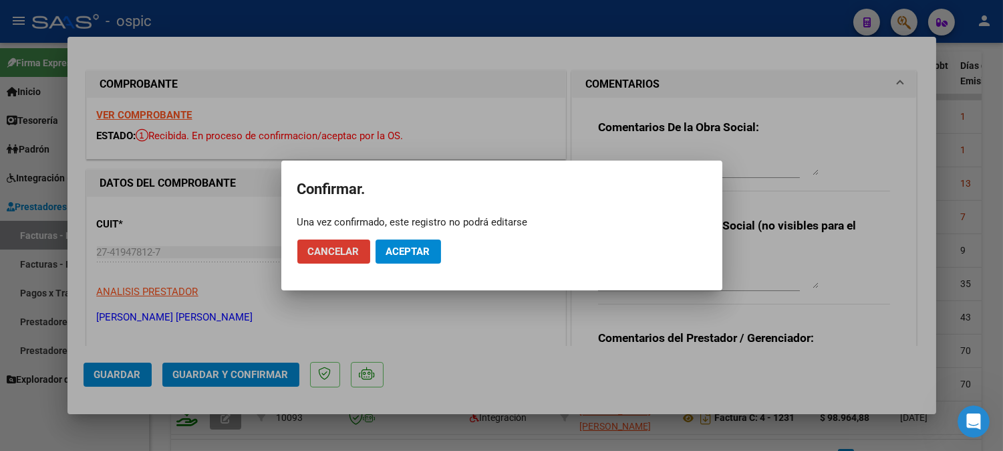
click at [396, 248] on span "Aceptar" at bounding box center [408, 251] width 44 height 12
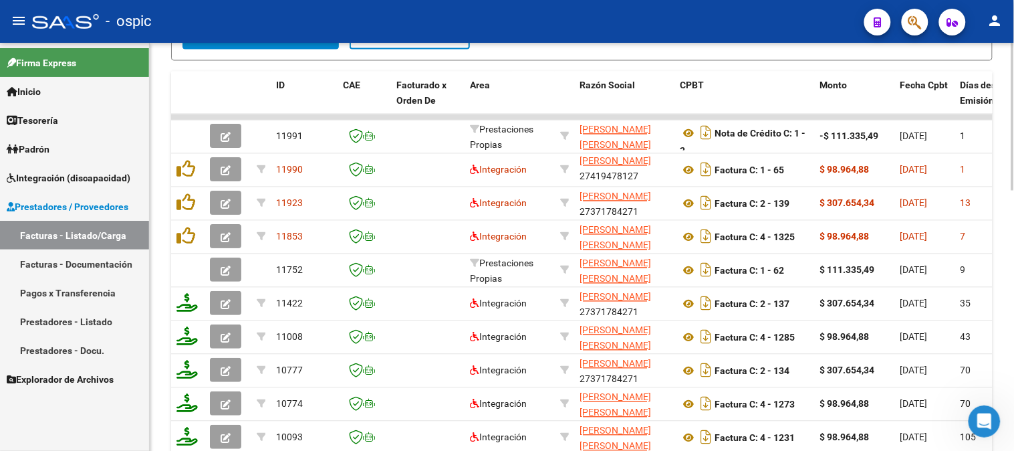
scroll to position [421, 0]
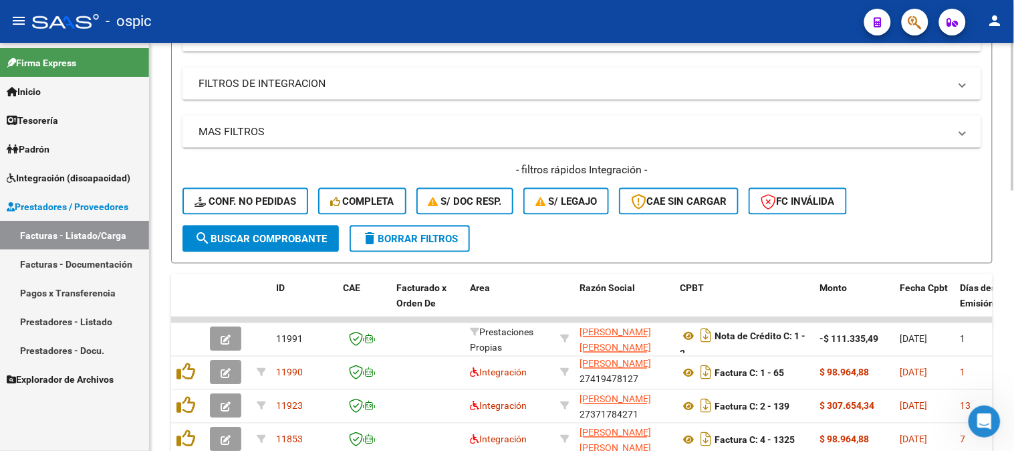
click at [403, 233] on span "delete Borrar Filtros" at bounding box center [410, 239] width 96 height 12
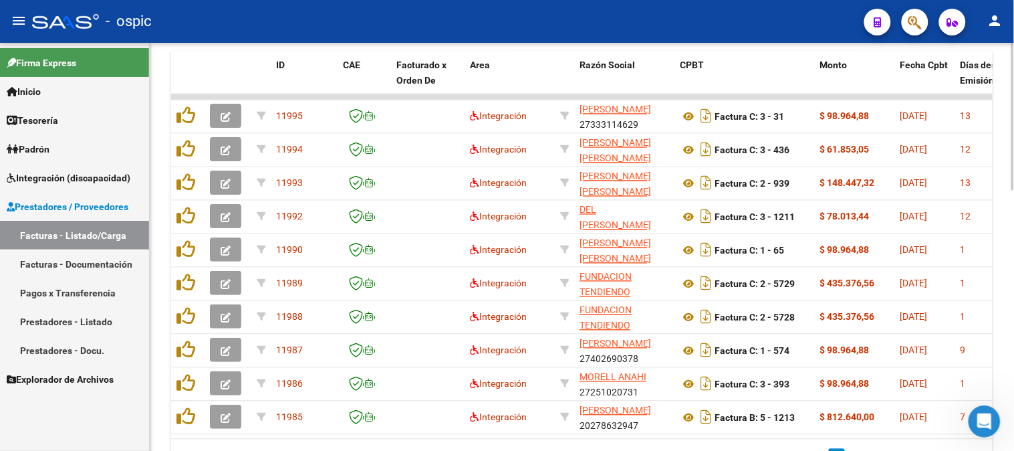
scroll to position [718, 0]
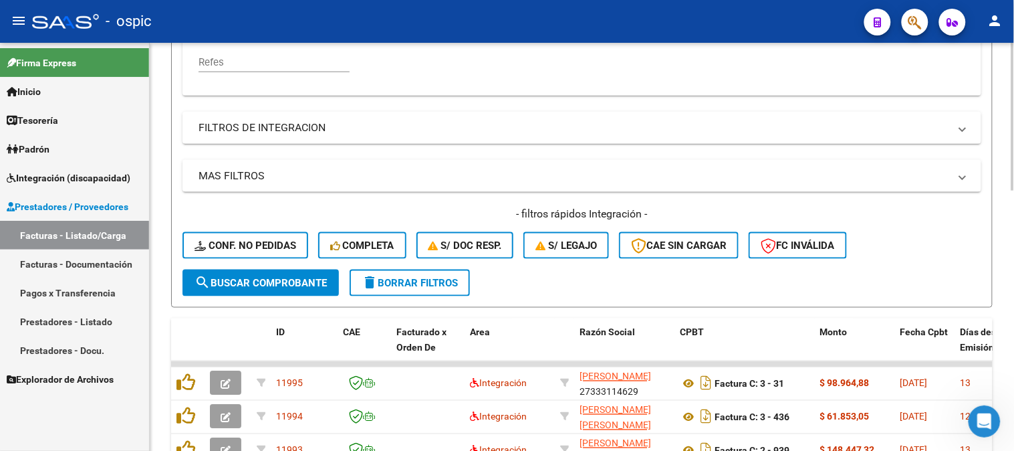
click at [994, 219] on div "Video tutorial PRESTADORES -> Listado de CPBTs Emitidos por Prestadores / Prove…" at bounding box center [584, 224] width 868 height 1116
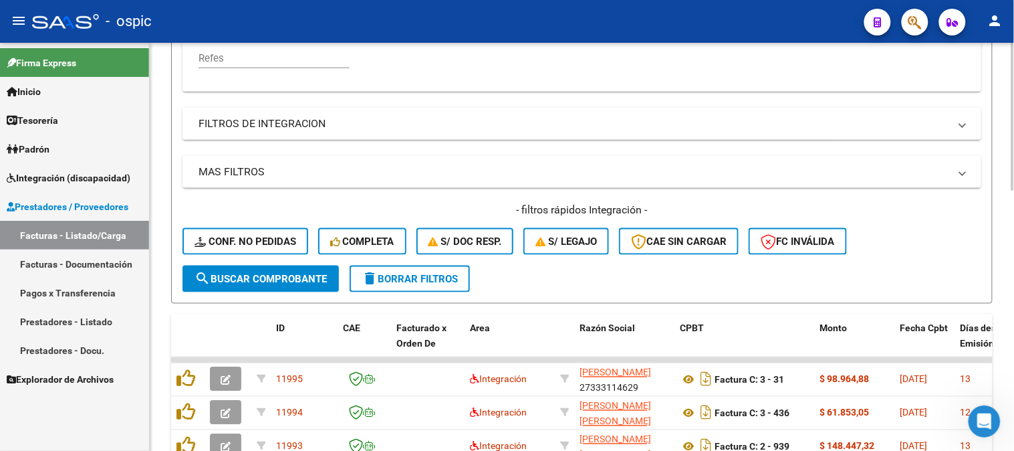
click at [406, 278] on span "delete Borrar Filtros" at bounding box center [410, 279] width 96 height 12
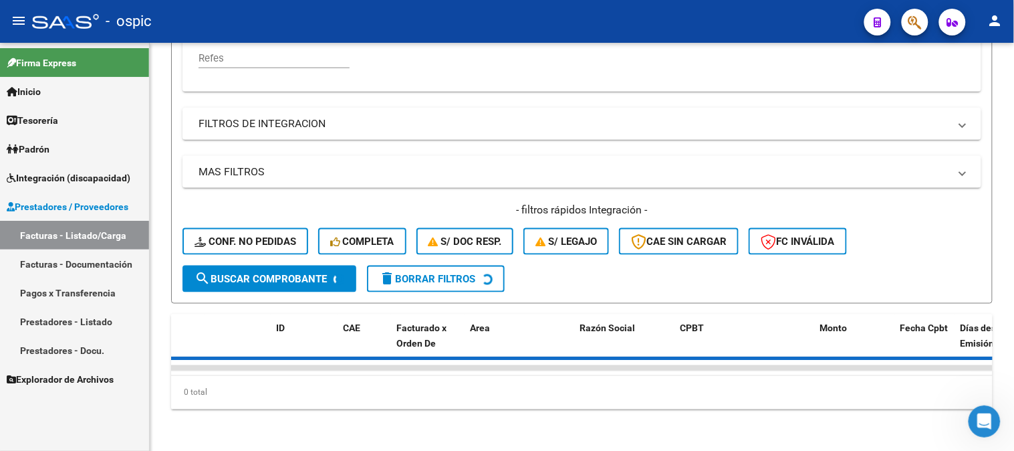
click at [78, 197] on link "Prestadores / Proveedores" at bounding box center [74, 206] width 149 height 29
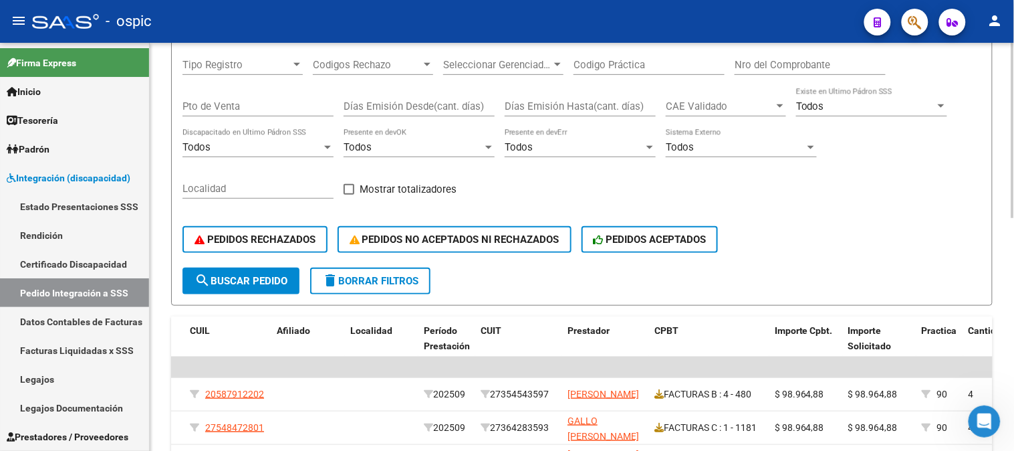
scroll to position [170, 0]
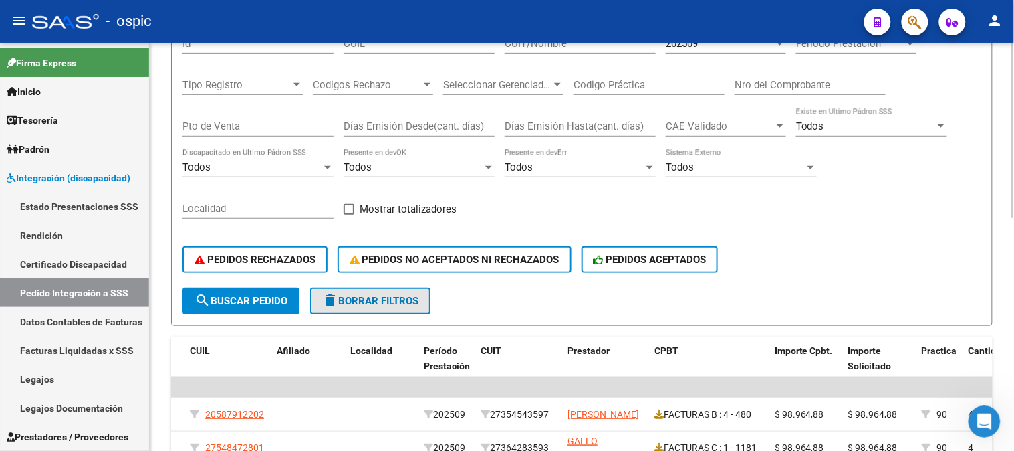
click at [350, 299] on span "delete Borrar Filtros" at bounding box center [370, 301] width 96 height 12
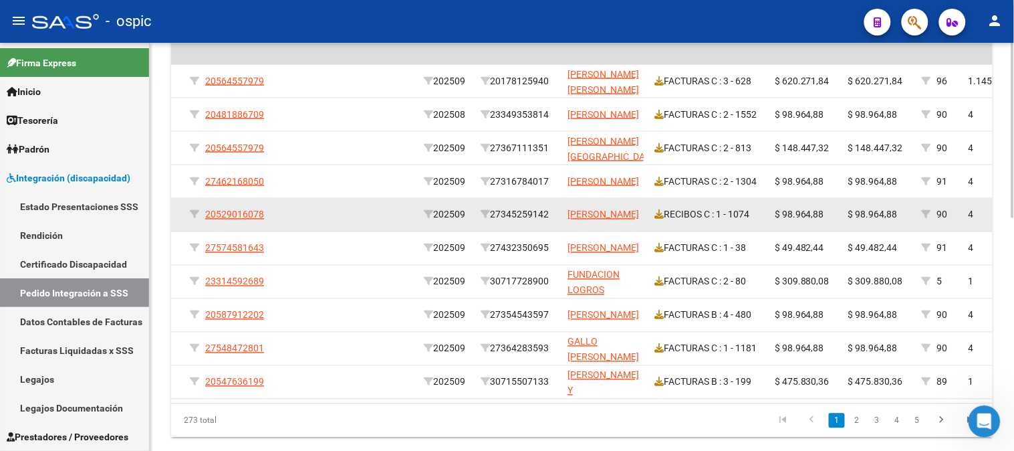
scroll to position [467, 0]
